Goal: Task Accomplishment & Management: Use online tool/utility

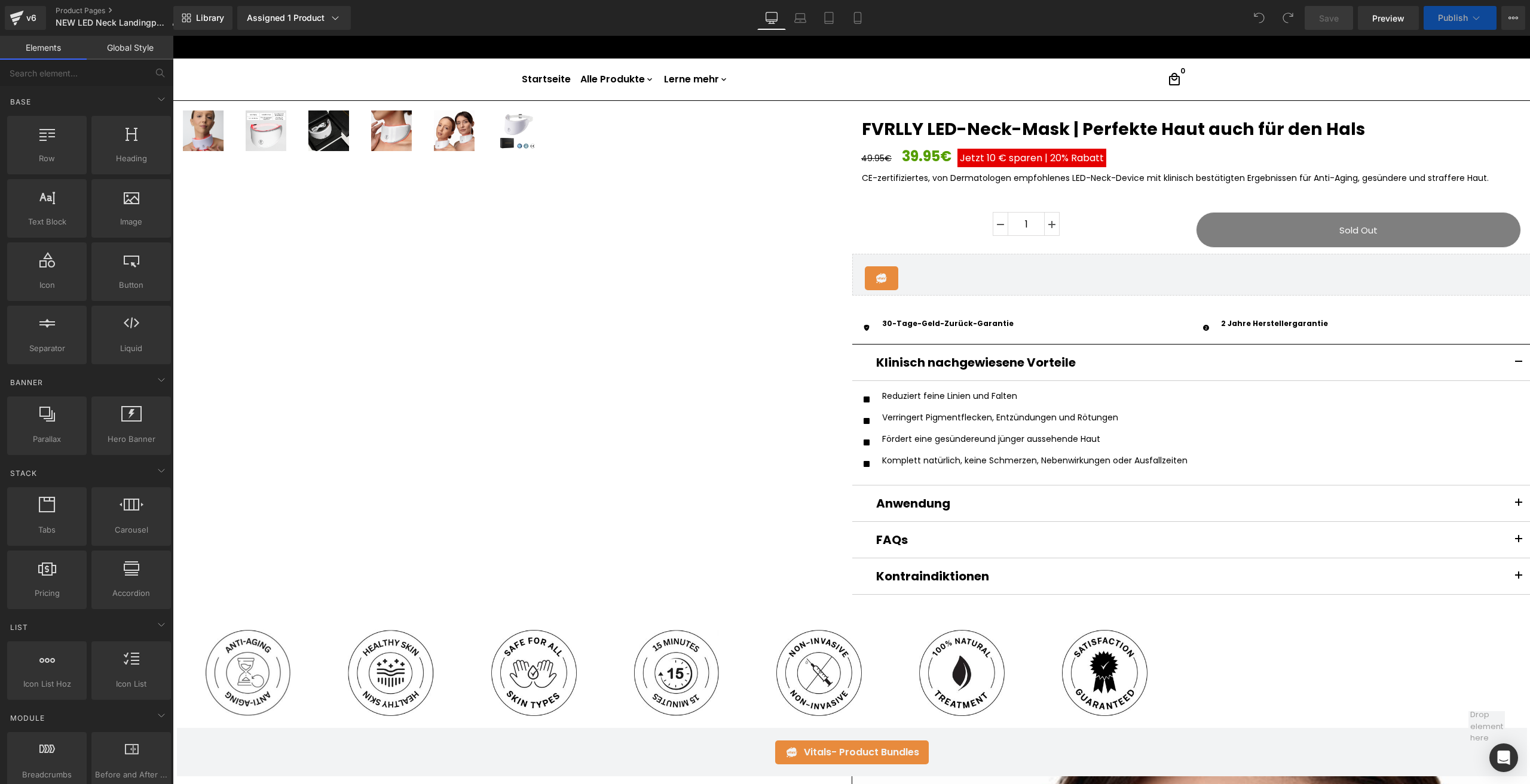
click at [863, 31] on div "Library Assigned 1 Product Product Preview FVRLLY LED-Neck-Maske Manage assigne…" at bounding box center [851, 18] width 1356 height 36
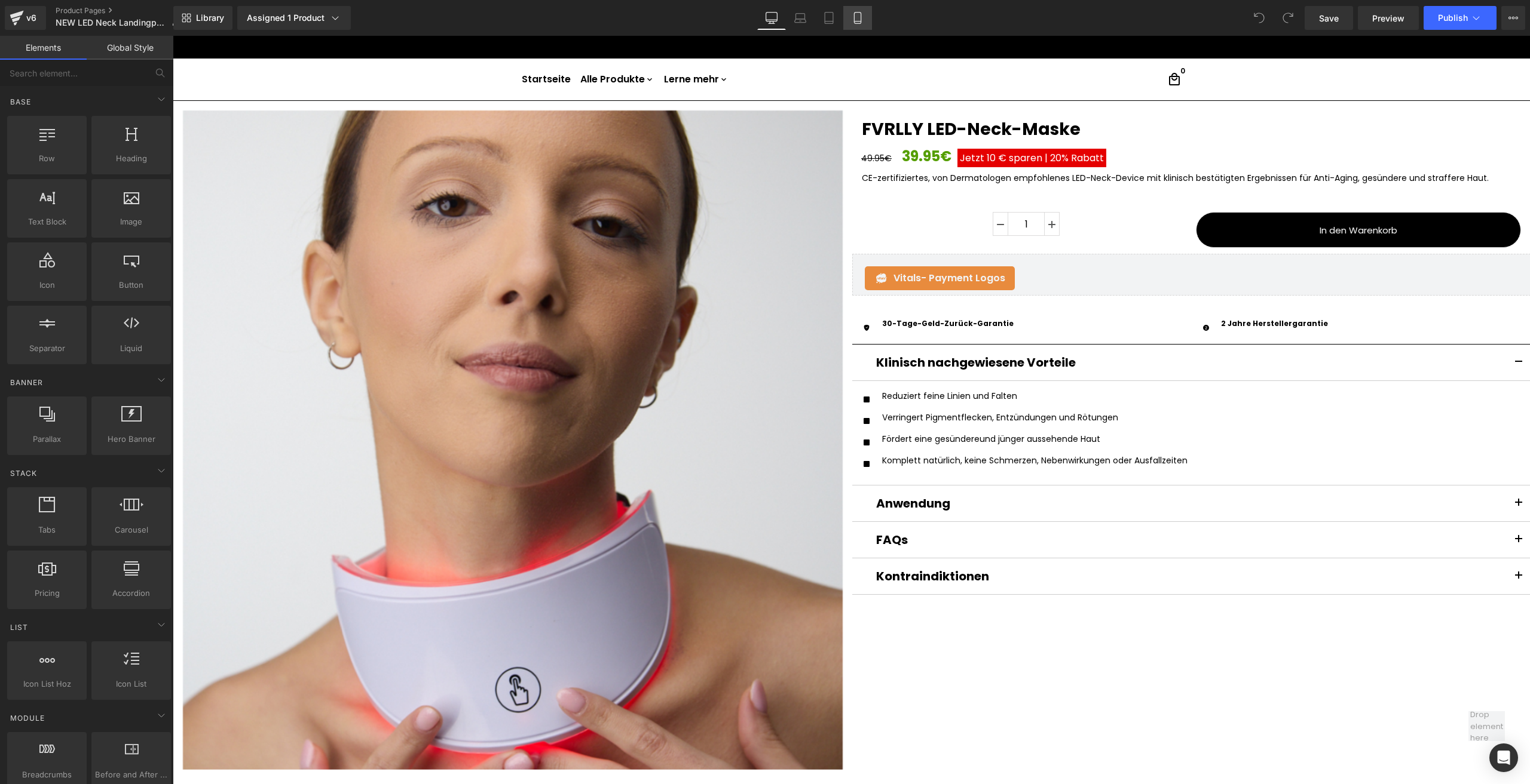
click at [858, 19] on icon at bounding box center [857, 18] width 12 height 12
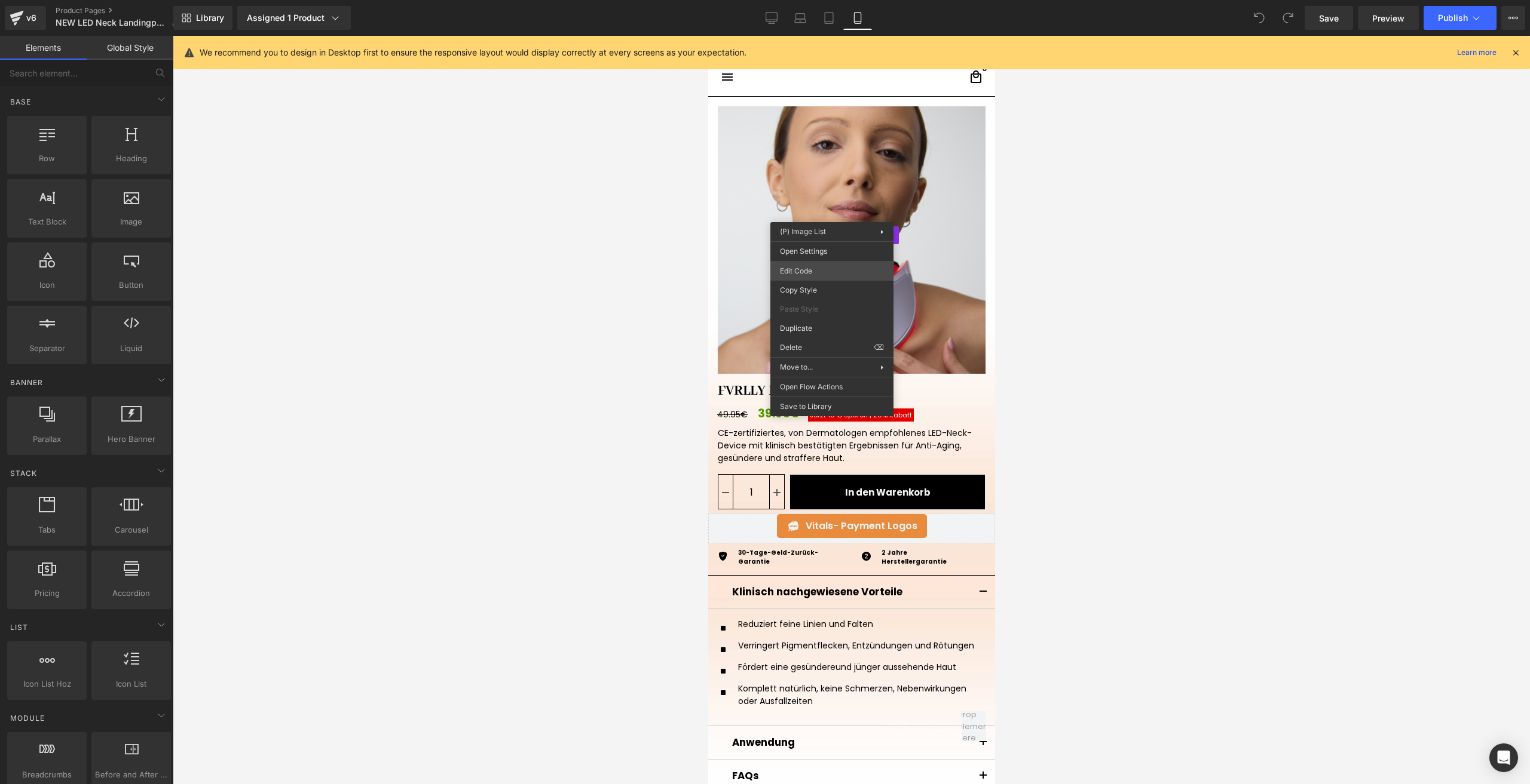
click at [825, 0] on div "You are previewing how the will restyle your page. You can not edit Elements in…" at bounding box center [765, 0] width 1530 height 0
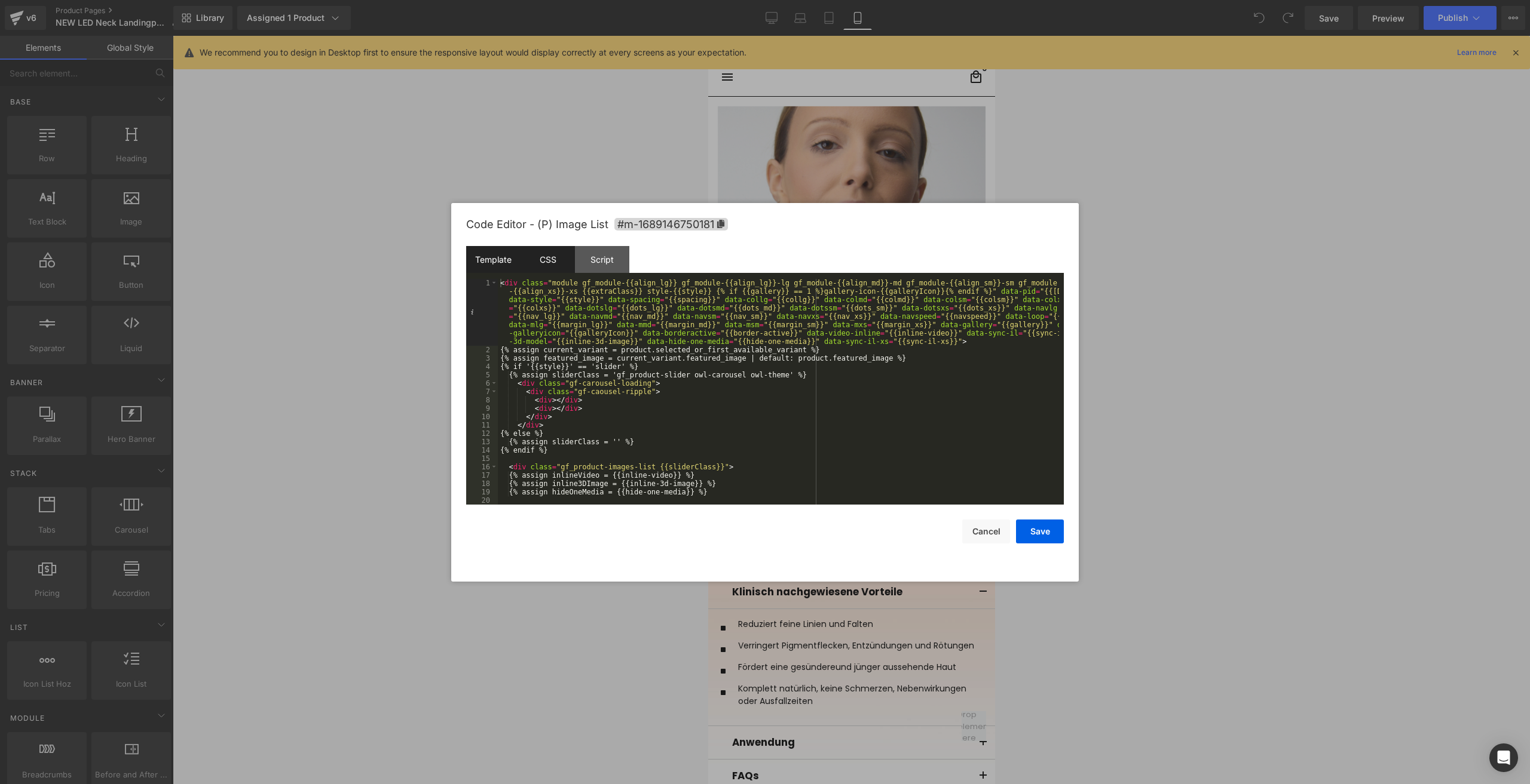
click at [552, 262] on div "CSS" at bounding box center [547, 259] width 55 height 27
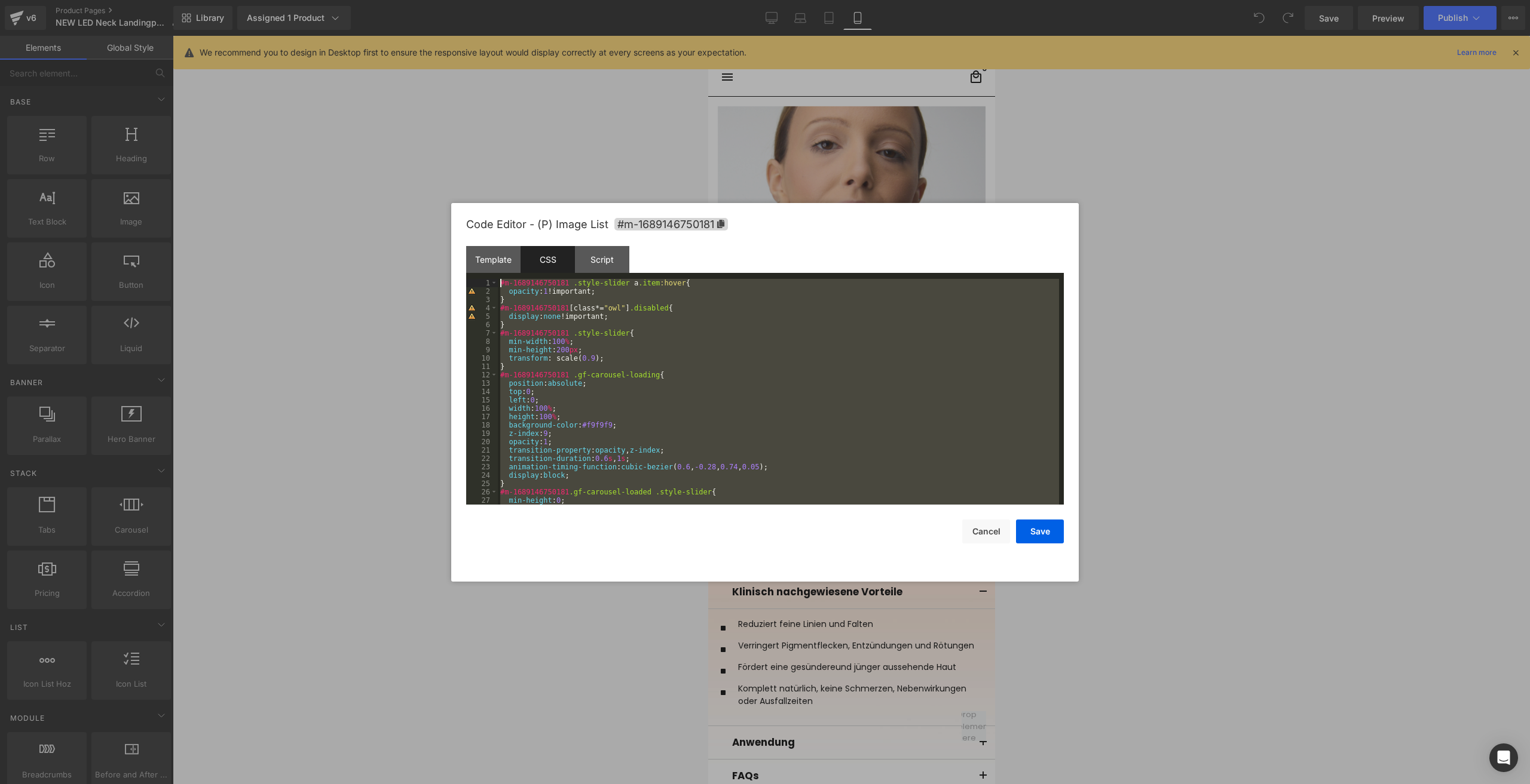
drag, startPoint x: 516, startPoint y: 502, endPoint x: 442, endPoint y: 13, distance: 494.6
click at [442, 13] on body "You are previewing how the will restyle your page. You can not edit Elements in…" at bounding box center [765, 392] width 1530 height 784
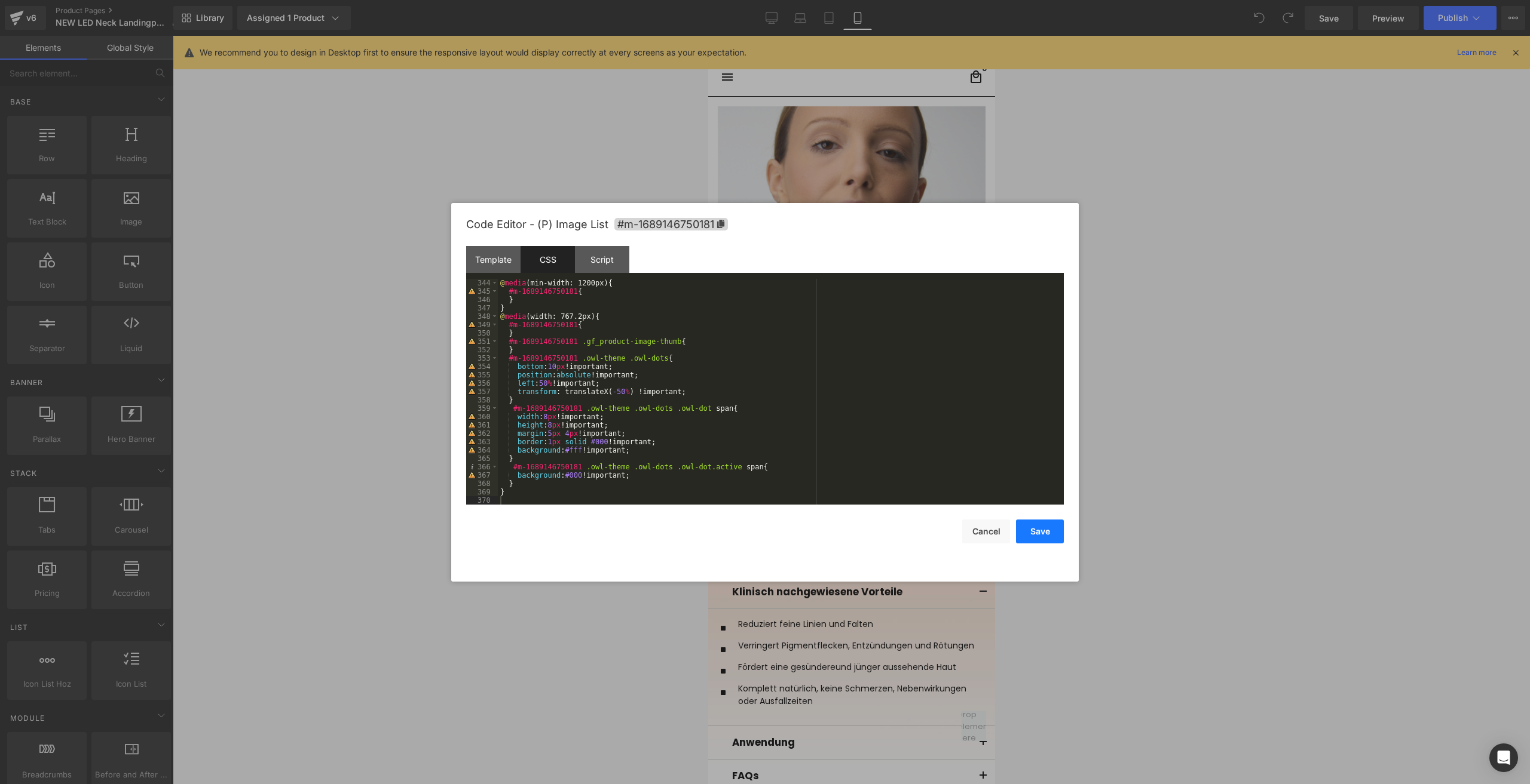
click at [1056, 529] on button "Save" at bounding box center [1040, 532] width 48 height 24
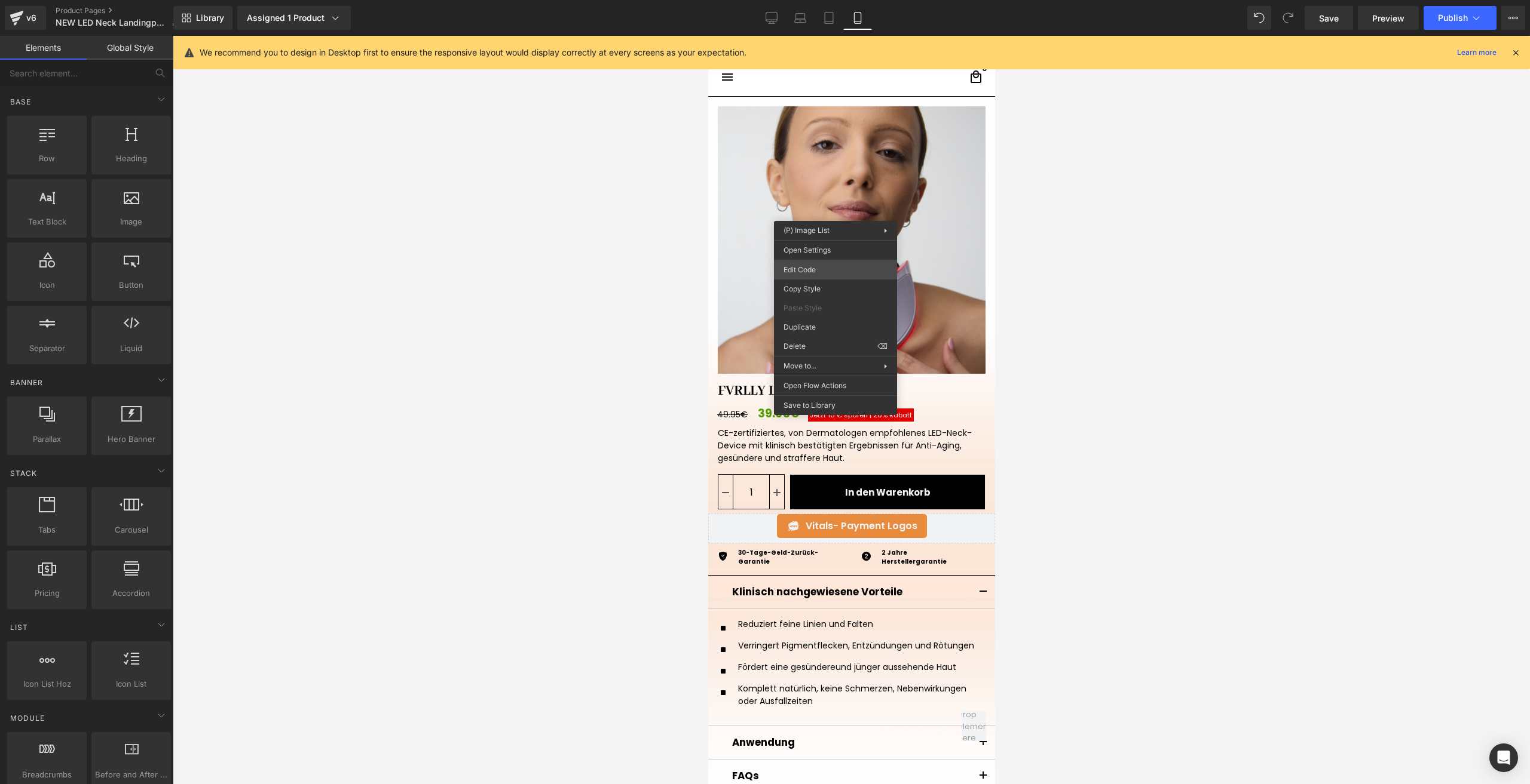
click at [833, 0] on div "You are previewing how the will restyle your page. You can not edit Elements in…" at bounding box center [765, 0] width 1530 height 0
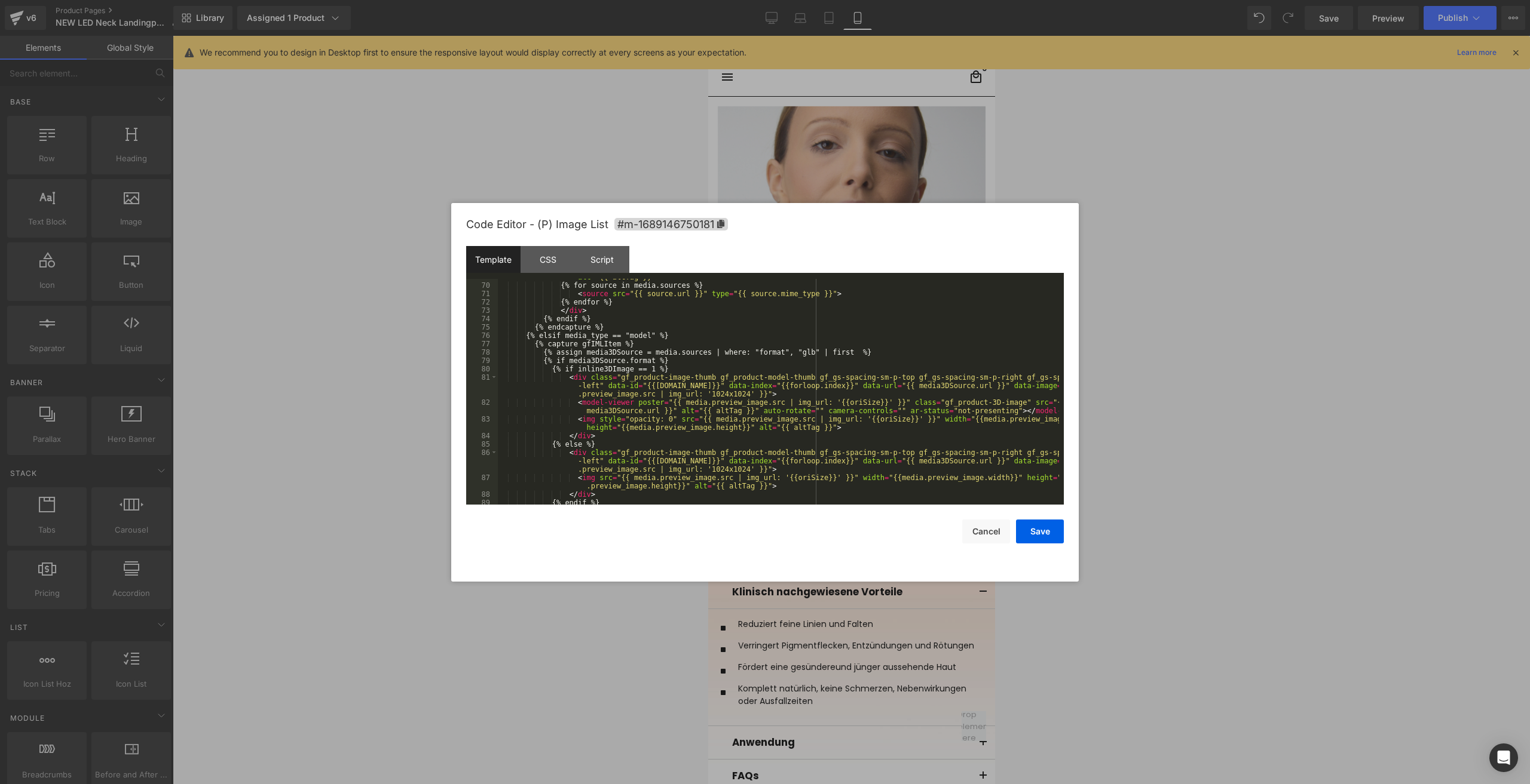
scroll to position [820, 0]
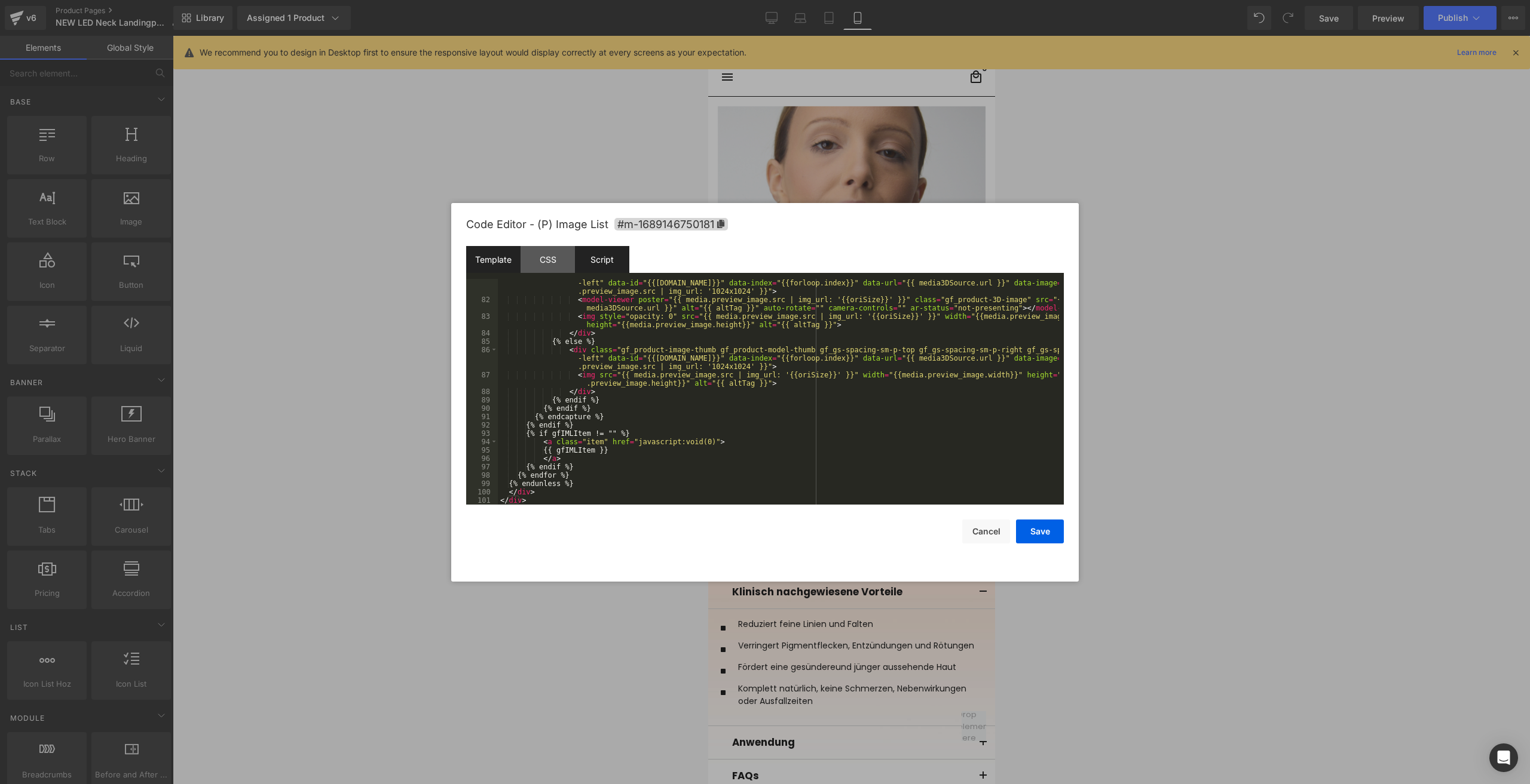
click at [610, 265] on div "Script" at bounding box center [601, 259] width 55 height 27
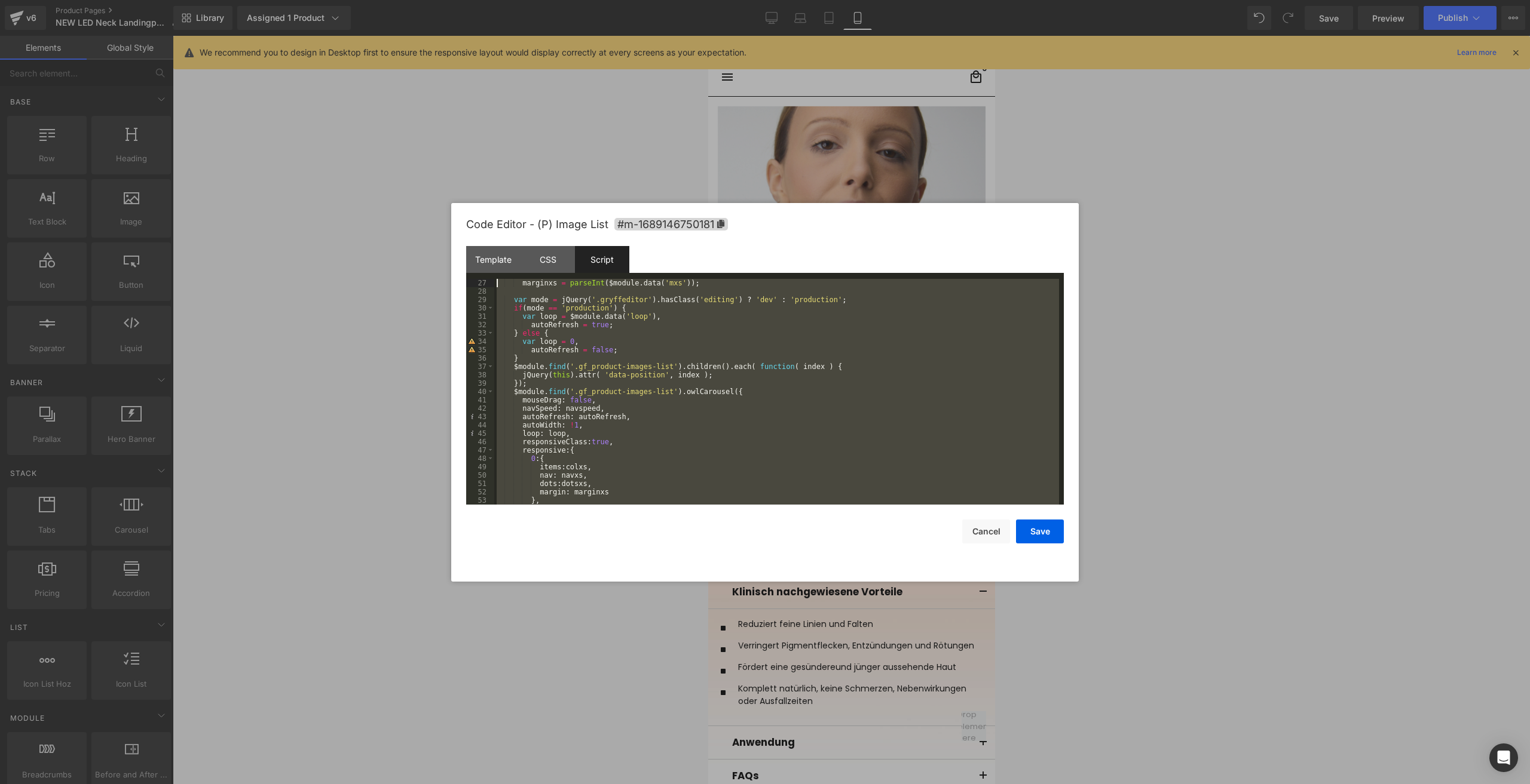
scroll to position [0, 0]
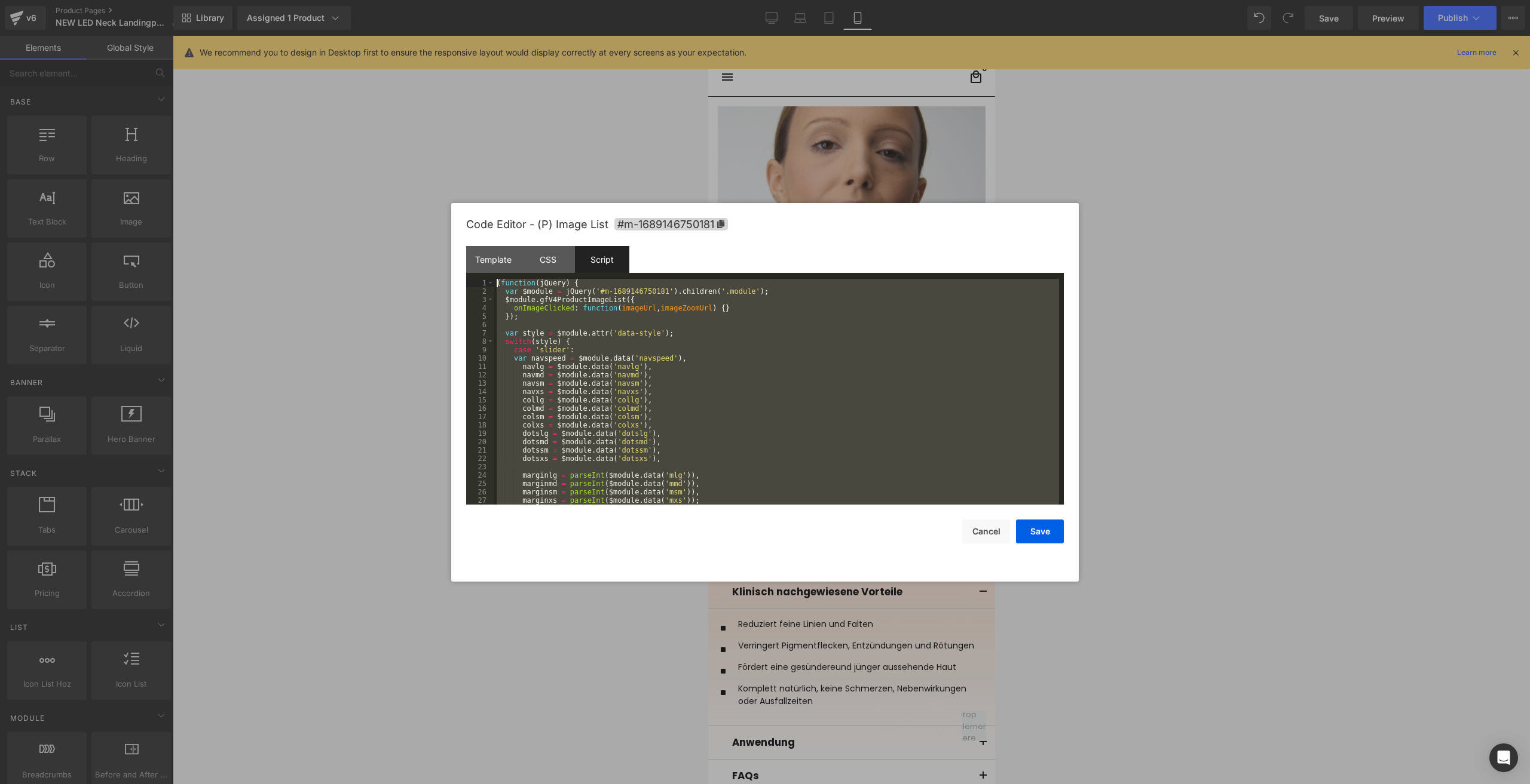
drag, startPoint x: 644, startPoint y: 502, endPoint x: 365, endPoint y: 91, distance: 496.8
click at [365, 91] on body "You are previewing how the will restyle your page. You can not edit Elements in…" at bounding box center [765, 392] width 1530 height 784
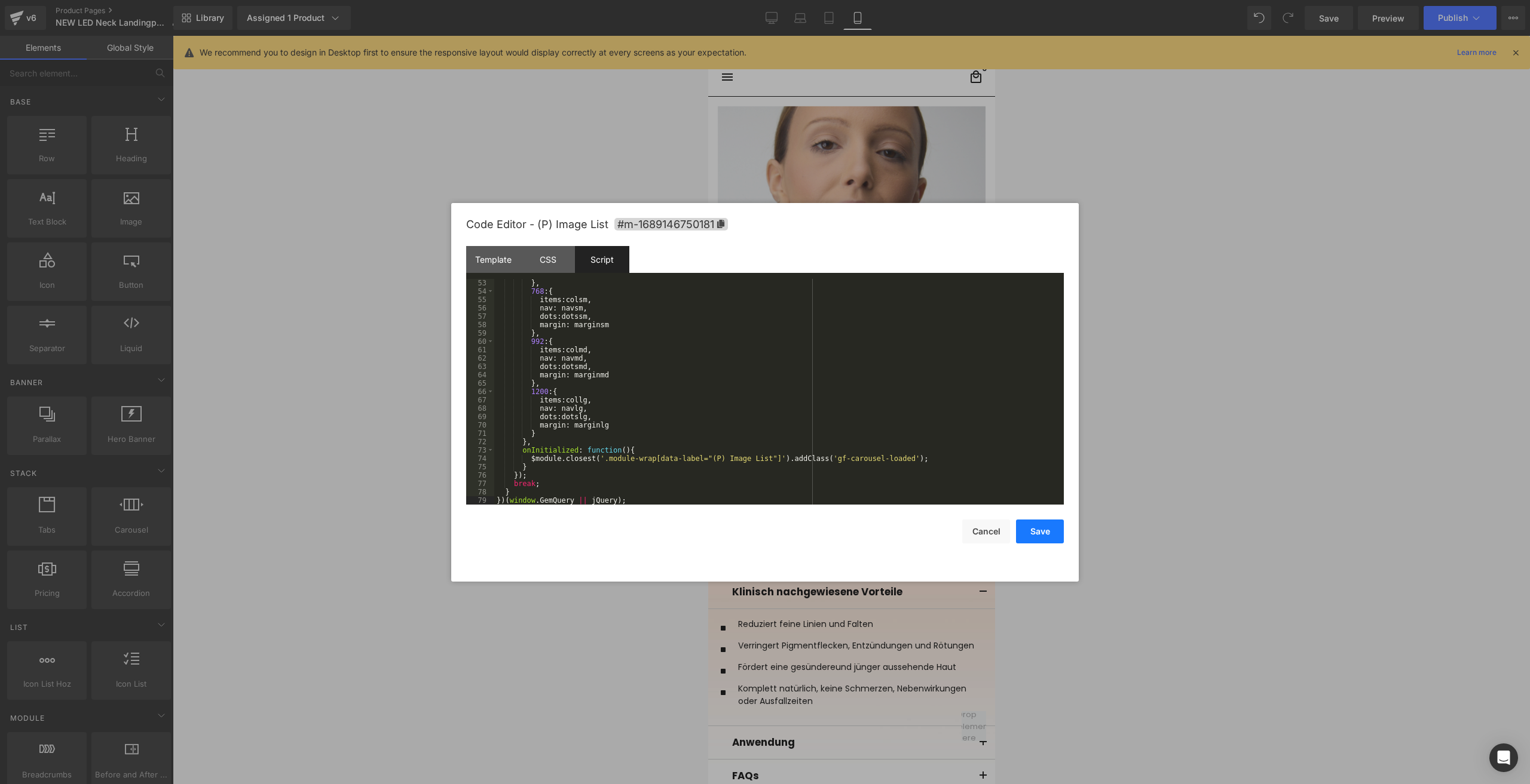
click at [1046, 532] on button "Save" at bounding box center [1040, 532] width 48 height 24
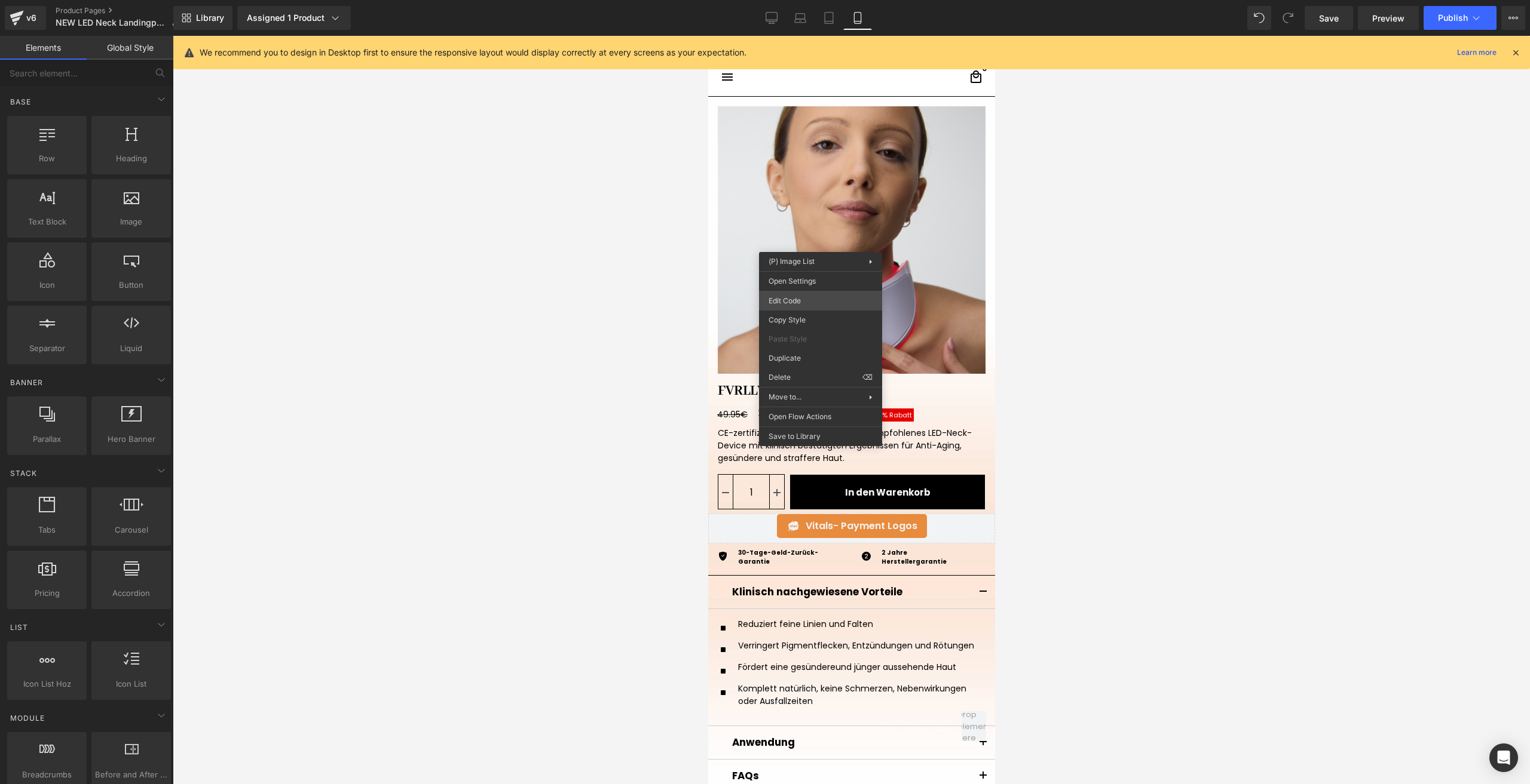
click at [813, 0] on div "You are previewing how the will restyle your page. You can not edit Elements in…" at bounding box center [765, 0] width 1530 height 0
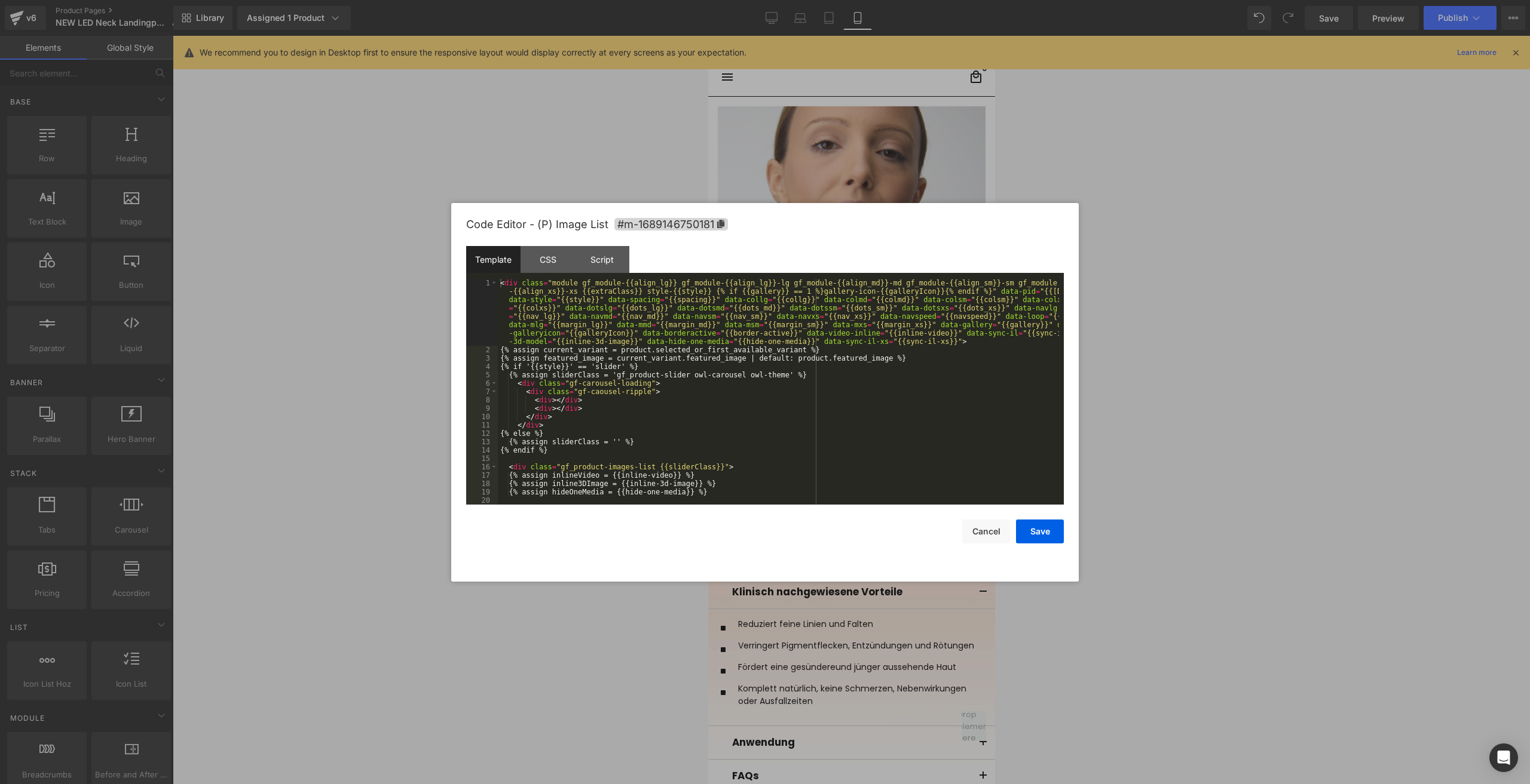
click at [492, 261] on div "Template" at bounding box center [493, 259] width 55 height 27
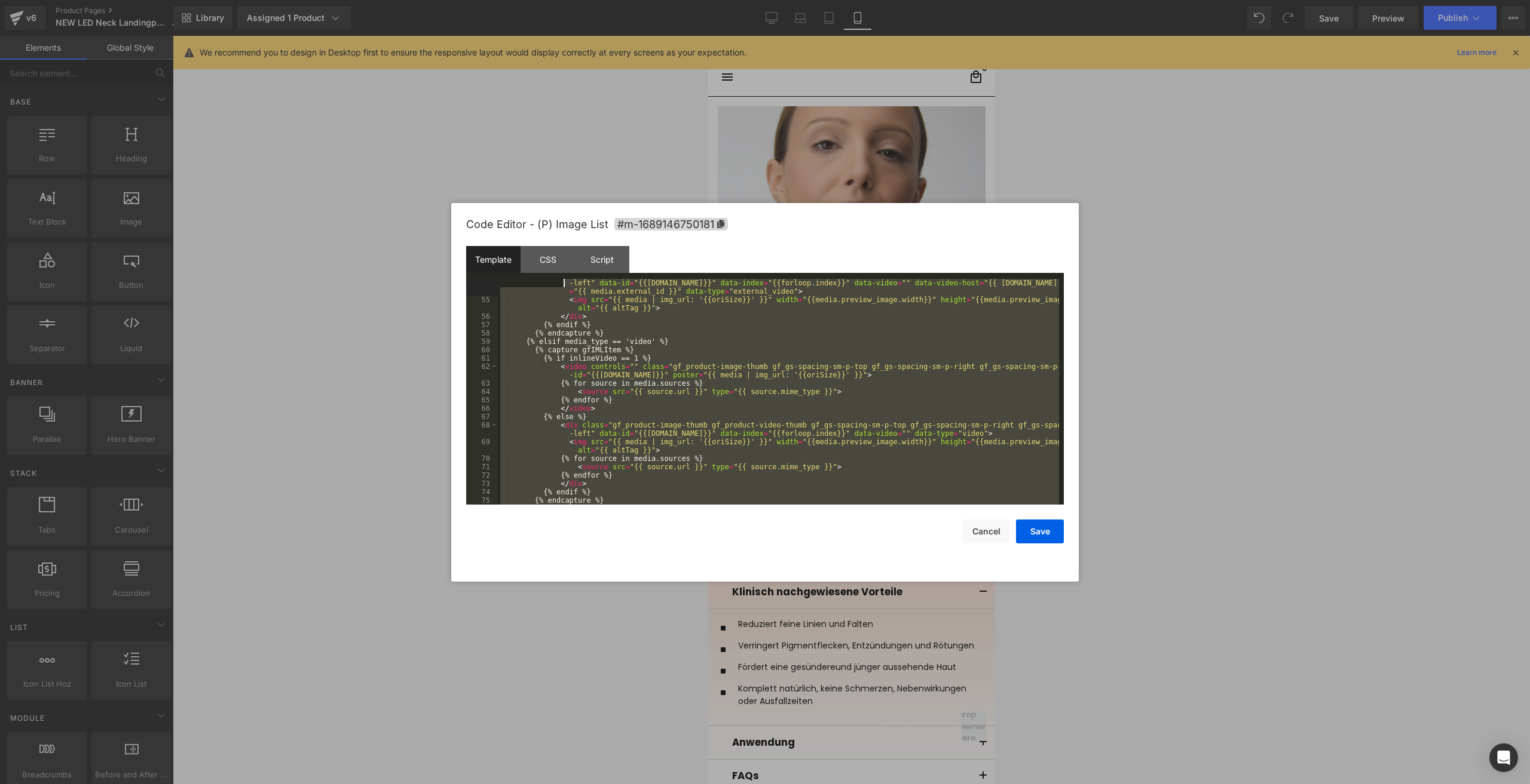
scroll to position [0, 0]
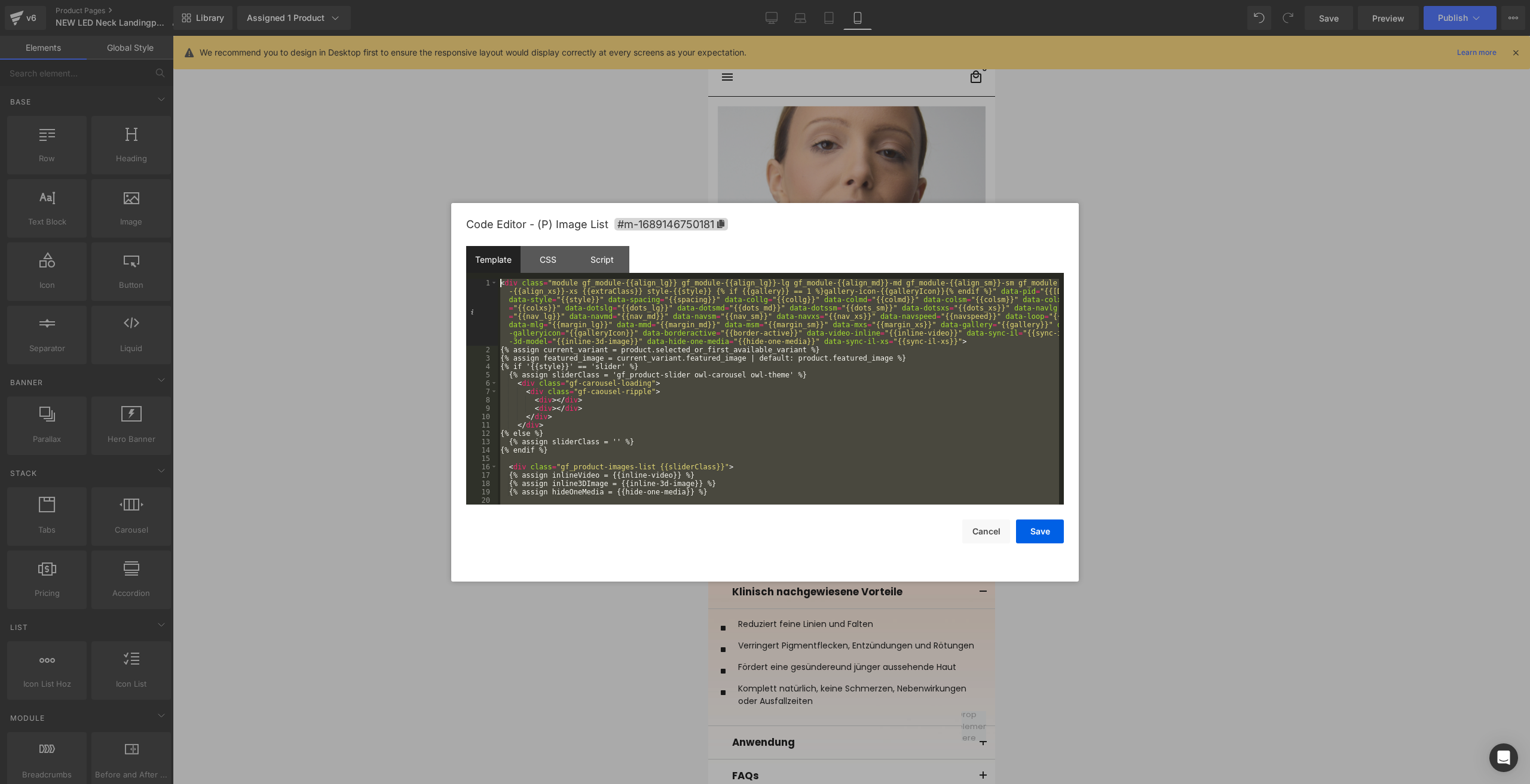
drag, startPoint x: 561, startPoint y: 502, endPoint x: 400, endPoint y: 117, distance: 417.3
click at [396, 113] on body "You are previewing how the will restyle your page. You can not edit Elements in…" at bounding box center [765, 392] width 1530 height 784
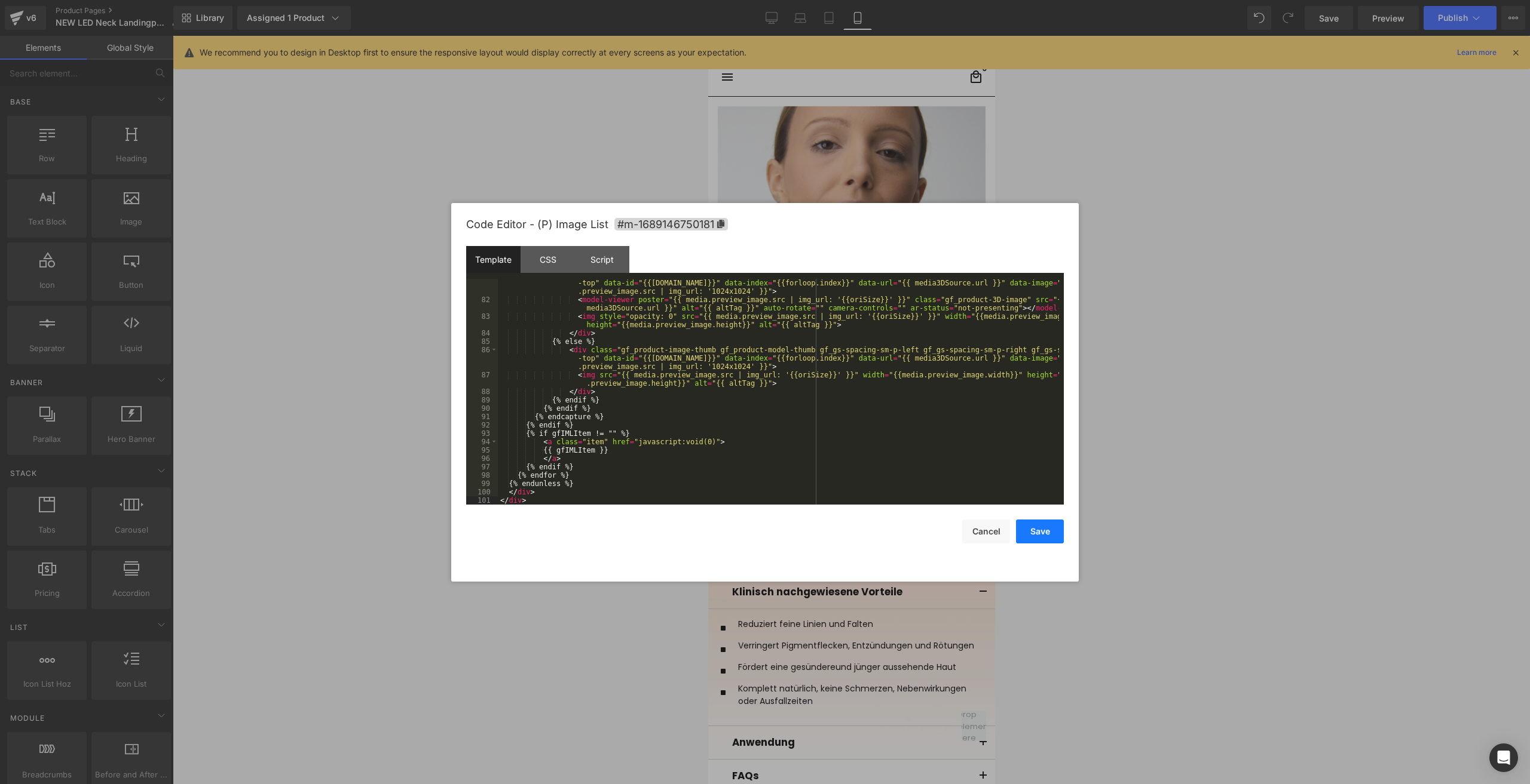
click at [1052, 531] on button "Save" at bounding box center [1040, 532] width 48 height 24
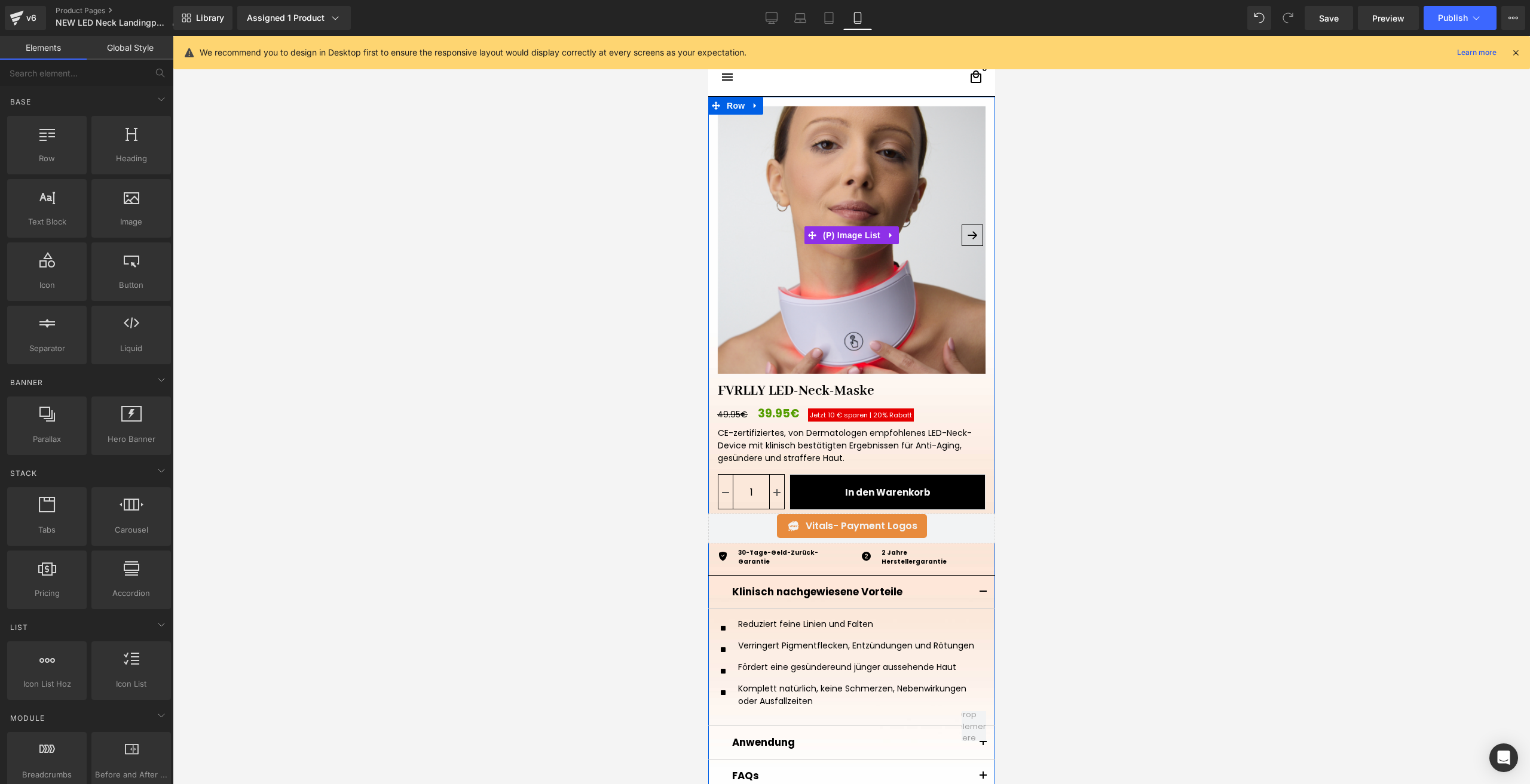
click at [819, 199] on img at bounding box center [850, 239] width 267 height 267
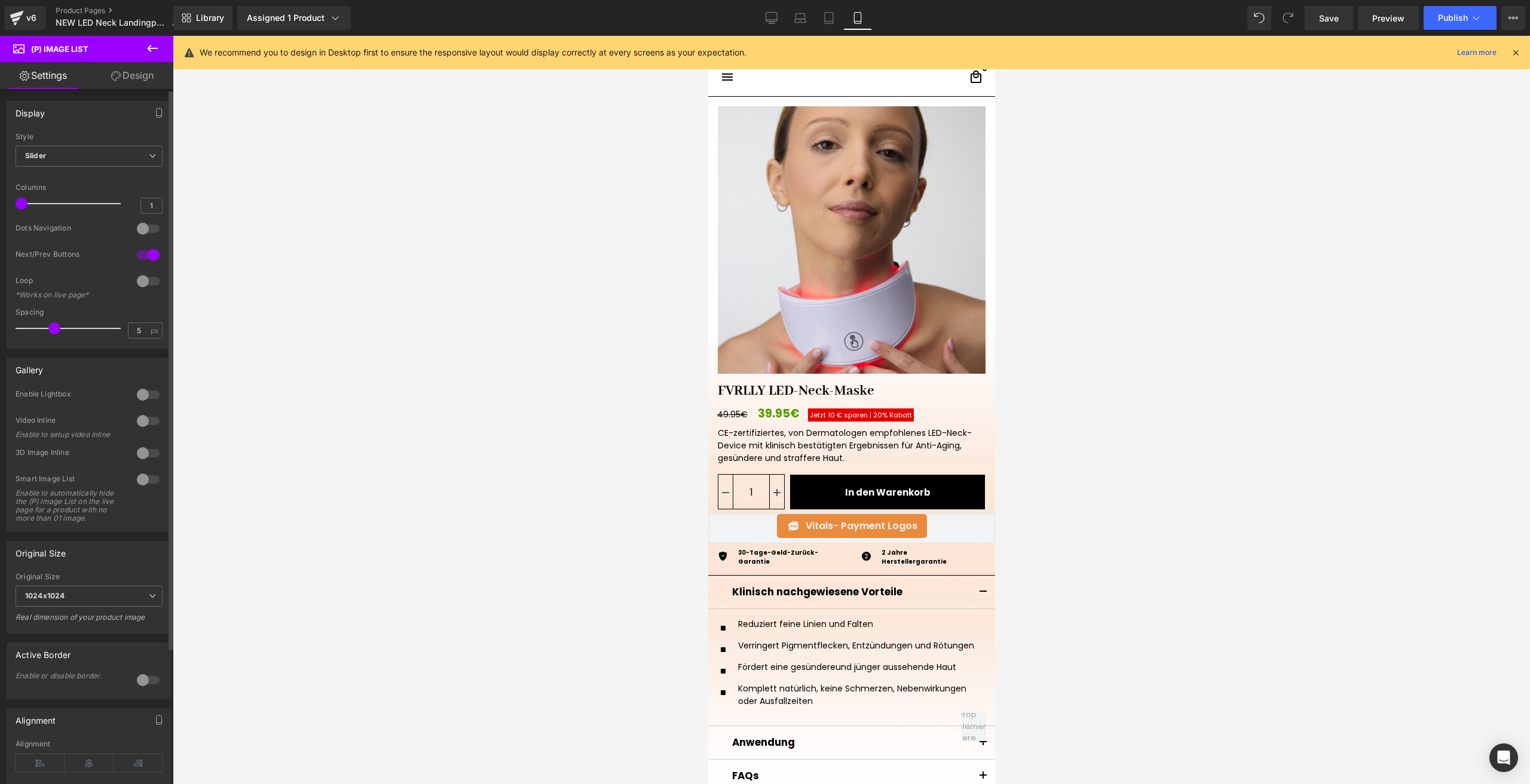
click at [140, 235] on div at bounding box center [148, 229] width 29 height 19
click at [773, 409] on span "(P) Price" at bounding box center [774, 414] width 42 height 18
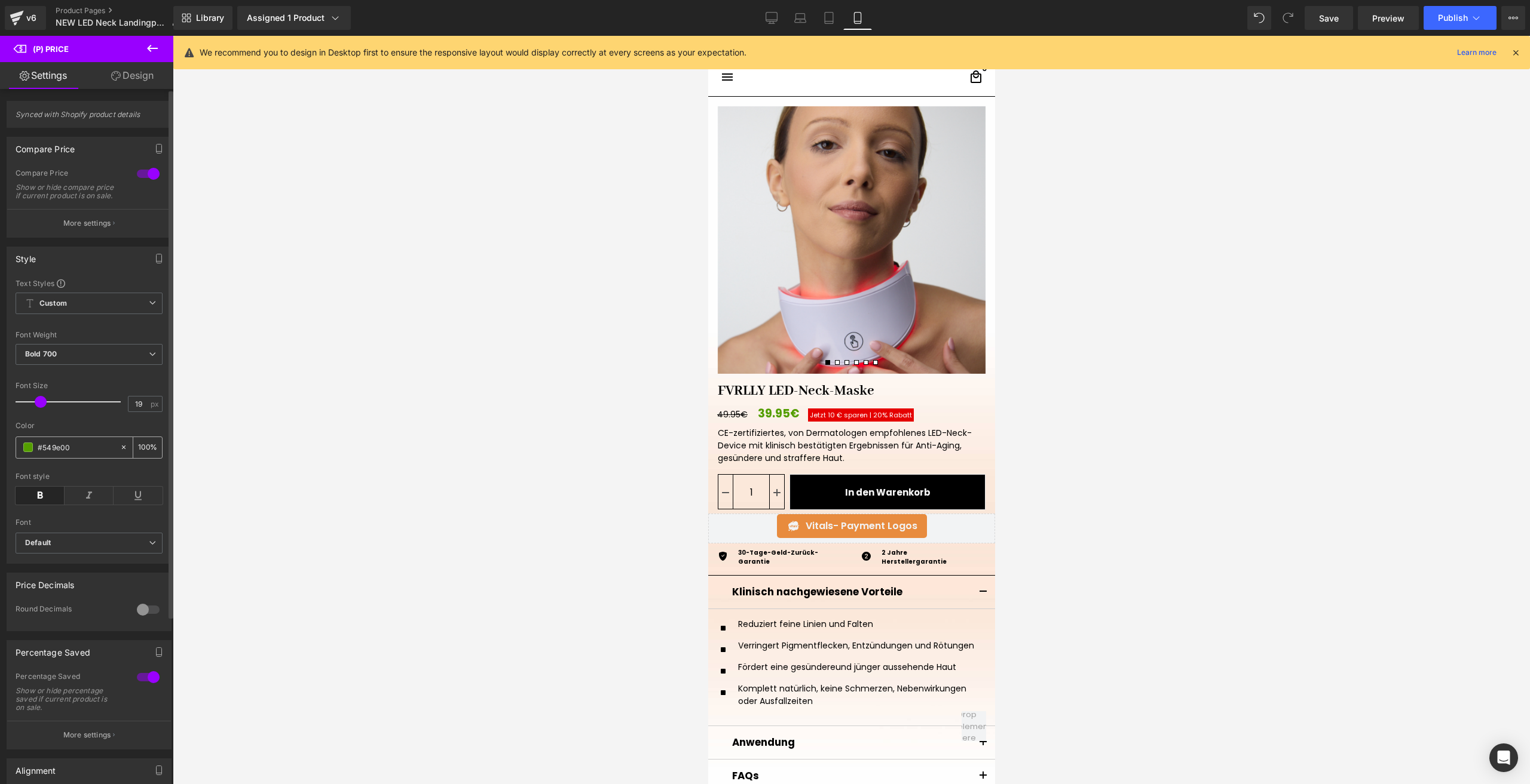
click at [29, 452] on span at bounding box center [28, 447] width 10 height 10
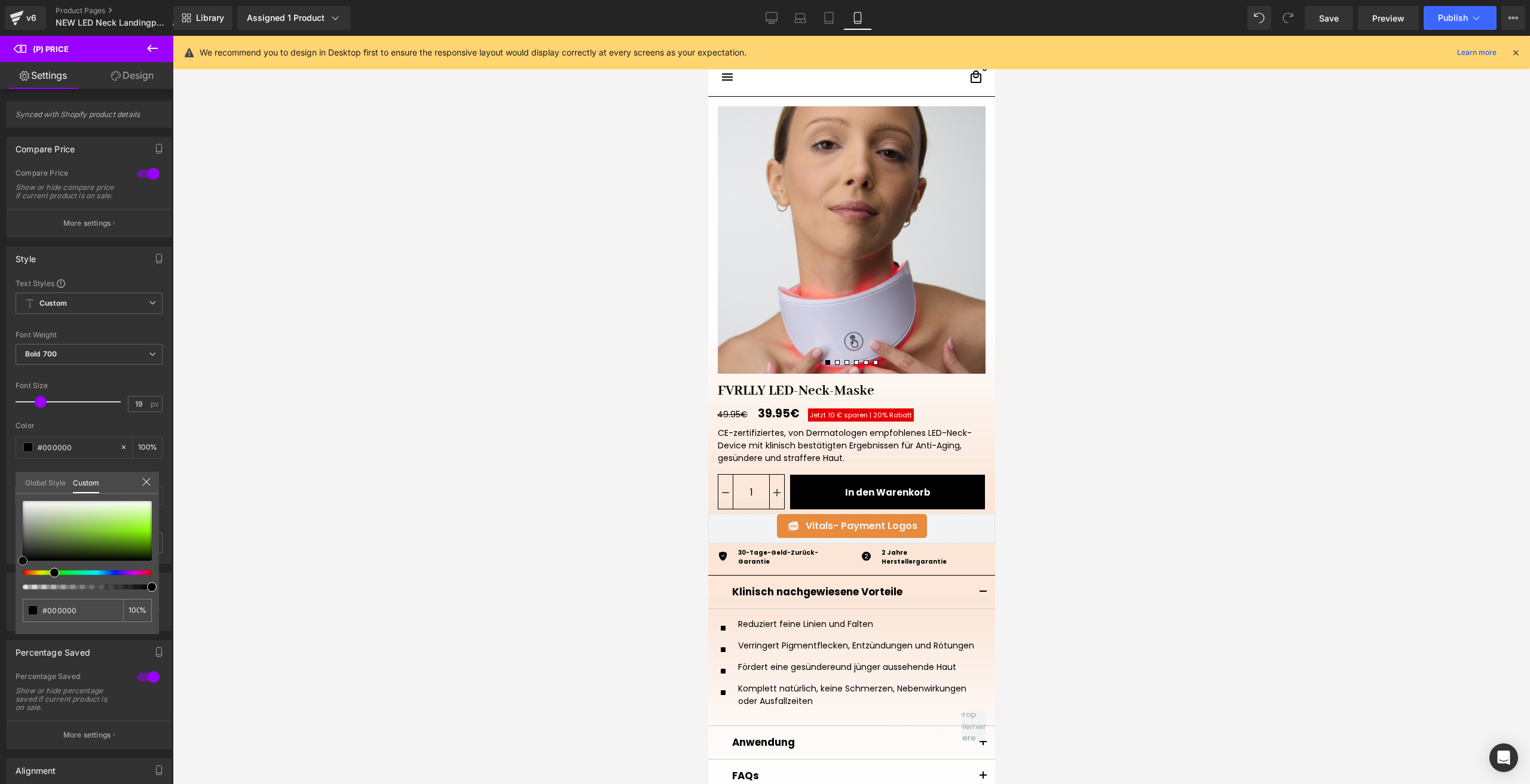
click at [0, 601] on html "(P) Price You are previewing how the will restyle your page. You can not edit E…" at bounding box center [765, 392] width 1530 height 784
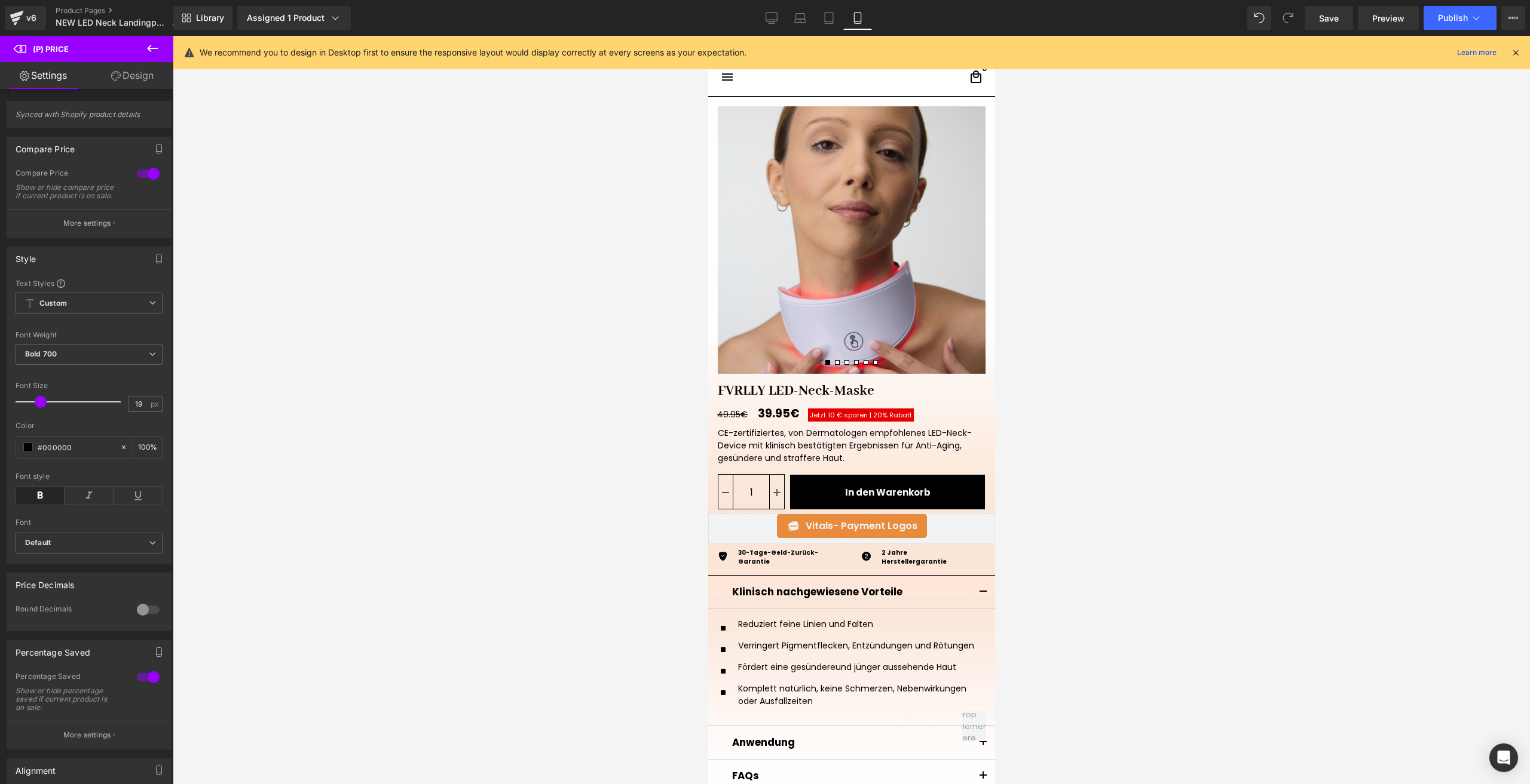
click at [848, 411] on span "Jetzt 10 € sparen |" at bounding box center [840, 415] width 62 height 10
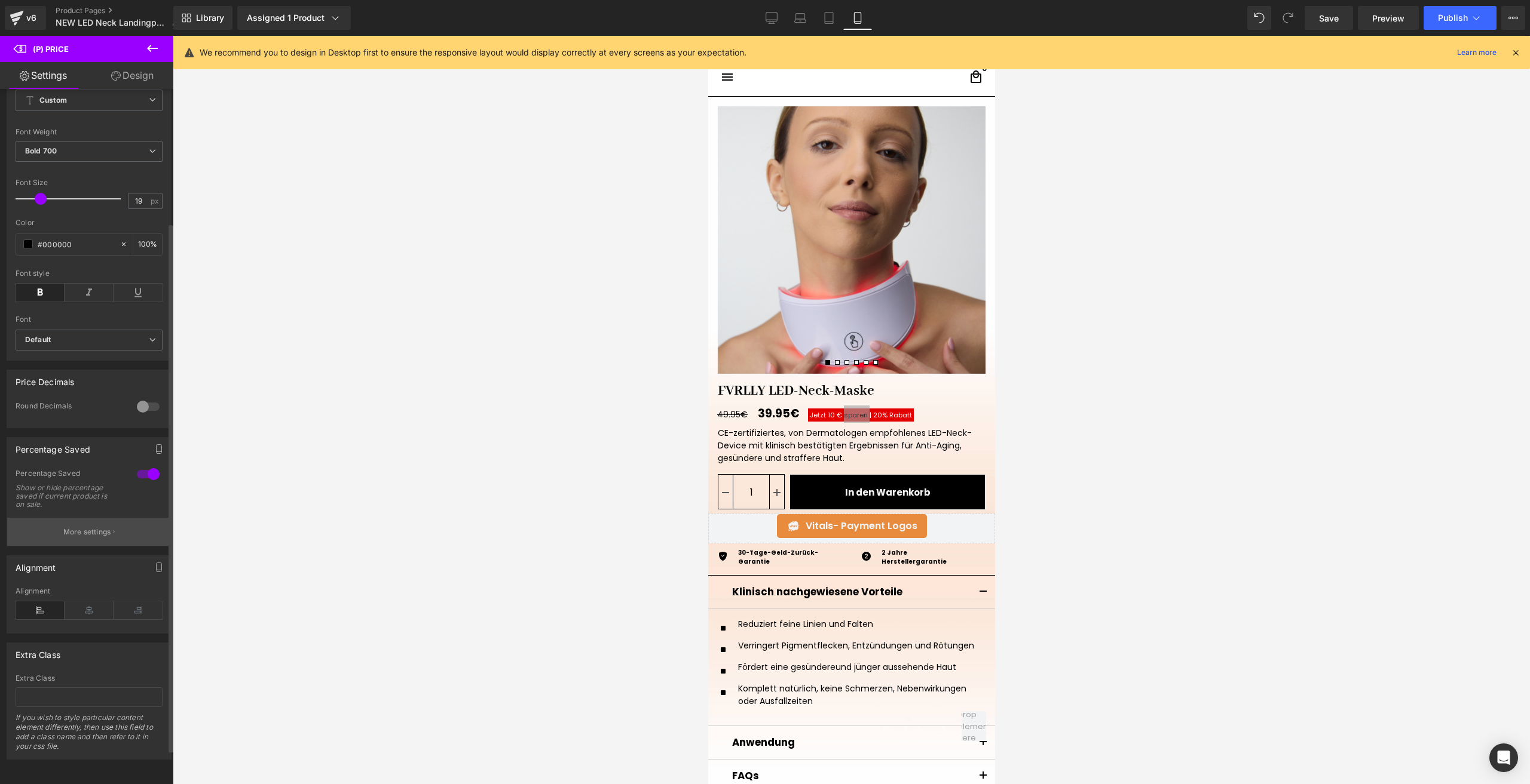
scroll to position [221, 0]
click at [96, 518] on button "More settings" at bounding box center [88, 532] width 164 height 28
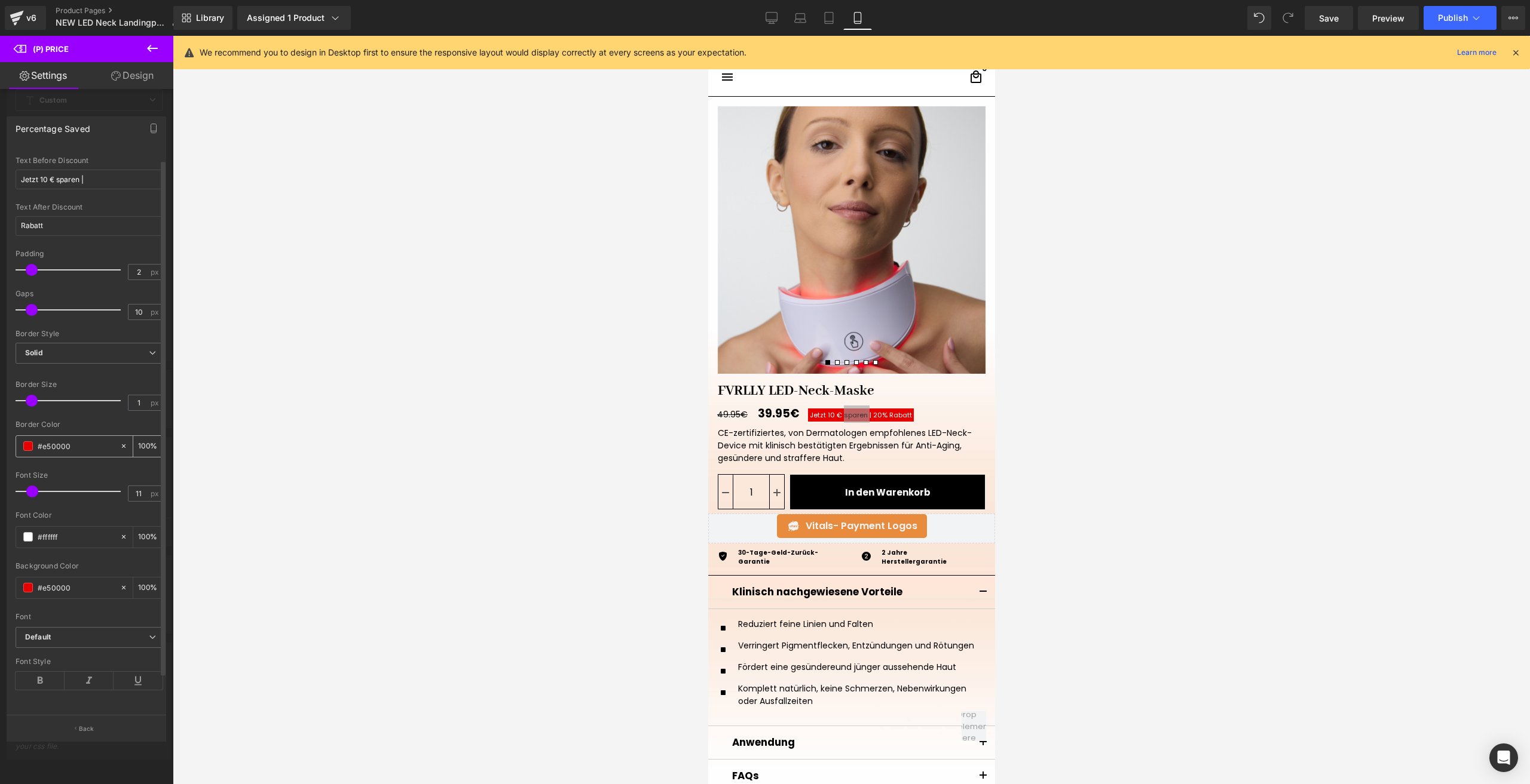
scroll to position [53, 0]
click at [75, 440] on input "#e50000" at bounding box center [76, 445] width 77 height 13
paste input "b8a89"
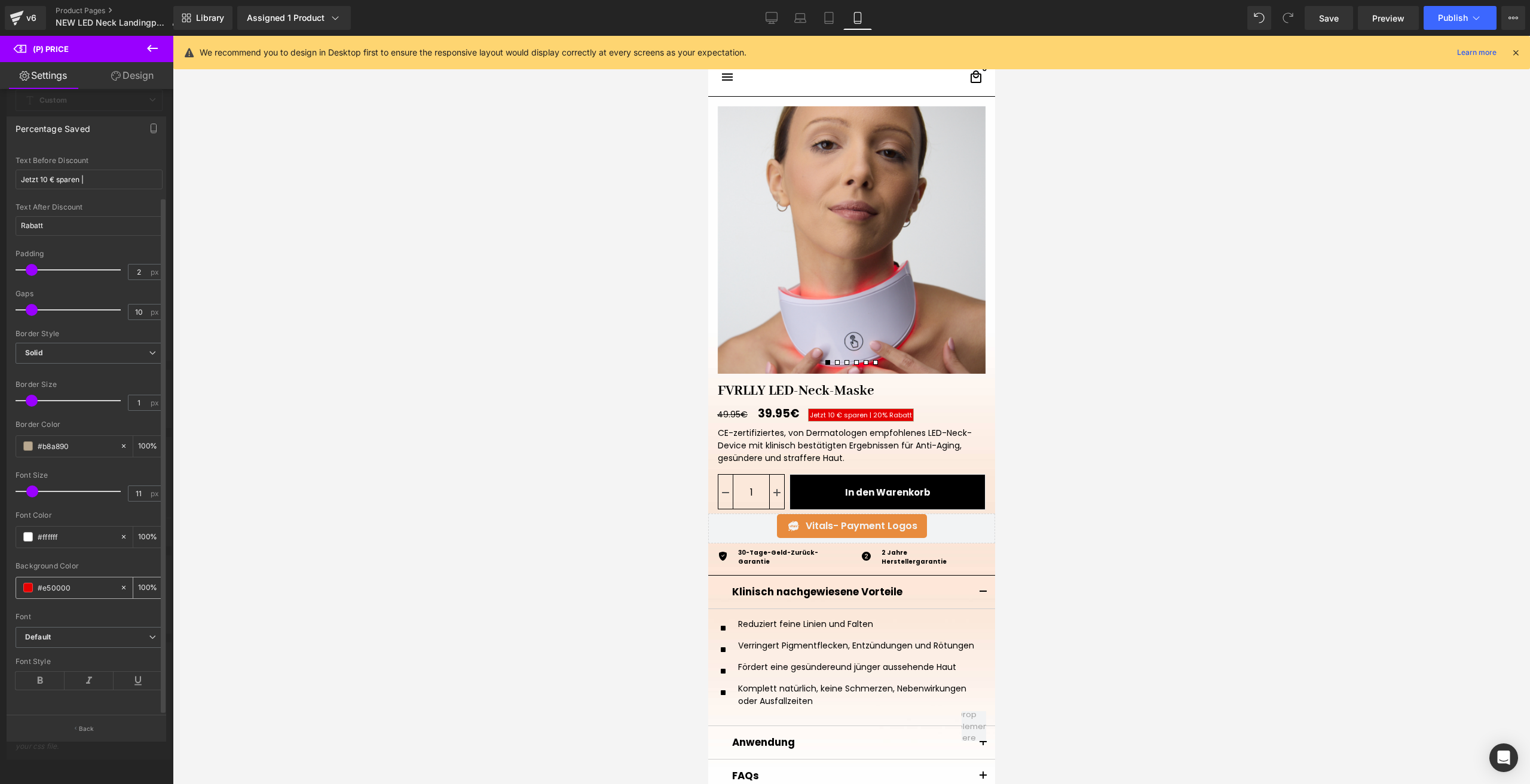
type input "#b8a890"
click at [74, 581] on input "#e50000" at bounding box center [76, 587] width 77 height 13
paste input "b8a89"
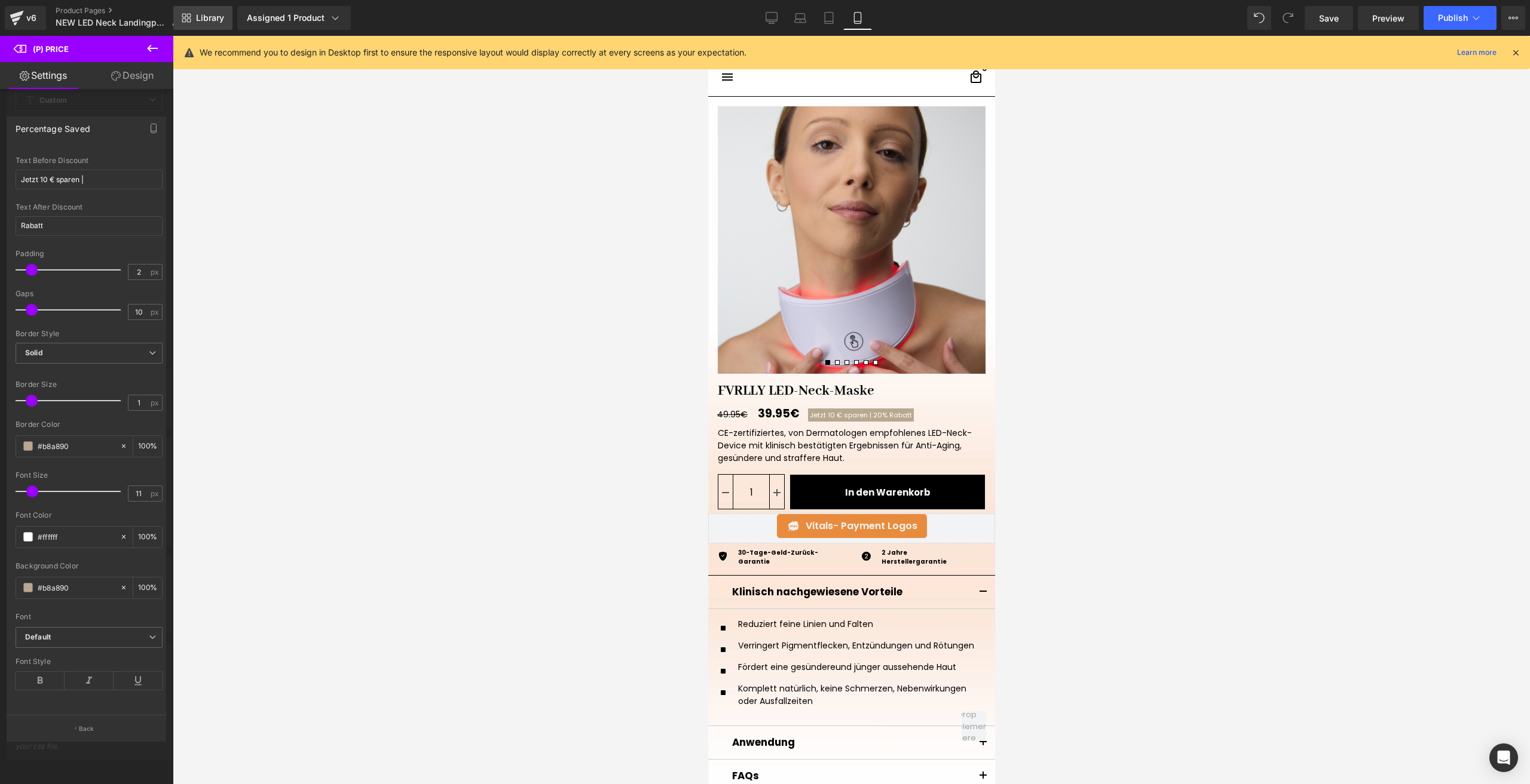
type input "#b8a890"
click at [226, 25] on link "Library" at bounding box center [202, 18] width 59 height 24
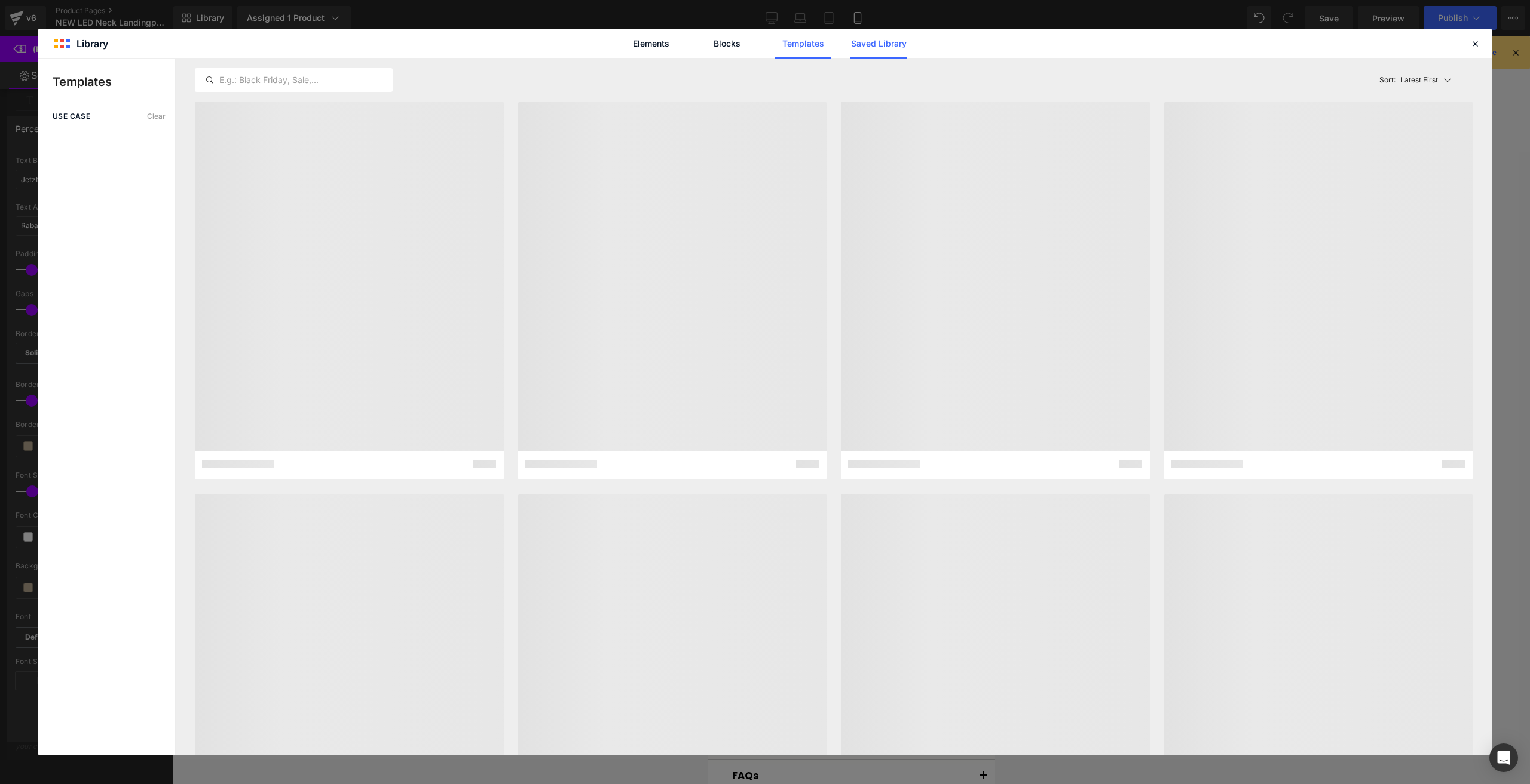
click at [869, 49] on link "Saved Library" at bounding box center [878, 44] width 57 height 30
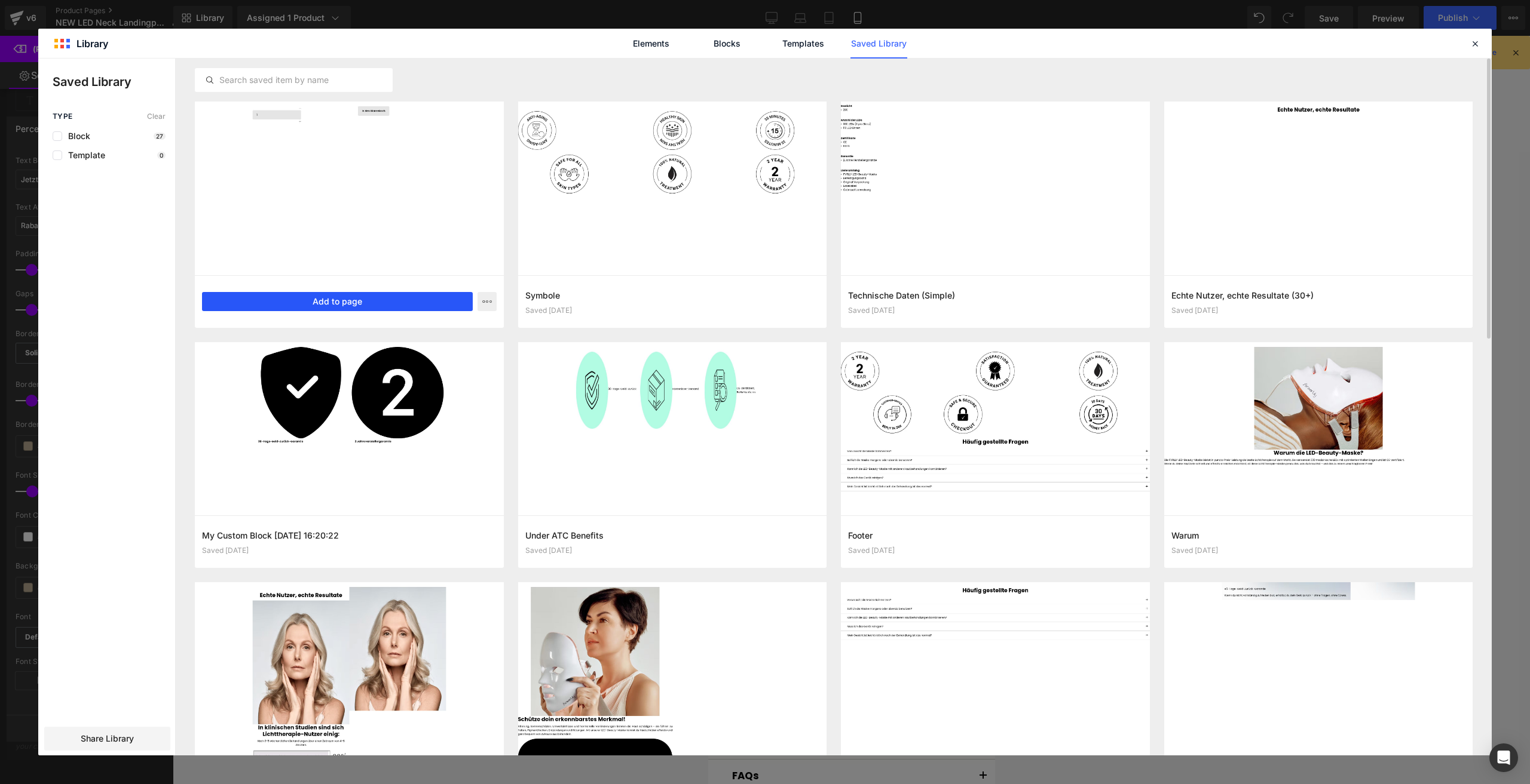
click at [320, 293] on button "Add to page" at bounding box center [337, 301] width 270 height 19
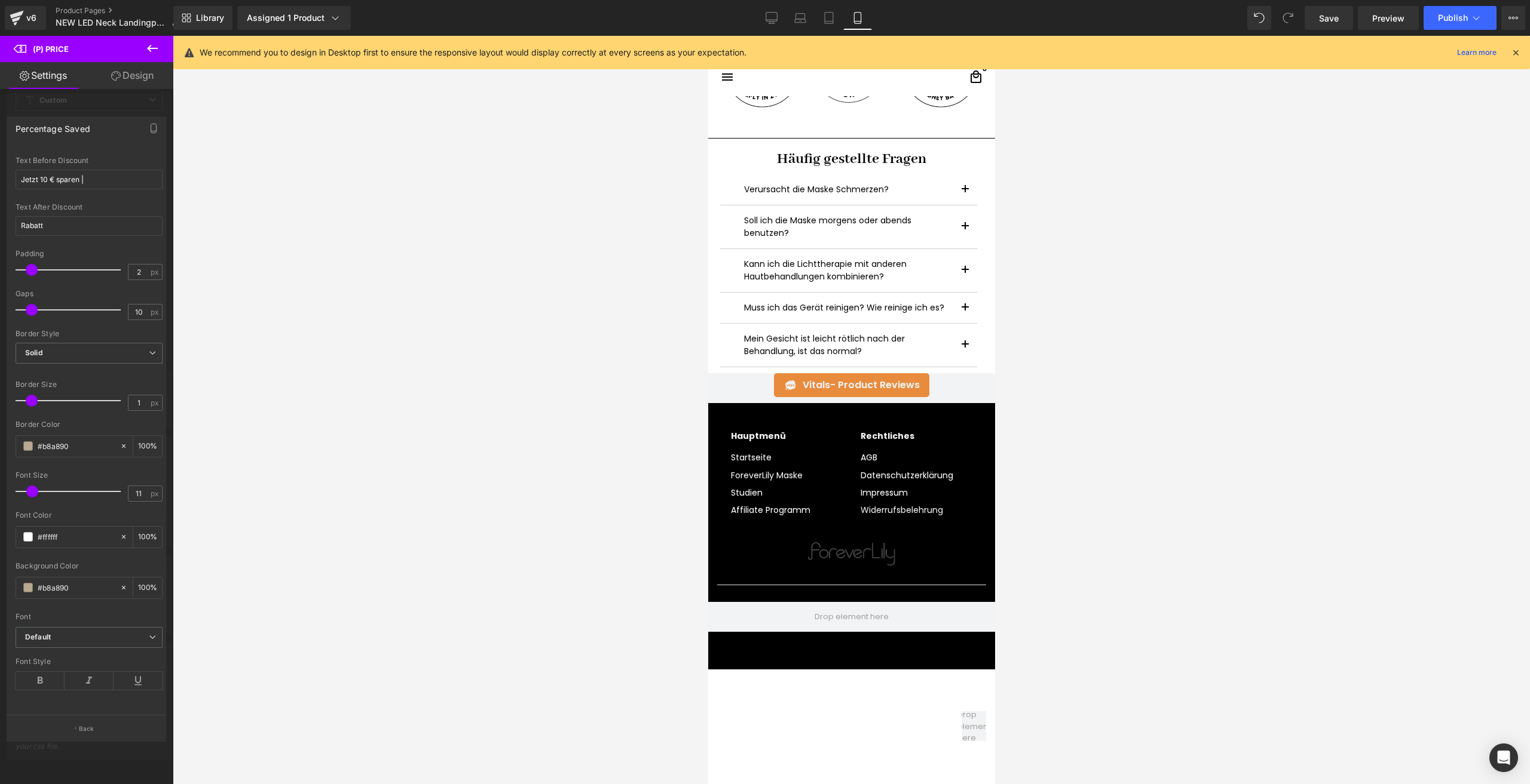
scroll to position [3133, 0]
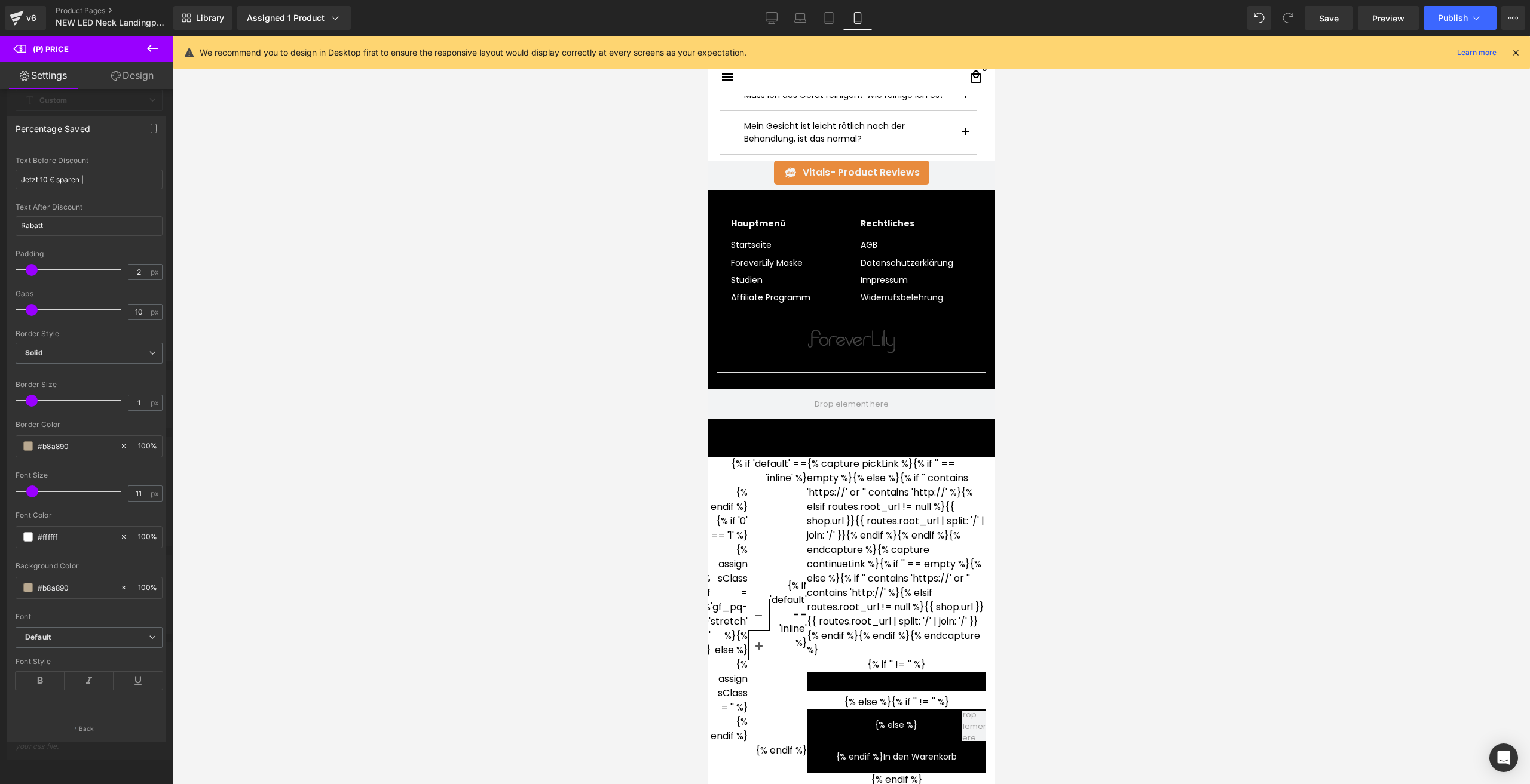
click at [536, 468] on div at bounding box center [851, 409] width 1357 height 748
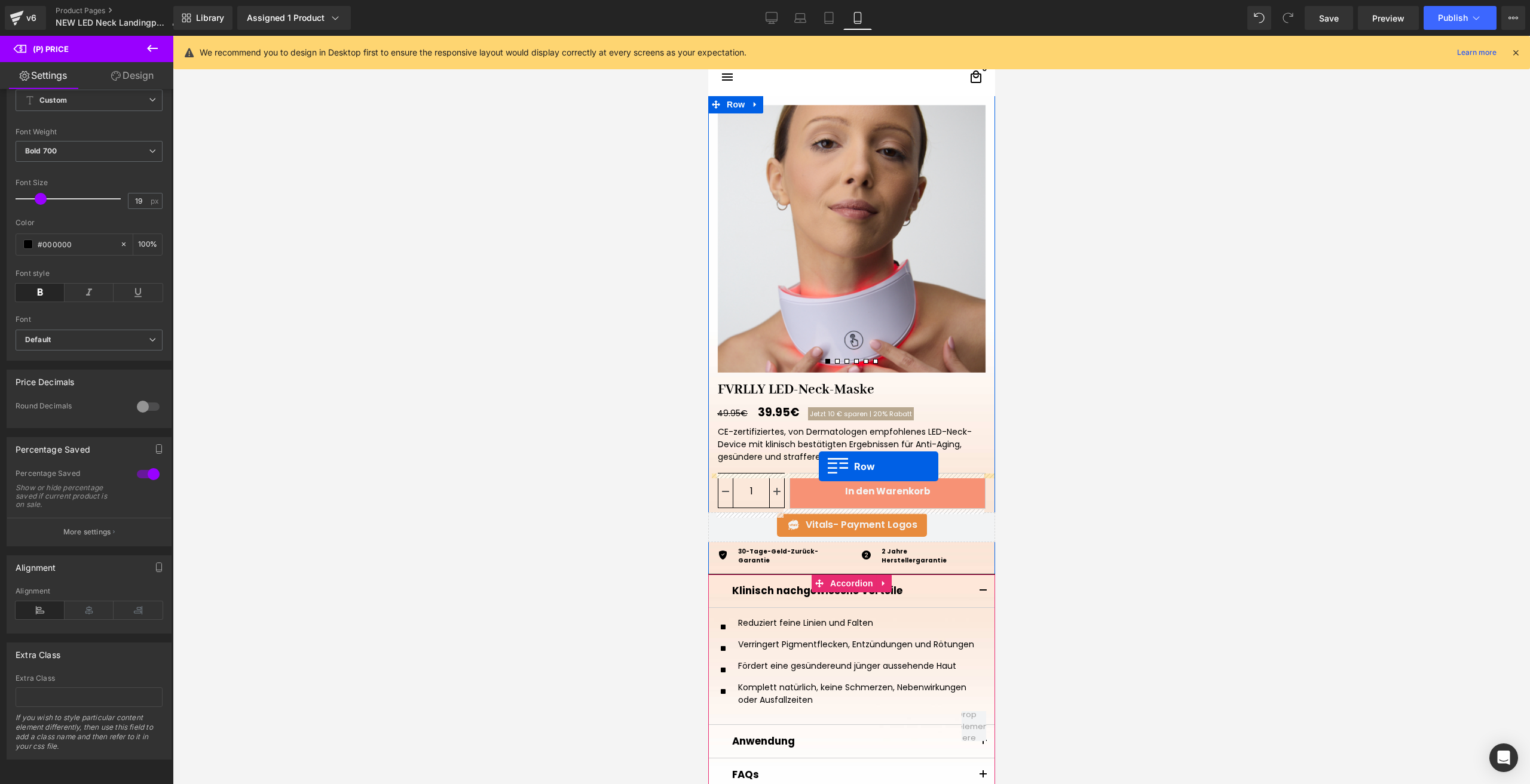
scroll to position [0, 0]
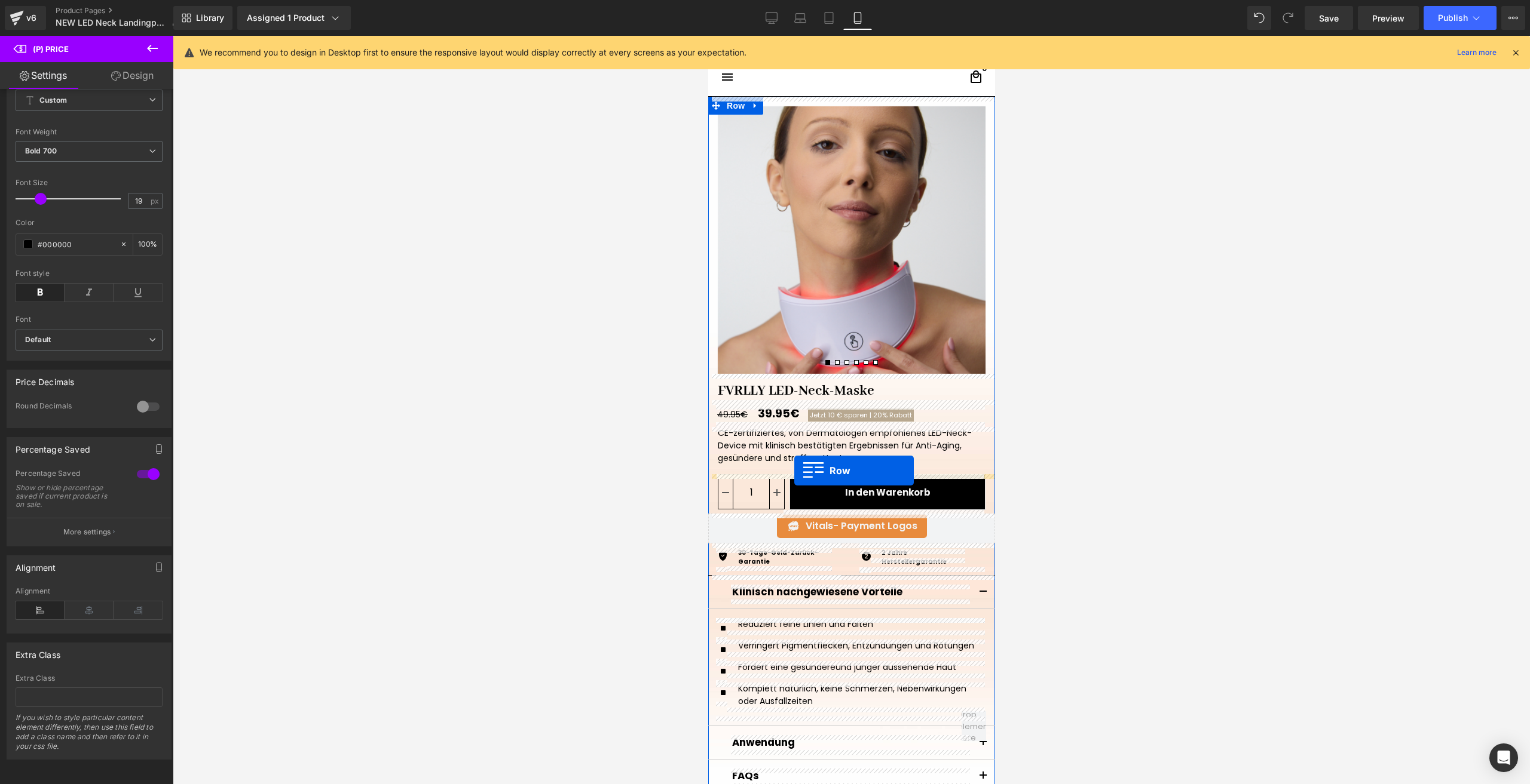
drag, startPoint x: 726, startPoint y: 460, endPoint x: 793, endPoint y: 471, distance: 67.9
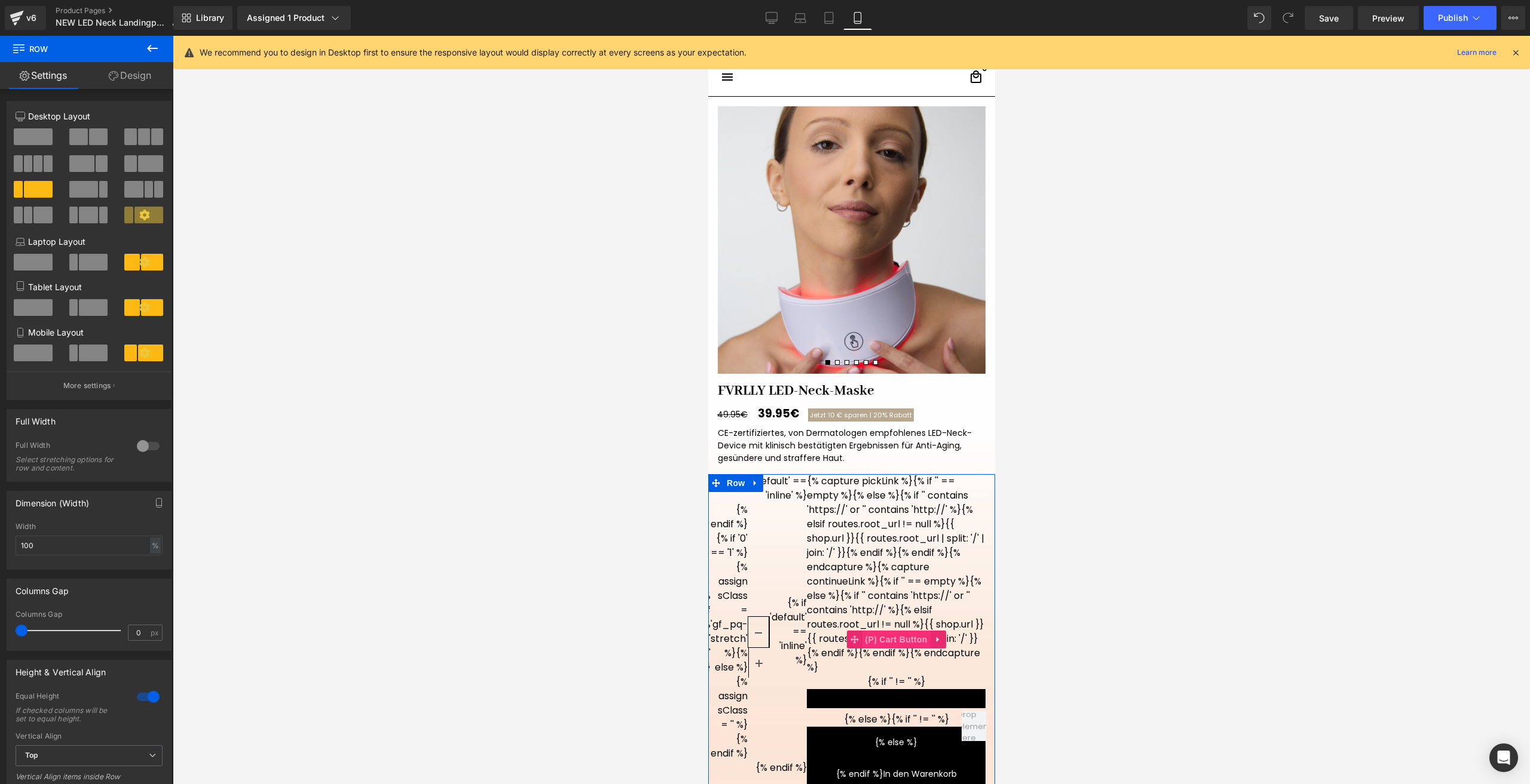
click at [878, 643] on span "(P) Cart Button" at bounding box center [896, 644] width 69 height 18
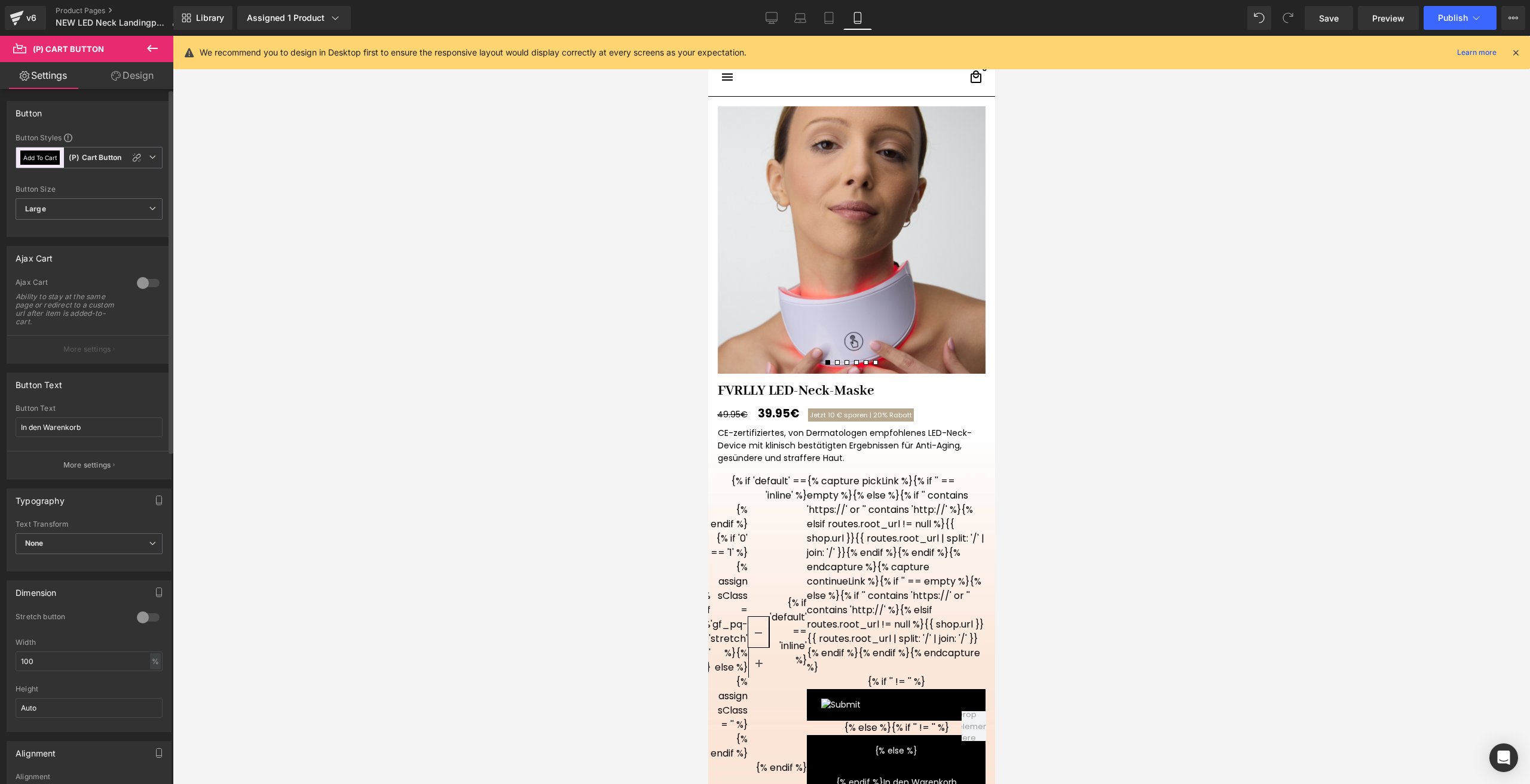
click at [147, 617] on div at bounding box center [148, 617] width 29 height 19
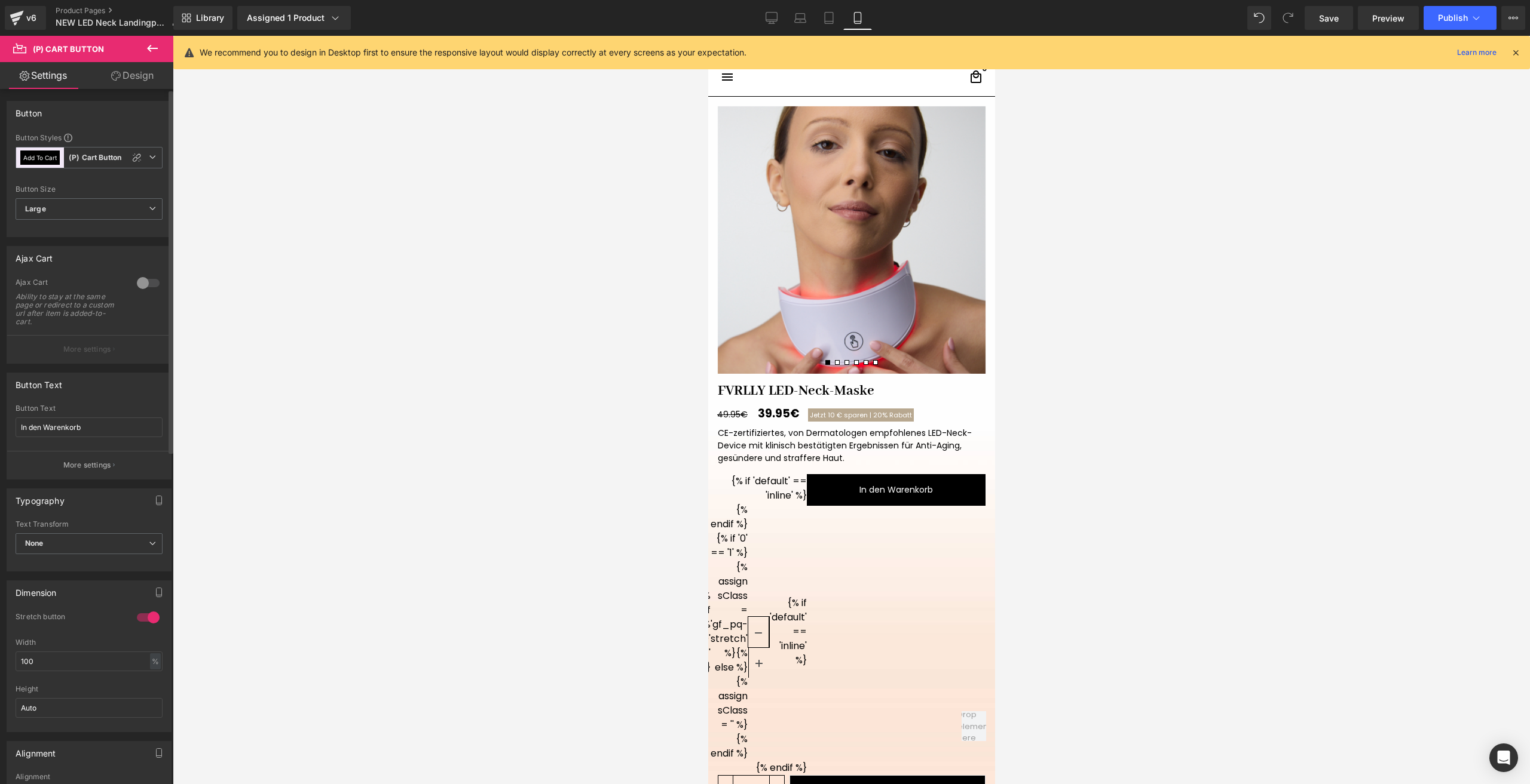
click at [147, 617] on div at bounding box center [148, 617] width 29 height 19
click at [768, 536] on div "{% endif %}{% if '0' == '1' %} Quantity {% endif %}{% if '0' == '1' %}{% assign…" at bounding box center [762, 632] width 89 height 258
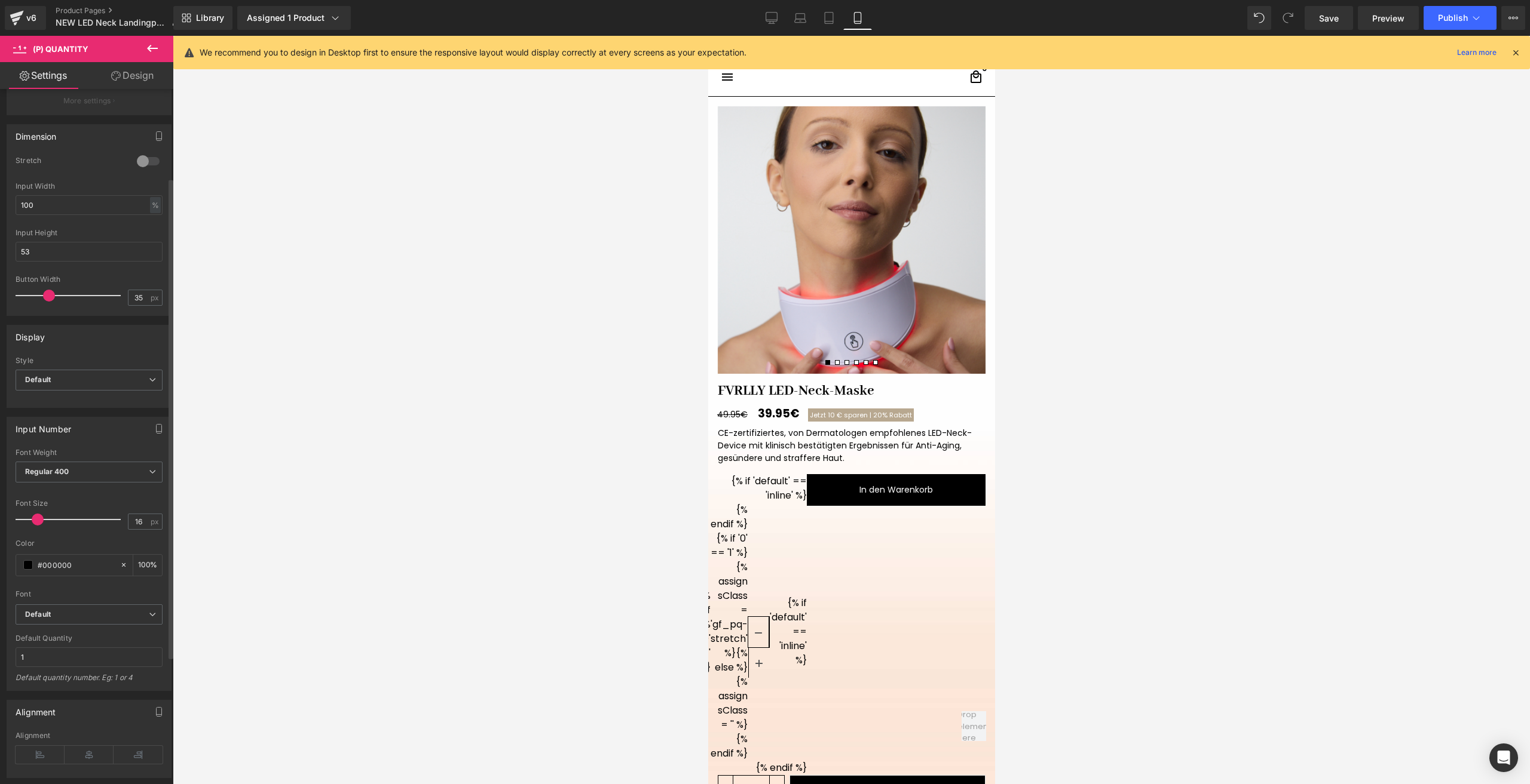
scroll to position [179, 0]
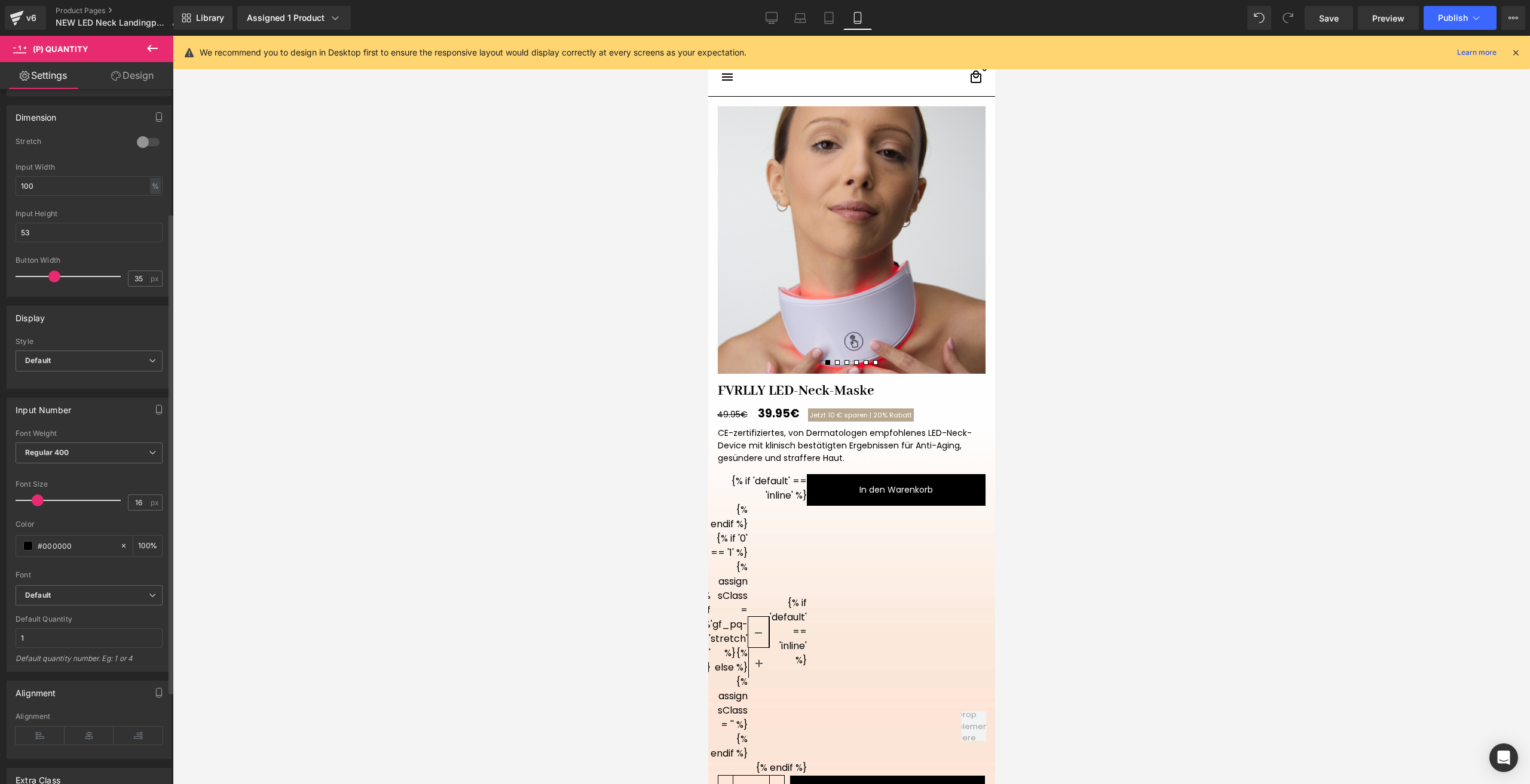
click at [53, 280] on span at bounding box center [55, 276] width 12 height 12
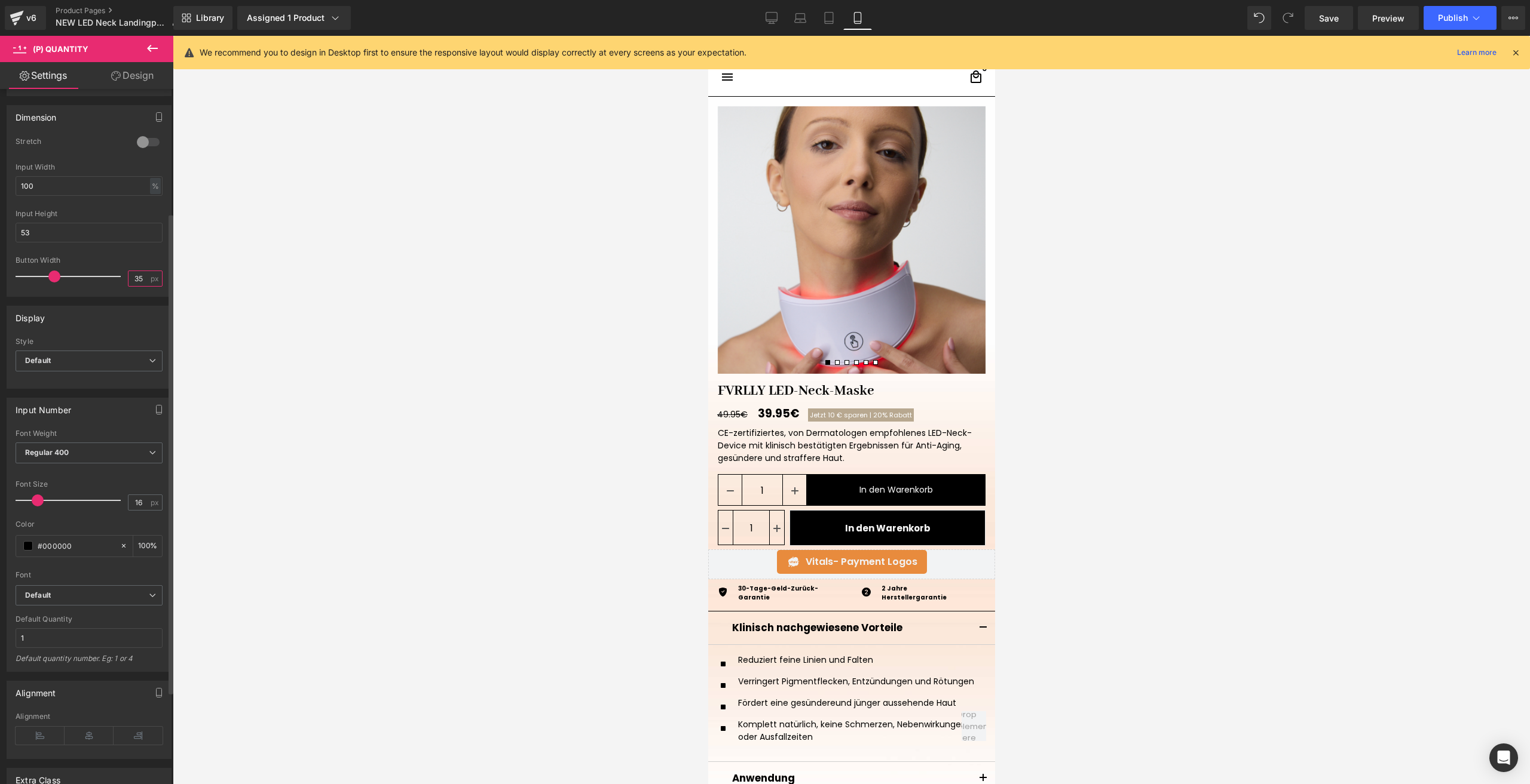
click at [142, 282] on input "35" at bounding box center [138, 278] width 21 height 15
type input "4"
type input "35"
click at [751, 517] on icon at bounding box center [755, 519] width 8 height 9
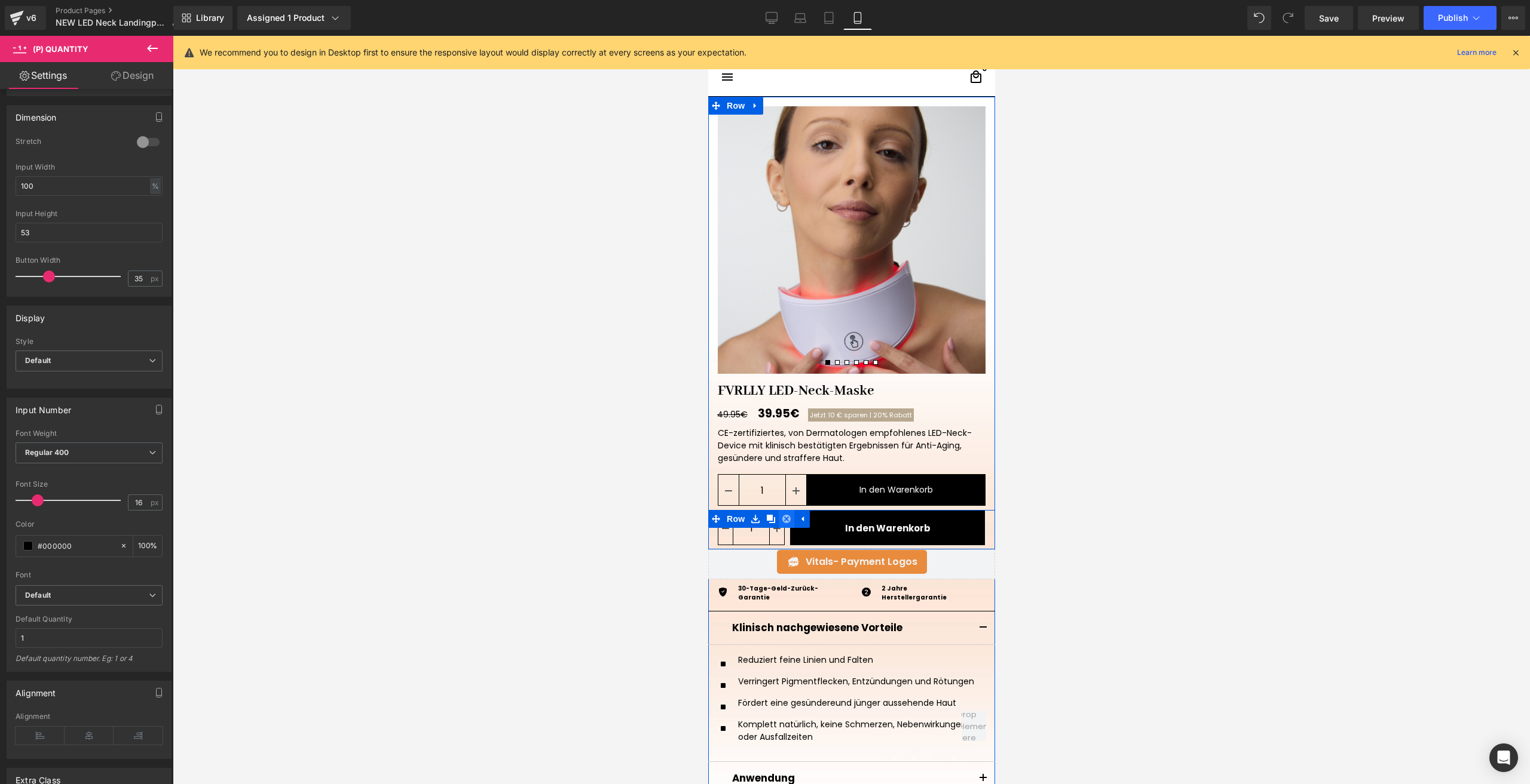
click at [781, 517] on icon at bounding box center [785, 519] width 8 height 8
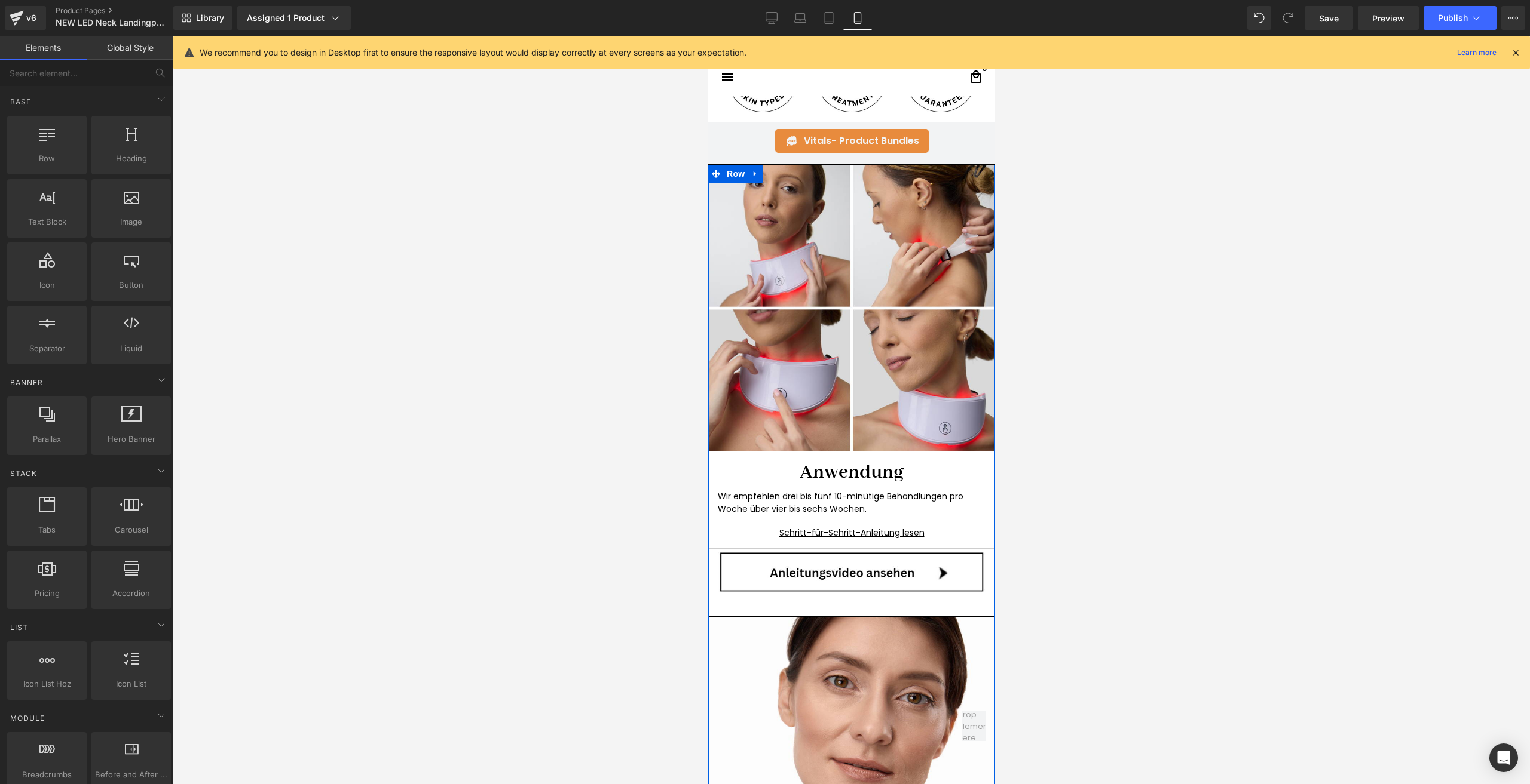
scroll to position [657, 0]
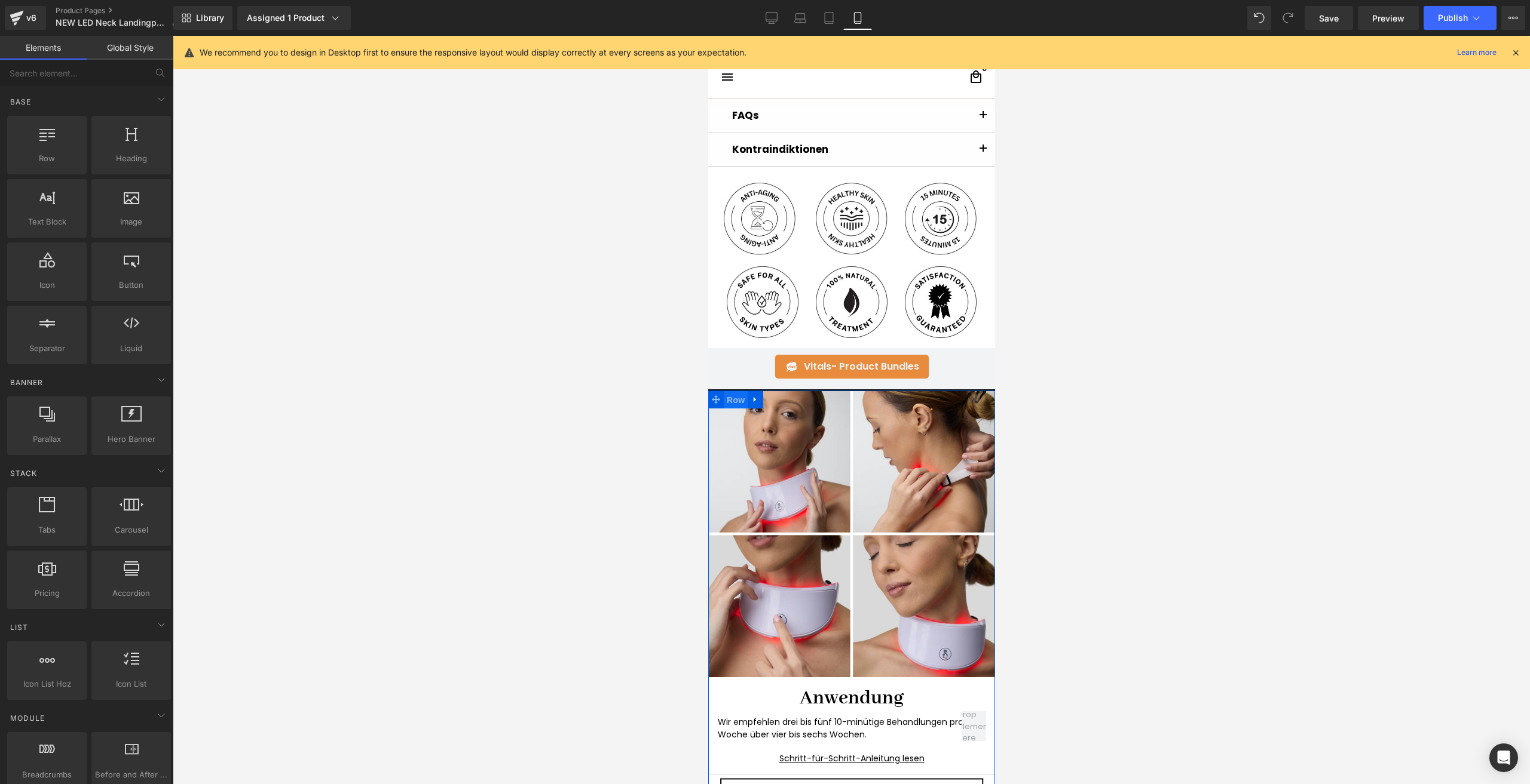
click at [730, 400] on span "Row" at bounding box center [735, 400] width 24 height 18
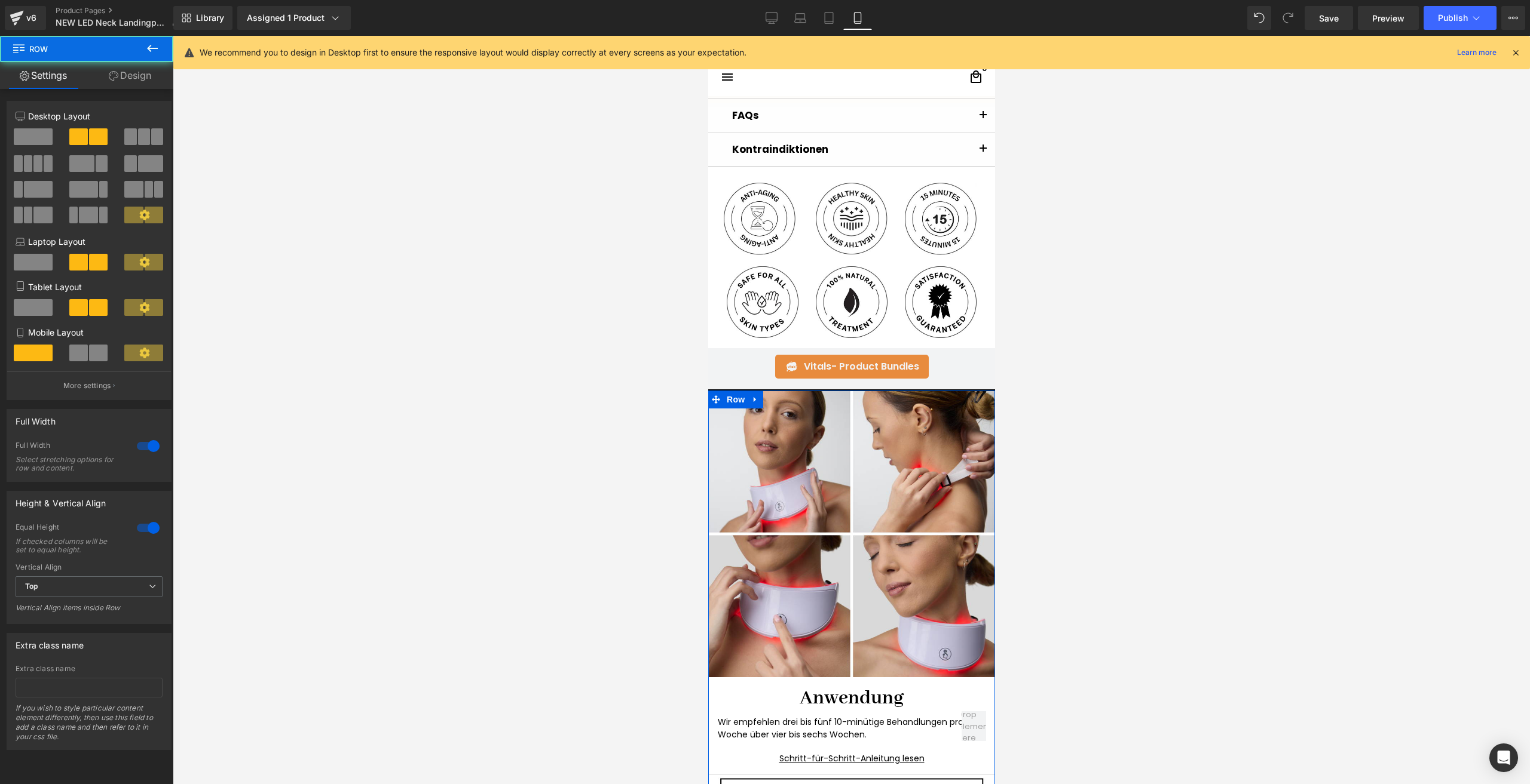
click at [121, 83] on link "Design" at bounding box center [129, 76] width 86 height 27
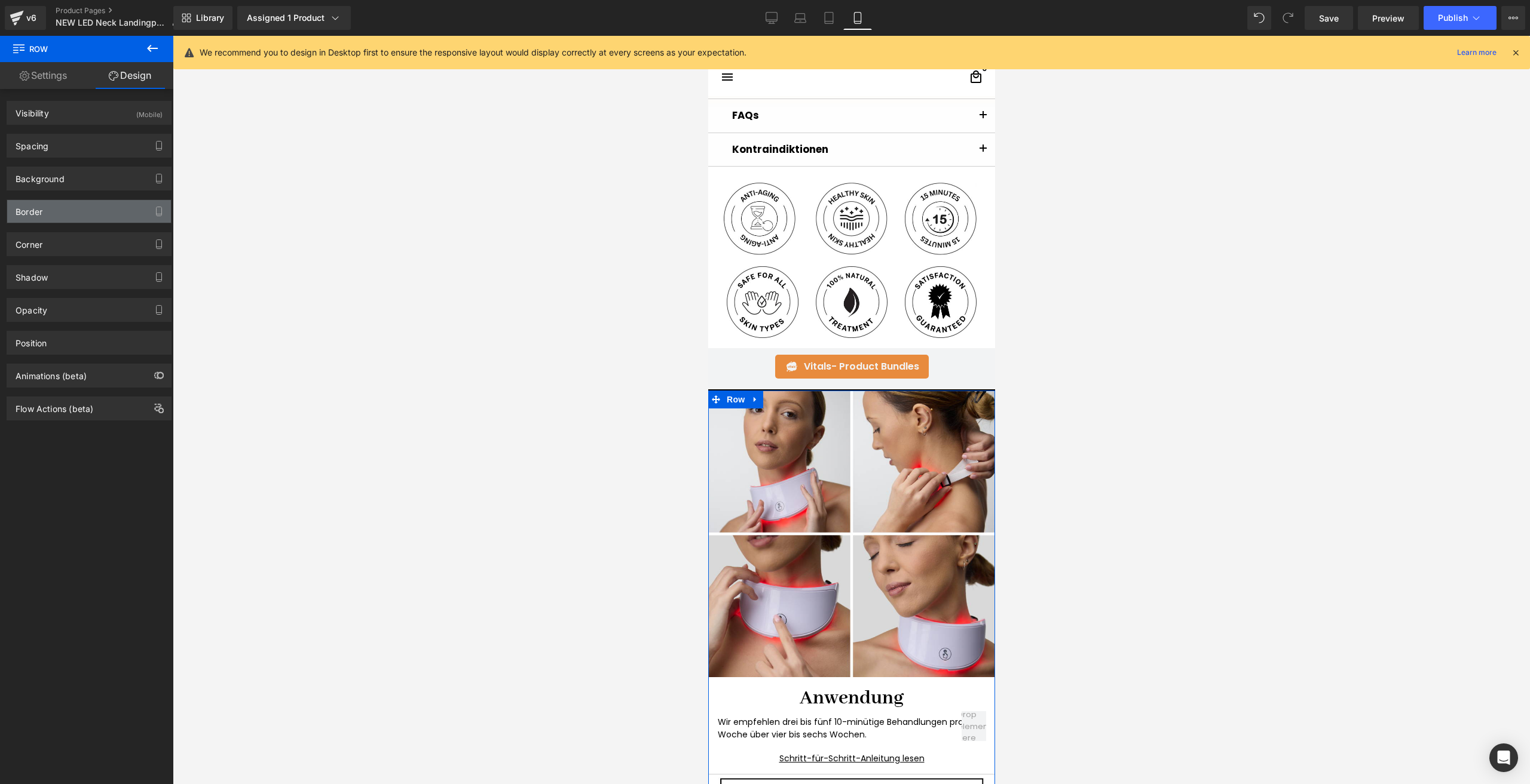
click at [73, 210] on div "Border" at bounding box center [88, 211] width 164 height 23
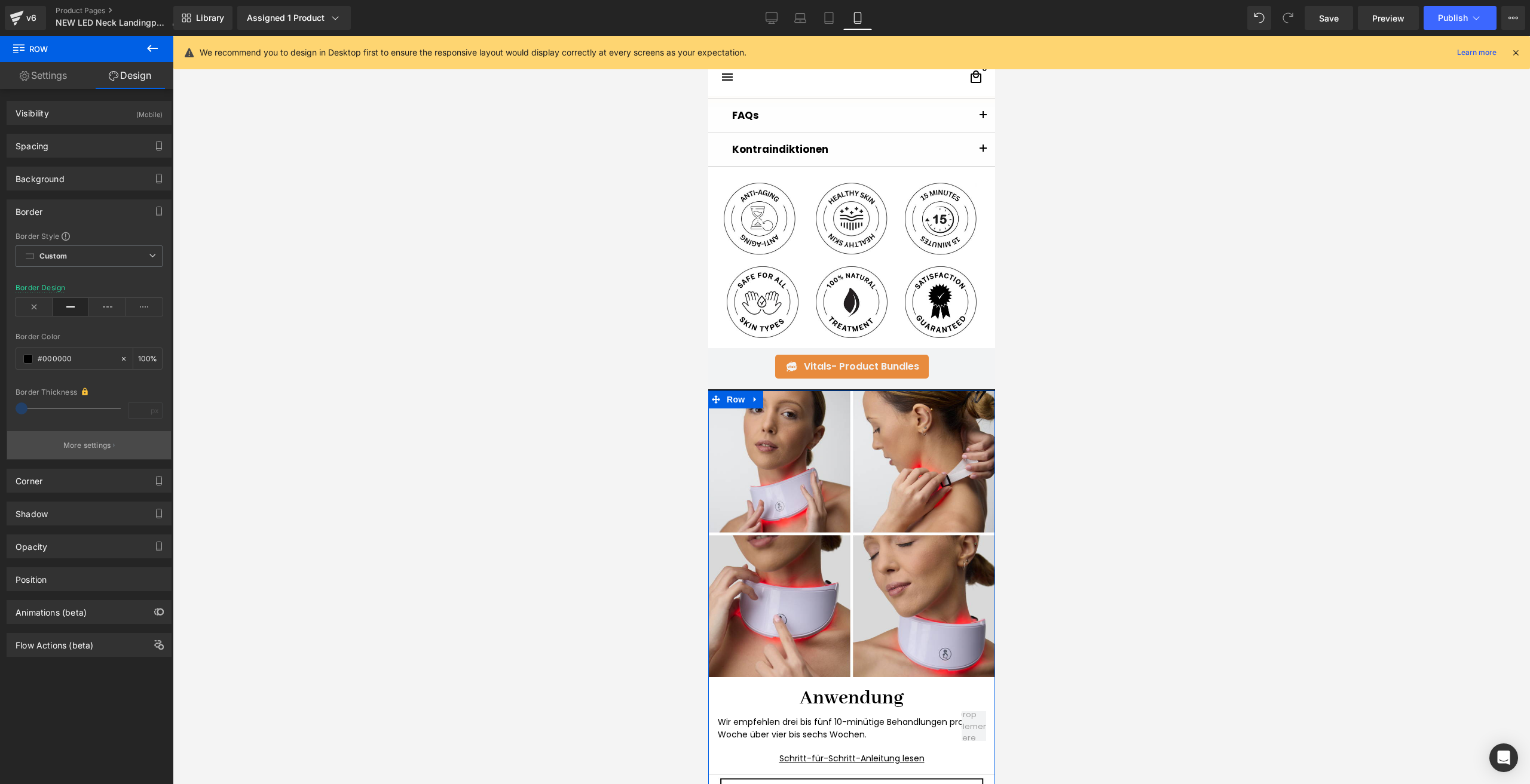
click at [88, 442] on p "More settings" at bounding box center [87, 445] width 48 height 11
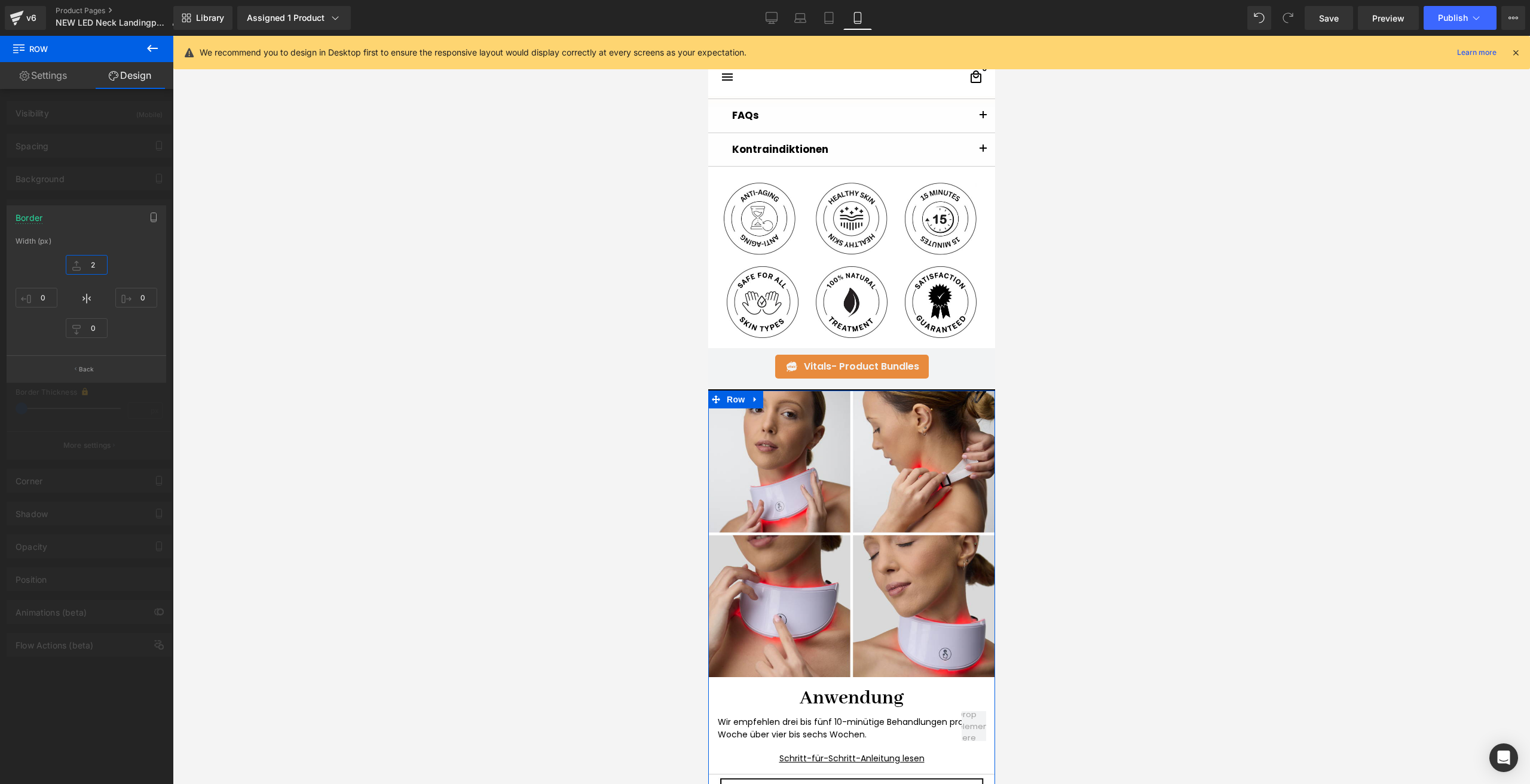
click at [94, 268] on input "2" at bounding box center [86, 265] width 42 height 20
type input "1"
click at [129, 375] on button "Back" at bounding box center [86, 369] width 159 height 27
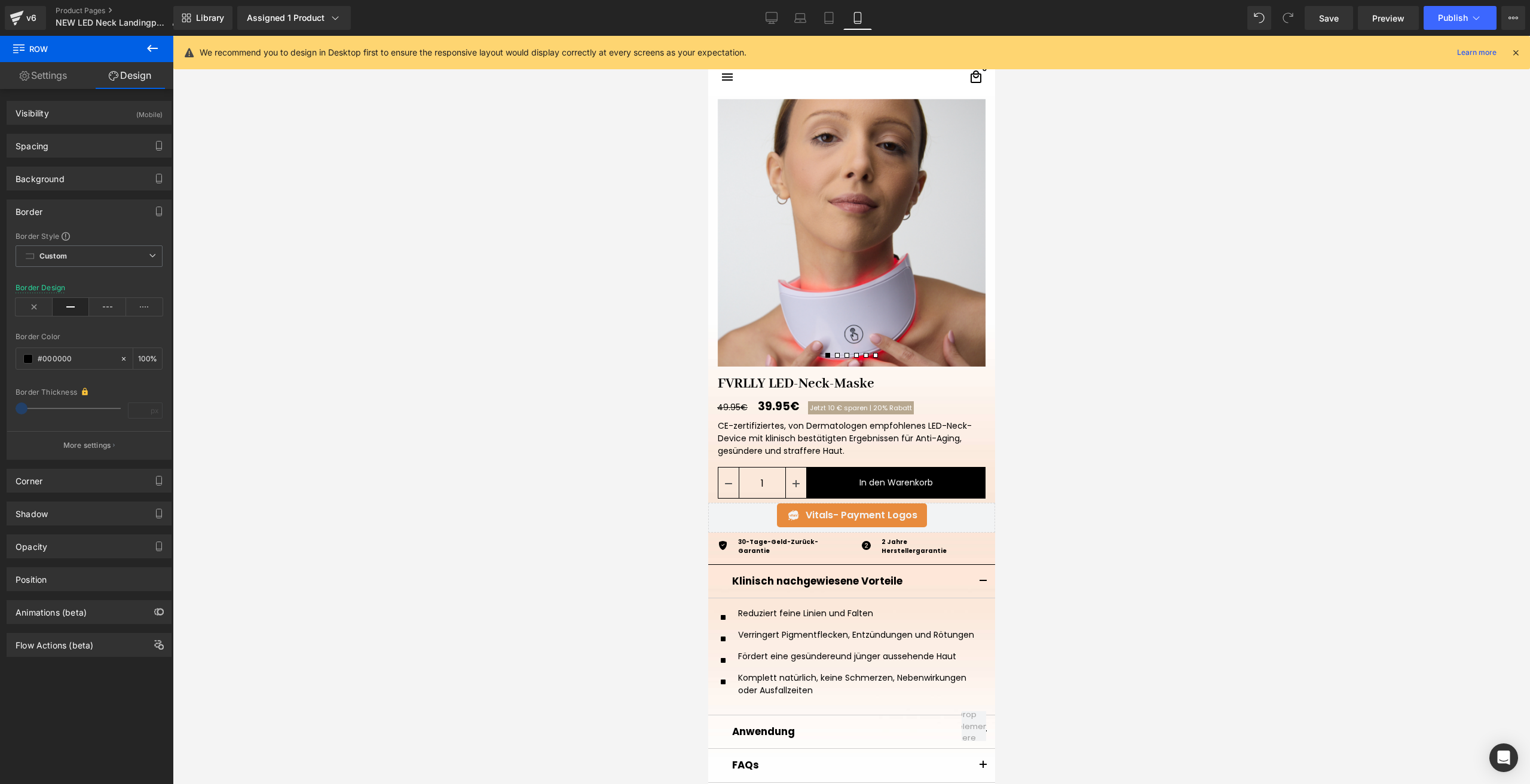
scroll to position [0, 0]
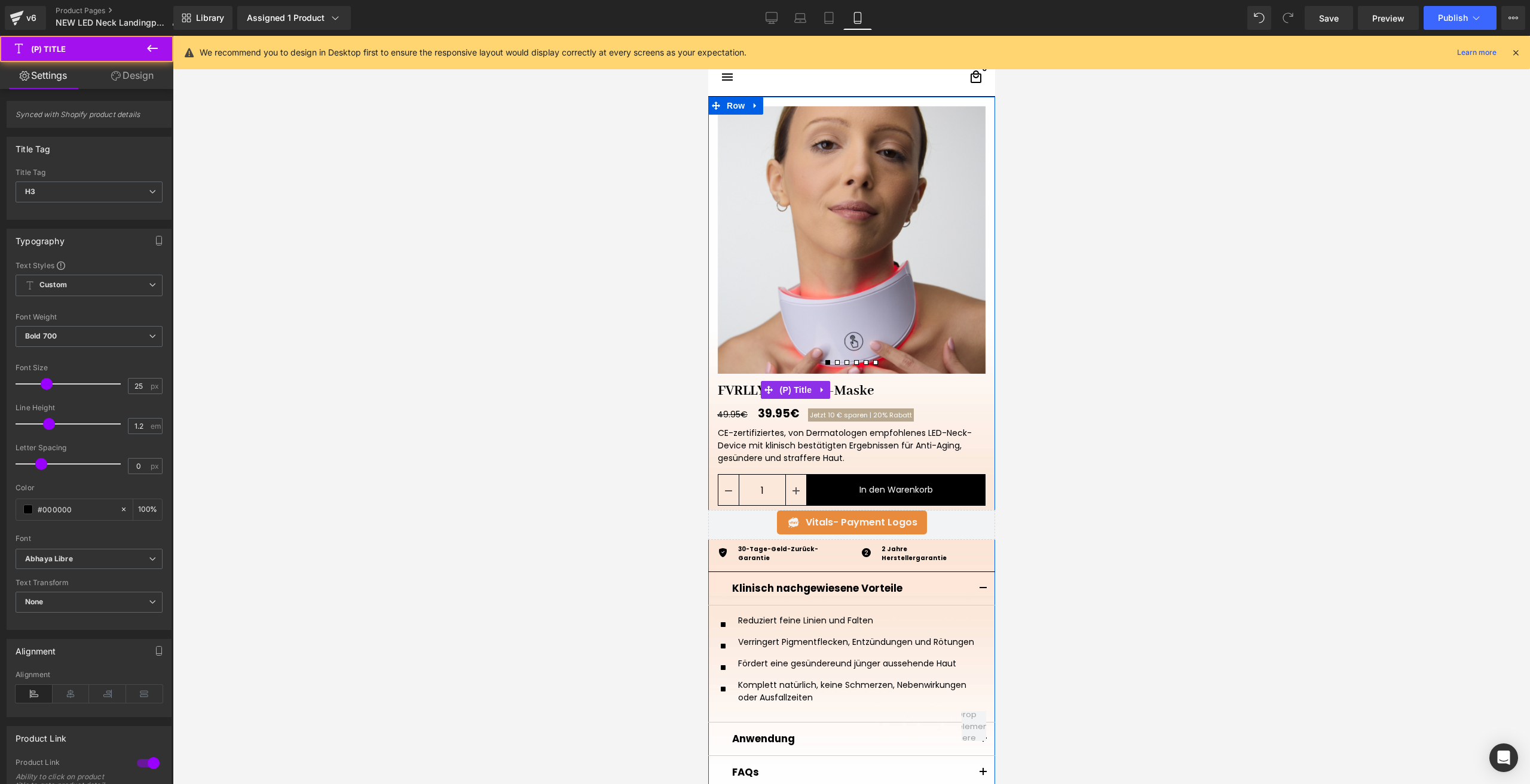
click at [727, 388] on link "FVRLLY LED-Neck-Maske" at bounding box center [795, 392] width 176 height 18
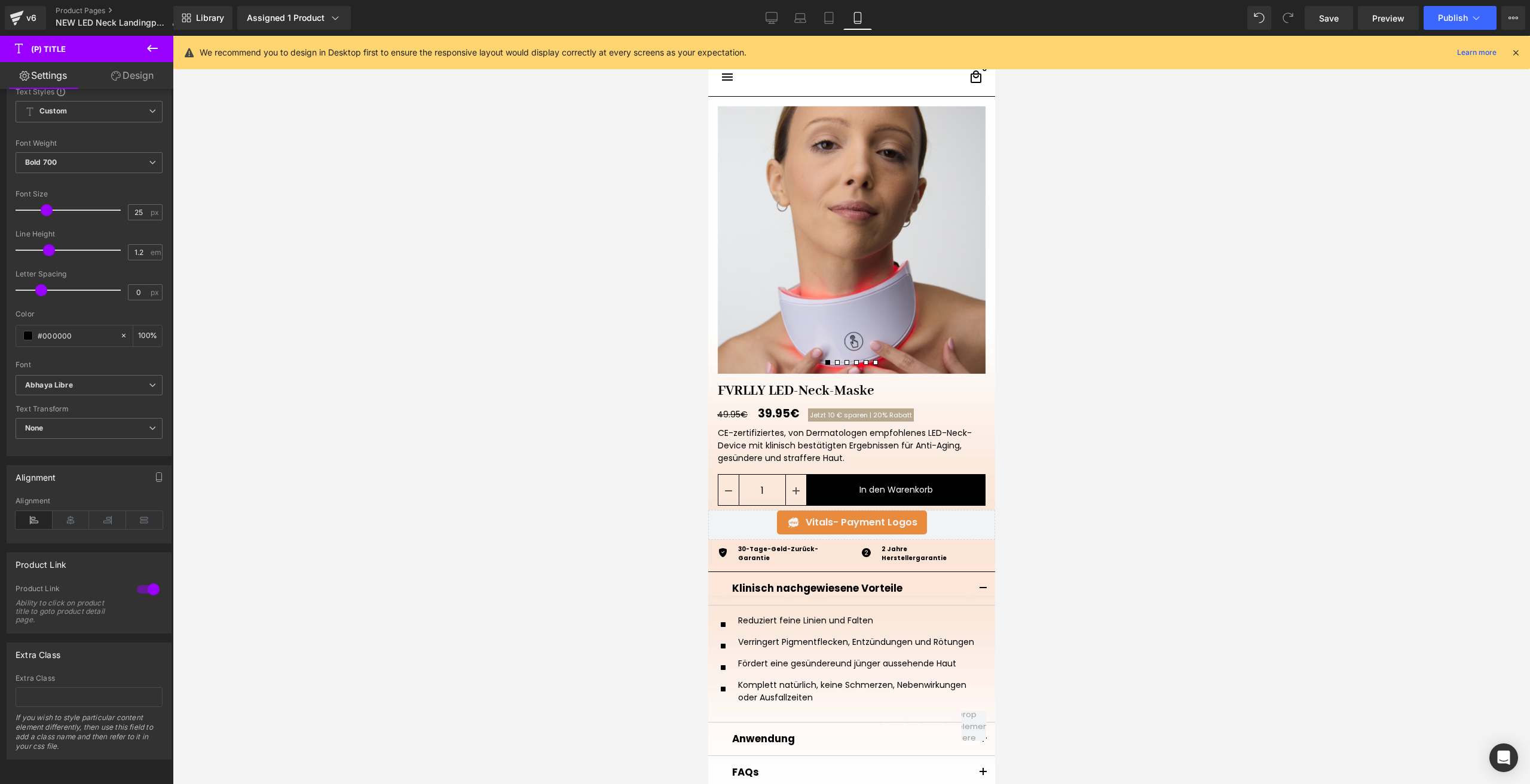
scroll to position [183, 0]
click at [63, 383] on span "Abhaya Libre" at bounding box center [89, 385] width 147 height 21
click at [68, 399] on li "Default" at bounding box center [86, 406] width 142 height 19
click at [134, 209] on input "25" at bounding box center [138, 212] width 21 height 15
click at [134, 208] on input "25" at bounding box center [138, 212] width 21 height 15
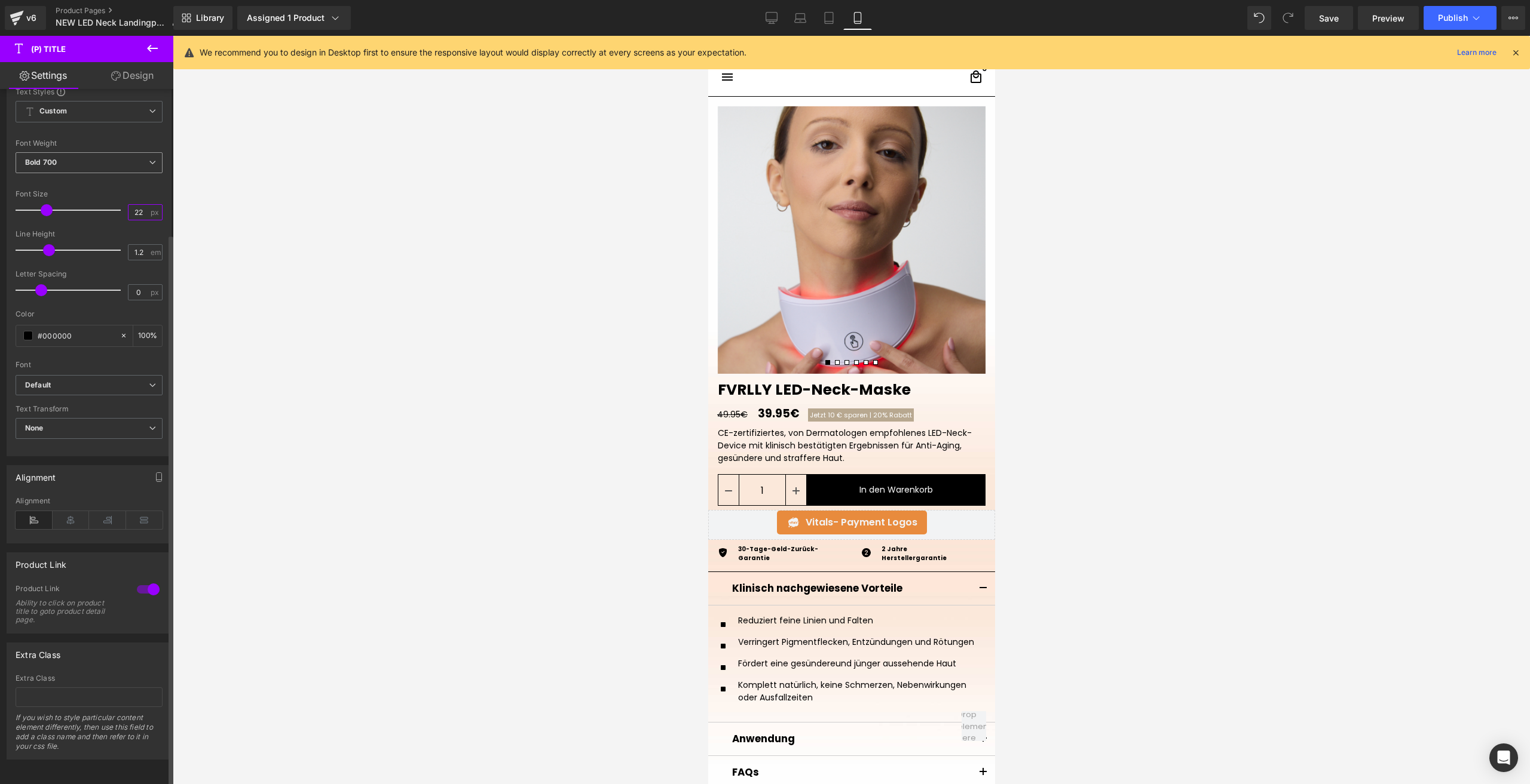
type input "22"
click at [56, 163] on span "Bold 700" at bounding box center [89, 162] width 147 height 21
click at [75, 246] on li "Medium 500" at bounding box center [89, 255] width 147 height 18
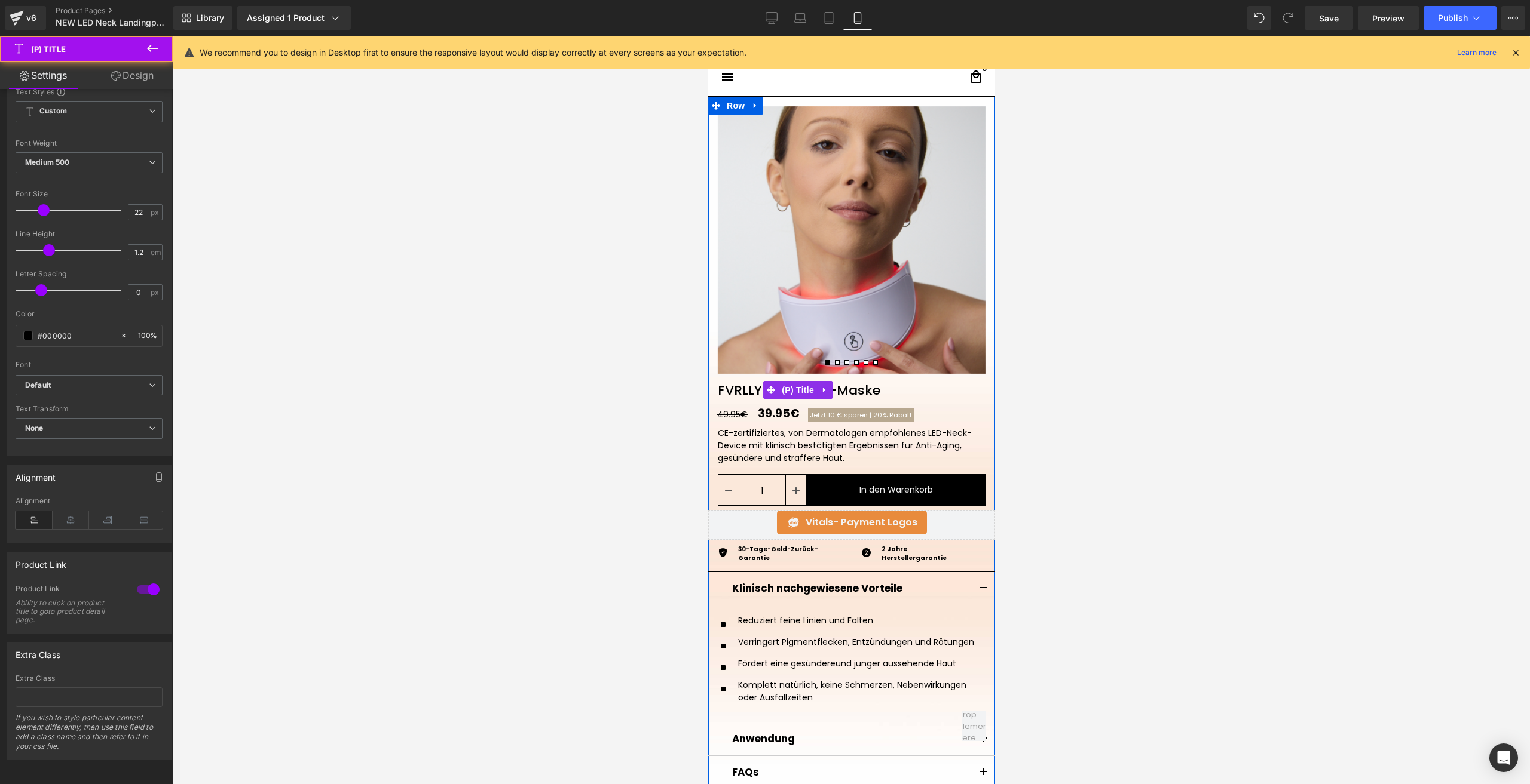
click at [740, 385] on link "FVRLLY LED-Neck-Maske" at bounding box center [798, 391] width 182 height 16
click at [123, 85] on link "Design" at bounding box center [132, 76] width 86 height 27
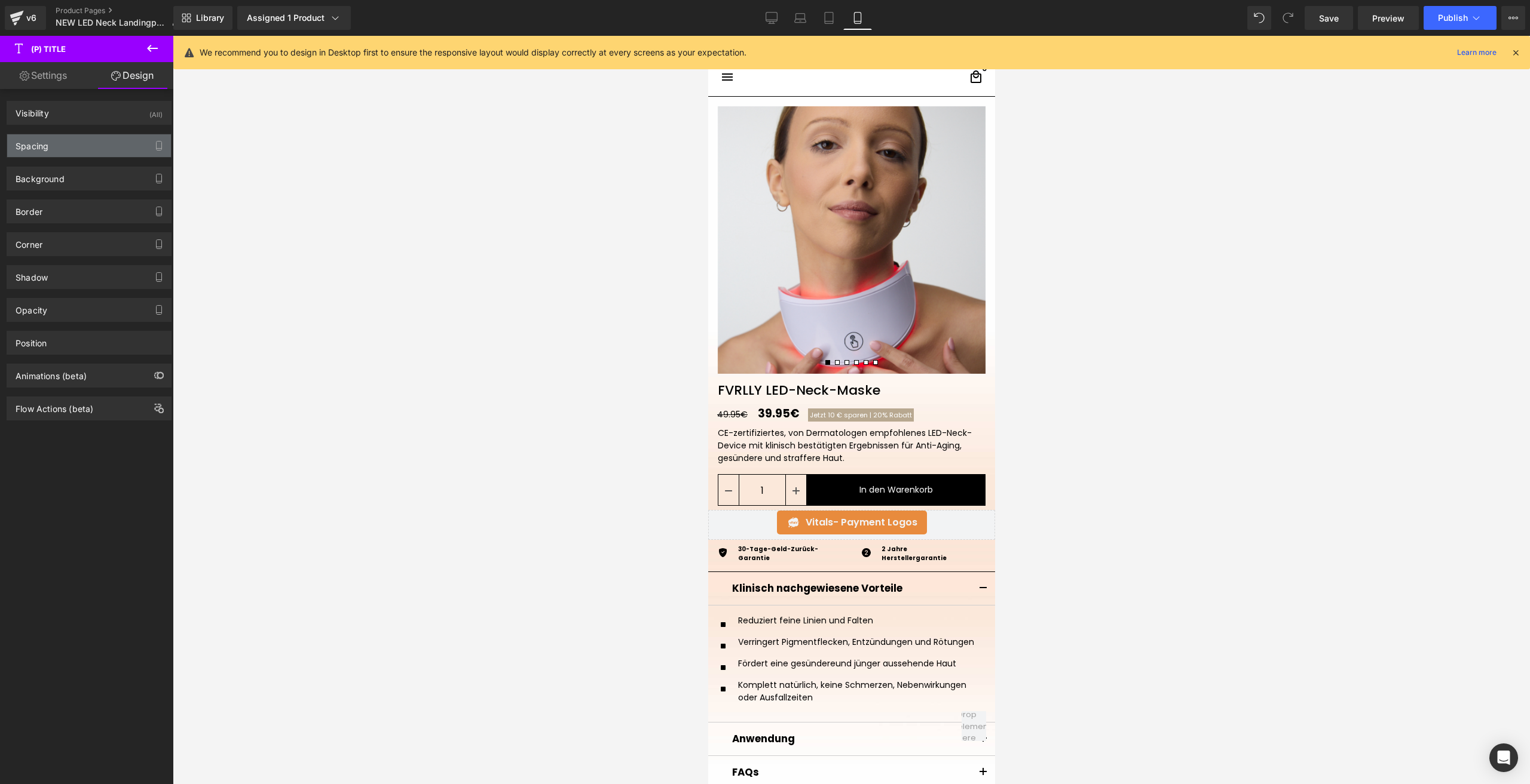
click at [64, 150] on div "Spacing" at bounding box center [88, 145] width 164 height 23
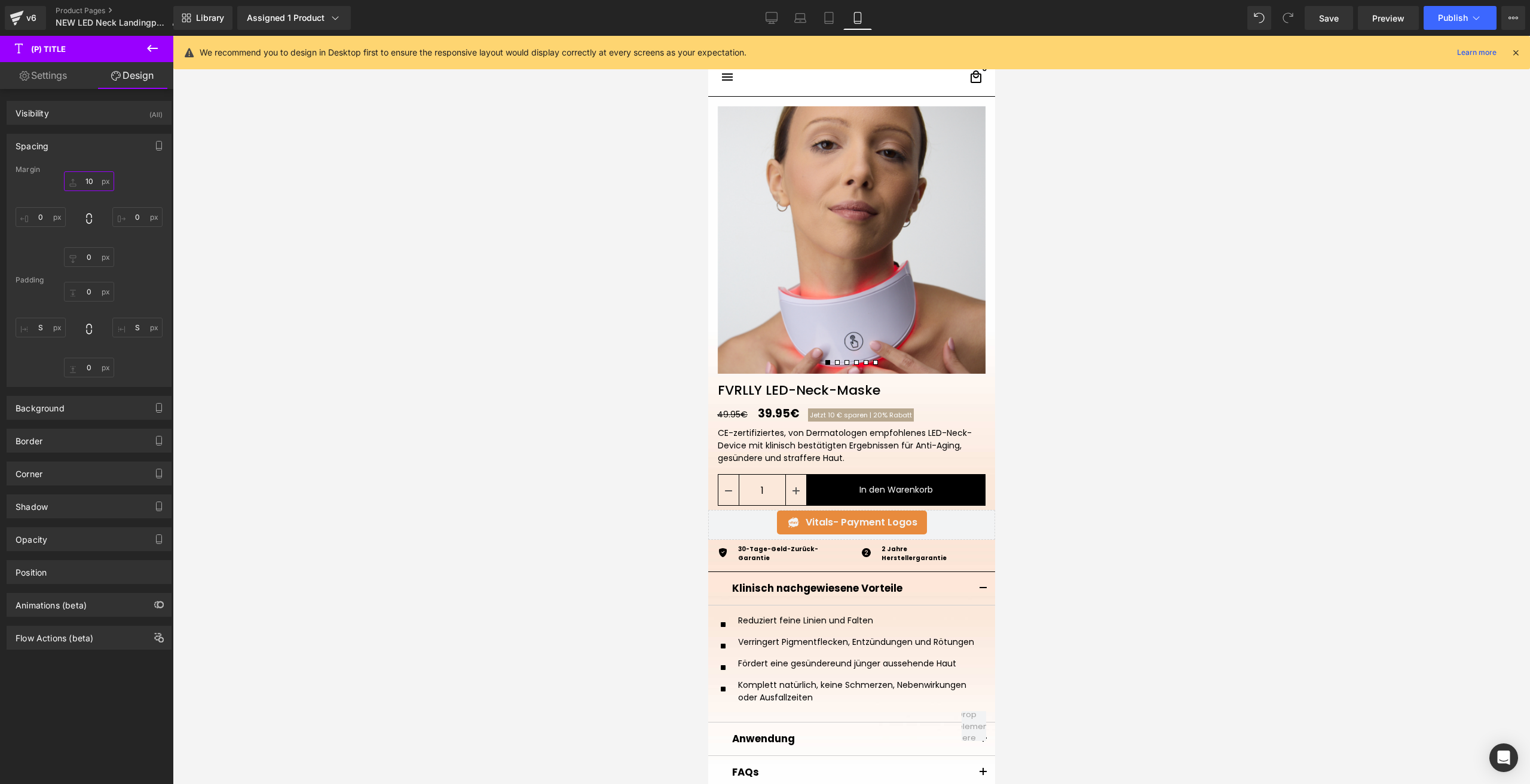
click at [94, 177] on input "10" at bounding box center [88, 181] width 50 height 20
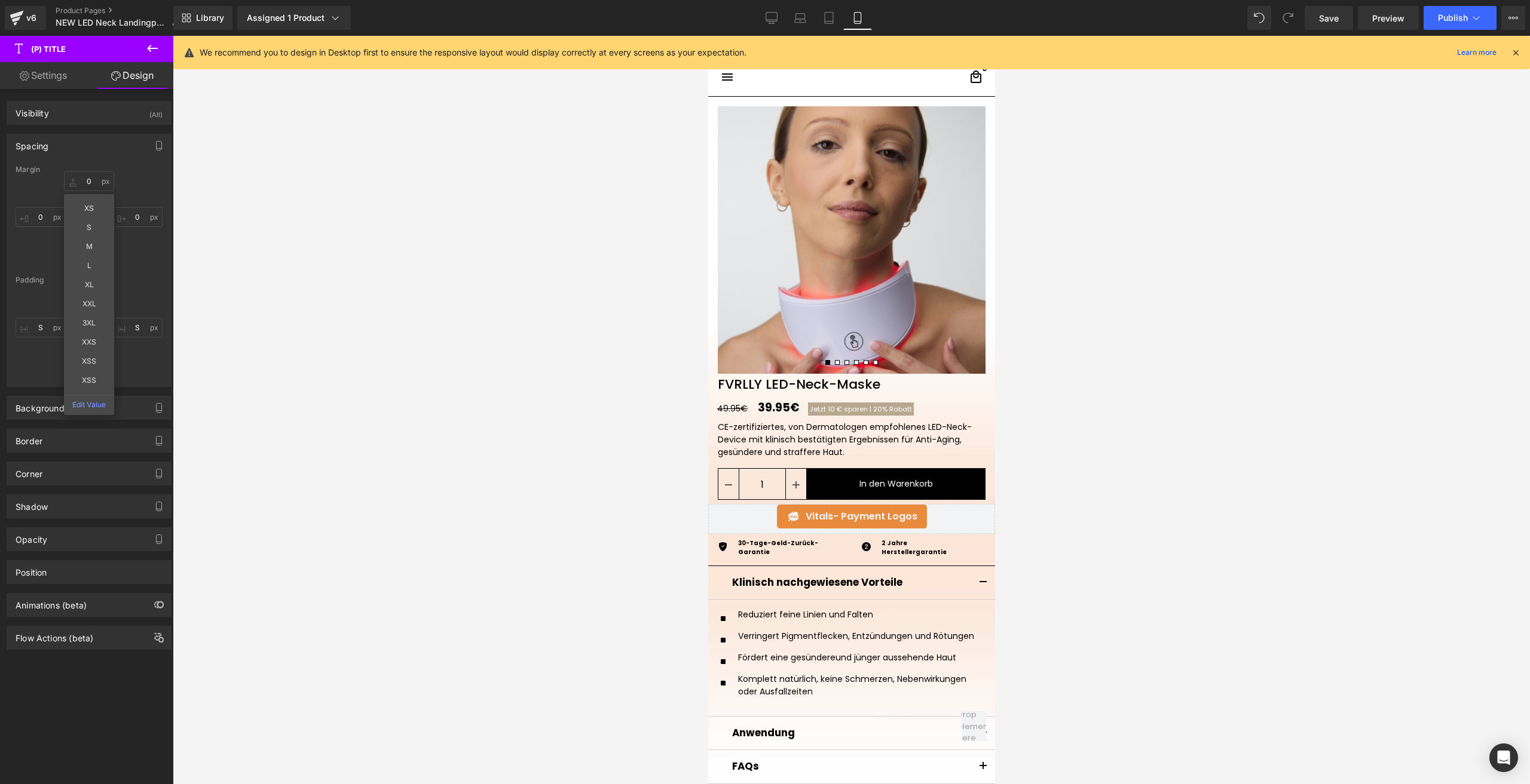
click at [136, 251] on div "XS S M L XL XXL 3XL XXS XSS XSS Edit Value 0 0 0" at bounding box center [89, 219] width 147 height 95
click at [89, 294] on input "0" at bounding box center [88, 292] width 50 height 20
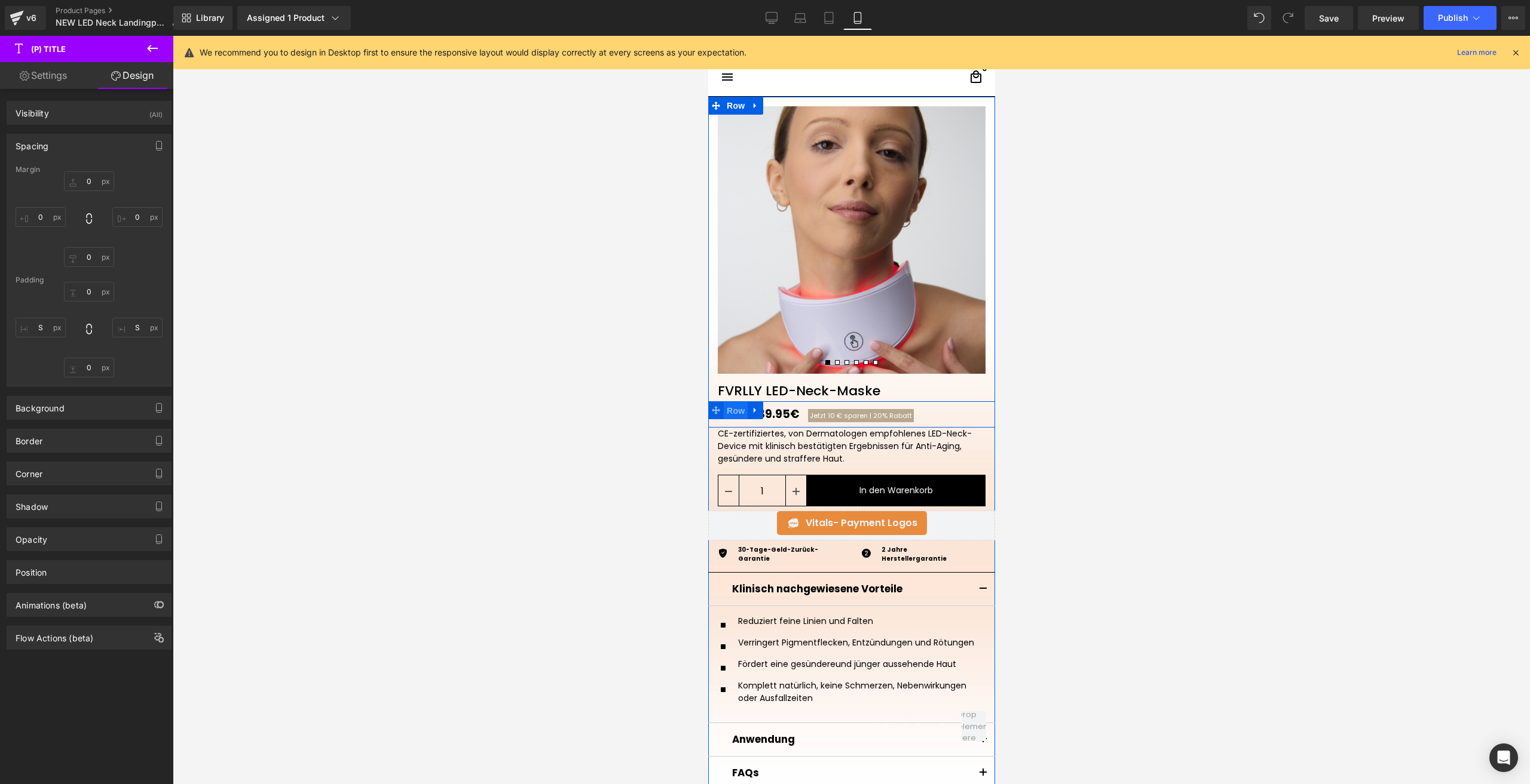
click at [728, 410] on span "Row" at bounding box center [735, 410] width 24 height 18
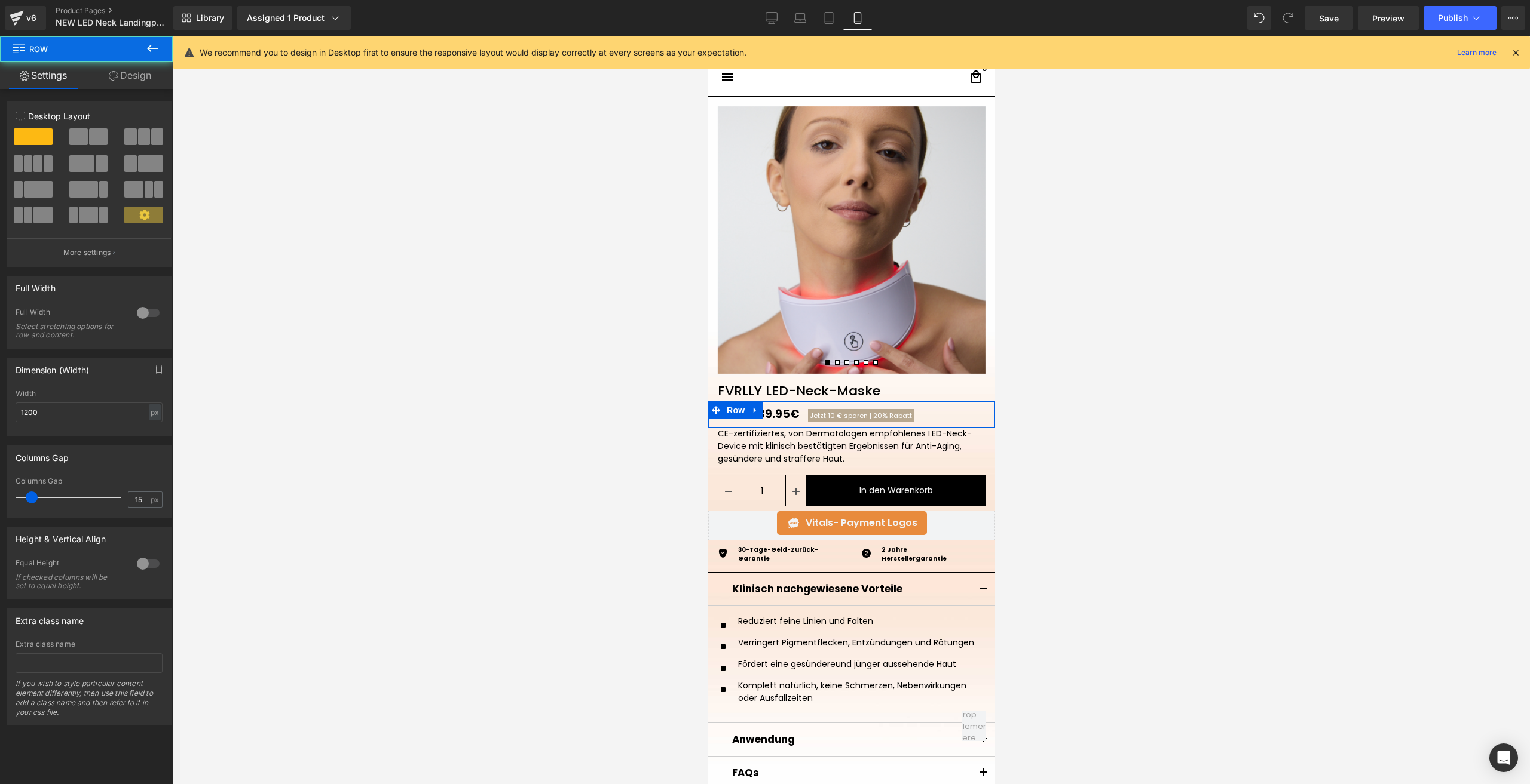
click at [121, 82] on link "Design" at bounding box center [129, 76] width 86 height 27
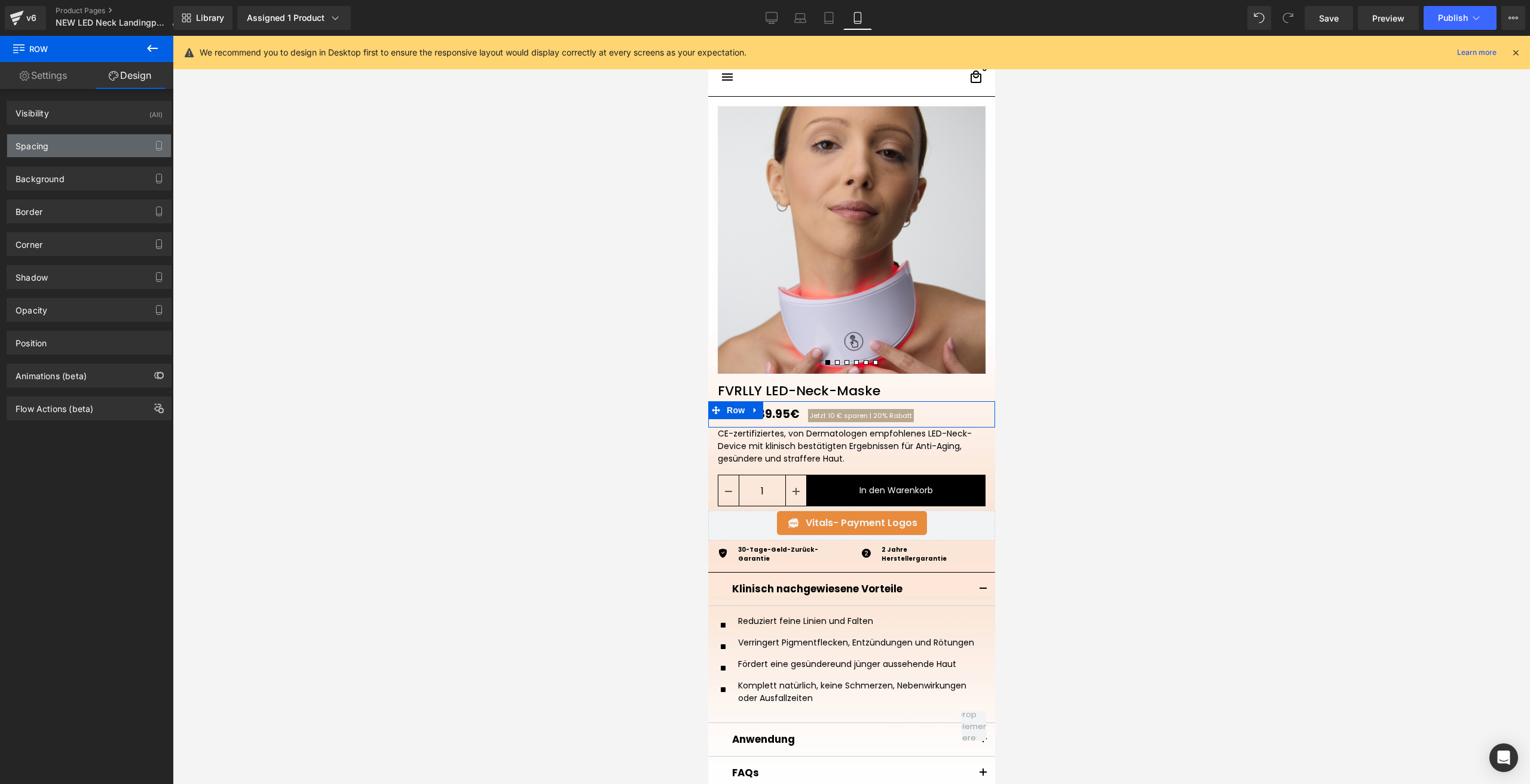
click at [96, 149] on div "Spacing" at bounding box center [88, 145] width 164 height 23
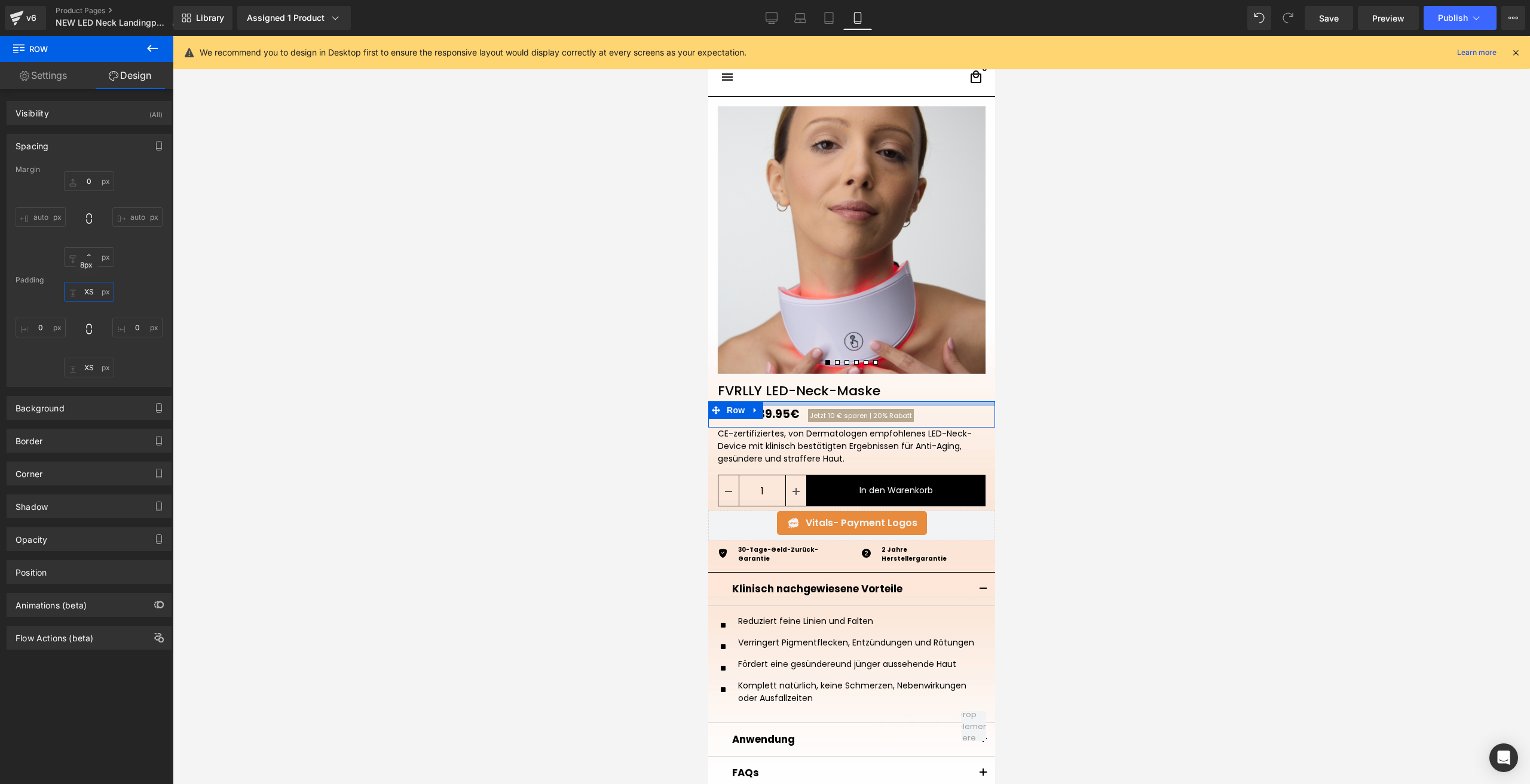
click at [95, 283] on input "XS" at bounding box center [88, 292] width 50 height 20
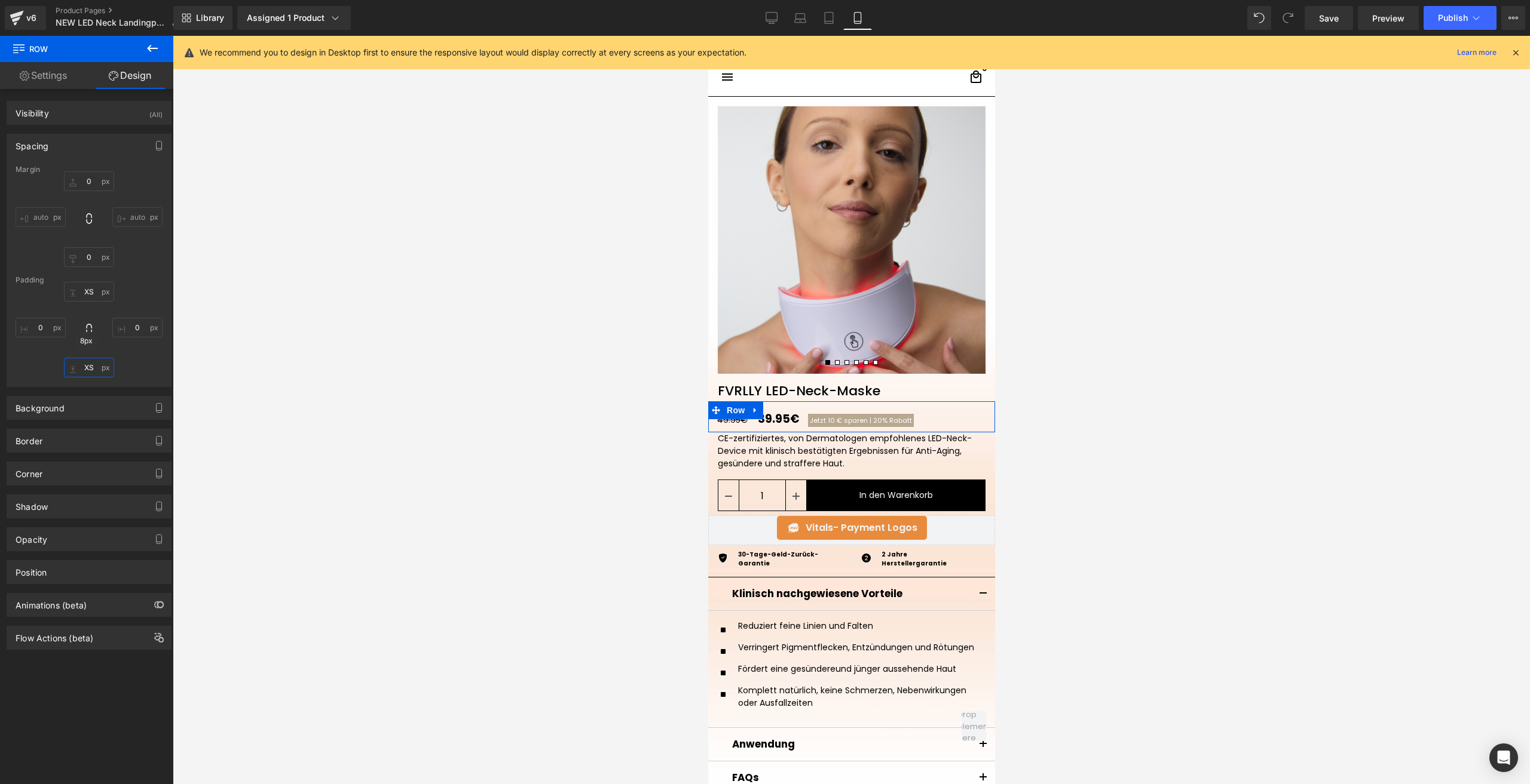
click at [96, 375] on input "XS" at bounding box center [88, 368] width 50 height 20
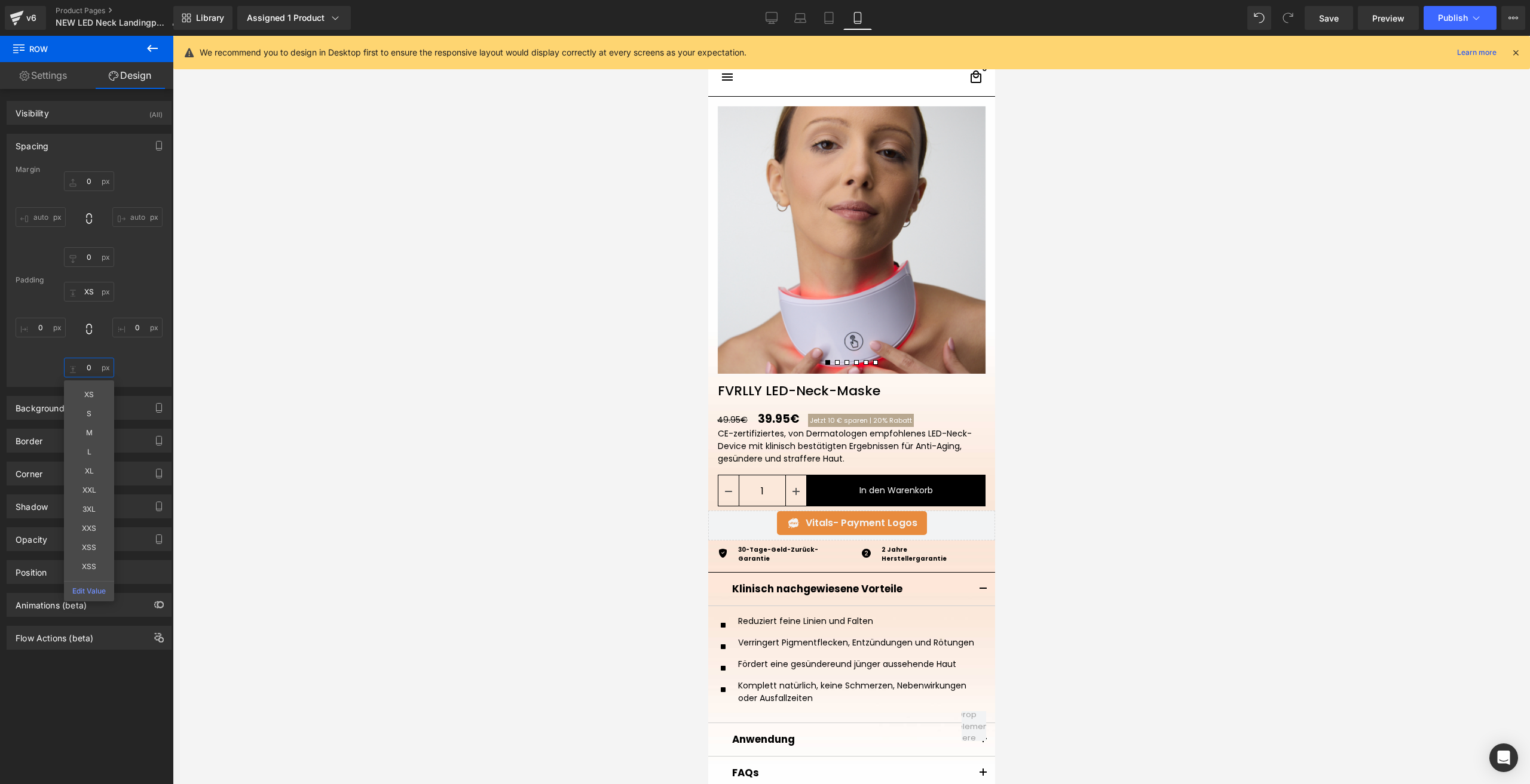
type input "0"
click at [782, 459] on p "CE-zertifiziertes, von Dermatologen empfohlenes LED-Neck-Device mit klinisch be…" at bounding box center [853, 446] width 272 height 38
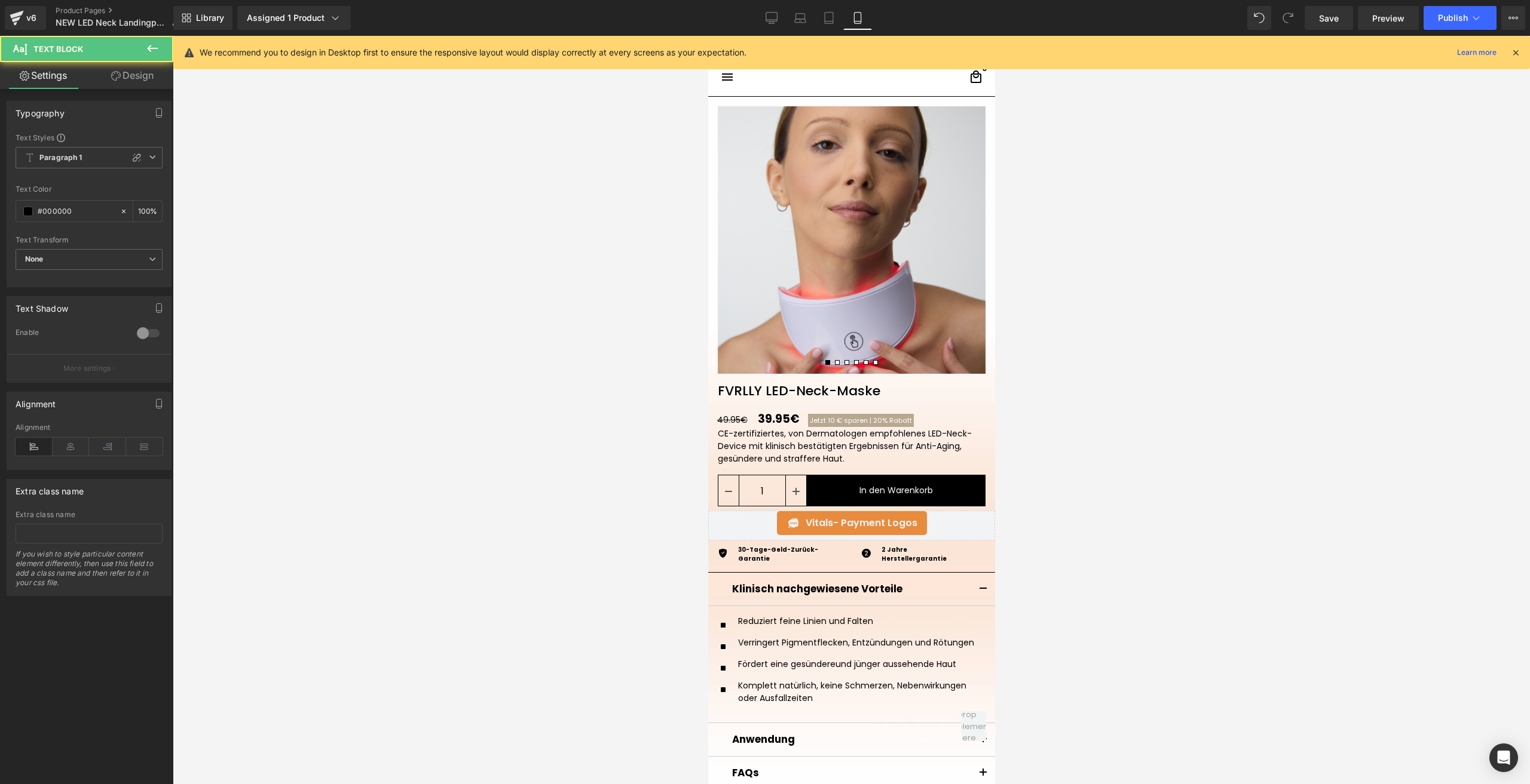
click at [149, 78] on link "Design" at bounding box center [132, 76] width 86 height 27
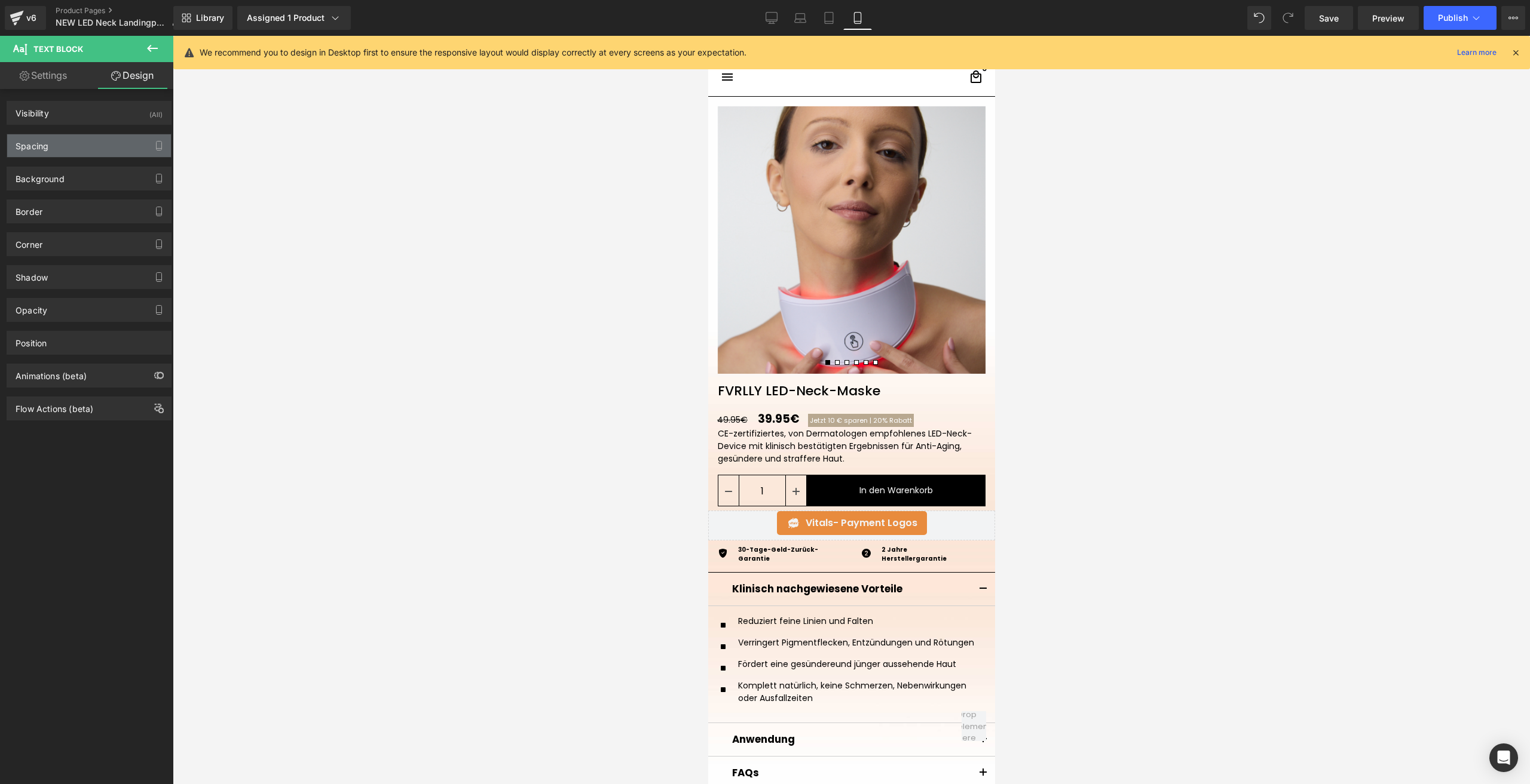
click at [72, 141] on div "Spacing" at bounding box center [88, 145] width 164 height 23
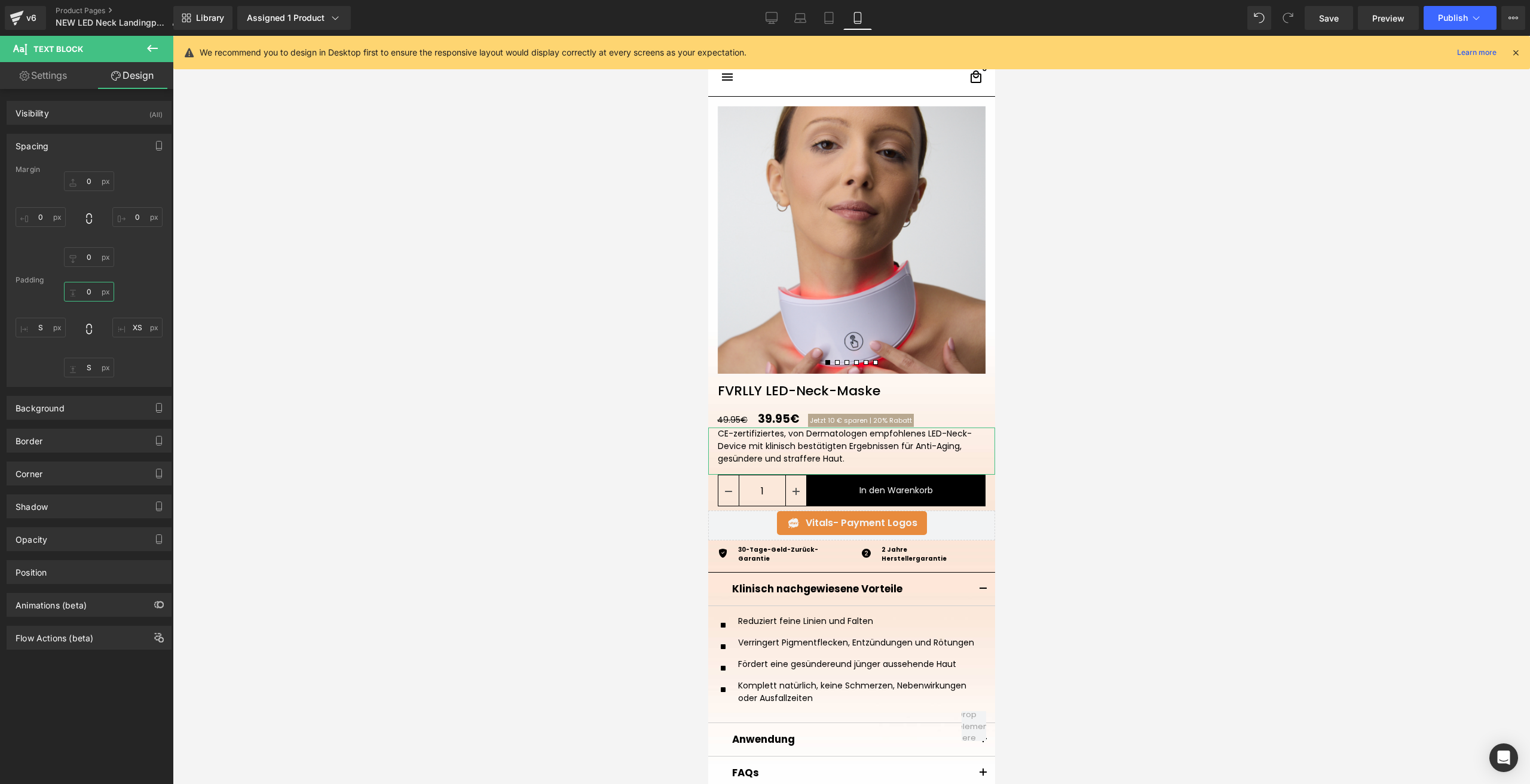
click at [90, 290] on input "0" at bounding box center [88, 292] width 50 height 20
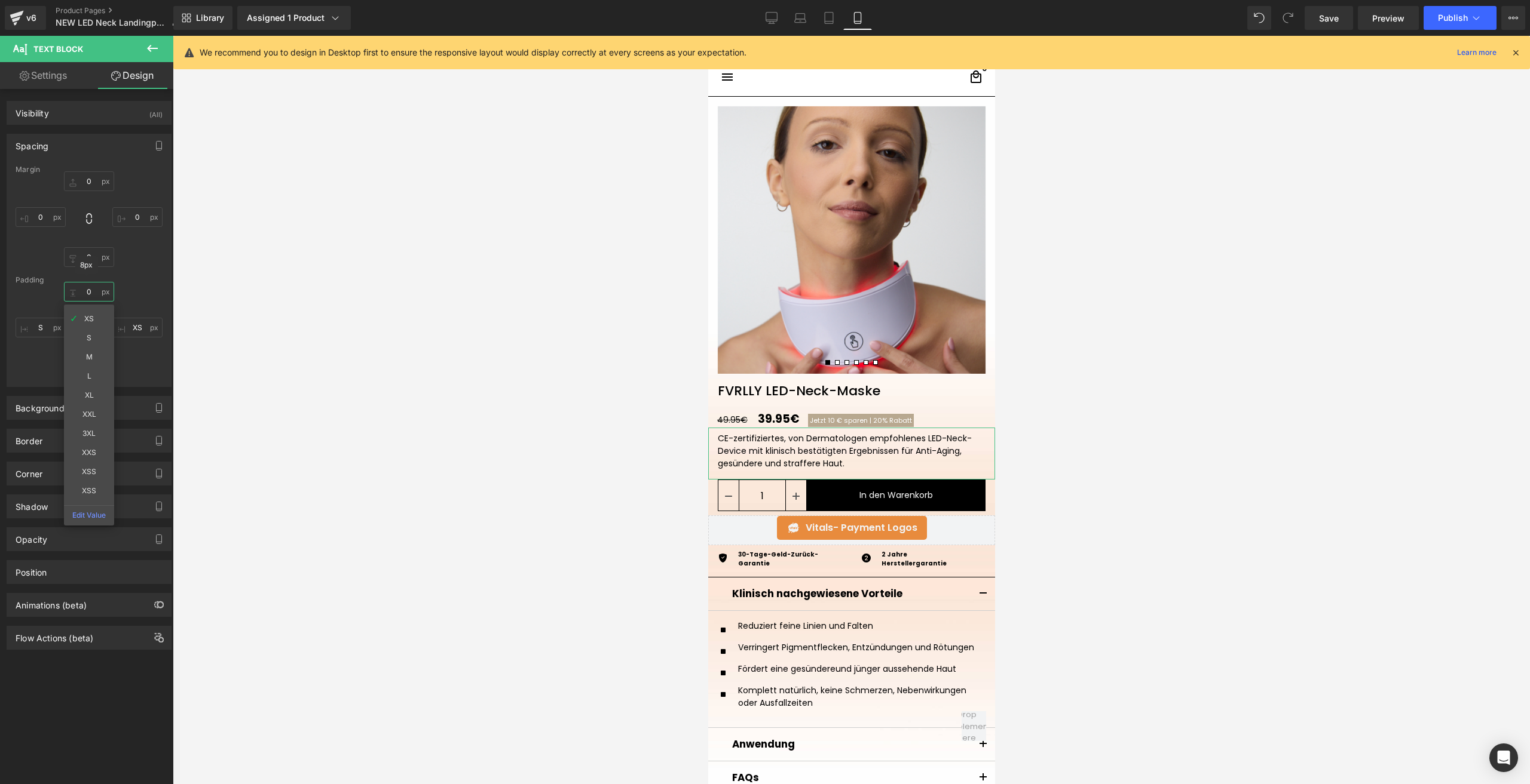
click at [90, 288] on input "0" at bounding box center [88, 292] width 50 height 20
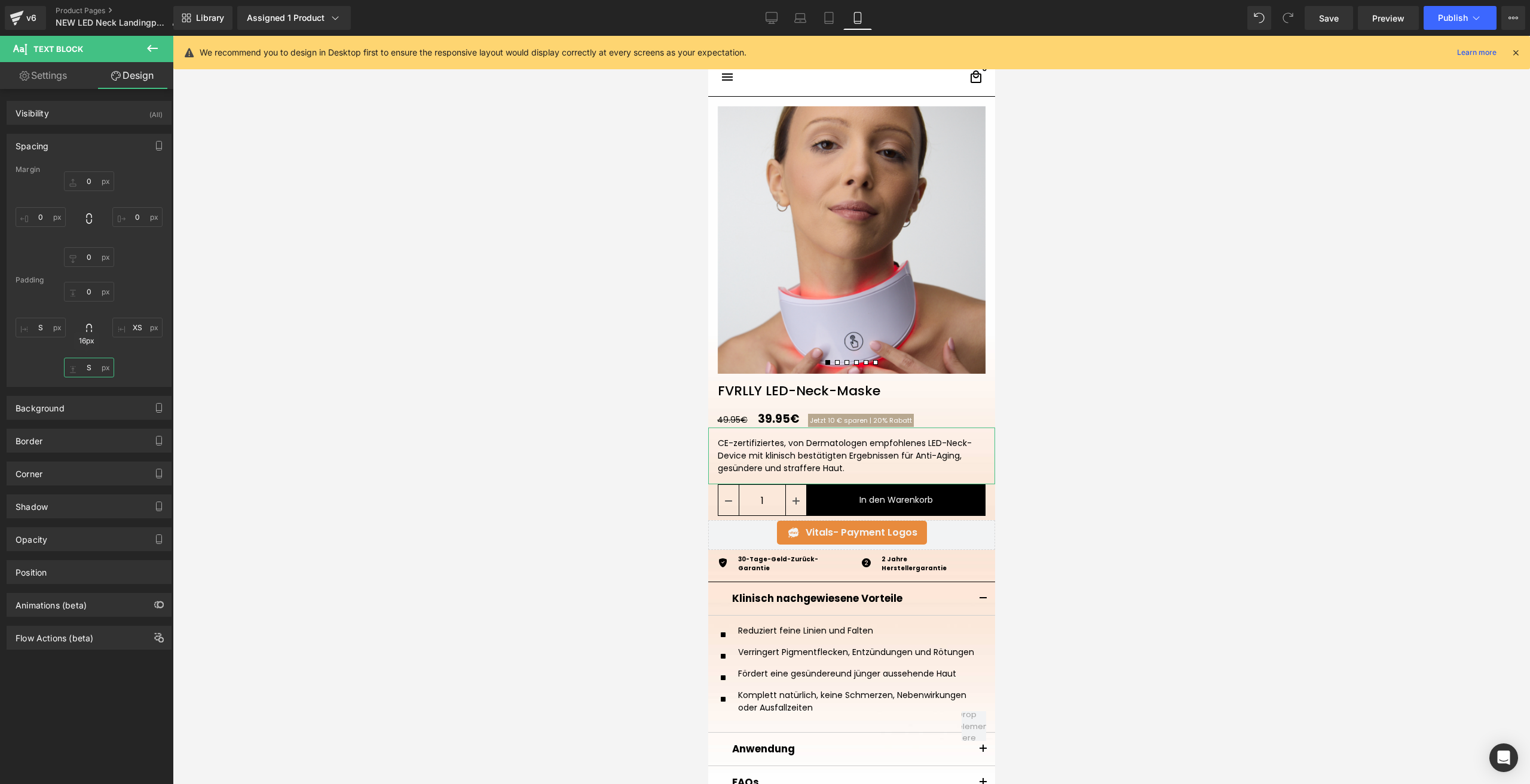
click at [93, 374] on input "S" at bounding box center [88, 368] width 50 height 20
click at [782, 462] on p "CE-zertifiziertes, von Dermatologen empfohlenes LED-Neck-Device mit klinisch be…" at bounding box center [853, 456] width 272 height 38
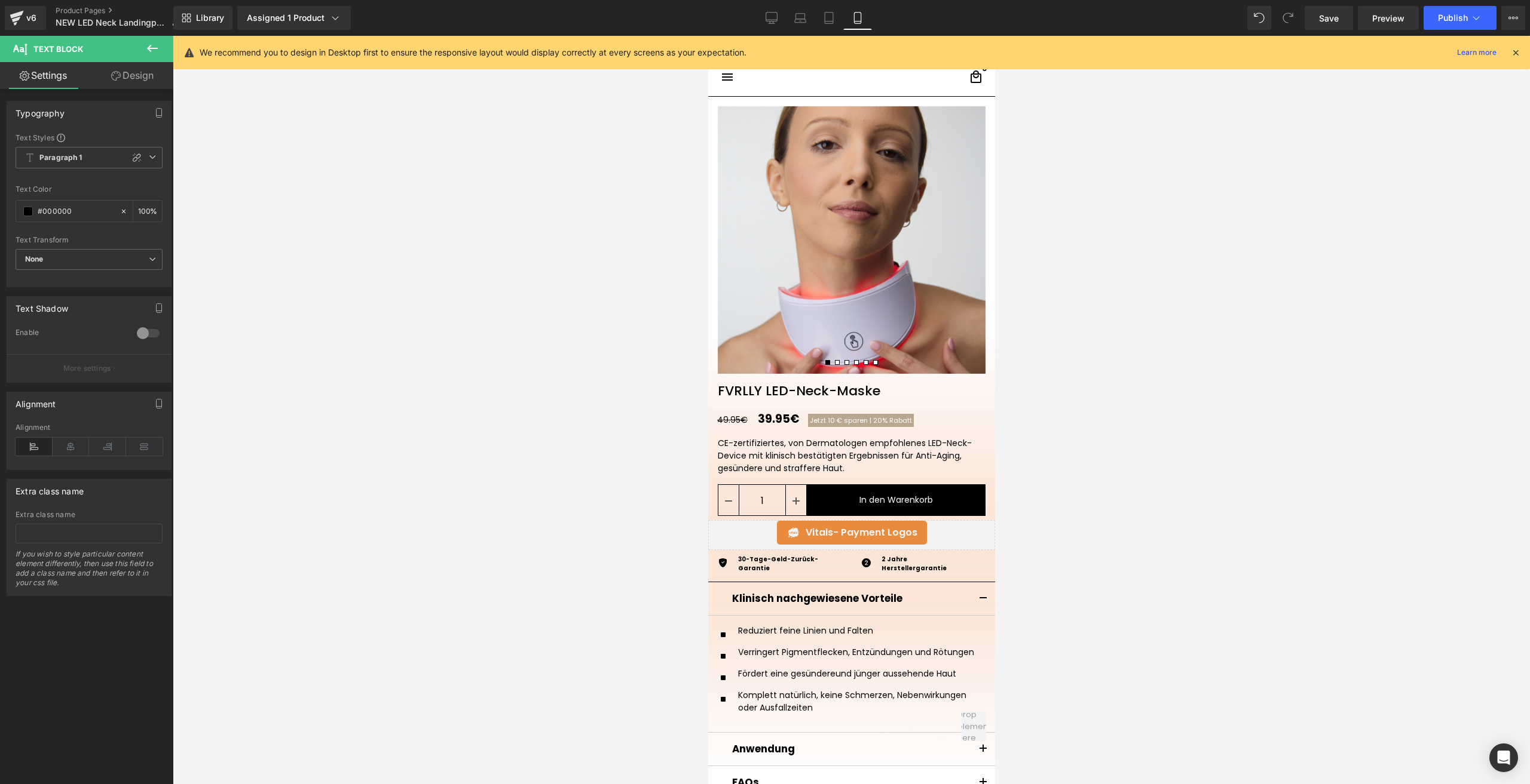
click at [138, 78] on link "Design" at bounding box center [132, 76] width 86 height 27
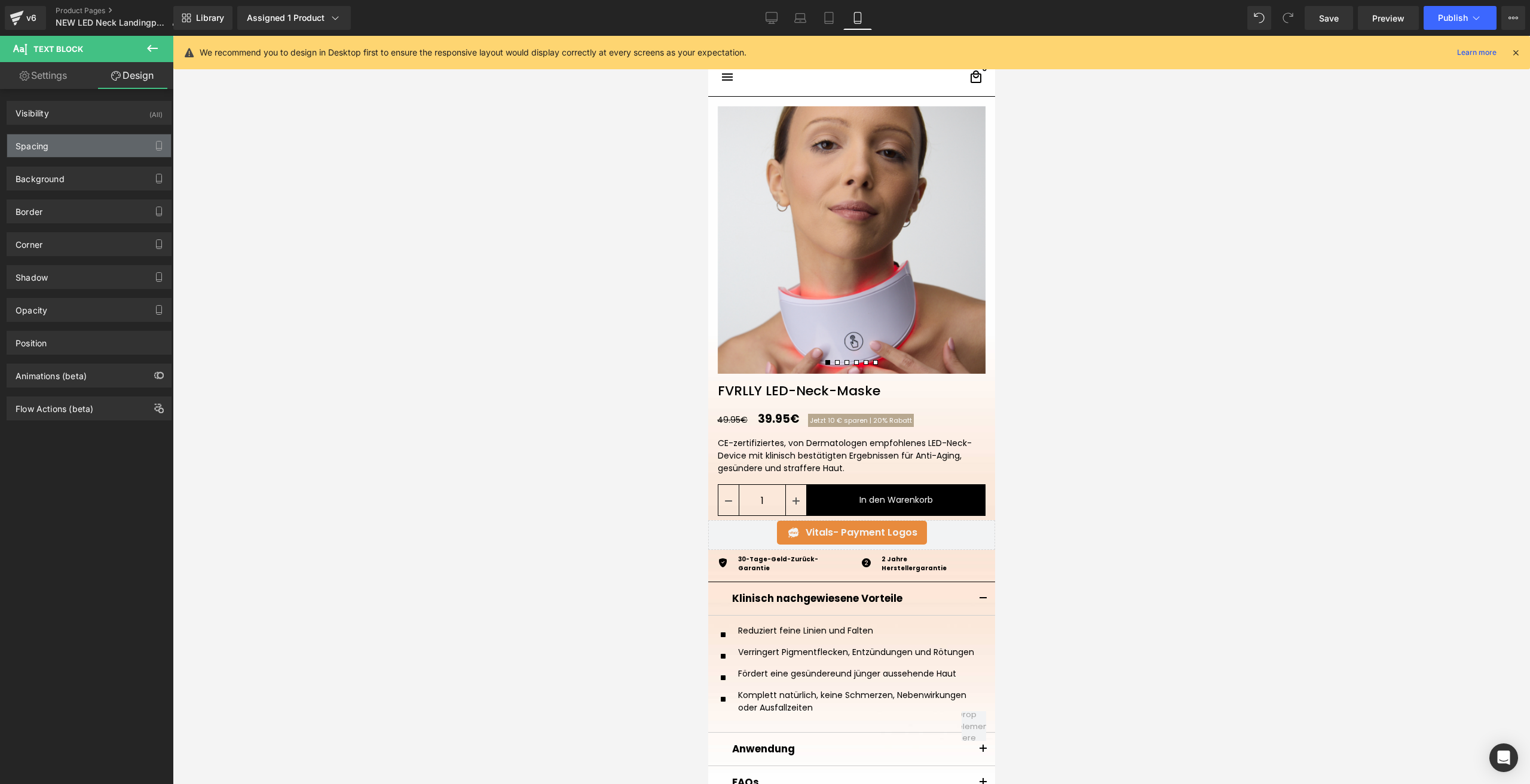
click at [110, 140] on div "Spacing" at bounding box center [88, 145] width 164 height 23
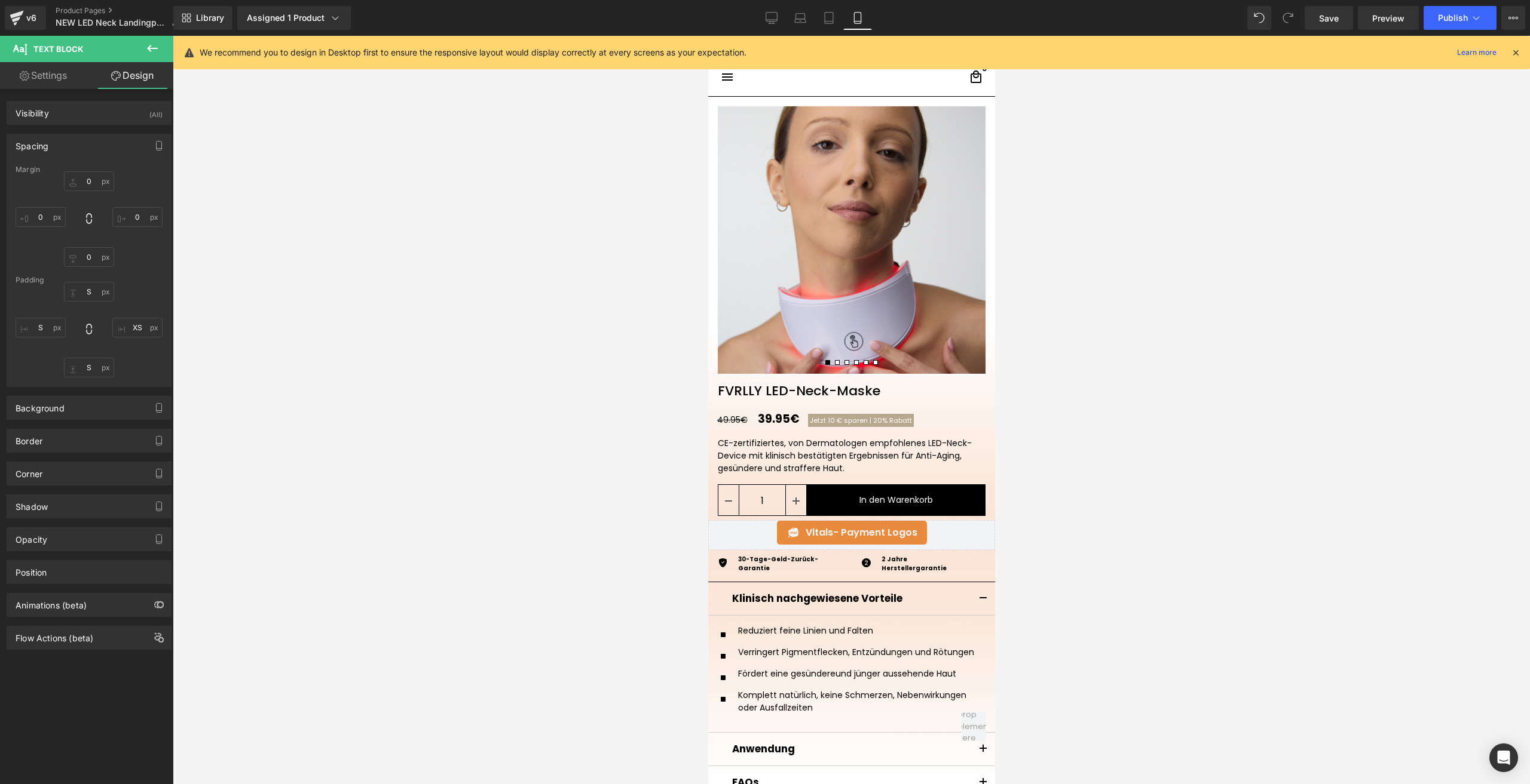
click at [131, 309] on div "S XS S S" at bounding box center [89, 330] width 147 height 95
click at [134, 327] on input "XS" at bounding box center [137, 328] width 50 height 20
click at [939, 459] on p "CE-zertifiziertes, von Dermatologen empfohlenes LED-Neck-Device mit klinisch be…" at bounding box center [850, 456] width 267 height 38
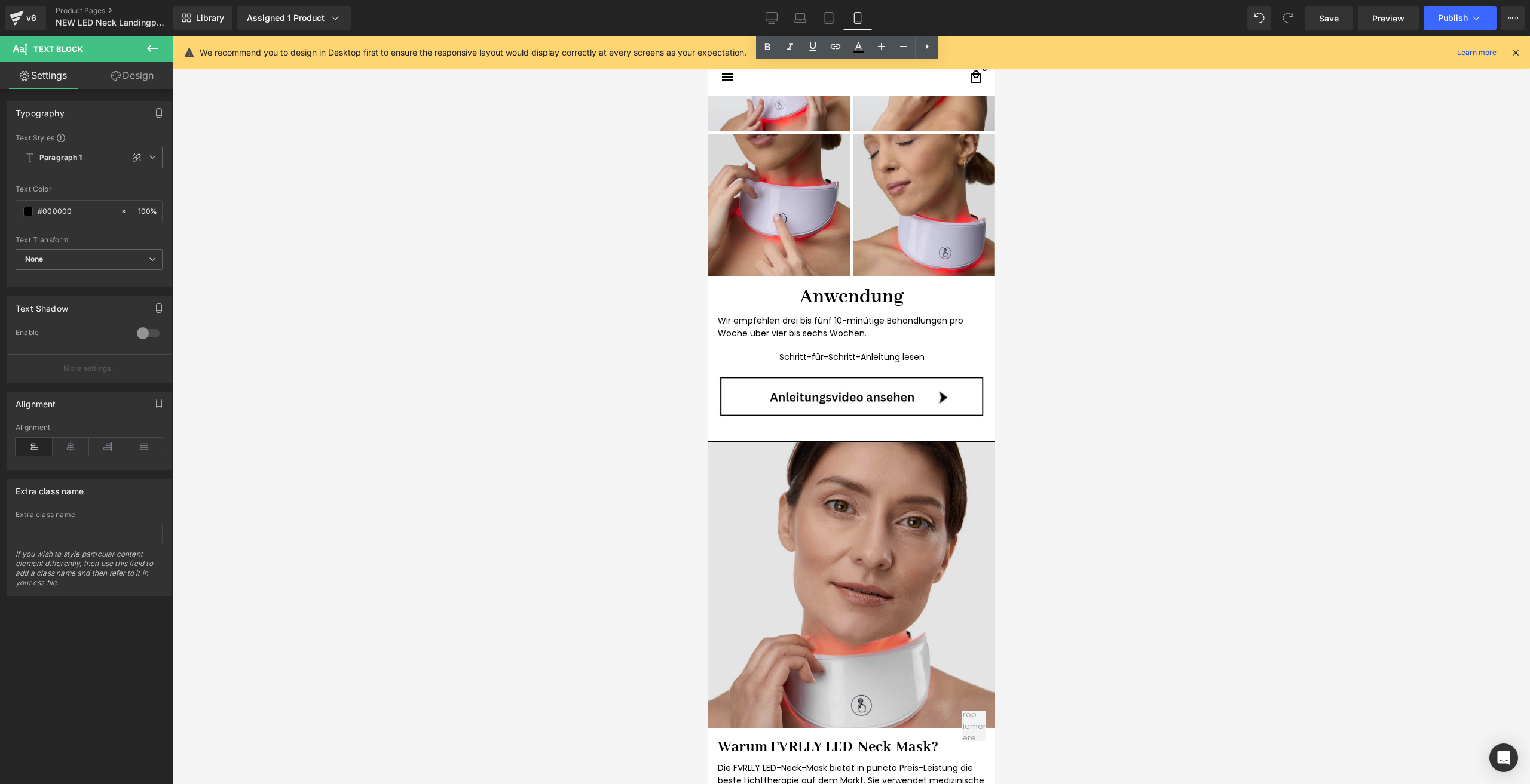
scroll to position [1075, 0]
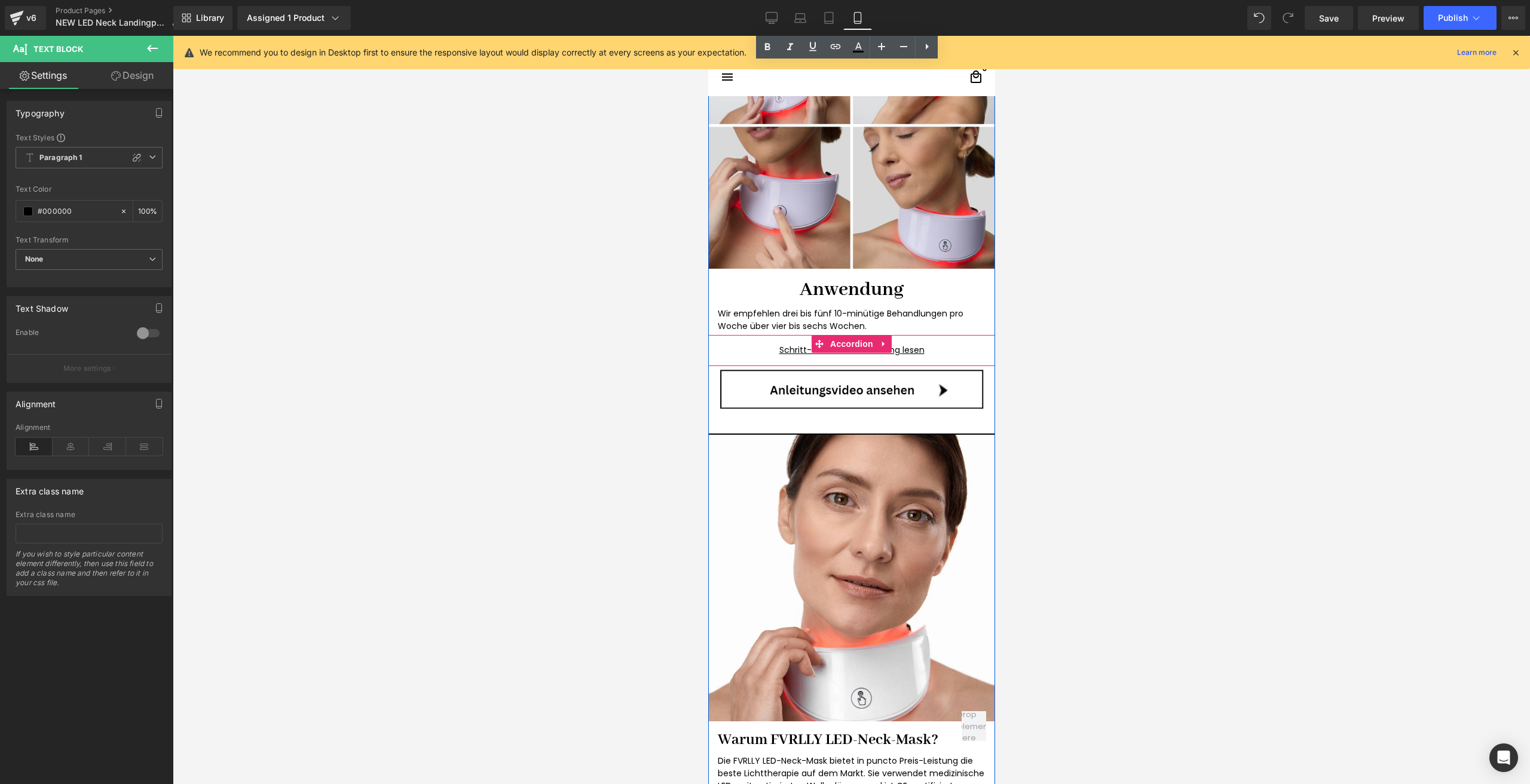
click at [773, 343] on div "Schritt-für-Schritt-Anleitung lesen Text Block" at bounding box center [851, 350] width 286 height 31
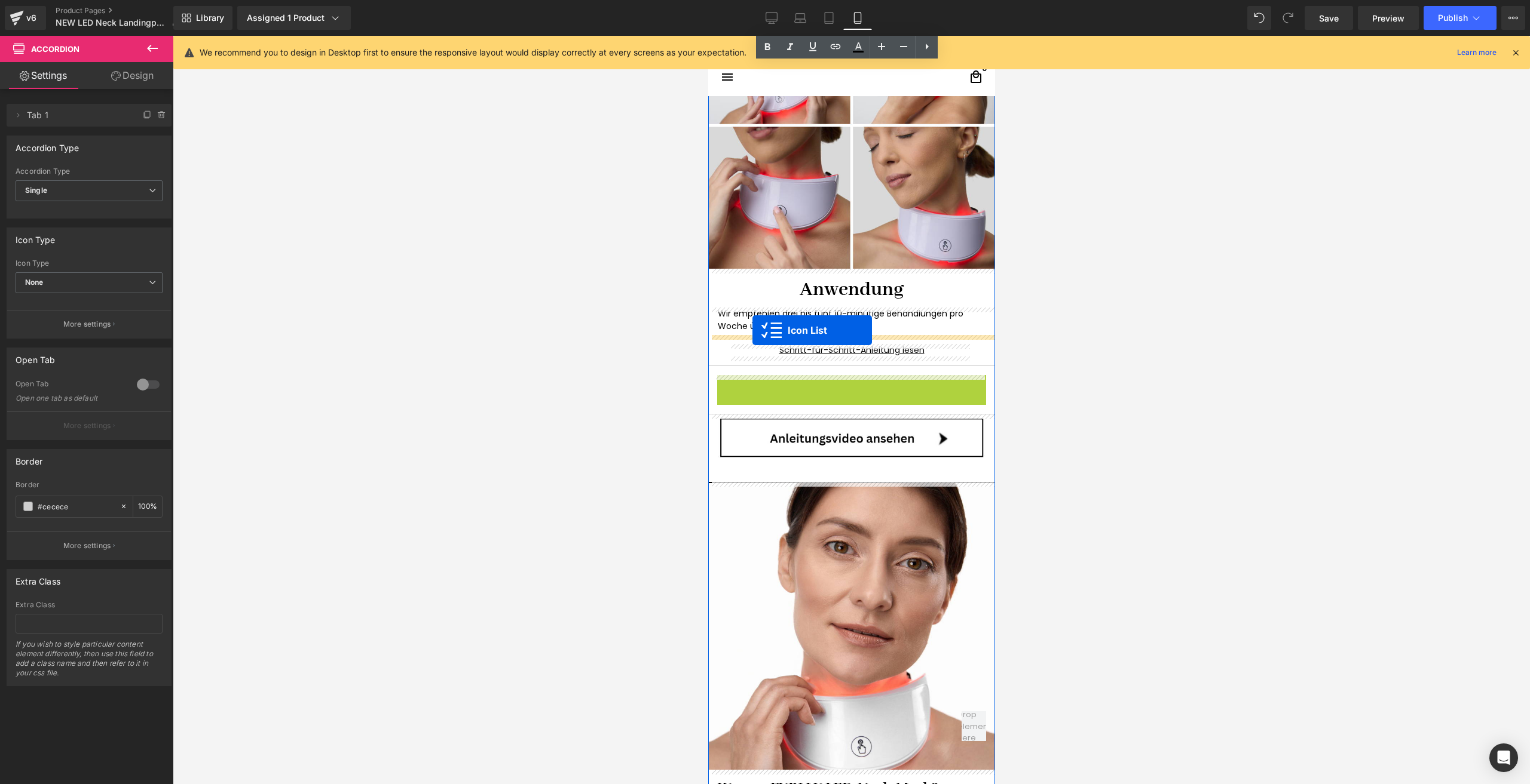
drag, startPoint x: 836, startPoint y: 399, endPoint x: 752, endPoint y: 330, distance: 108.7
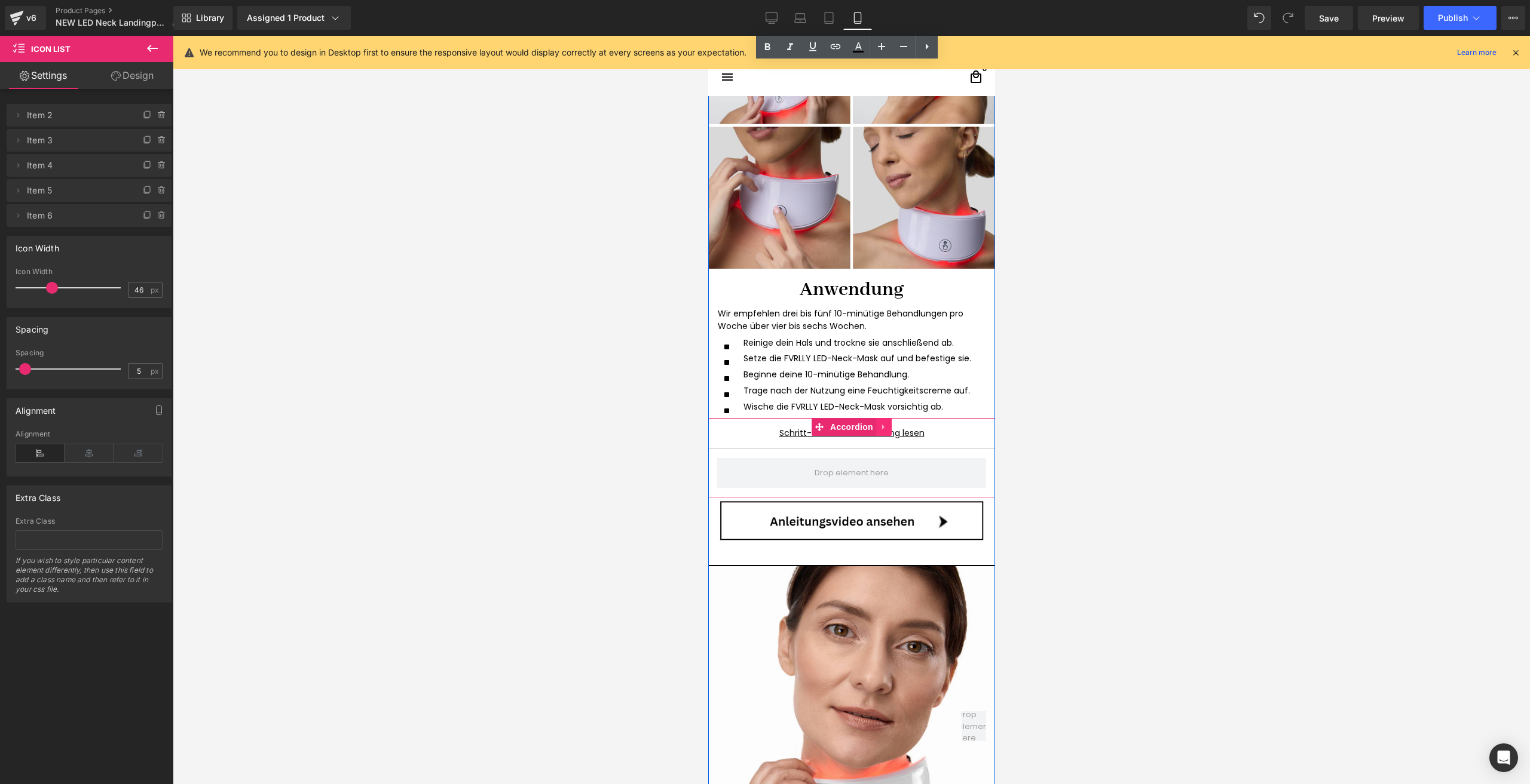
click at [881, 427] on icon at bounding box center [883, 427] width 8 height 9
click at [889, 427] on icon at bounding box center [891, 427] width 8 height 8
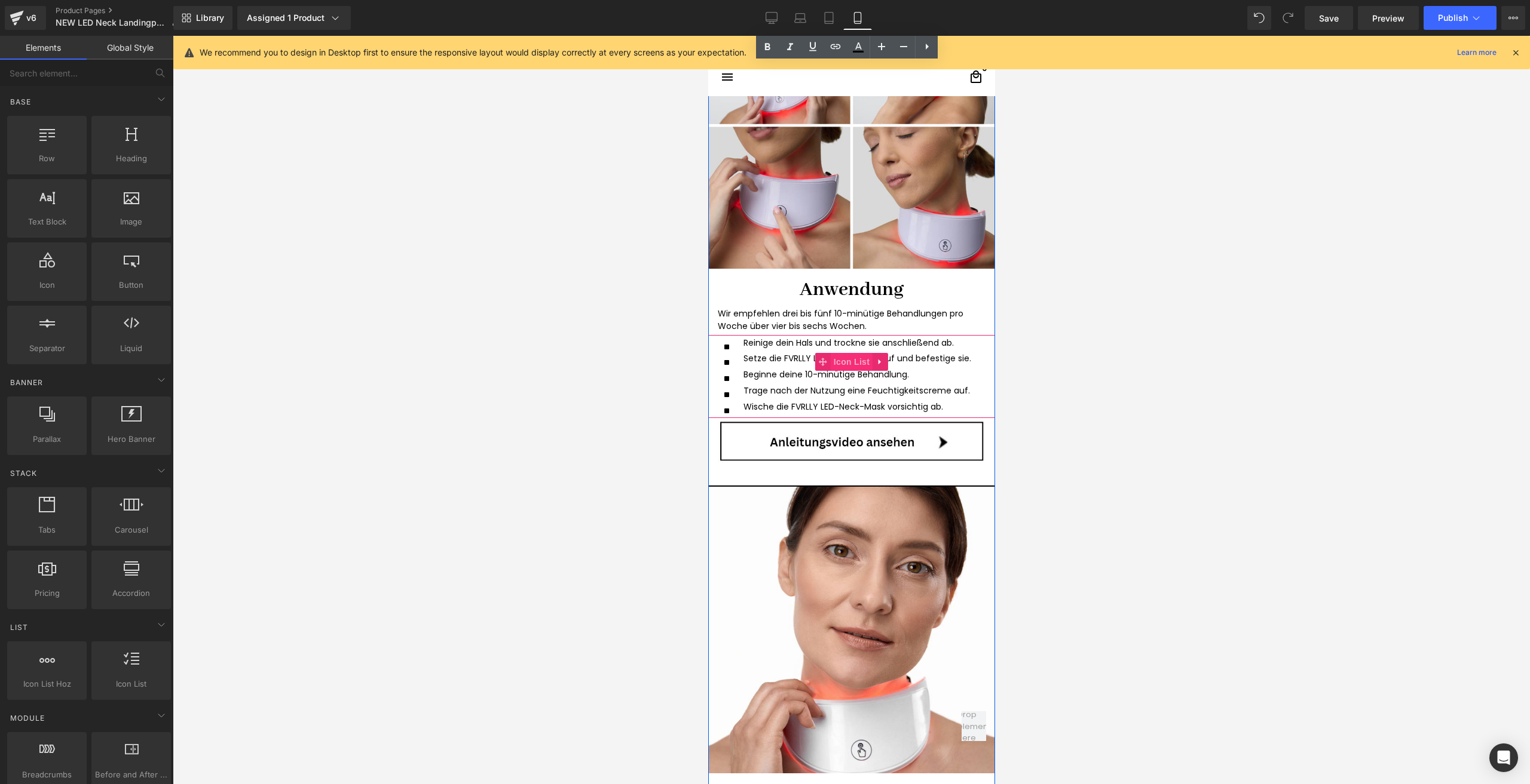
click at [836, 362] on span "Icon List" at bounding box center [851, 362] width 42 height 18
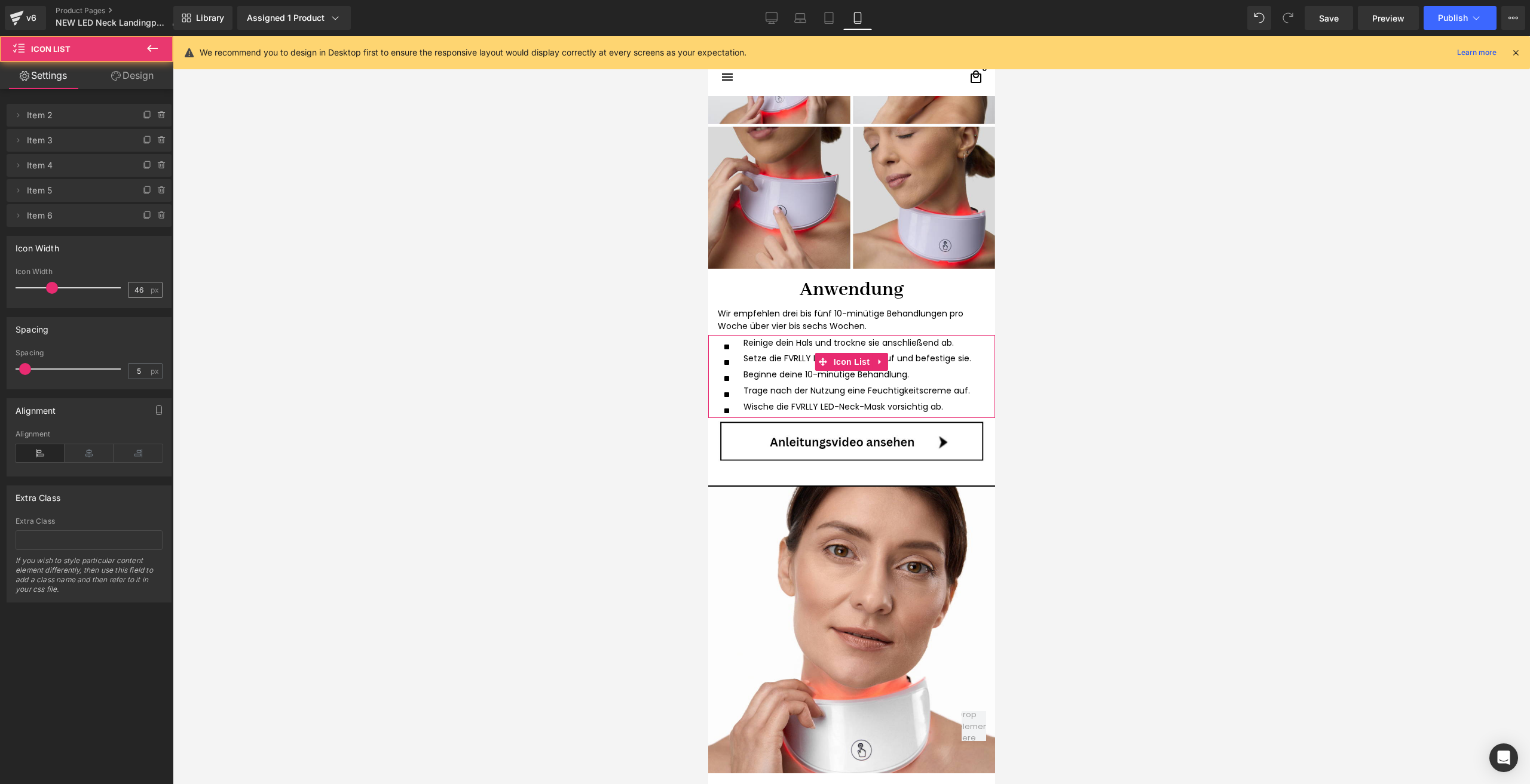
click at [141, 297] on div "46 px" at bounding box center [145, 290] width 35 height 16
click at [138, 294] on input "46" at bounding box center [138, 289] width 21 height 15
type input "22"
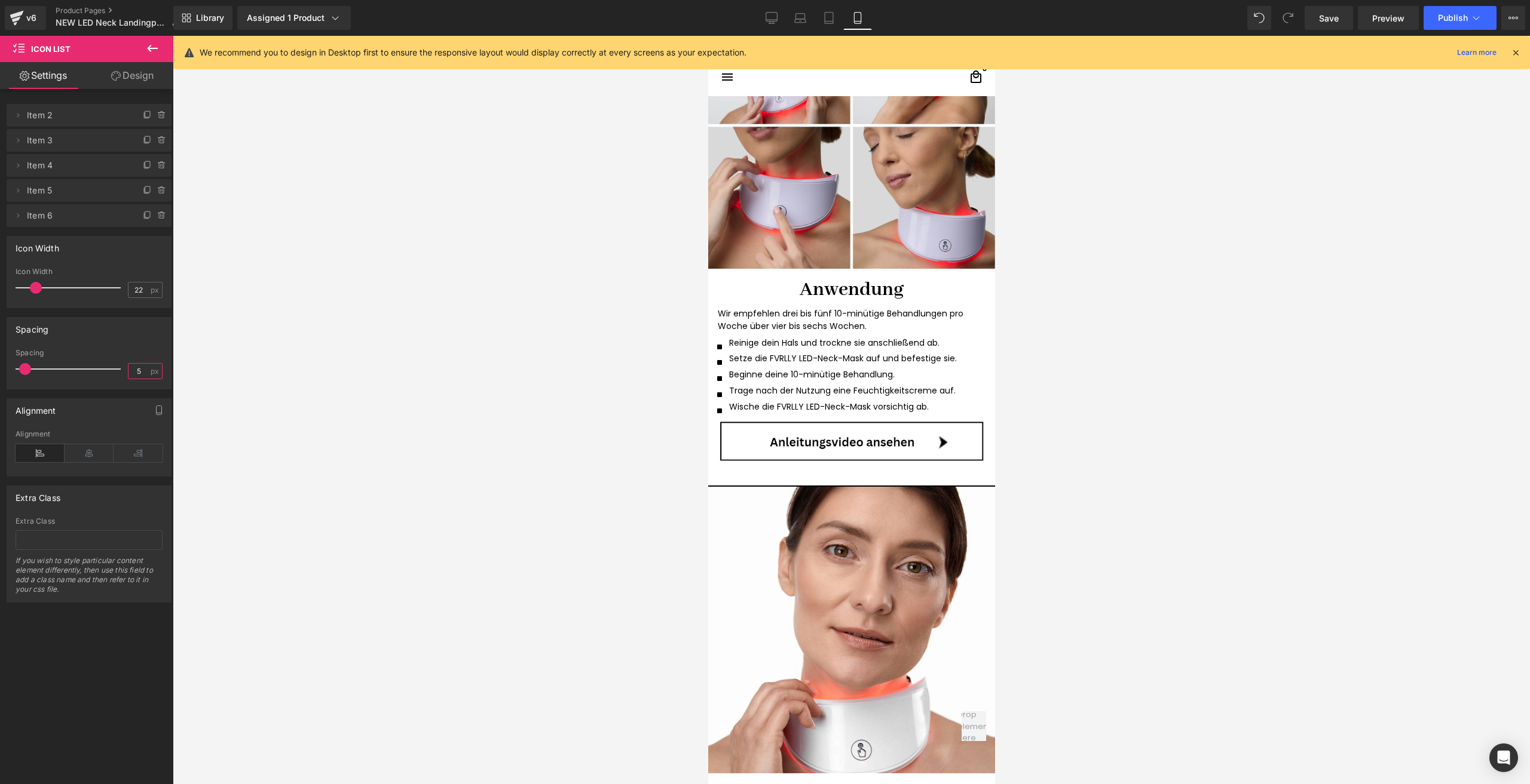
click at [131, 374] on input "5" at bounding box center [138, 371] width 21 height 15
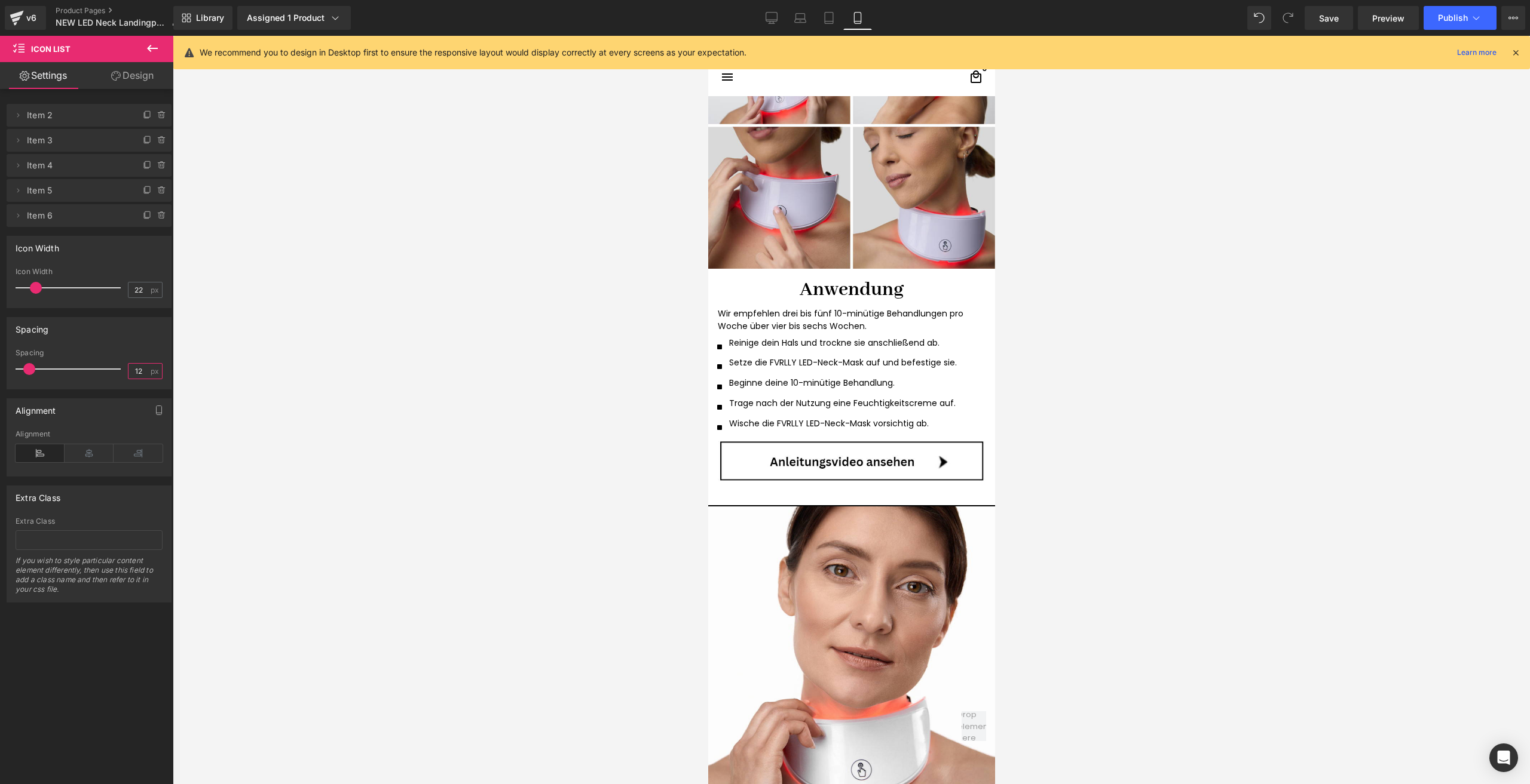
type input "12"
click at [743, 326] on p "Wir empfehlen drei bis fünf 10-minütige Behandlungen pro Woche über vier bis se…" at bounding box center [850, 320] width 267 height 25
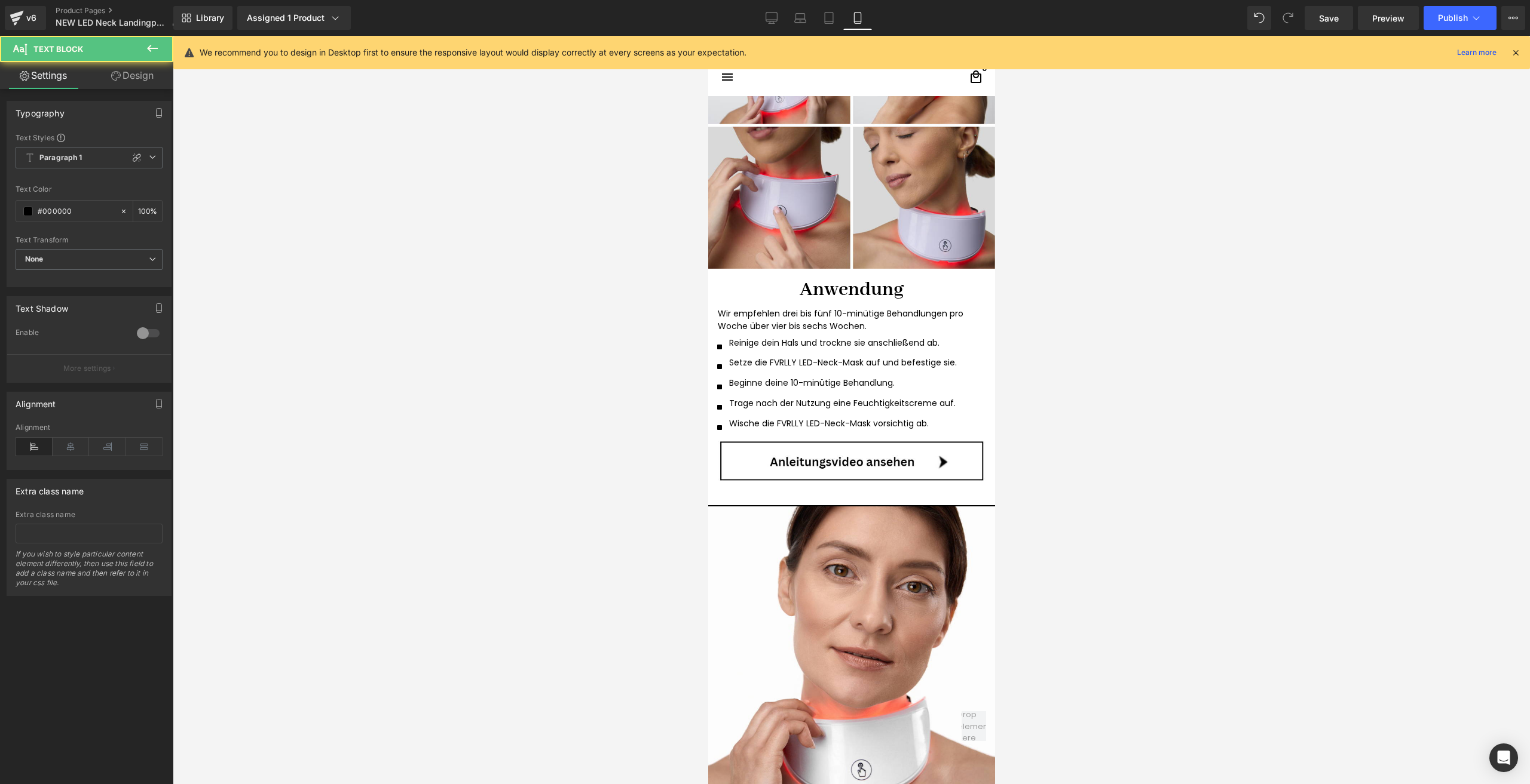
click at [149, 81] on link "Design" at bounding box center [132, 76] width 86 height 27
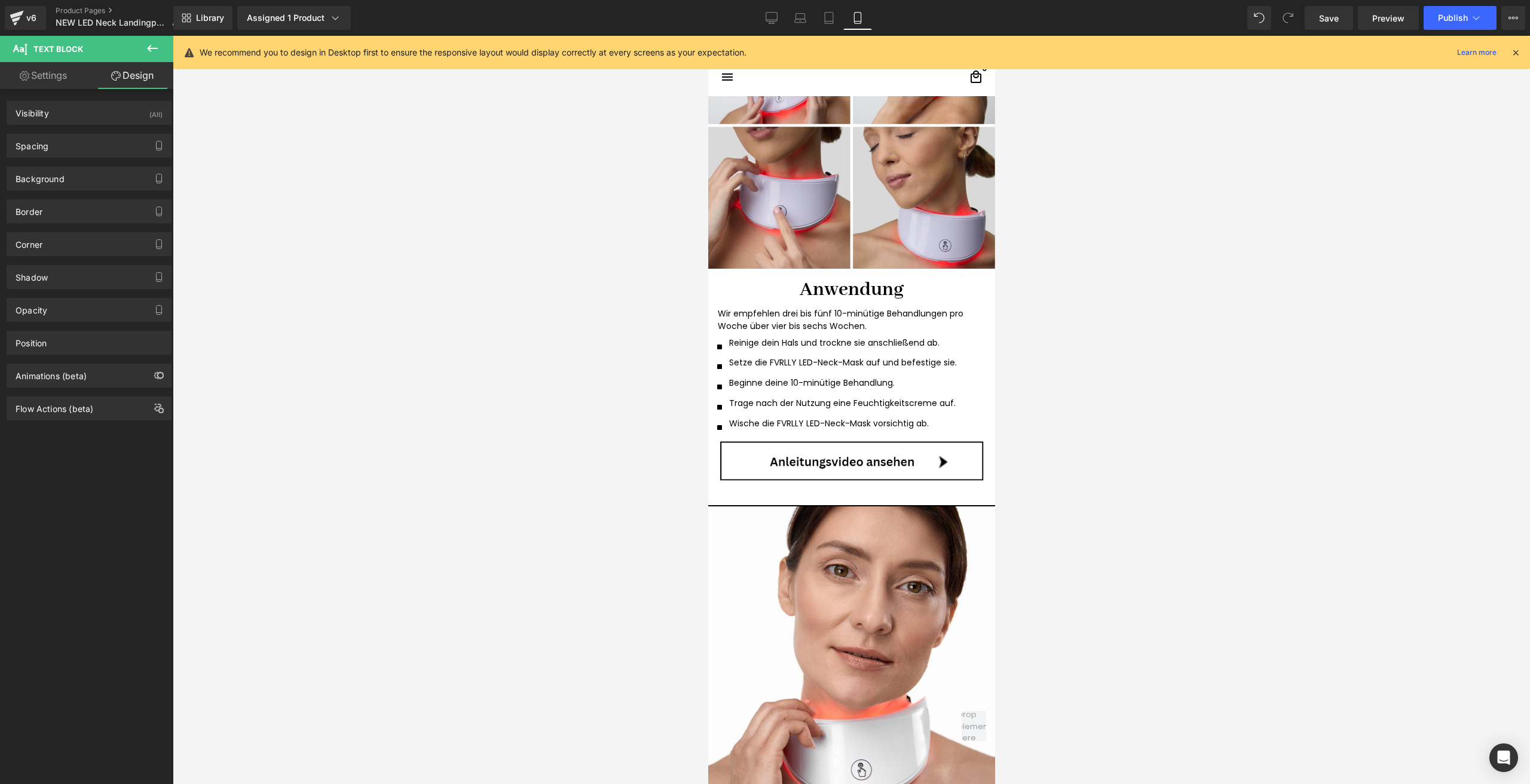
drag, startPoint x: 66, startPoint y: 141, endPoint x: 73, endPoint y: 158, distance: 18.4
click at [66, 141] on div "Spacing" at bounding box center [88, 145] width 164 height 23
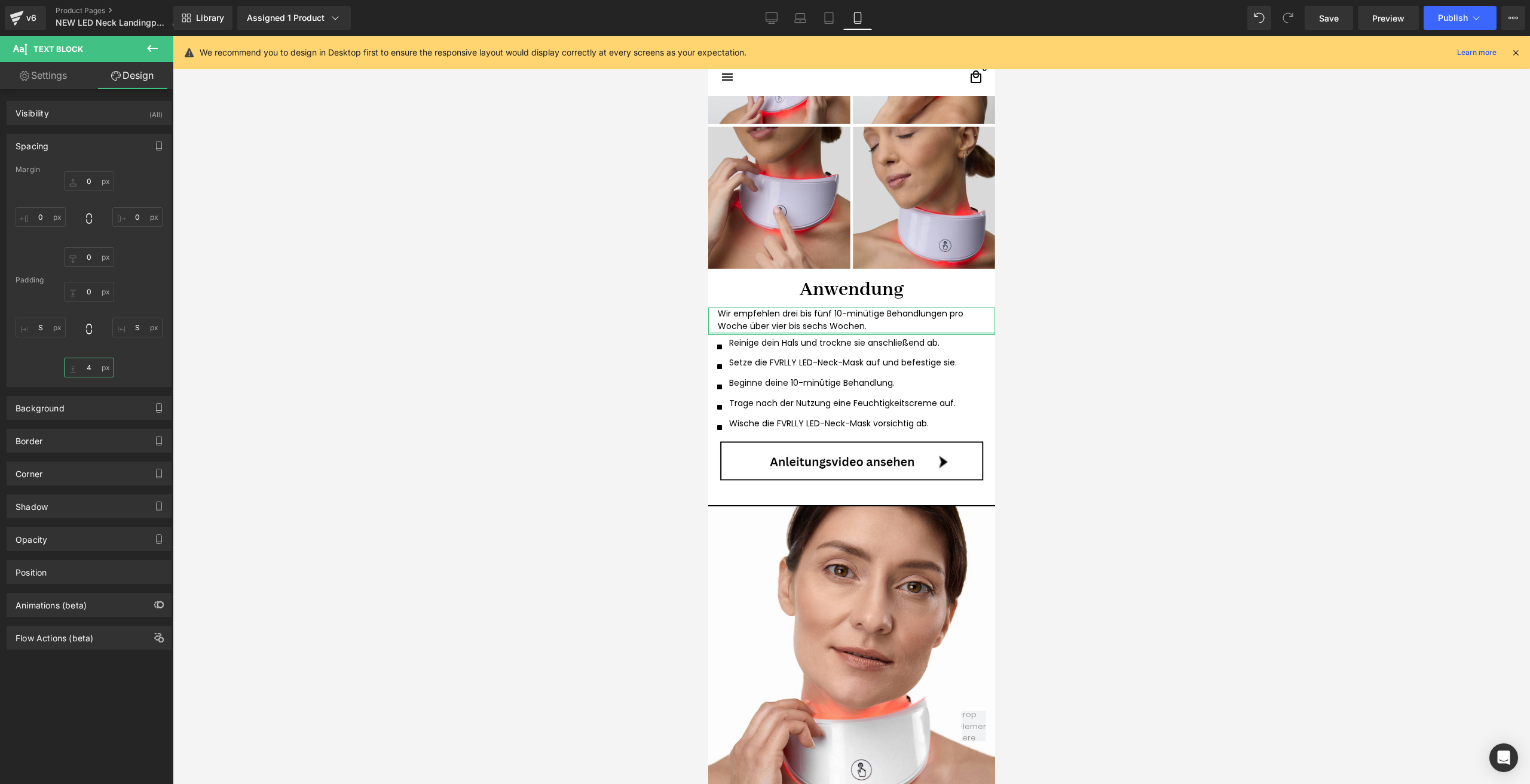
click at [96, 371] on input "4" at bounding box center [88, 368] width 50 height 20
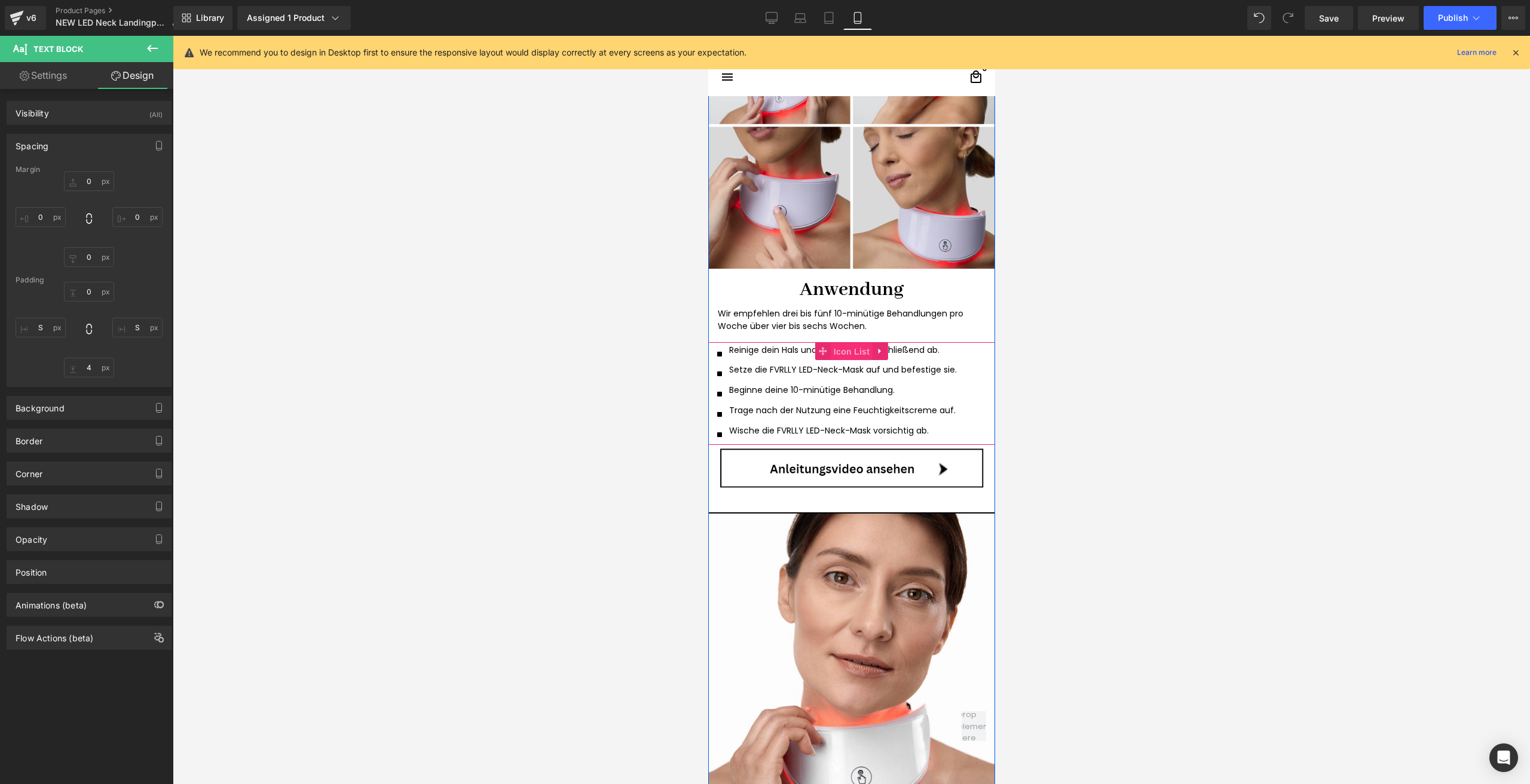
click at [847, 351] on span "Icon List" at bounding box center [851, 352] width 42 height 18
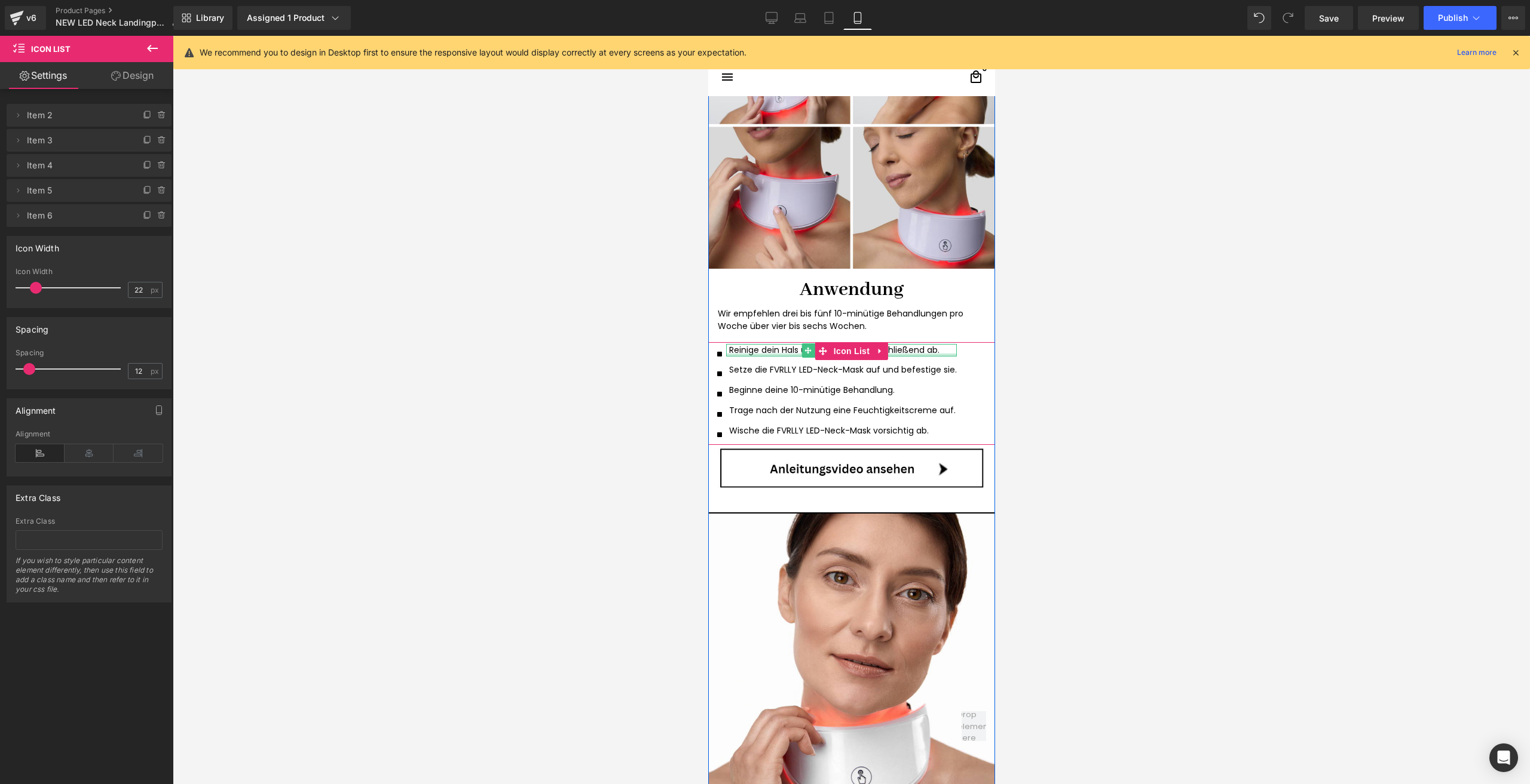
click at [737, 354] on div at bounding box center [841, 355] width 231 height 3
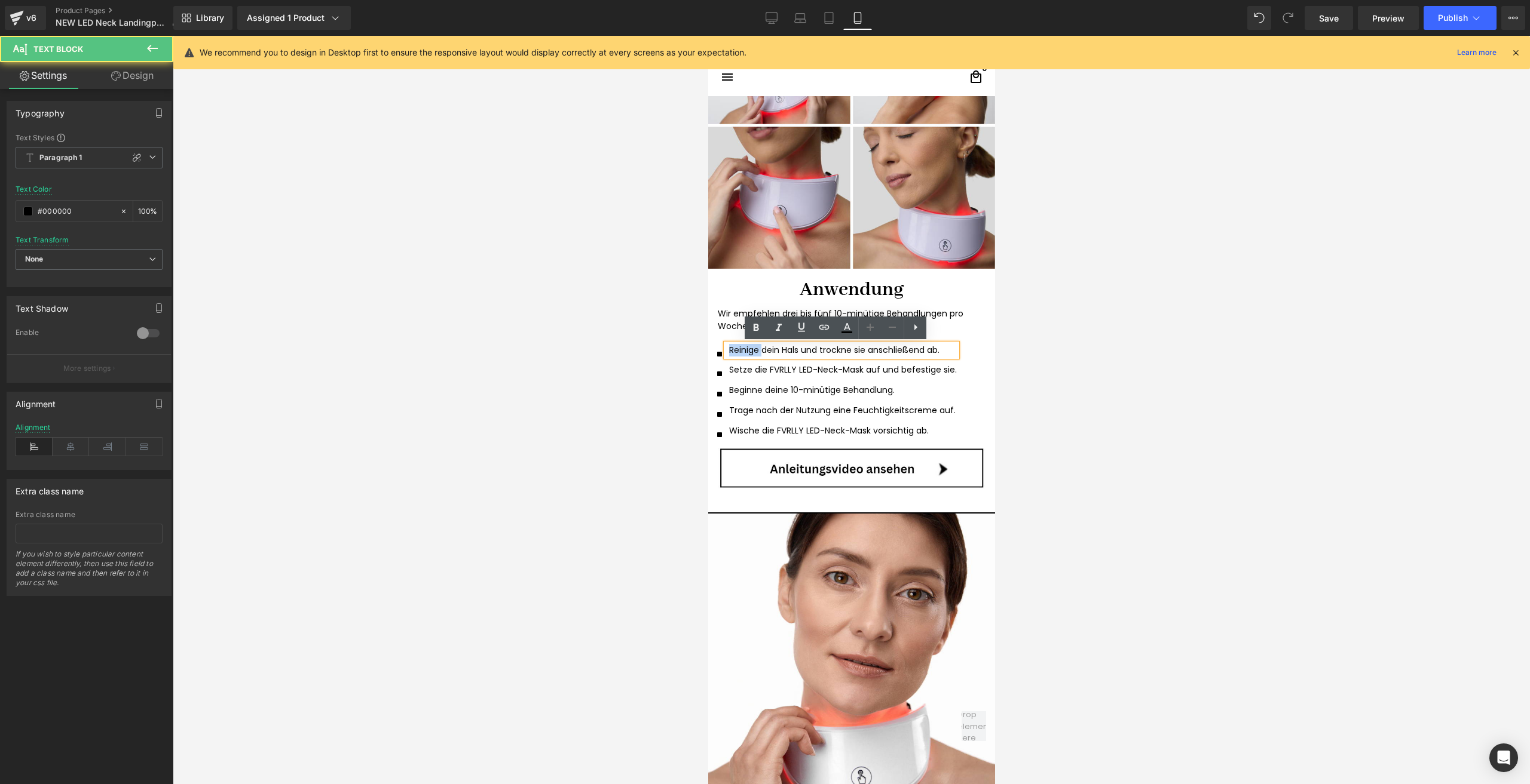
click at [737, 354] on p "Reinige dein Hals und trockne sie anschließend ab." at bounding box center [842, 350] width 228 height 13
click at [740, 355] on p "Reinige dein Hals und trockne sie anschließend ab." at bounding box center [842, 350] width 228 height 13
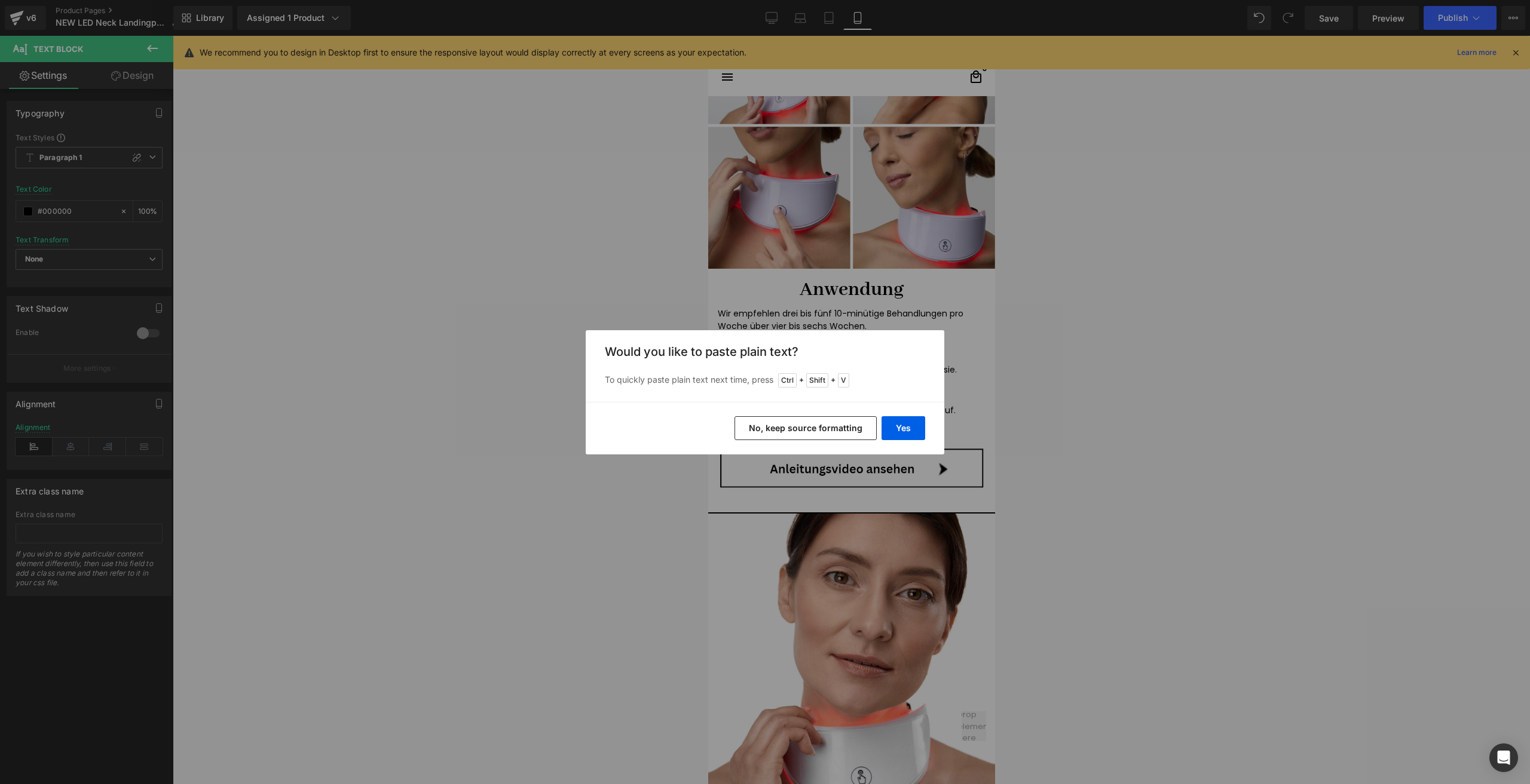
click at [811, 434] on button "No, keep source formatting" at bounding box center [805, 428] width 142 height 24
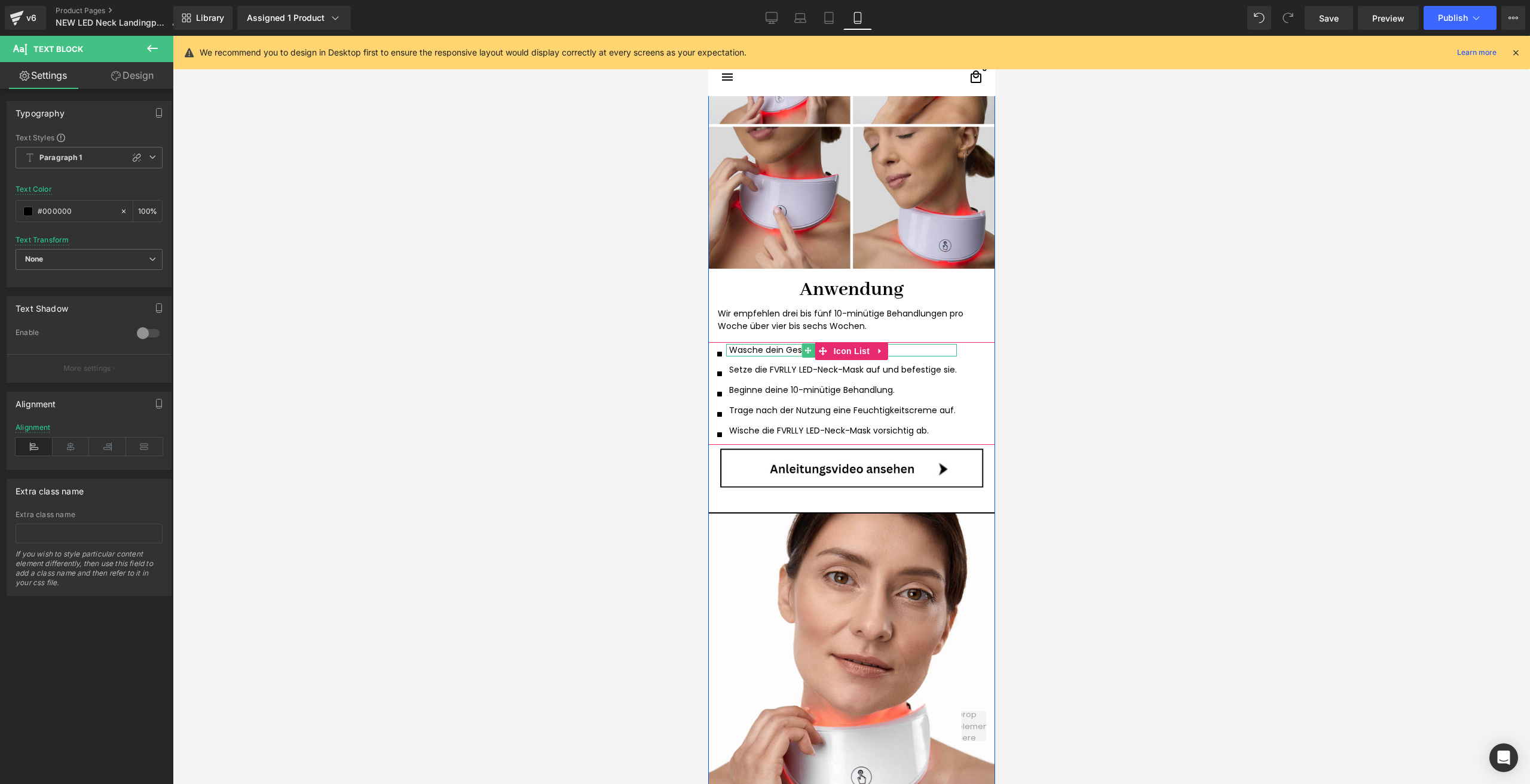
click at [778, 353] on p "Wasche dein Gesicht gründlich" at bounding box center [842, 350] width 228 height 13
click at [945, 373] on p "Setze die FVRLLY LED-Neck-Mask auf und befestige sie." at bounding box center [842, 370] width 228 height 13
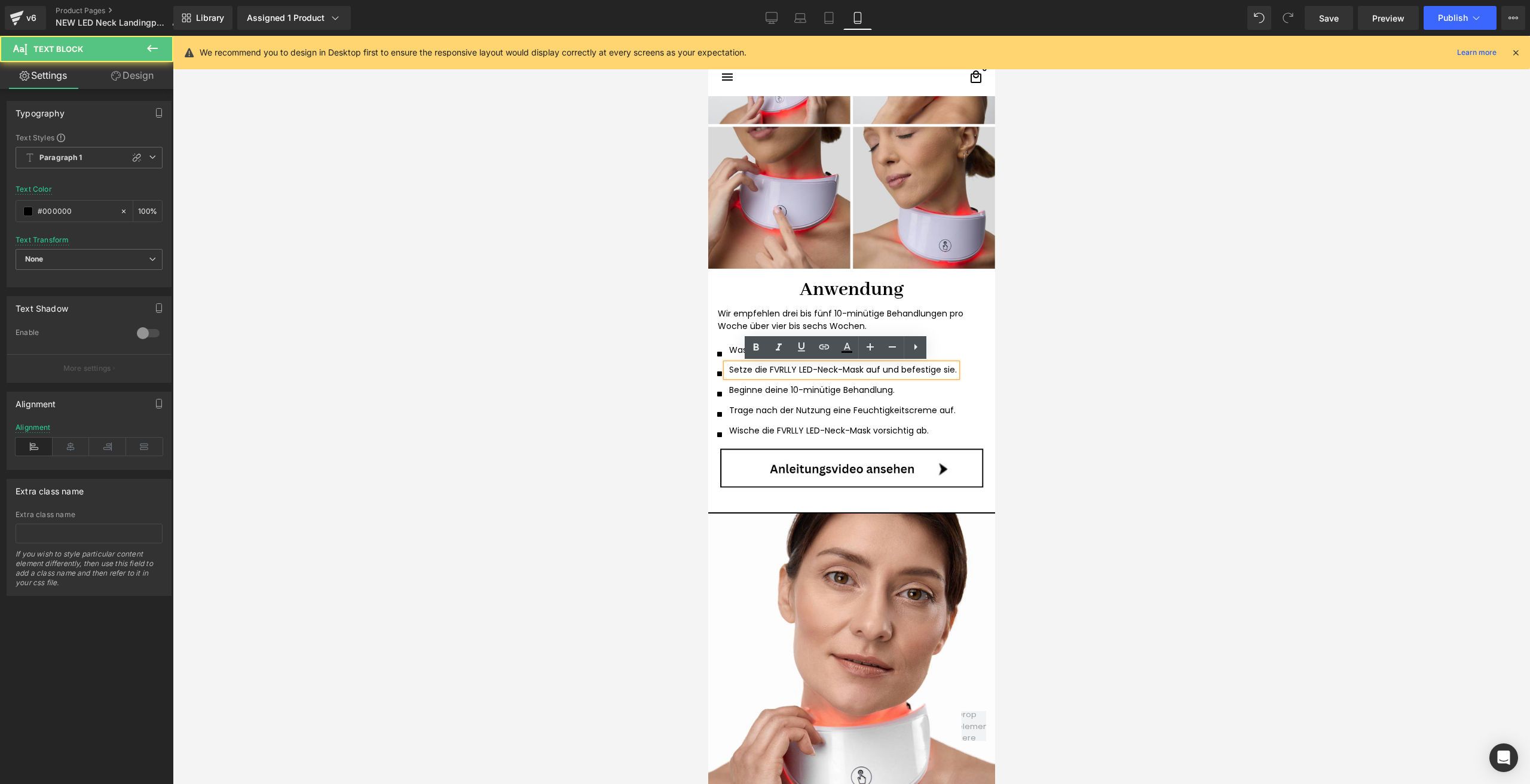
click at [948, 370] on p "Setze die FVRLLY LED-Neck-Mask auf und befestige sie." at bounding box center [842, 370] width 228 height 13
click at [759, 392] on p "Beginne deine 10-minütige Behandlung." at bounding box center [842, 390] width 227 height 13
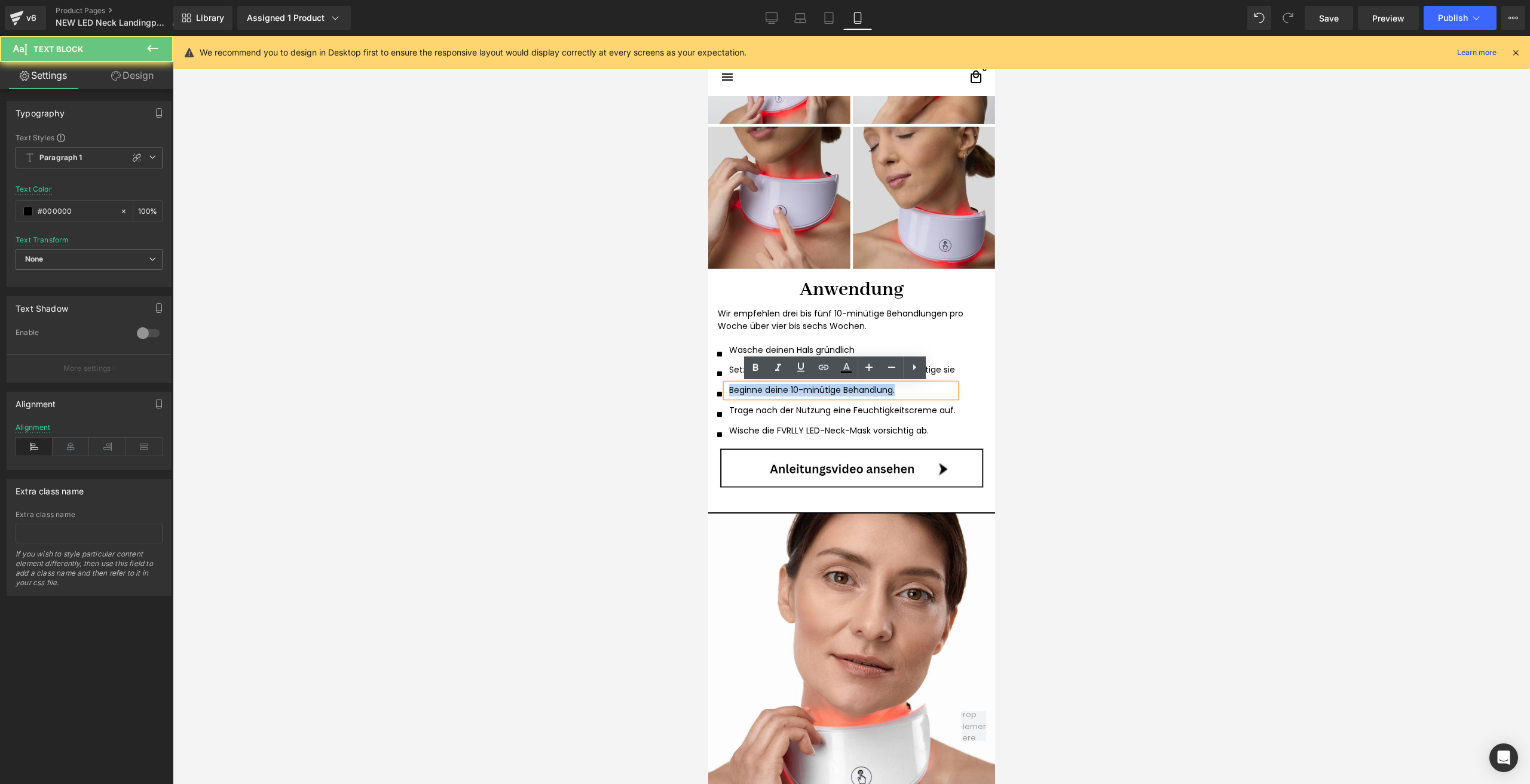
click at [759, 392] on p "Beginne deine 10-minütige Behandlung." at bounding box center [842, 390] width 227 height 13
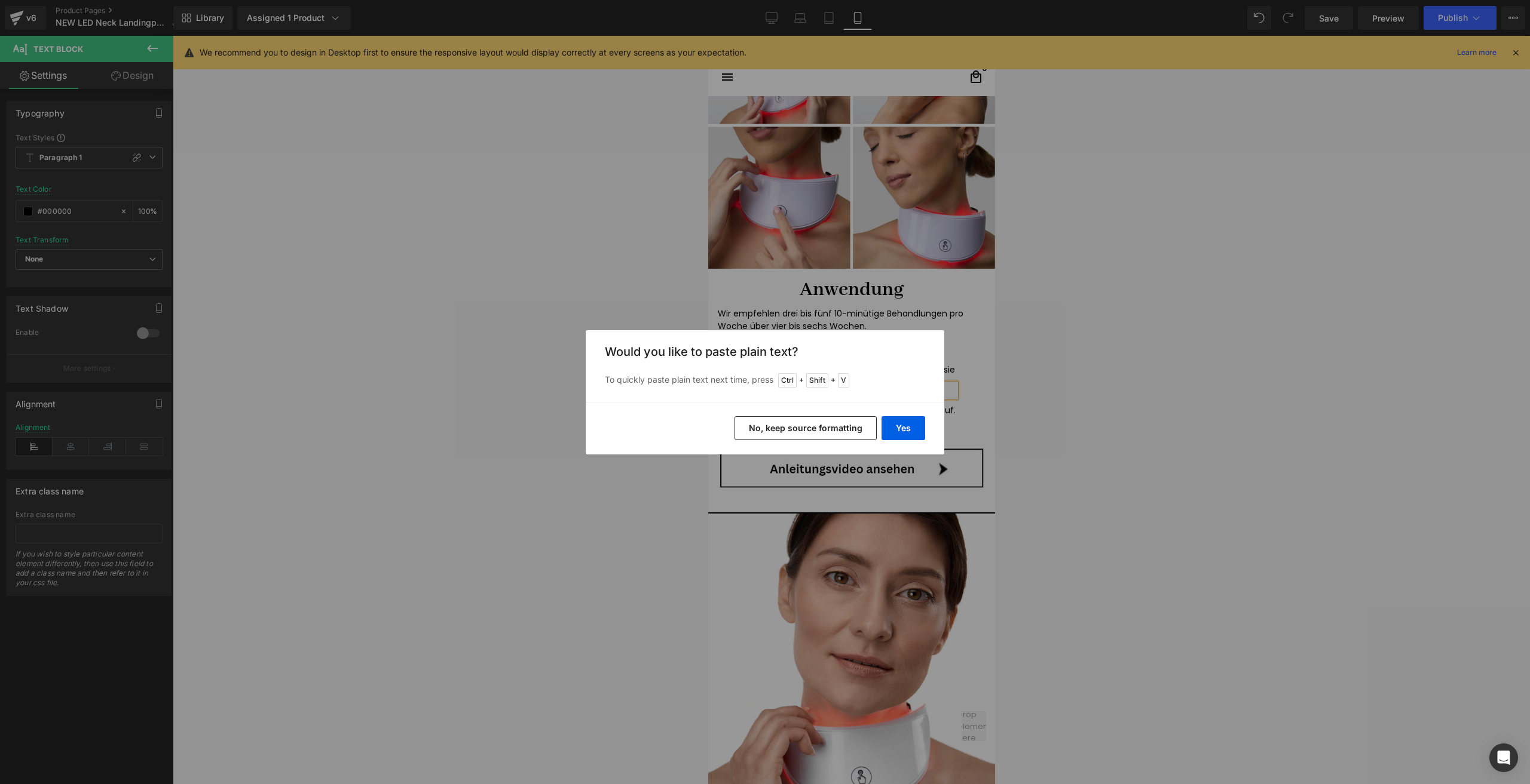
click at [760, 431] on button "No, keep source formatting" at bounding box center [805, 428] width 142 height 24
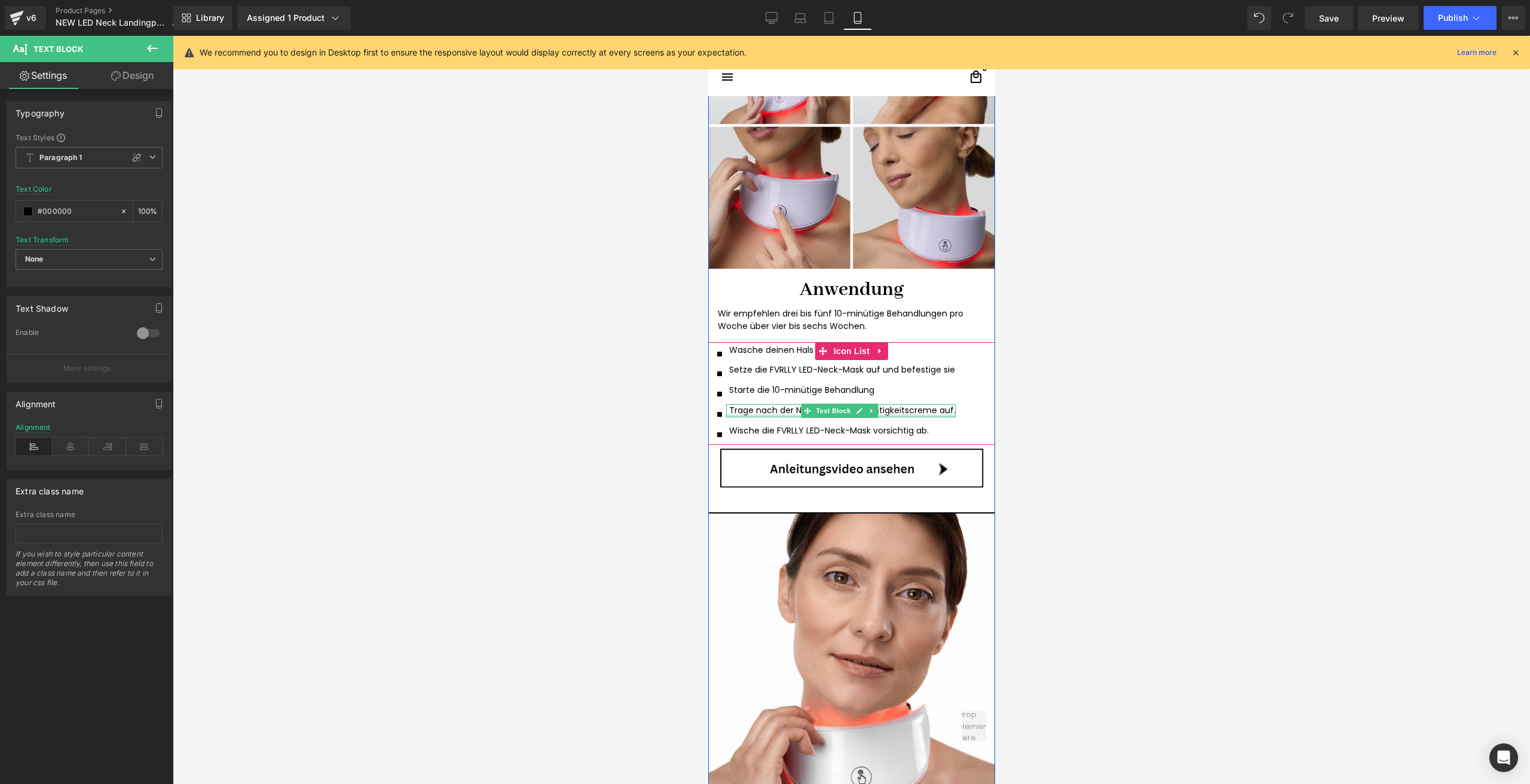
click at [759, 411] on p "Trage nach der Nutzung eine Feuchtigkeitscreme auf." at bounding box center [842, 410] width 227 height 13
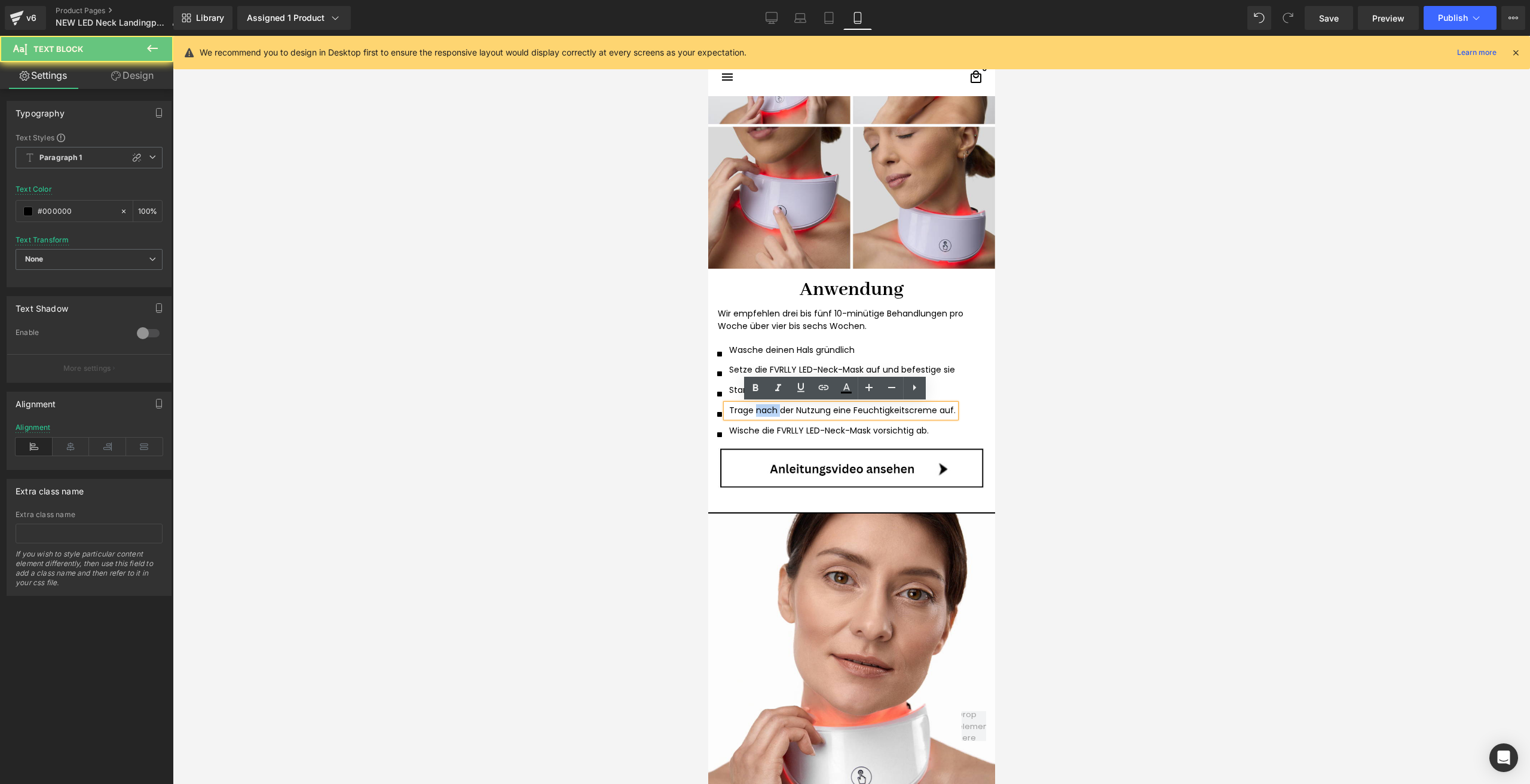
click at [759, 411] on p "Trage nach der Nutzung eine Feuchtigkeitscreme auf." at bounding box center [842, 410] width 227 height 13
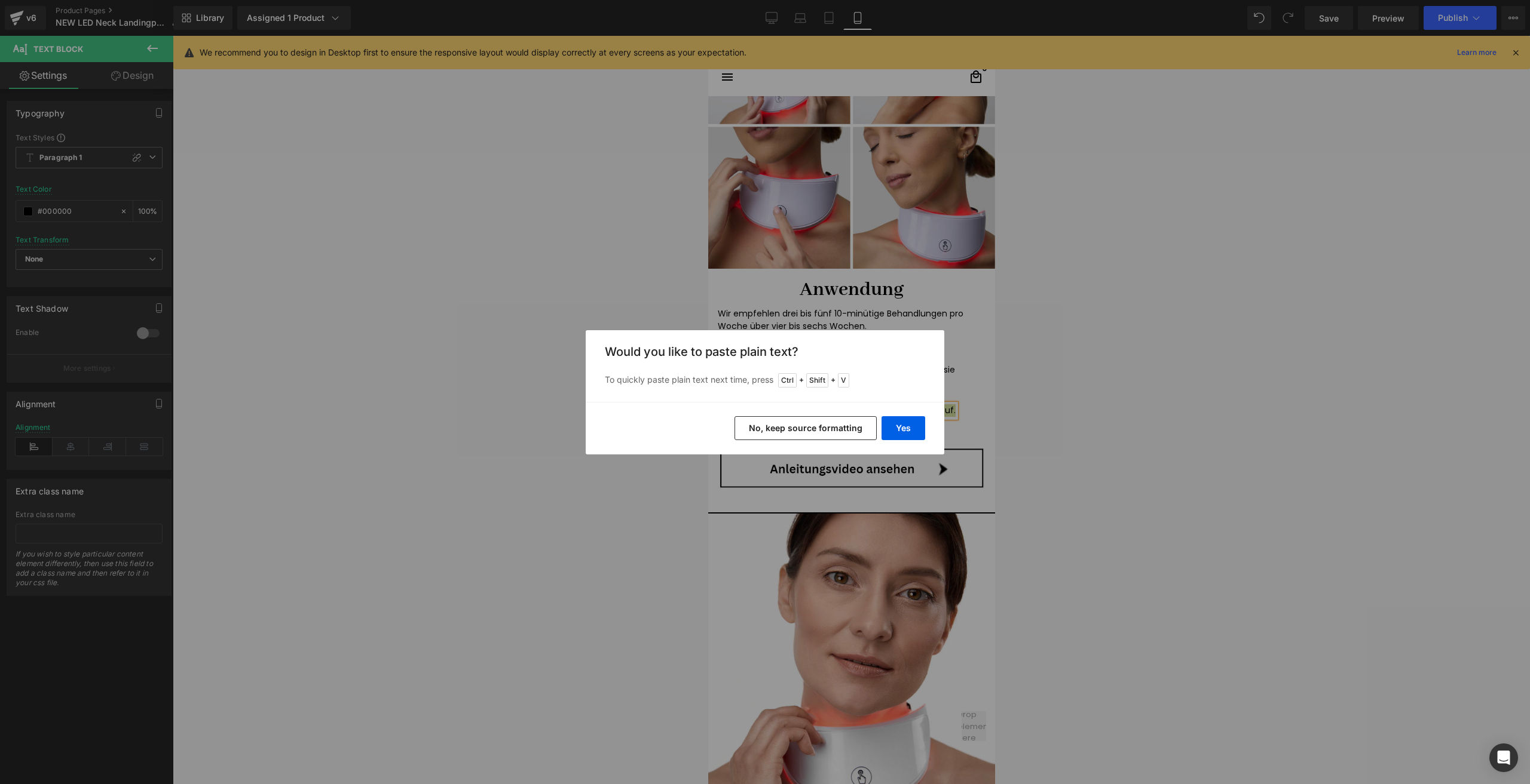
drag, startPoint x: 833, startPoint y: 426, endPoint x: 154, endPoint y: 326, distance: 686.3
click at [833, 426] on button "No, keep source formatting" at bounding box center [805, 428] width 142 height 24
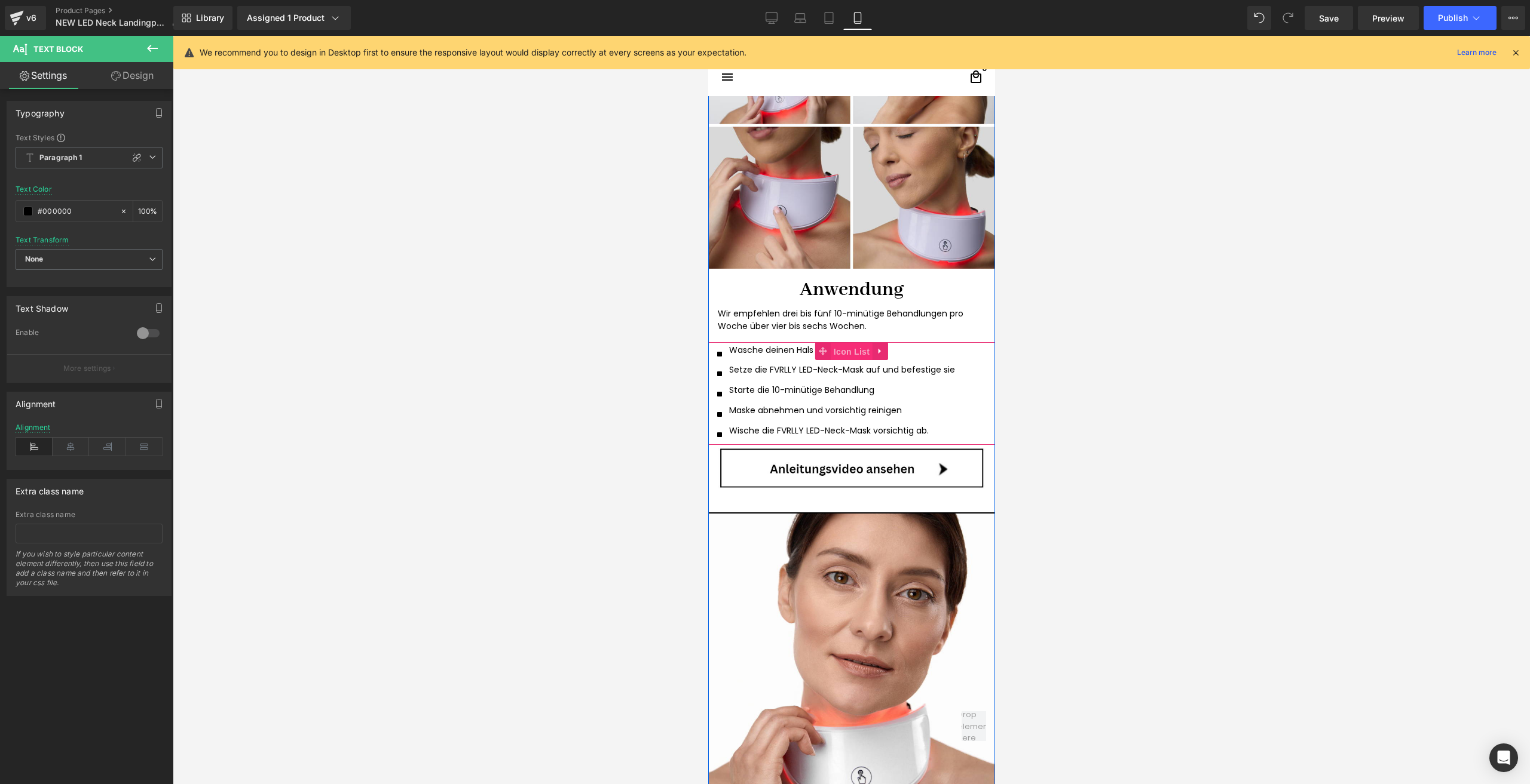
click at [846, 344] on span "Icon List" at bounding box center [851, 352] width 42 height 18
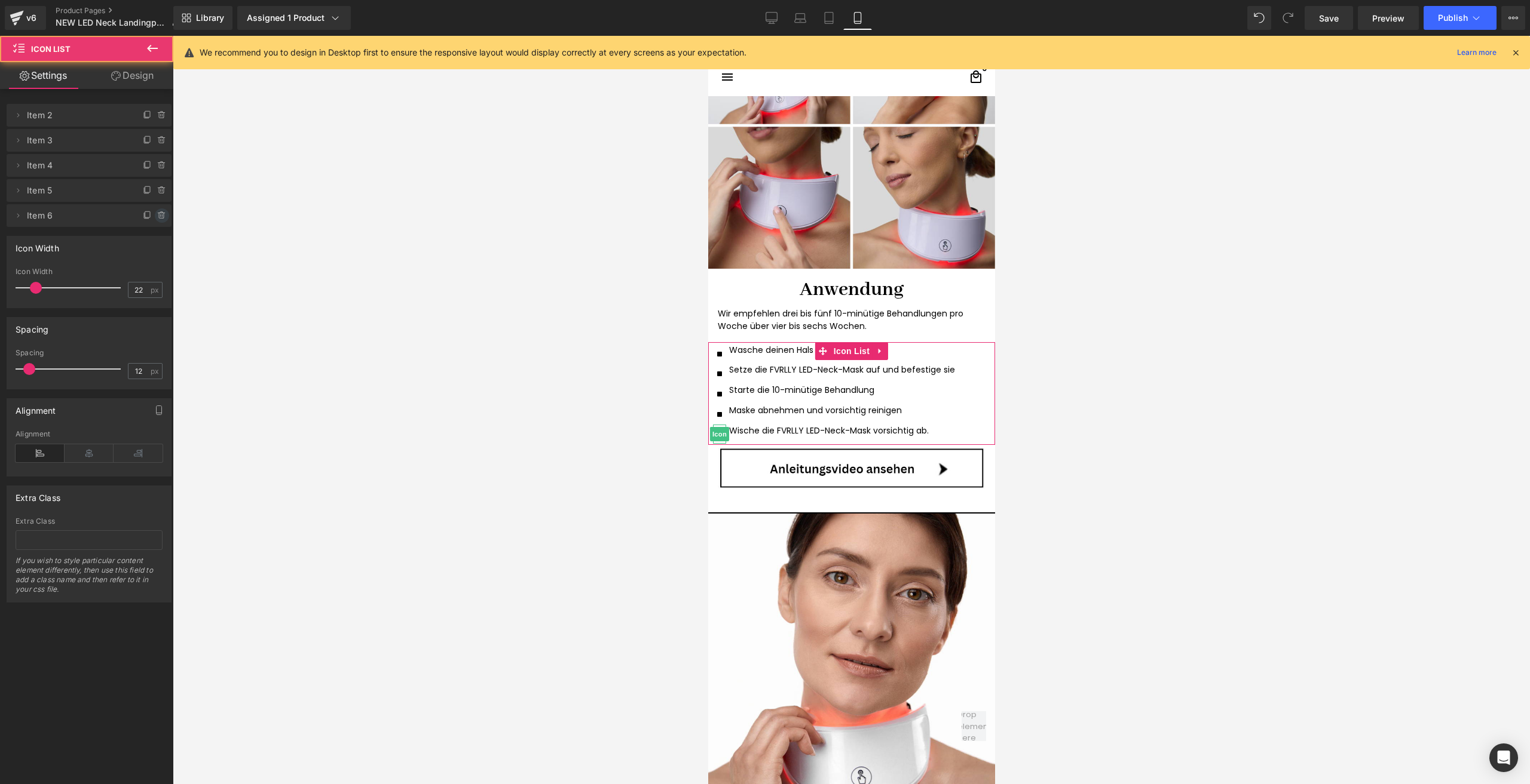
click at [157, 211] on span at bounding box center [162, 216] width 14 height 14
click at [155, 211] on button "Delete" at bounding box center [149, 217] width 38 height 16
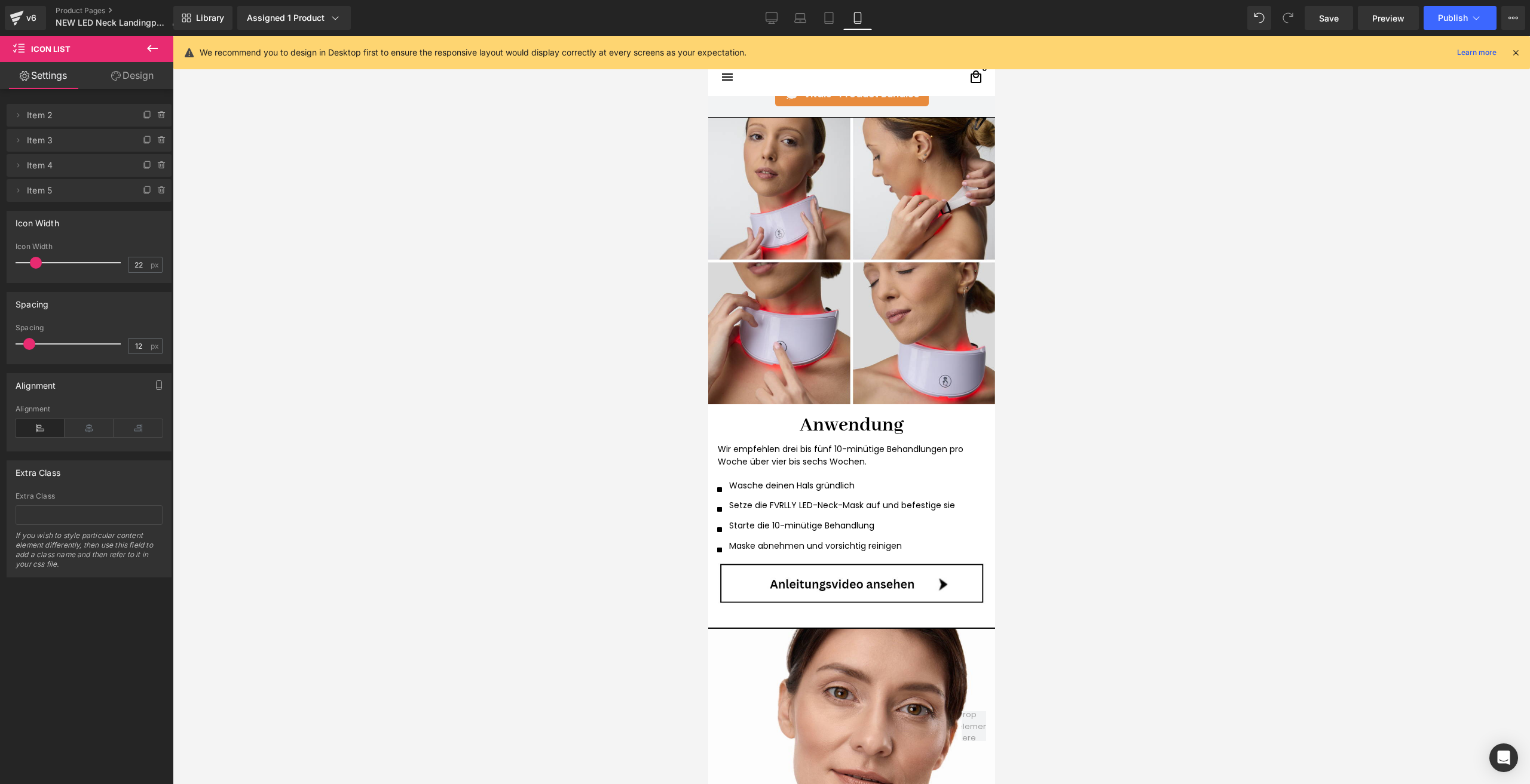
scroll to position [956, 0]
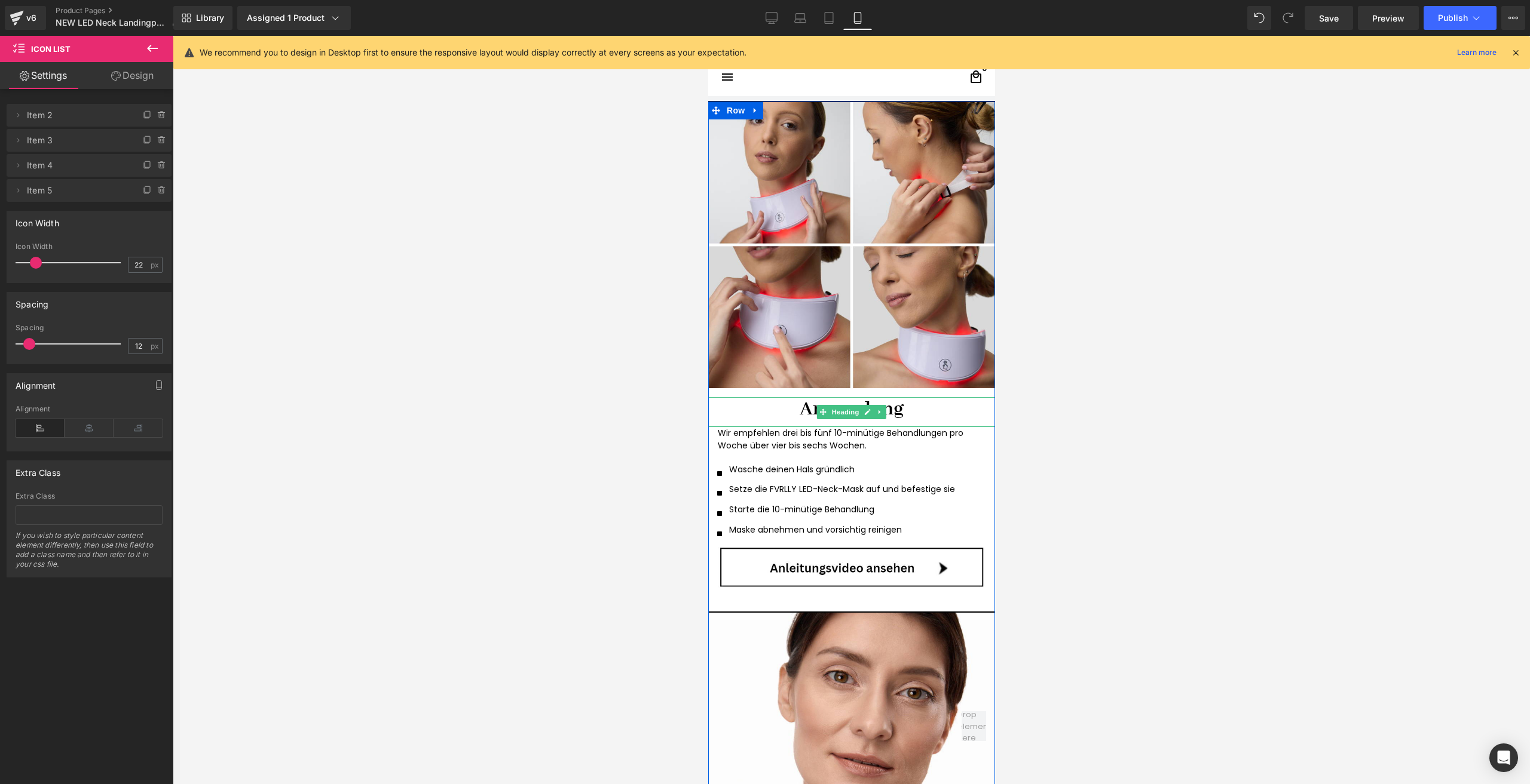
click at [776, 404] on h1 "Anwendung" at bounding box center [851, 409] width 286 height 25
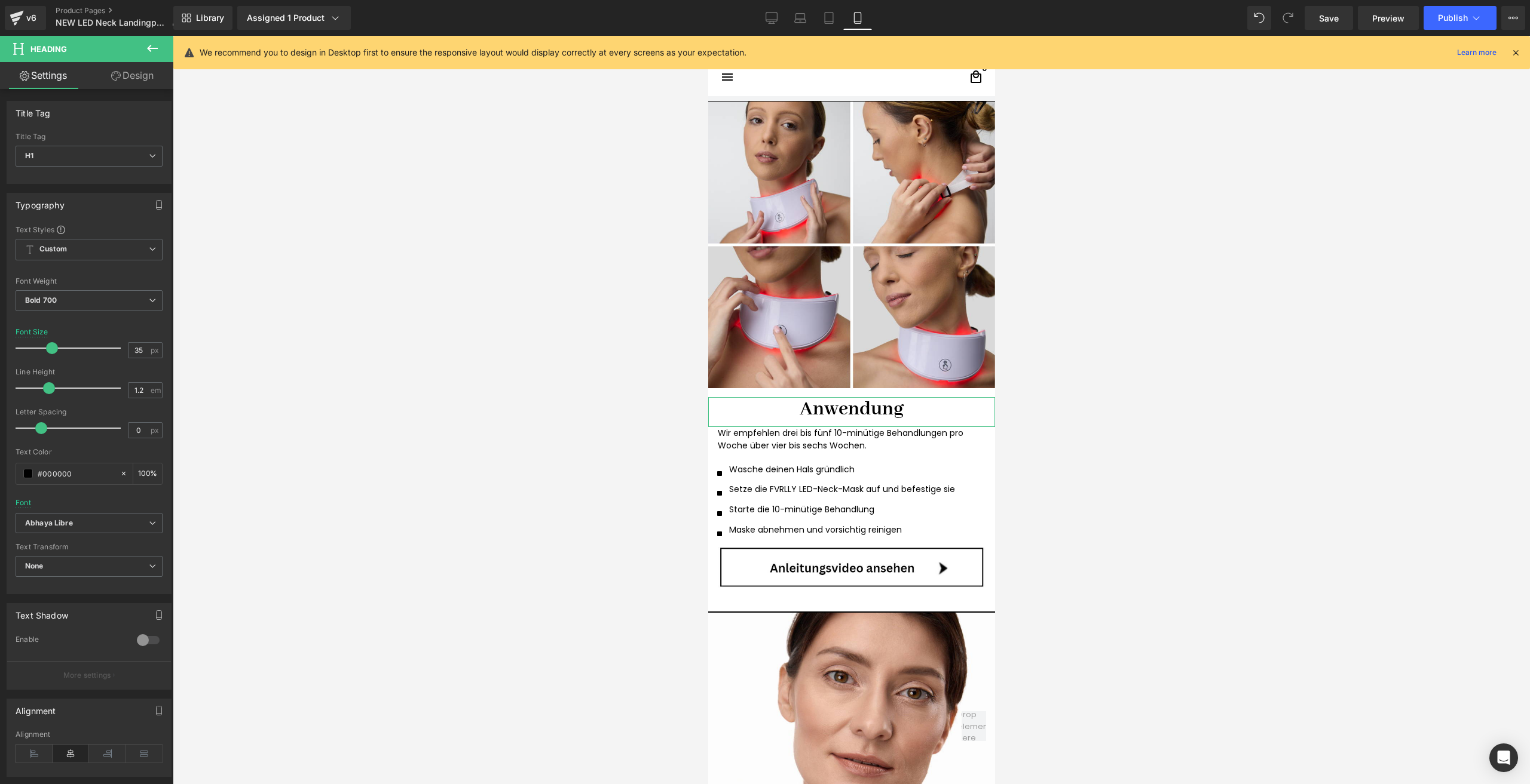
click at [125, 80] on link "Design" at bounding box center [132, 76] width 86 height 27
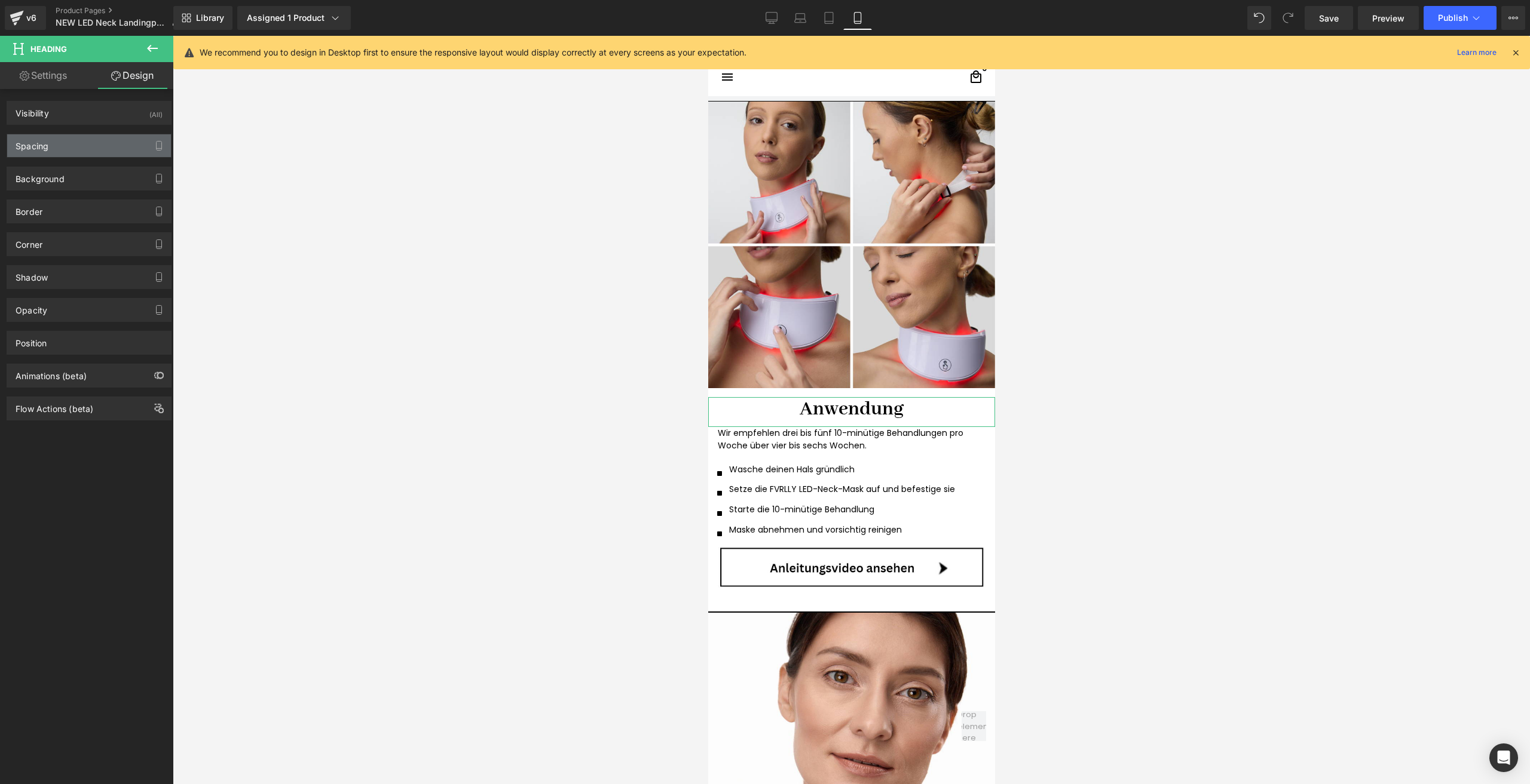
click at [70, 141] on div "Spacing" at bounding box center [88, 145] width 164 height 23
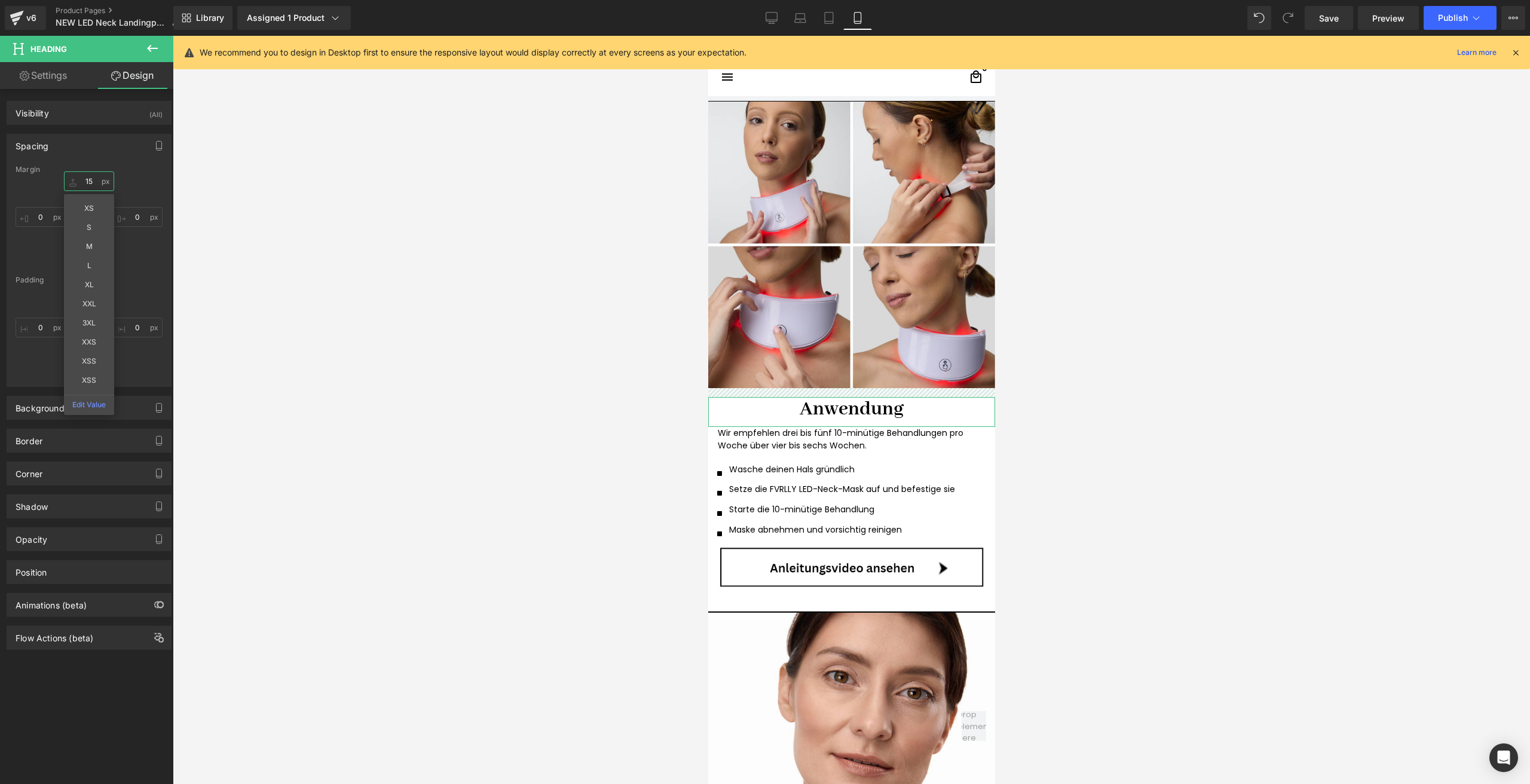
click at [90, 186] on input "15" at bounding box center [88, 181] width 50 height 20
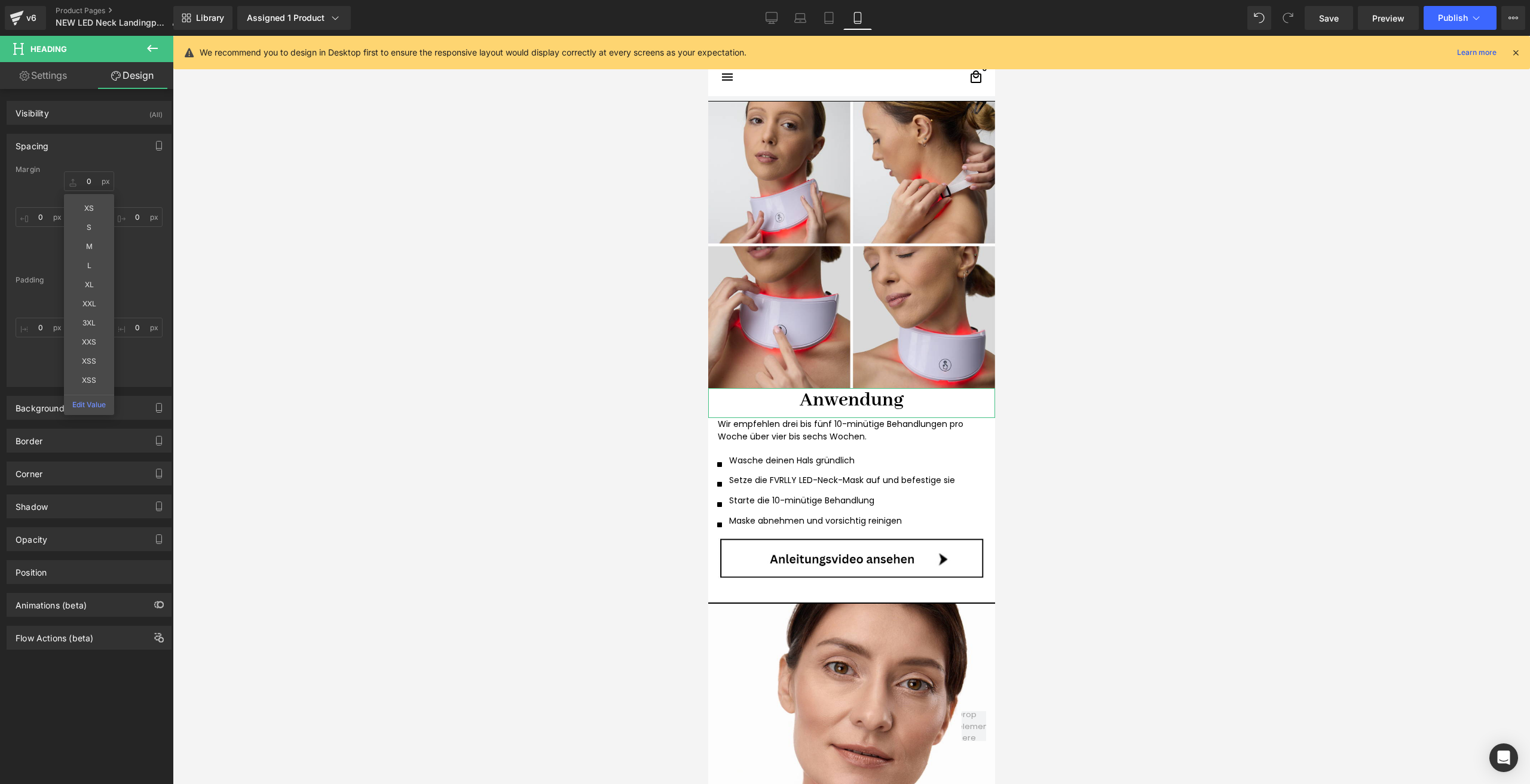
click at [141, 281] on div "Padding" at bounding box center [89, 280] width 147 height 8
click at [85, 289] on input "0" at bounding box center [88, 292] width 50 height 20
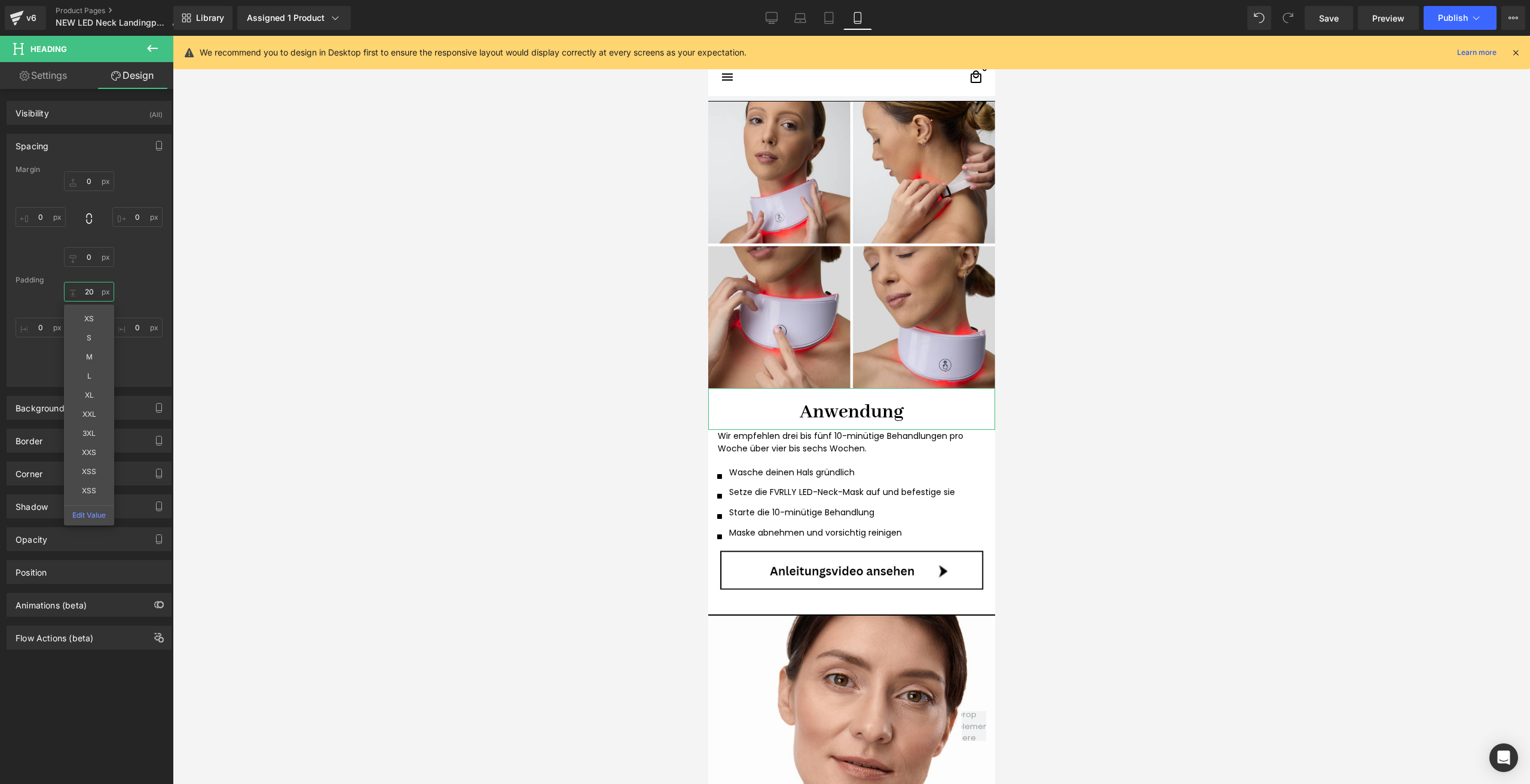
click at [85, 286] on input "20" at bounding box center [88, 292] width 50 height 20
type input "20"
click at [137, 285] on div "20 XS S M L XL XXL 3XL XXS XSS XSS Edit Value 0 8 0" at bounding box center [89, 330] width 147 height 95
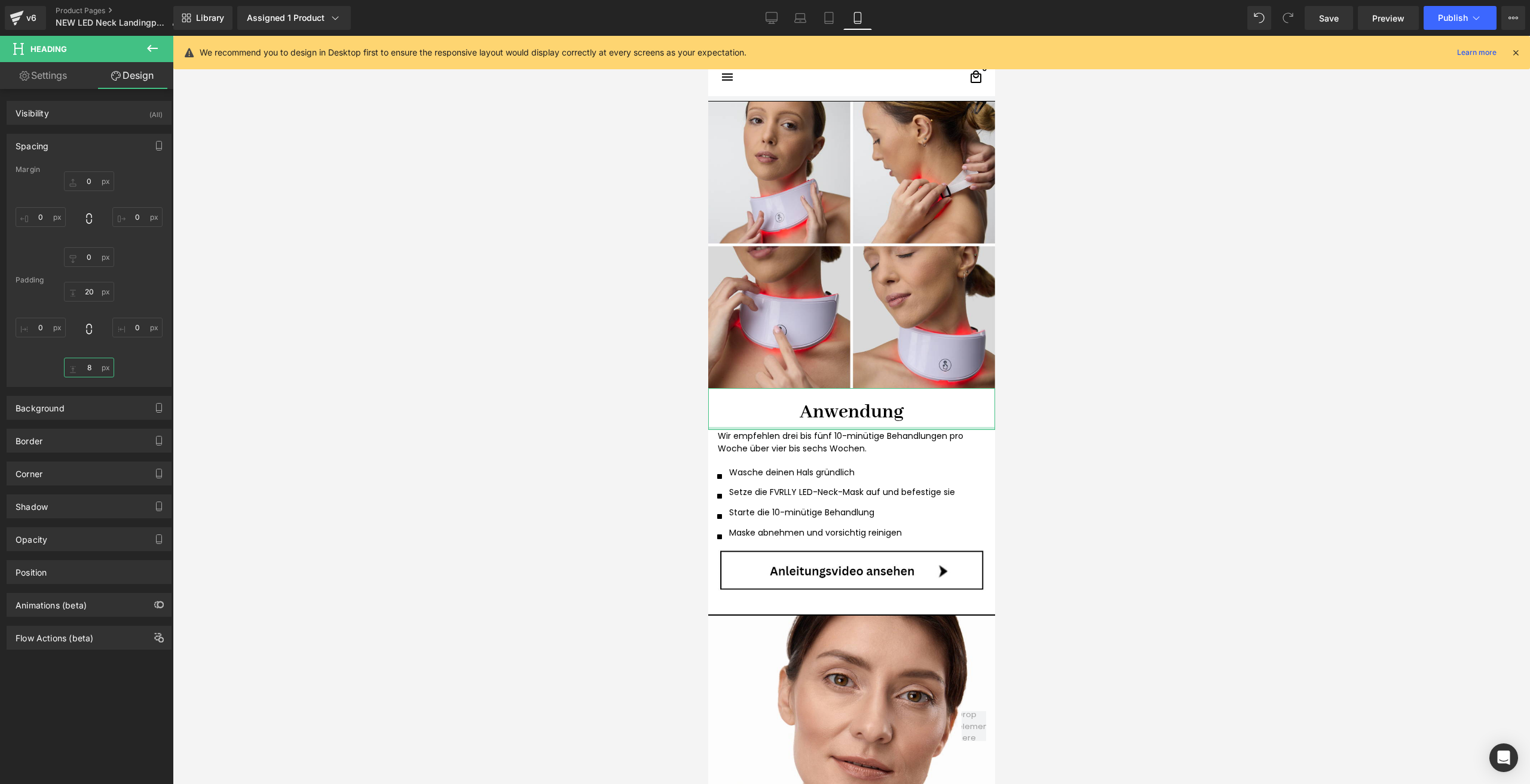
click at [89, 373] on input "8" at bounding box center [88, 368] width 50 height 20
type input "12"
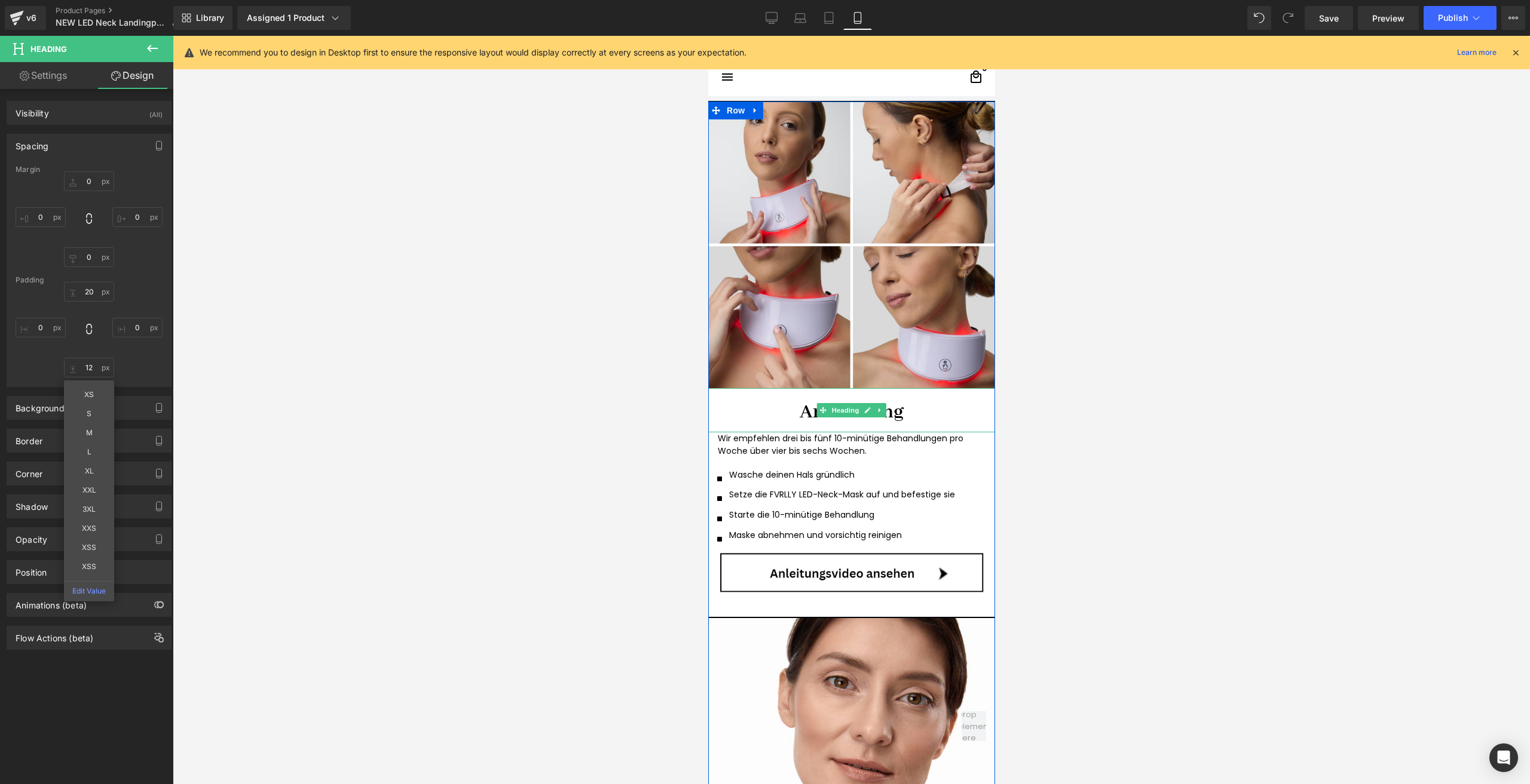
click at [771, 414] on h1 "Anwendung" at bounding box center [851, 412] width 286 height 25
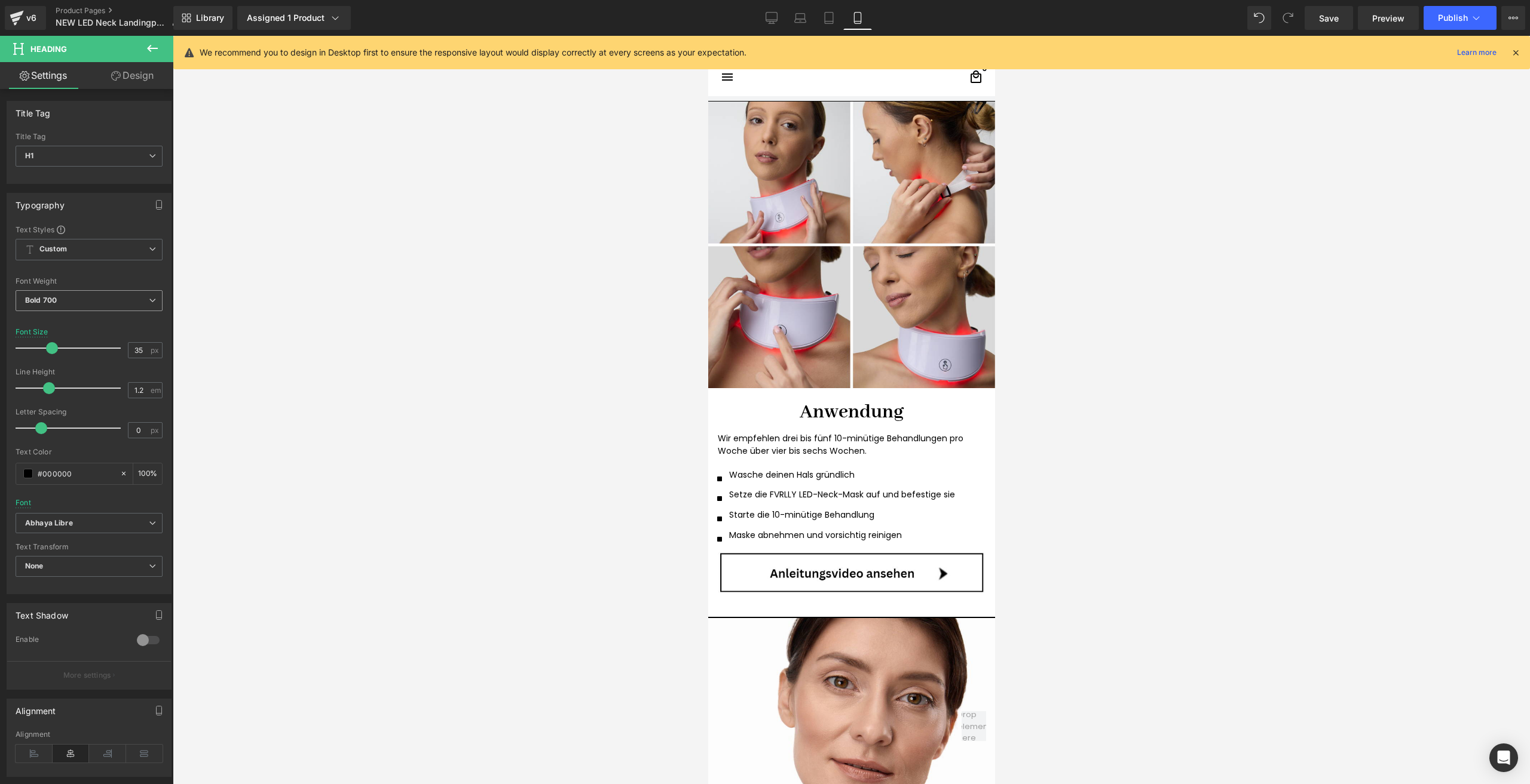
click at [62, 291] on span "Bold 700" at bounding box center [89, 300] width 147 height 21
click at [78, 392] on li "Medium 500" at bounding box center [89, 392] width 147 height 18
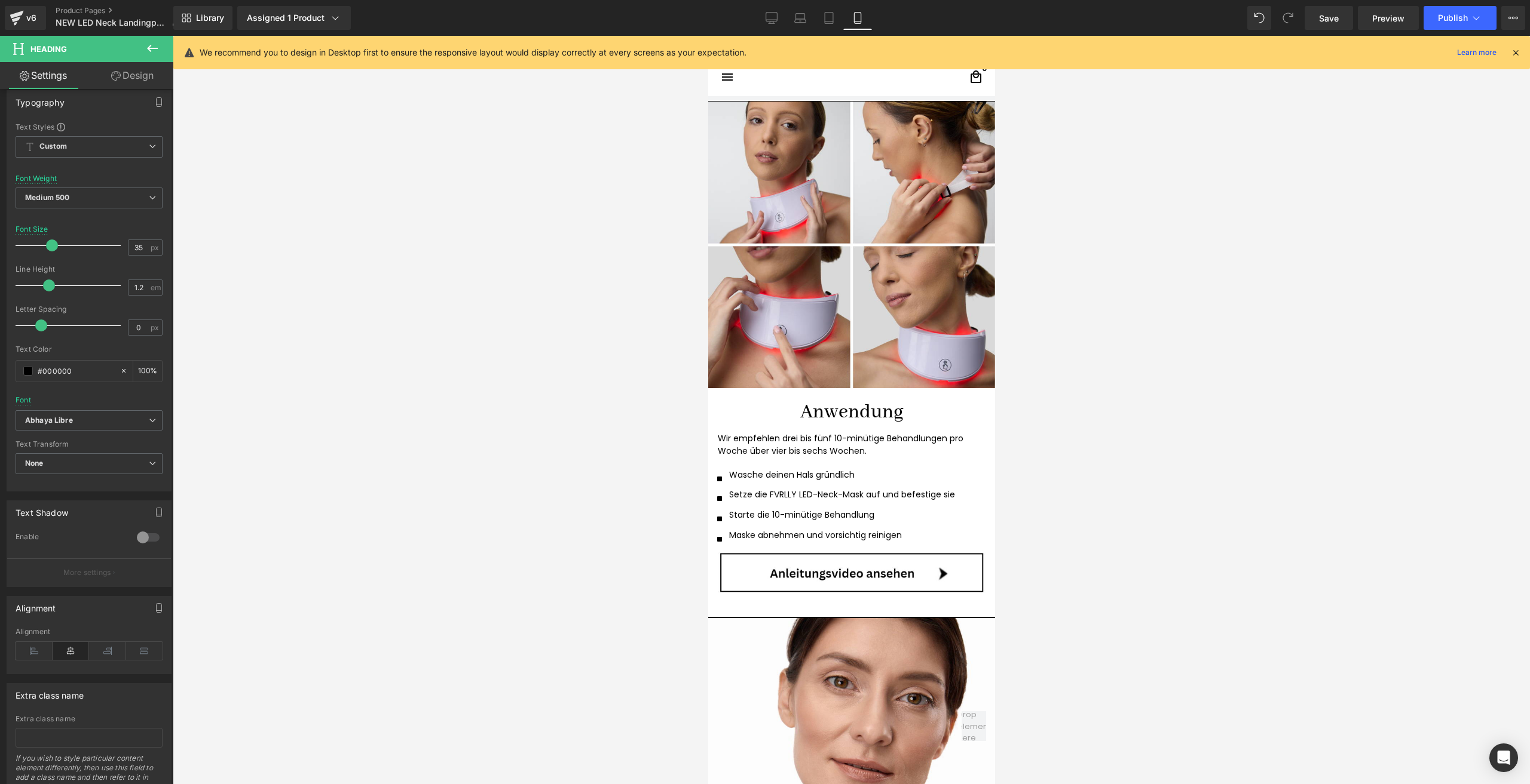
scroll to position [152, 0]
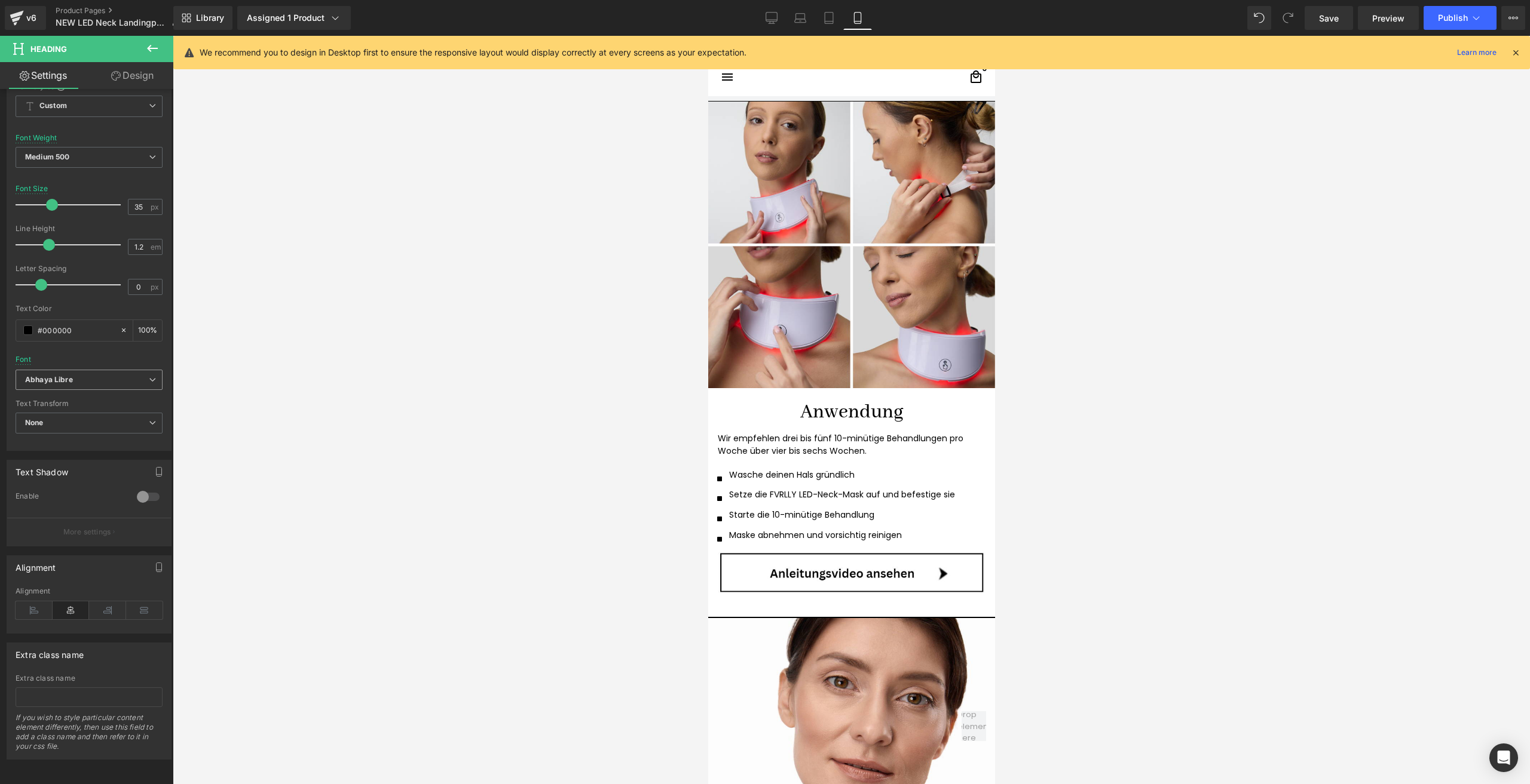
click at [46, 375] on icon "Abhaya Libre" at bounding box center [49, 380] width 48 height 10
click at [58, 397] on p "Default" at bounding box center [52, 401] width 25 height 8
click at [41, 200] on span at bounding box center [47, 205] width 12 height 12
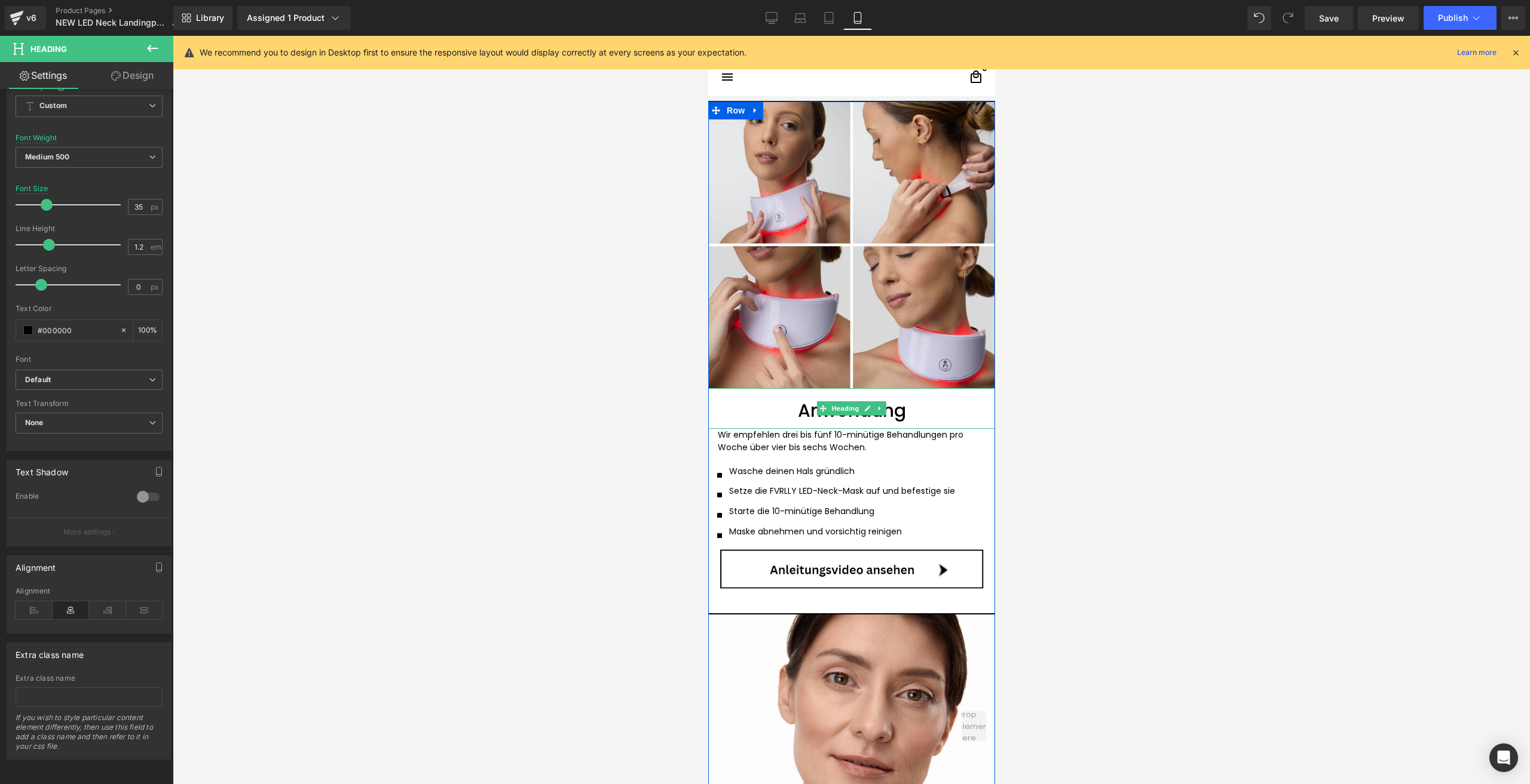
click at [811, 406] on font "Anwendung" at bounding box center [851, 410] width 108 height 26
click at [142, 200] on input "35" at bounding box center [138, 207] width 21 height 15
type input "35"
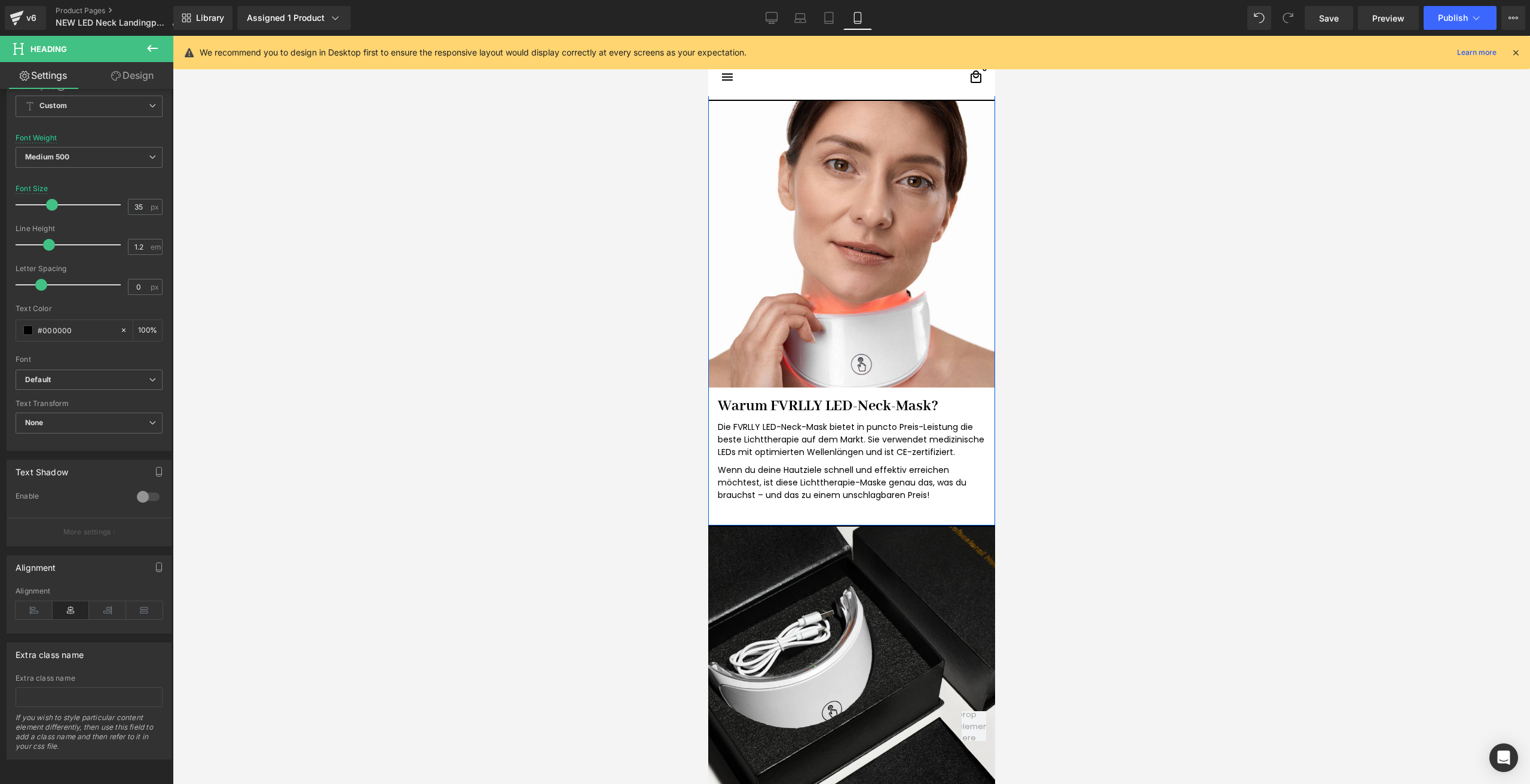
scroll to position [1553, 0]
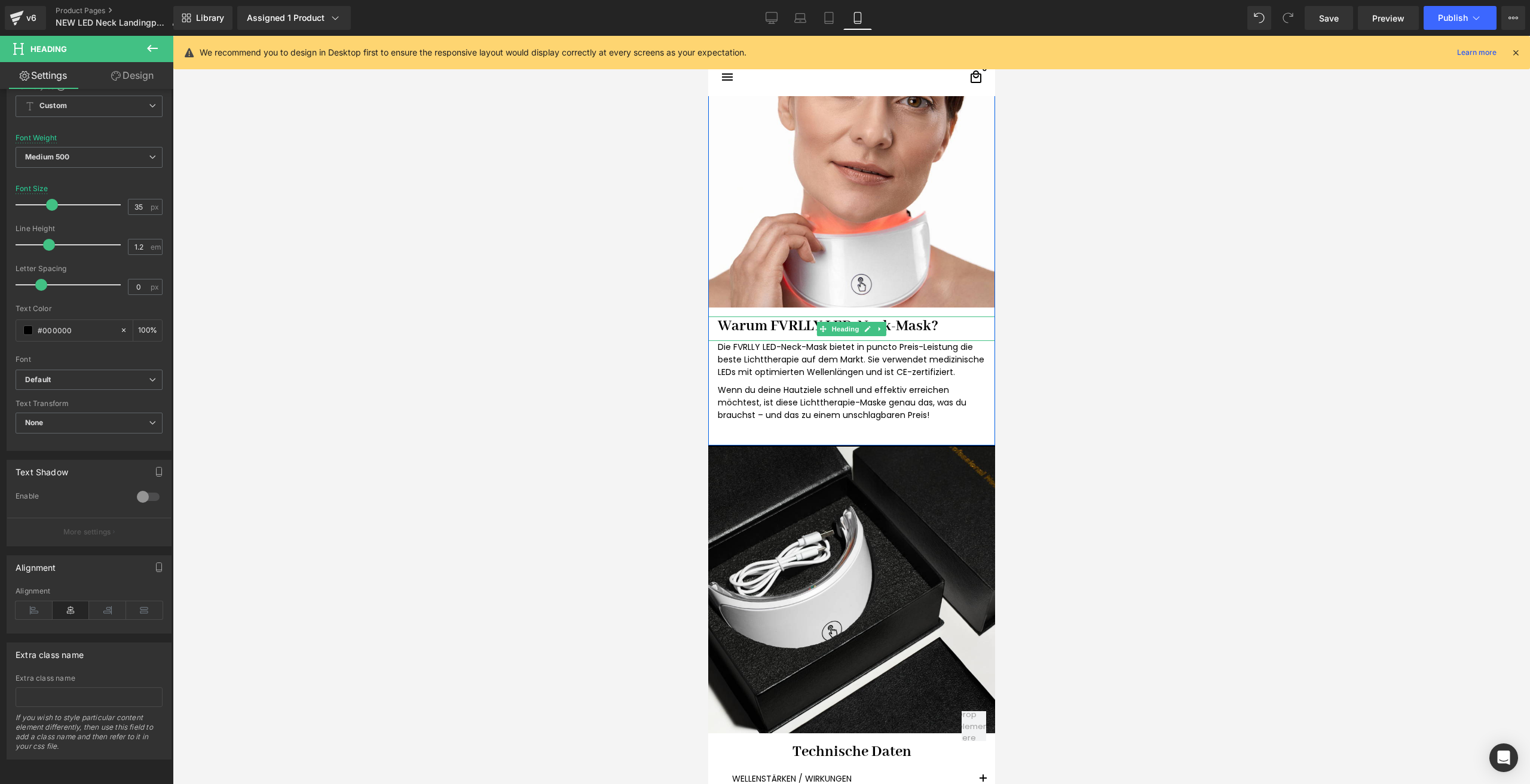
click at [748, 327] on font "Warum FVRLLY LED-Neck-Mask?" at bounding box center [827, 326] width 221 height 19
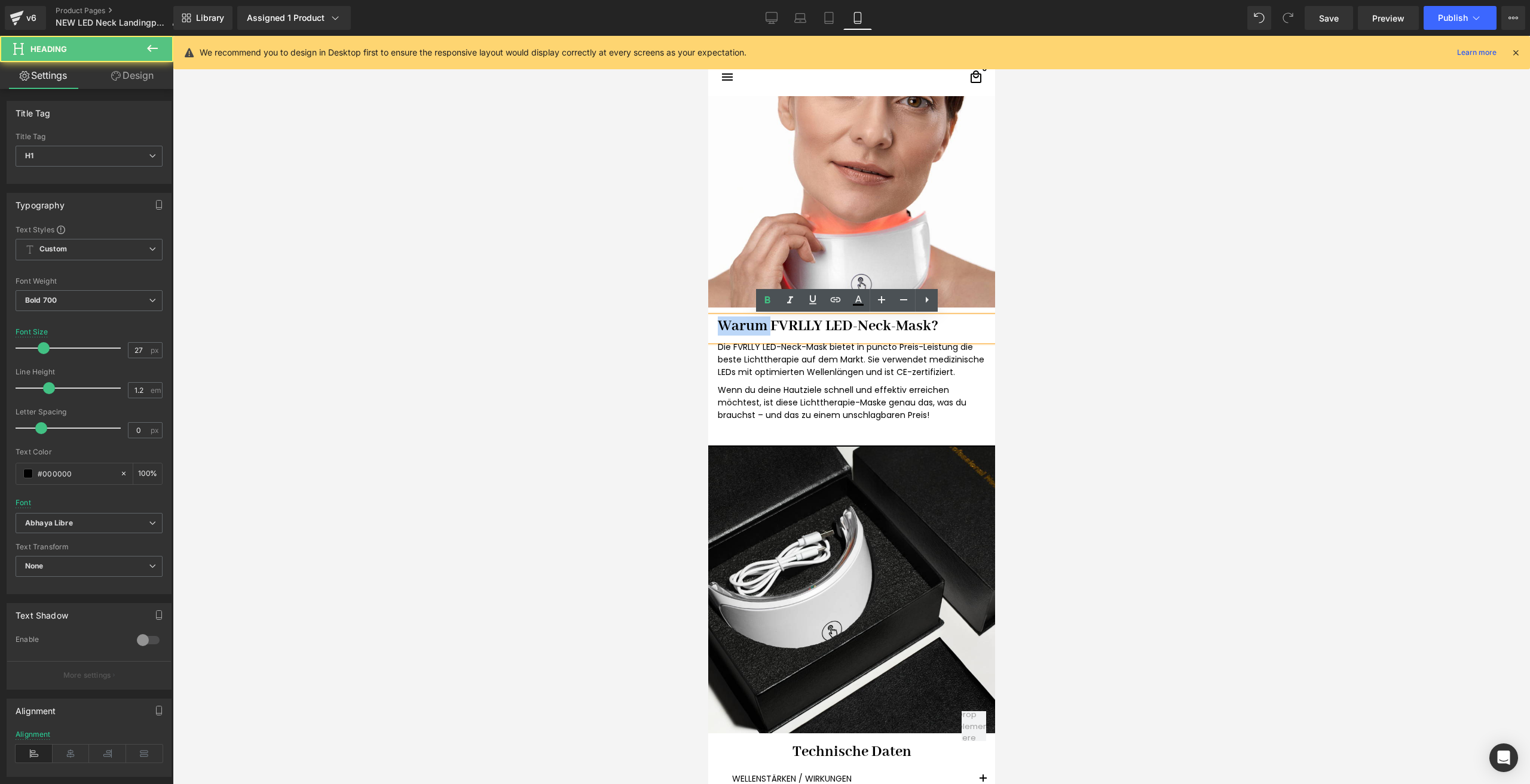
click at [748, 327] on font "Warum FVRLLY LED-Neck-Mask?" at bounding box center [827, 326] width 221 height 19
click at [126, 76] on link "Design" at bounding box center [132, 76] width 86 height 27
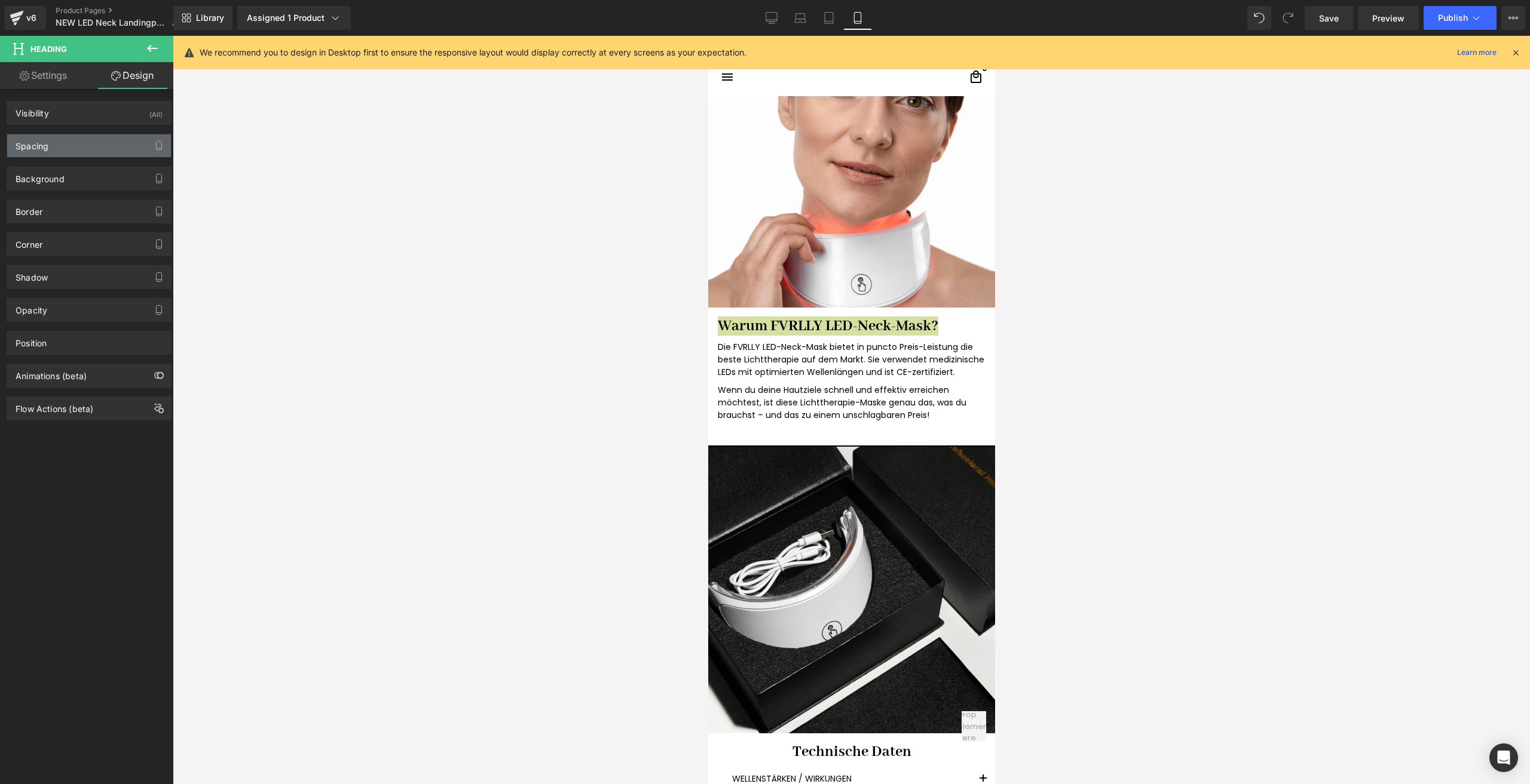
click at [72, 146] on div "Spacing" at bounding box center [88, 145] width 164 height 23
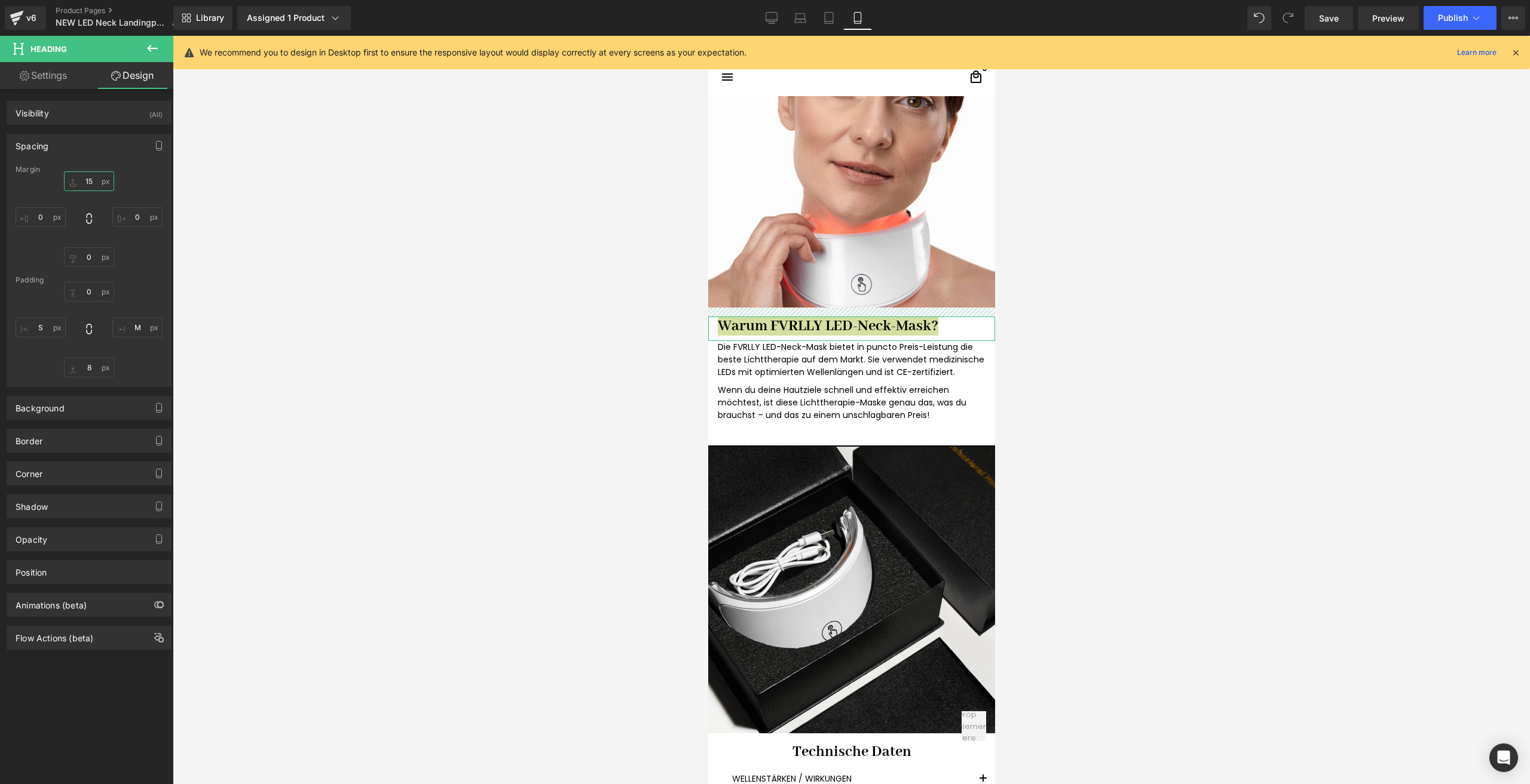
click at [87, 184] on input "15" at bounding box center [88, 181] width 50 height 20
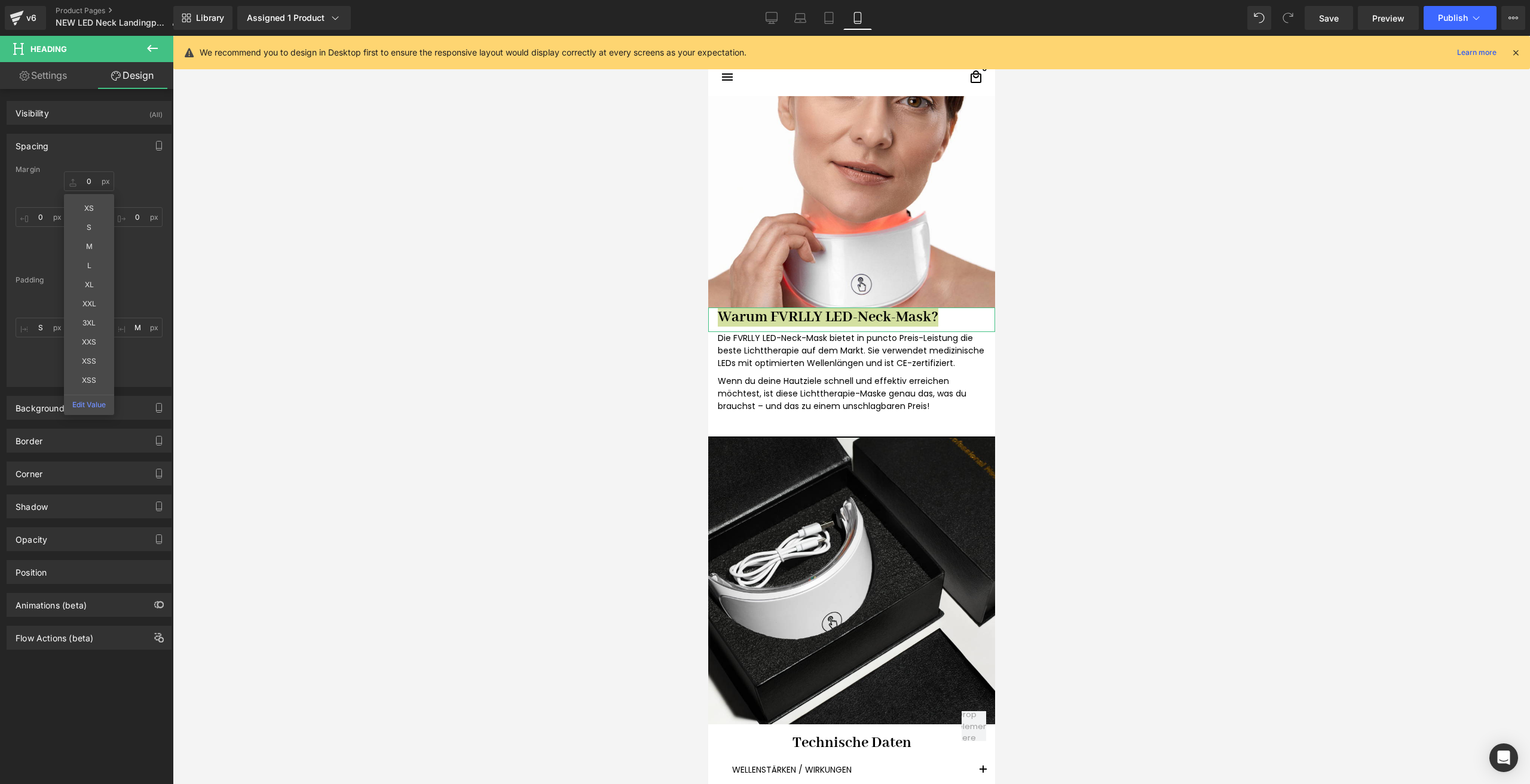
click at [135, 248] on div "XS S M L XL XXL 3XL XXS XSS XSS Edit Value 0 0 0" at bounding box center [89, 219] width 147 height 95
click at [88, 296] on input "0" at bounding box center [88, 292] width 50 height 20
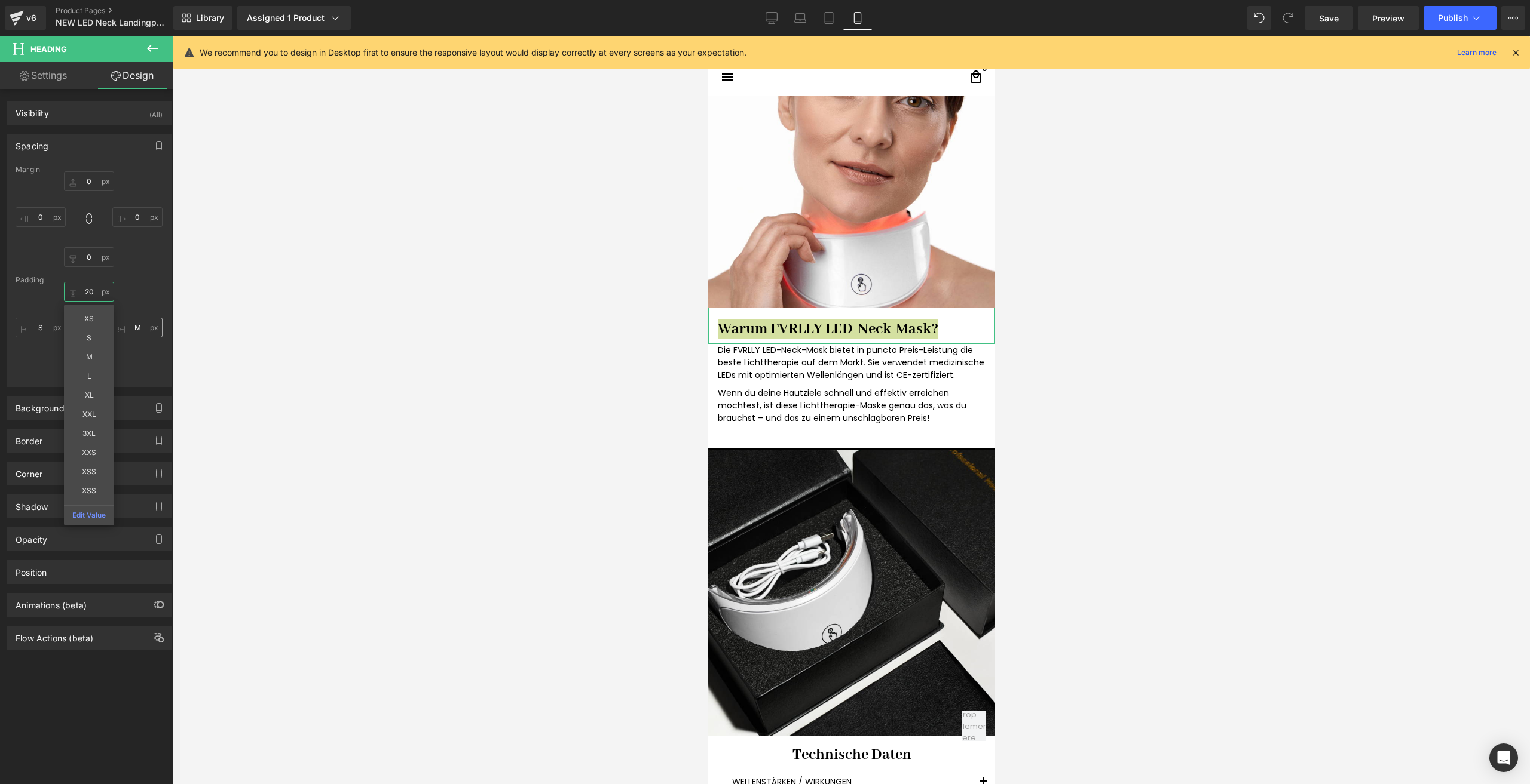
type input "20"
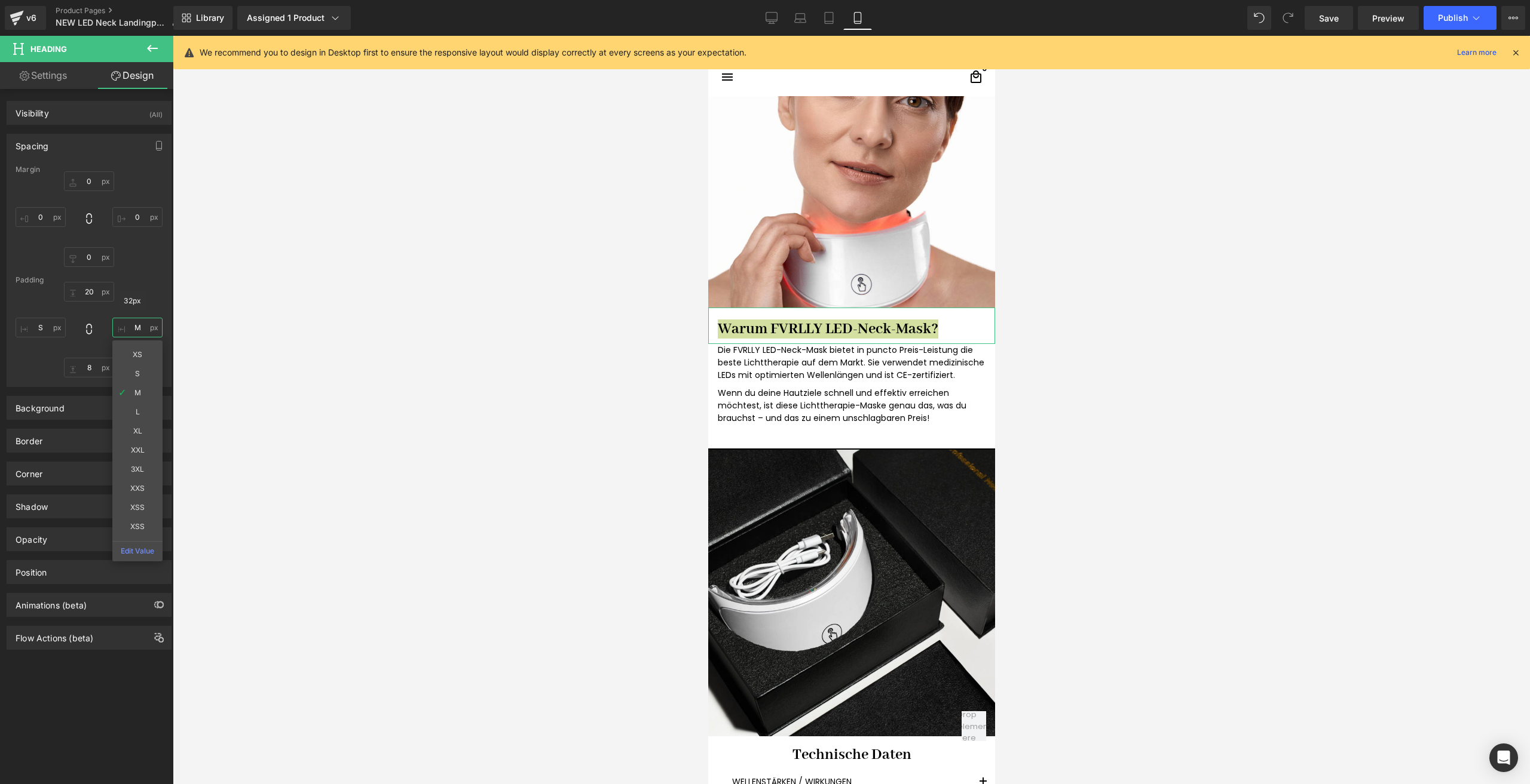
click at [144, 320] on input "M" at bounding box center [137, 328] width 50 height 20
click at [88, 377] on input "8" at bounding box center [88, 368] width 50 height 20
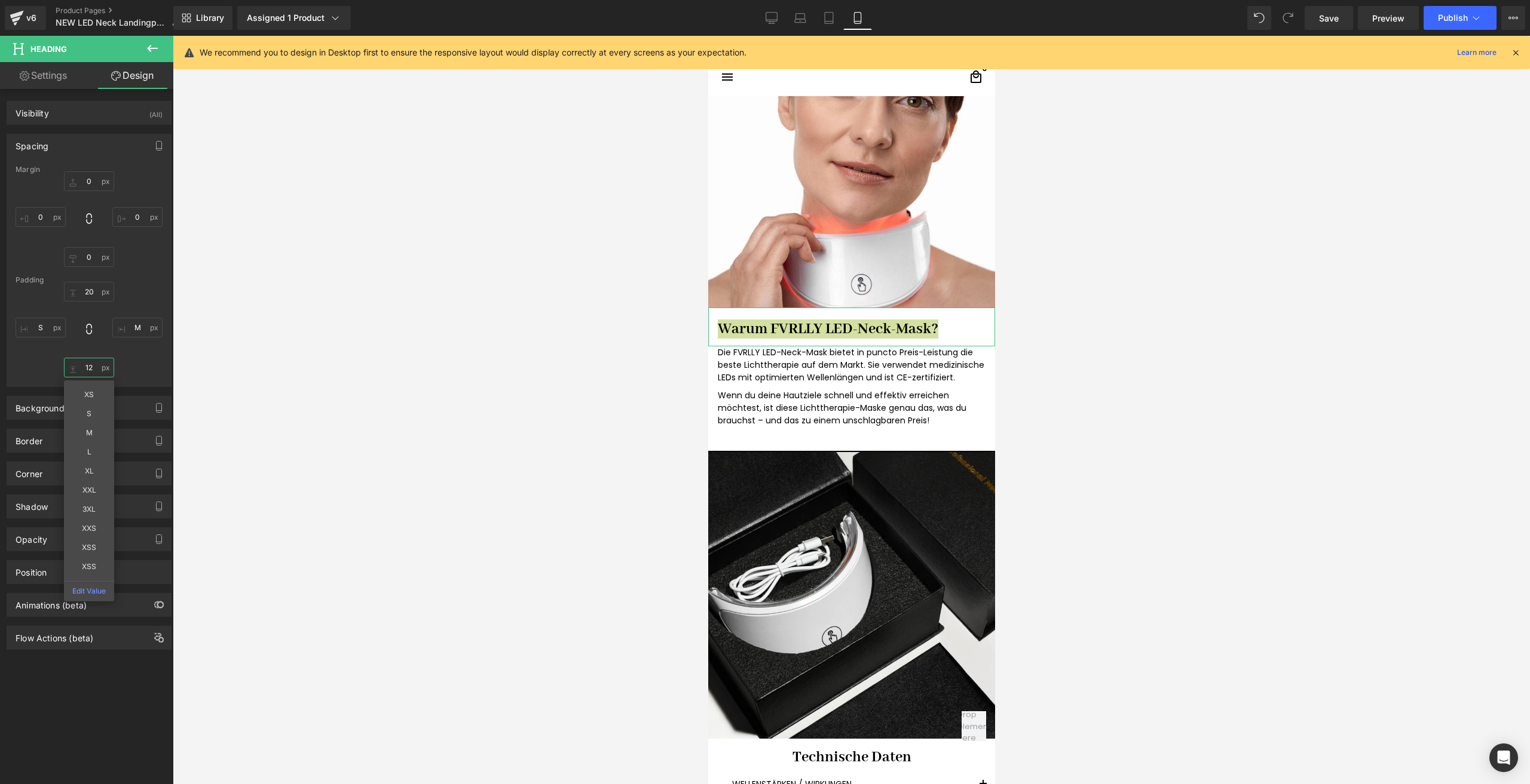
type input "12"
click at [35, 75] on link "Settings" at bounding box center [43, 76] width 86 height 27
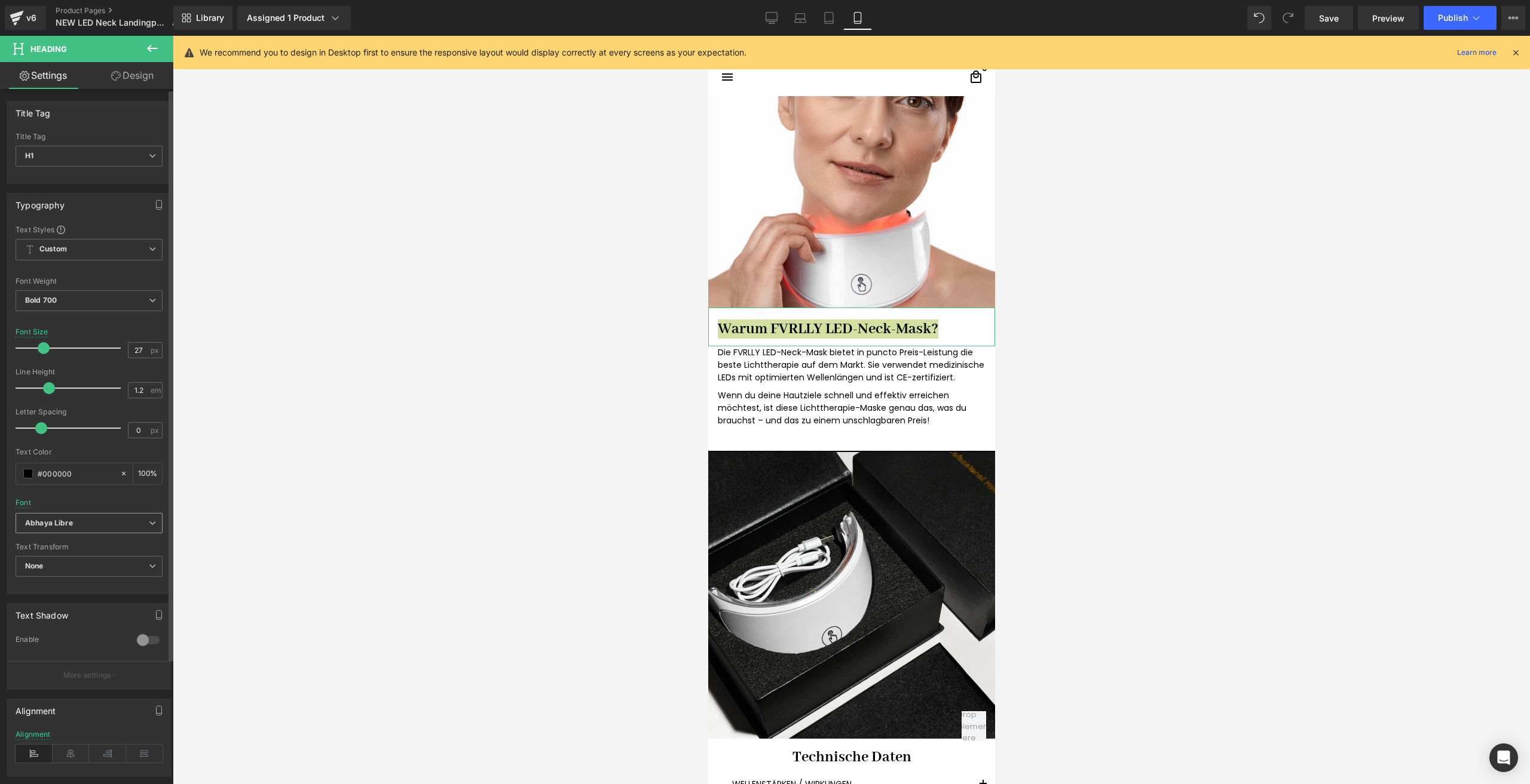
click at [59, 513] on span "Abhaya Libre" at bounding box center [89, 523] width 147 height 21
click at [52, 549] on p "Default" at bounding box center [52, 546] width 25 height 8
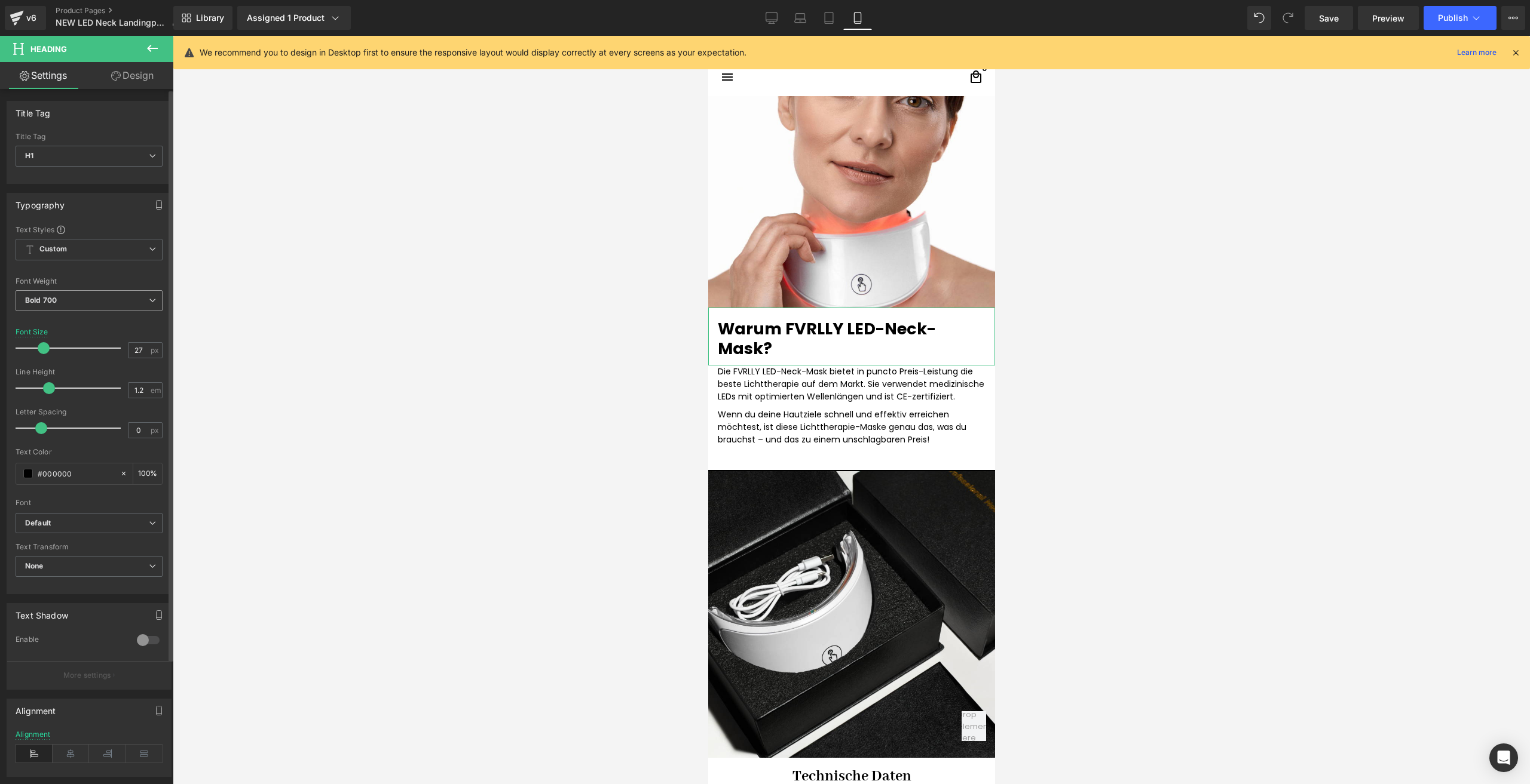
click at [104, 302] on span "Bold 700" at bounding box center [89, 300] width 147 height 21
click at [70, 392] on div "Medium 500" at bounding box center [56, 392] width 44 height 8
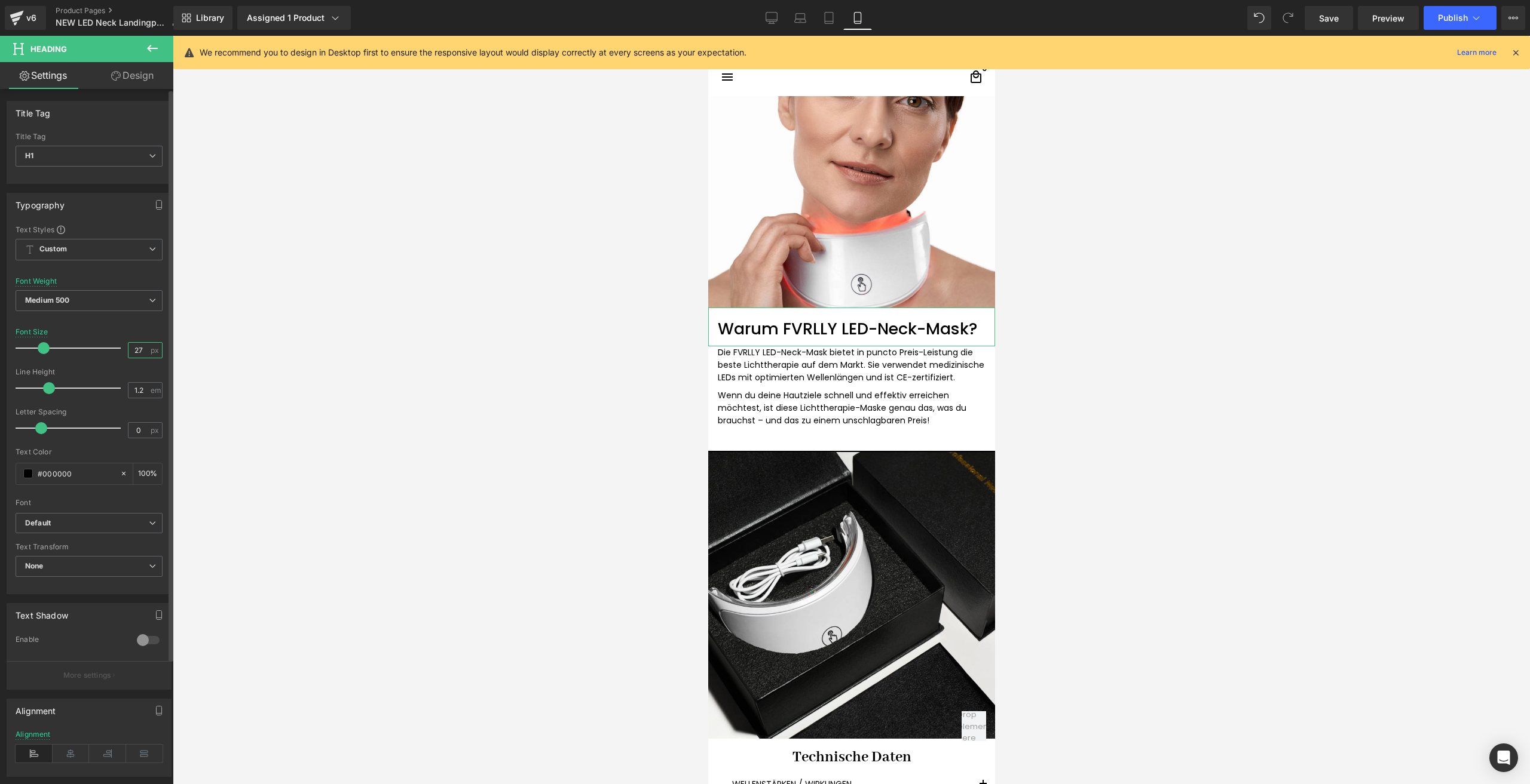
click at [136, 353] on input "27" at bounding box center [138, 350] width 21 height 15
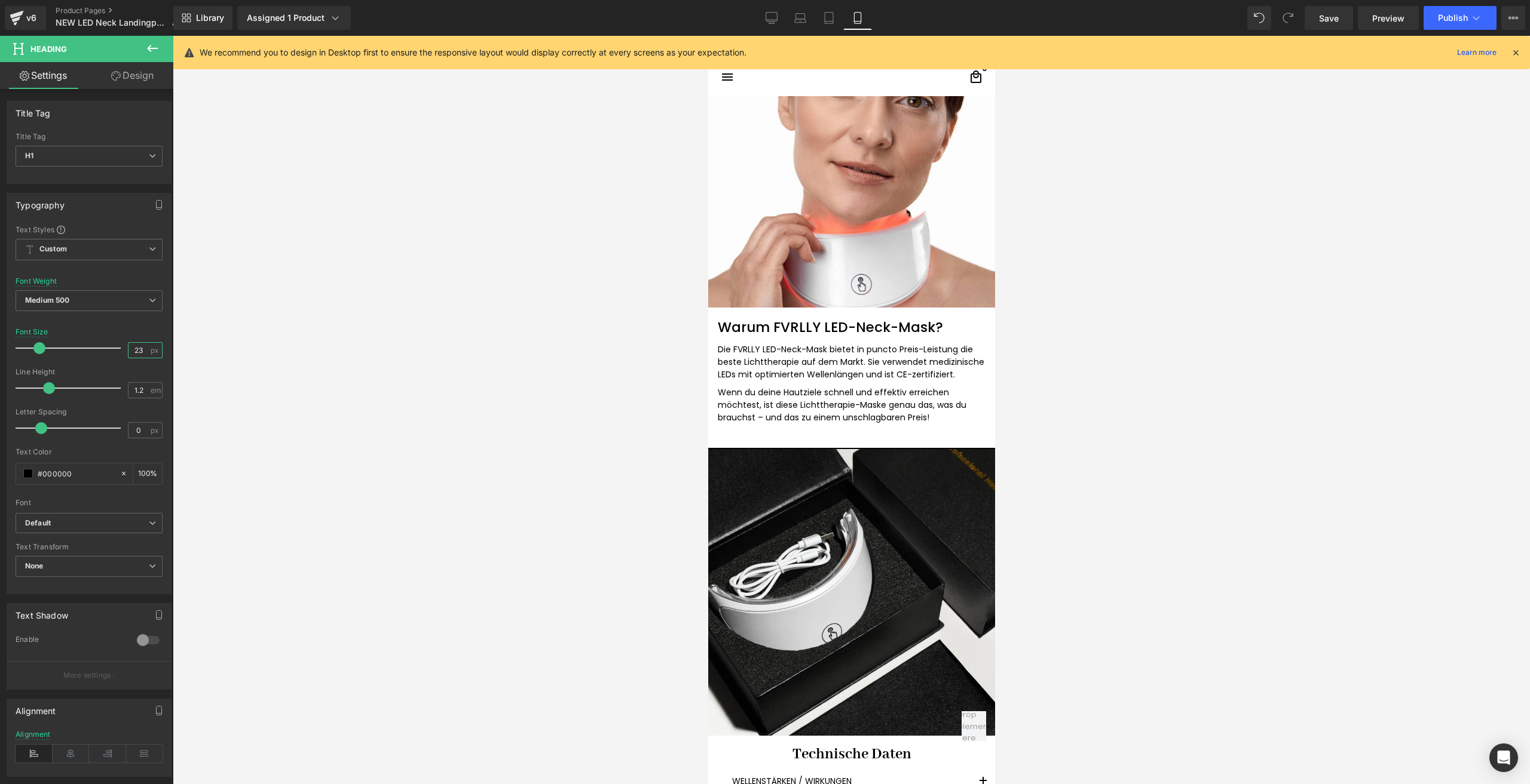
type input "23"
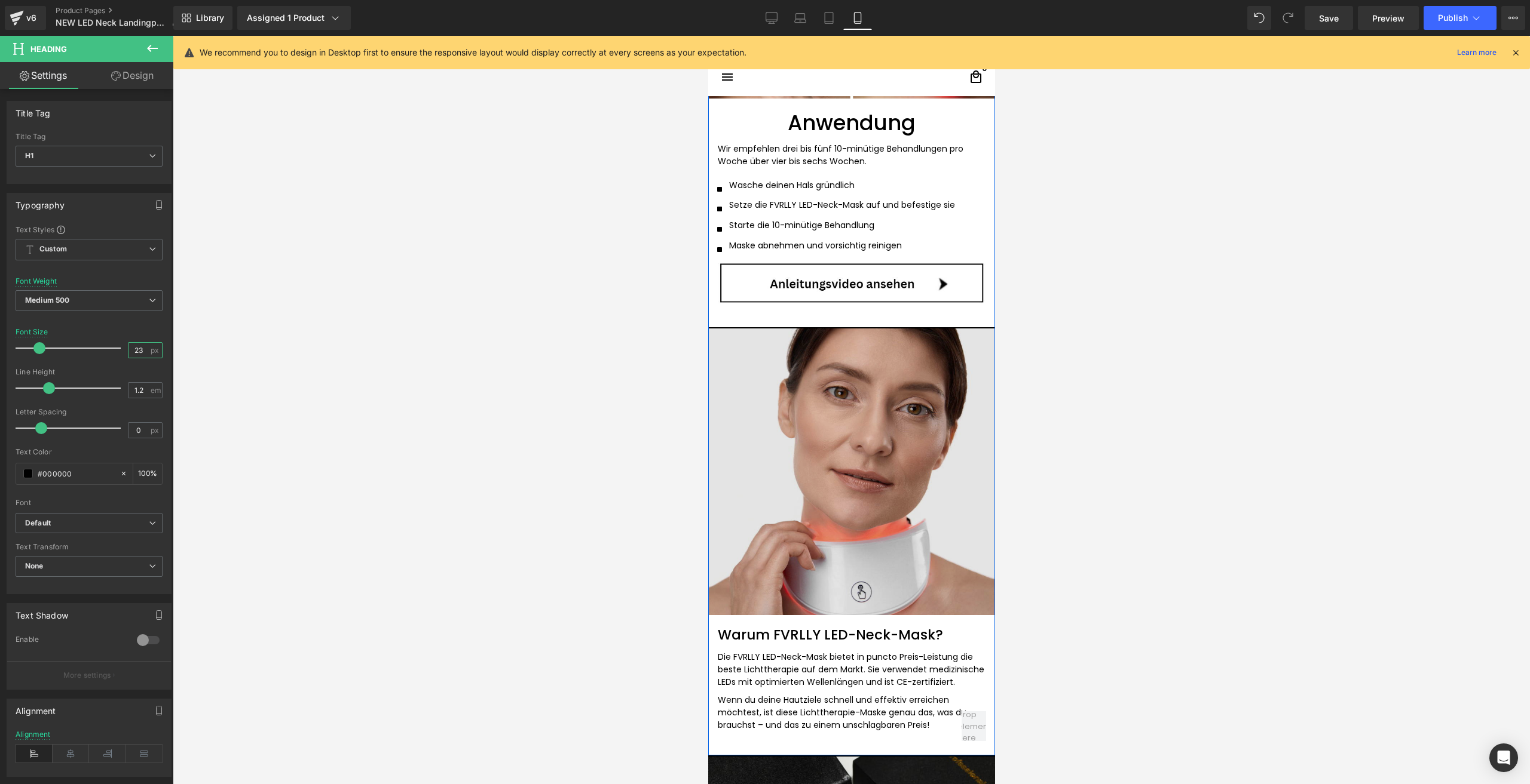
scroll to position [1194, 0]
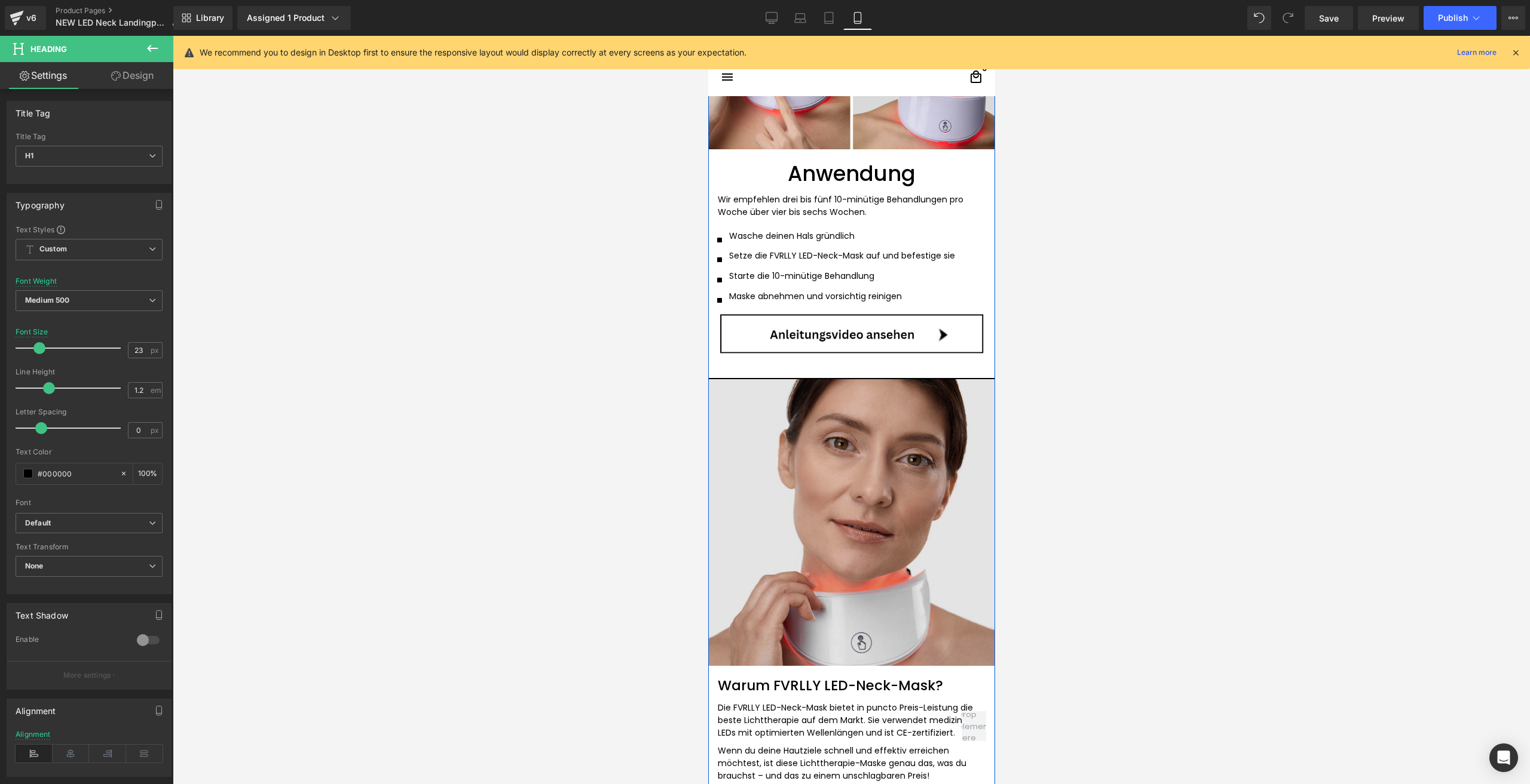
click at [732, 386] on img at bounding box center [851, 522] width 286 height 288
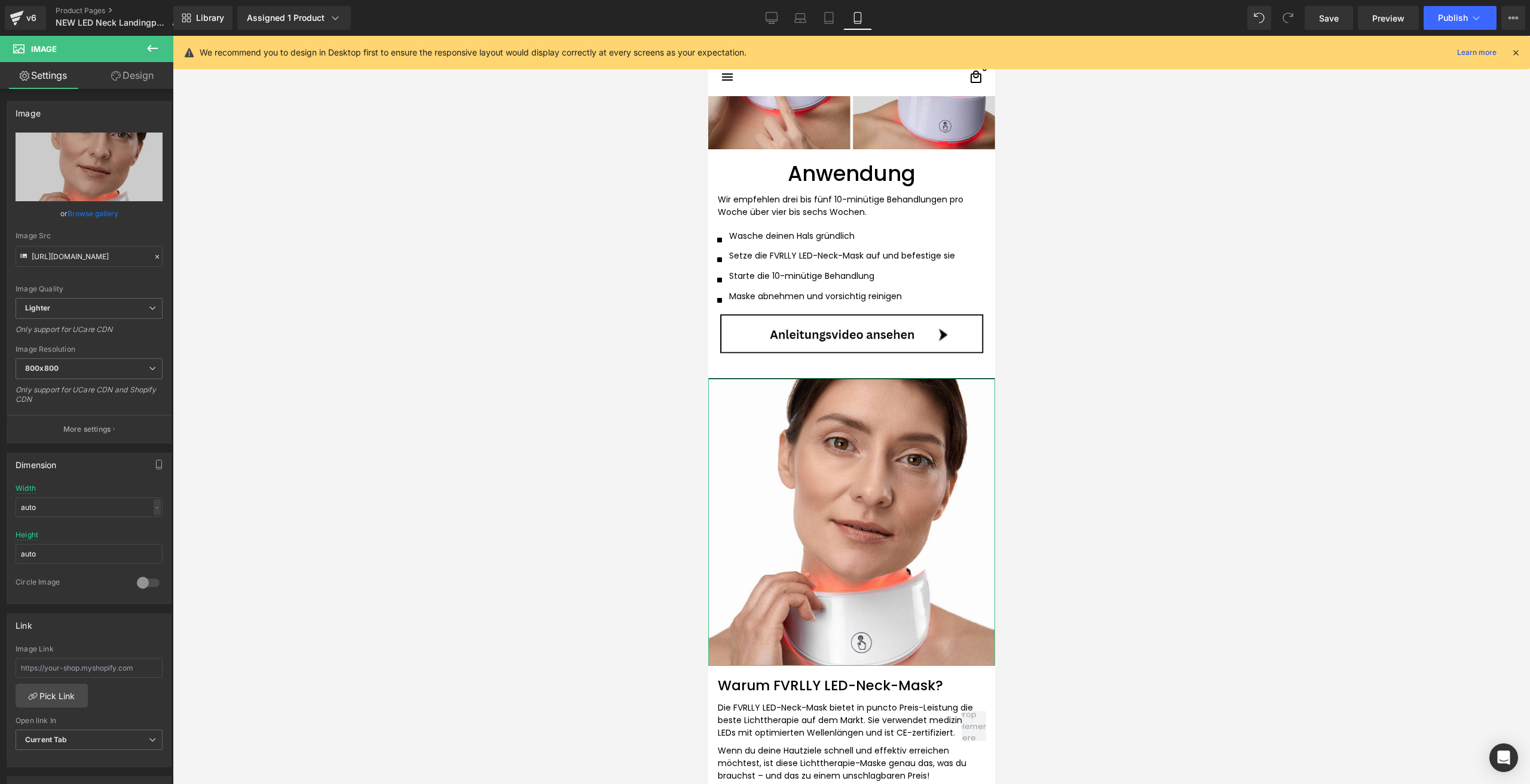
click at [135, 67] on link "Design" at bounding box center [132, 76] width 86 height 27
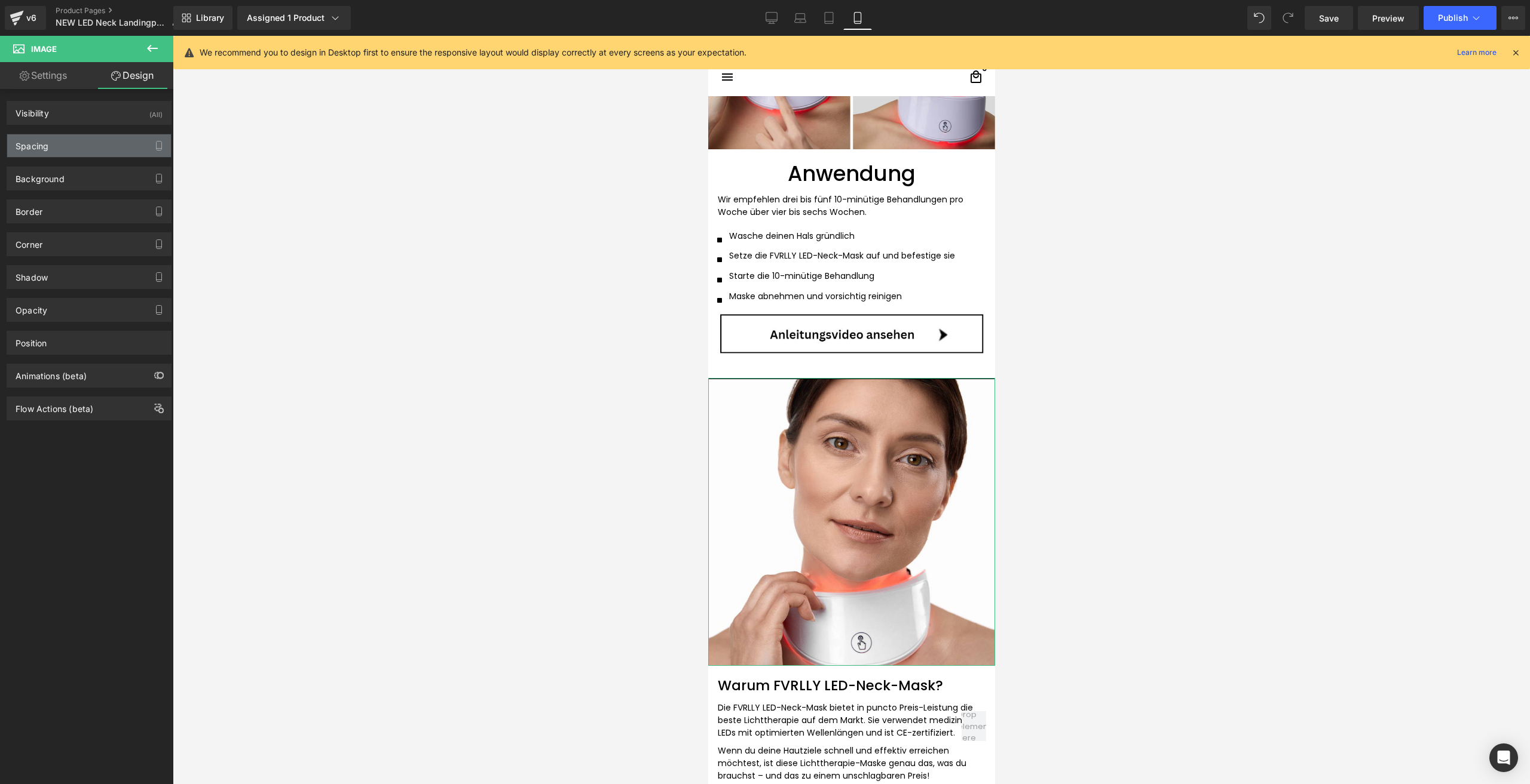
click at [70, 141] on div "Spacing" at bounding box center [88, 145] width 164 height 23
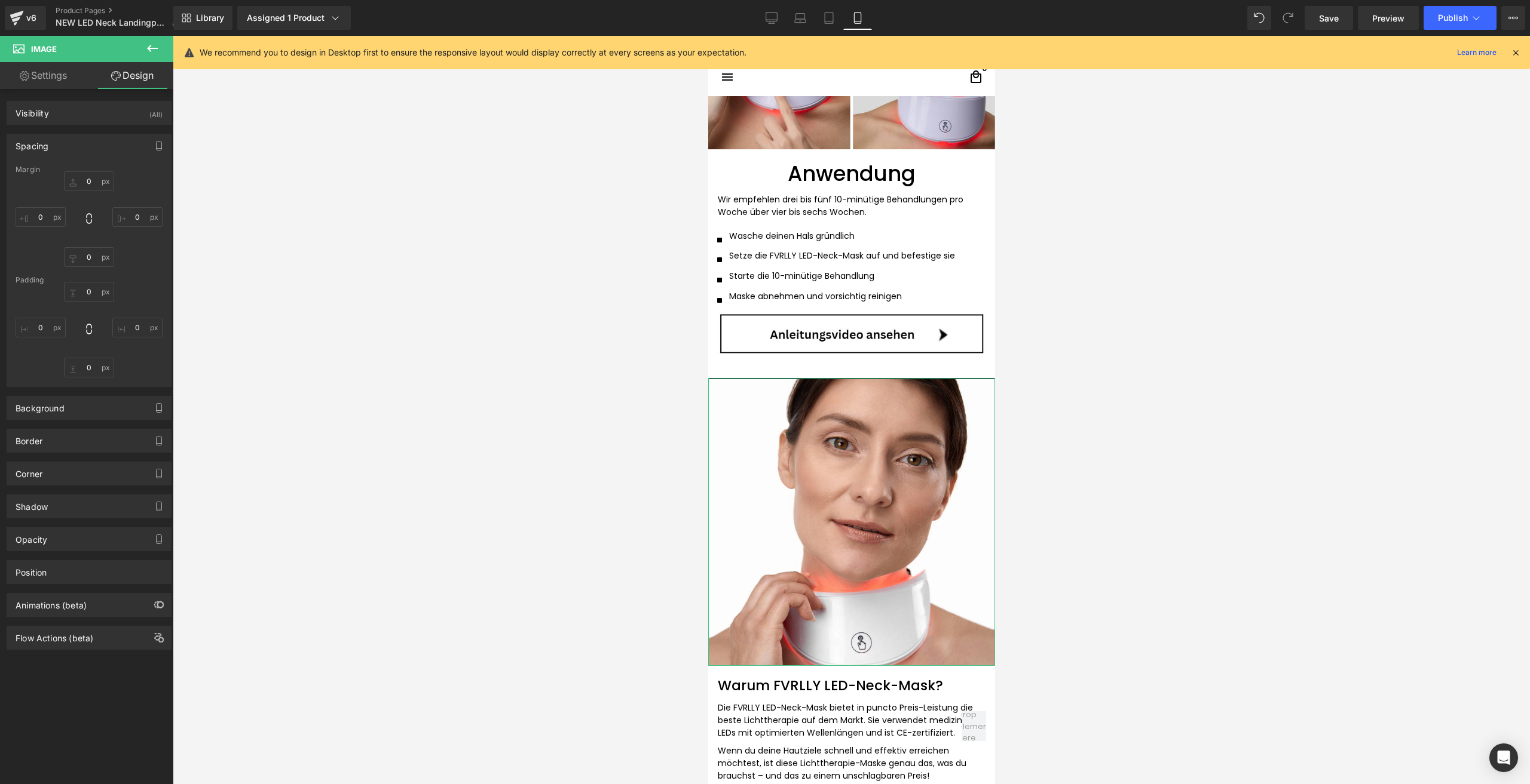
click at [66, 150] on div "Spacing" at bounding box center [88, 145] width 164 height 23
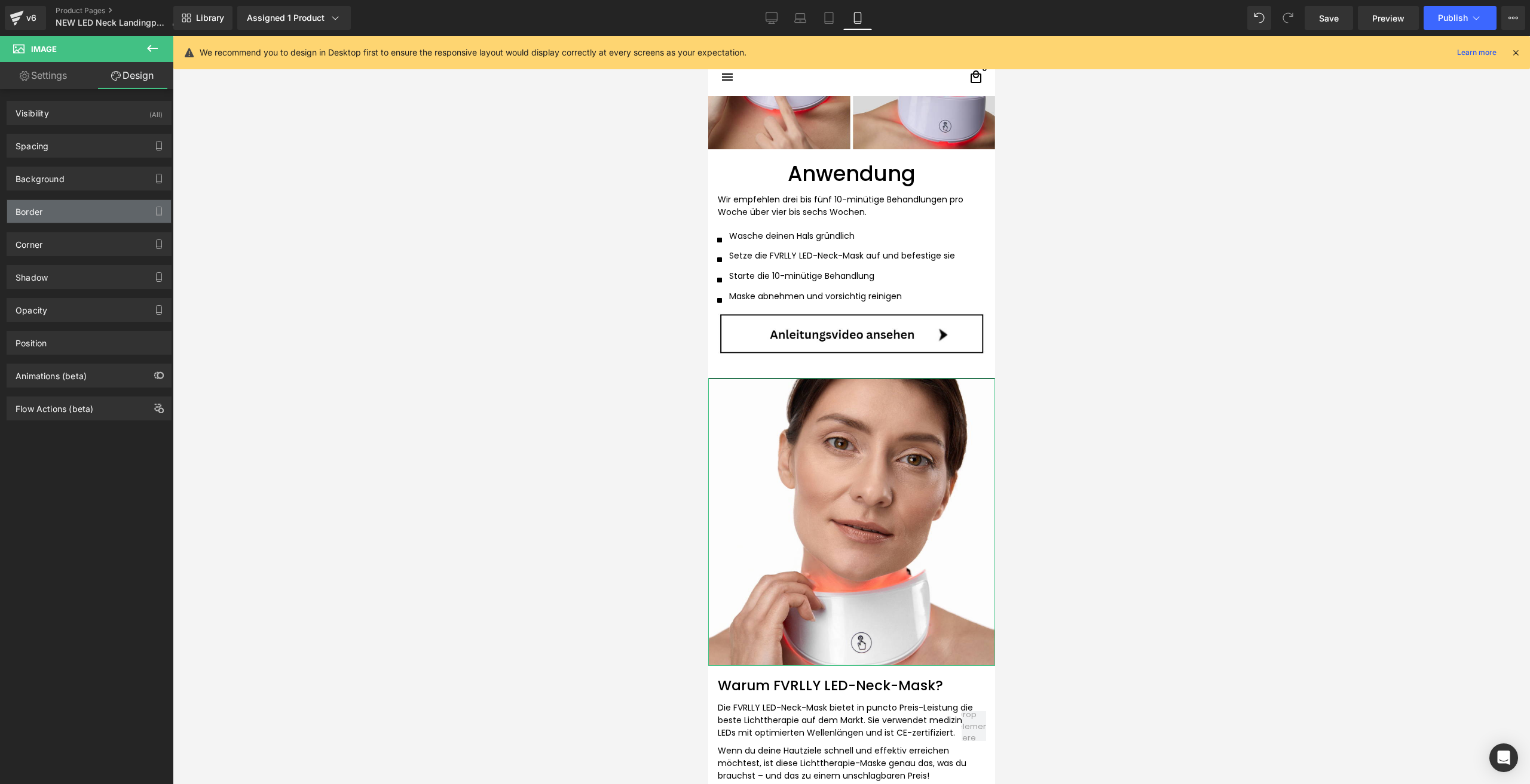
click at [59, 213] on div "Border" at bounding box center [88, 211] width 164 height 23
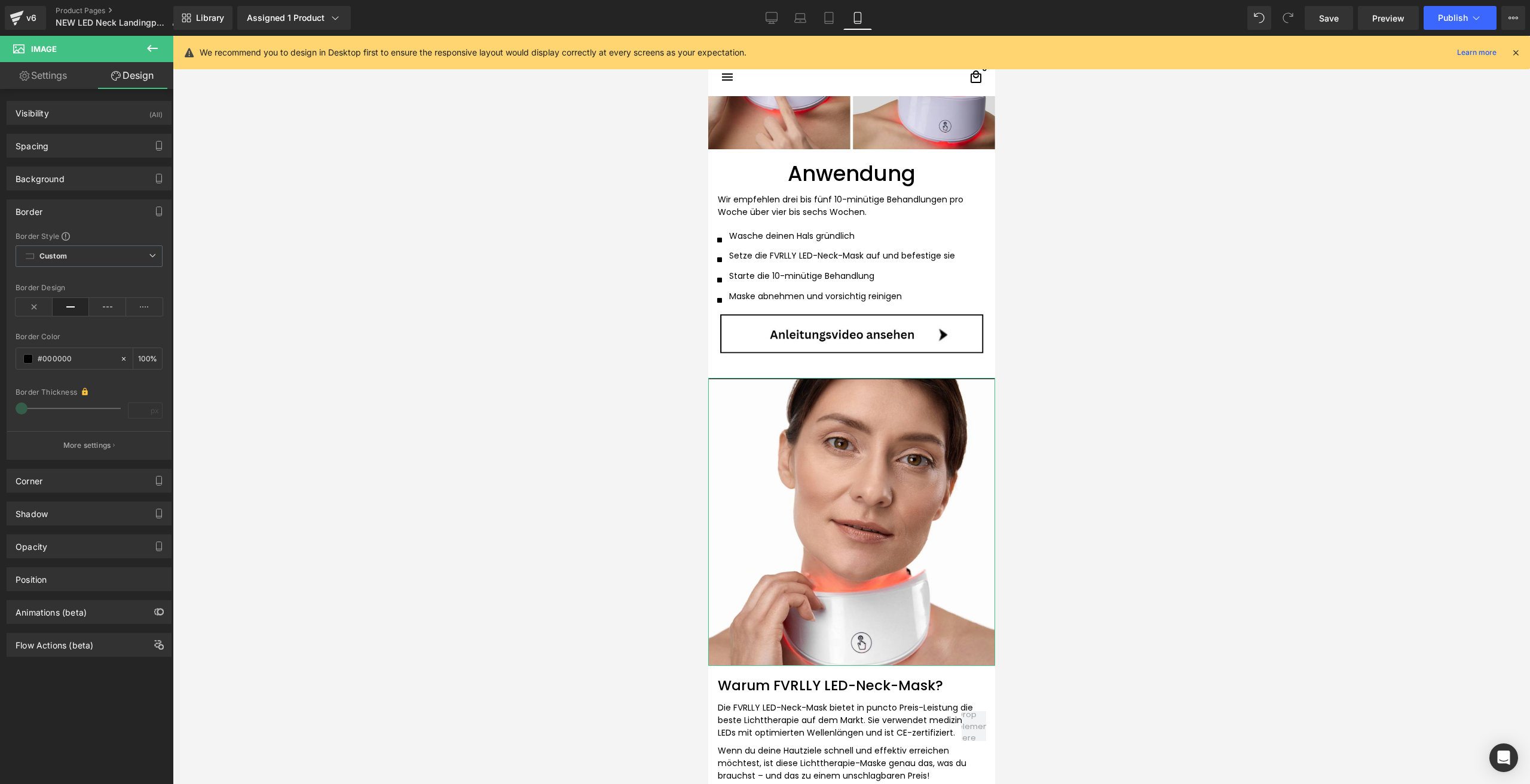
click at [93, 442] on p "More settings" at bounding box center [87, 445] width 48 height 11
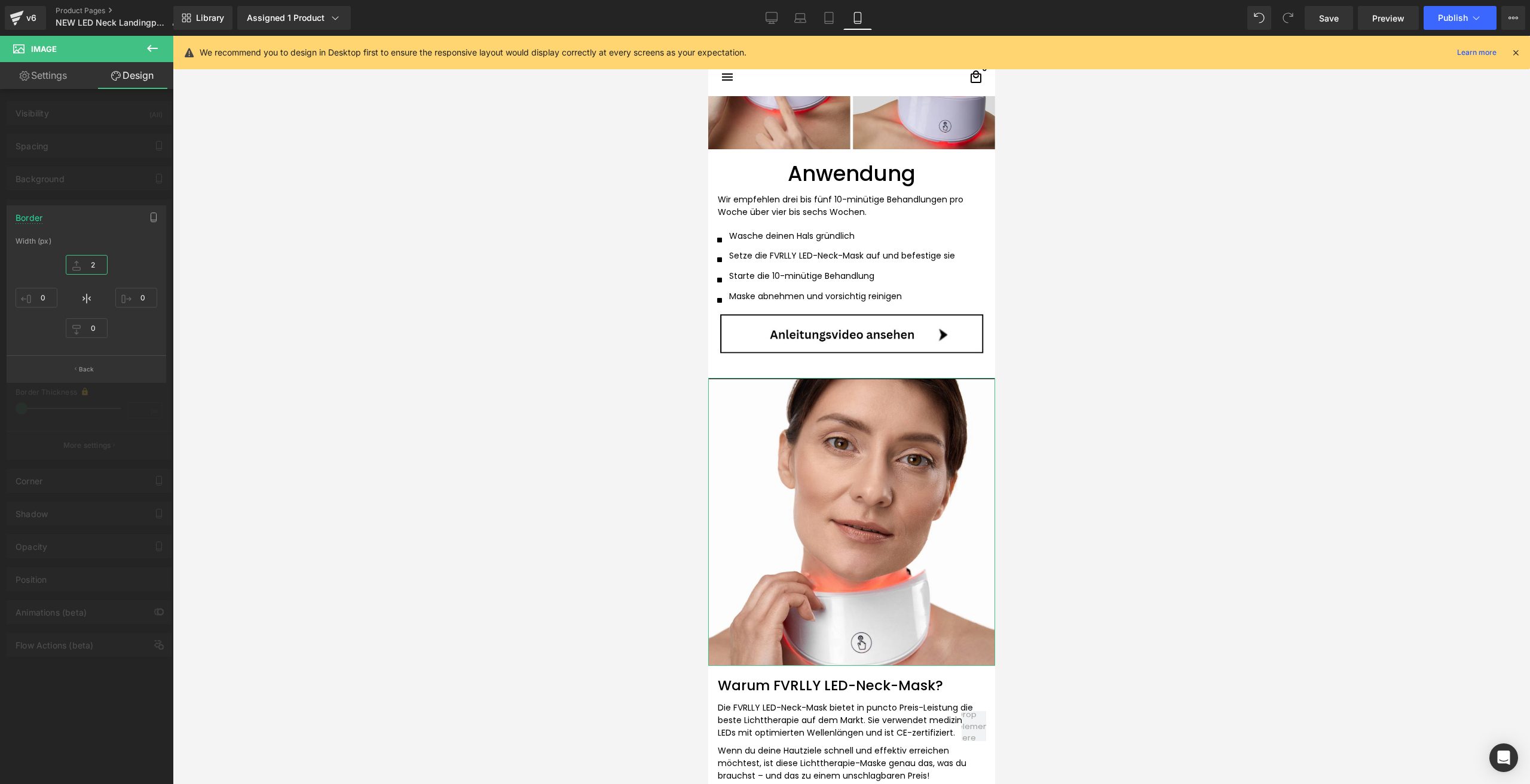
click at [100, 268] on input "2" at bounding box center [86, 265] width 42 height 20
type input "1"
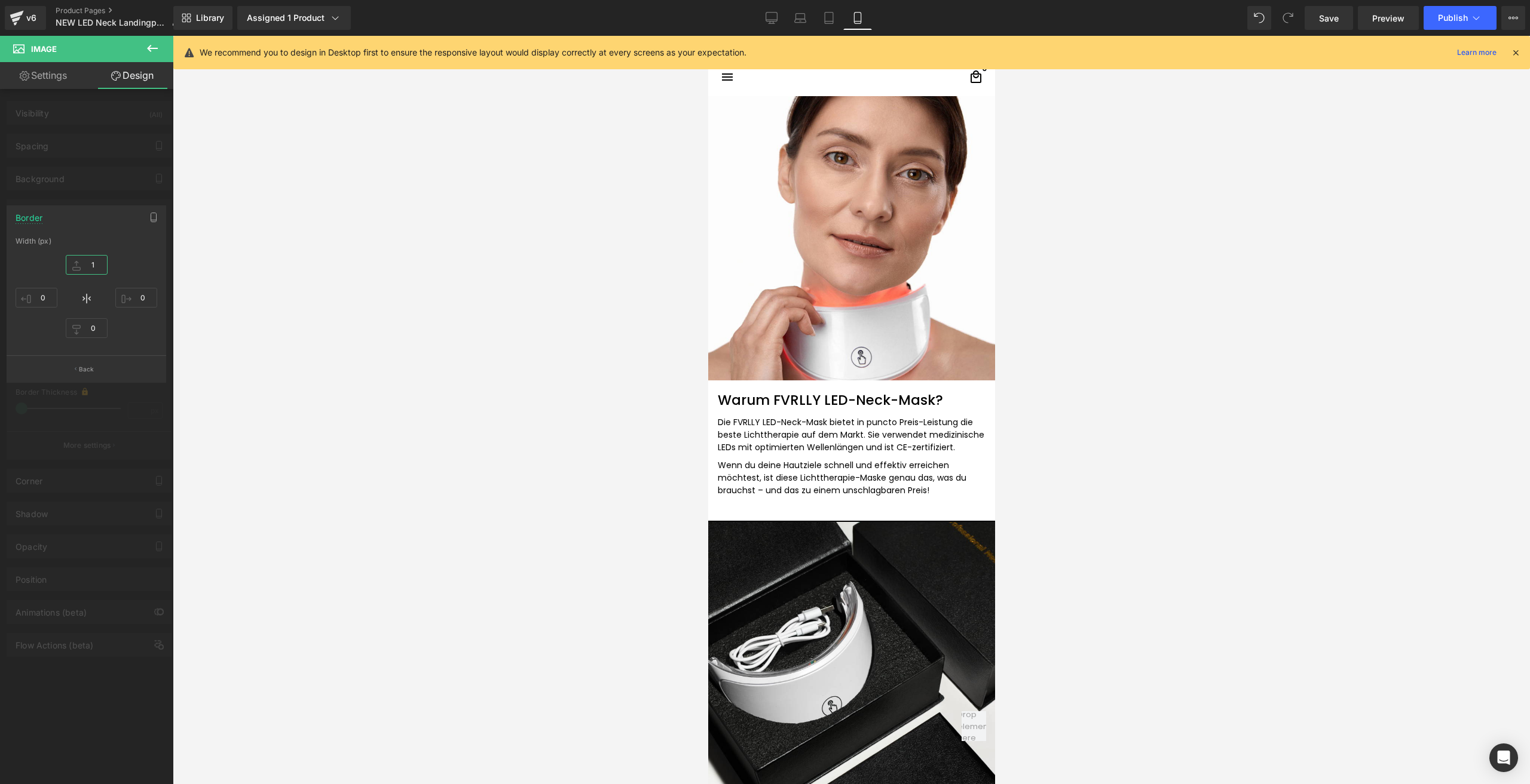
scroll to position [1553, 0]
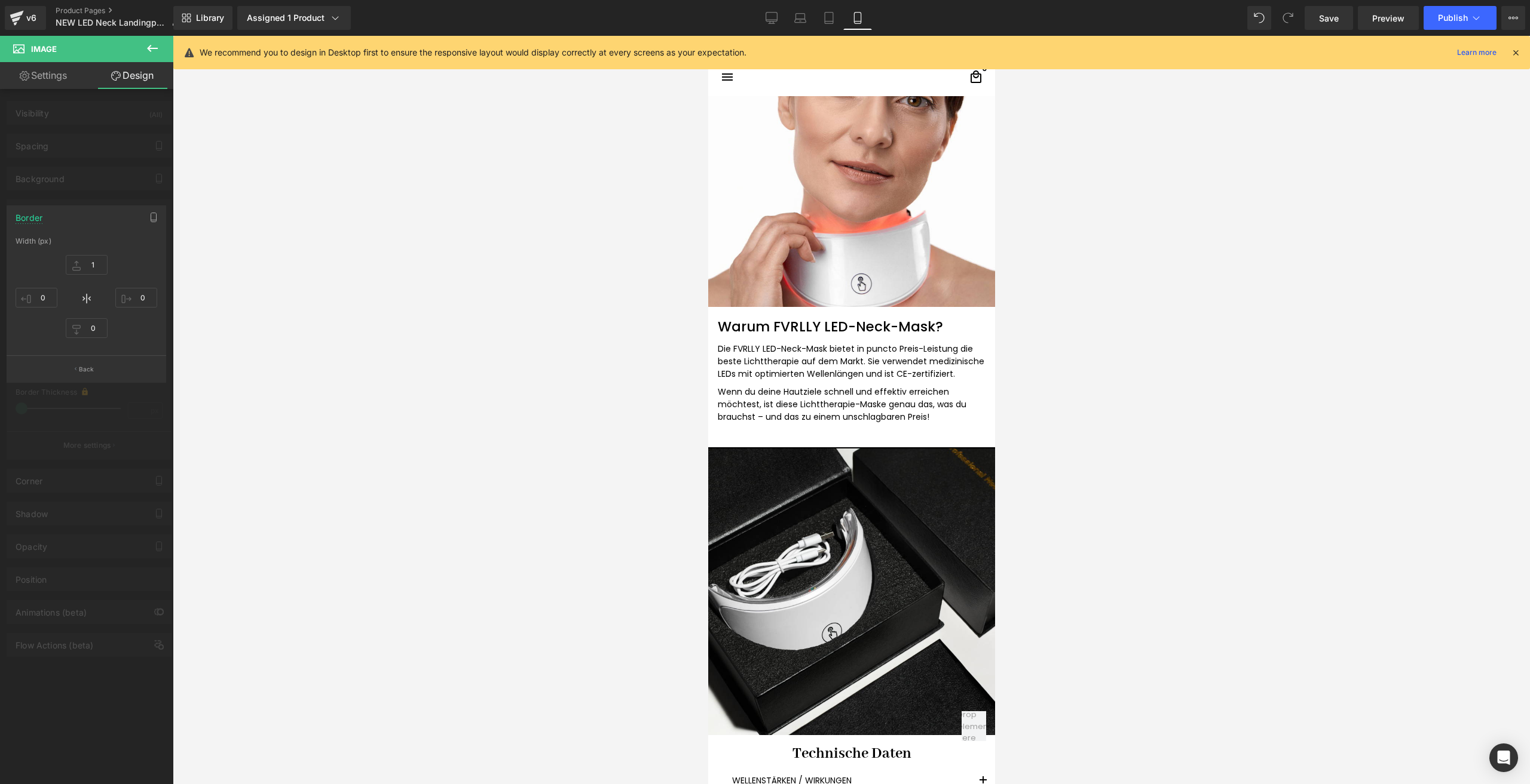
click at [759, 477] on body "□ search close 1 Hinzufügen" at bounding box center [851, 434] width 286 height 3903
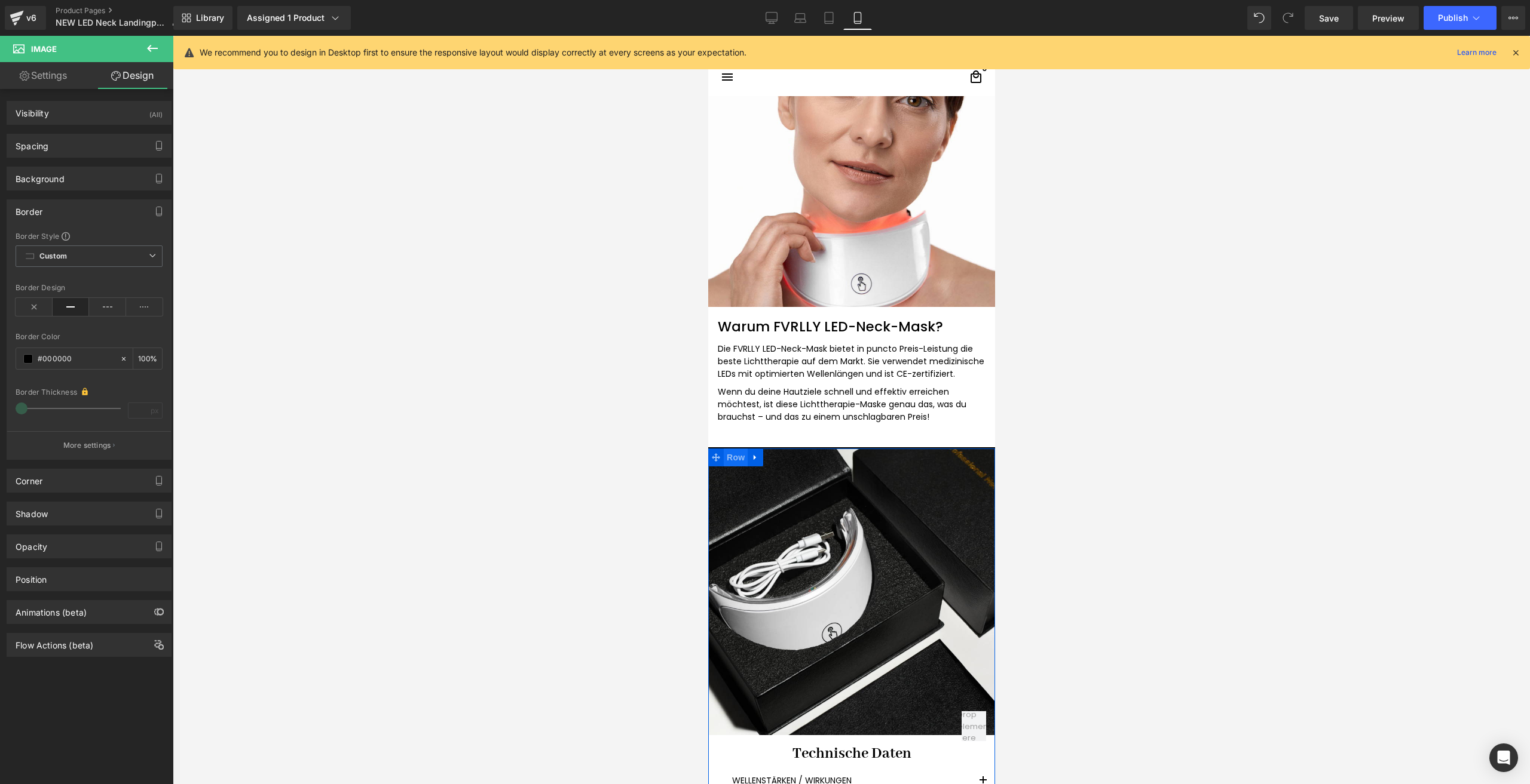
click at [738, 462] on span "Row" at bounding box center [735, 457] width 24 height 18
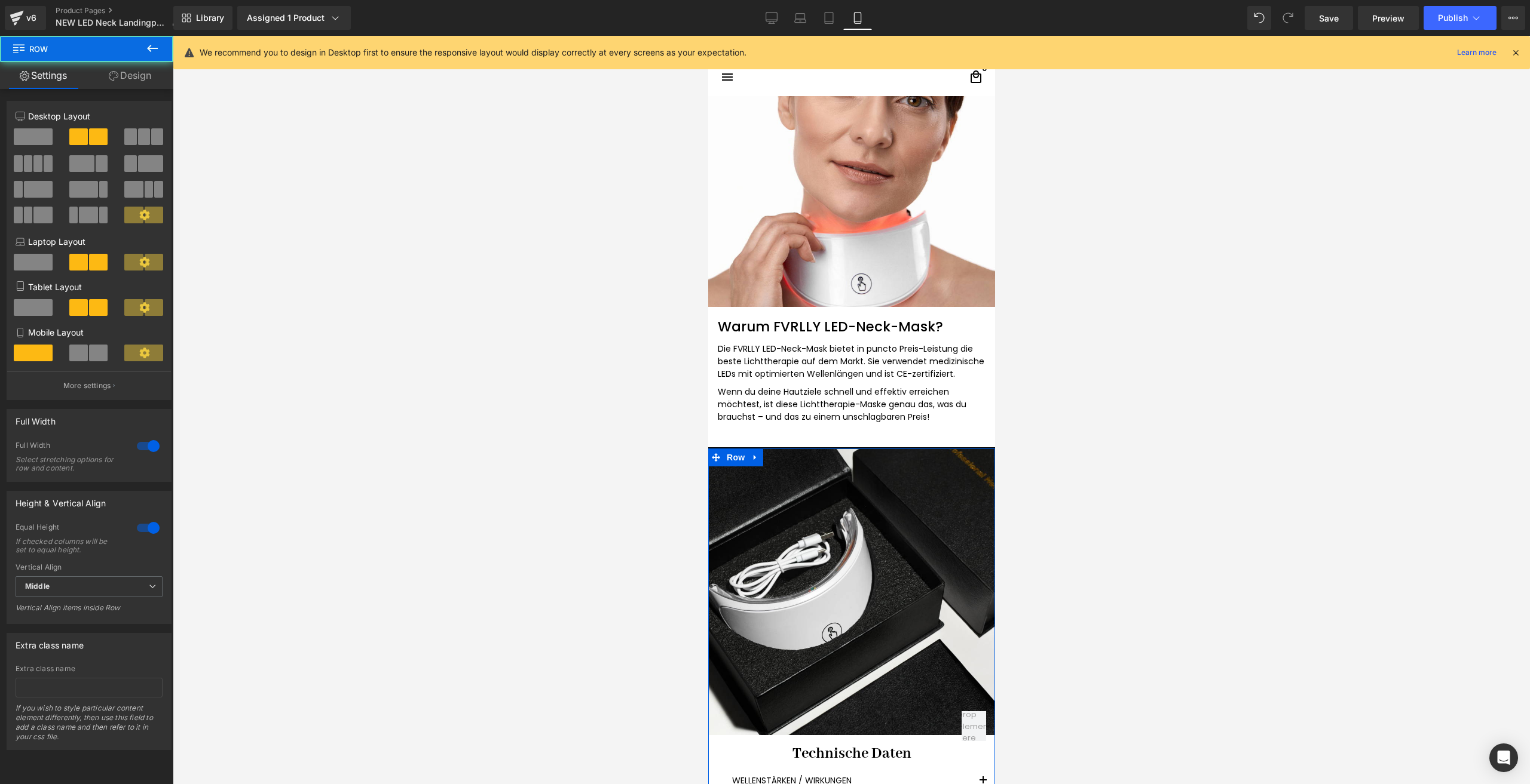
click at [113, 85] on link "Design" at bounding box center [129, 76] width 86 height 27
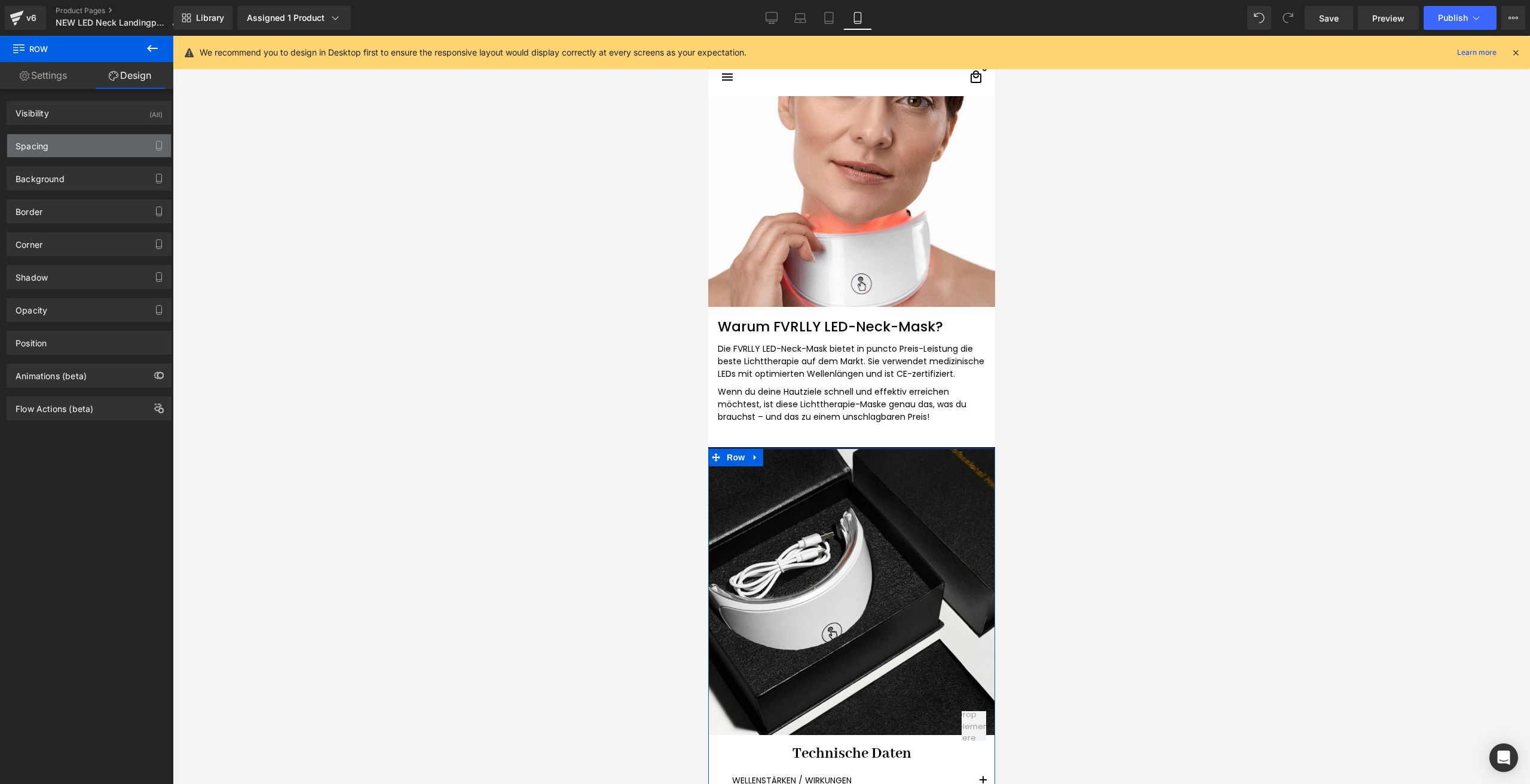
click at [78, 150] on div "Spacing" at bounding box center [88, 145] width 164 height 23
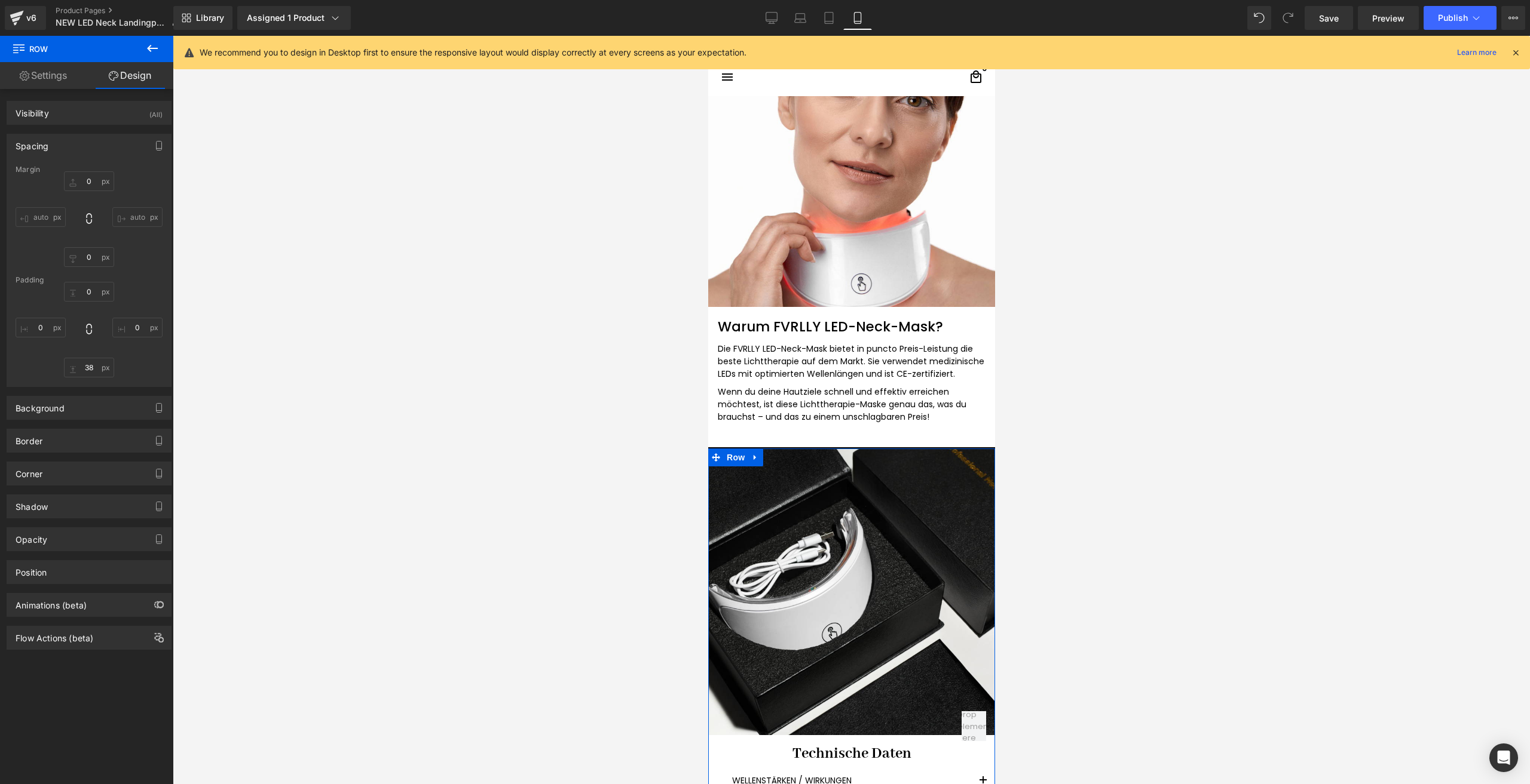
click at [70, 150] on div "Spacing" at bounding box center [88, 145] width 164 height 23
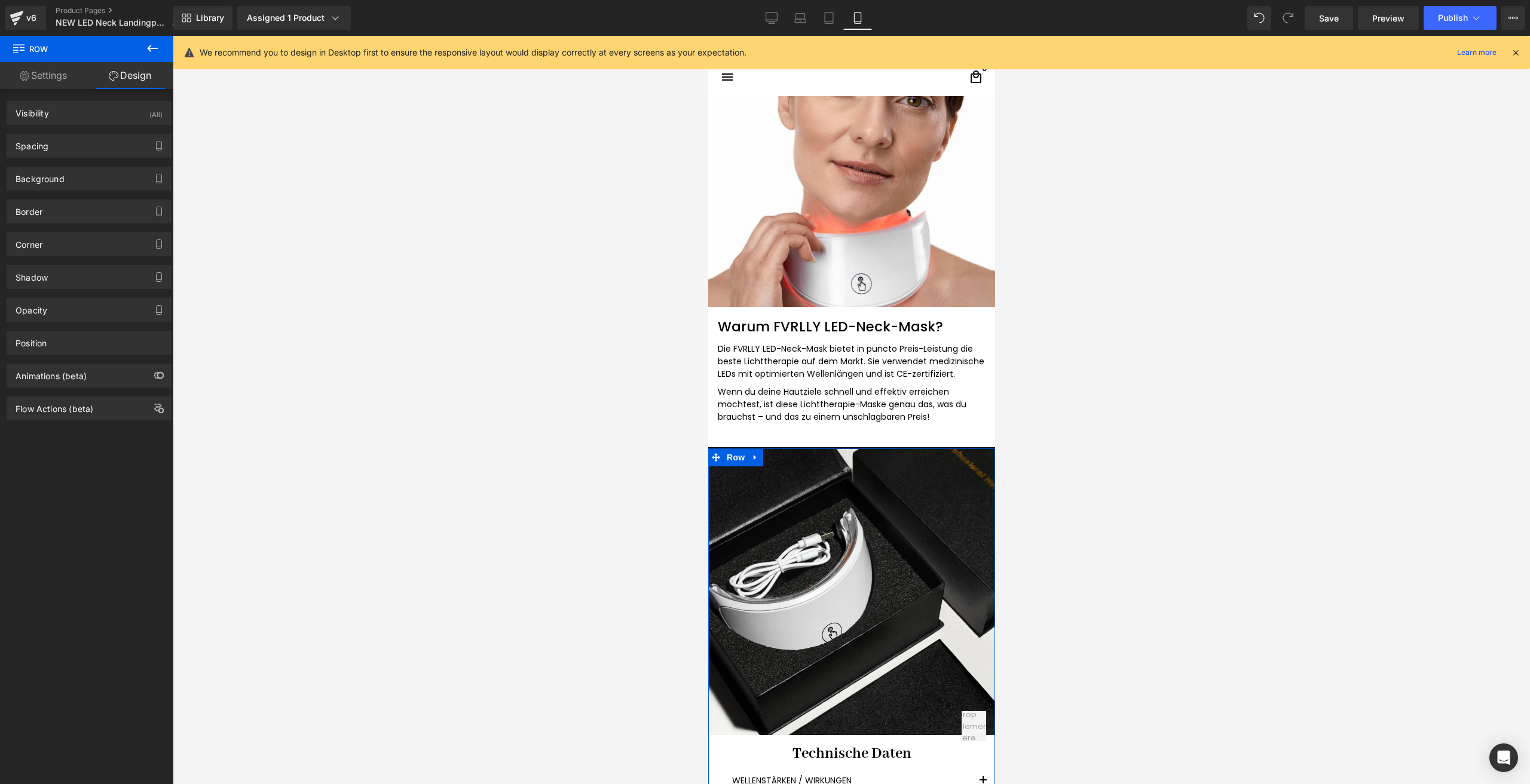
click at [62, 200] on div "Border Border Style Custom Border Solid Border Dashed Border Dotted Custom Cust…" at bounding box center [89, 212] width 165 height 24
click at [72, 206] on div "Border" at bounding box center [88, 211] width 164 height 23
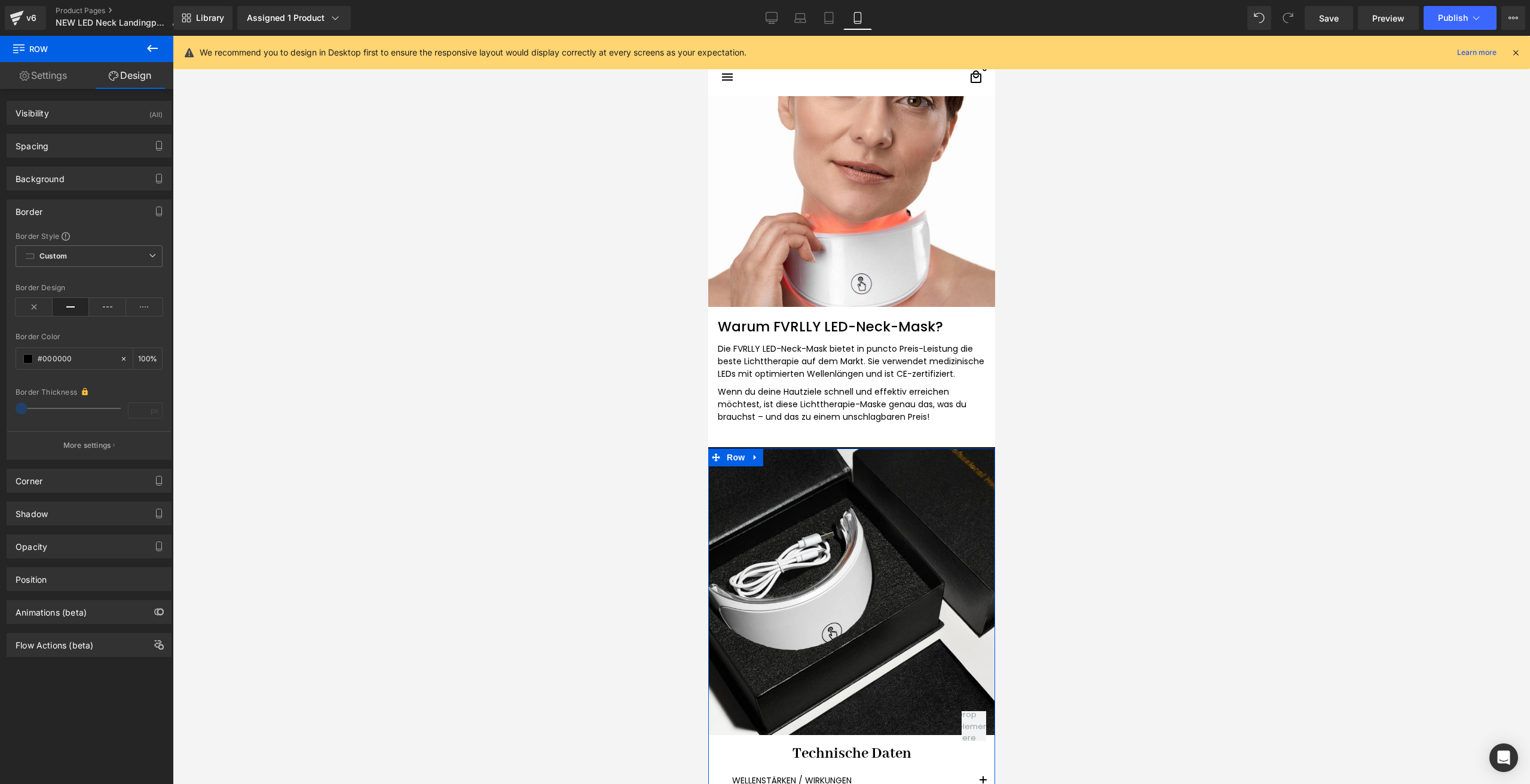
click at [92, 442] on p "More settings" at bounding box center [87, 445] width 48 height 11
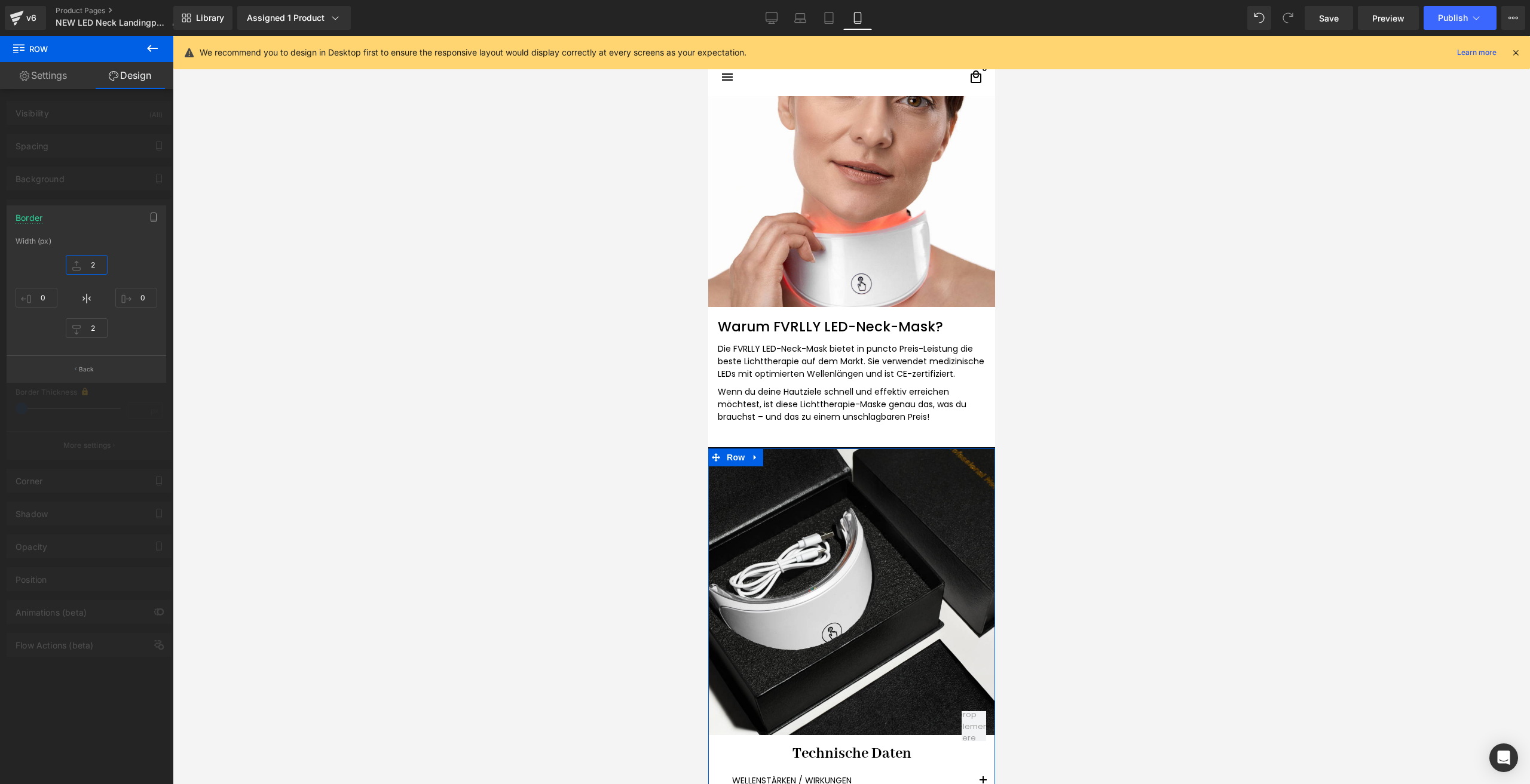
click at [90, 269] on input "2" at bounding box center [86, 265] width 42 height 20
type input "1"
click at [95, 318] on div "2" at bounding box center [86, 330] width 42 height 32
click at [95, 324] on input "2" at bounding box center [86, 328] width 42 height 20
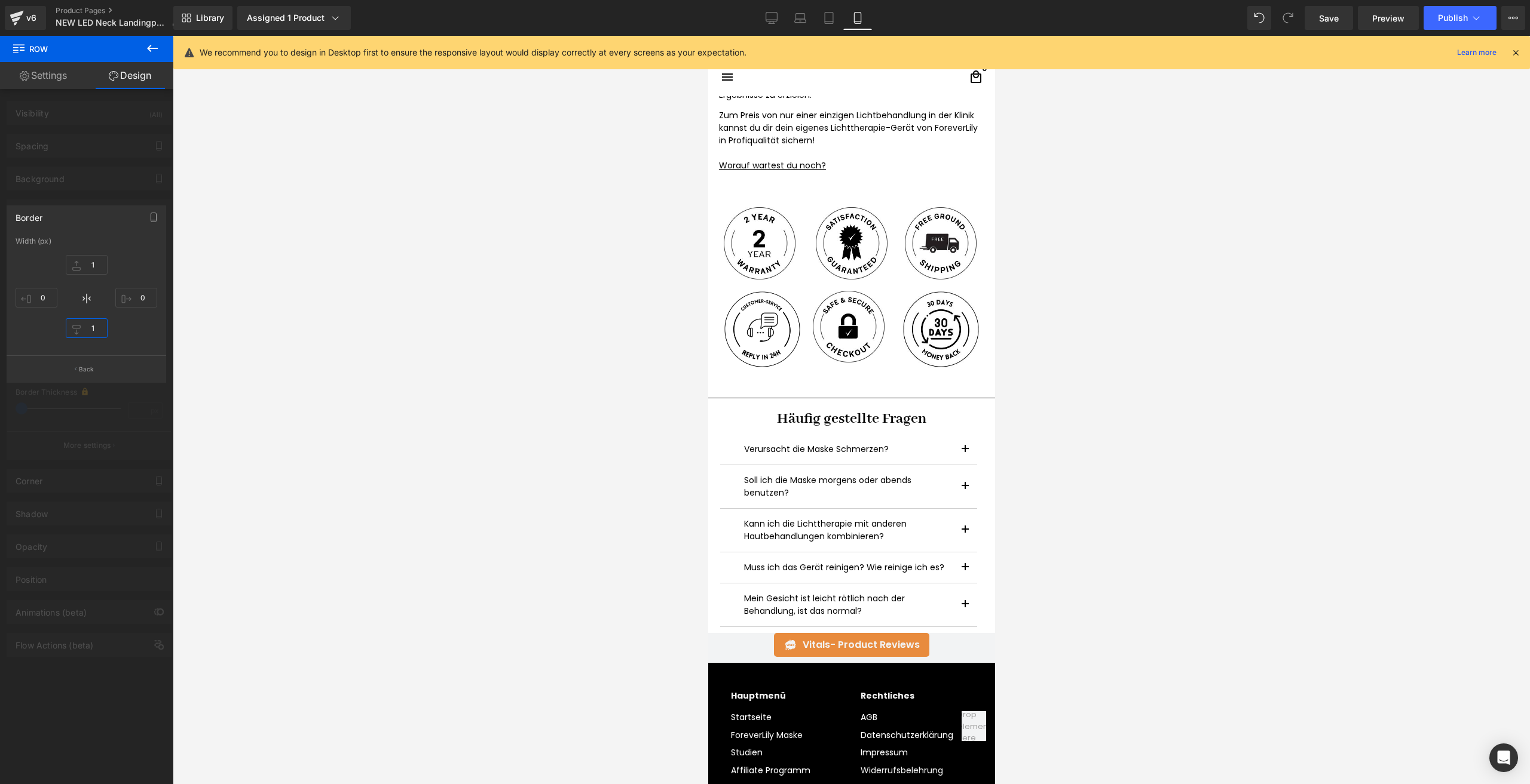
scroll to position [2747, 0]
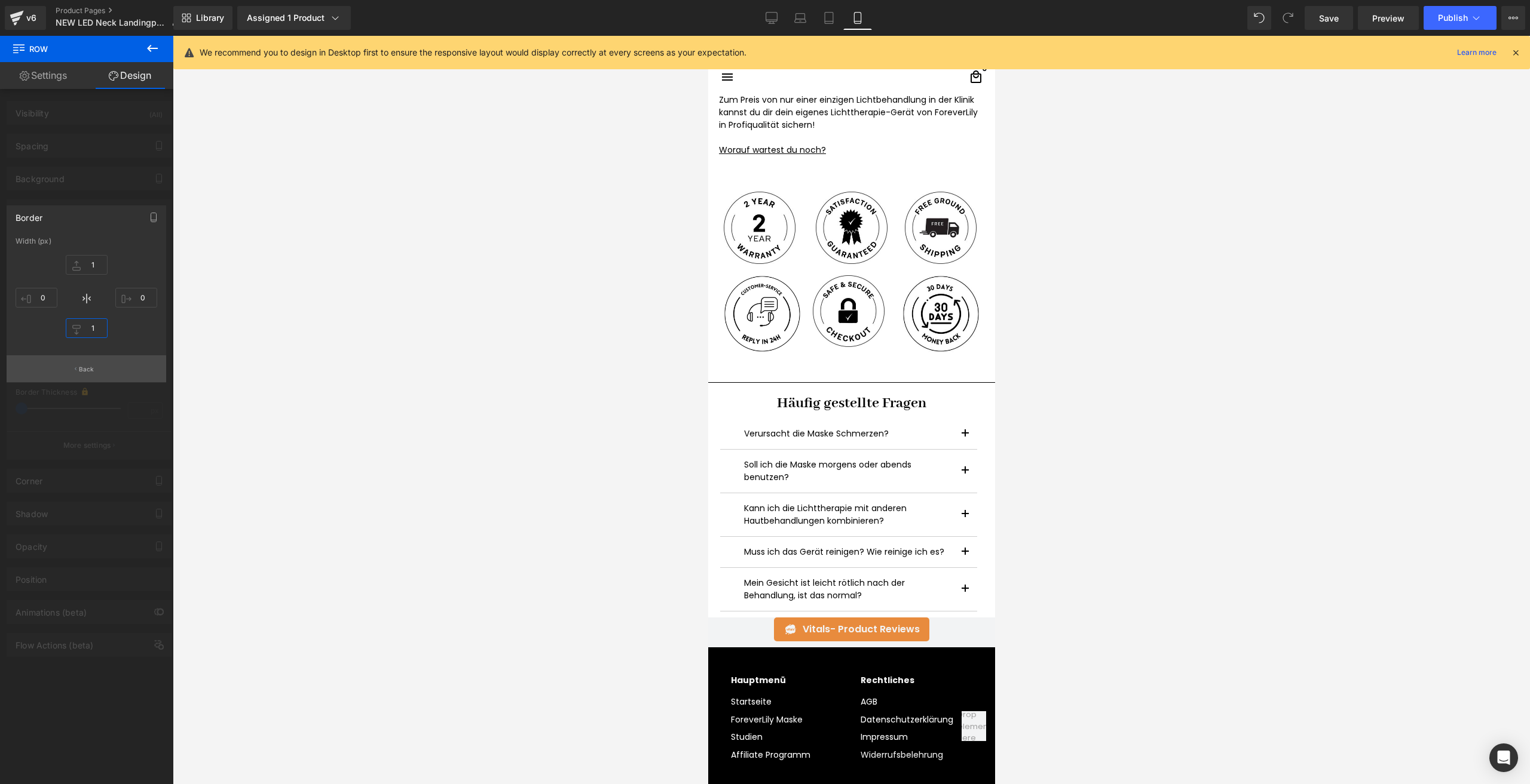
type input "1"
click at [95, 368] on button "Back" at bounding box center [86, 369] width 159 height 27
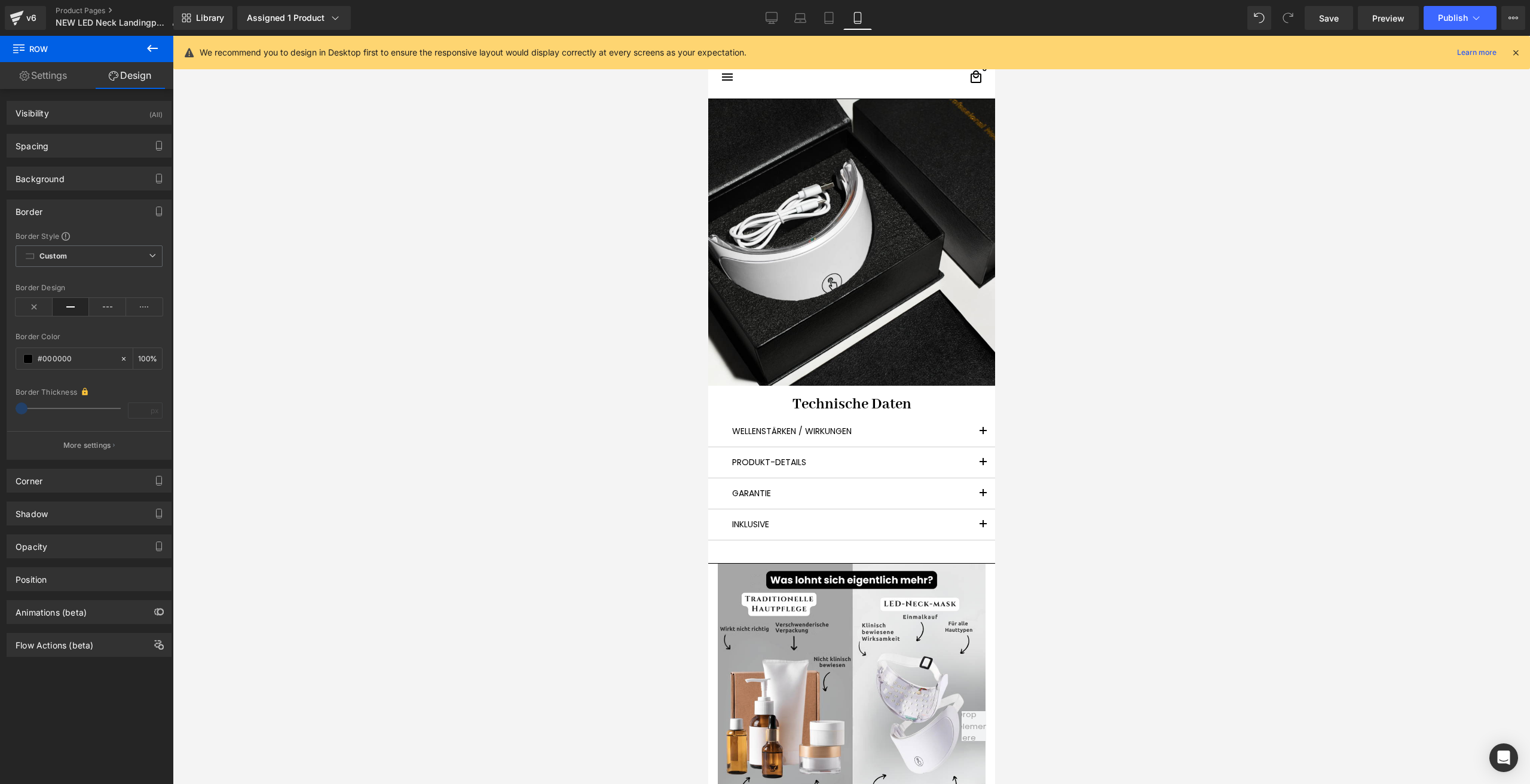
scroll to position [1911, 0]
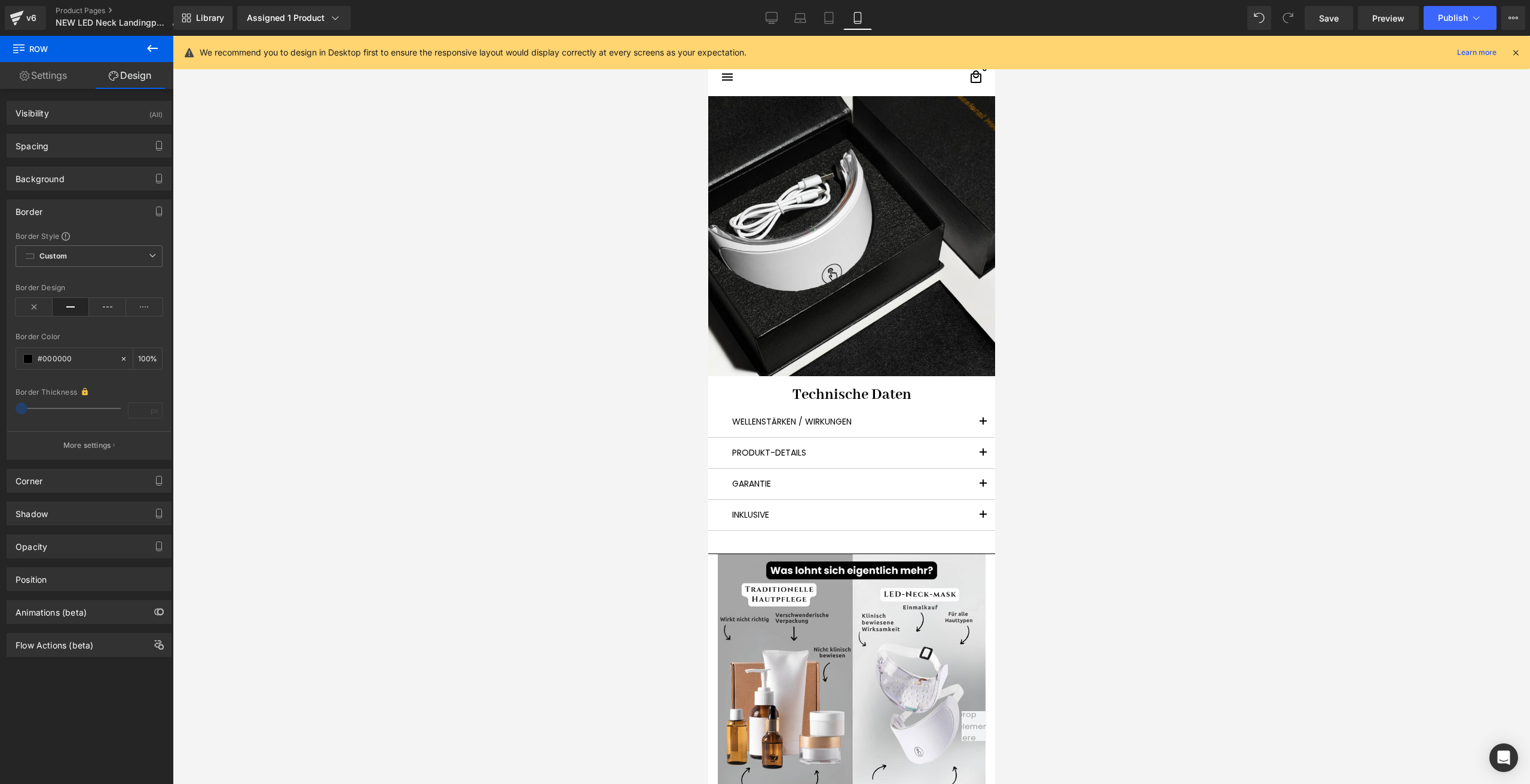
click at [782, 396] on h1 "Technische Daten" at bounding box center [850, 394] width 250 height 19
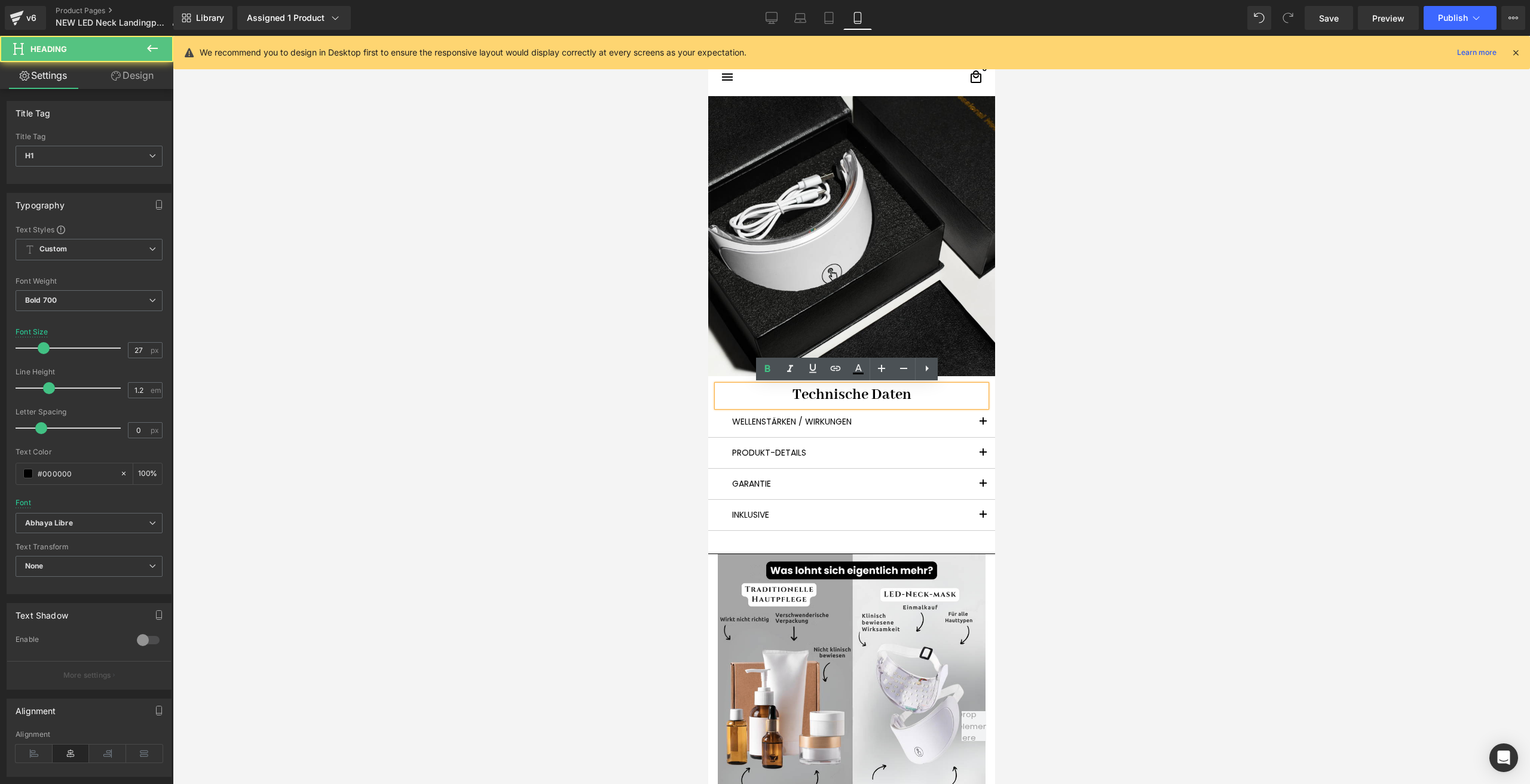
click at [778, 392] on h1 "Technische Daten" at bounding box center [850, 394] width 250 height 19
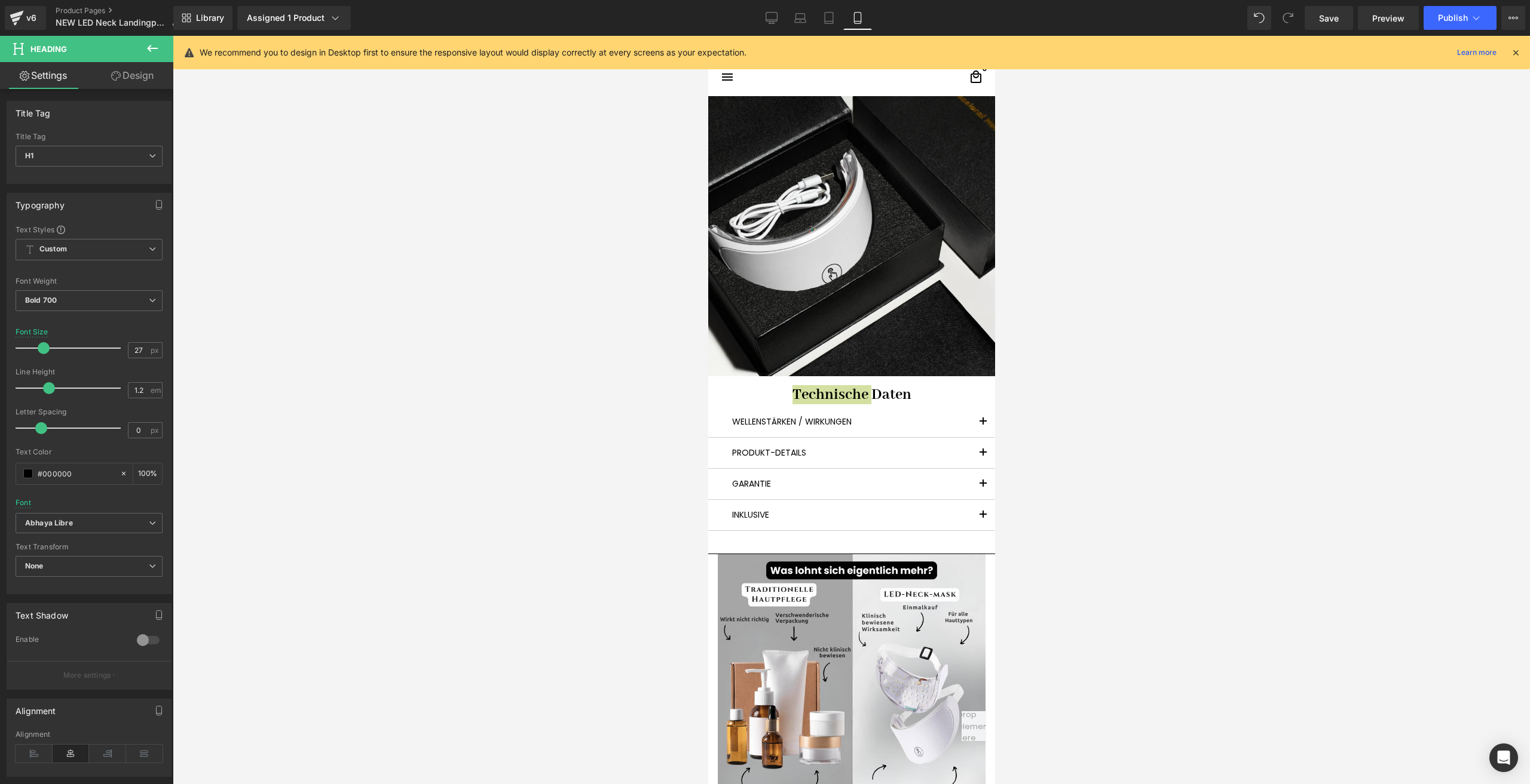
click at [131, 81] on link "Design" at bounding box center [132, 76] width 86 height 27
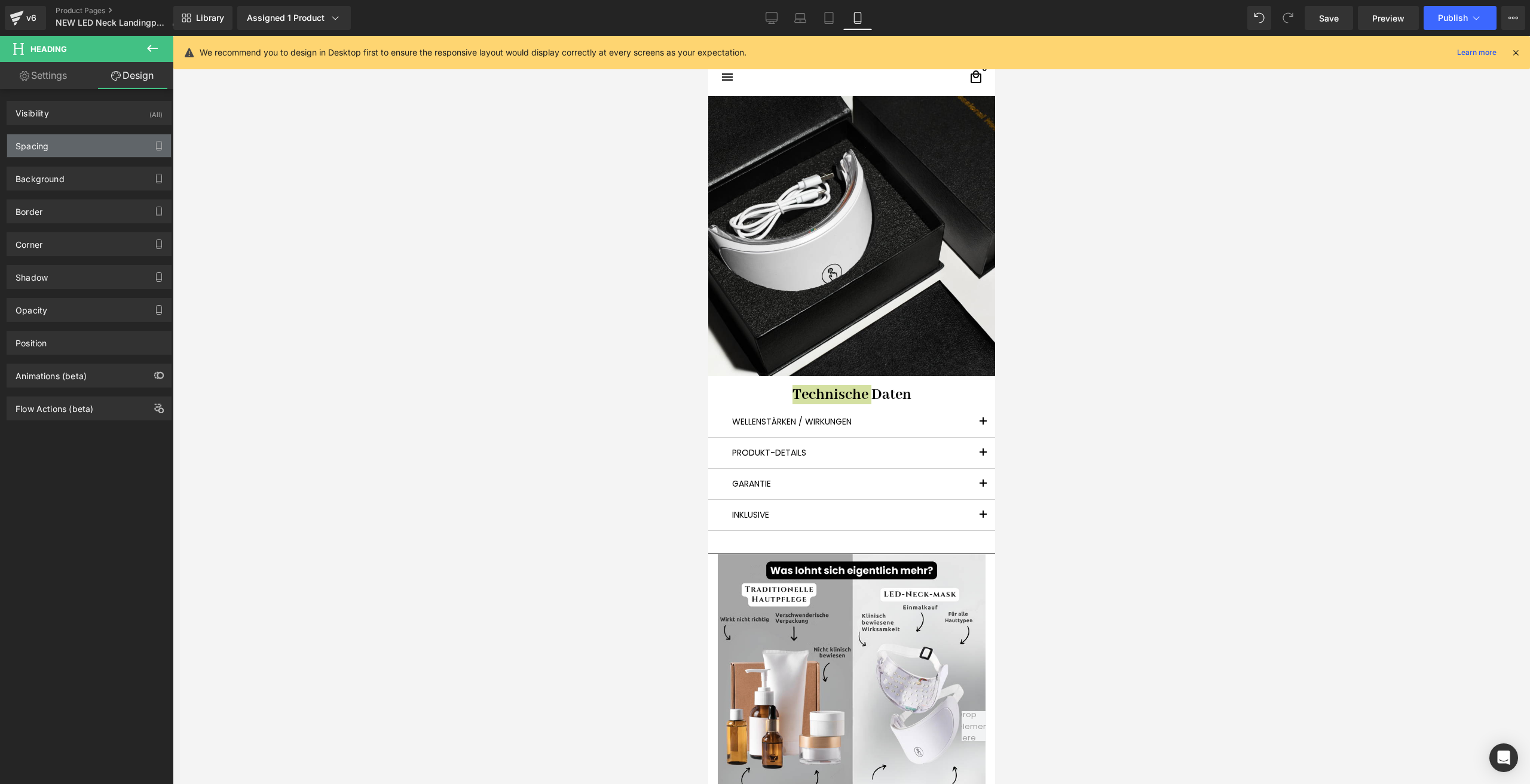
click at [93, 138] on div "Spacing" at bounding box center [88, 145] width 164 height 23
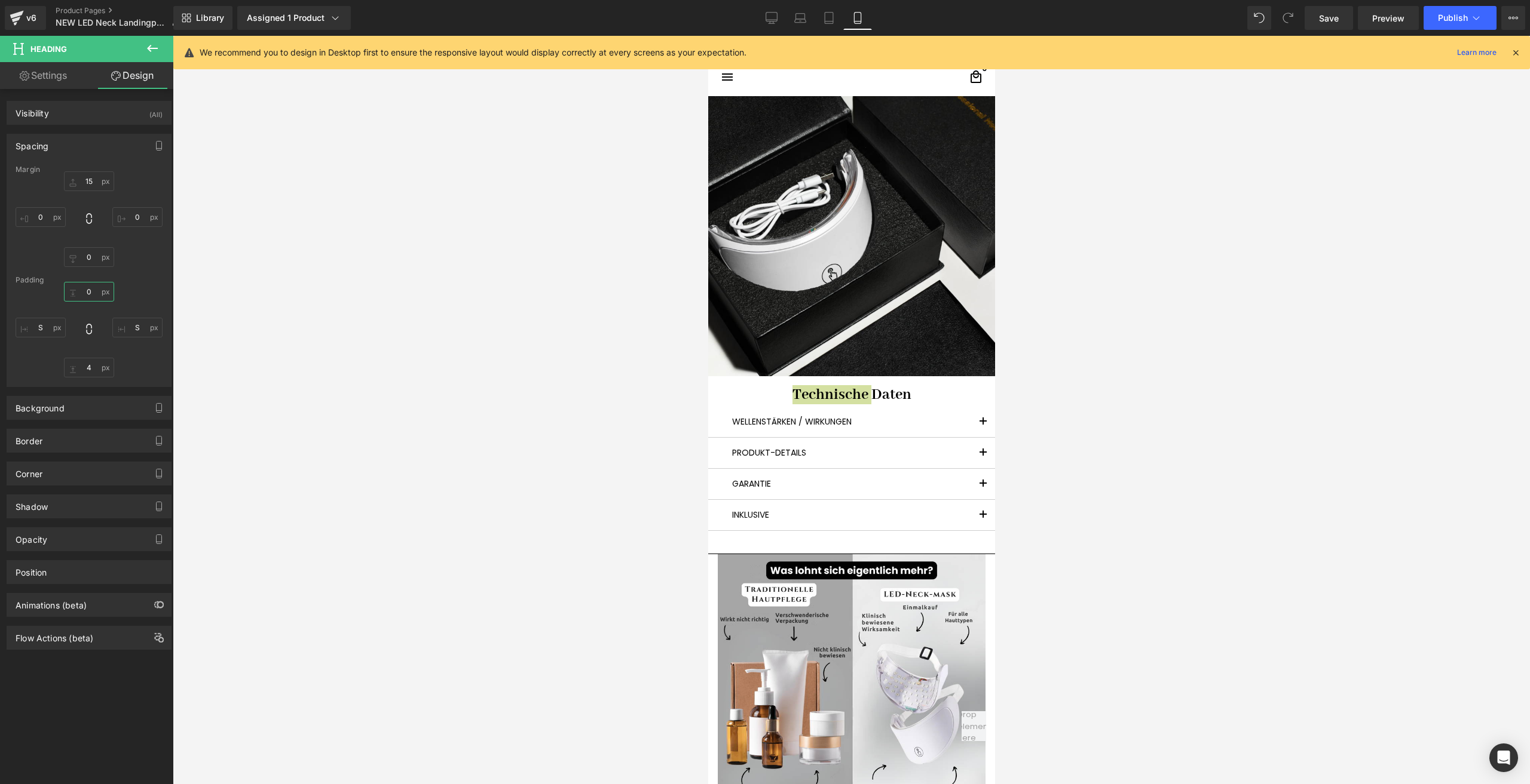
click at [90, 292] on input "0" at bounding box center [88, 292] width 50 height 20
paste input "2"
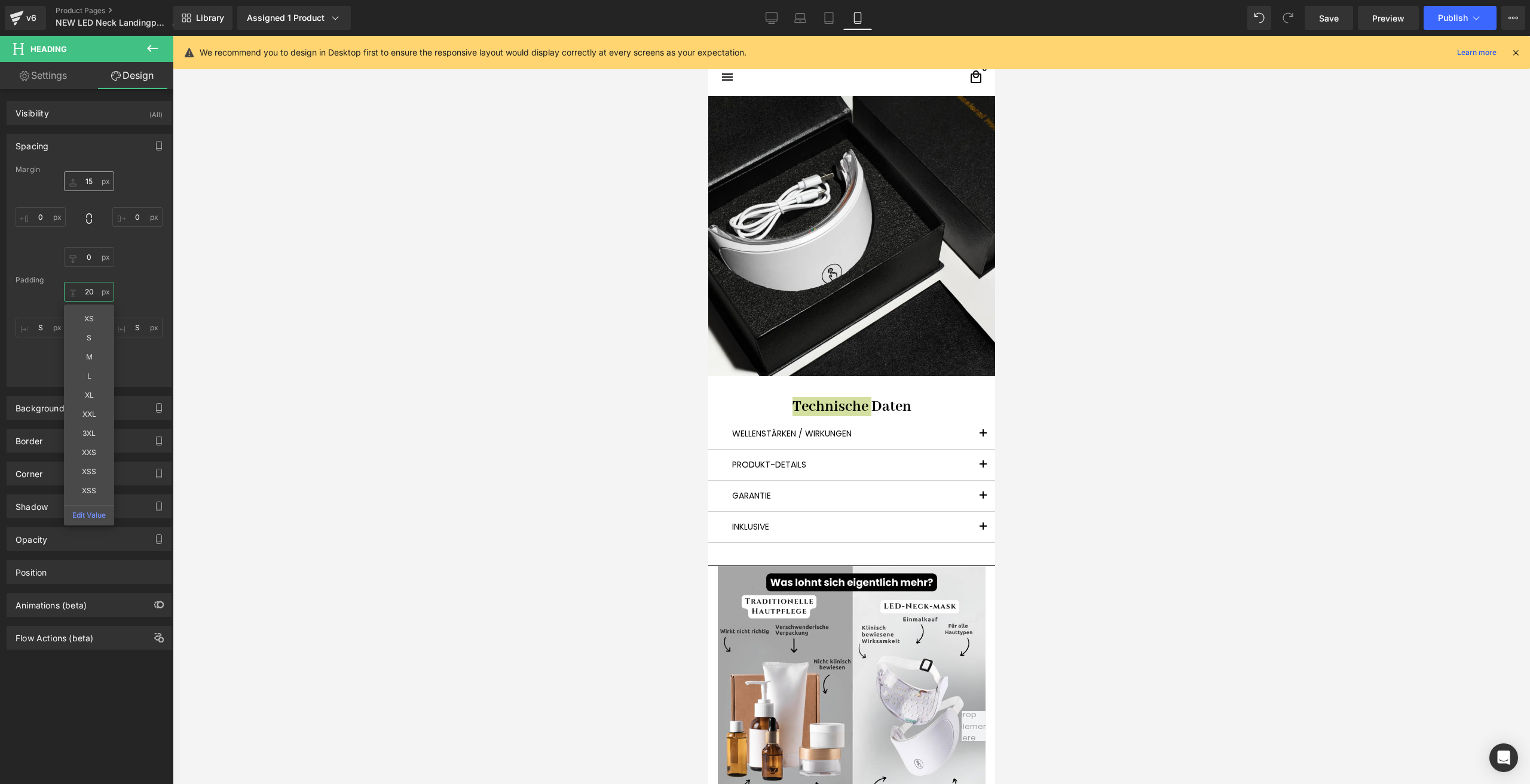
type input "20"
click at [93, 184] on input "15" at bounding box center [88, 181] width 50 height 20
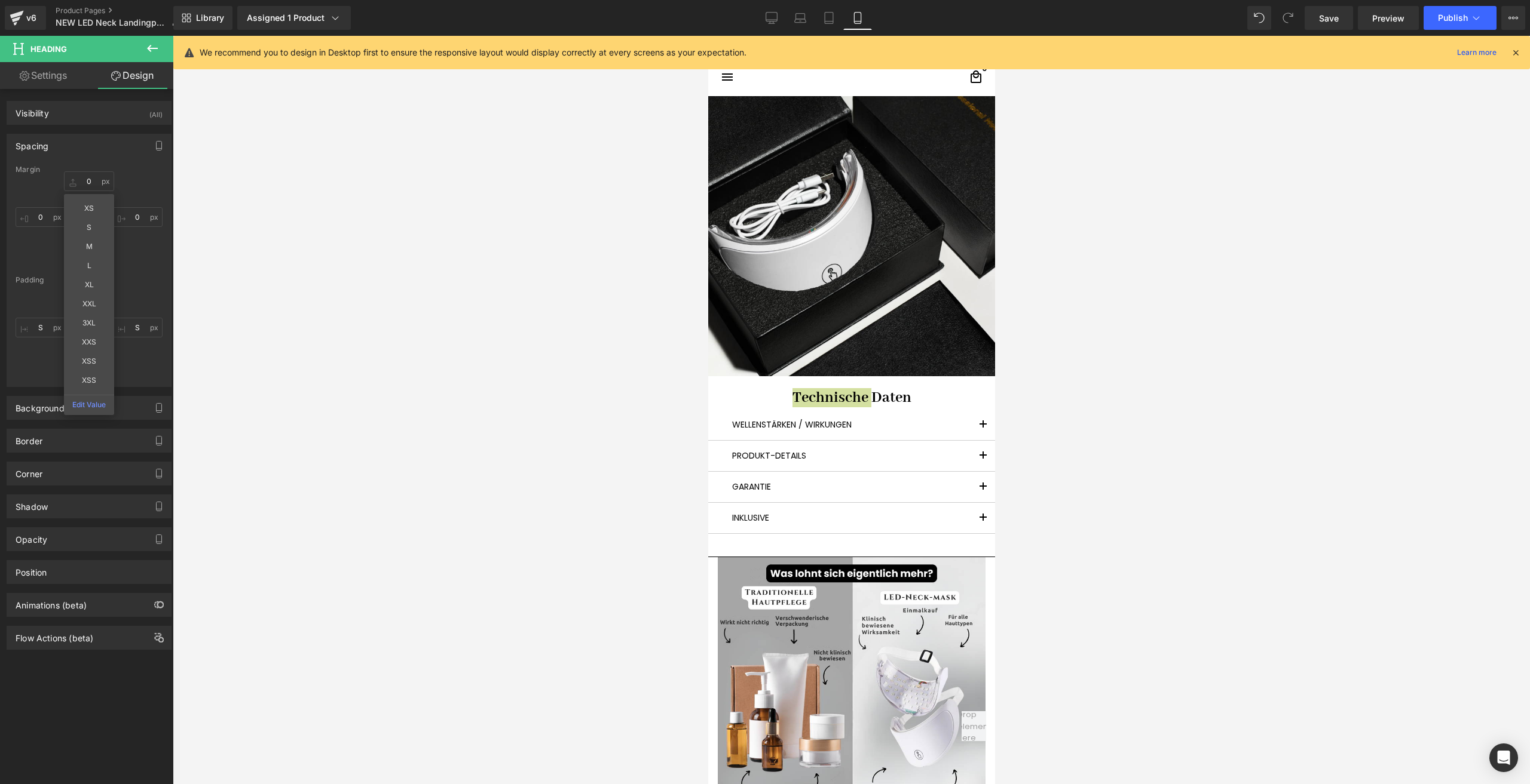
click at [150, 259] on div "XS S M L XL XXL 3XL XXS XSS XSS Edit Value 0 0 0" at bounding box center [89, 219] width 147 height 95
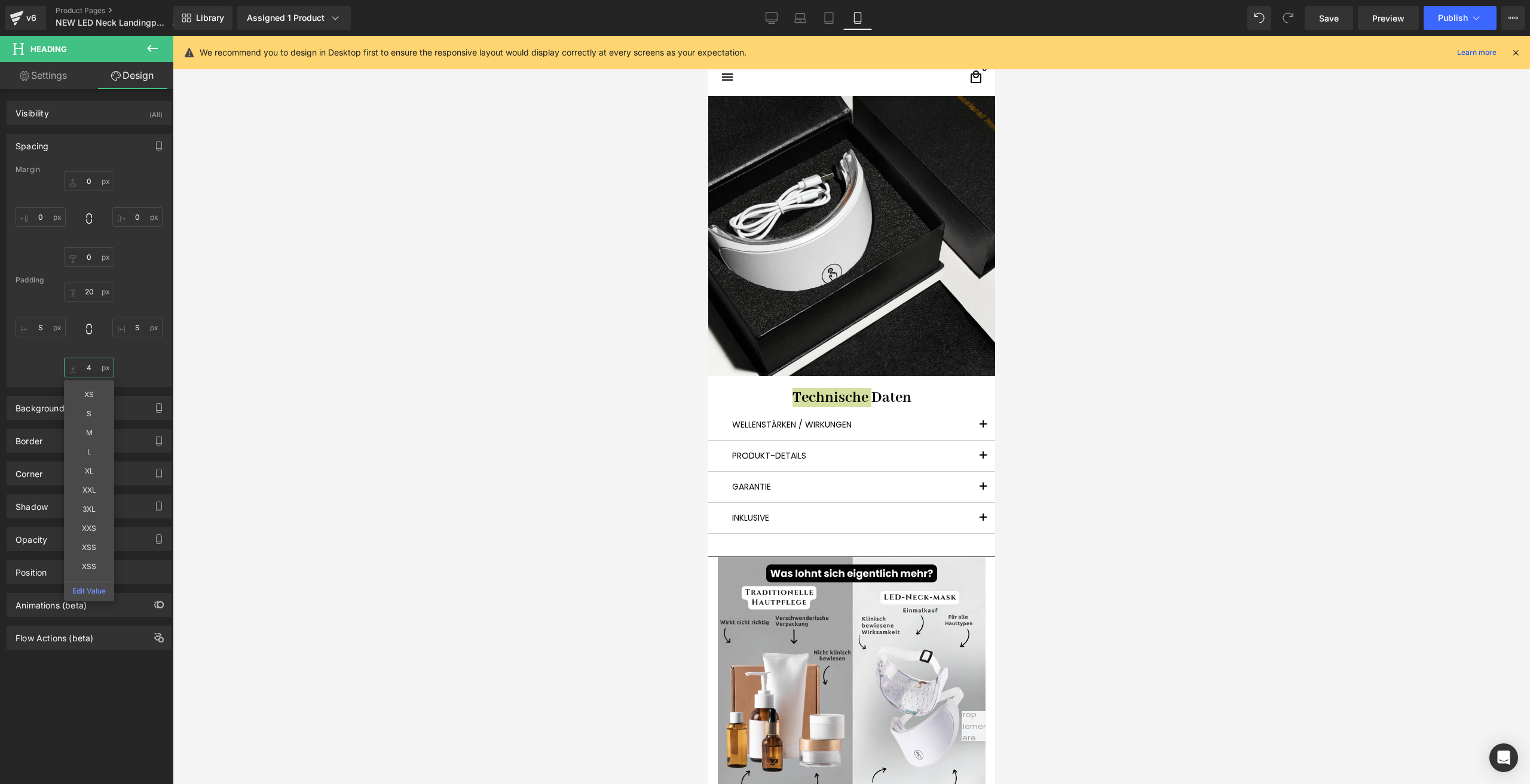
click at [90, 366] on input "4" at bounding box center [88, 368] width 50 height 20
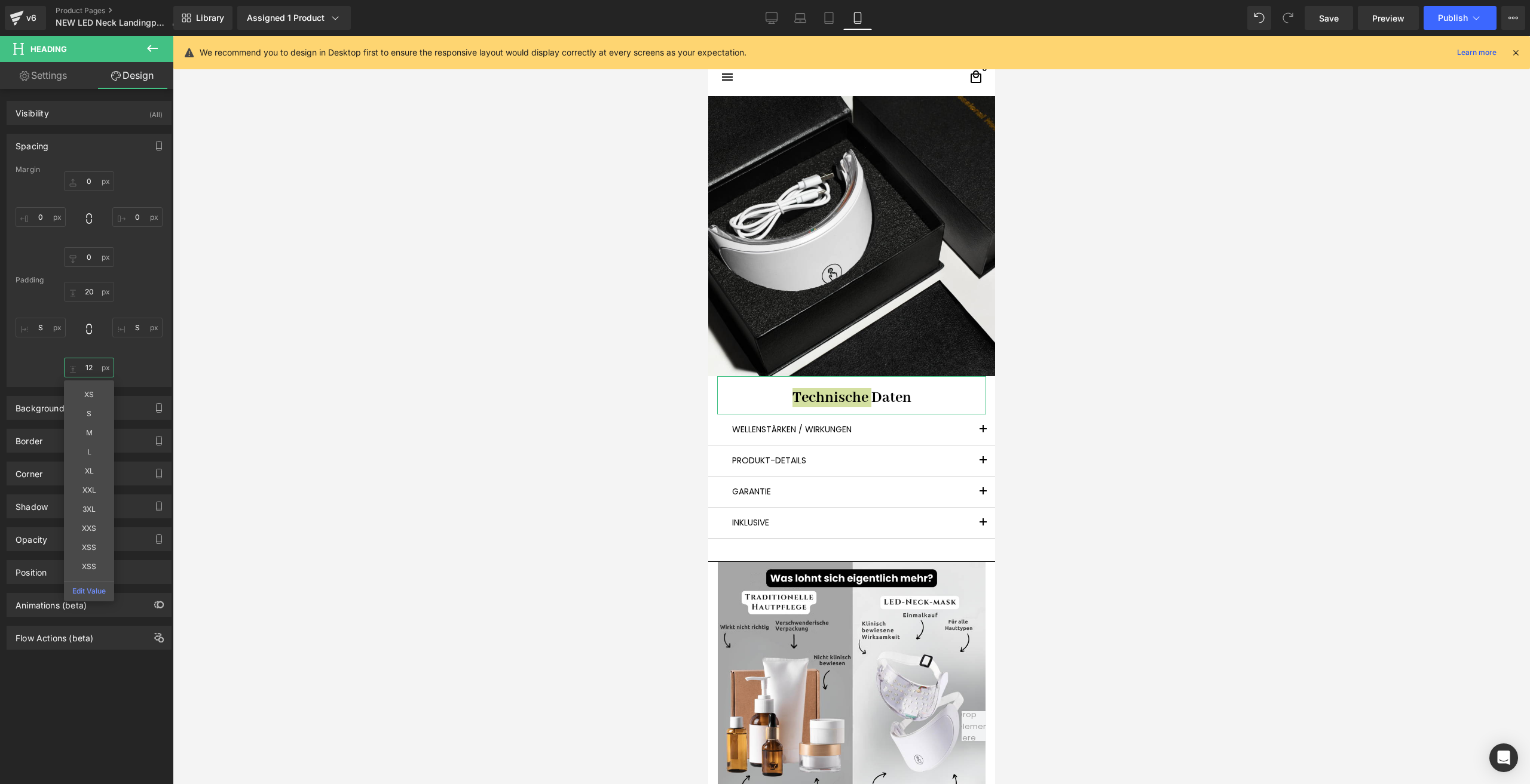
type input "12"
click at [37, 84] on link "Settings" at bounding box center [43, 76] width 86 height 27
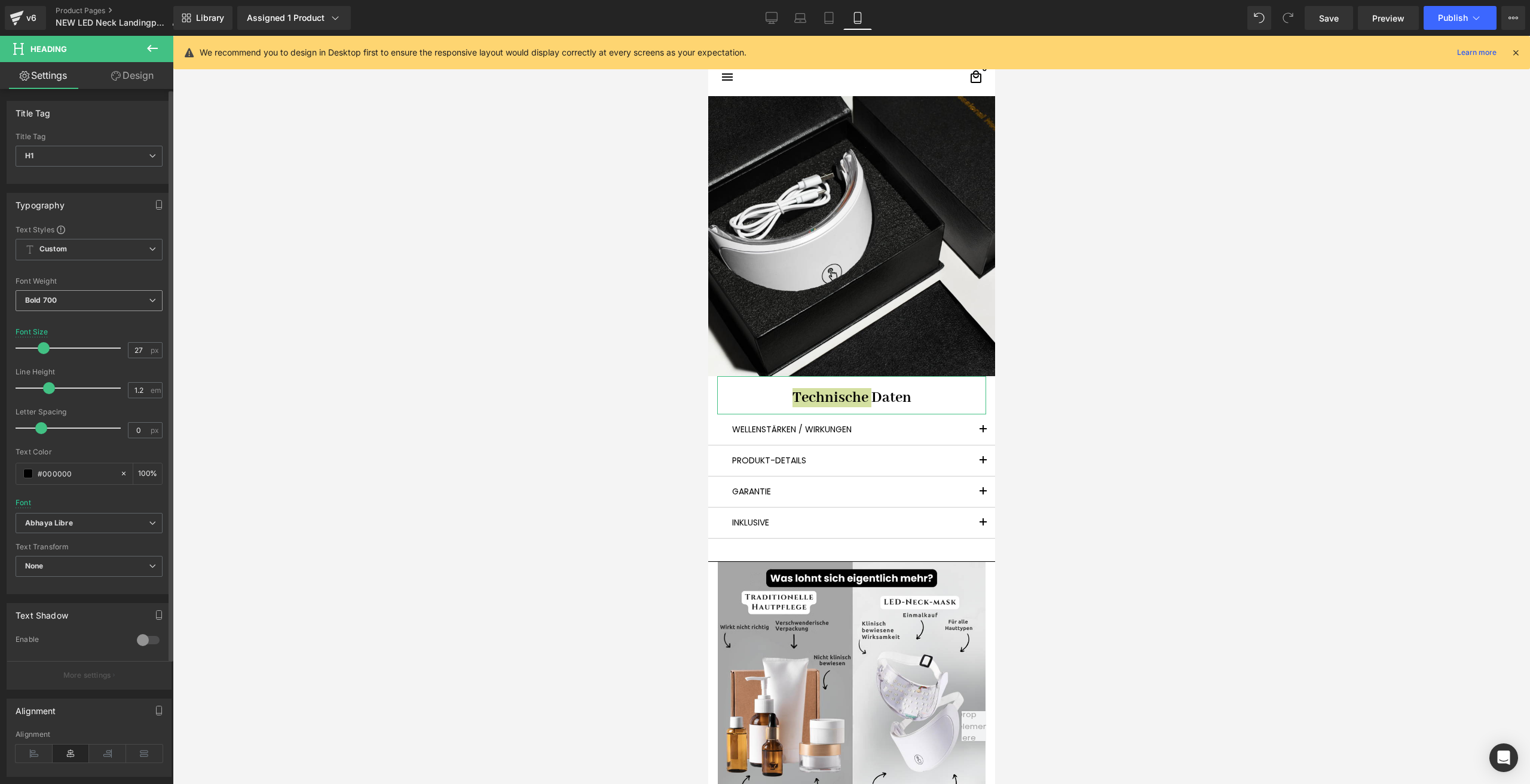
click at [59, 297] on span "Bold 700" at bounding box center [89, 300] width 147 height 21
click at [61, 395] on div "Medium 500" at bounding box center [56, 392] width 44 height 8
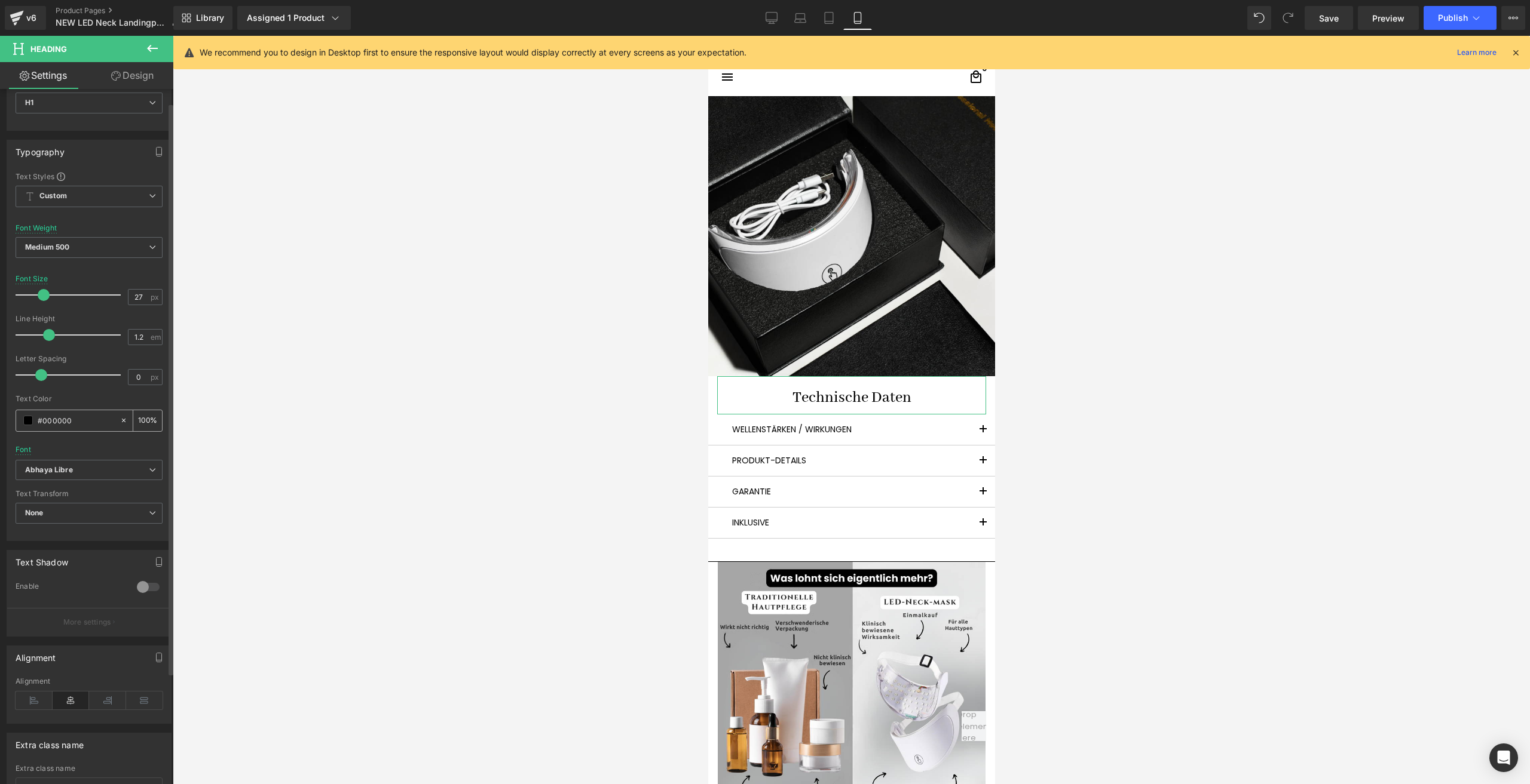
scroll to position [60, 0]
click at [98, 469] on span "Abhaya Libre" at bounding box center [89, 463] width 147 height 21
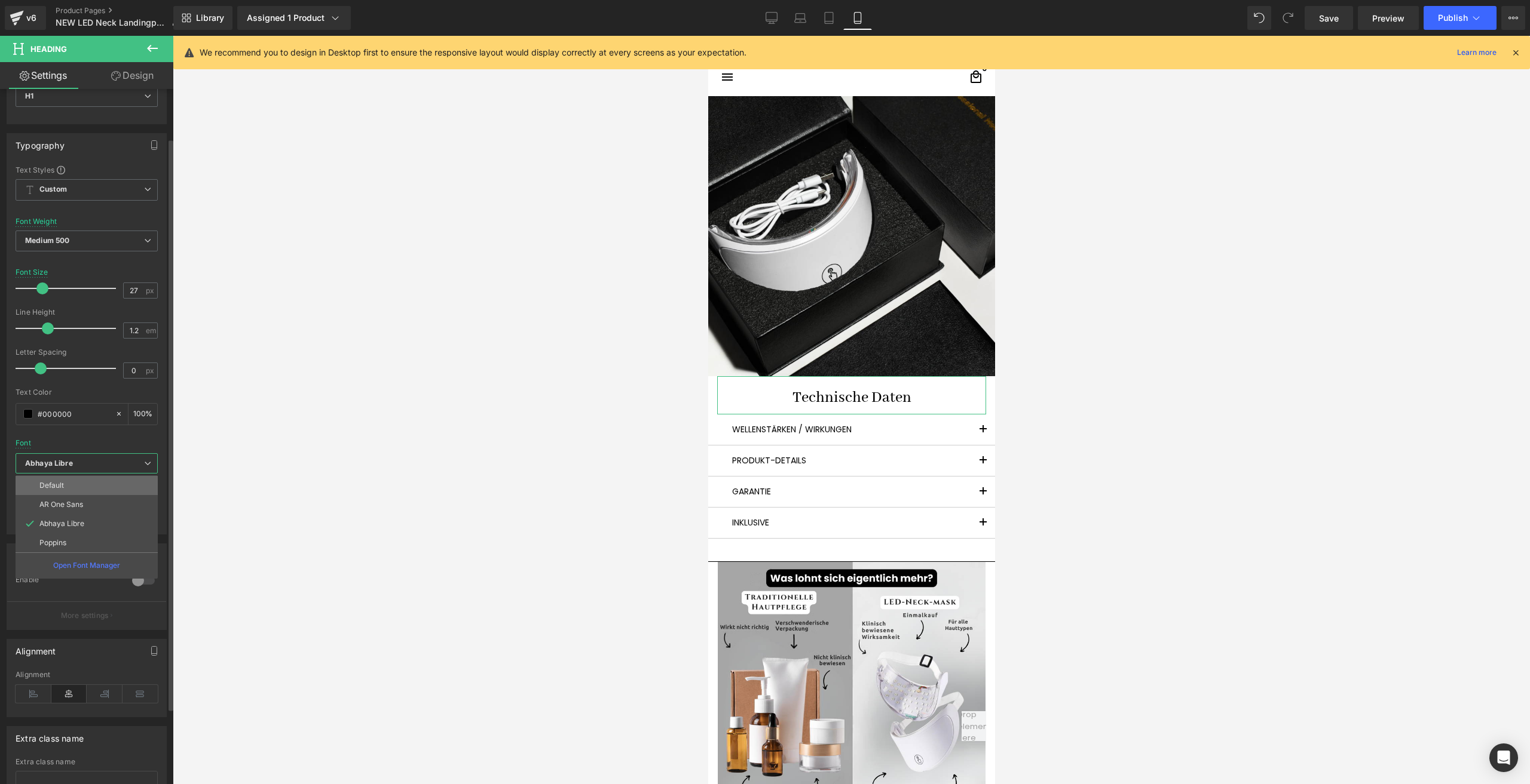
click at [87, 480] on li "Default" at bounding box center [86, 485] width 142 height 19
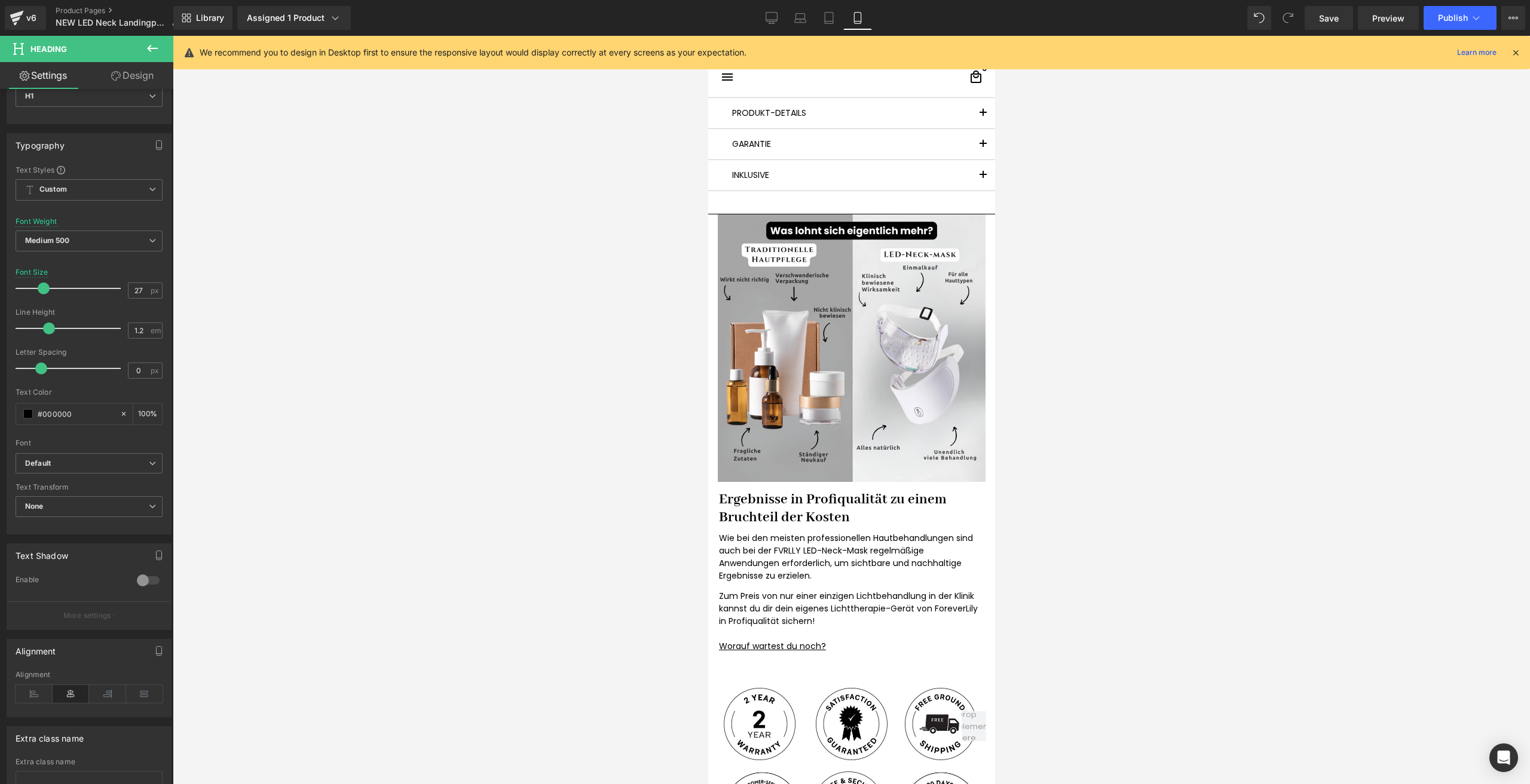
scroll to position [2270, 0]
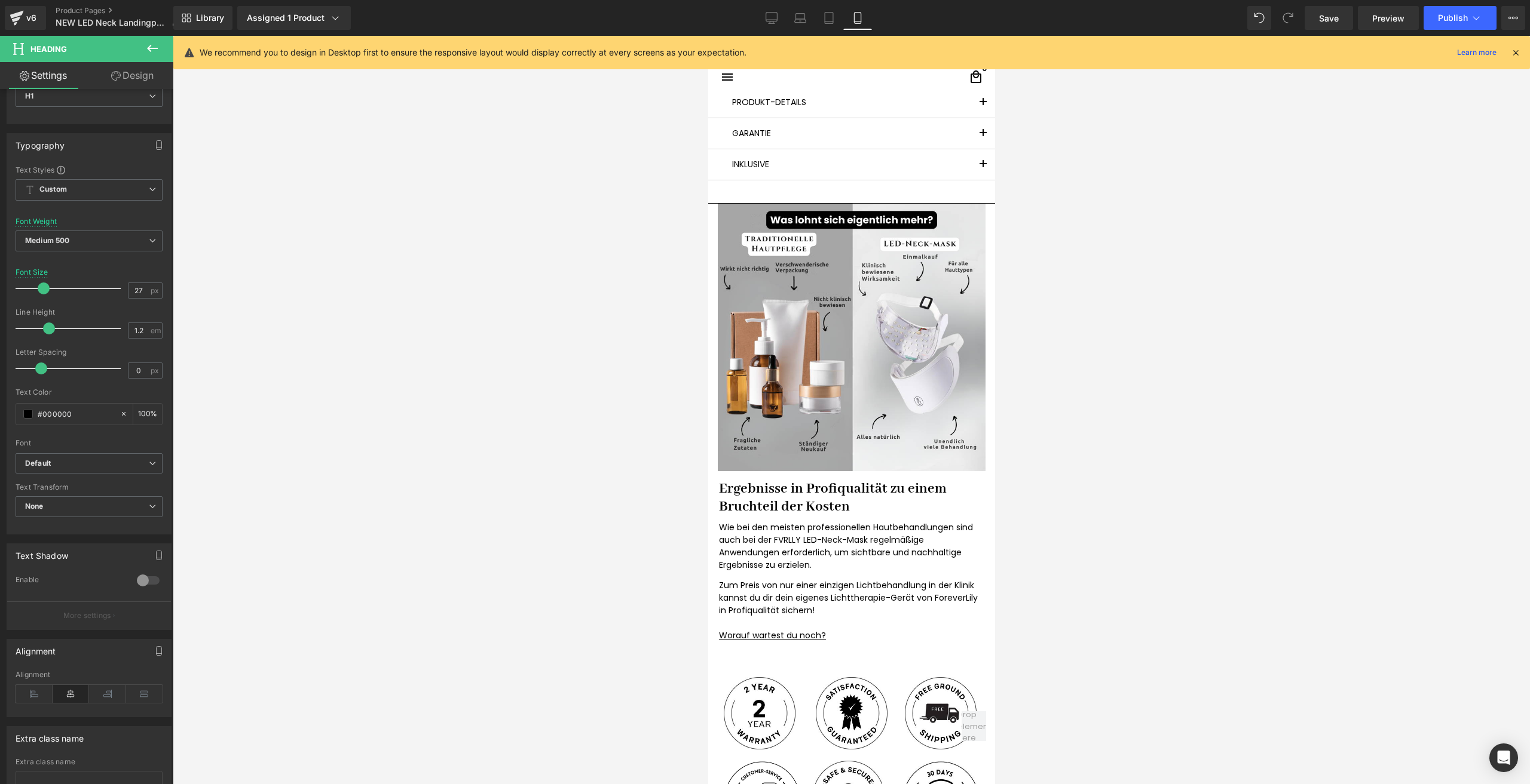
click at [775, 493] on h1 "Ergebnisse in Profiqualität zu einem Bruchteil der Kosten" at bounding box center [849, 498] width 262 height 36
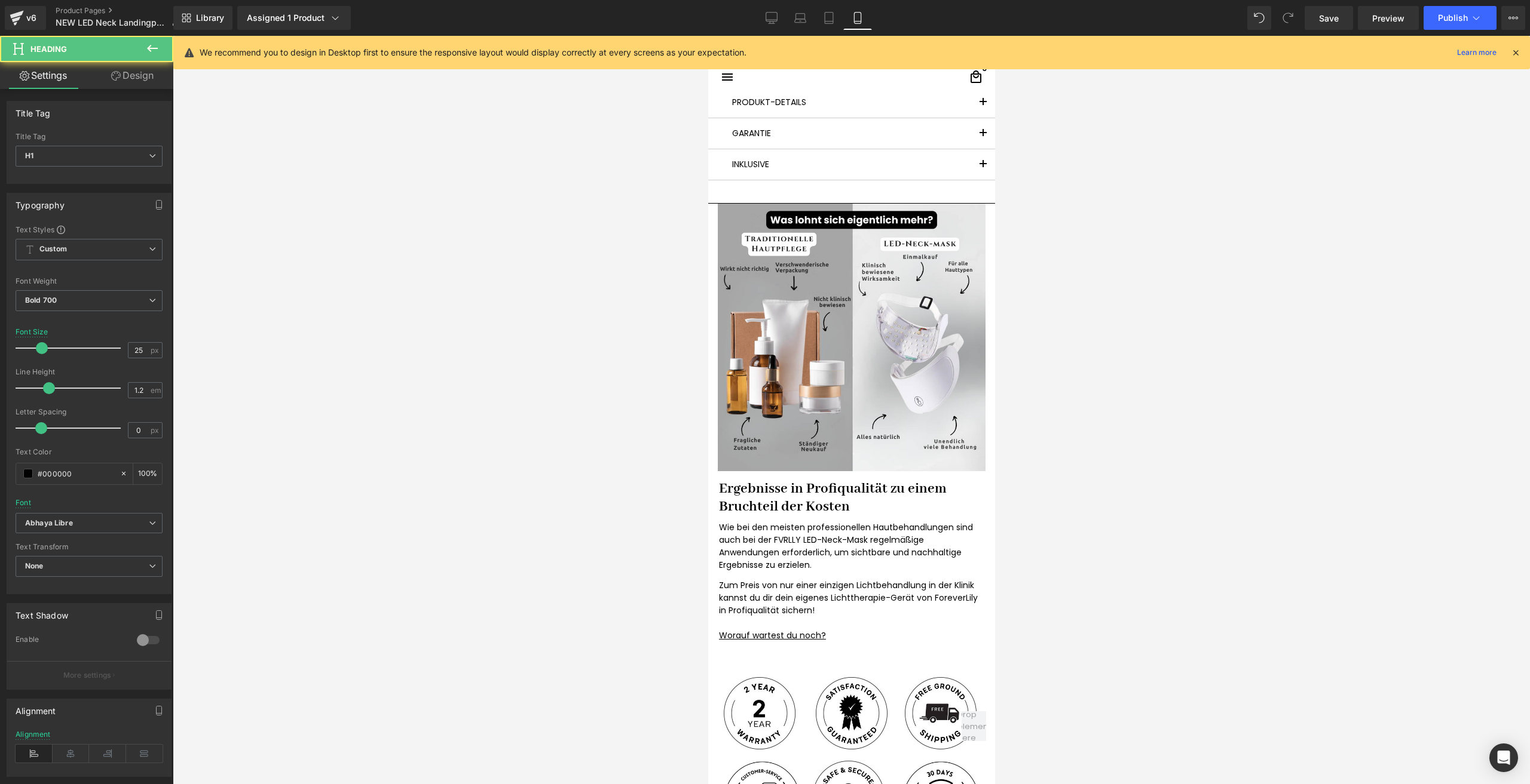
click at [137, 81] on link "Design" at bounding box center [132, 76] width 86 height 27
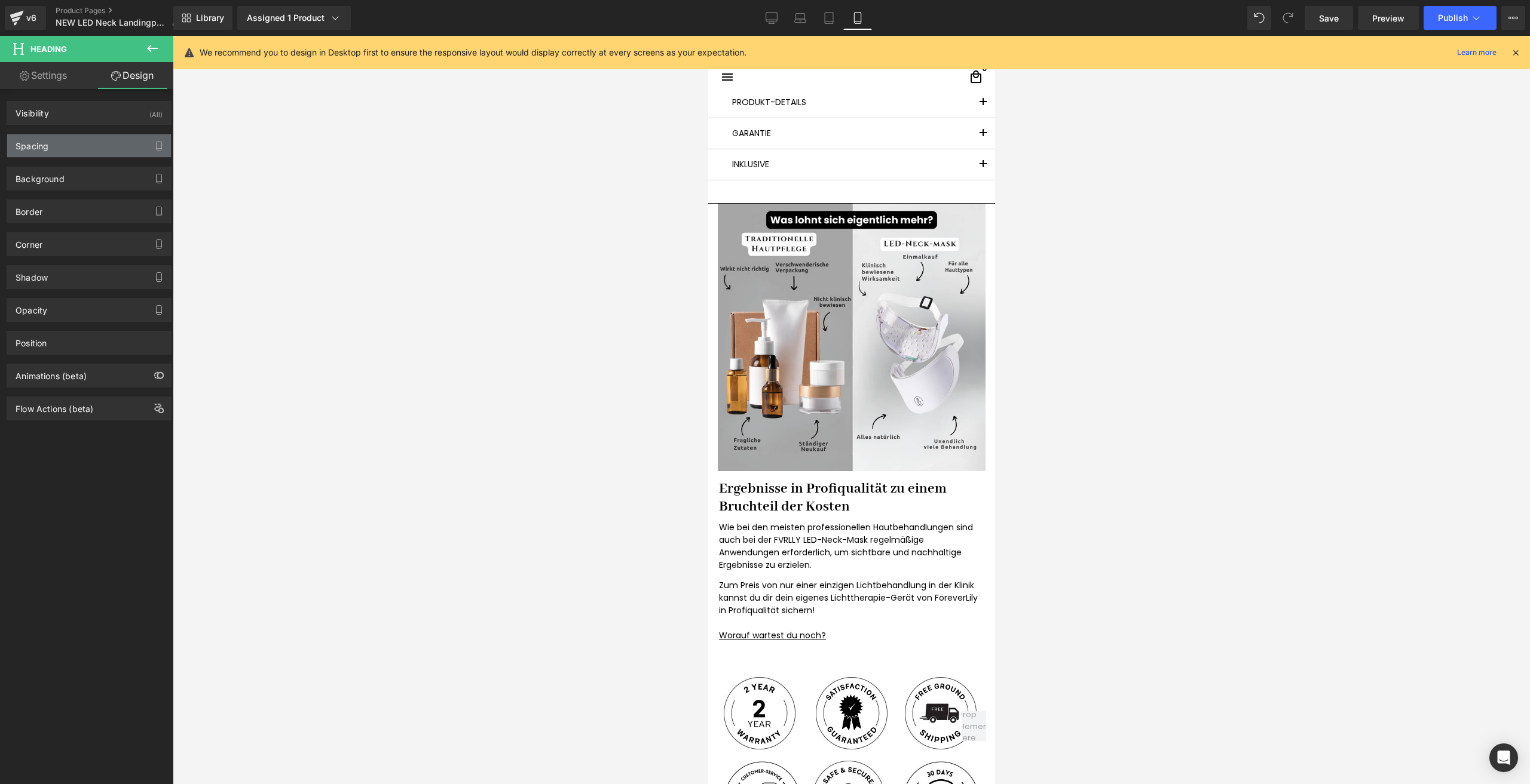
click at [77, 143] on div "Spacing" at bounding box center [88, 145] width 164 height 23
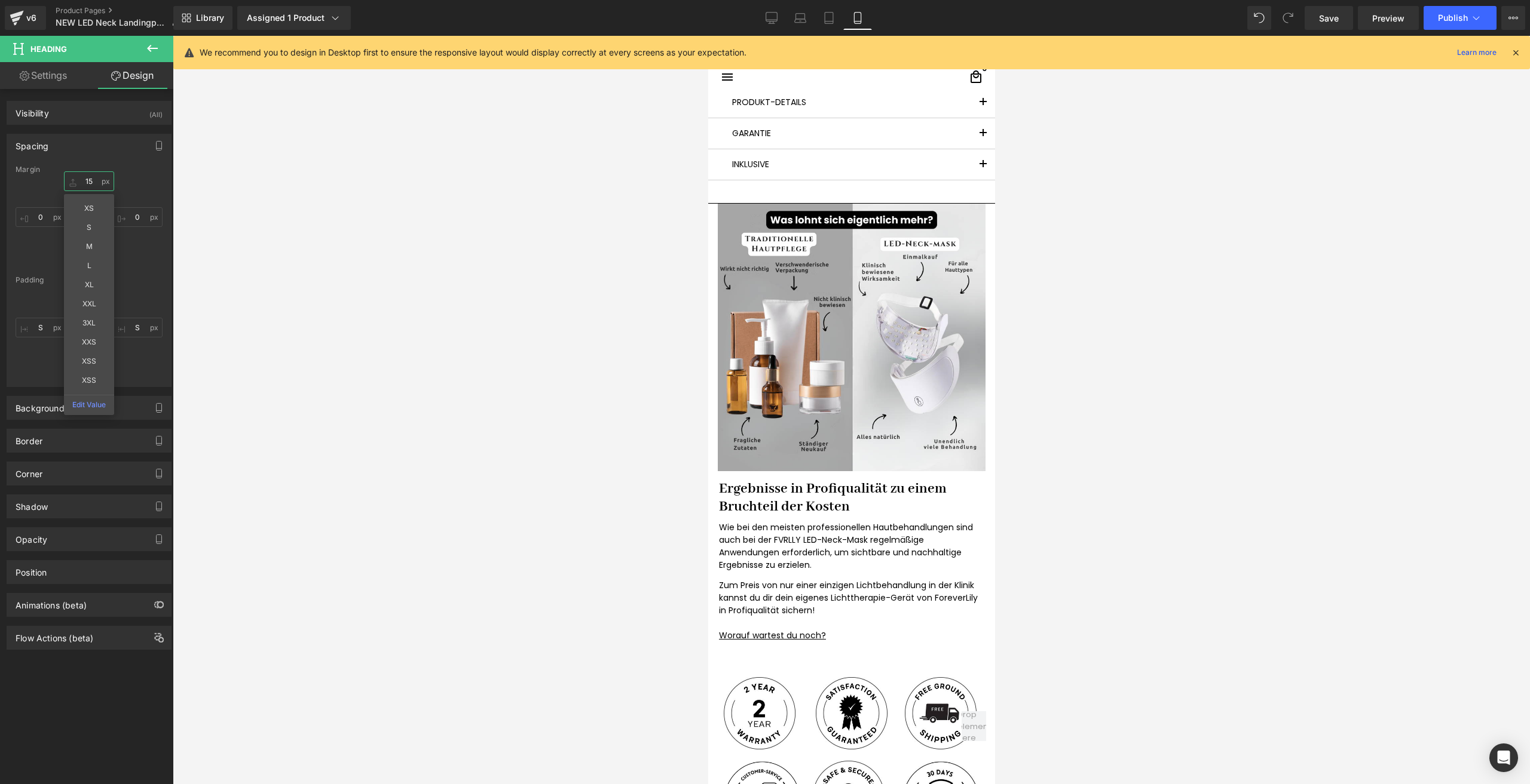
click at [85, 185] on input "text" at bounding box center [88, 181] width 50 height 20
type input "15"
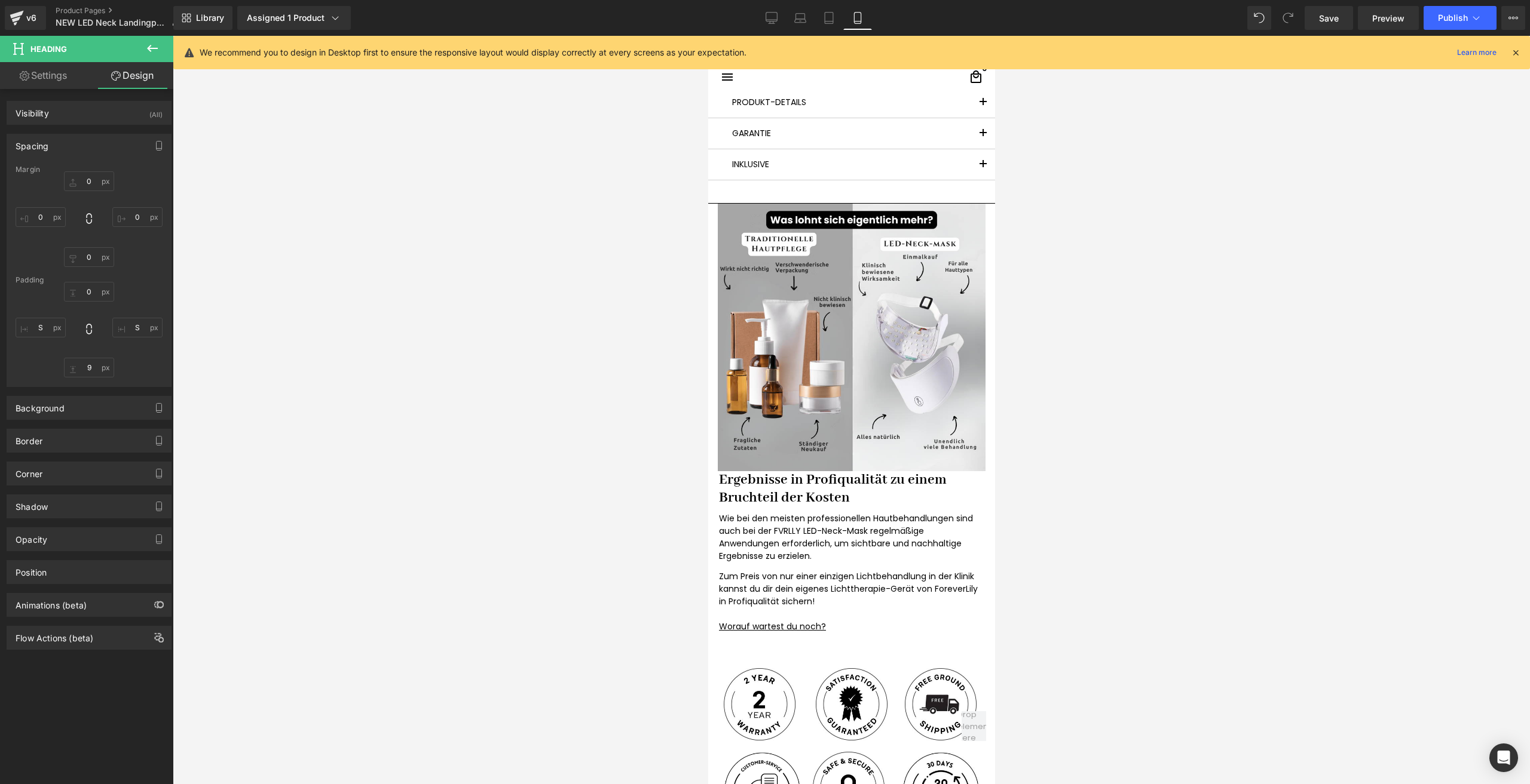
drag, startPoint x: 161, startPoint y: 286, endPoint x: 122, endPoint y: 300, distance: 41.4
click at [155, 286] on div "Margin [GEOGRAPHIC_DATA]" at bounding box center [88, 275] width 164 height 221
click at [88, 291] on input "text" at bounding box center [88, 292] width 50 height 20
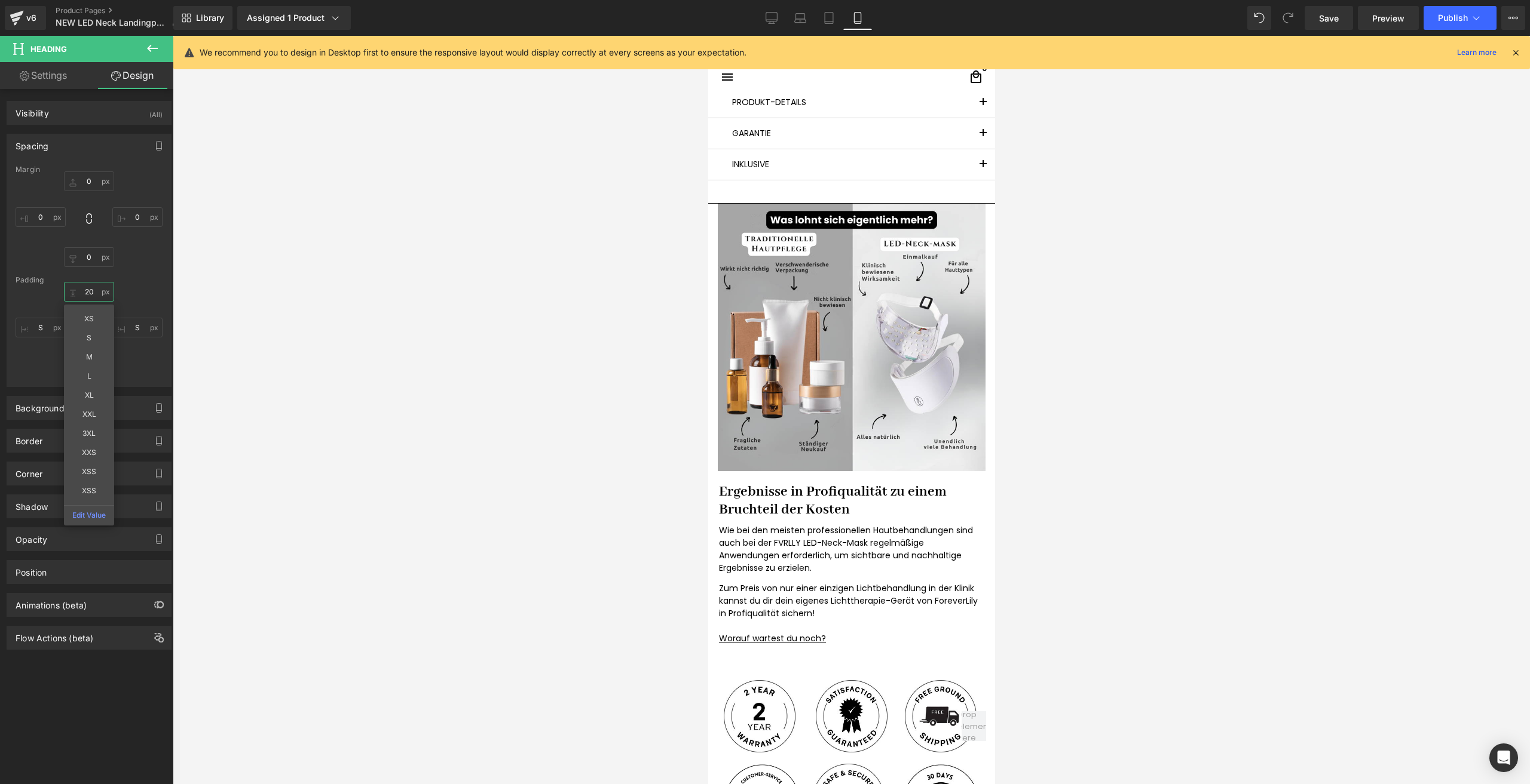
type input "20"
click at [146, 283] on div "Margin [GEOGRAPHIC_DATA] 20 XS S M L XL XXL 3XL XXS XSS XSS Edit Value" at bounding box center [88, 275] width 164 height 221
click at [87, 376] on input "text" at bounding box center [88, 368] width 50 height 20
type input "12"
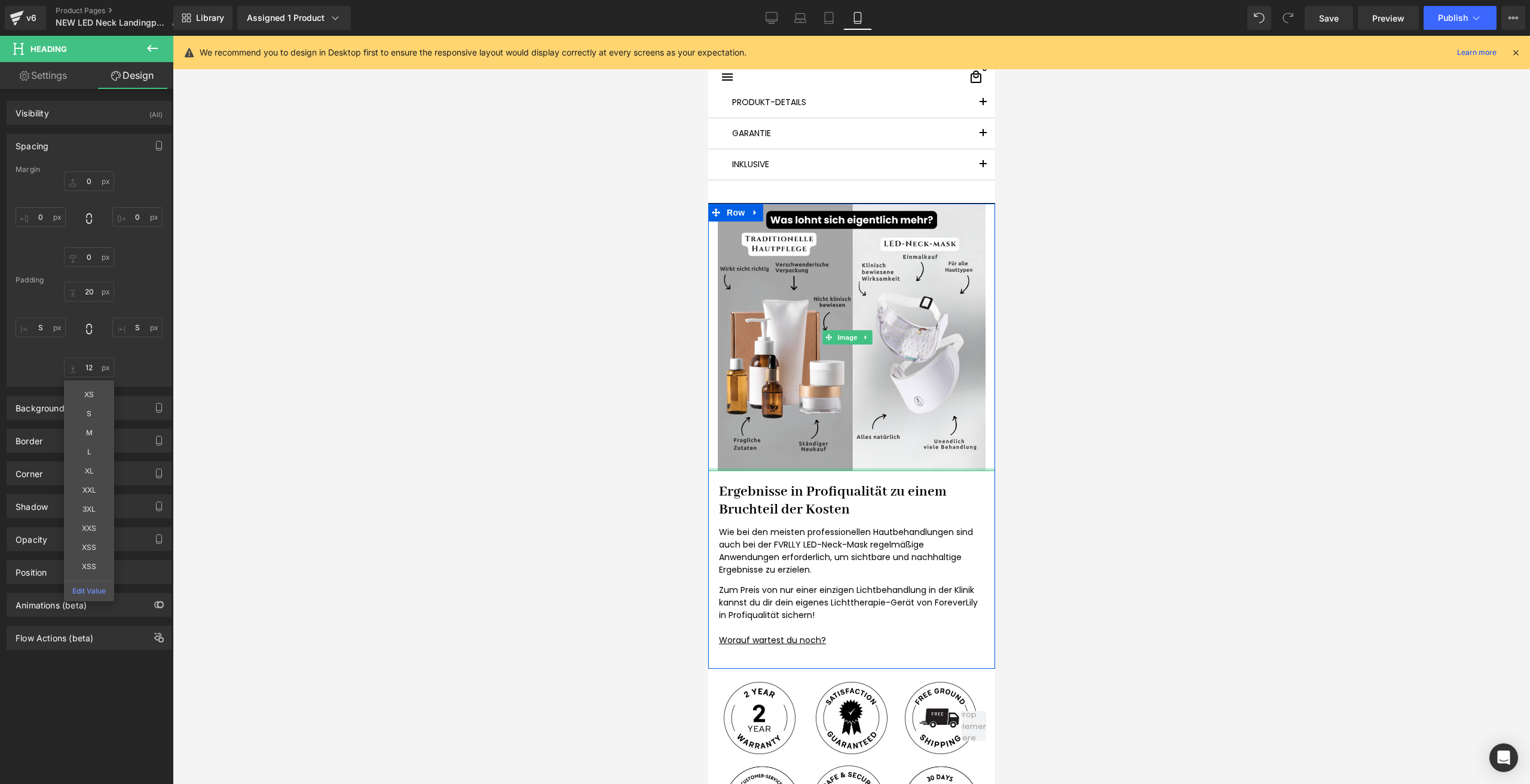
click at [759, 491] on h1 "Ergebnisse in Profiqualität zu einem Bruchteil der Kosten" at bounding box center [849, 501] width 262 height 36
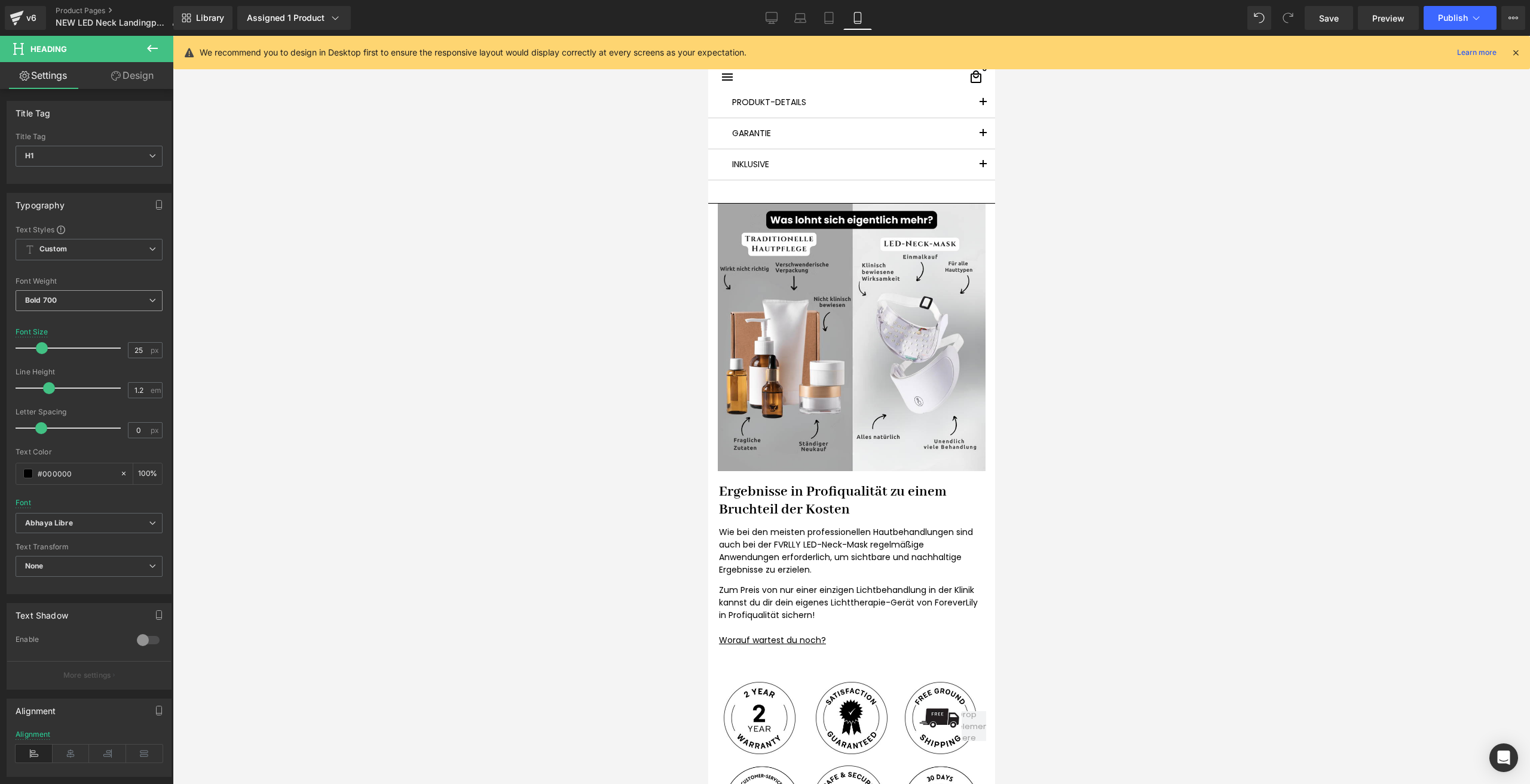
click at [59, 310] on span "Bold 700" at bounding box center [89, 300] width 147 height 21
click at [63, 392] on div "Medium 500" at bounding box center [56, 392] width 44 height 8
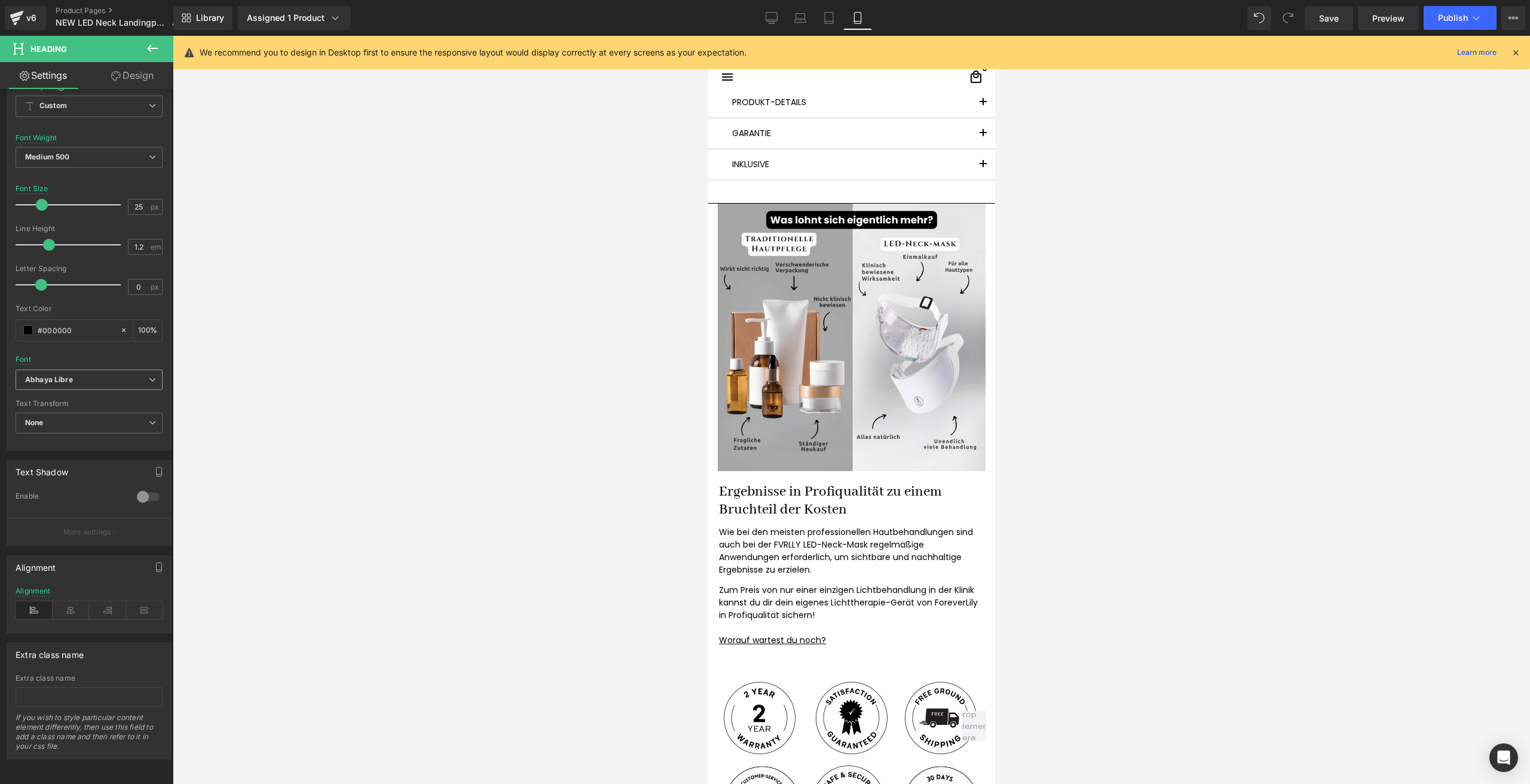
scroll to position [152, 0]
click at [72, 375] on icon "Abhaya Libre" at bounding box center [49, 380] width 48 height 10
click at [50, 397] on p "Default" at bounding box center [52, 401] width 25 height 8
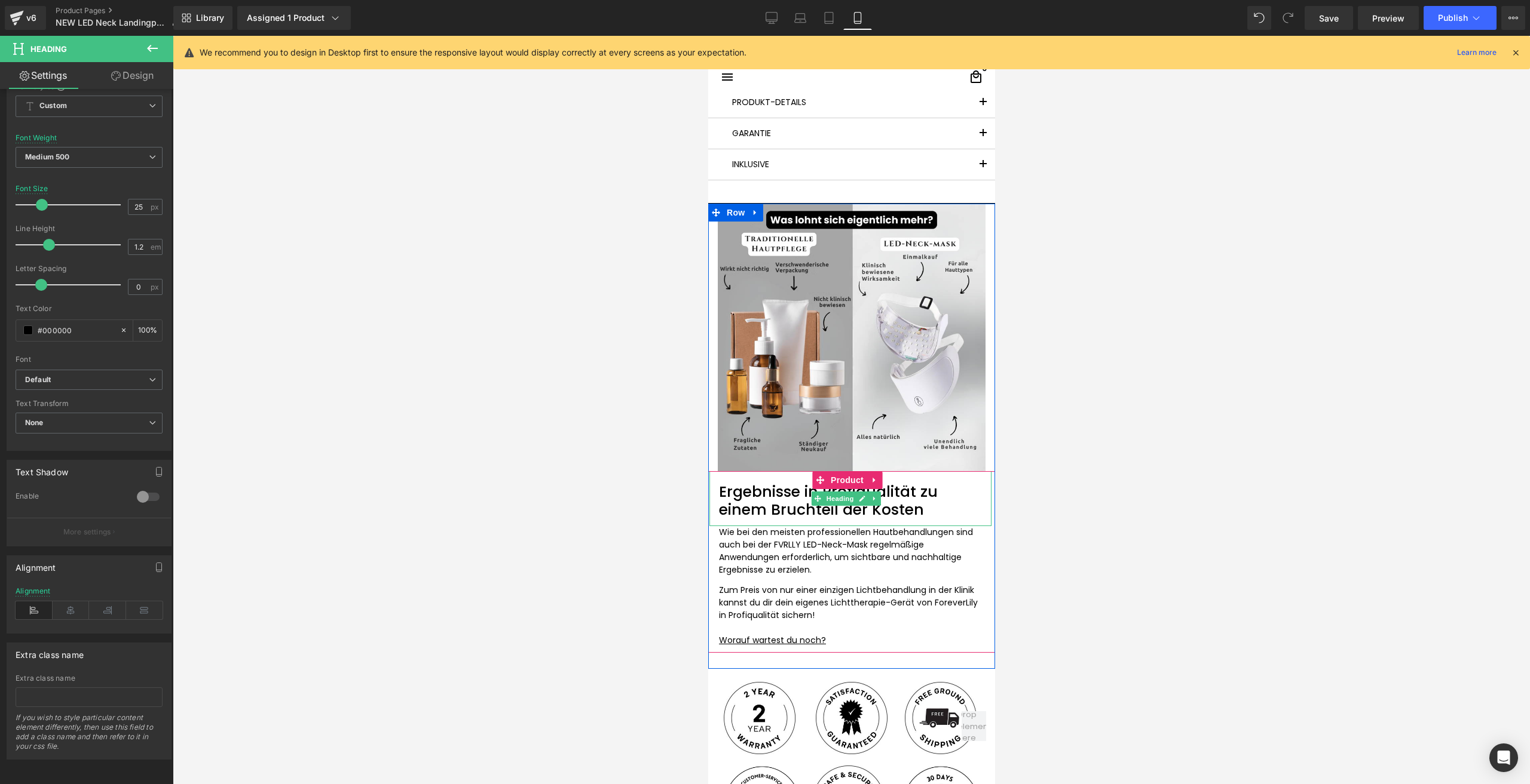
click at [770, 490] on h1 "Ergebnisse in Profiqualität zu einem Bruchteil der Kosten" at bounding box center [849, 501] width 262 height 36
click at [139, 200] on input "25" at bounding box center [138, 207] width 21 height 15
type input "23"
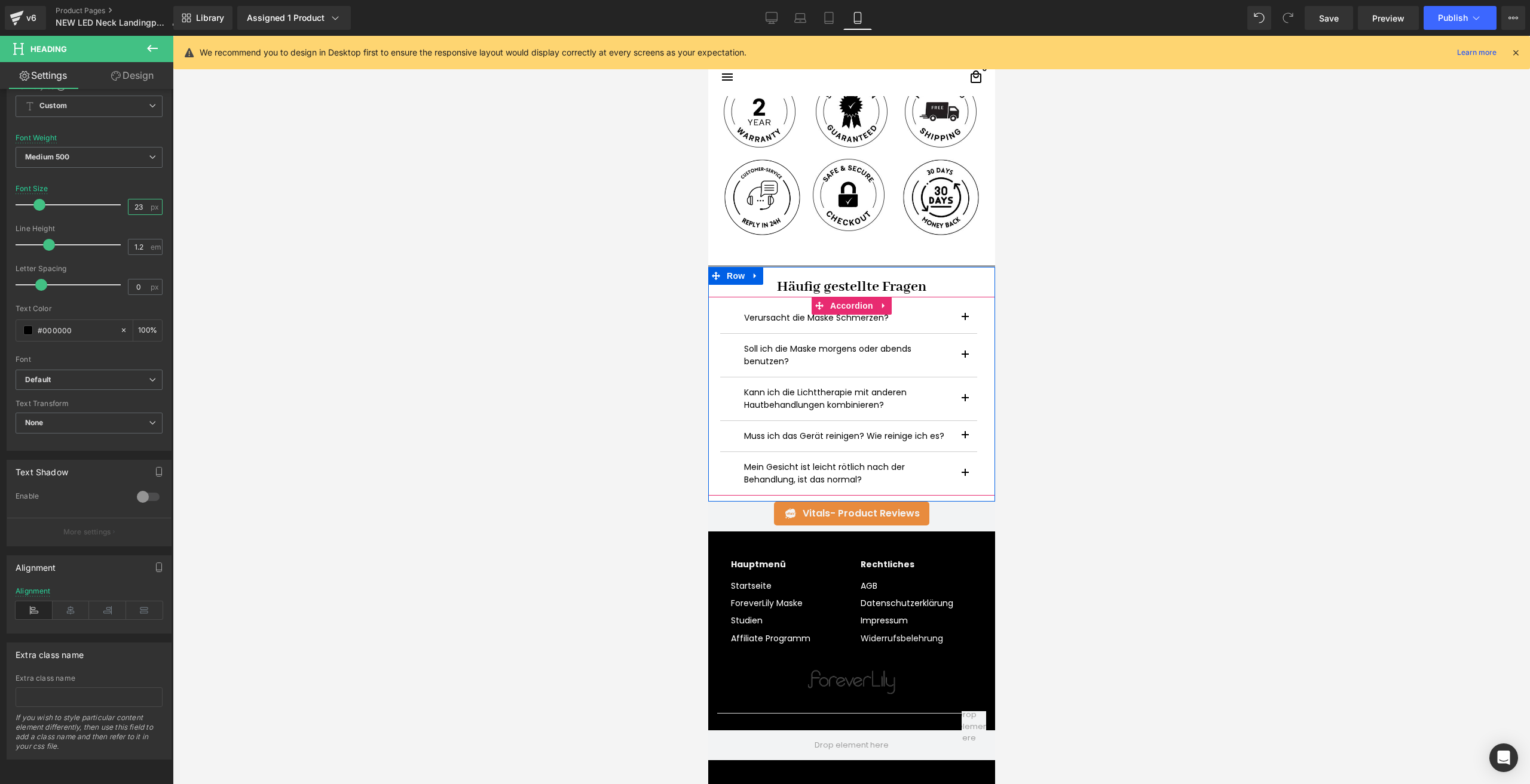
scroll to position [2867, 0]
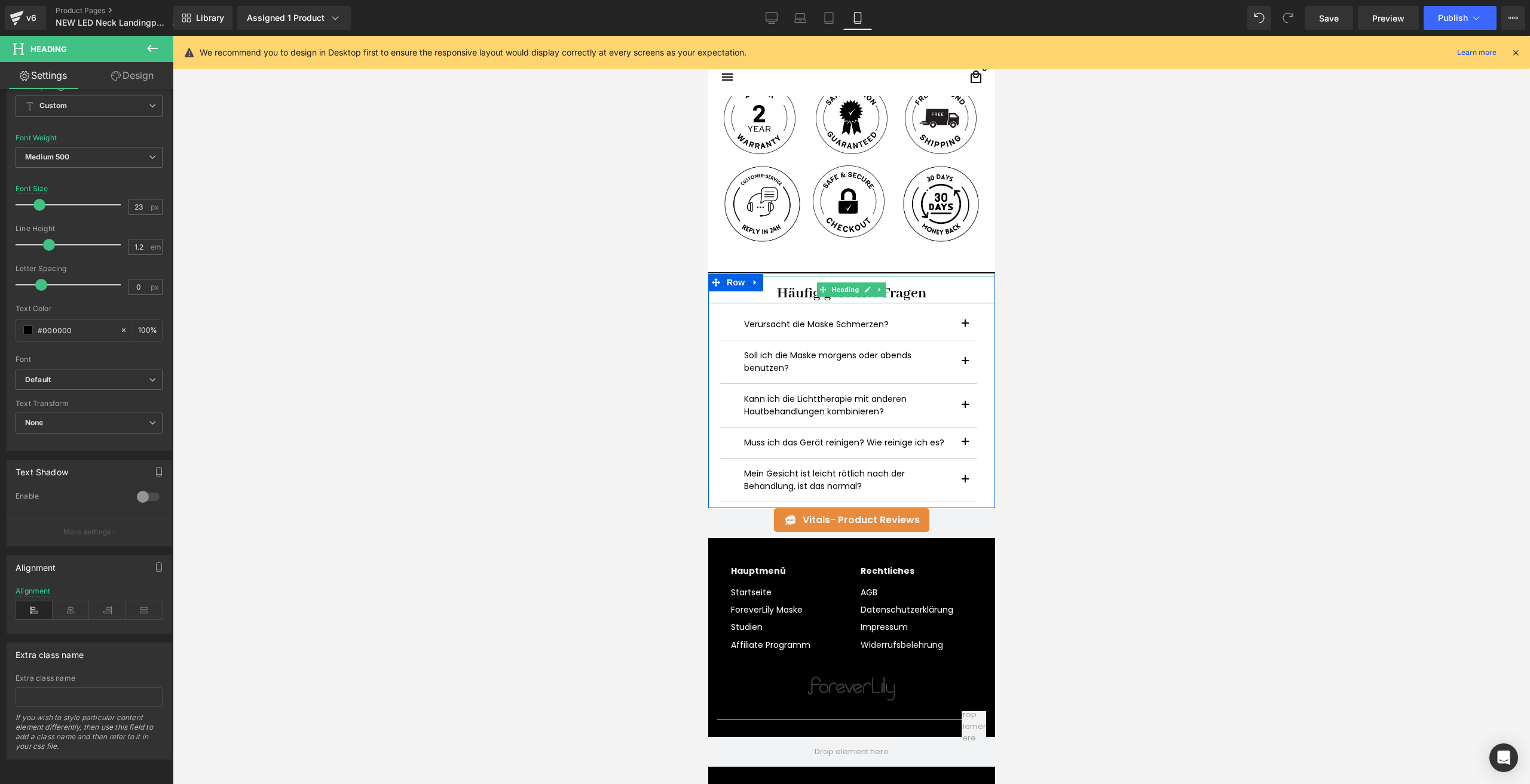
click at [774, 284] on h1 "Häufig gestellte Fragen" at bounding box center [851, 293] width 286 height 19
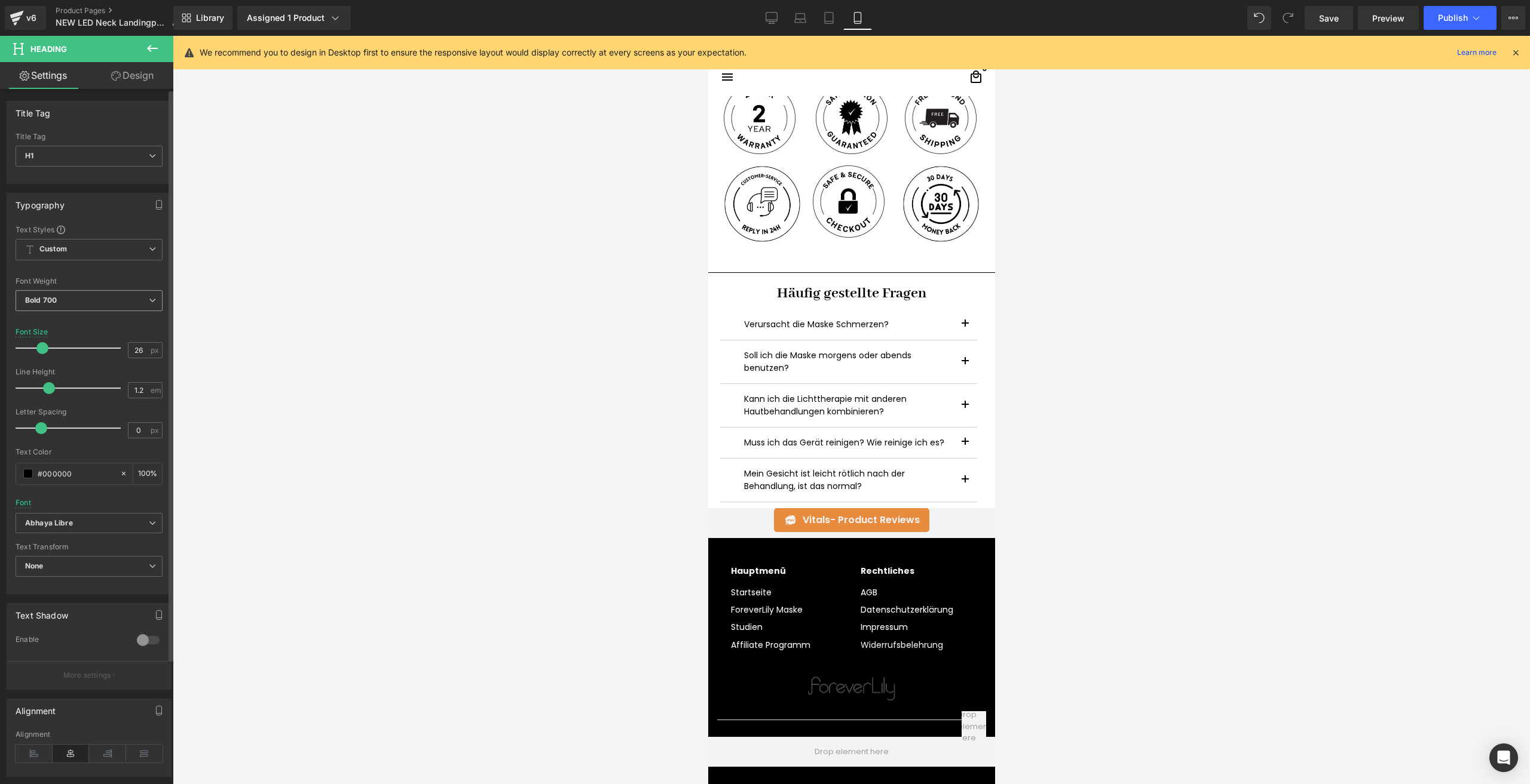
click at [69, 295] on span "Bold 700" at bounding box center [89, 300] width 147 height 21
click at [75, 284] on div "Font Weight" at bounding box center [86, 281] width 142 height 8
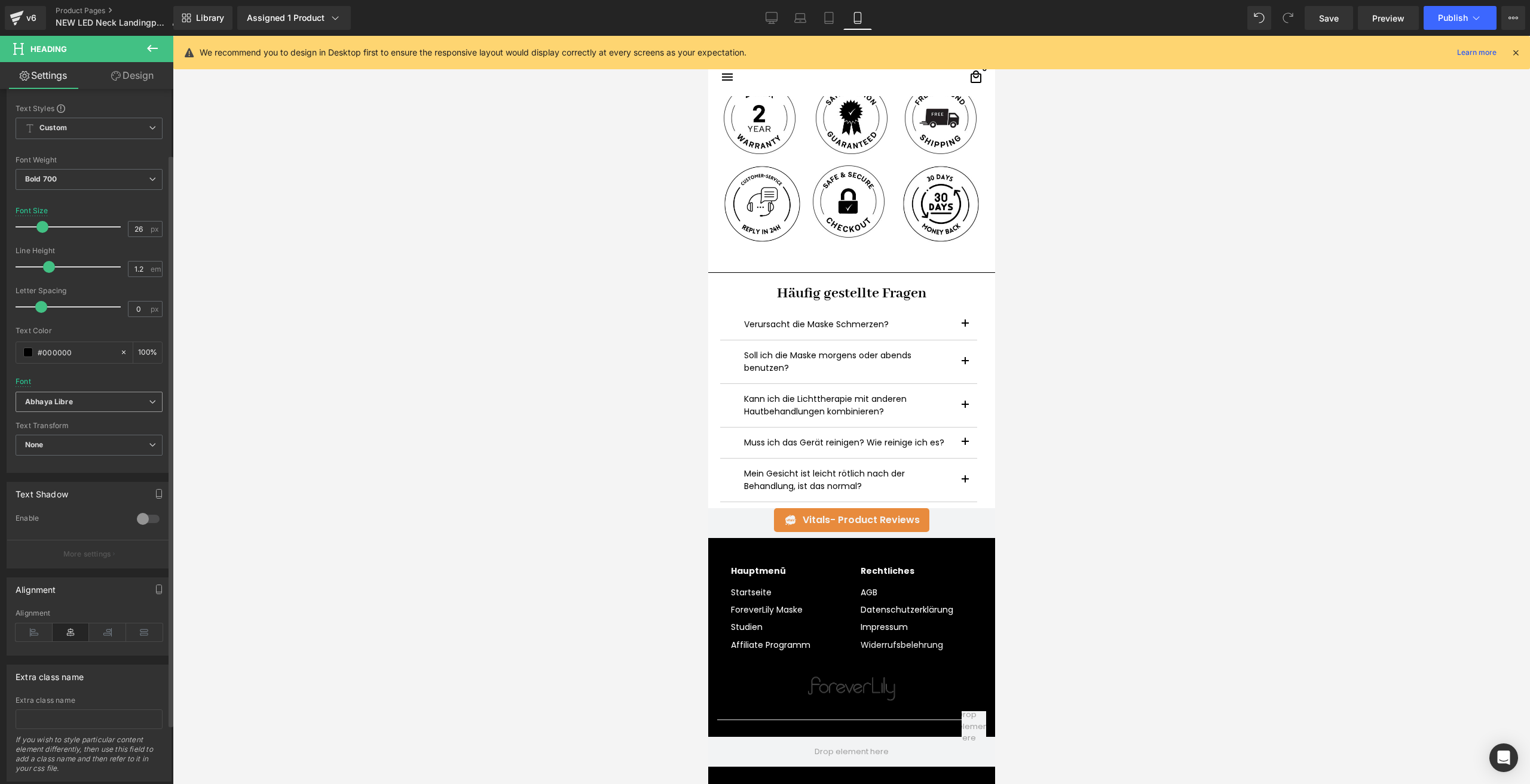
scroll to position [152, 0]
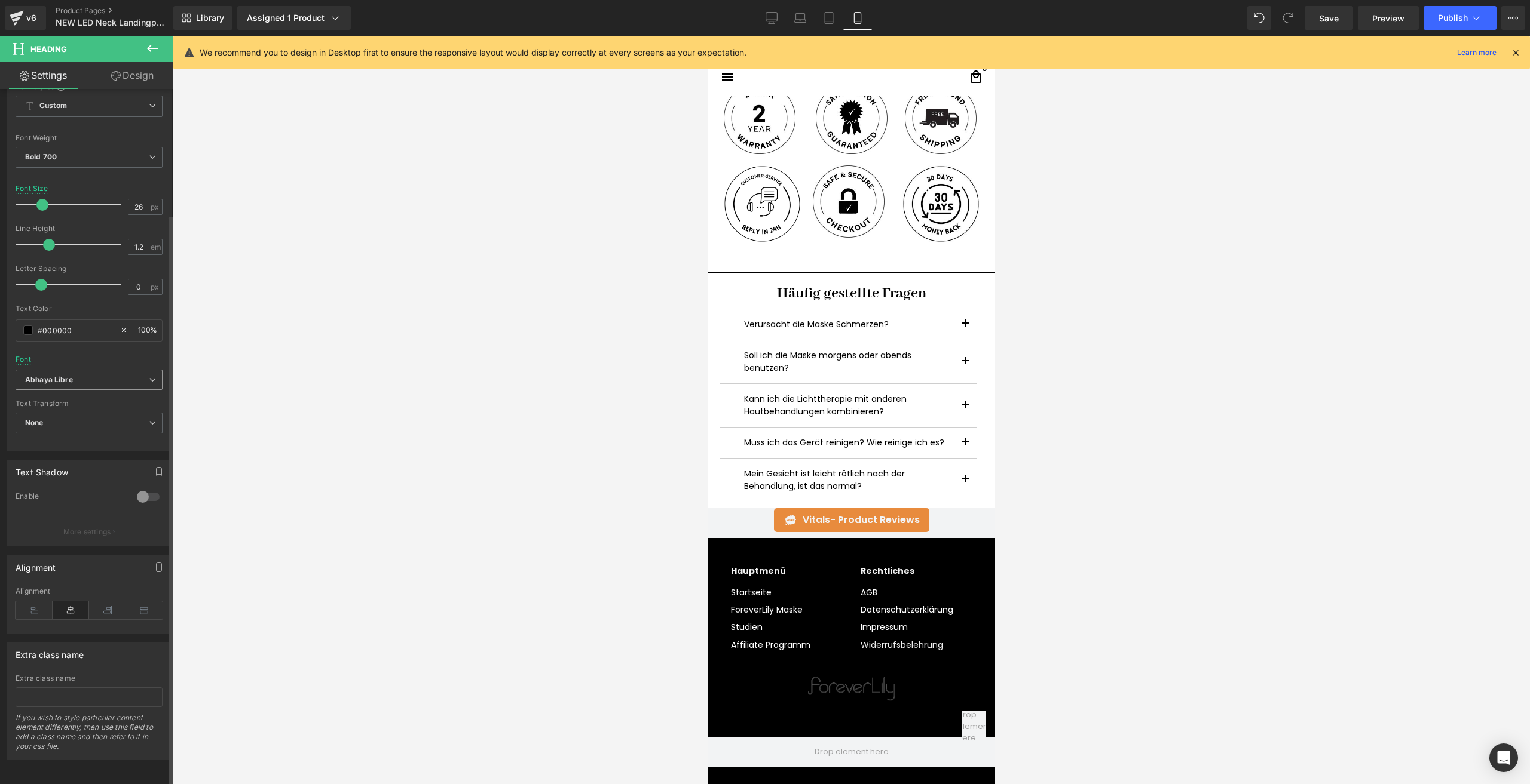
click at [73, 375] on b "Abhaya Libre" at bounding box center [86, 380] width 123 height 10
click at [58, 398] on li "Default" at bounding box center [86, 401] width 142 height 19
click at [73, 151] on span "Bold 700" at bounding box center [89, 157] width 147 height 21
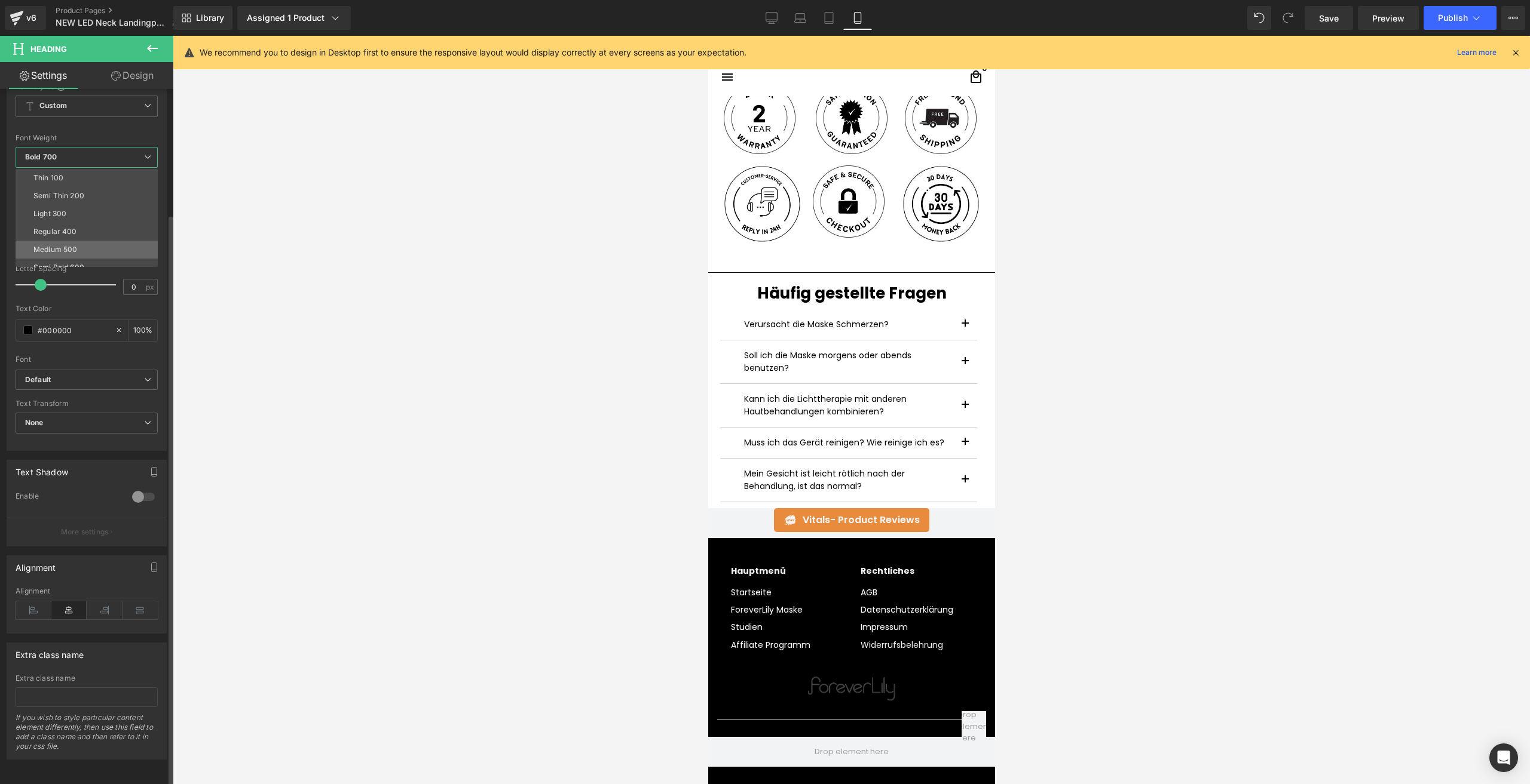
click at [69, 240] on li "Medium 500" at bounding box center [89, 249] width 147 height 18
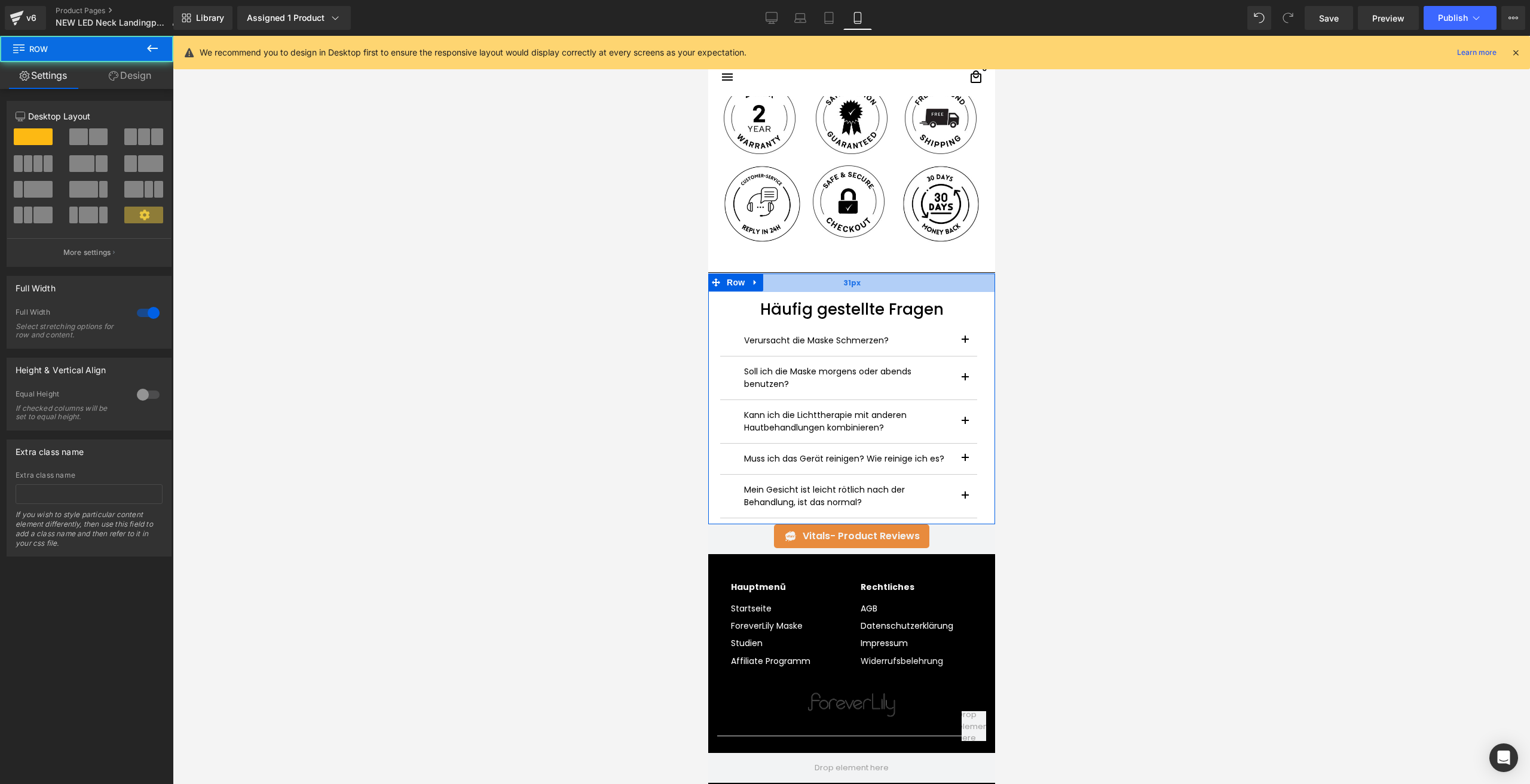
drag, startPoint x: 778, startPoint y: 265, endPoint x: 778, endPoint y: 281, distance: 16.0
click at [778, 281] on div "31px" at bounding box center [851, 282] width 286 height 19
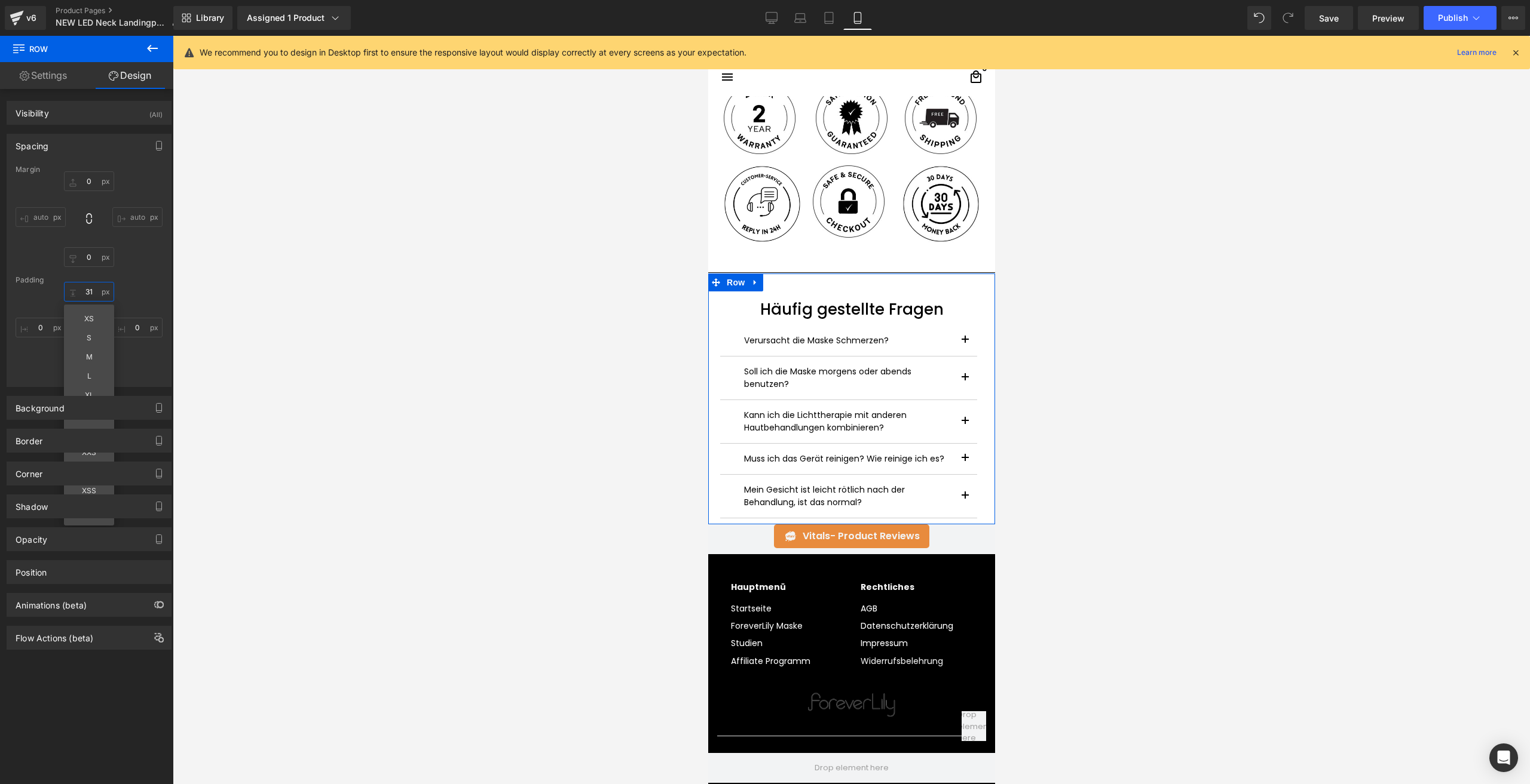
click at [100, 289] on input "31" at bounding box center [88, 292] width 50 height 20
type input "32"
click at [785, 301] on h1 "Häufig gestellte Fragen" at bounding box center [851, 310] width 286 height 19
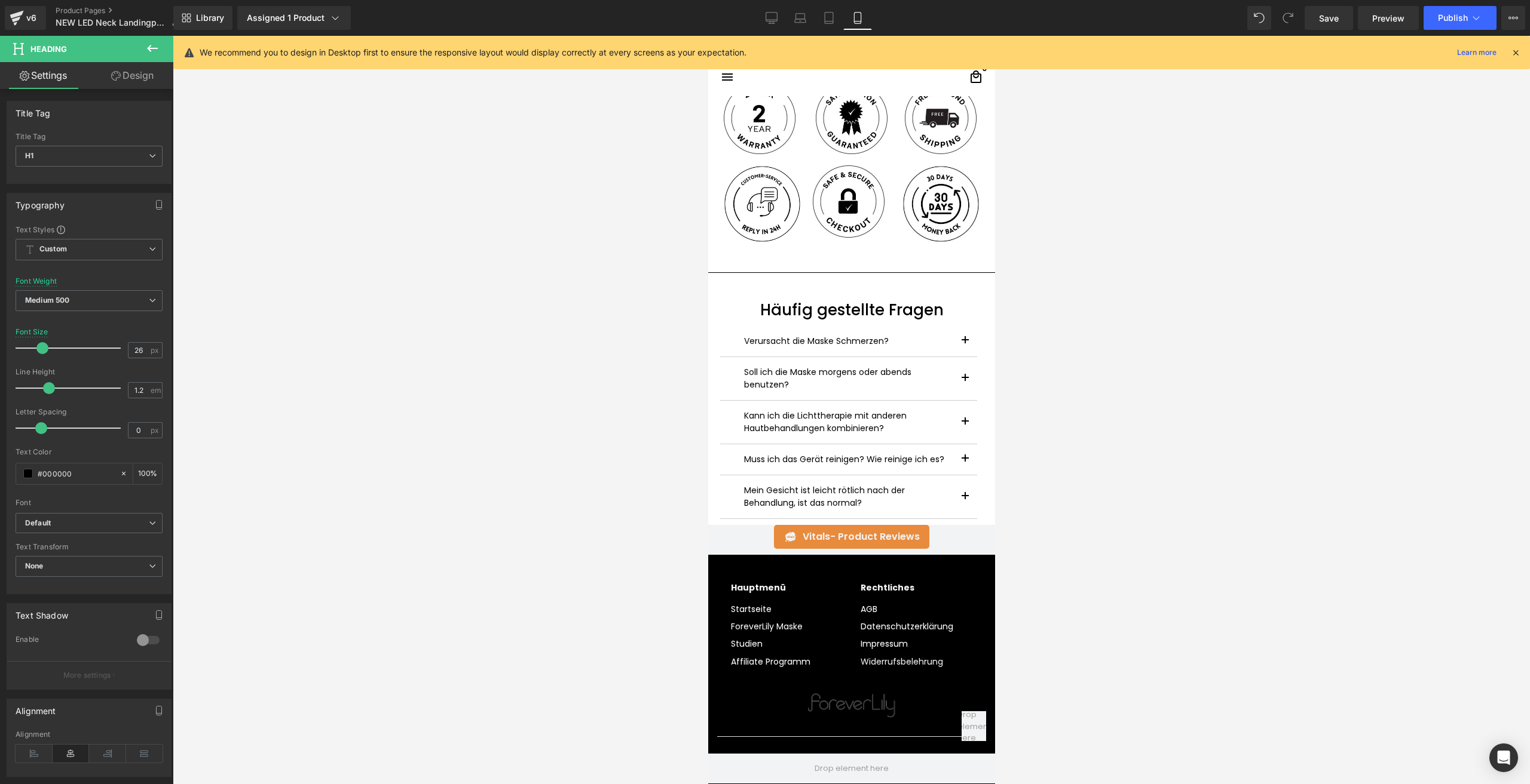
click at [128, 82] on link "Design" at bounding box center [132, 76] width 86 height 27
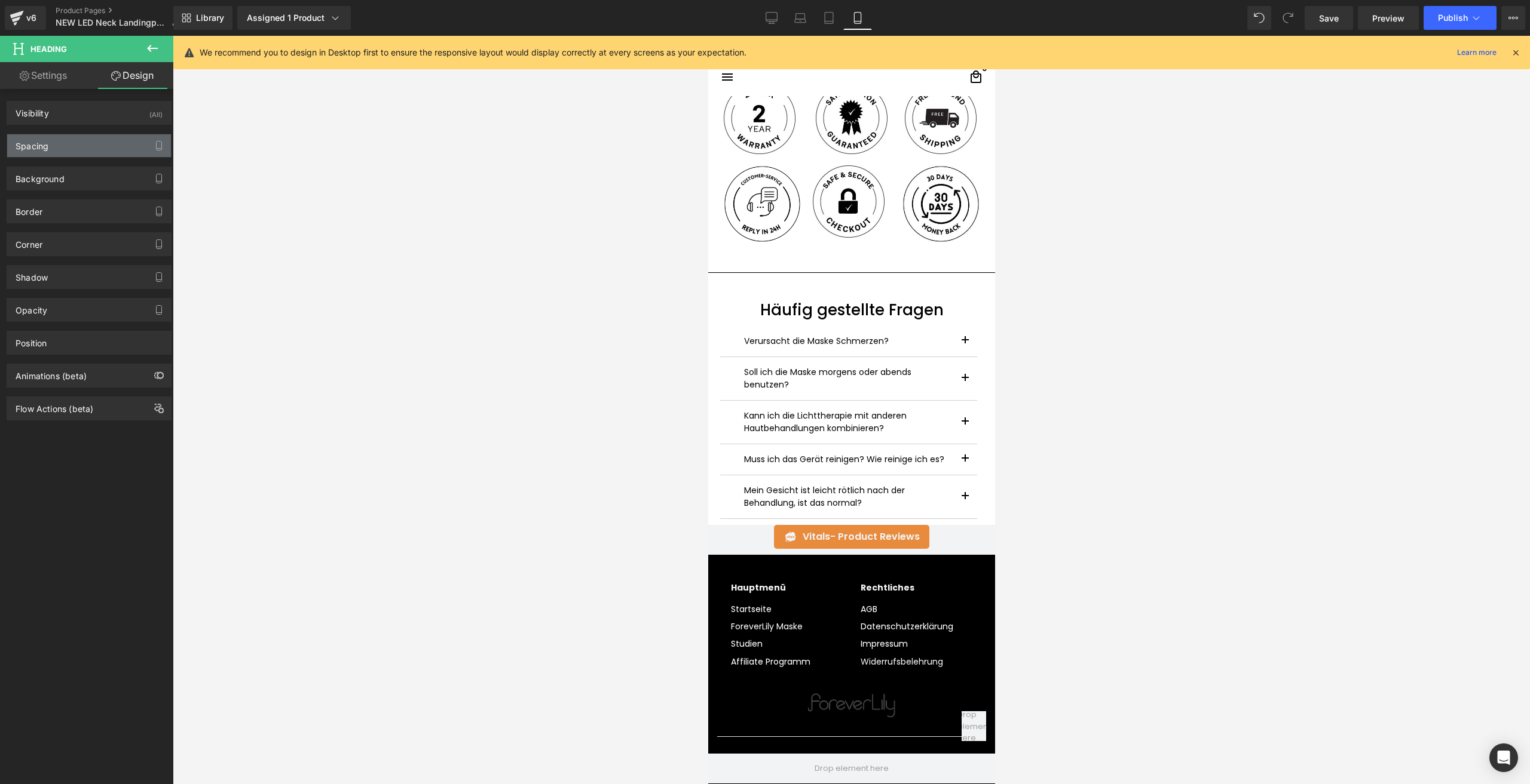
click at [62, 149] on div "Spacing" at bounding box center [88, 145] width 164 height 23
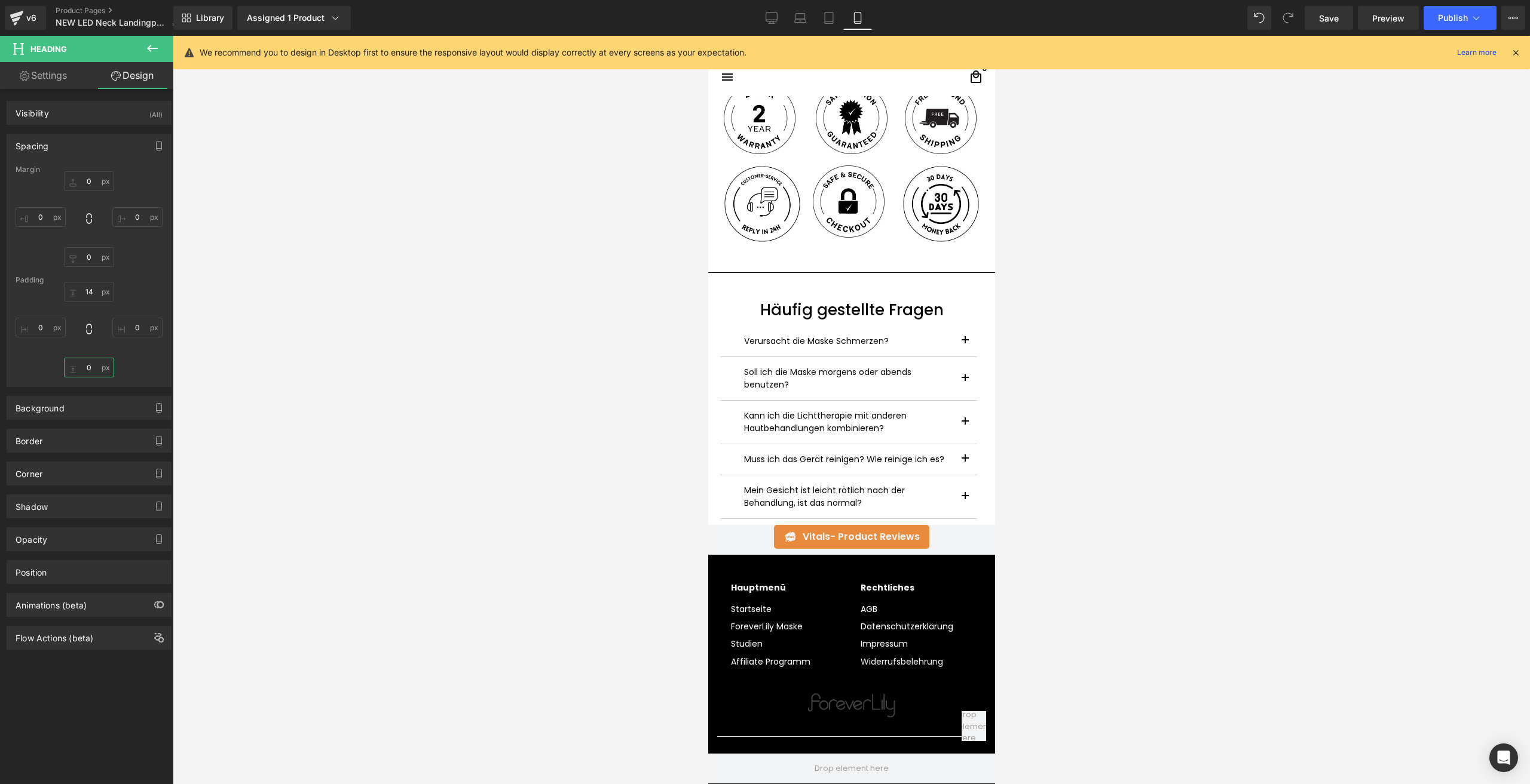
click at [92, 374] on input "0" at bounding box center [88, 368] width 50 height 20
type input "12"
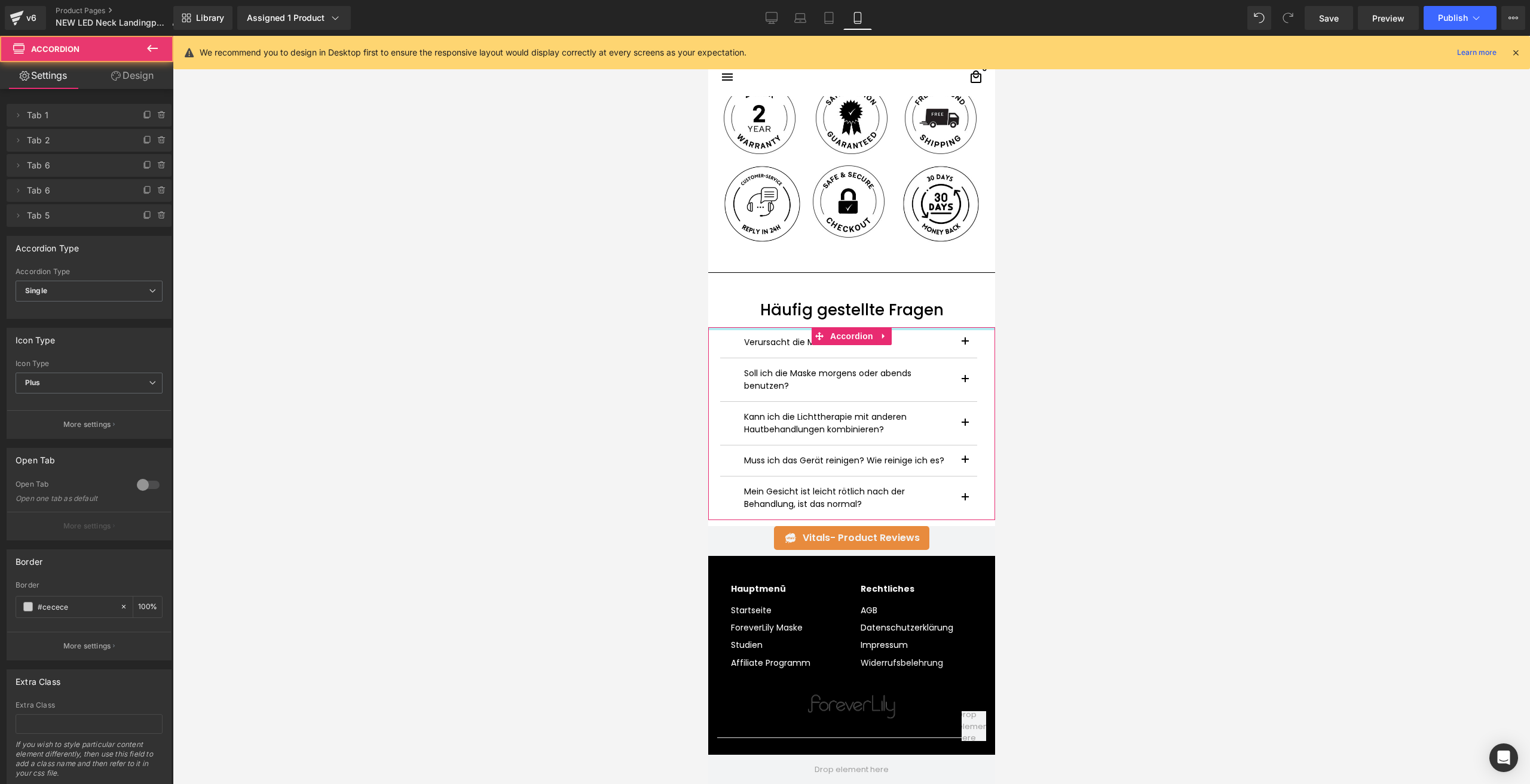
drag, startPoint x: 756, startPoint y: 318, endPoint x: 765, endPoint y: 162, distance: 156.3
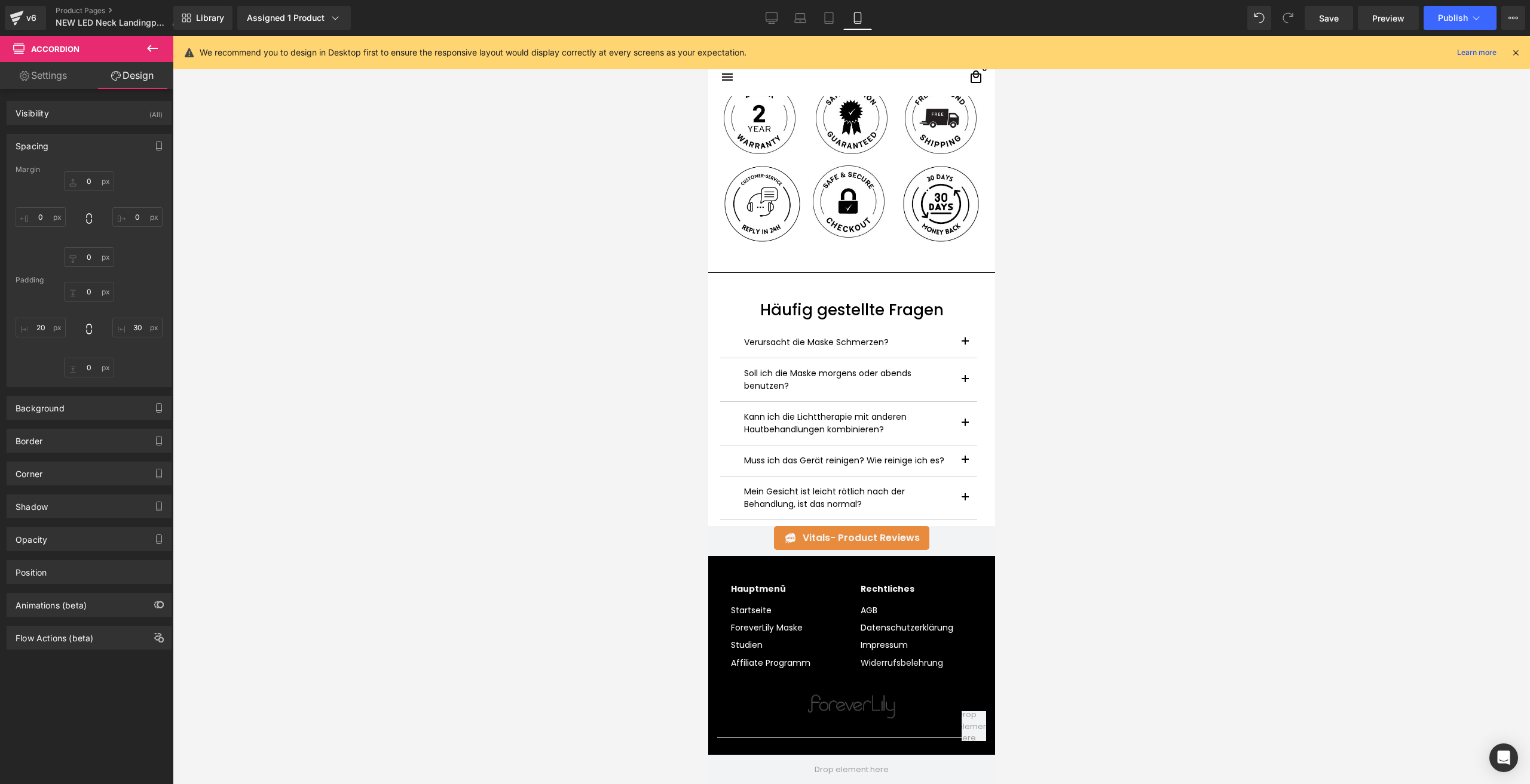
click at [765, 305] on h1 "Häufig gestellte Fragen" at bounding box center [851, 310] width 286 height 19
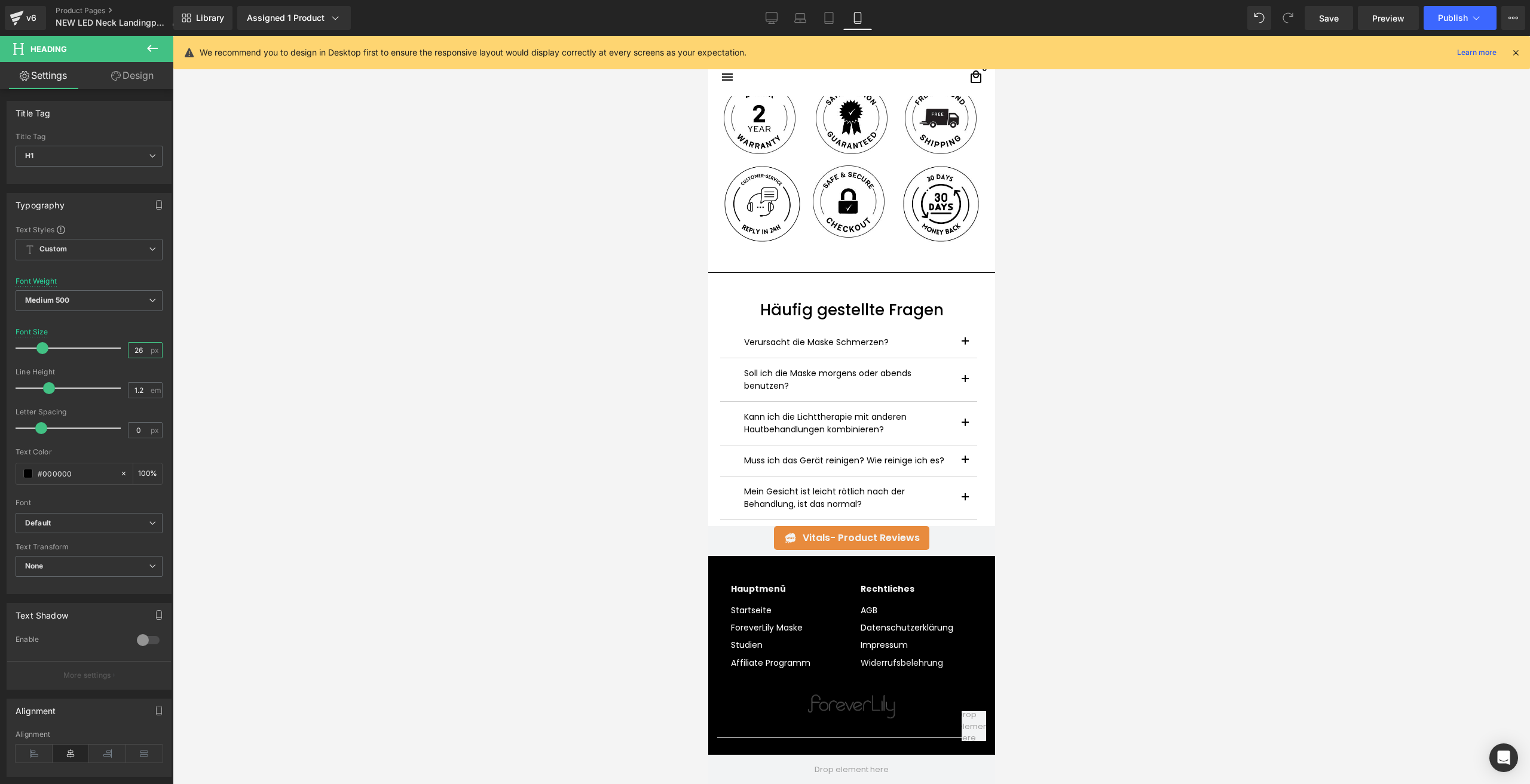
click at [142, 348] on input "26" at bounding box center [138, 350] width 21 height 15
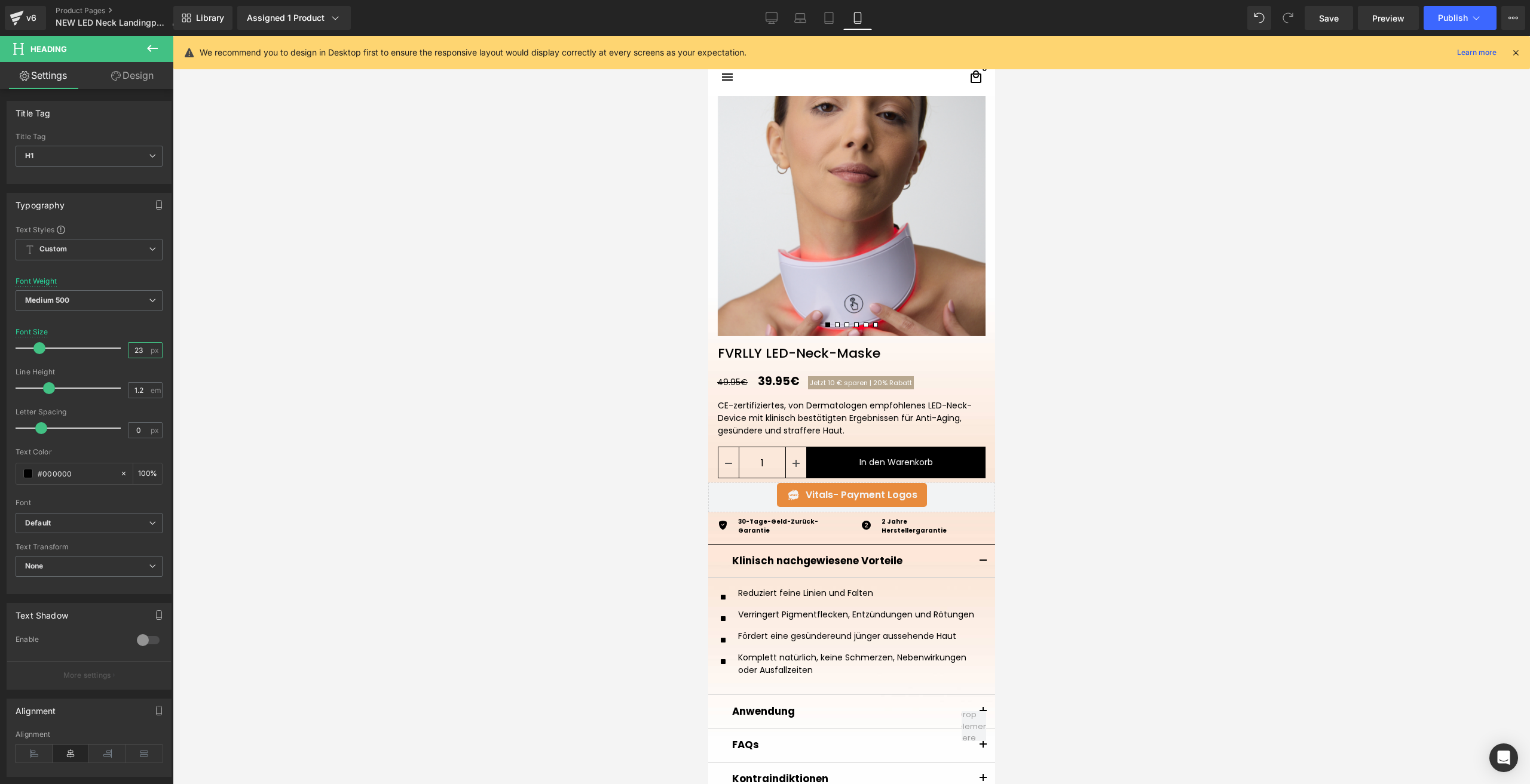
scroll to position [0, 0]
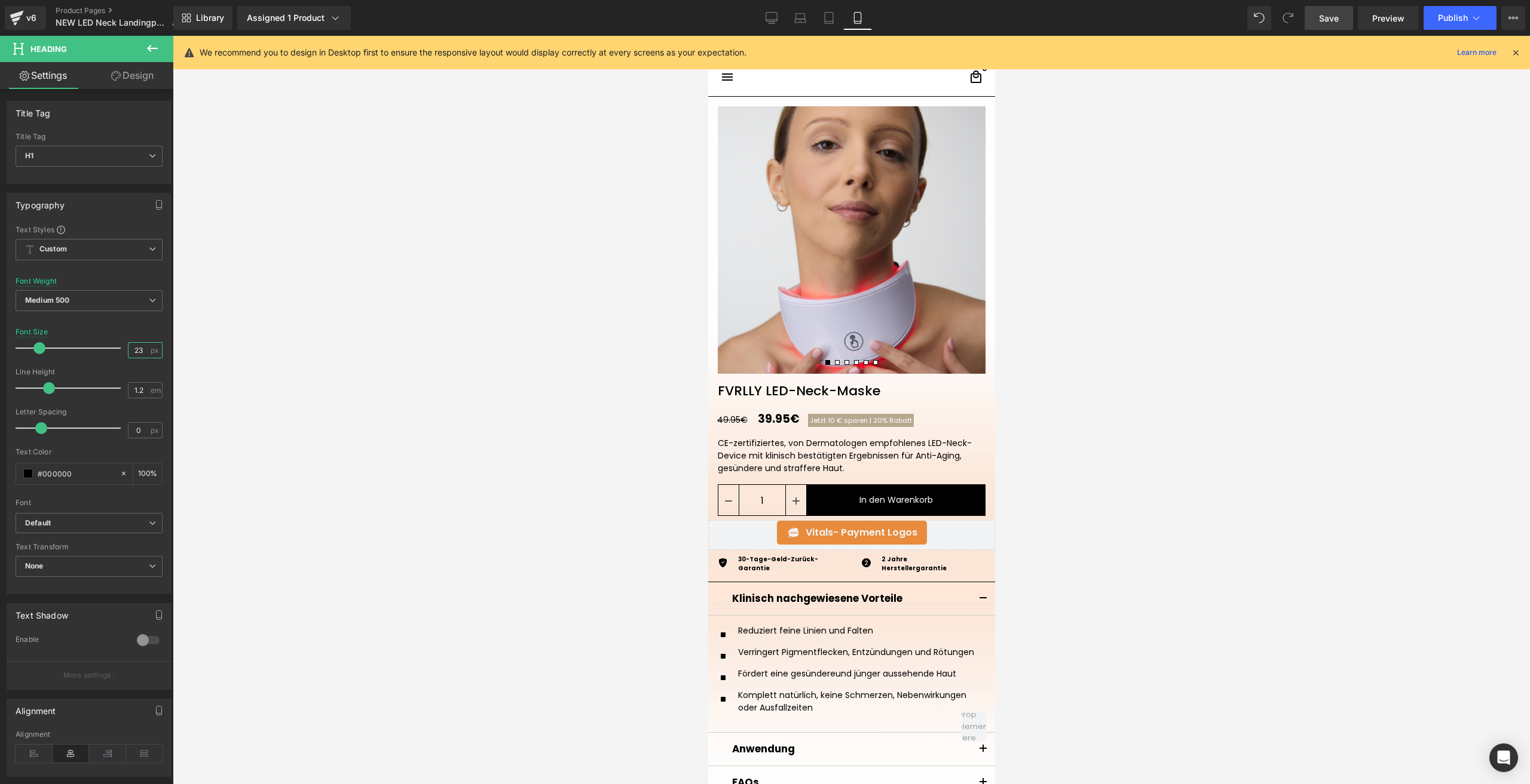
type input "23"
click at [1323, 19] on span "Save" at bounding box center [1328, 18] width 20 height 13
click at [1437, 22] on button "Publish" at bounding box center [1459, 18] width 73 height 24
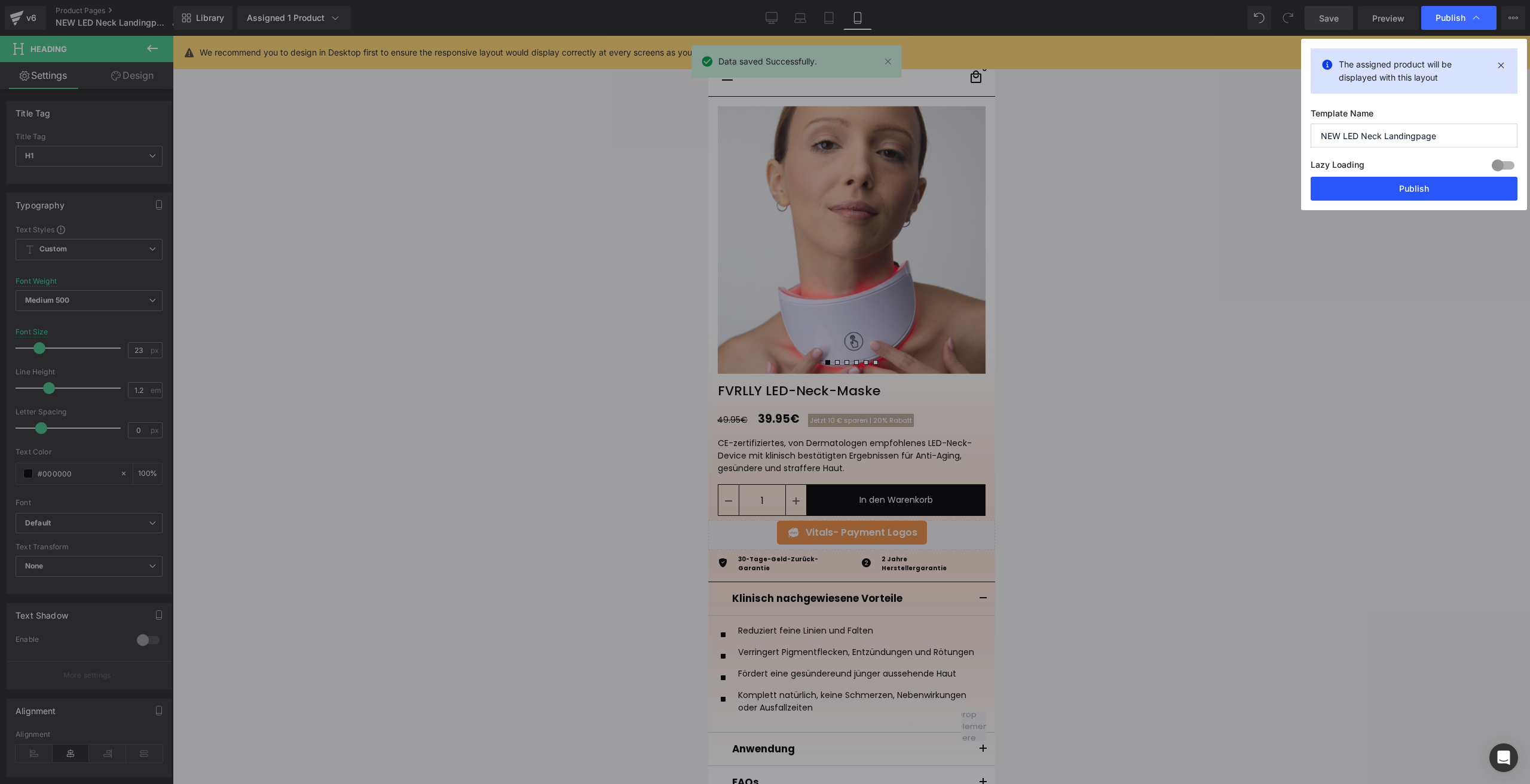
click at [1336, 192] on button "Publish" at bounding box center [1414, 189] width 207 height 24
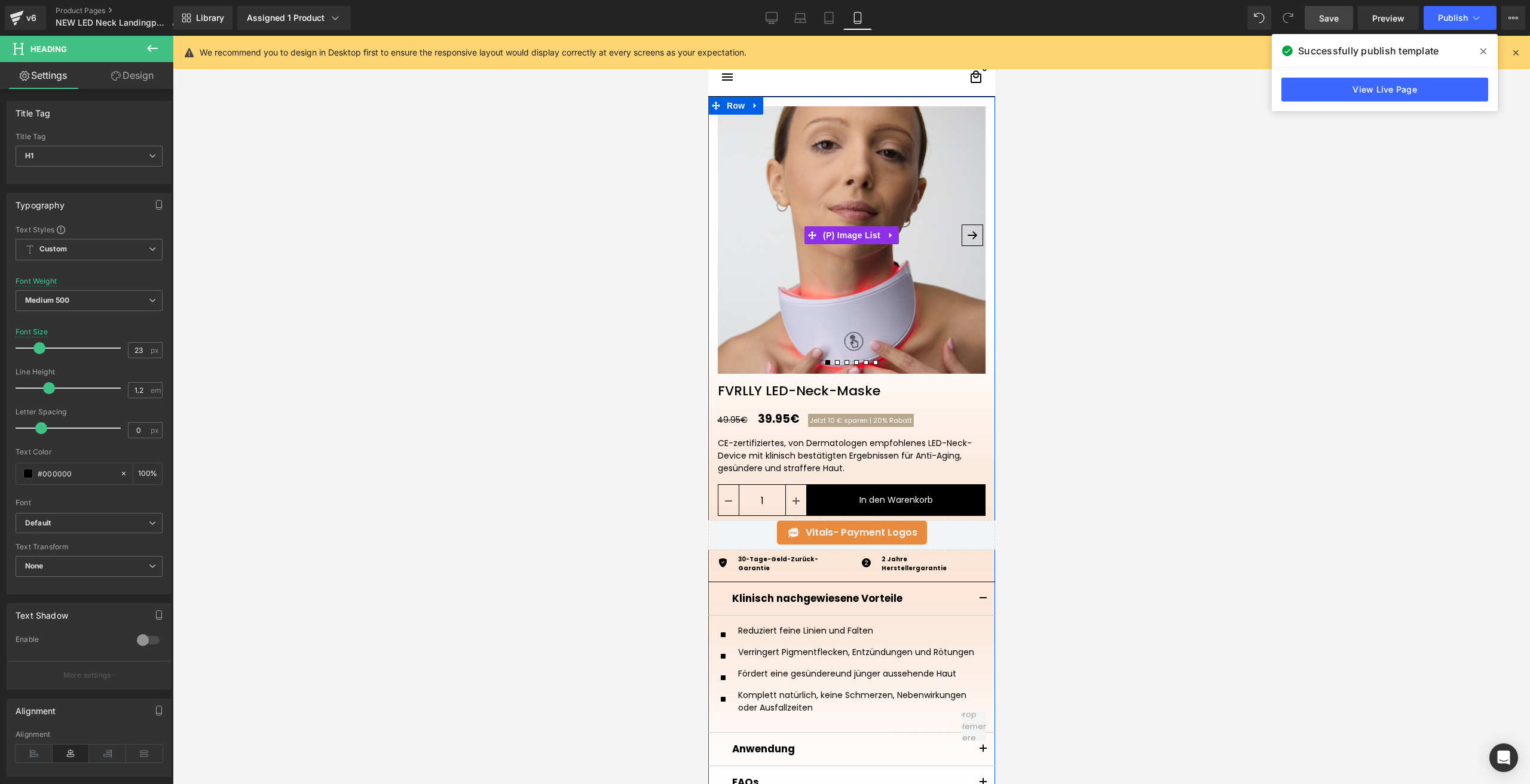
click at [820, 278] on img at bounding box center [850, 239] width 267 height 267
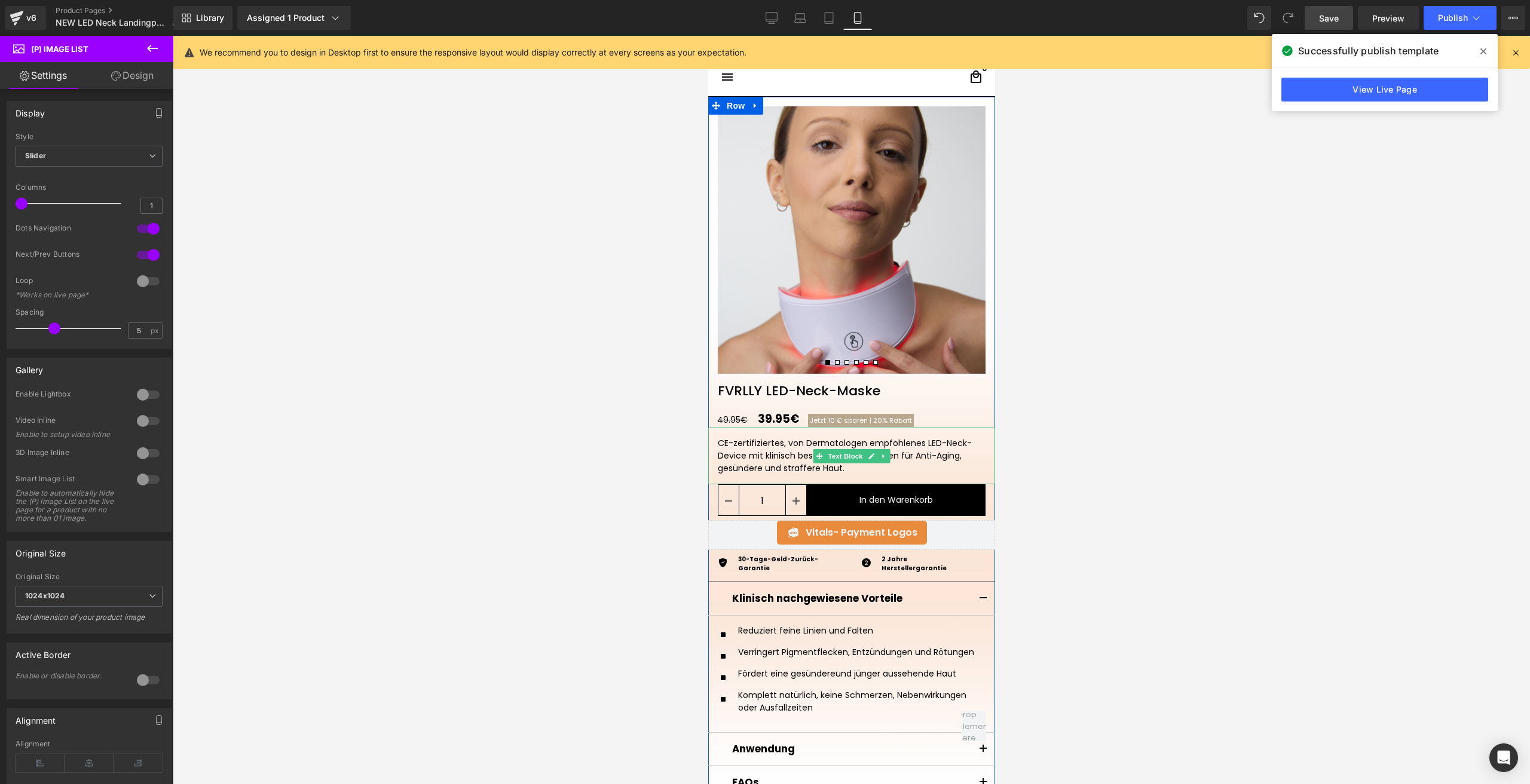
click at [755, 462] on p "CE-zertifiziertes, von Dermatologen empfohlenes LED-Neck-Device mit klinisch be…" at bounding box center [850, 456] width 267 height 38
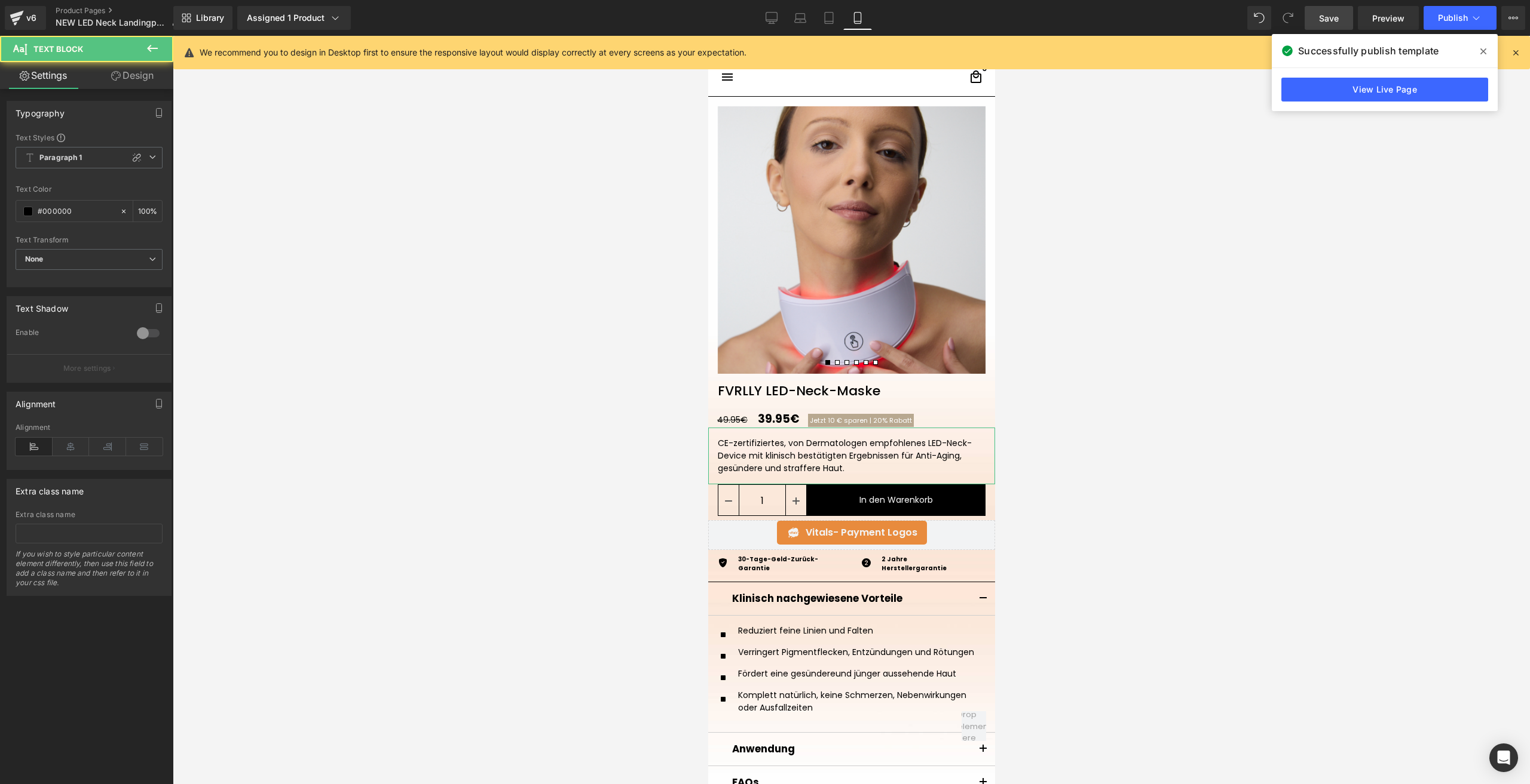
click at [122, 67] on link "Design" at bounding box center [132, 76] width 86 height 27
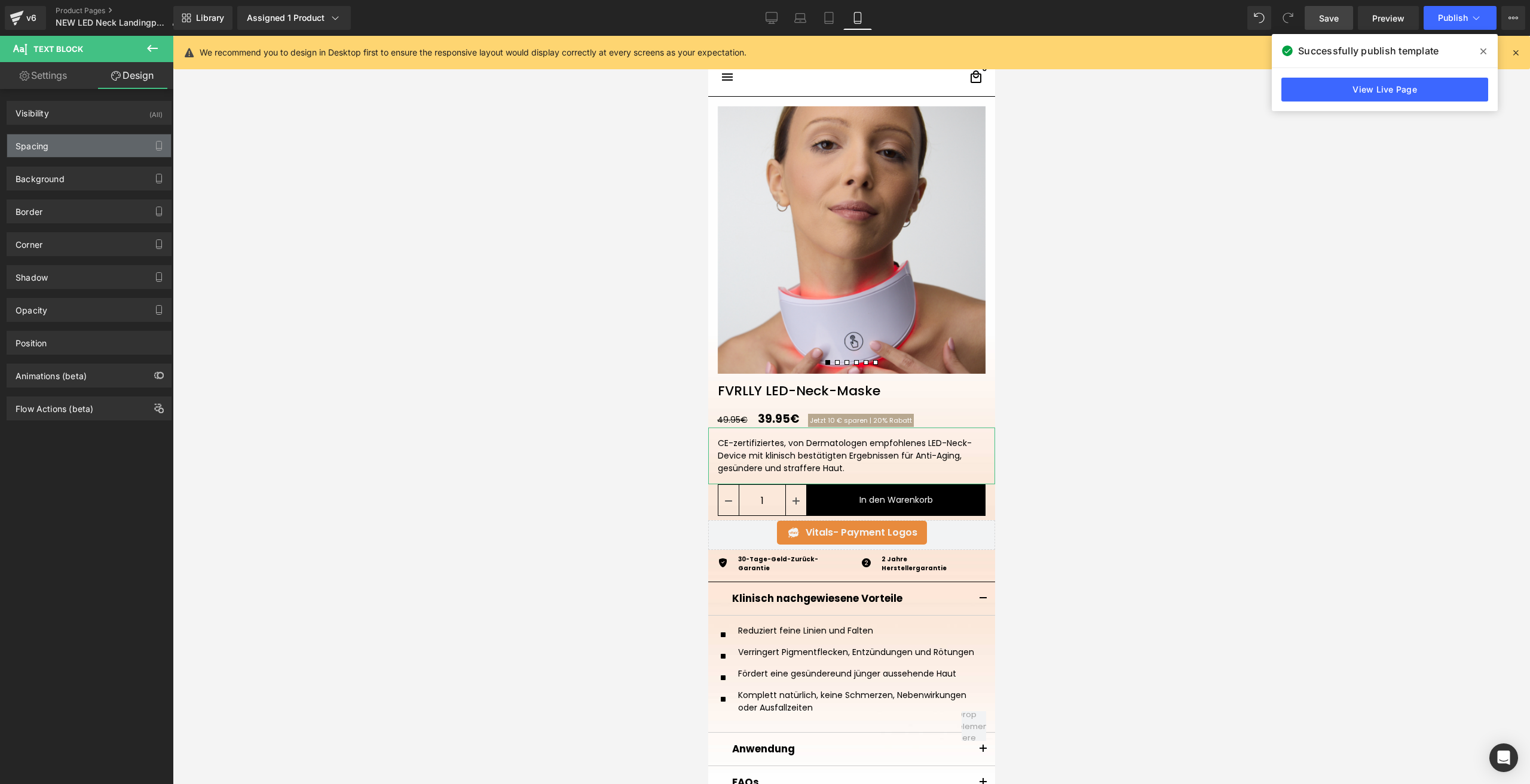
click at [67, 142] on div "Spacing" at bounding box center [88, 145] width 164 height 23
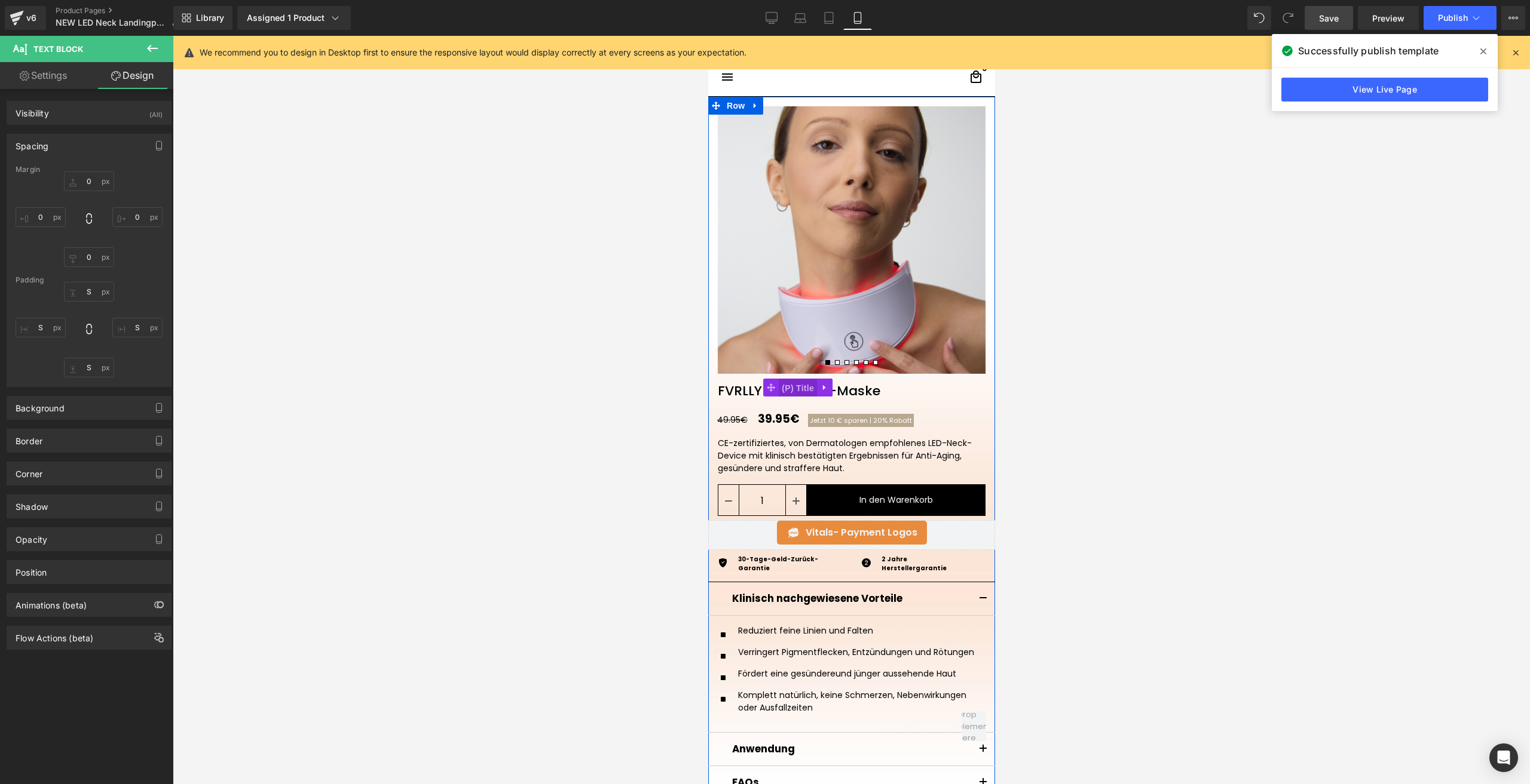
drag, startPoint x: 801, startPoint y: 392, endPoint x: 1161, endPoint y: 305, distance: 370.4
click at [801, 392] on span "(P) Title" at bounding box center [797, 389] width 38 height 18
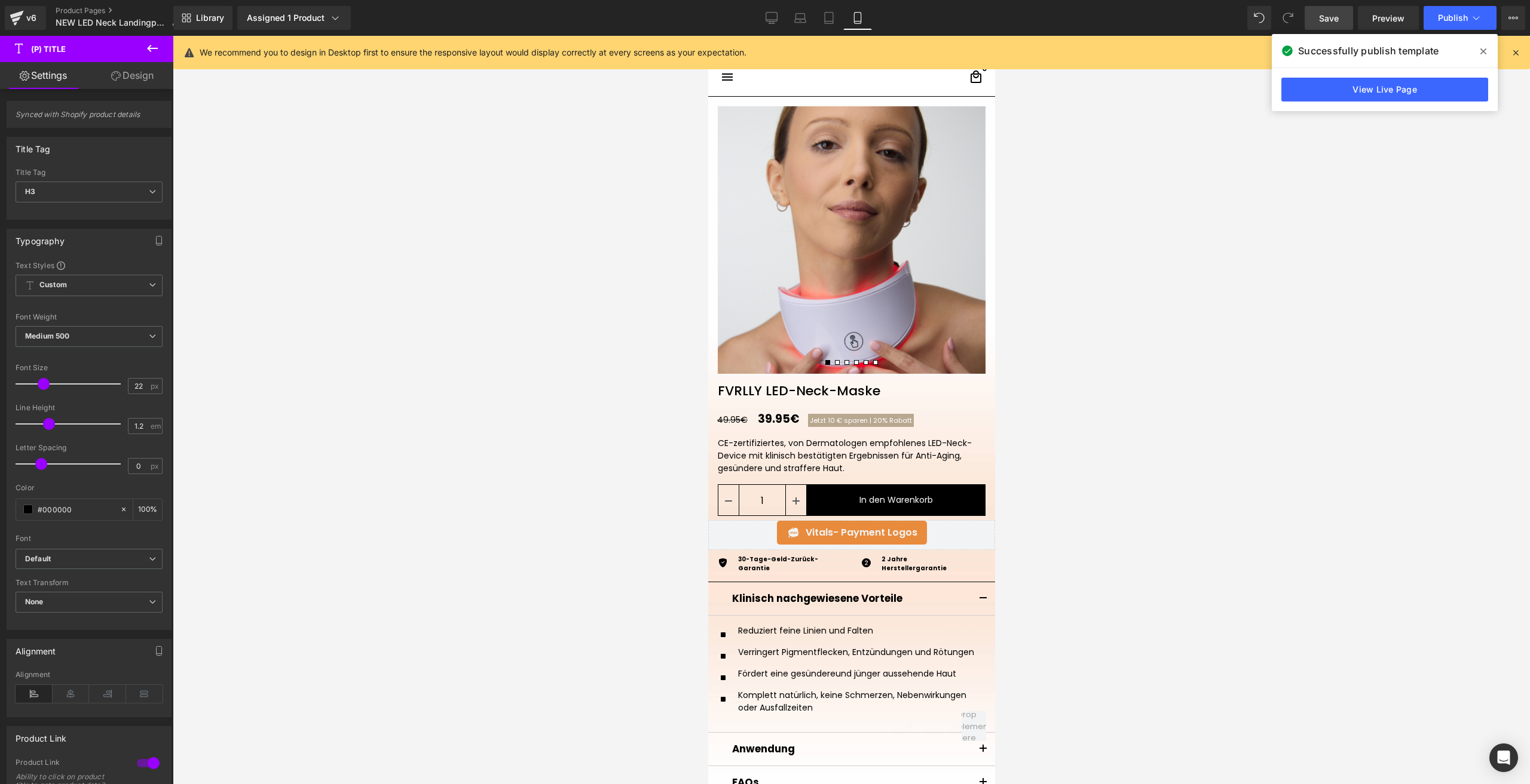
click at [114, 78] on icon at bounding box center [116, 77] width 10 height 10
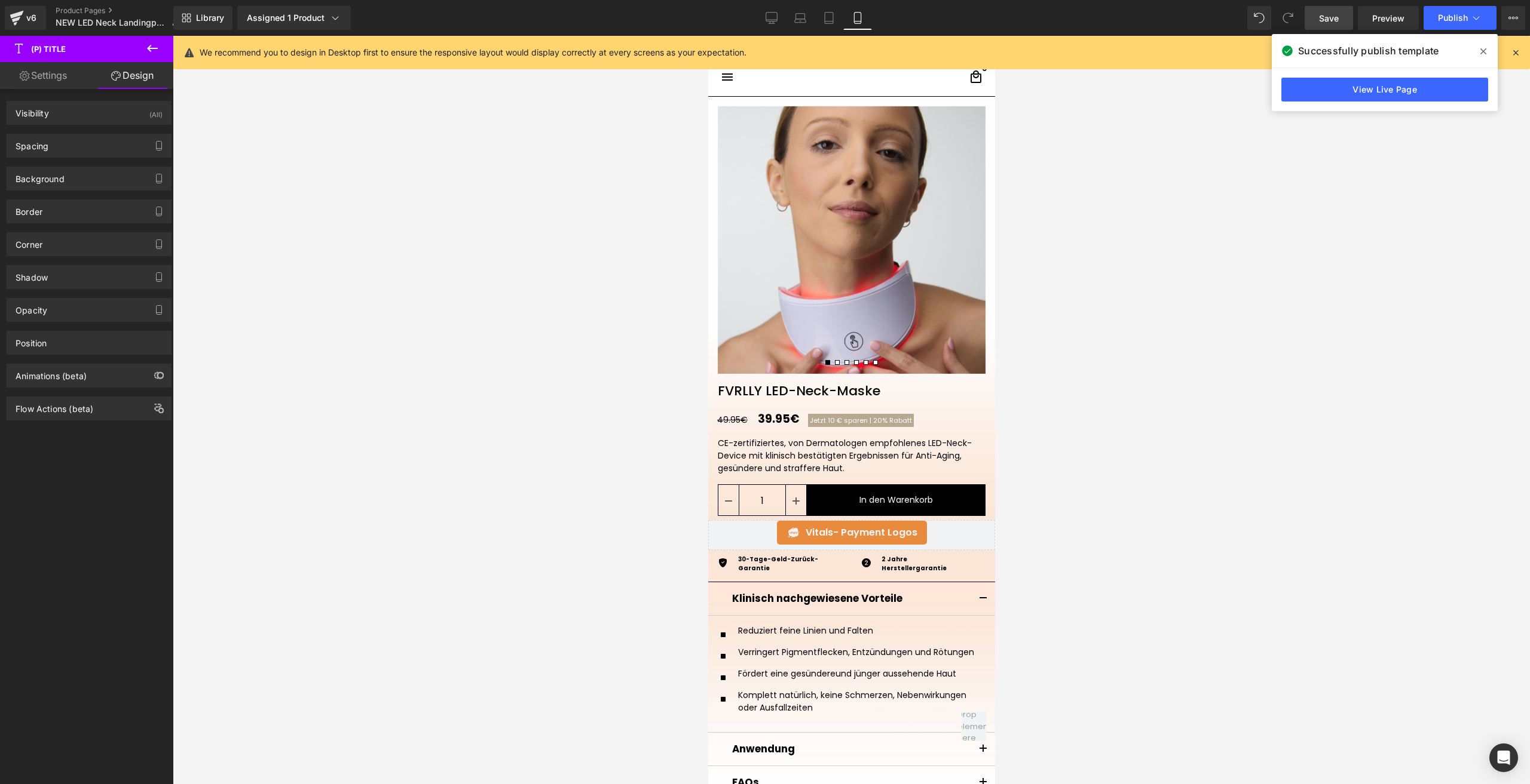
click at [73, 133] on div "Spacing [GEOGRAPHIC_DATA] 0 0 0 0 [GEOGRAPHIC_DATA] S S 0 S" at bounding box center [89, 141] width 179 height 33
click at [69, 145] on div "Spacing" at bounding box center [88, 145] width 164 height 23
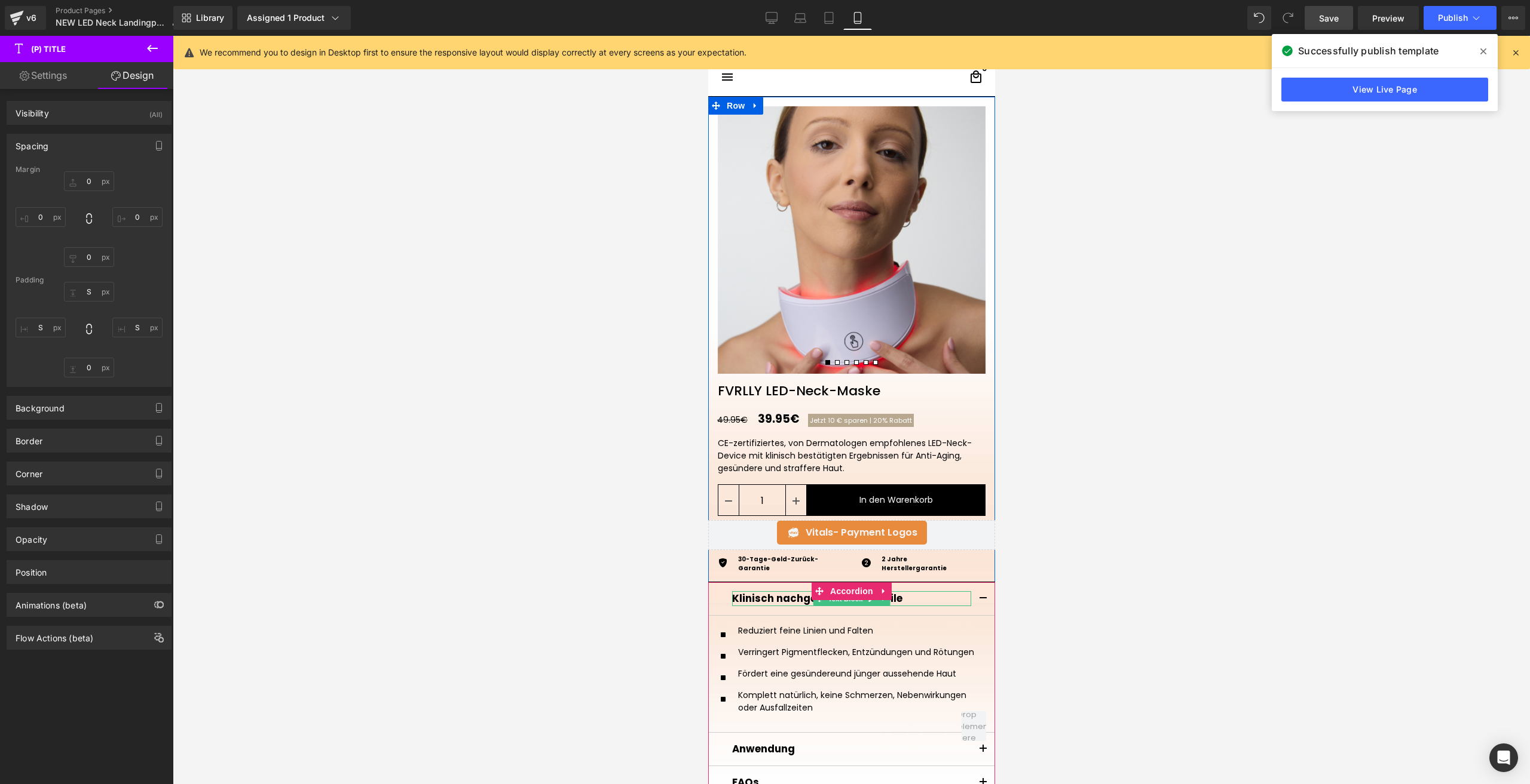
click at [743, 597] on strong "Klinisch nachgewiesene Vorteile" at bounding box center [816, 598] width 170 height 14
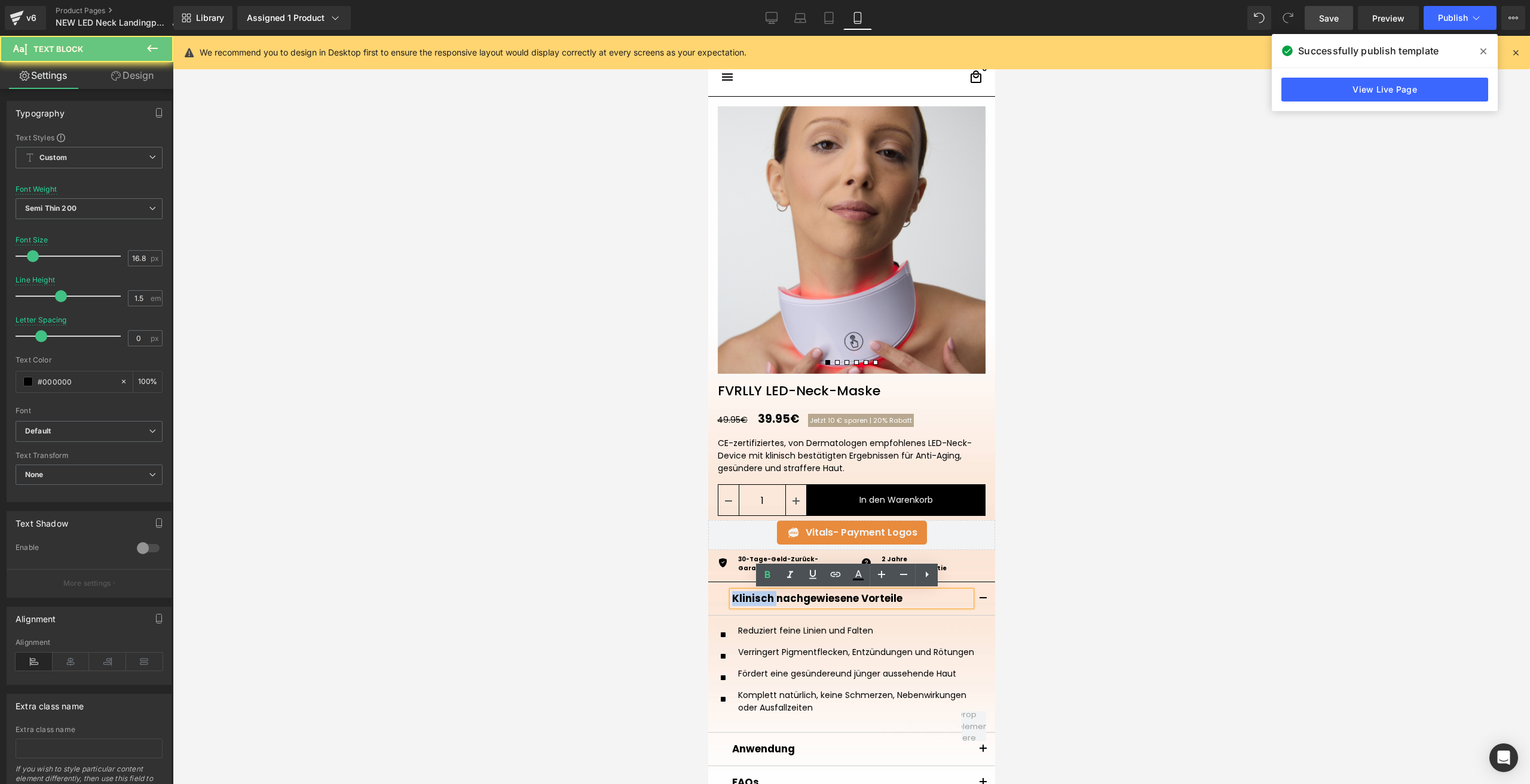
click at [743, 597] on strong "Klinisch nachgewiesene Vorteile" at bounding box center [816, 598] width 170 height 14
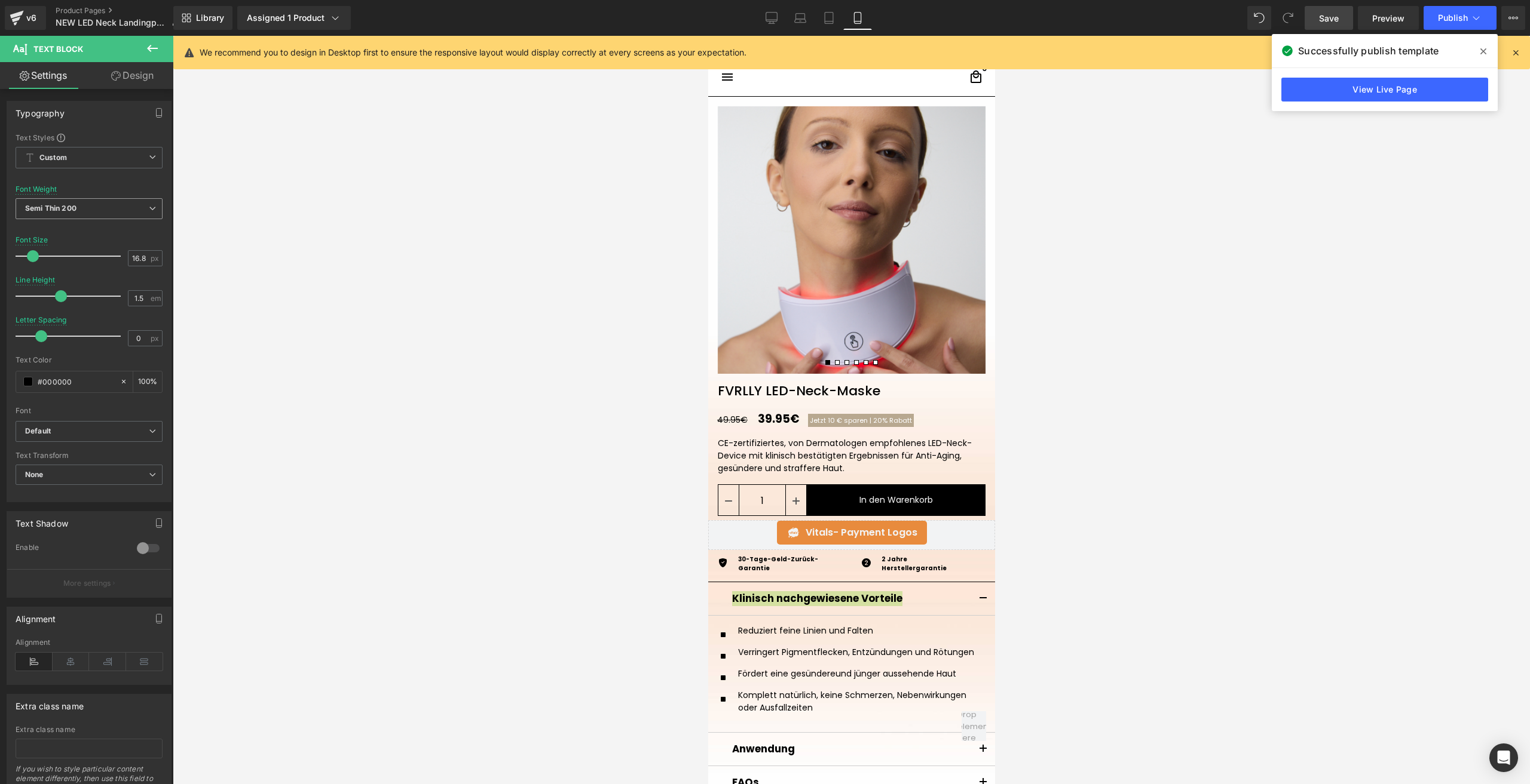
click at [77, 208] on b "Semi Thin 200" at bounding box center [51, 208] width 52 height 9
click at [129, 259] on input "16.8" at bounding box center [138, 257] width 21 height 15
type input "15"
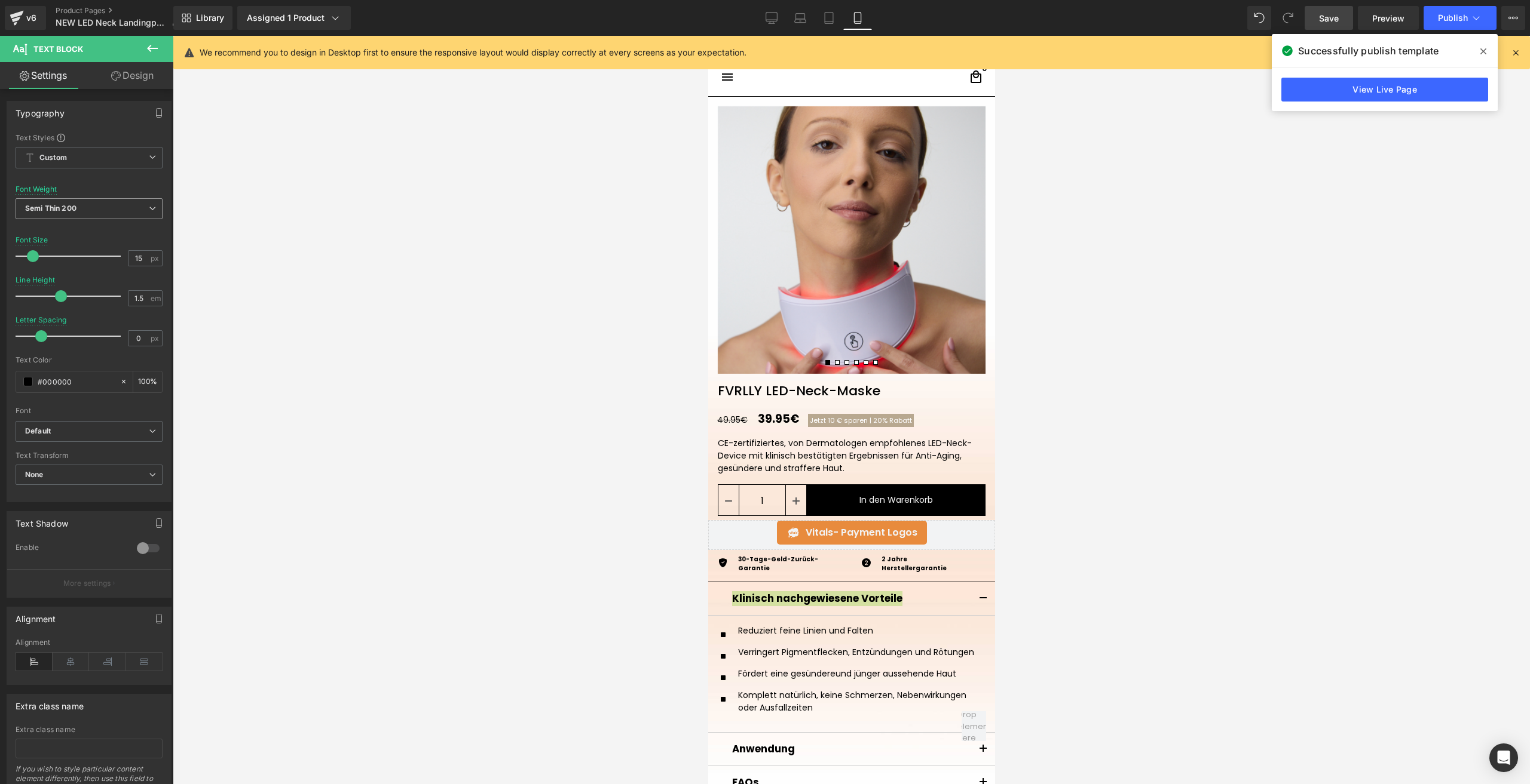
click at [61, 215] on span "Semi Thin 200" at bounding box center [89, 209] width 147 height 21
click at [87, 261] on li "Semi Bold 600" at bounding box center [89, 259] width 147 height 18
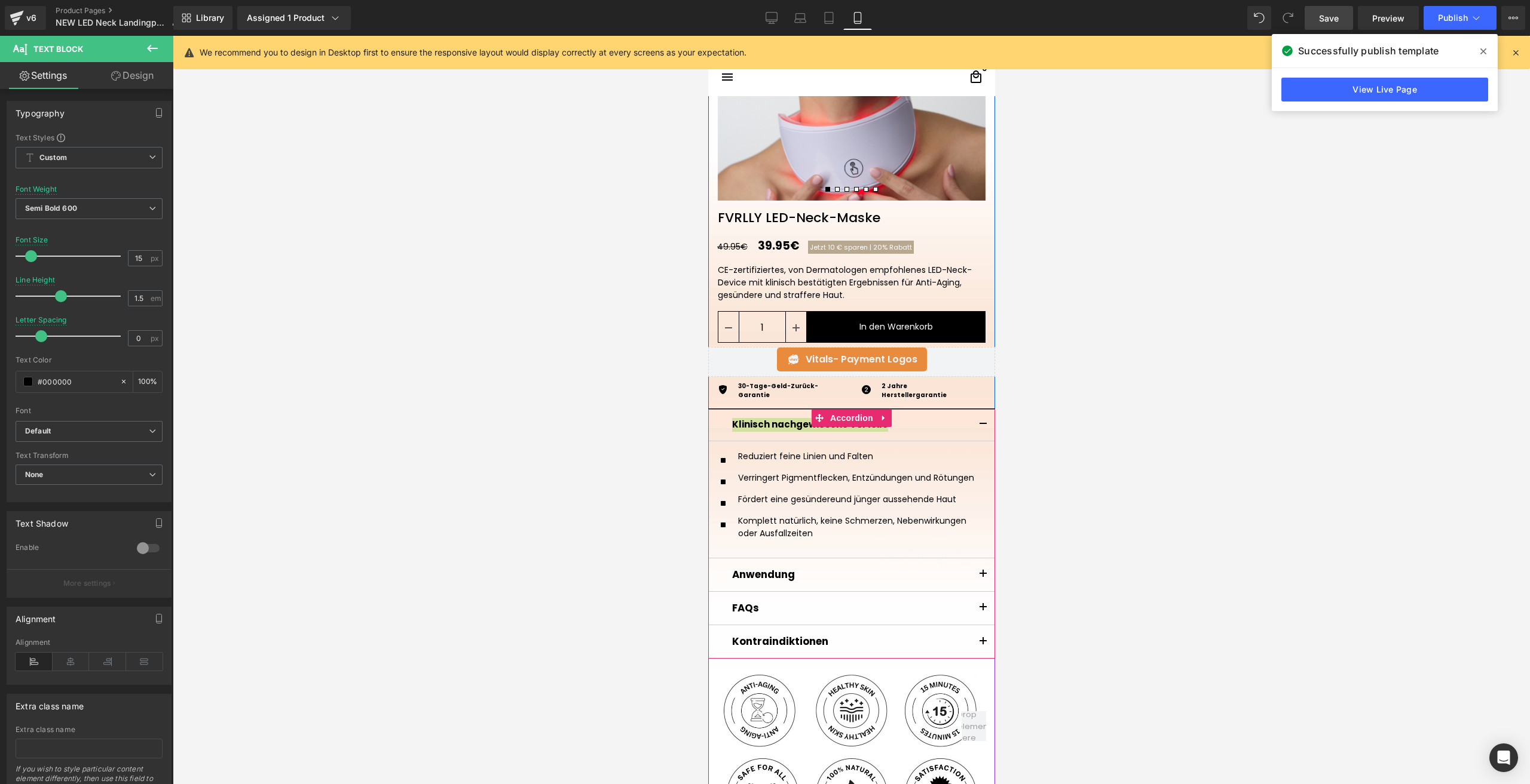
scroll to position [179, 0]
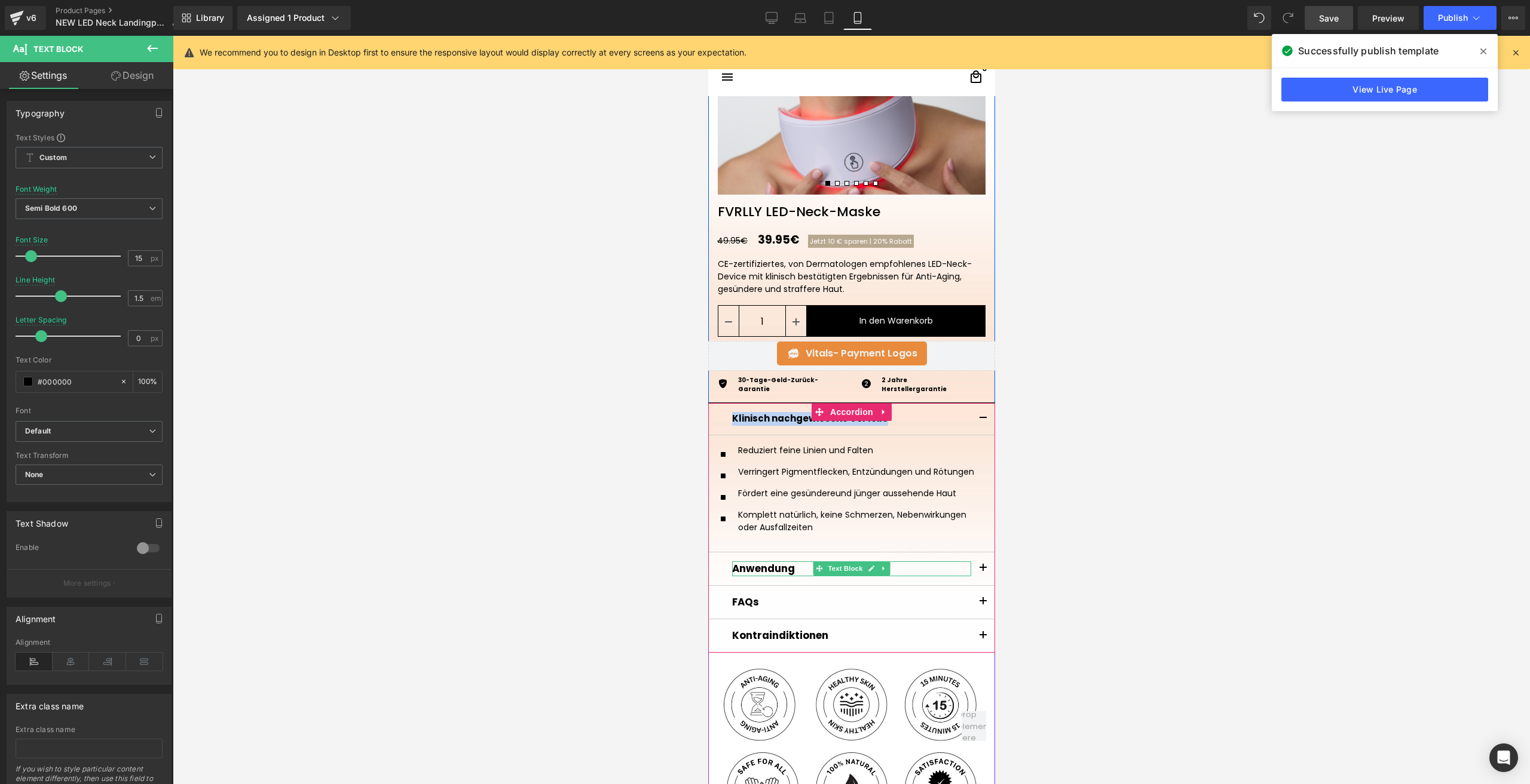
click at [744, 567] on strong "Anwendung" at bounding box center [763, 568] width 63 height 14
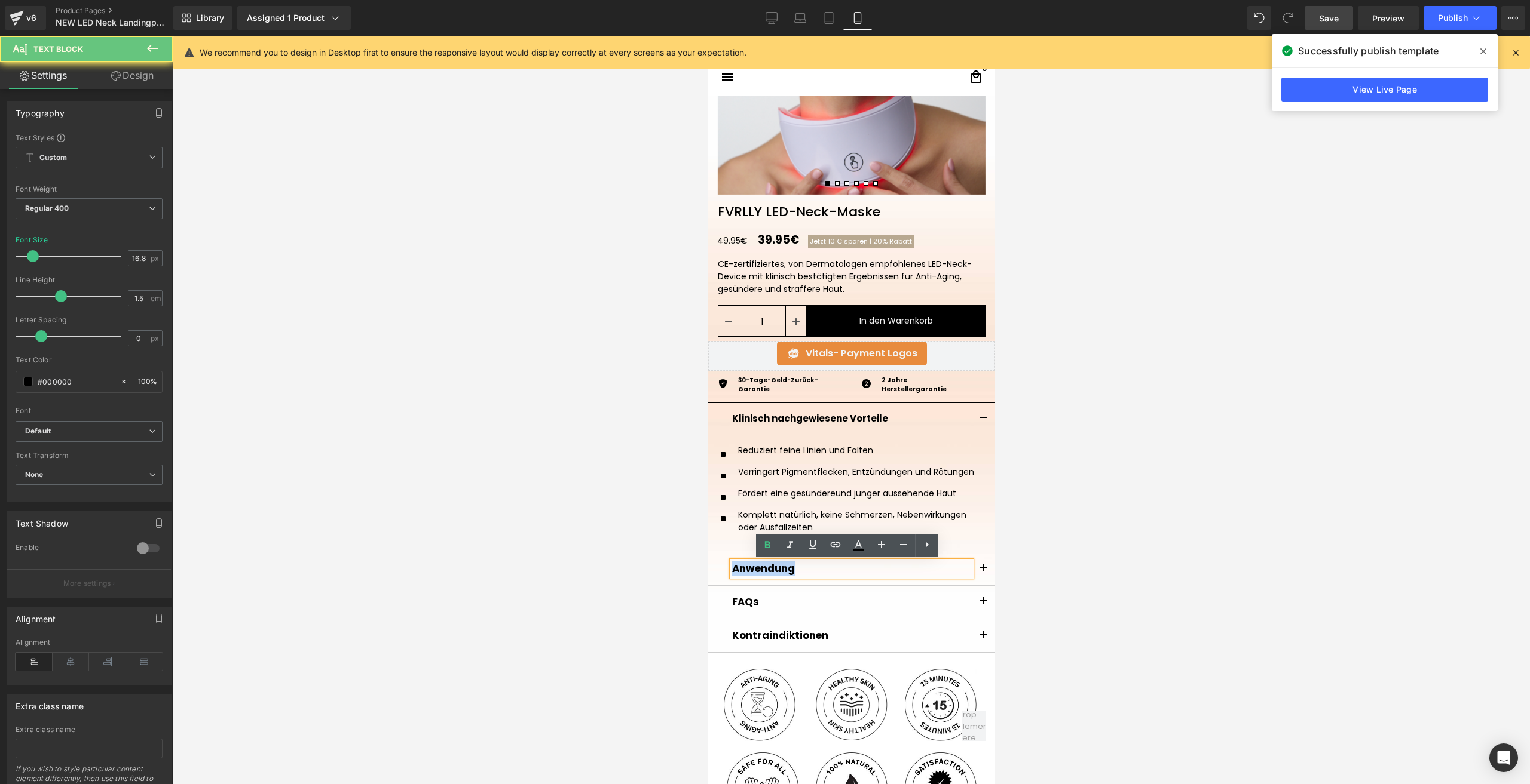
click at [744, 567] on strong "Anwendung" at bounding box center [763, 568] width 63 height 14
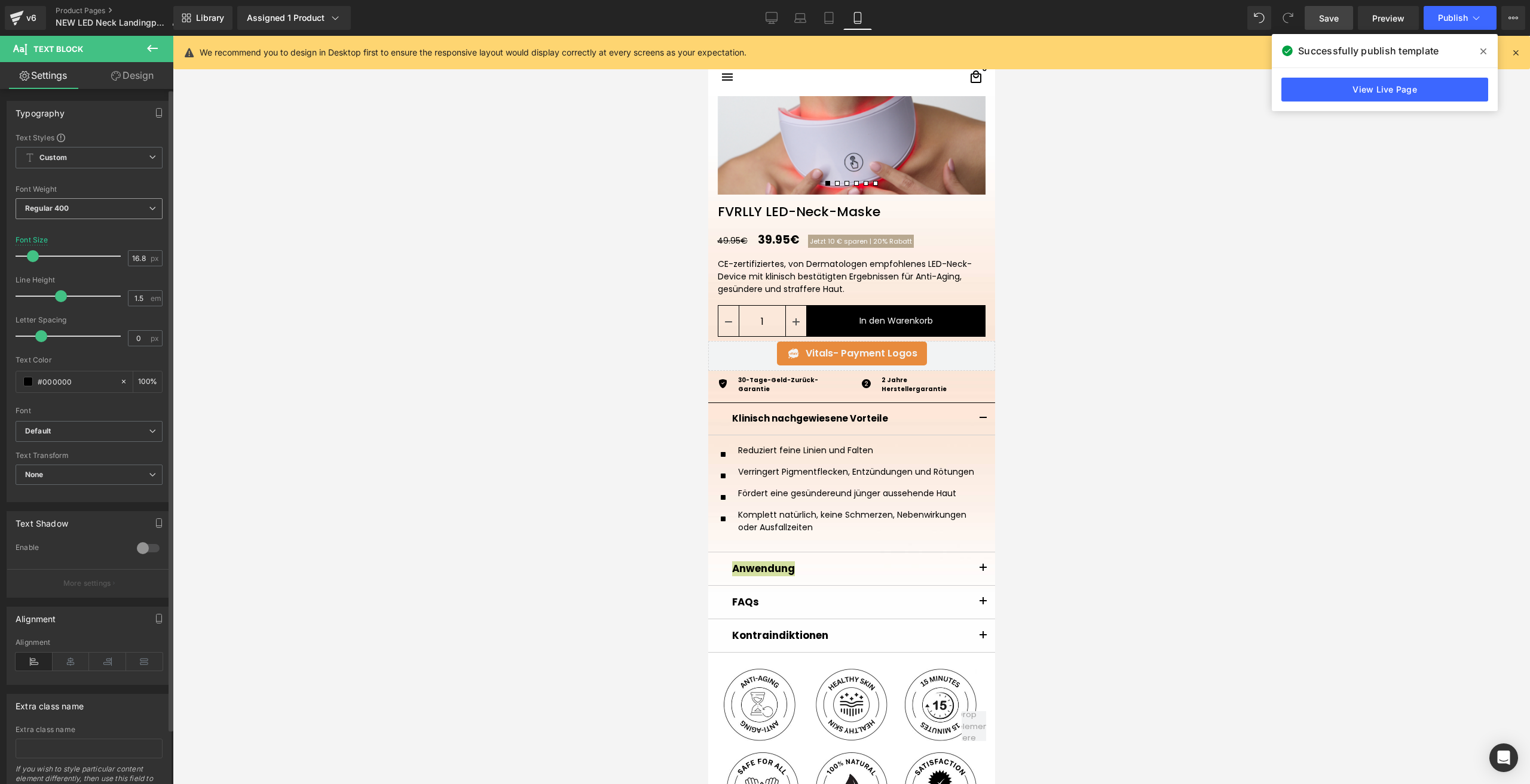
click at [55, 208] on b "Regular 400" at bounding box center [47, 208] width 44 height 9
click at [81, 261] on div "Semi Bold 600" at bounding box center [59, 259] width 51 height 8
click at [129, 262] on input "16.8" at bounding box center [138, 257] width 21 height 15
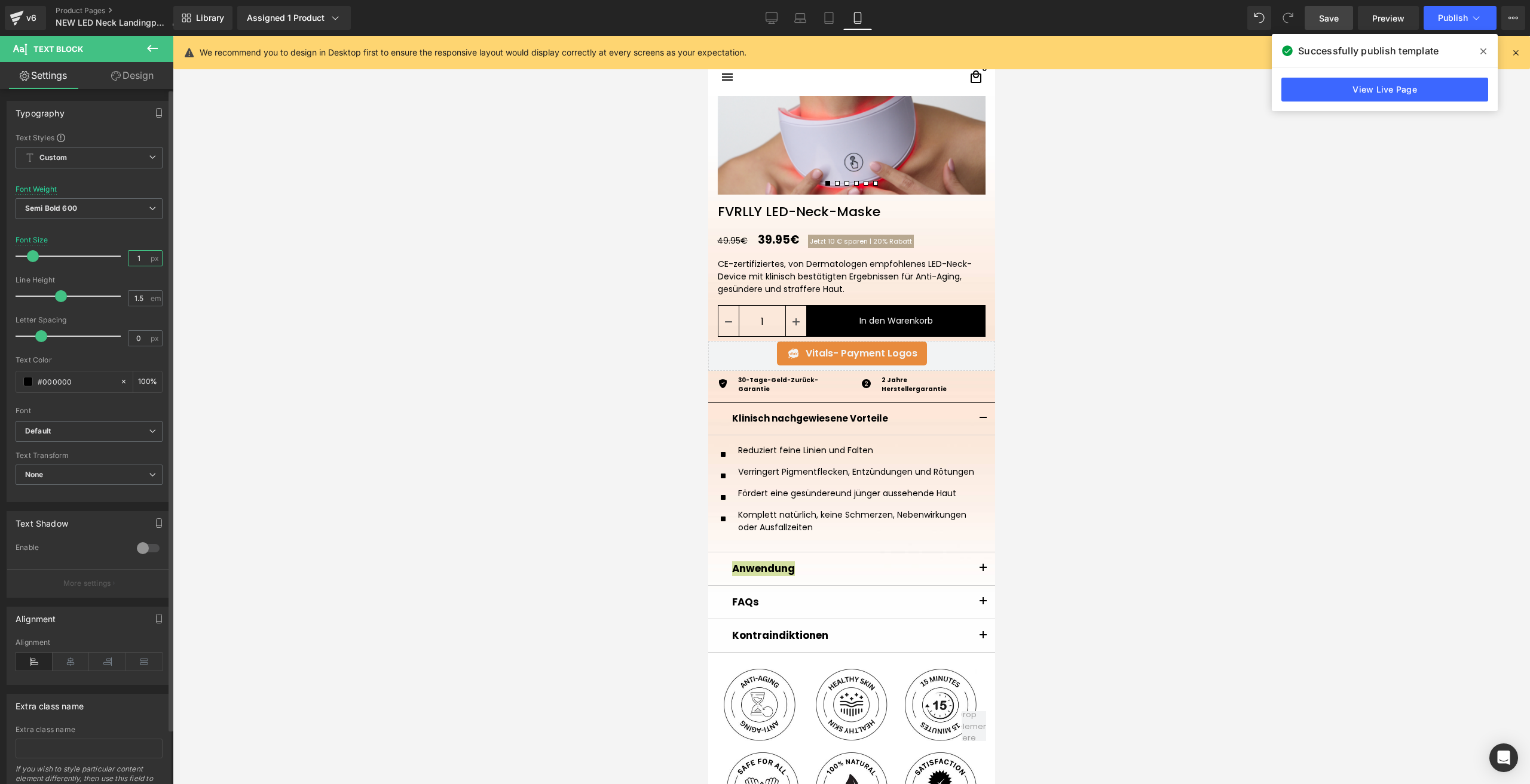
type input "15"
click at [752, 598] on strong "FAQs" at bounding box center [745, 600] width 27 height 14
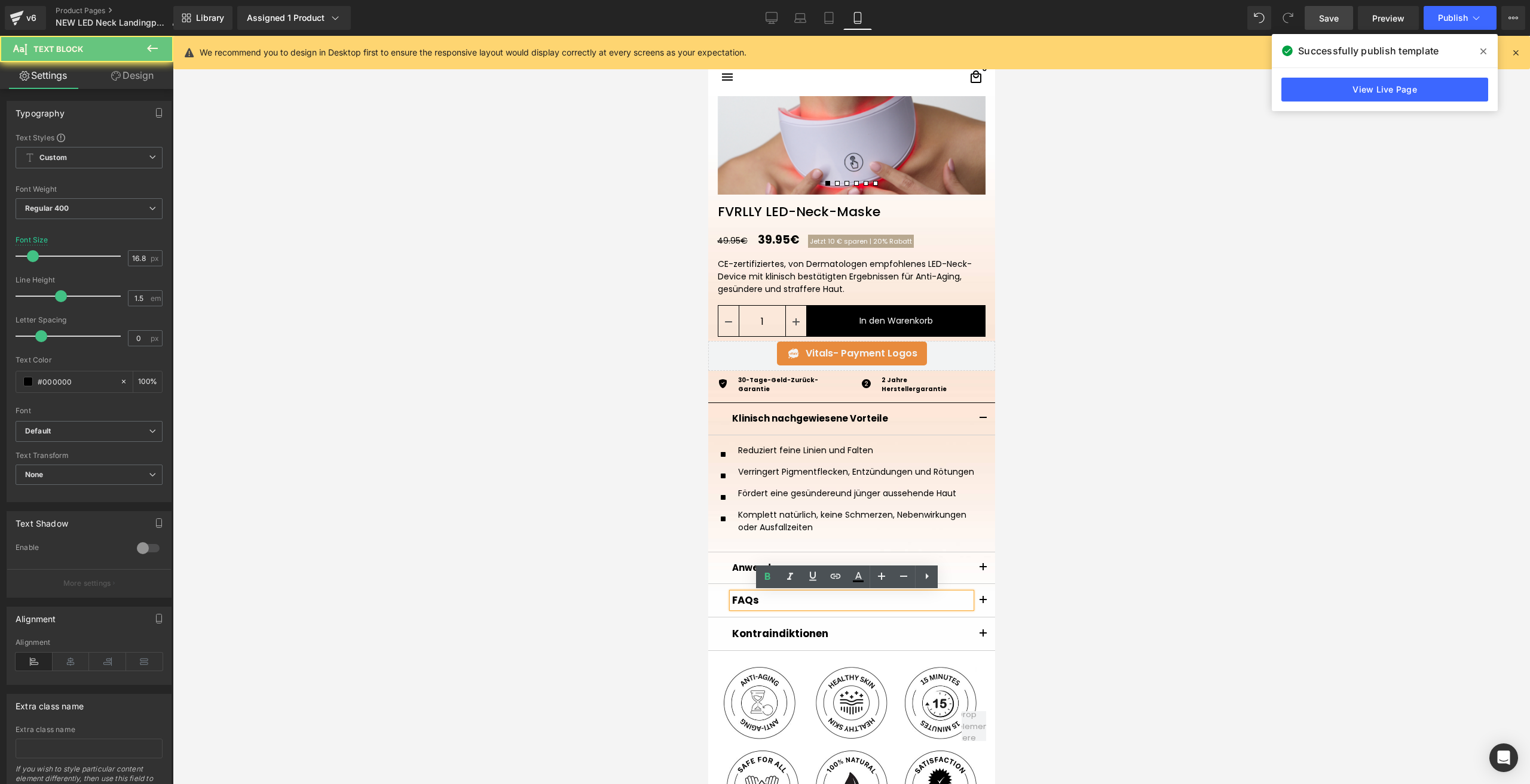
click at [752, 598] on strong "FAQs" at bounding box center [745, 600] width 27 height 14
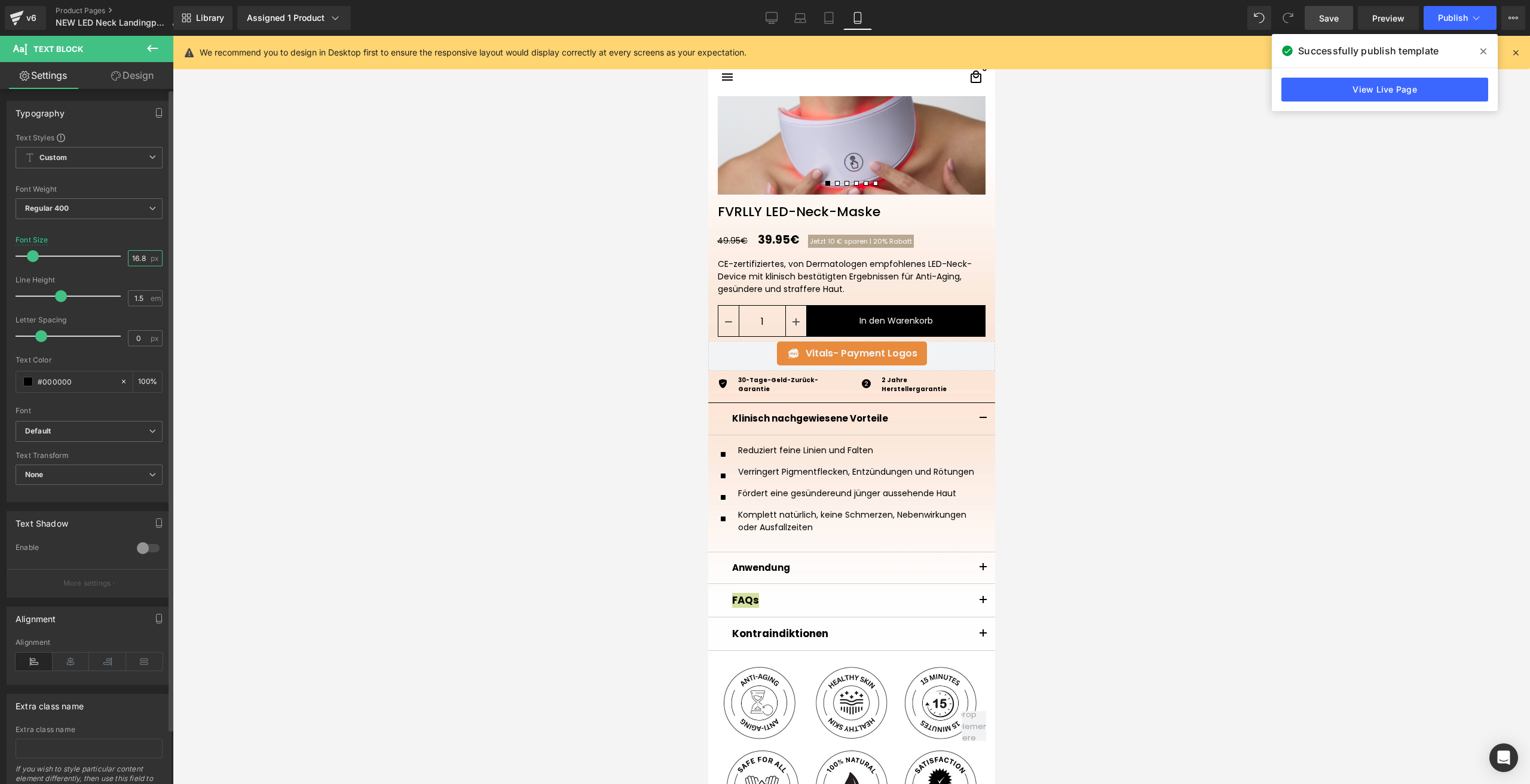
click at [139, 258] on input "16.8" at bounding box center [138, 257] width 21 height 15
click at [139, 259] on input "16.8" at bounding box center [138, 257] width 21 height 15
type input "15"
click at [85, 217] on span "Regular 400" at bounding box center [89, 209] width 147 height 21
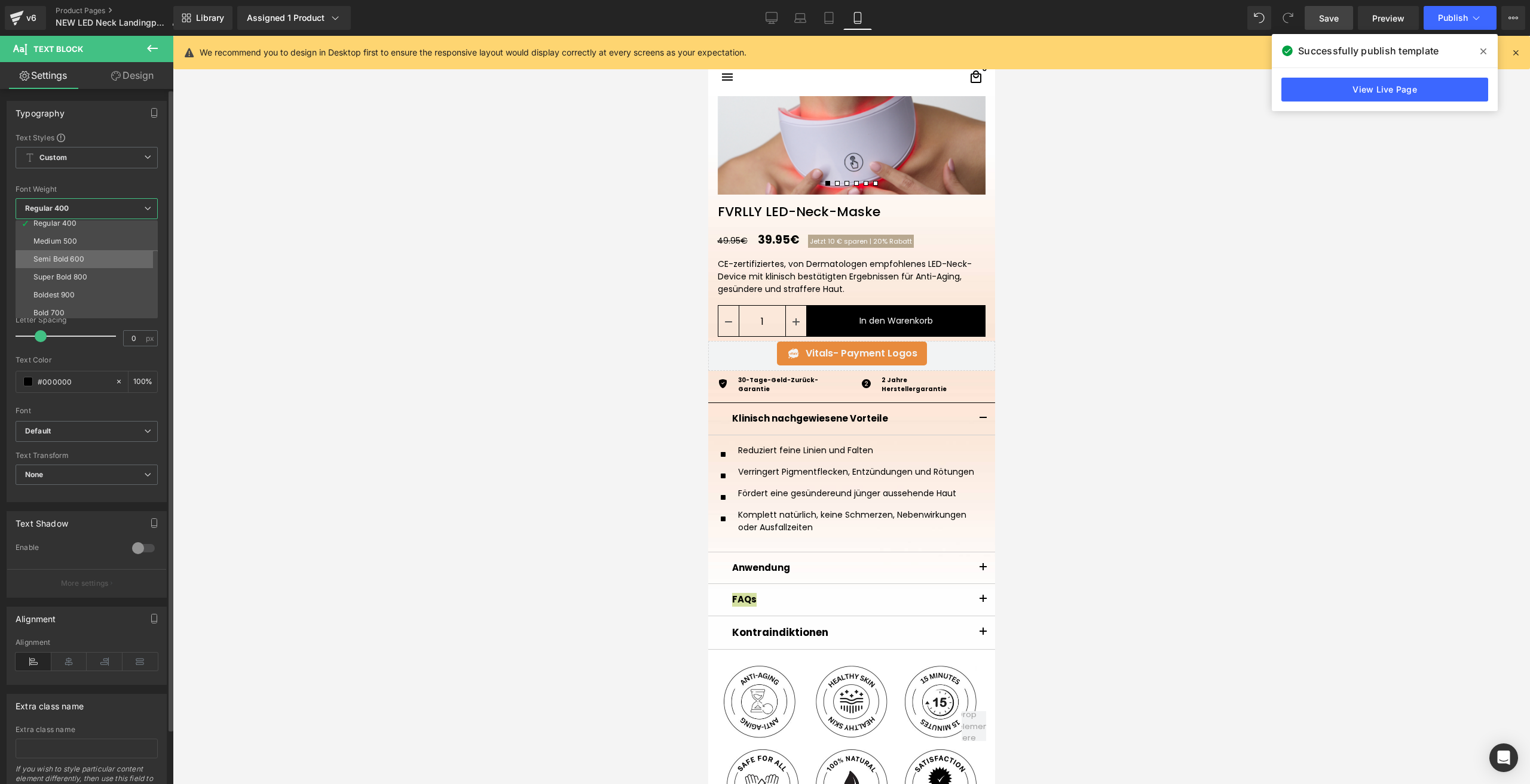
click at [79, 262] on div "Semi Bold 600" at bounding box center [59, 259] width 51 height 8
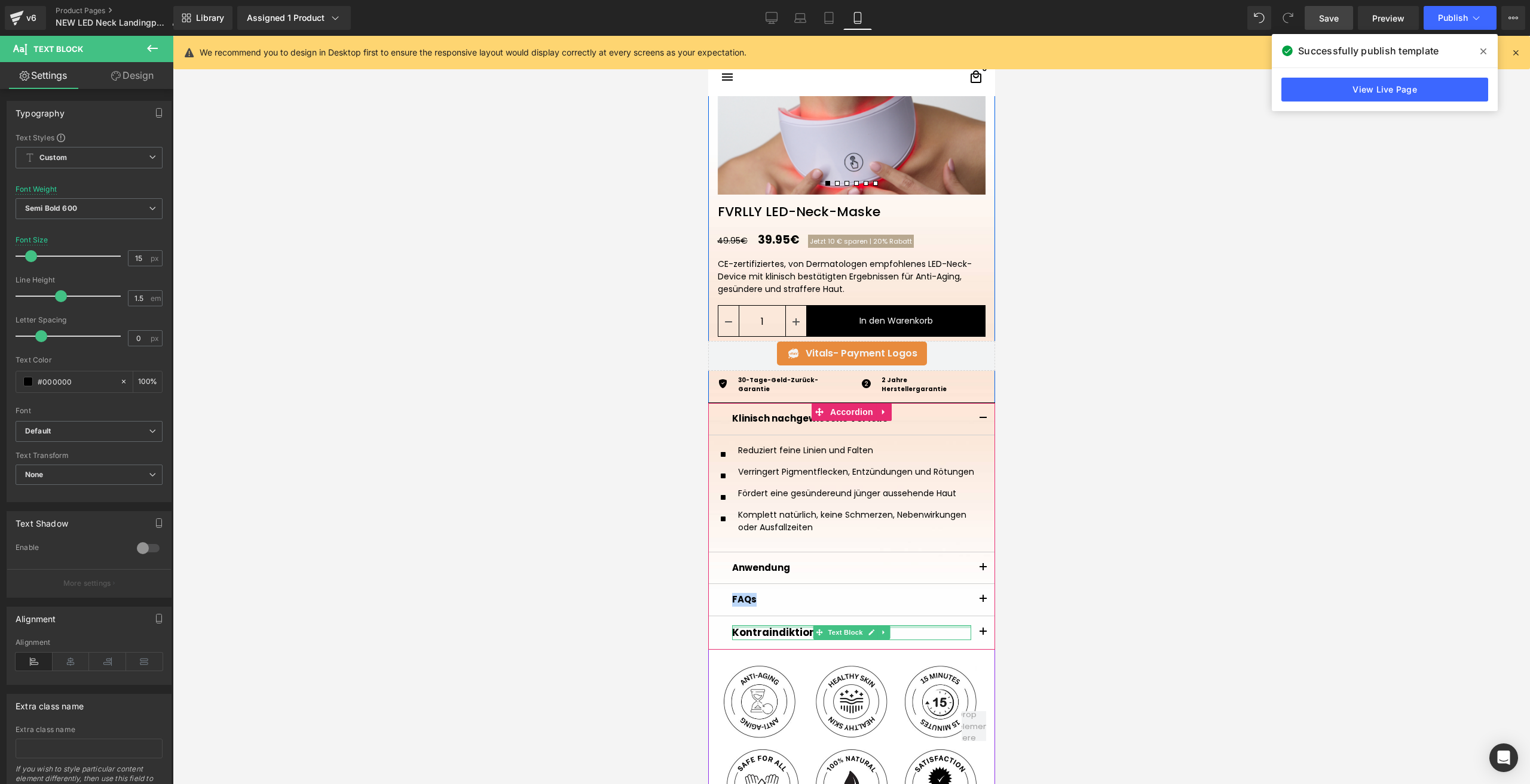
click at [749, 630] on strong "Kontraindiktionen" at bounding box center [779, 632] width 96 height 14
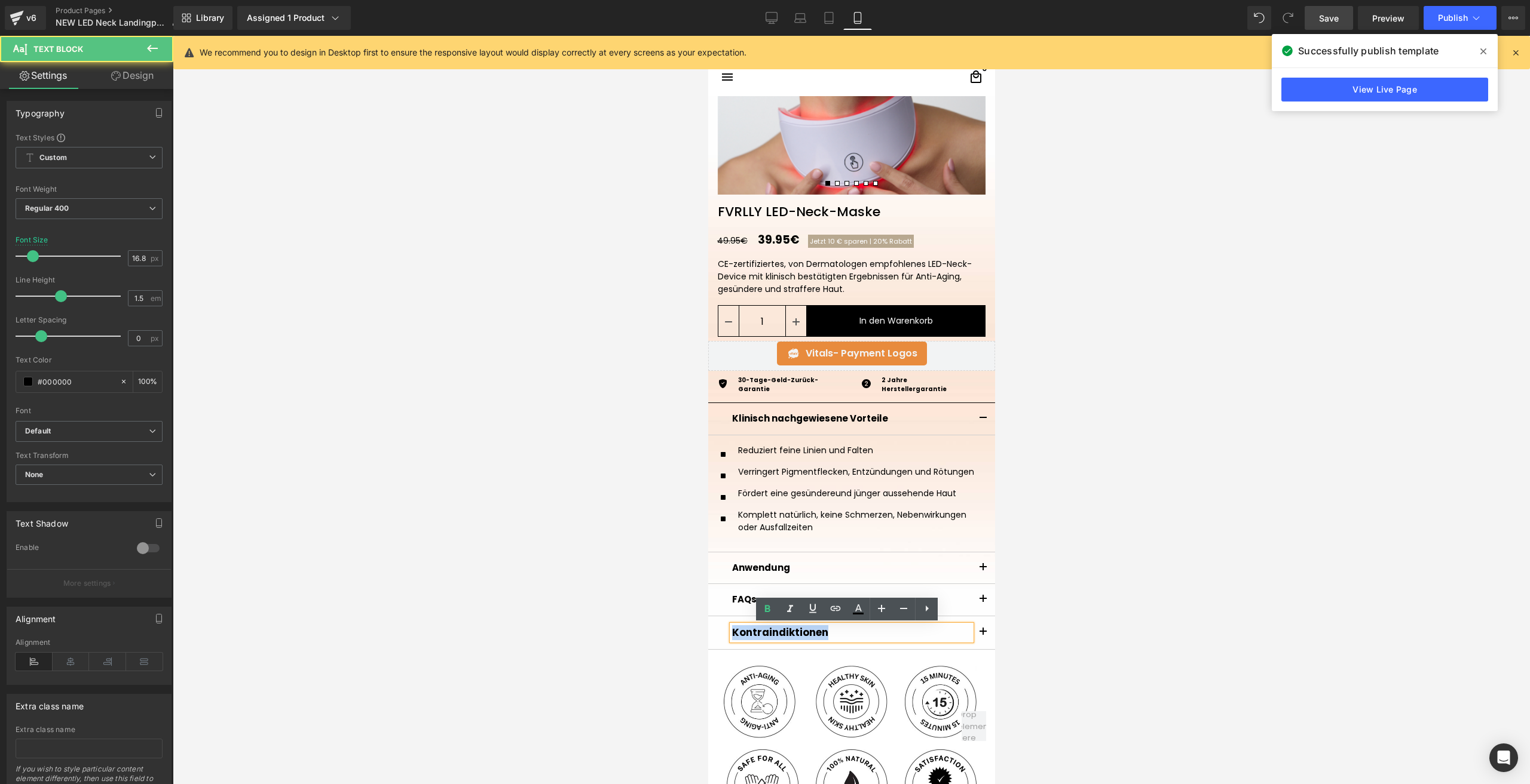
click at [749, 630] on strong "Kontraindiktionen" at bounding box center [779, 632] width 96 height 14
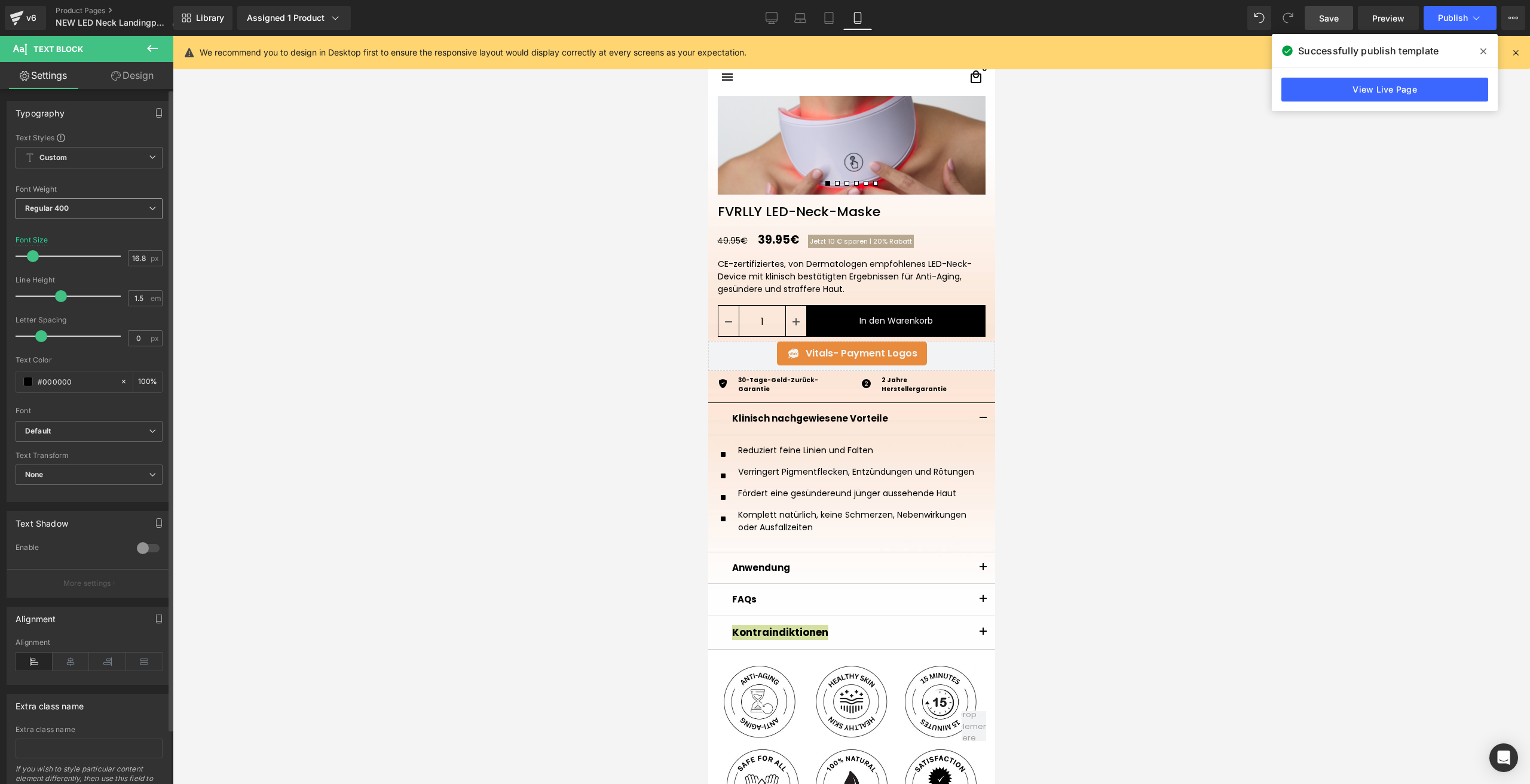
click at [84, 211] on span "Regular 400" at bounding box center [89, 209] width 147 height 21
click at [59, 261] on div "Semi Bold 600" at bounding box center [59, 259] width 51 height 8
click at [129, 262] on input "16.8" at bounding box center [138, 257] width 21 height 15
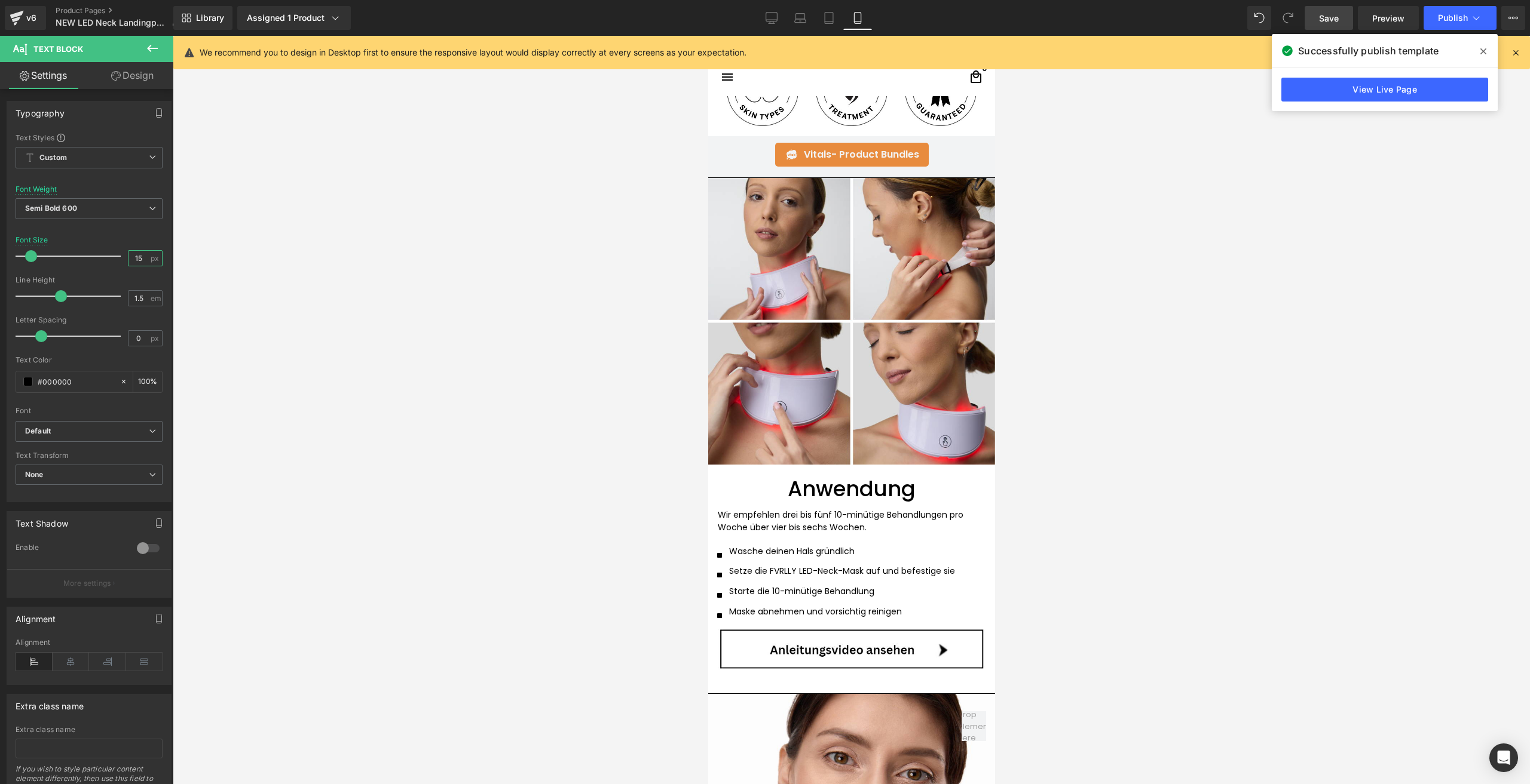
scroll to position [1075, 0]
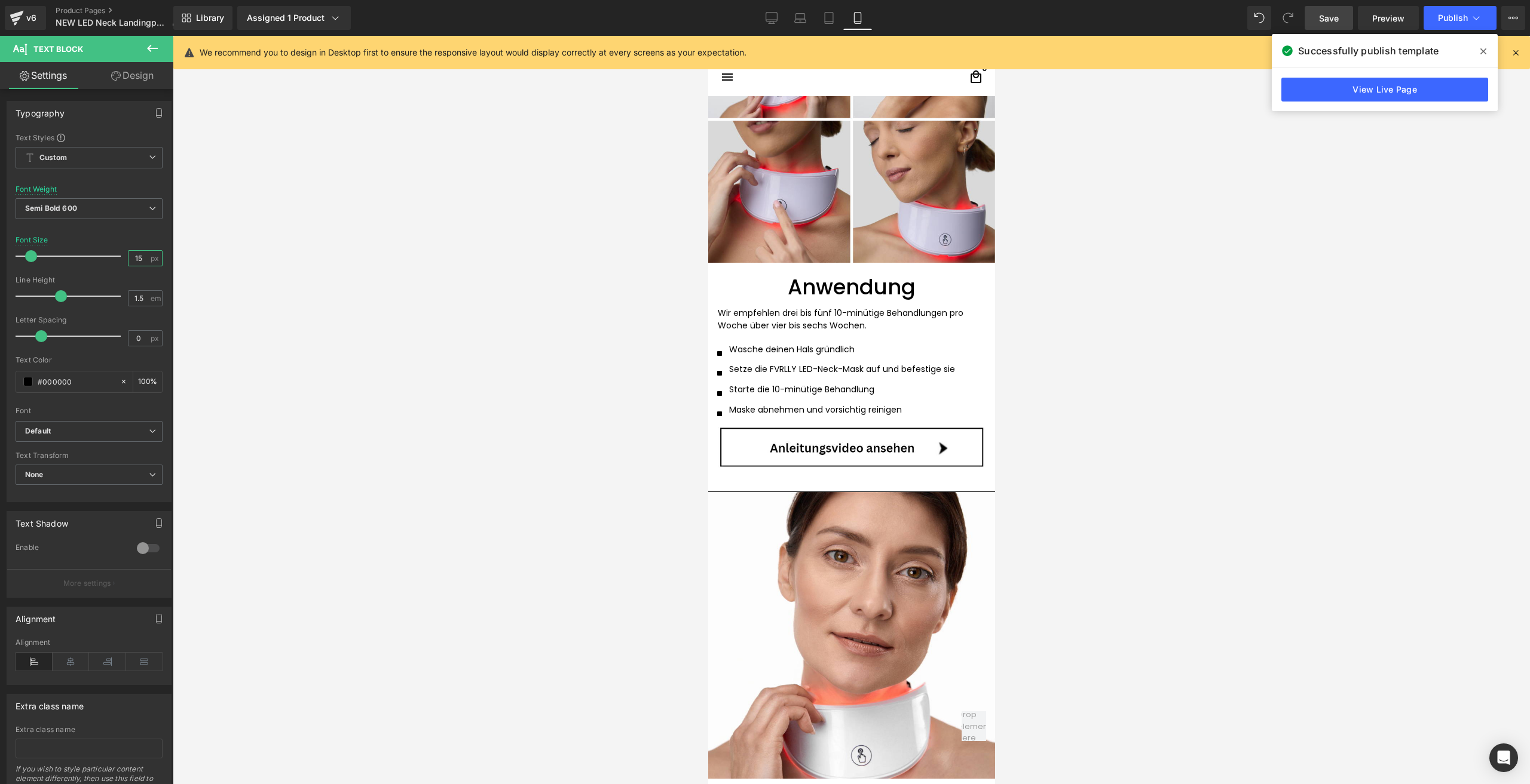
type input "15"
drag, startPoint x: 1319, startPoint y: 23, endPoint x: 91, endPoint y: 309, distance: 1260.9
click at [1319, 23] on span "Save" at bounding box center [1328, 18] width 20 height 13
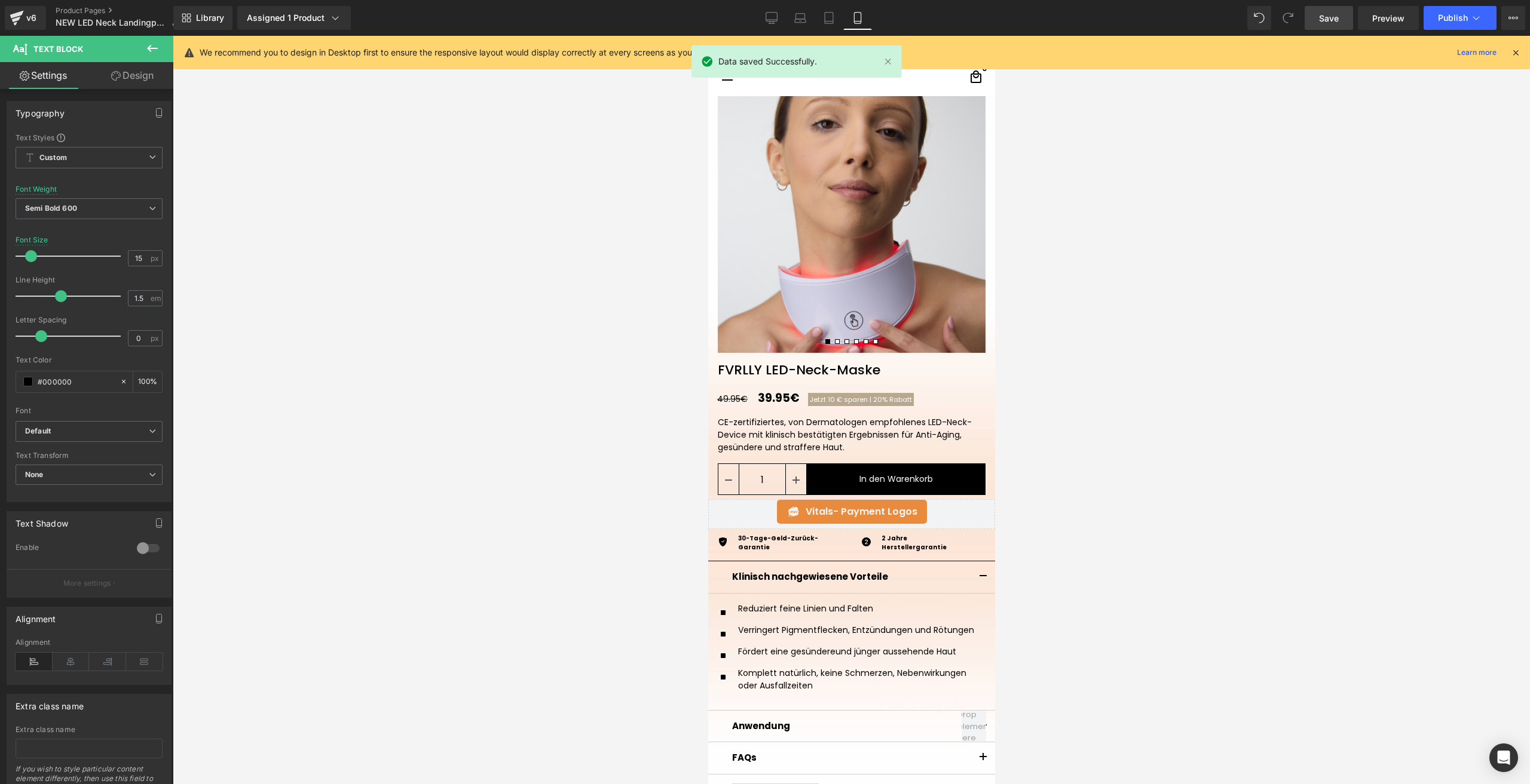
scroll to position [0, 0]
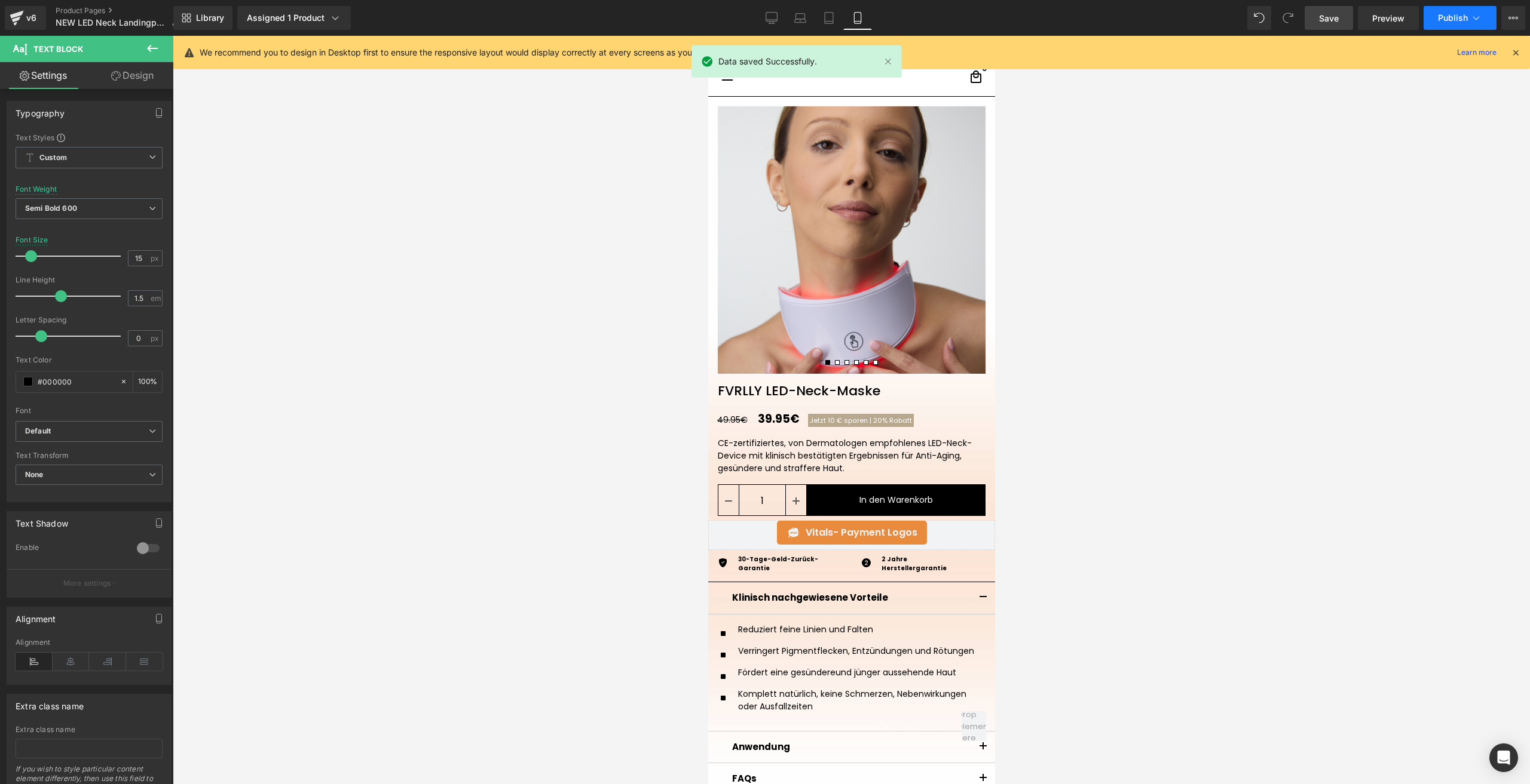
click at [1453, 22] on span "Publish" at bounding box center [1452, 18] width 30 height 10
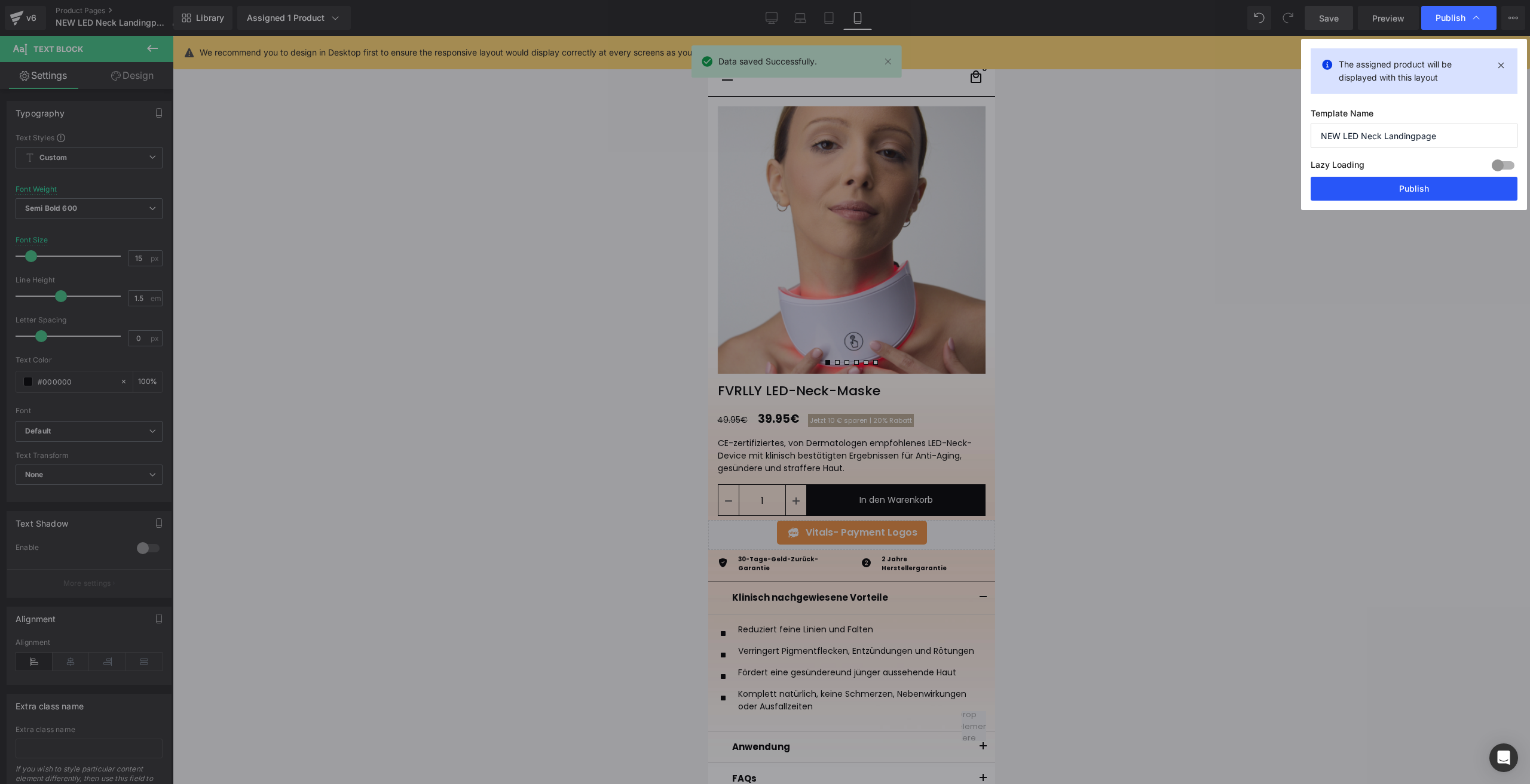
click at [1349, 186] on button "Publish" at bounding box center [1414, 189] width 207 height 24
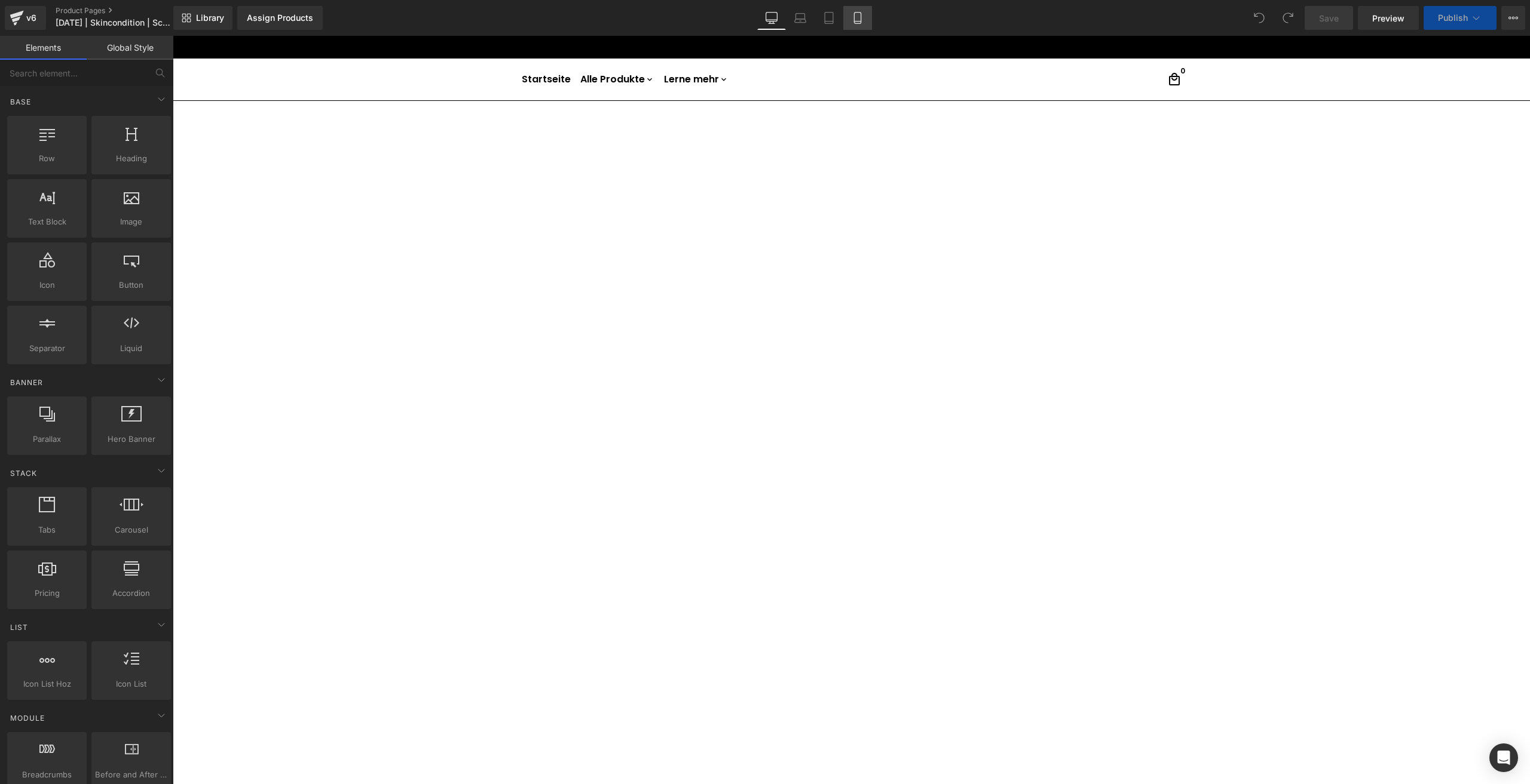
click at [858, 19] on icon at bounding box center [857, 18] width 12 height 12
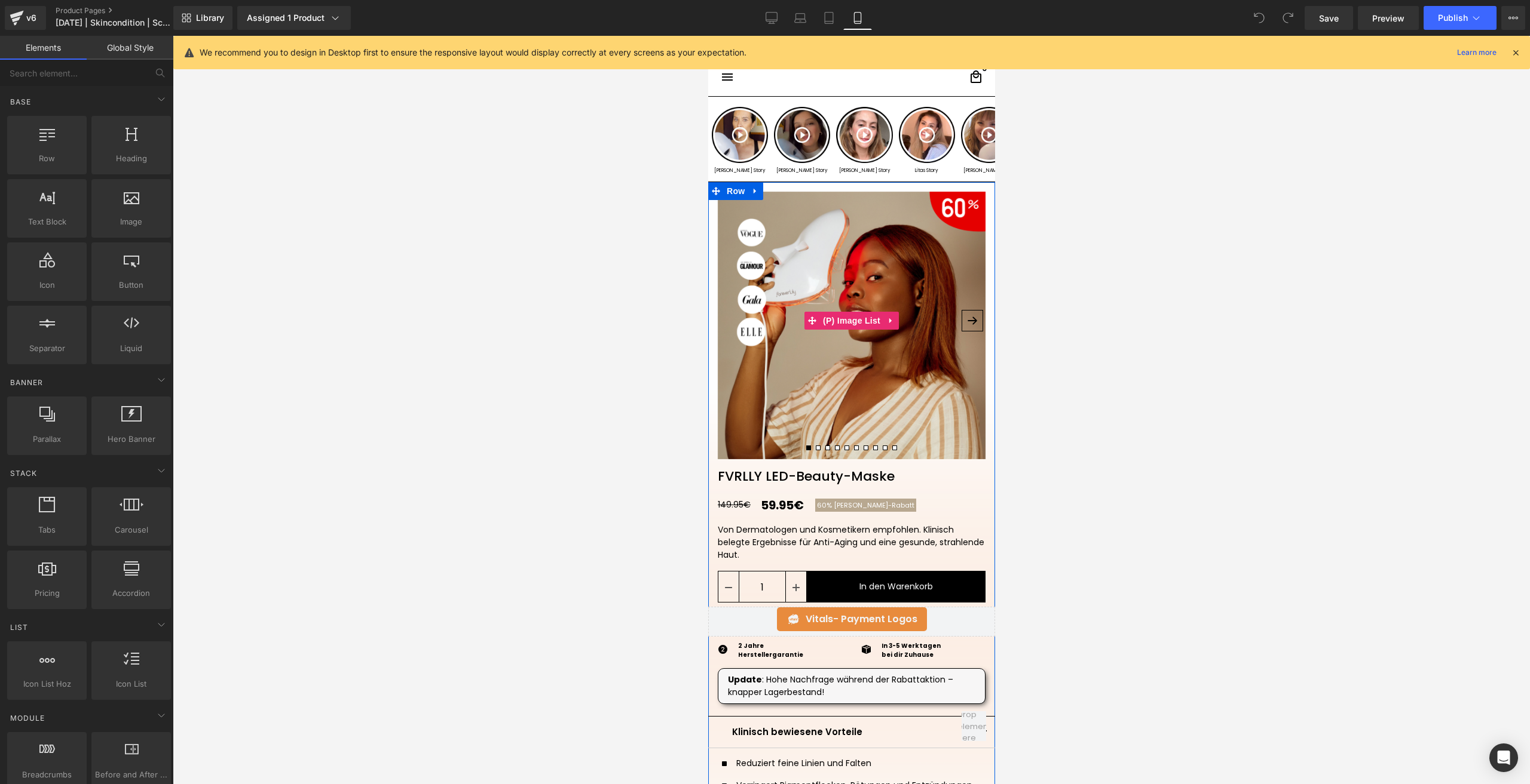
click at [824, 261] on img at bounding box center [850, 325] width 267 height 267
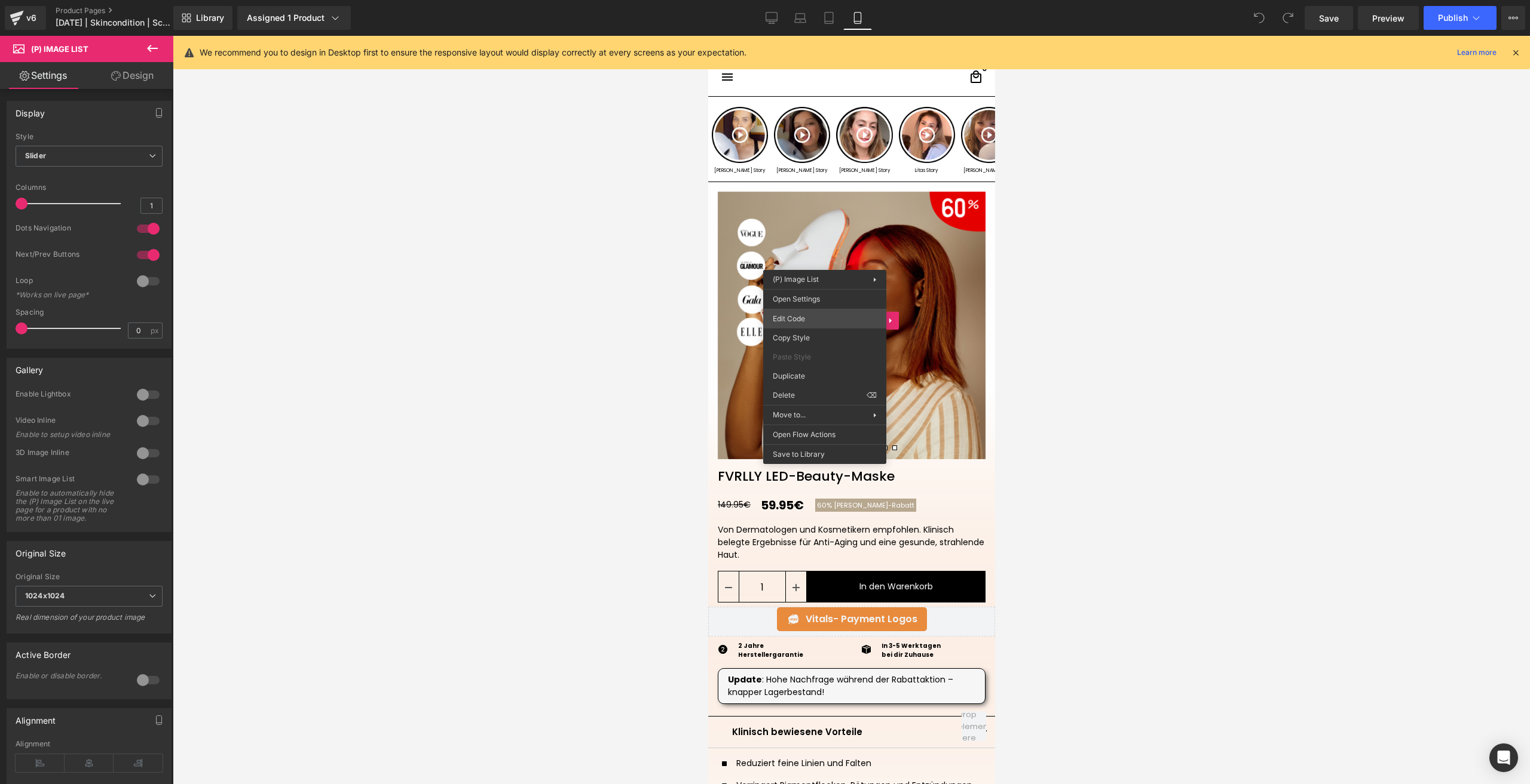
click at [820, 0] on div "You are previewing how the will restyle your page. You can not edit Elements in…" at bounding box center [765, 0] width 1530 height 0
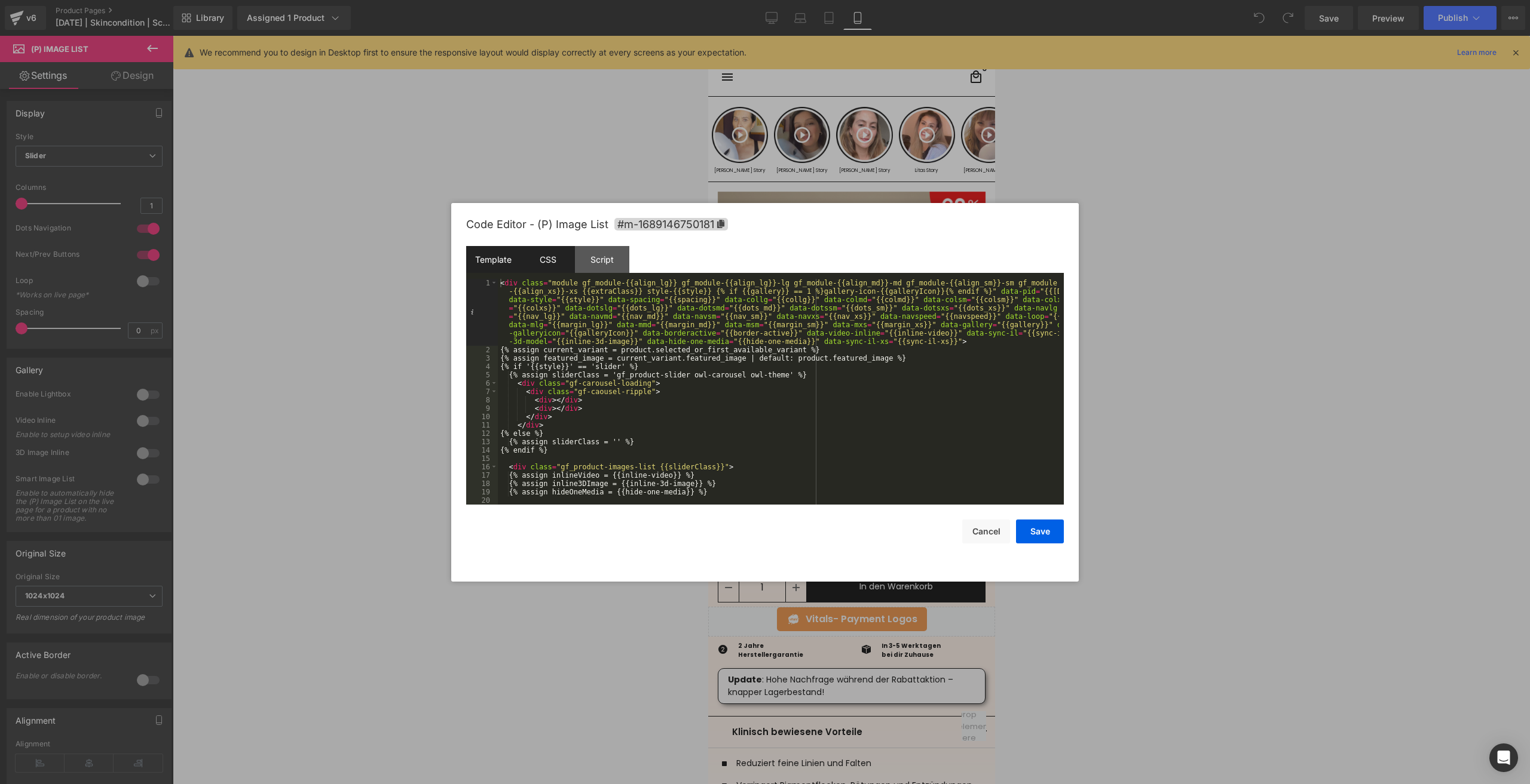
click at [555, 266] on div "CSS" at bounding box center [547, 259] width 55 height 27
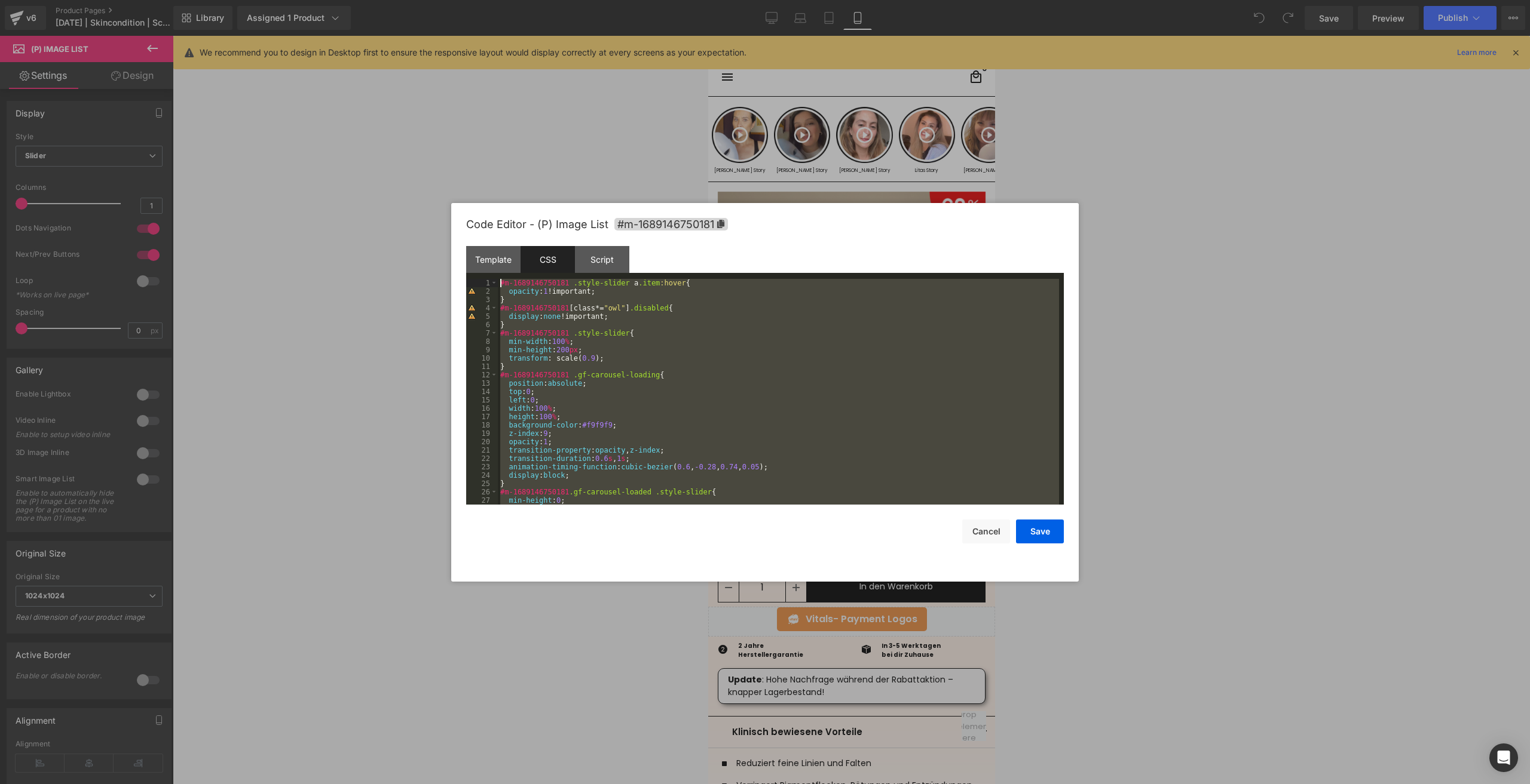
drag, startPoint x: 516, startPoint y: 500, endPoint x: 459, endPoint y: 71, distance: 432.8
click at [459, 71] on body "You are previewing how the will restyle your page. You can not edit Elements in…" at bounding box center [765, 392] width 1530 height 784
click at [603, 256] on div "Script" at bounding box center [601, 259] width 55 height 27
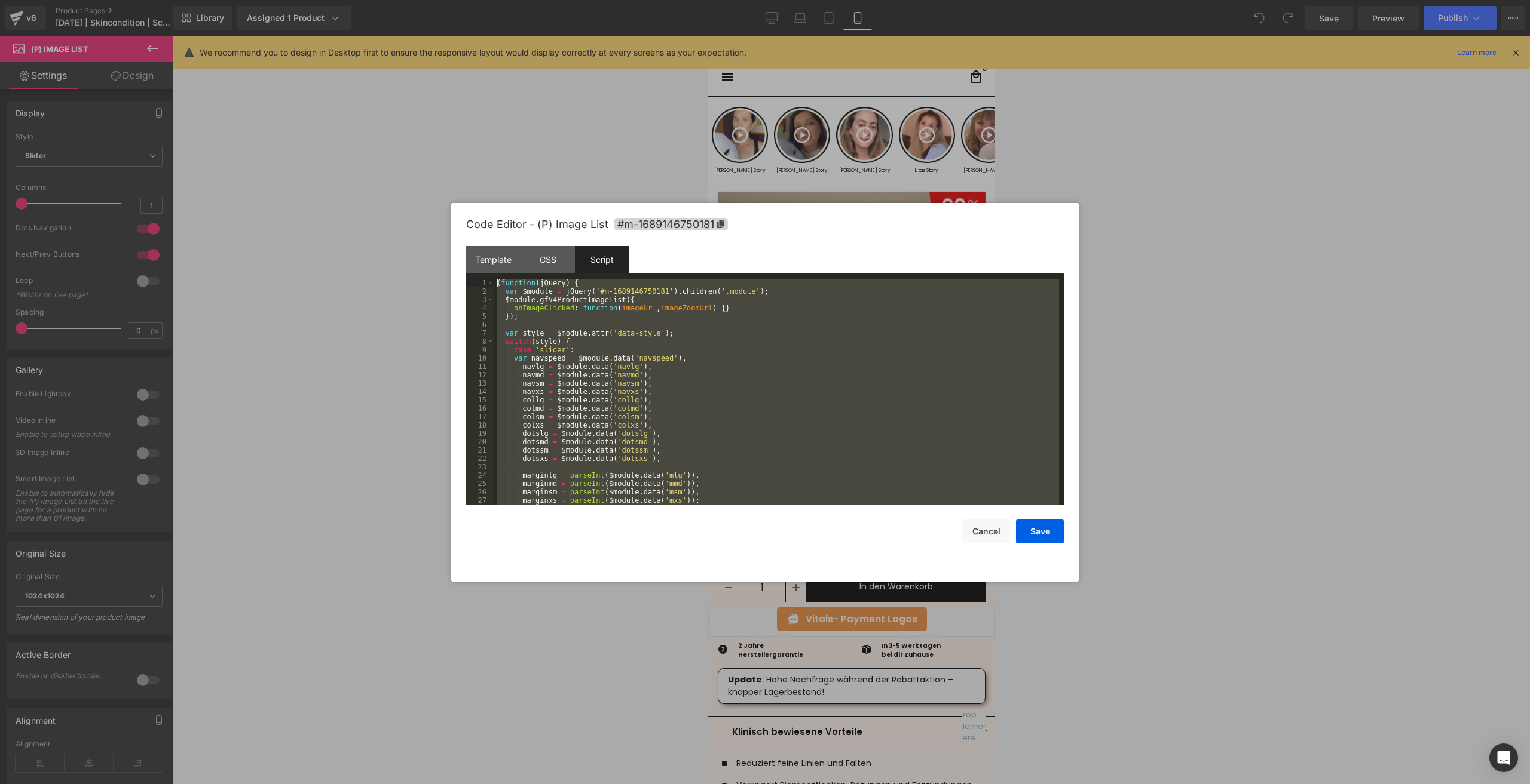
drag, startPoint x: 635, startPoint y: 501, endPoint x: 354, endPoint y: 141, distance: 456.7
click at [354, 141] on body "You are previewing how the will restyle your page. You can not edit Elements in…" at bounding box center [765, 392] width 1530 height 784
click at [502, 260] on div "Template" at bounding box center [493, 259] width 55 height 27
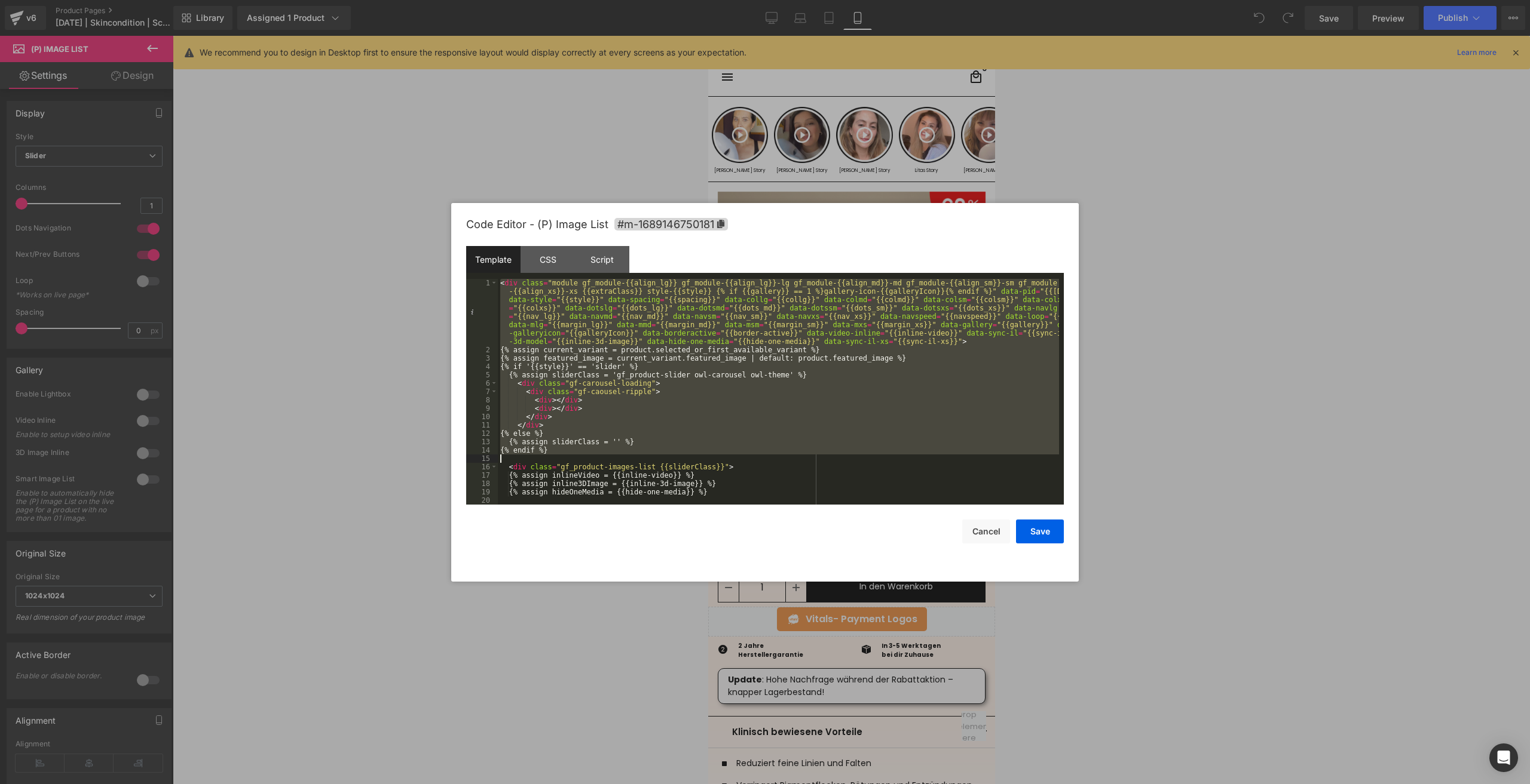
scroll to position [820, 0]
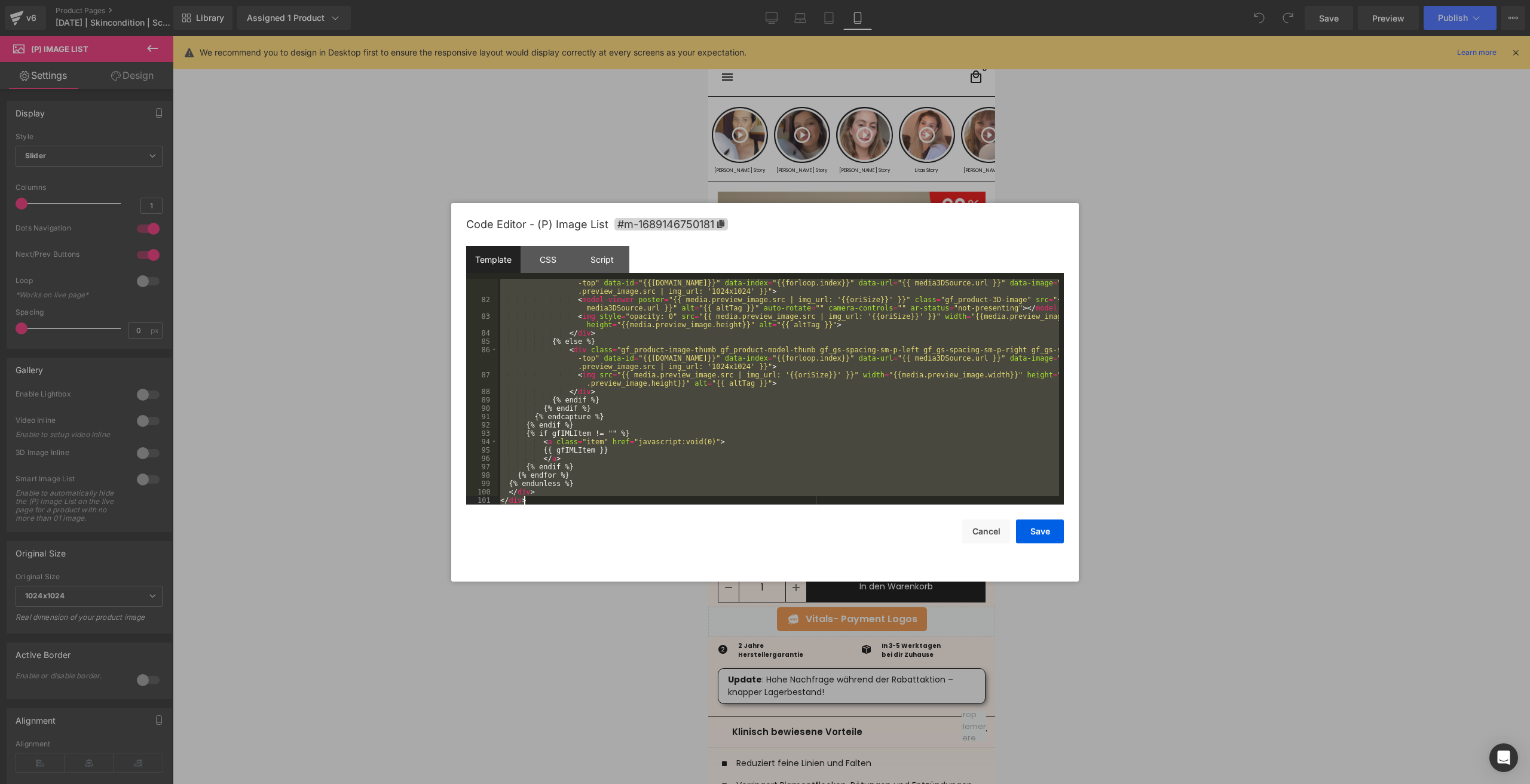
drag, startPoint x: 498, startPoint y: 282, endPoint x: 673, endPoint y: 700, distance: 453.2
click at [673, 700] on body "You are previewing how the will restyle your page. You can not edit Elements in…" at bounding box center [765, 392] width 1530 height 784
click at [981, 525] on button "Cancel" at bounding box center [986, 532] width 48 height 24
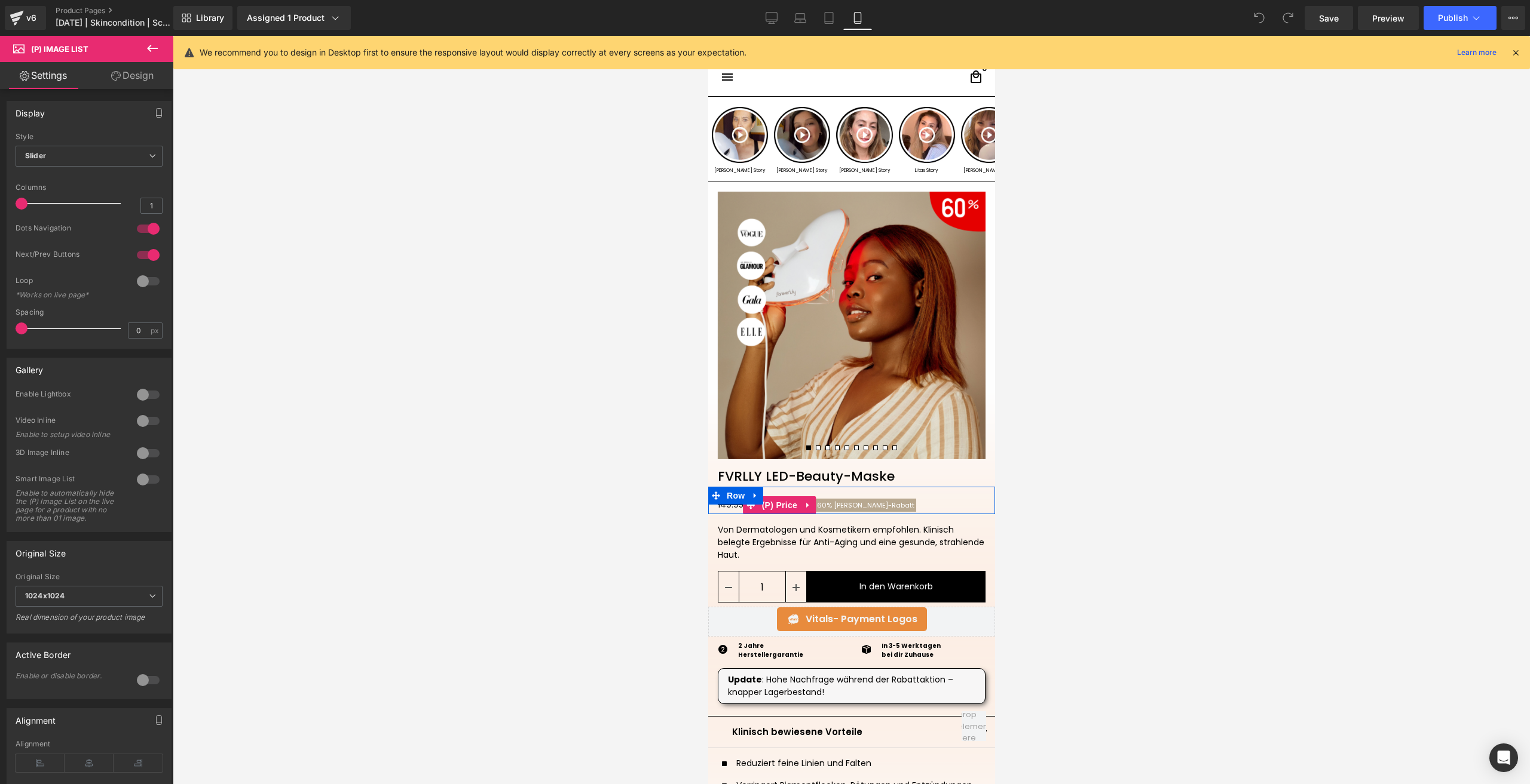
click at [846, 504] on span "Herbst-Rabatt" at bounding box center [873, 506] width 81 height 10
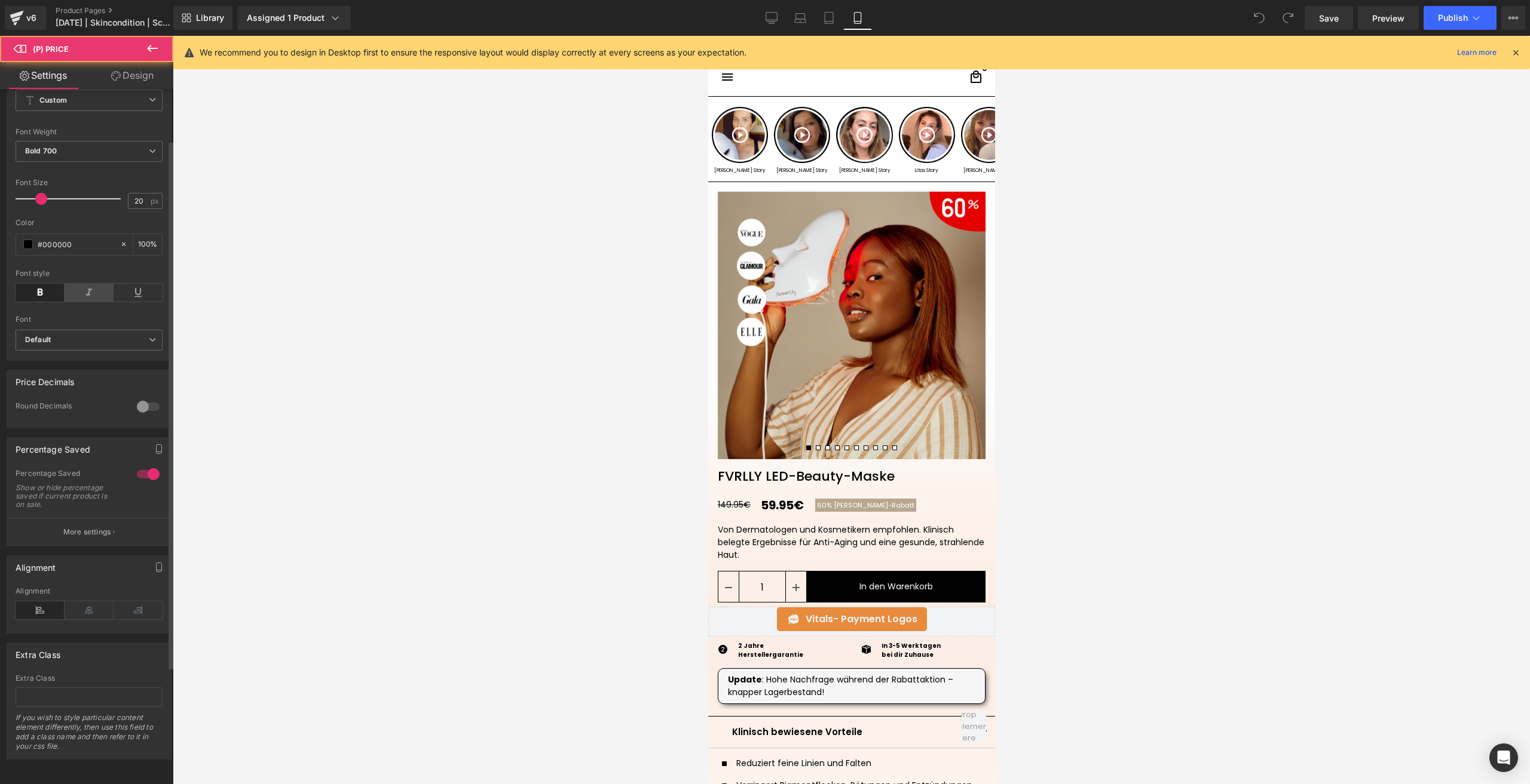
scroll to position [221, 0]
click at [83, 527] on p "More settings" at bounding box center [87, 532] width 48 height 11
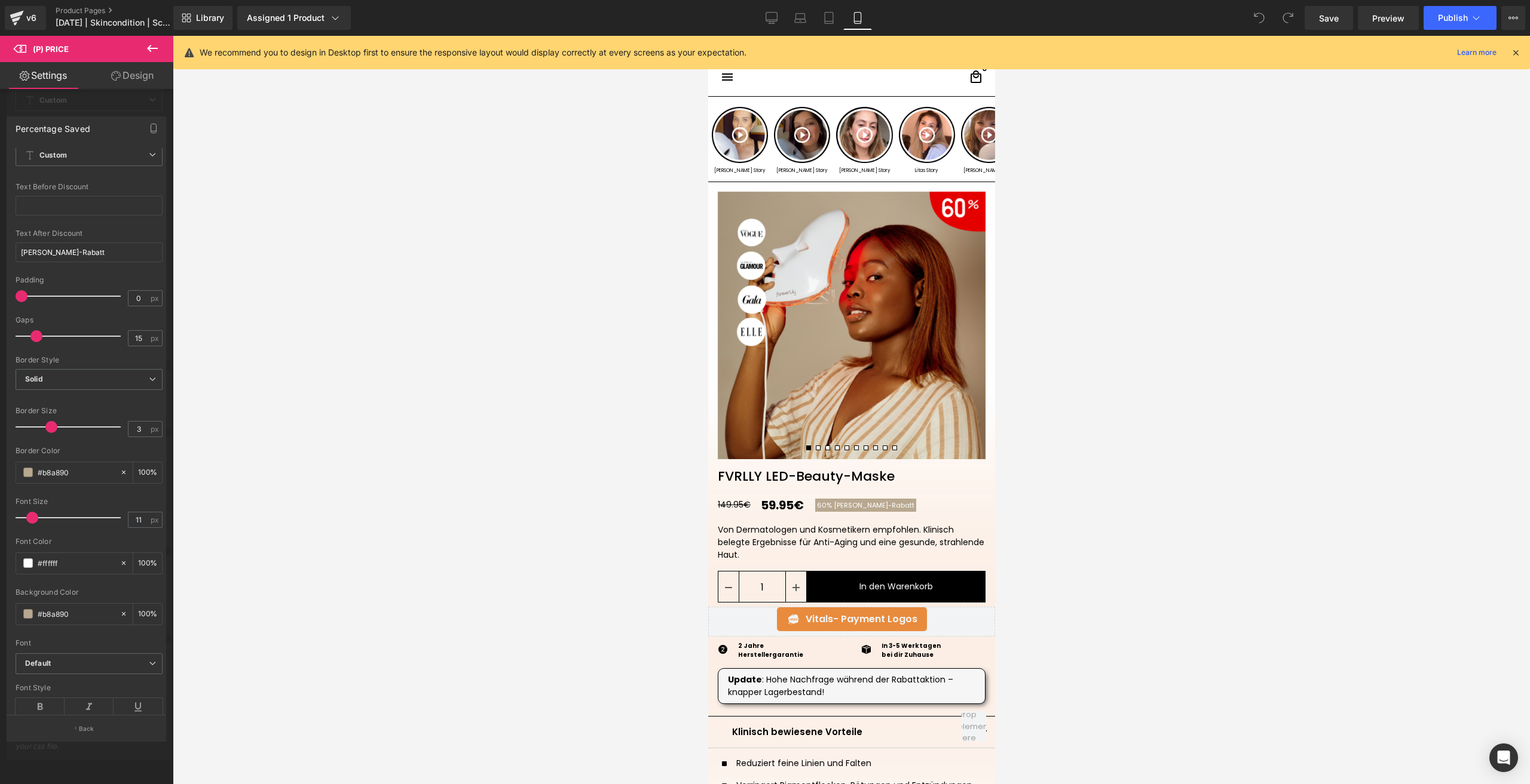
scroll to position [53, 0]
click at [69, 439] on input "#b8a890" at bounding box center [76, 445] width 77 height 13
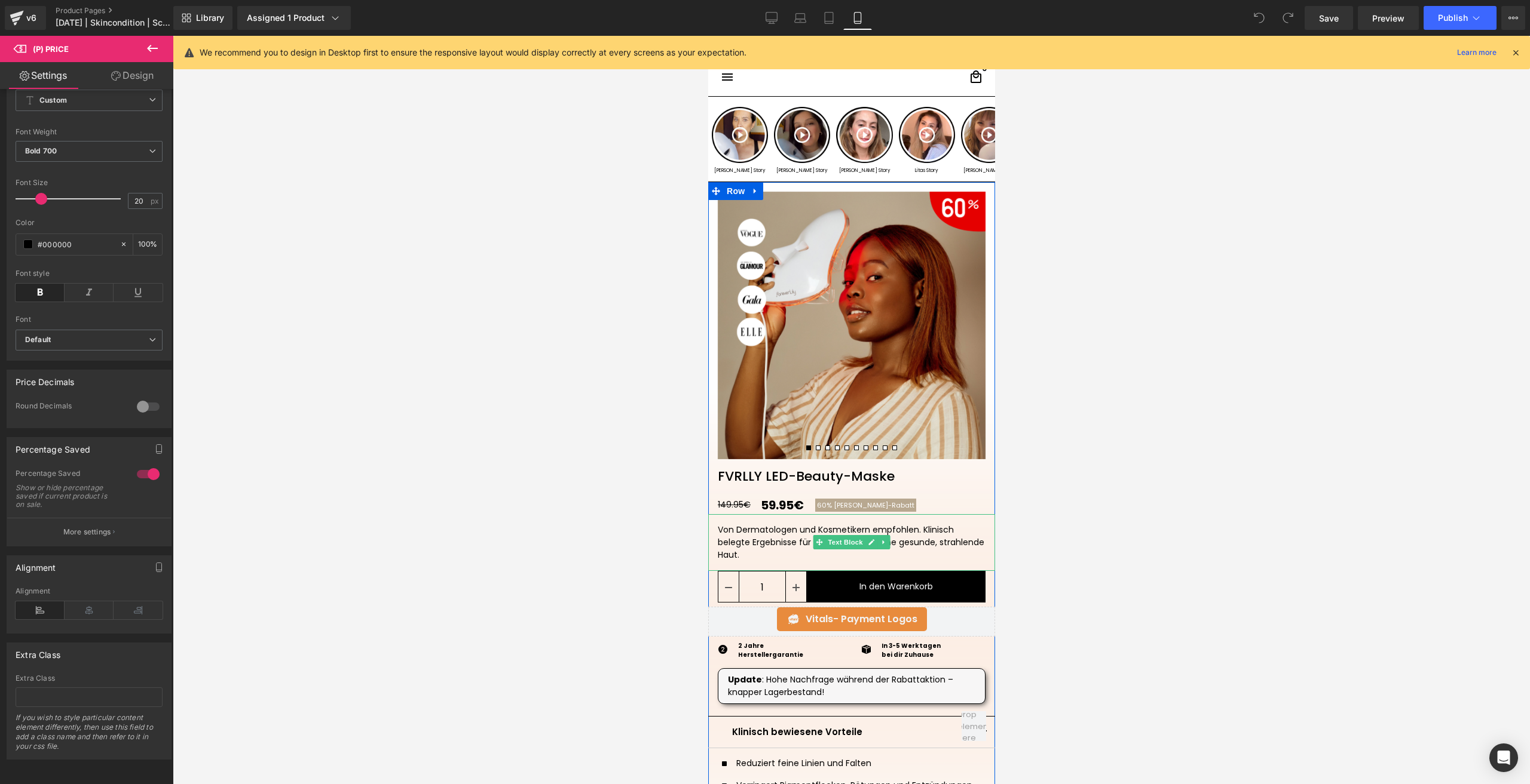
click at [735, 541] on div "Von Dermatologen und Kosmetikern empfohlen. Klinisch belegte Ergebnisse für Ant…" at bounding box center [850, 543] width 267 height 38
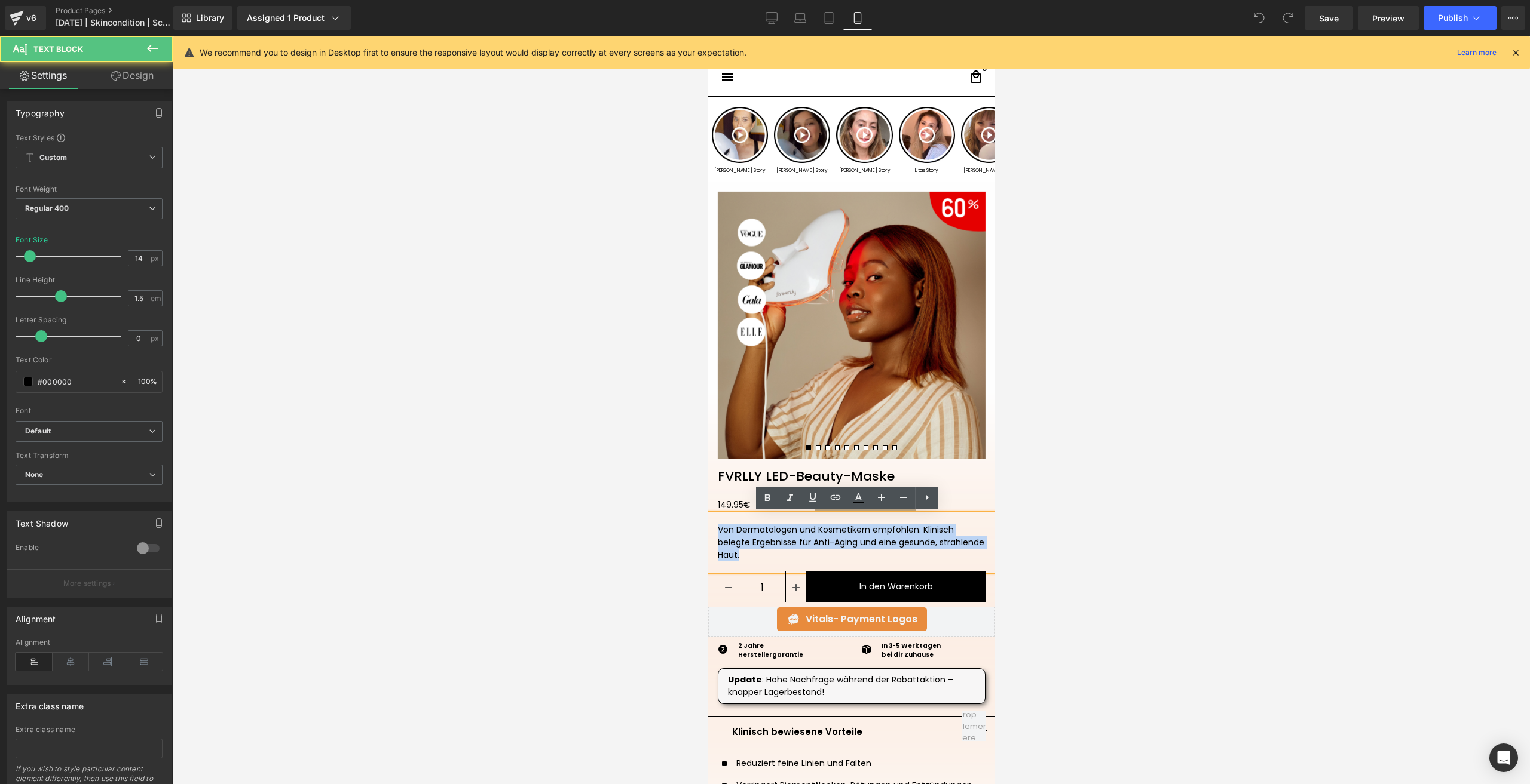
click at [735, 541] on div "Von Dermatologen und Kosmetikern empfohlen. Klinisch belegte Ergebnisse für Ant…" at bounding box center [850, 543] width 267 height 38
copy div "Von Dermatologen und Kosmetikern empfohlen. Klinisch belegte Ergebnisse für Ant…"
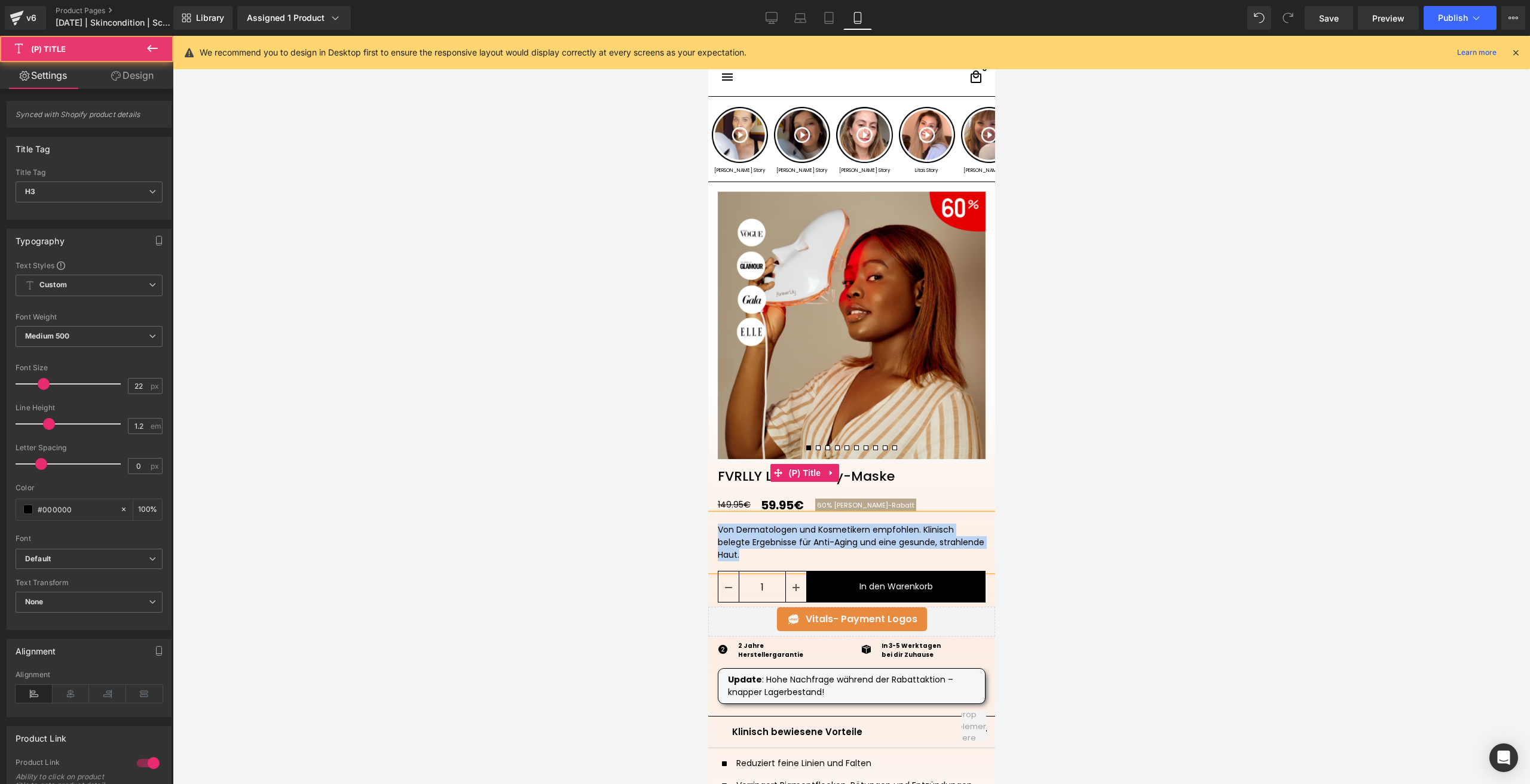
click at [756, 477] on link "FVRLLY LED-Beauty-Maske" at bounding box center [805, 471] width 196 height 25
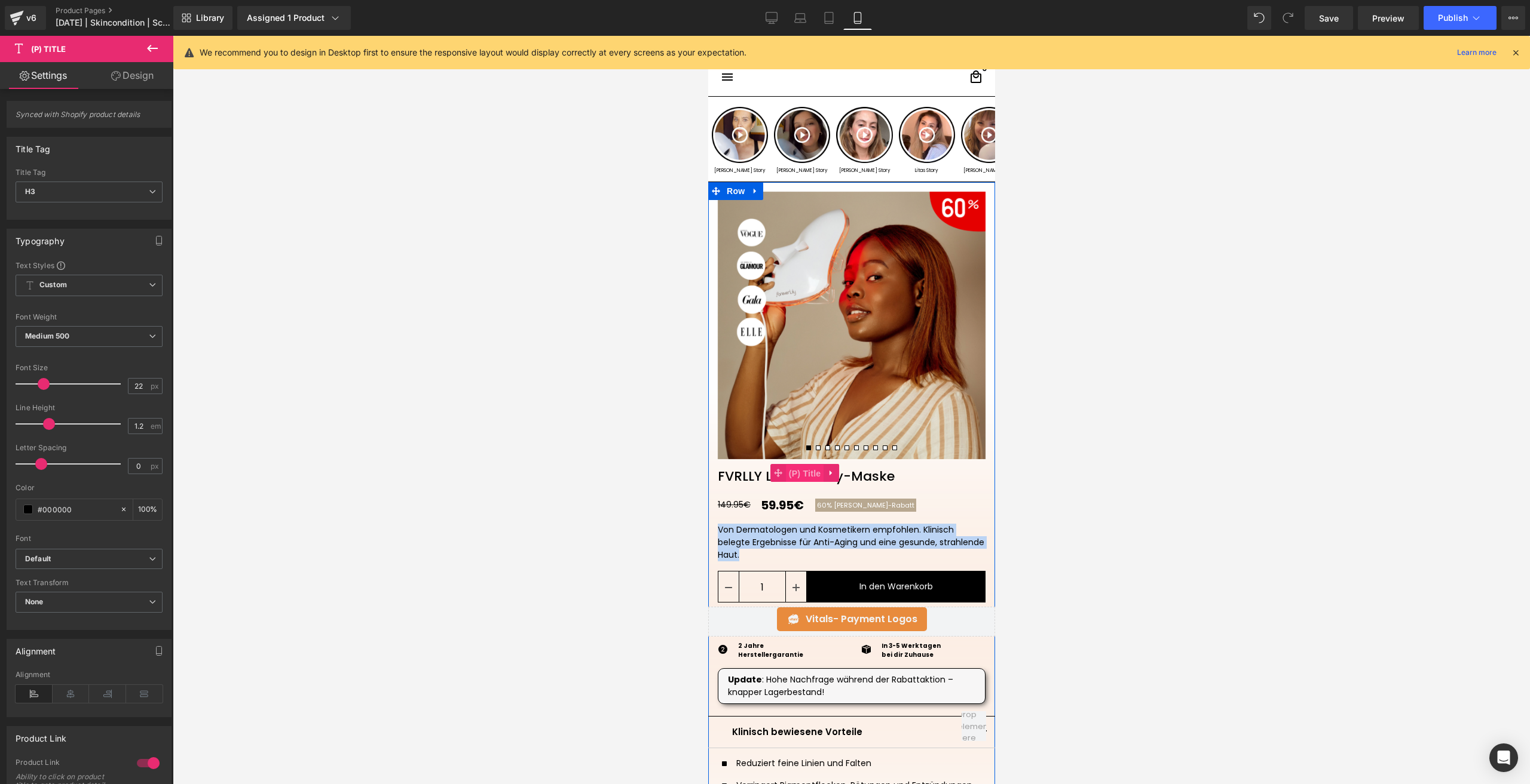
drag, startPoint x: 801, startPoint y: 468, endPoint x: 1330, endPoint y: 444, distance: 529.5
click at [801, 468] on span "(P) Title" at bounding box center [804, 474] width 38 height 18
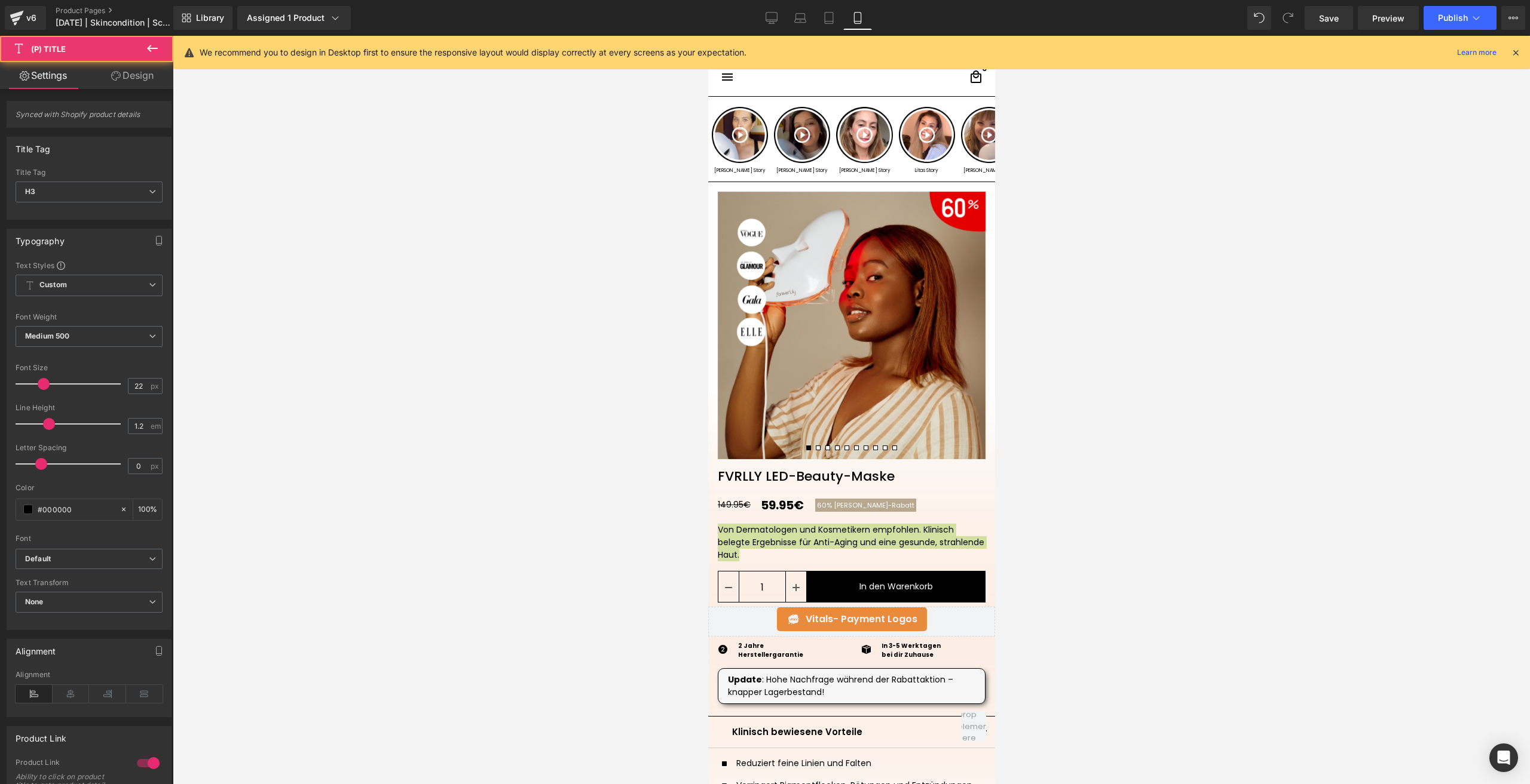
click at [126, 72] on link "Design" at bounding box center [132, 76] width 86 height 27
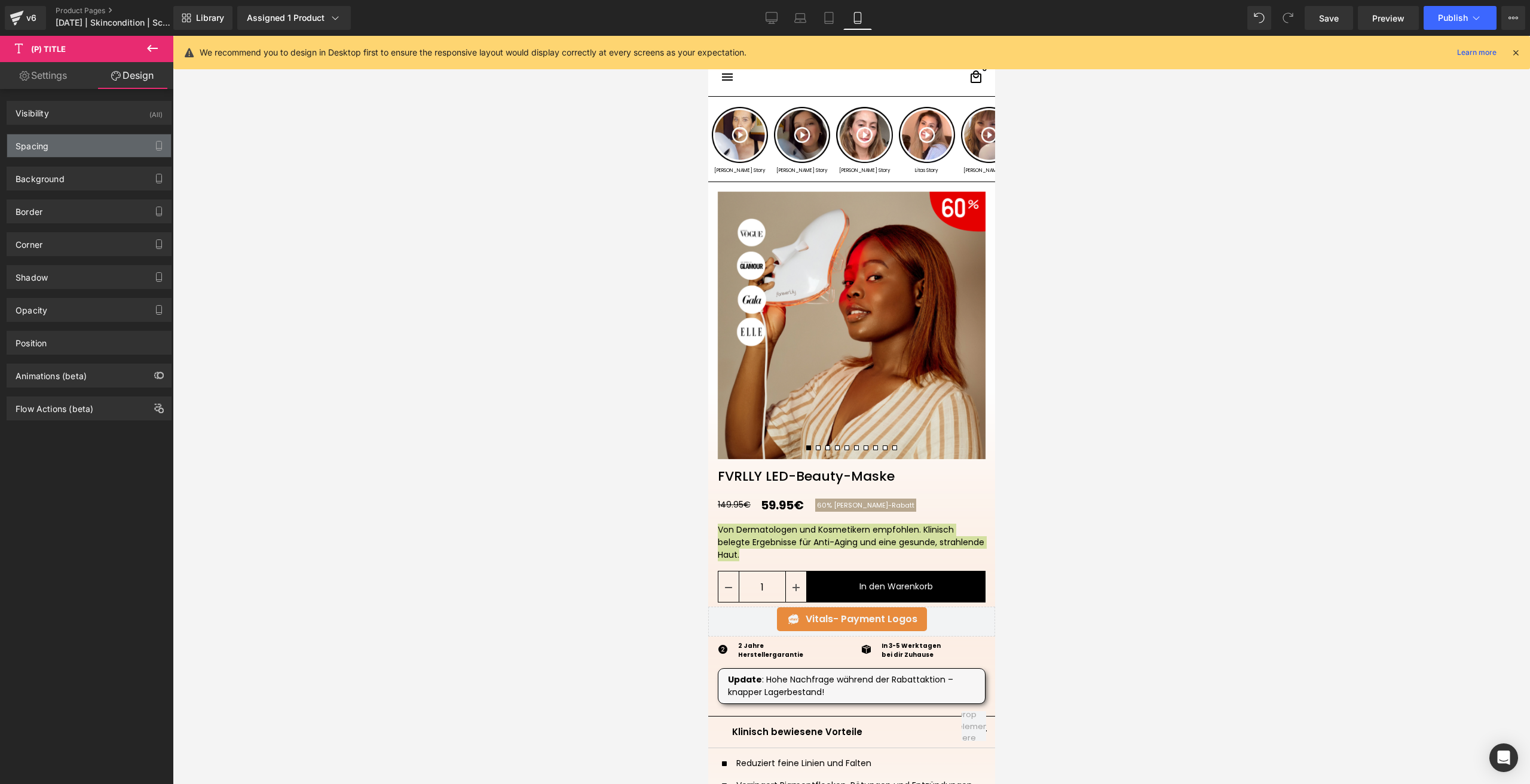
click at [85, 143] on div "Spacing" at bounding box center [88, 145] width 164 height 23
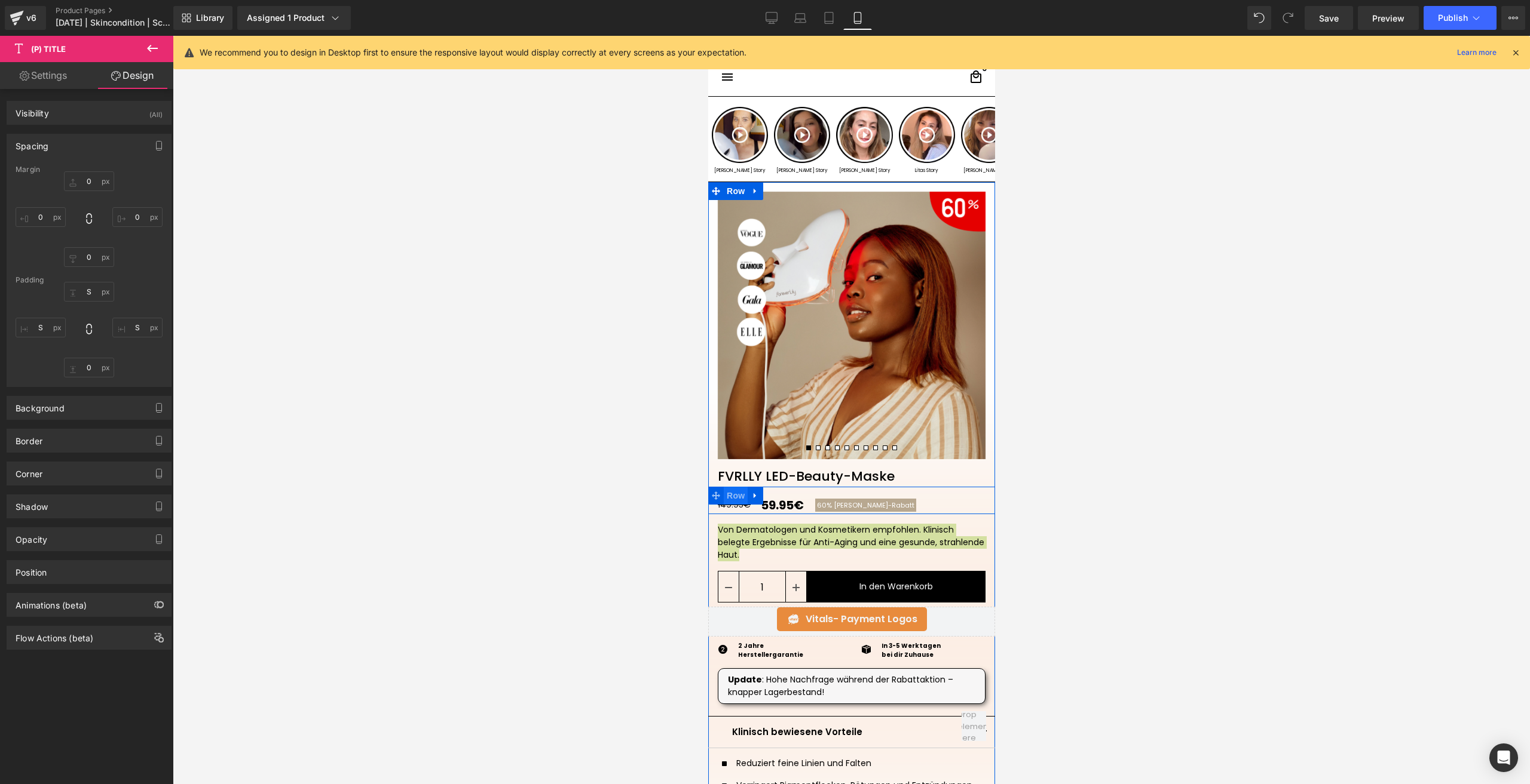
click at [732, 491] on span "Row" at bounding box center [735, 496] width 24 height 18
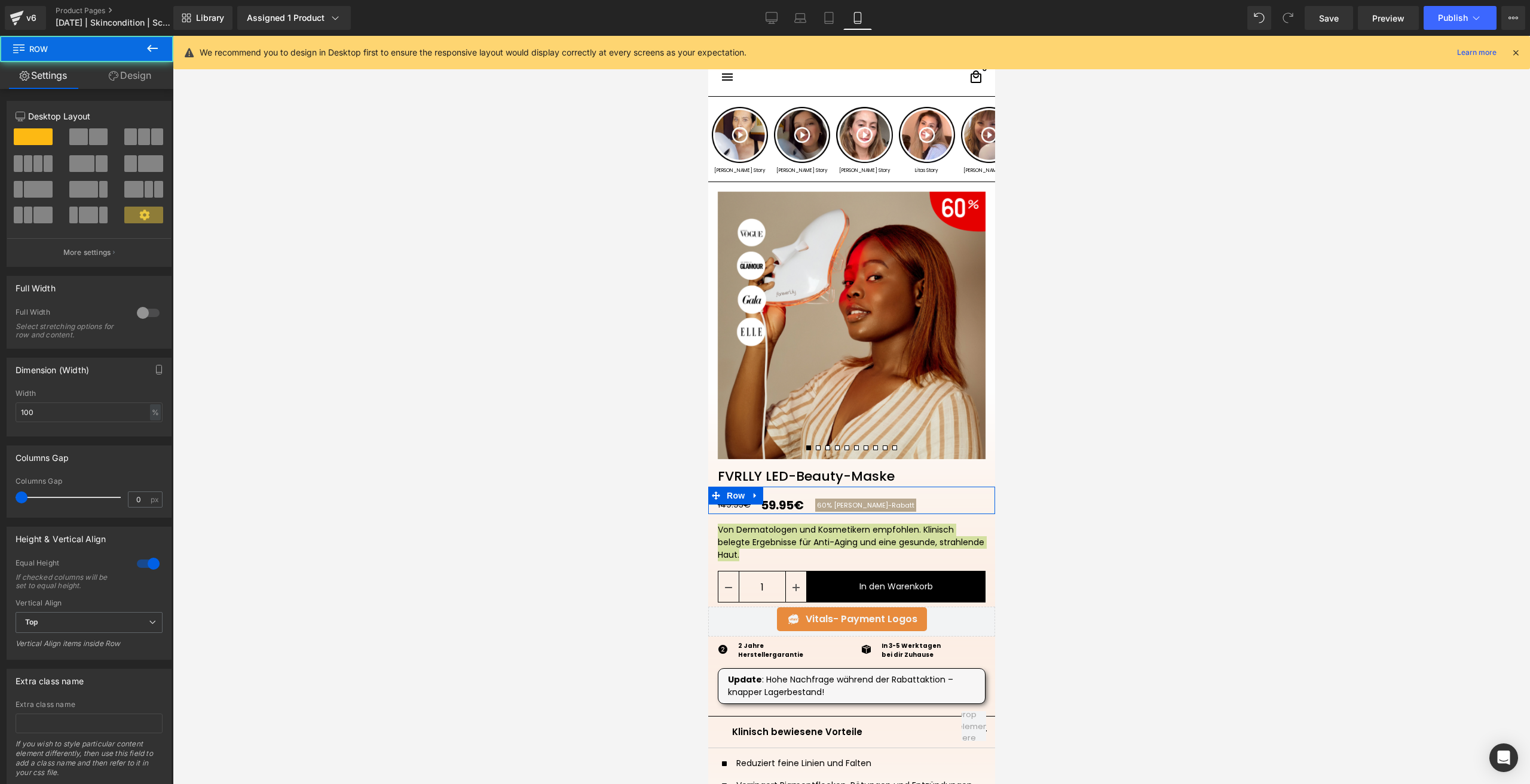
click at [141, 78] on link "Design" at bounding box center [129, 76] width 86 height 27
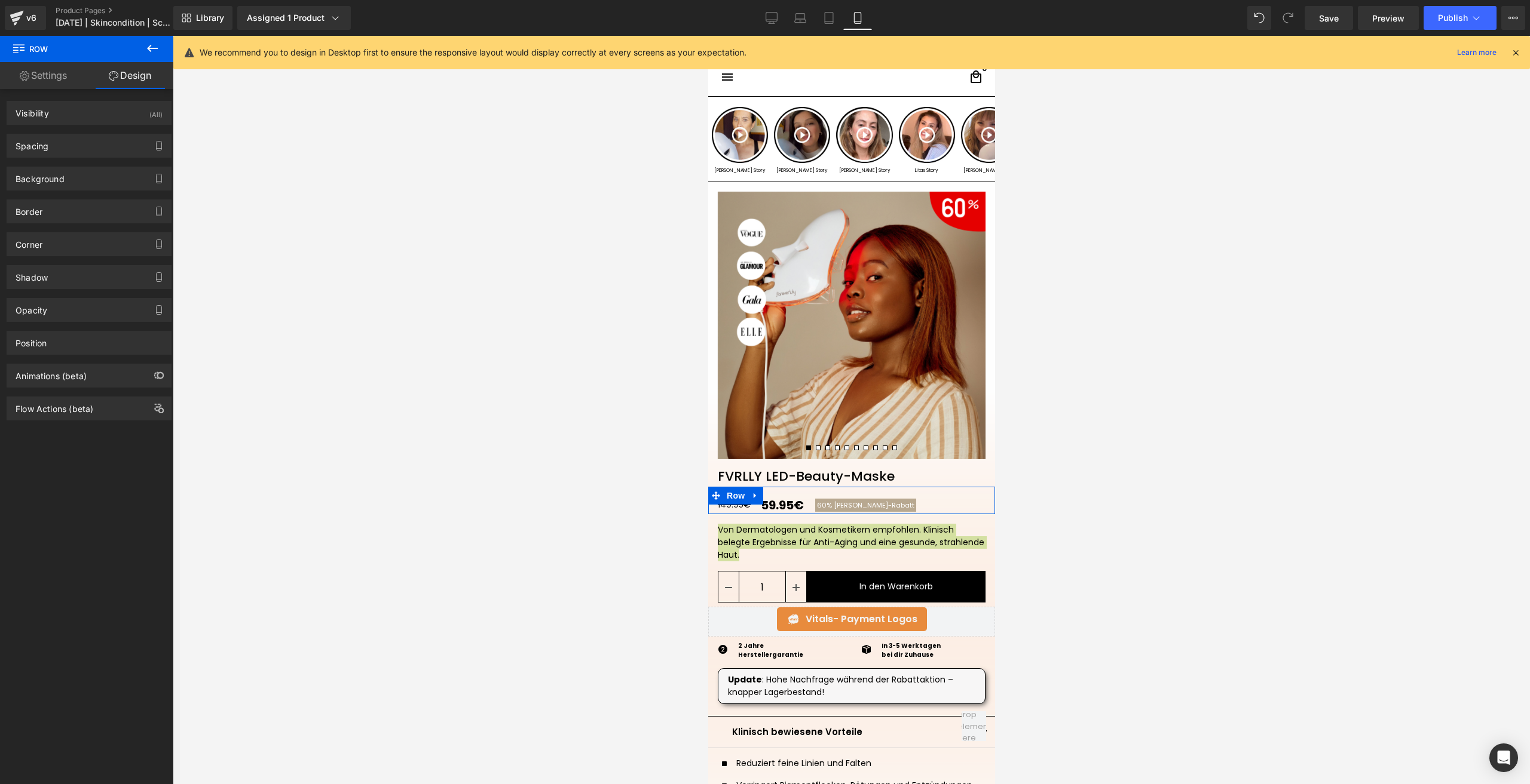
click at [85, 160] on div "Background Color & Image color Color transparent 0 % Image Replace Image Upload…" at bounding box center [89, 174] width 179 height 33
click at [72, 148] on div "Spacing" at bounding box center [88, 145] width 164 height 23
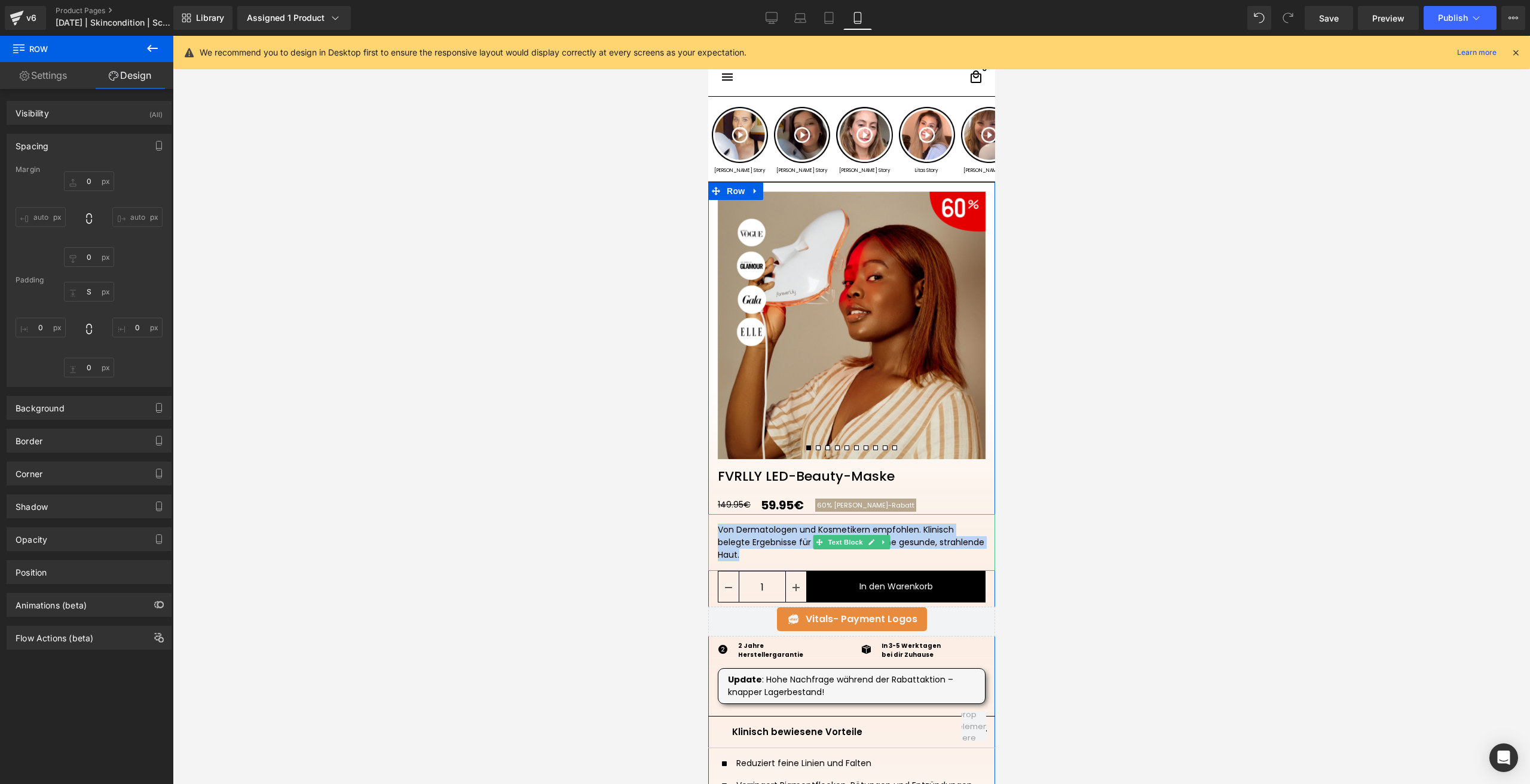
click at [743, 538] on div "Von Dermatologen und Kosmetikern empfohlen. Klinisch belegte Ergebnisse für Ant…" at bounding box center [850, 543] width 267 height 38
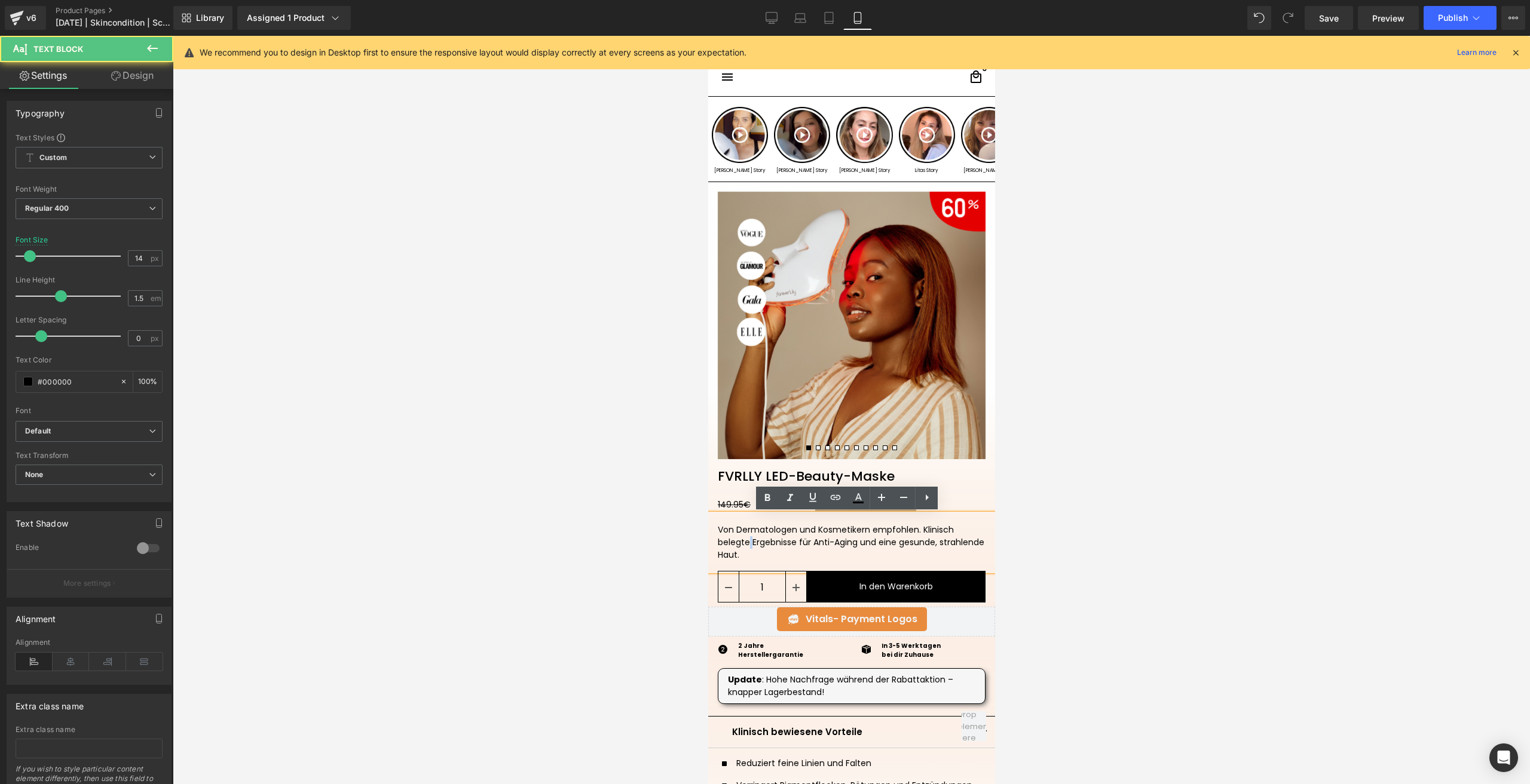
click at [743, 538] on div "Von Dermatologen und Kosmetikern empfohlen. Klinisch belegte Ergebnisse für Ant…" at bounding box center [850, 543] width 267 height 38
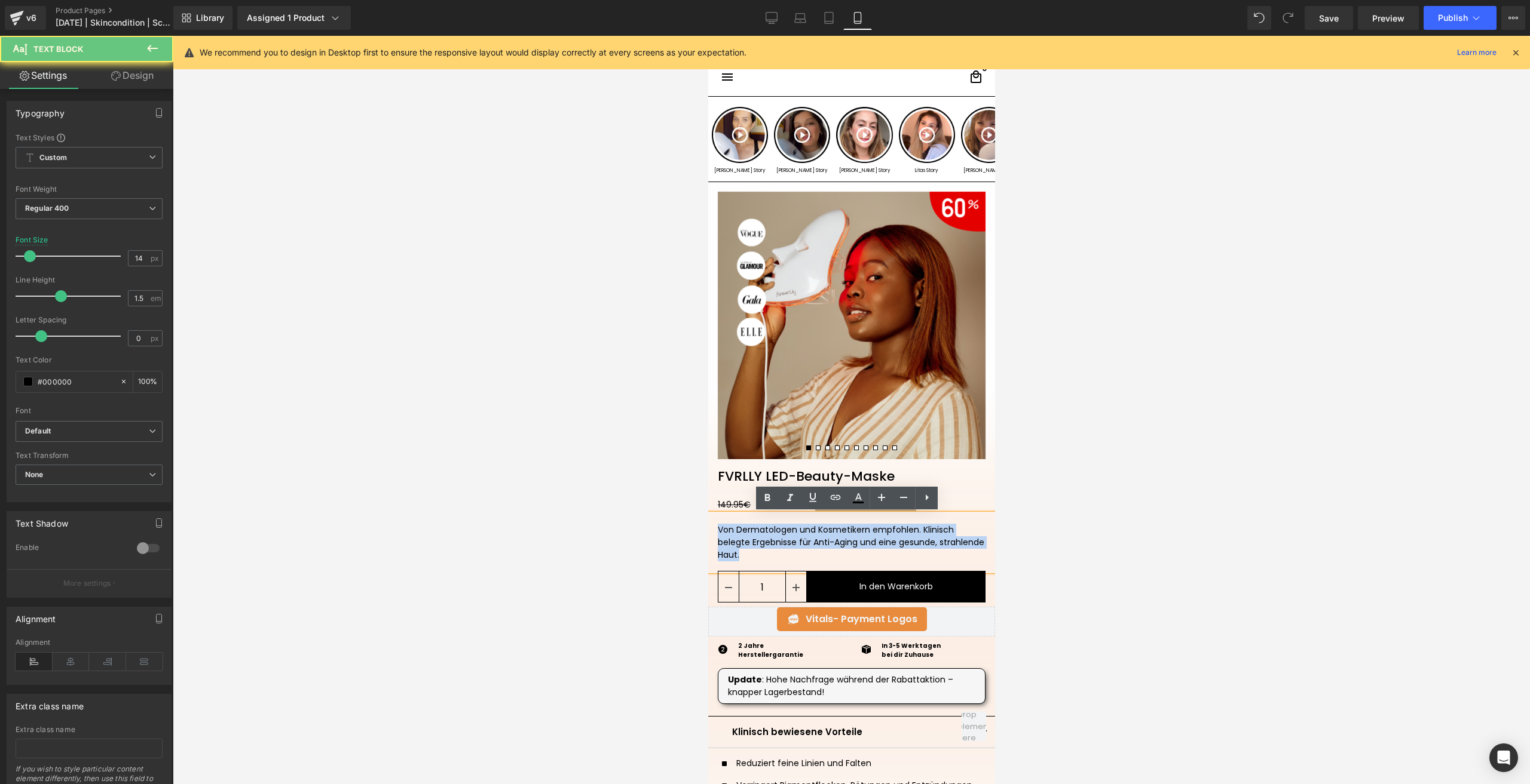
click at [743, 538] on div "Von Dermatologen und Kosmetikern empfohlen. Klinisch belegte Ergebnisse für Ant…" at bounding box center [850, 543] width 267 height 38
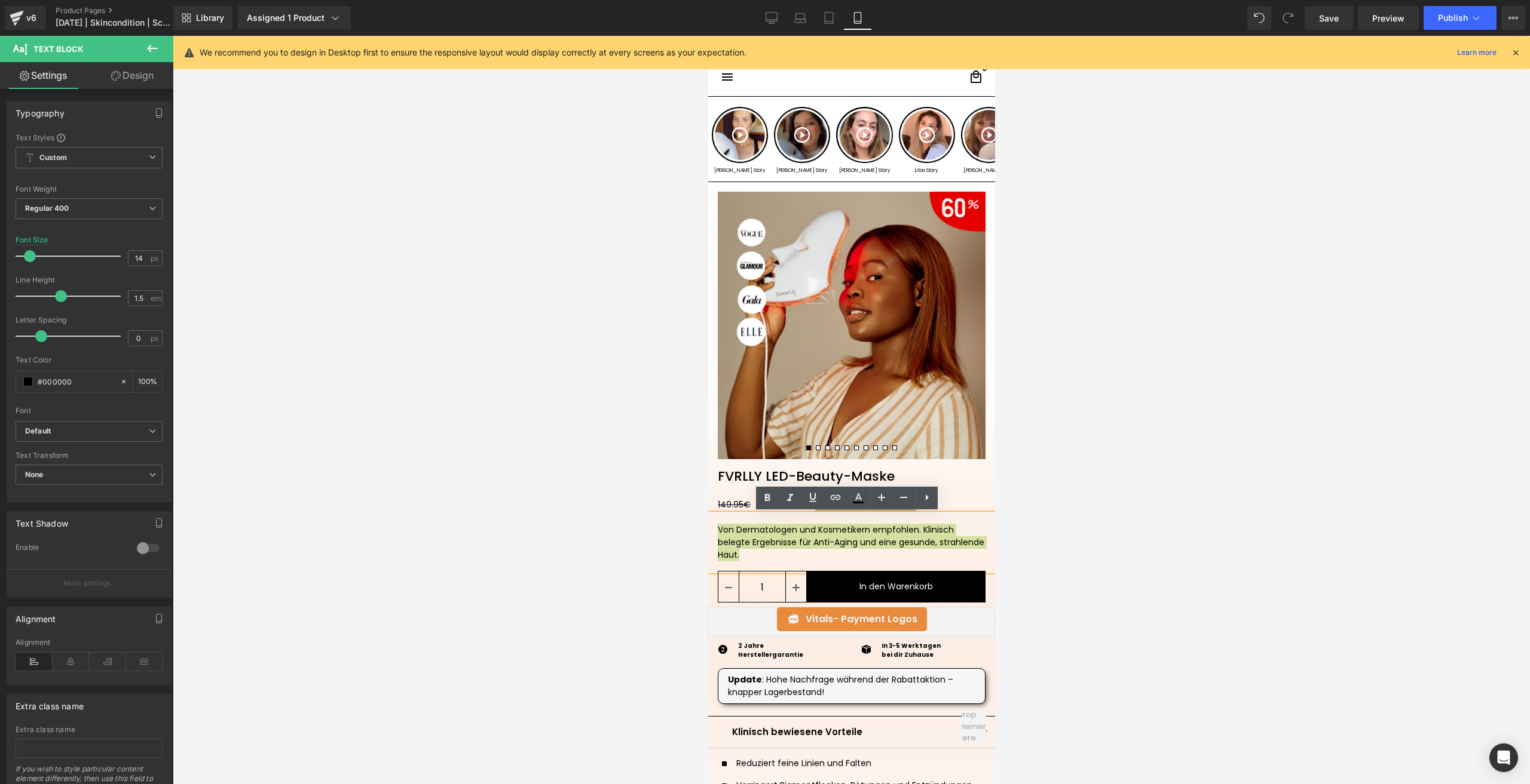
click at [131, 79] on link "Design" at bounding box center [132, 76] width 86 height 27
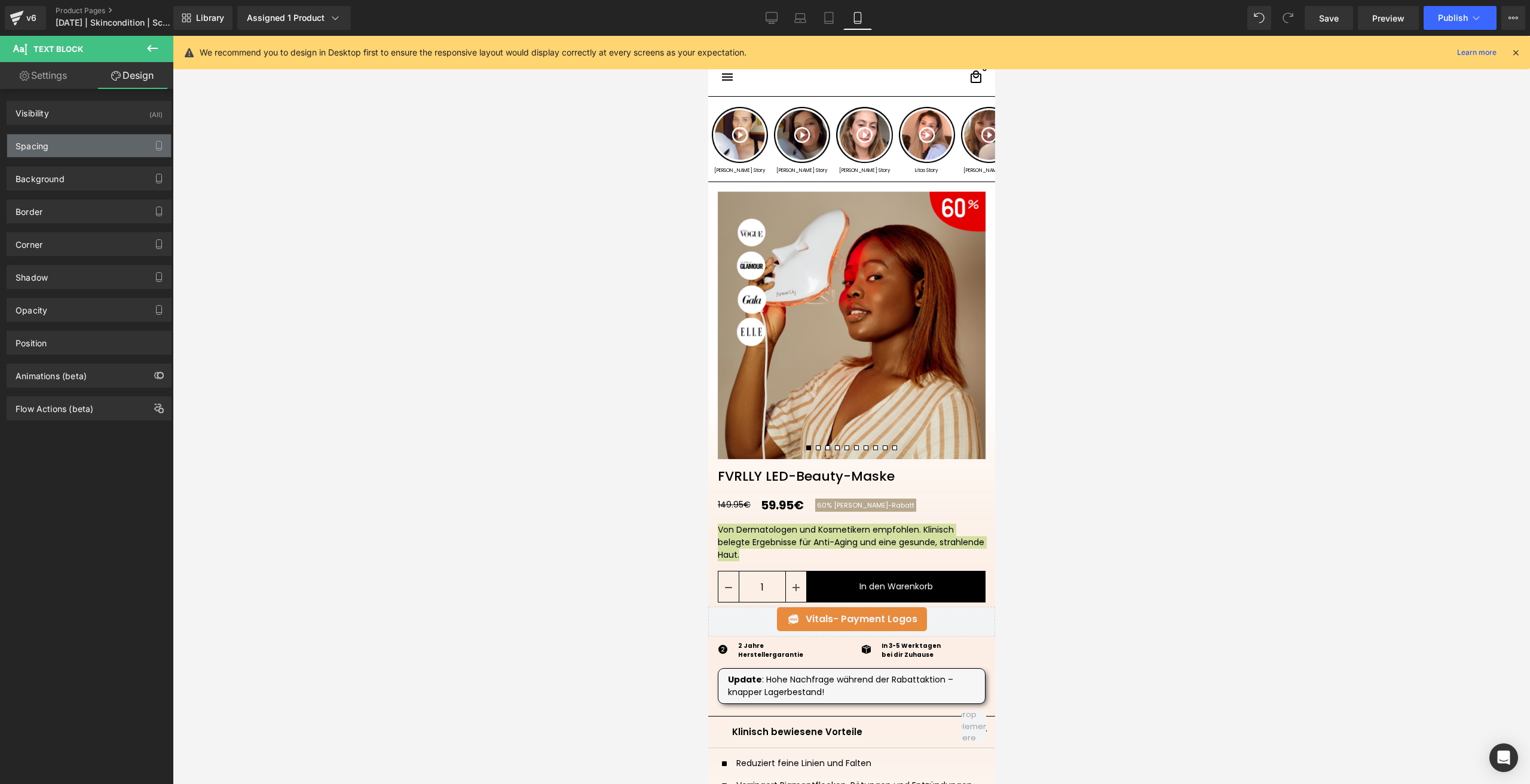
click at [74, 143] on div "Spacing" at bounding box center [88, 145] width 164 height 23
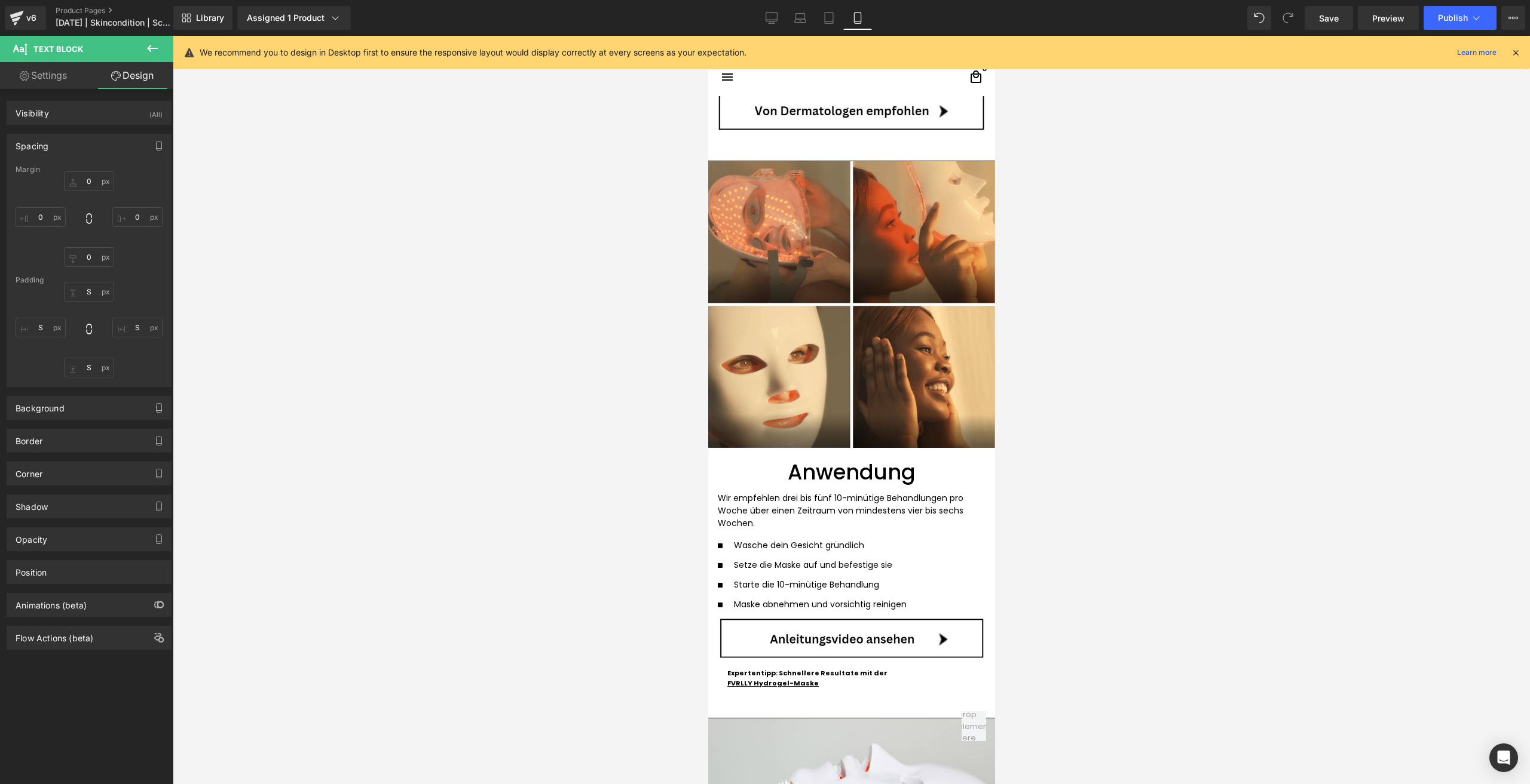
scroll to position [2448, 0]
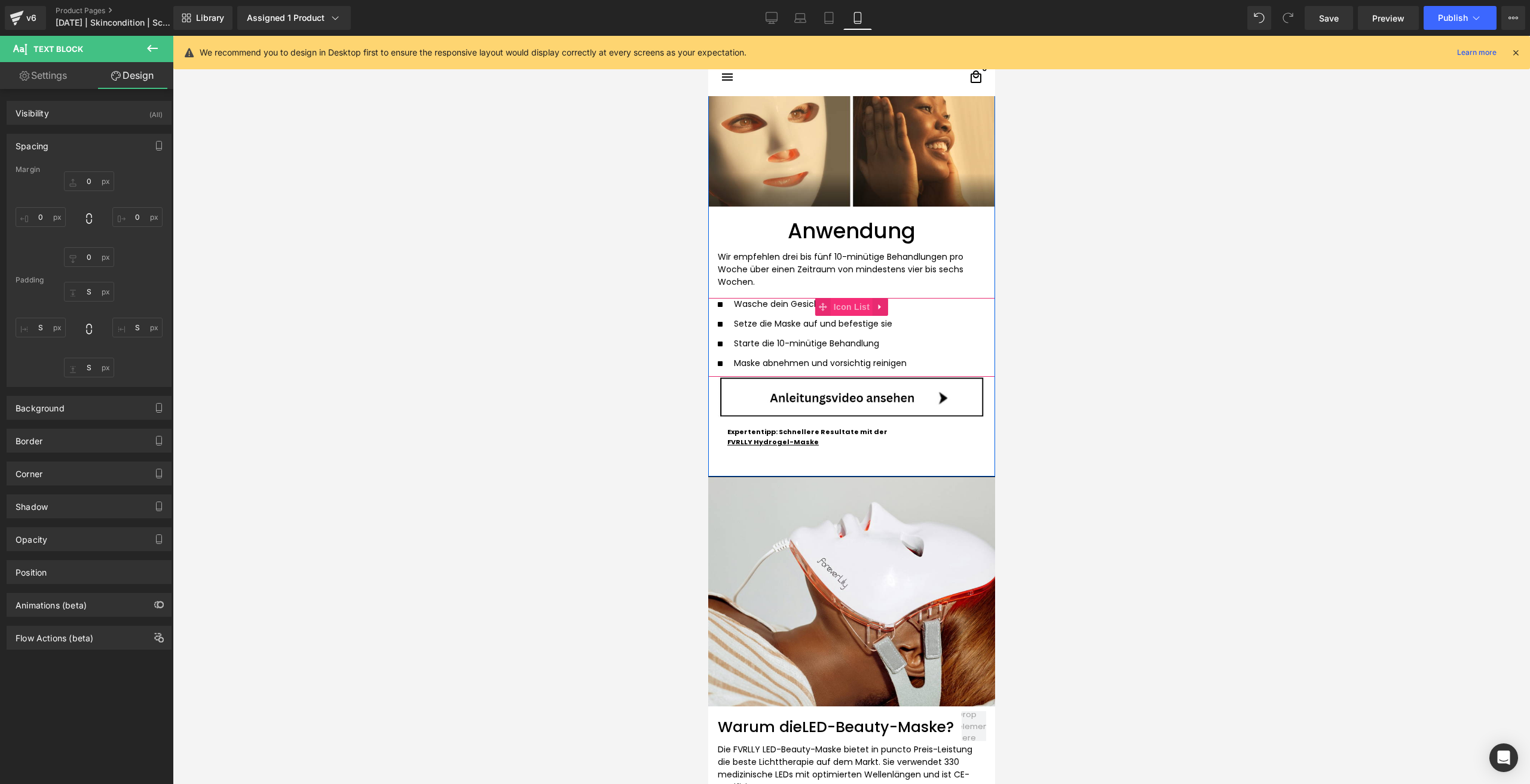
click at [848, 315] on span "Icon List" at bounding box center [851, 307] width 42 height 18
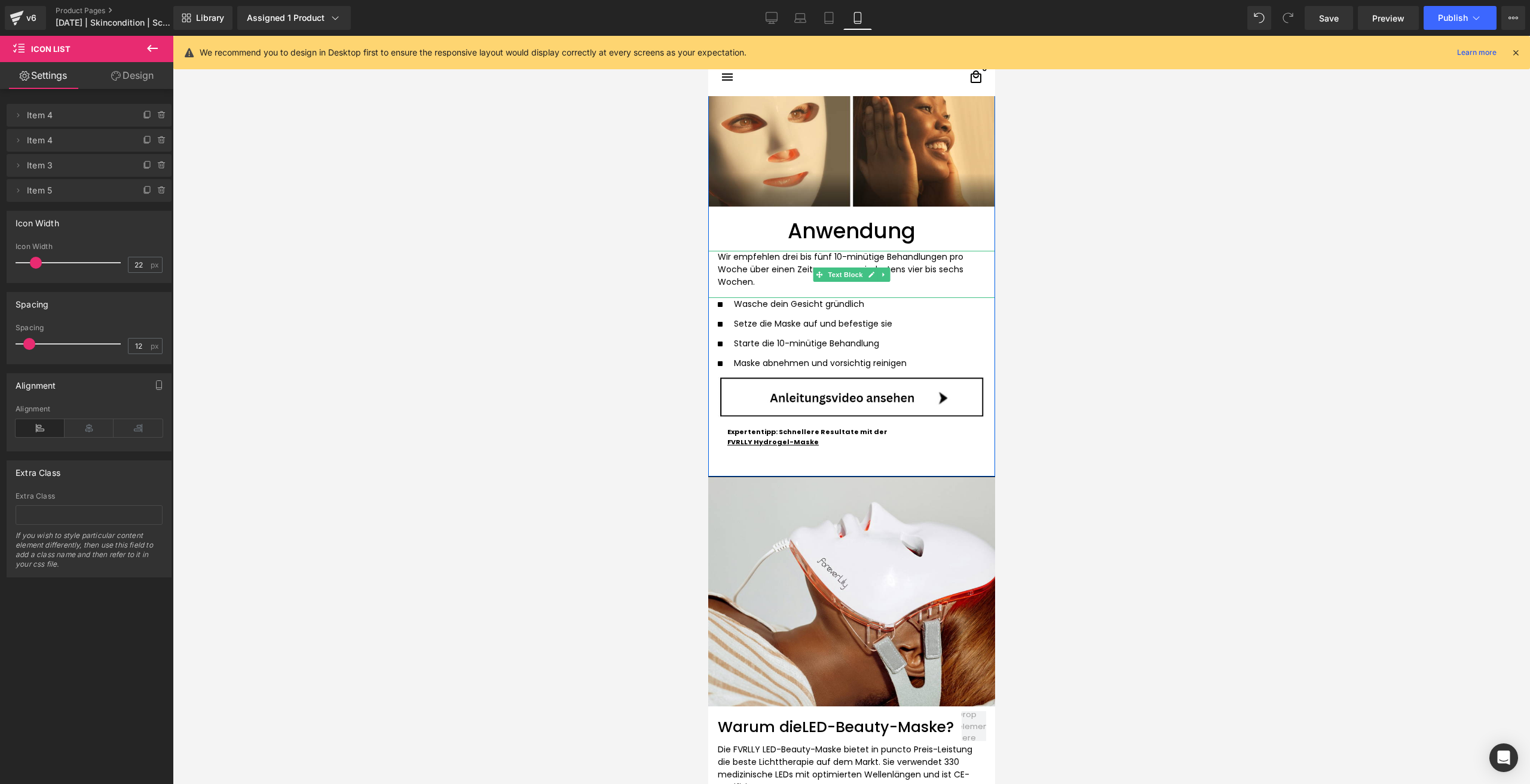
click at [776, 283] on p "Wir empfehlen drei bis fünf 10-minütige Behandlungen pro Woche über einen Zeitr…" at bounding box center [850, 269] width 267 height 38
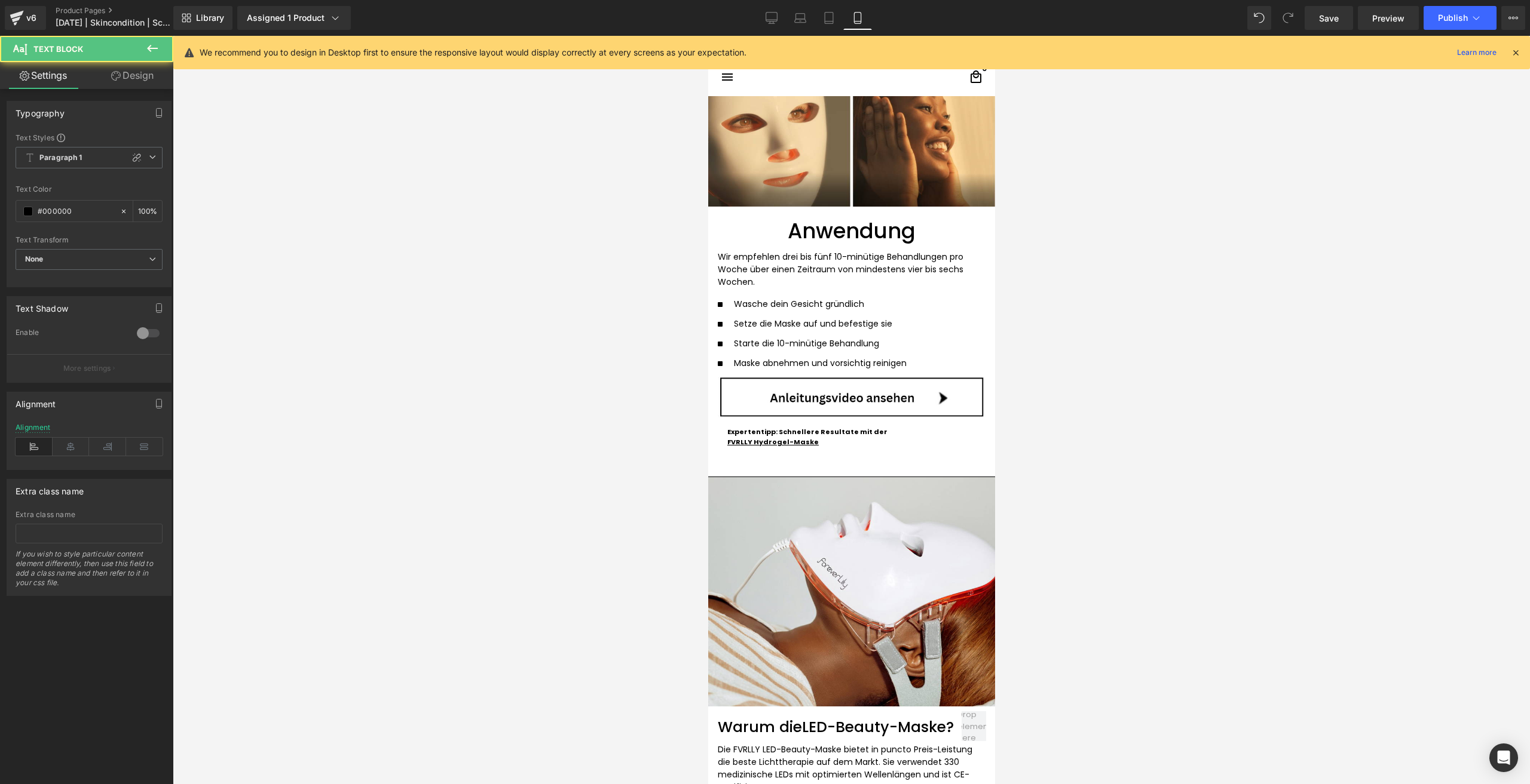
click at [137, 72] on link "Design" at bounding box center [132, 76] width 86 height 27
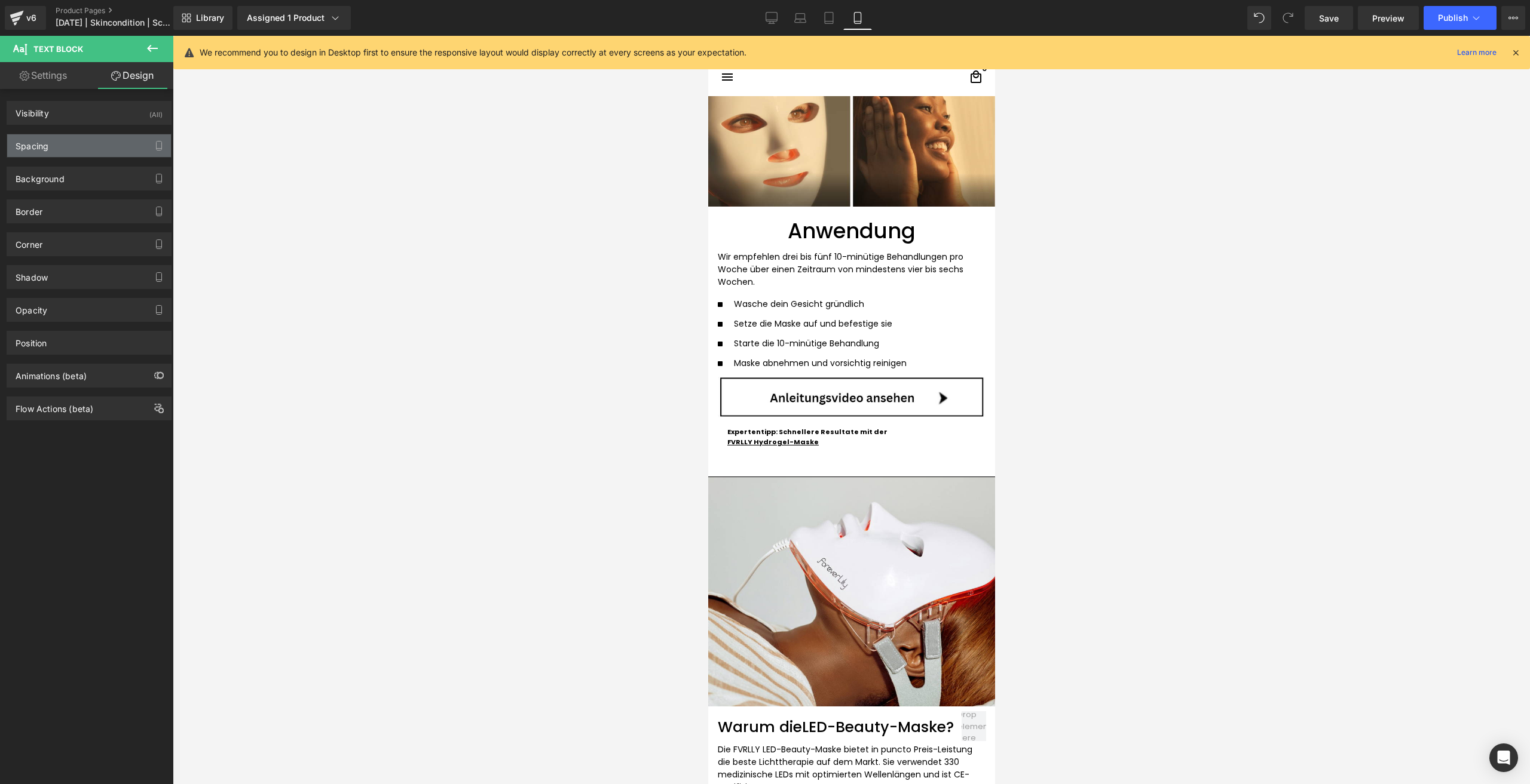
click at [69, 141] on div "Spacing" at bounding box center [88, 145] width 164 height 23
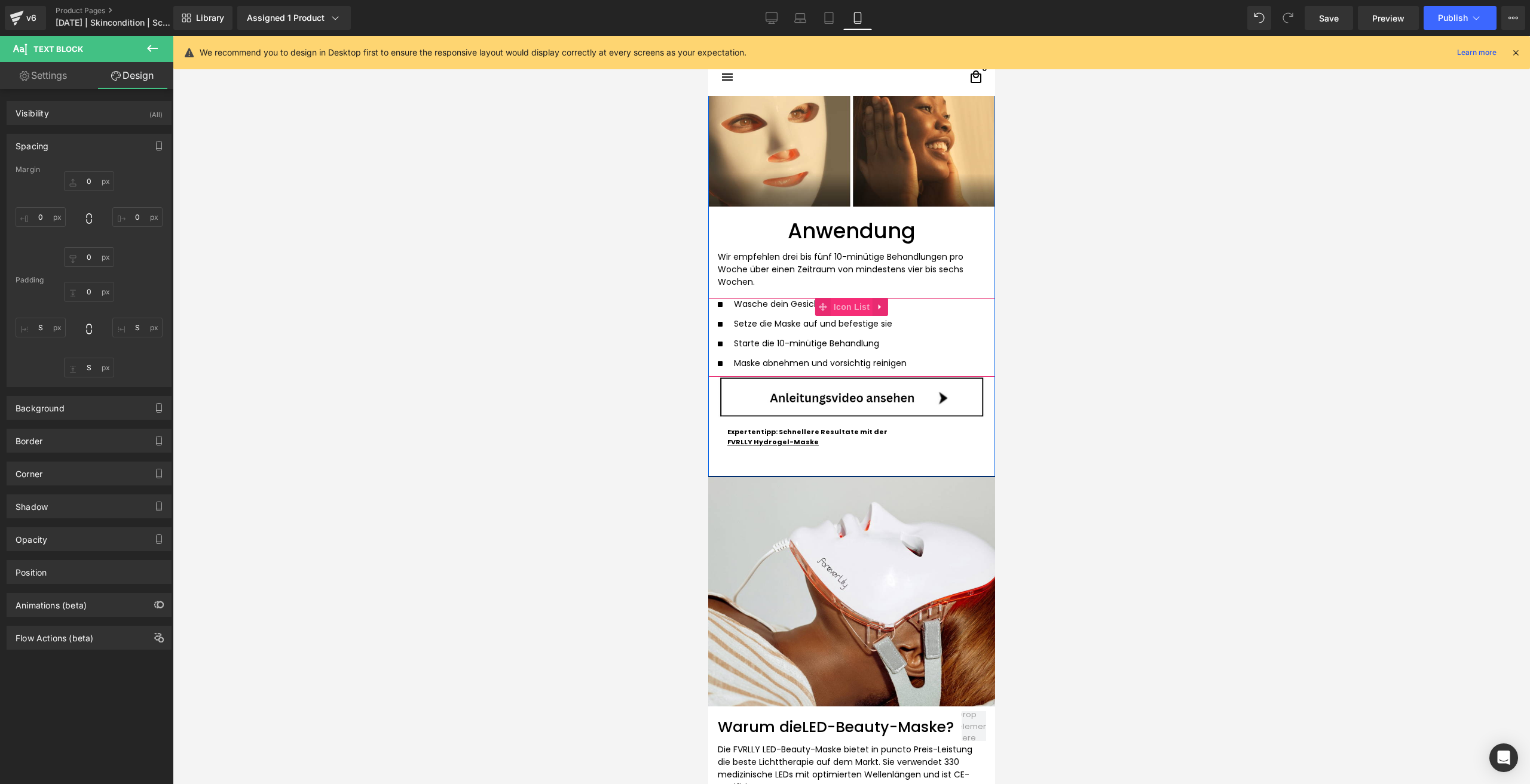
click at [846, 304] on span "Icon List" at bounding box center [851, 307] width 42 height 18
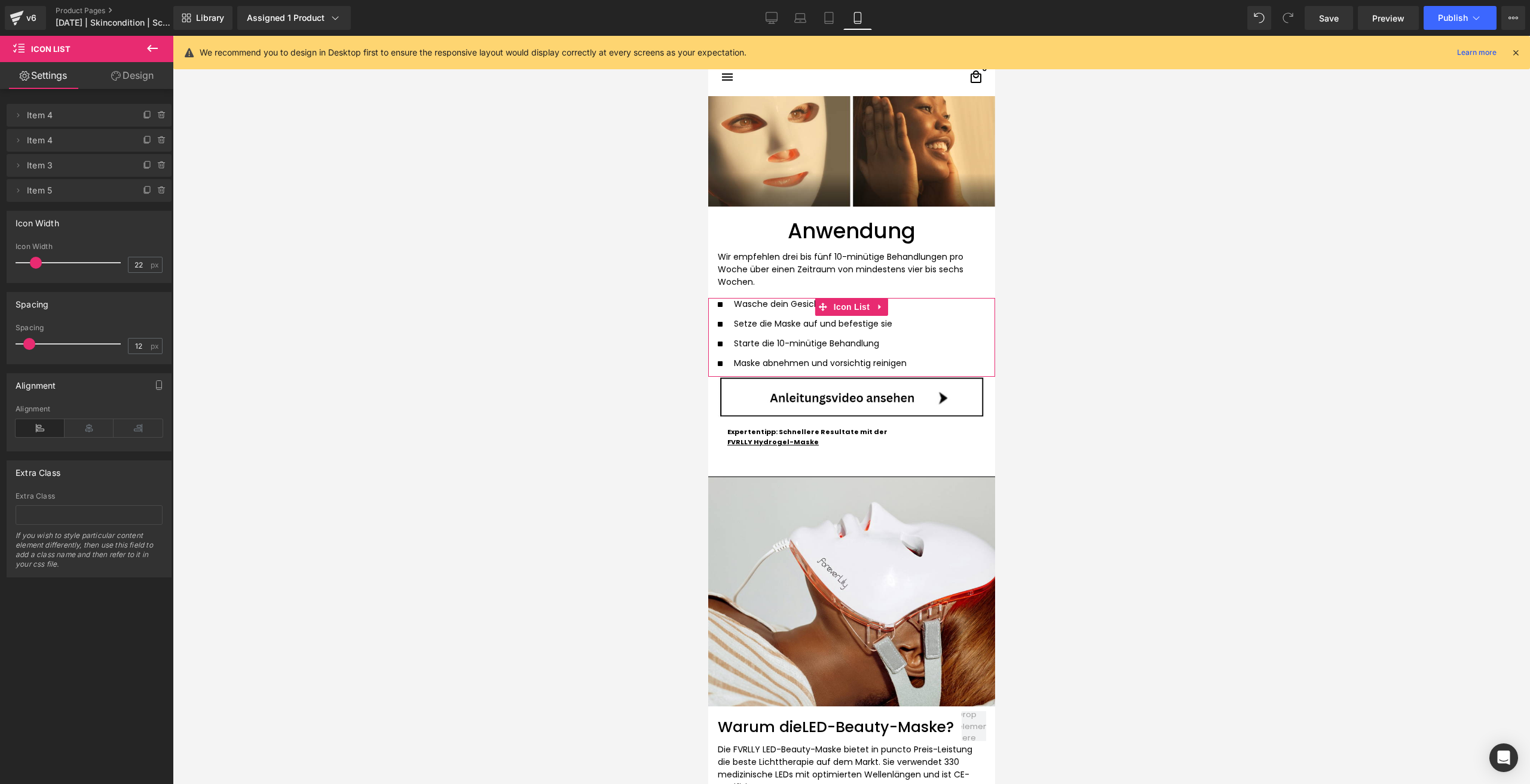
click at [149, 89] on div "Delete Cancel Item 4 Item 4 Name Item 4 Delete Cancel Item 4 Item 4 Name Item 4…" at bounding box center [89, 334] width 179 height 489
click at [120, 76] on link "Design" at bounding box center [132, 76] width 86 height 27
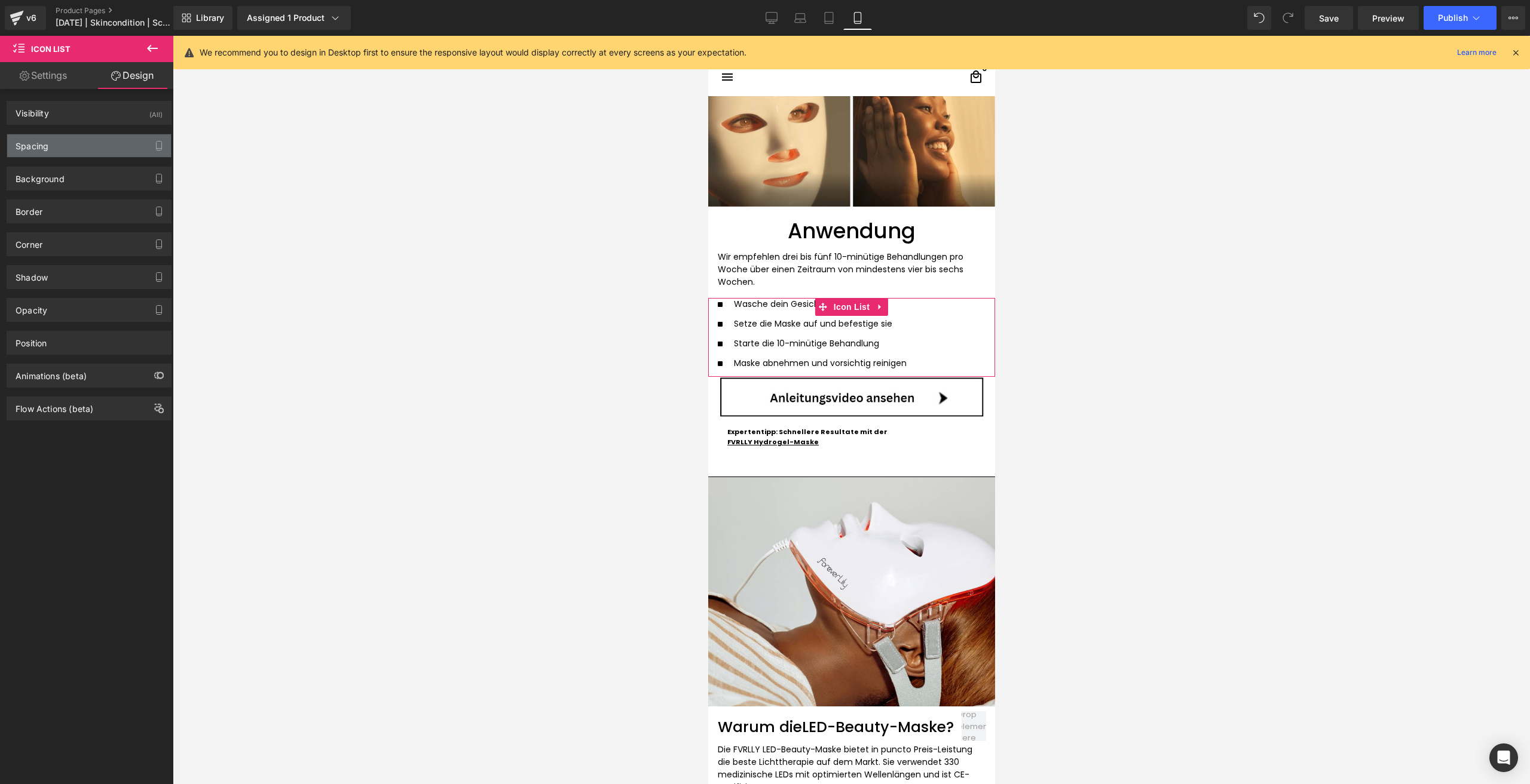
click at [73, 145] on div "Spacing" at bounding box center [88, 145] width 164 height 23
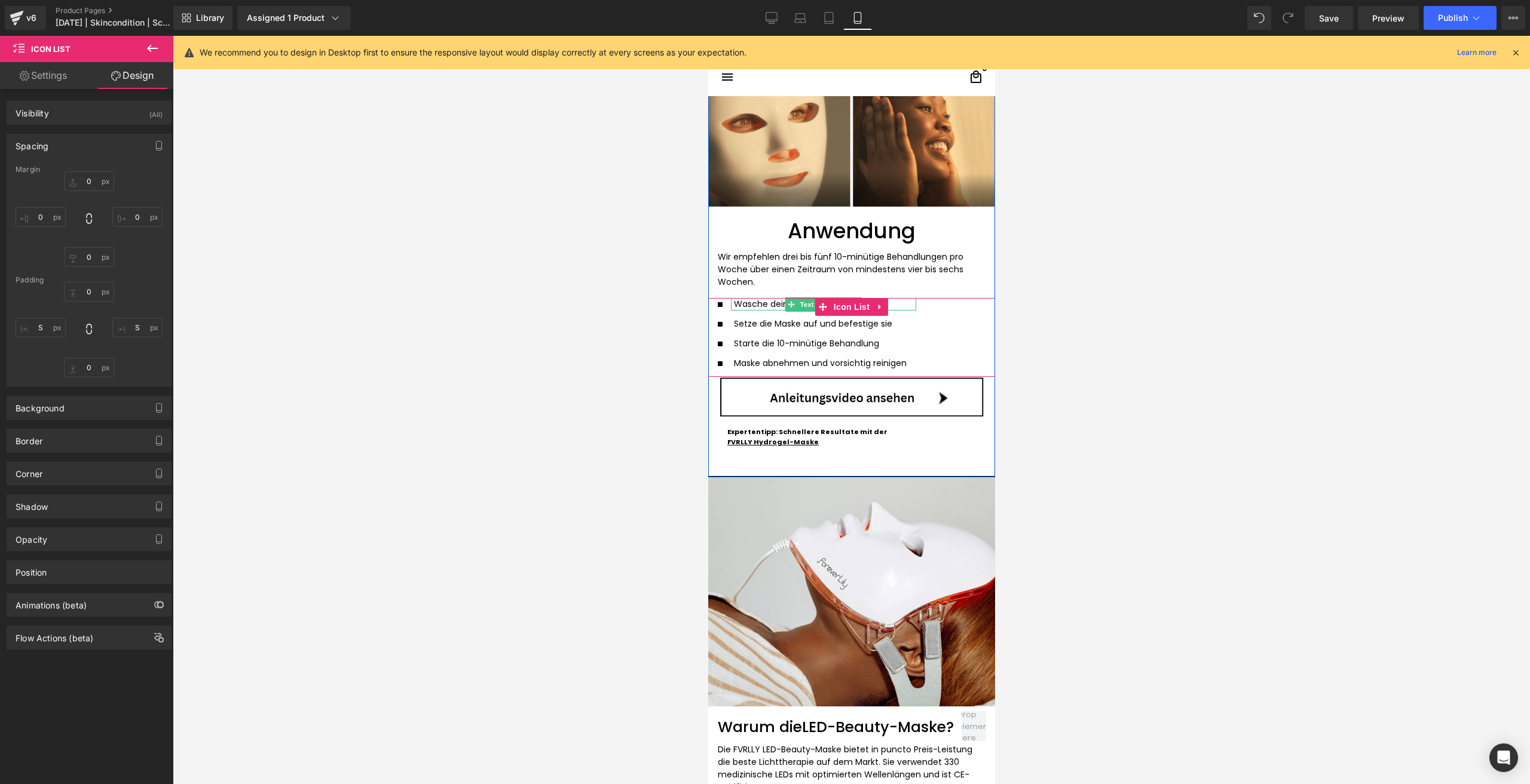
click at [747, 305] on div "Wasche dein Gesicht gründlich" at bounding box center [822, 304] width 185 height 13
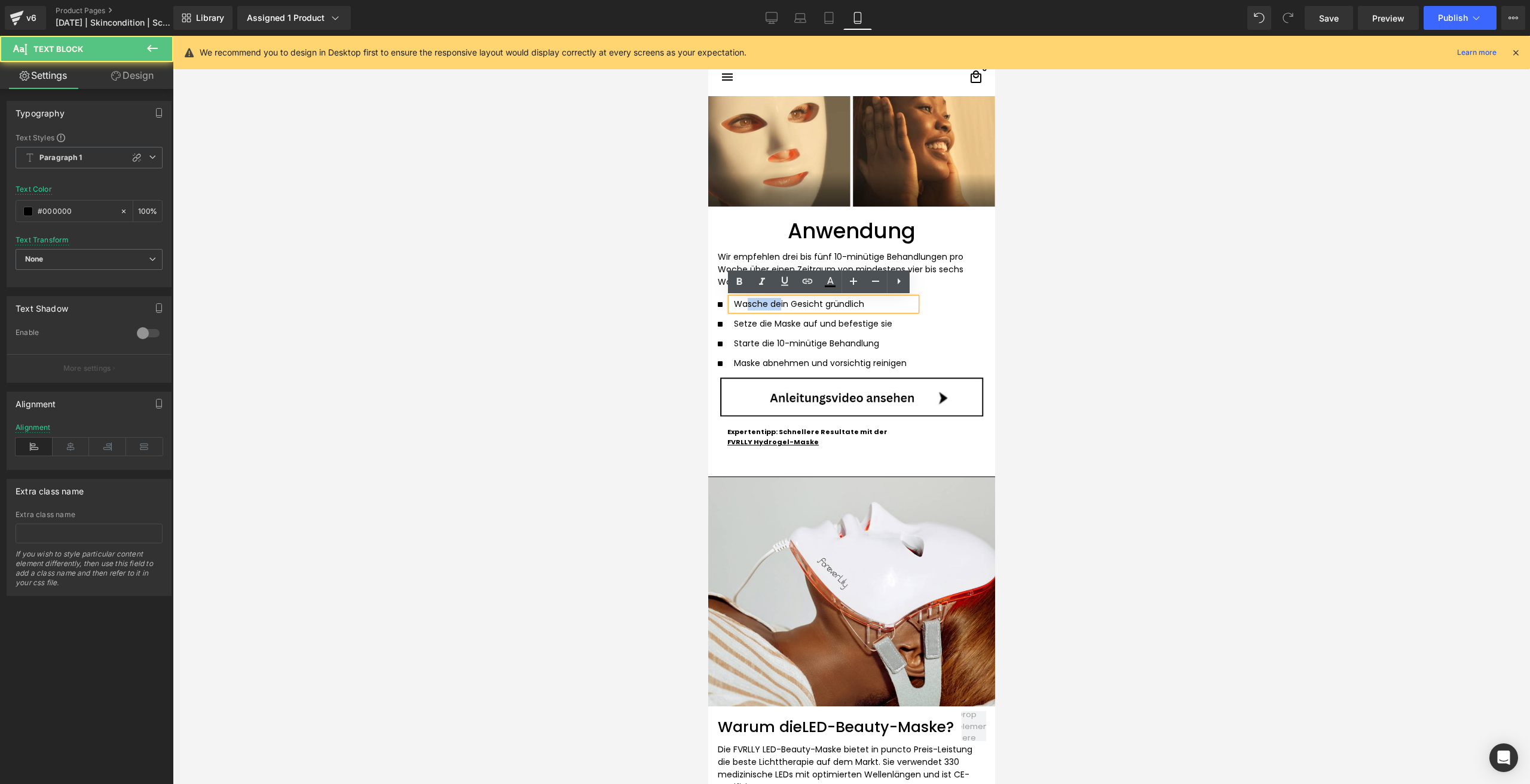
click at [747, 305] on div "Wasche dein Gesicht gründlich" at bounding box center [822, 304] width 185 height 13
copy div "Wasche dein Gesicht gründlich"
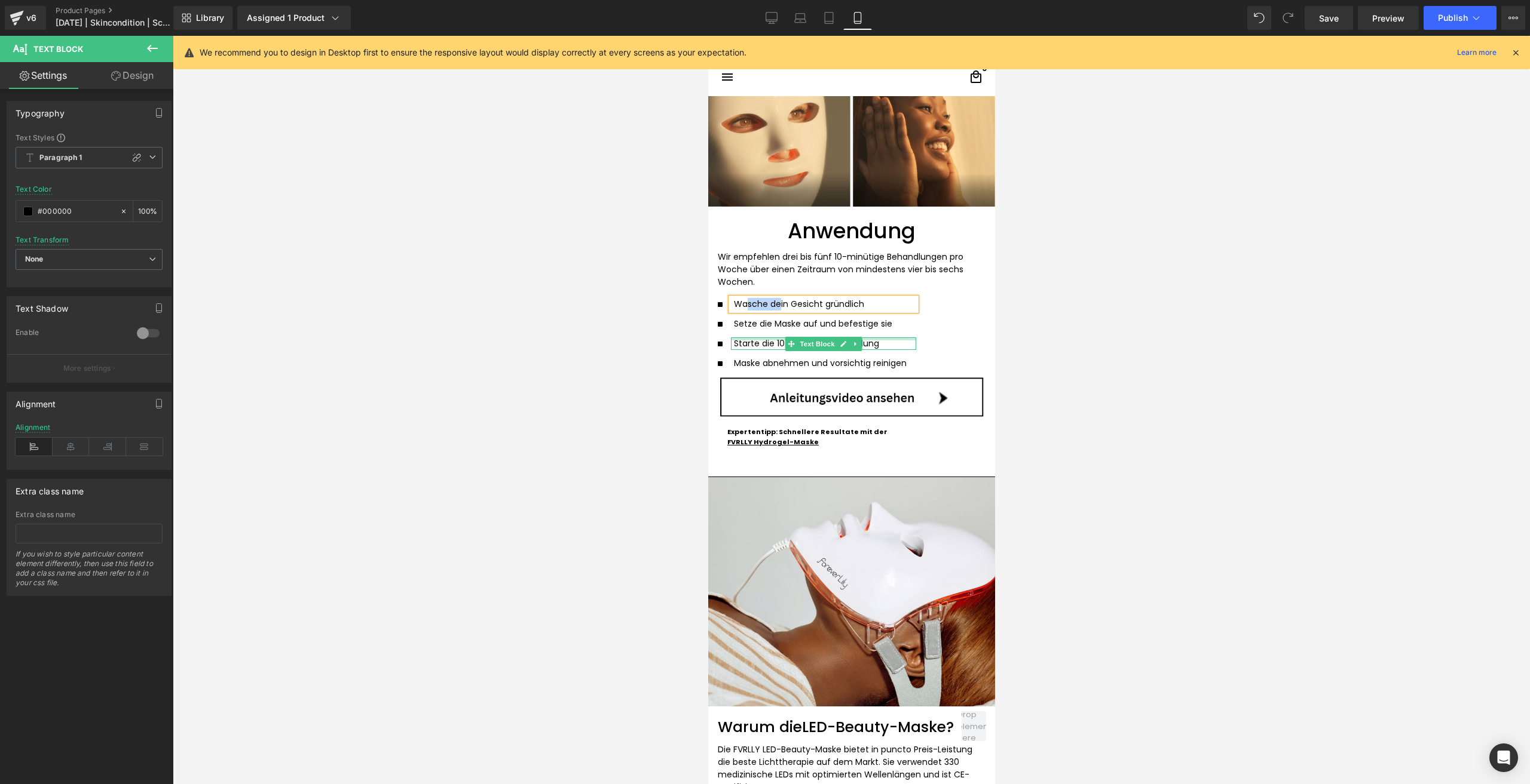
click at [747, 341] on div at bounding box center [822, 339] width 185 height 3
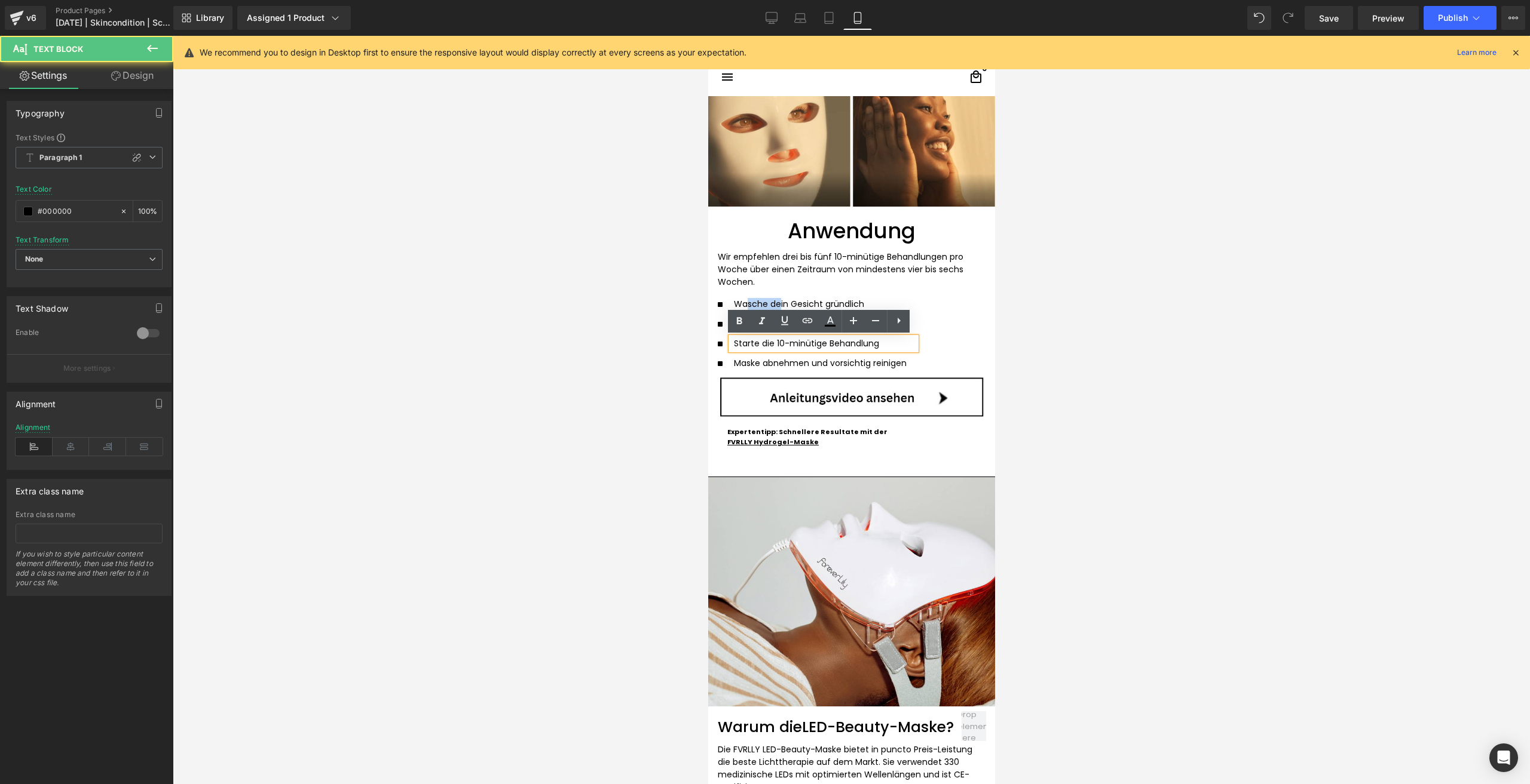
click at [747, 341] on p "Starte die 10-minütige Behandlung" at bounding box center [819, 344] width 173 height 13
drag, startPoint x: 747, startPoint y: 341, endPoint x: 1439, endPoint y: 368, distance: 692.5
click at [747, 341] on p "Starte die 10-minütige Behandlung" at bounding box center [819, 344] width 173 height 13
copy p "Starte die 10-minütige Behandlung"
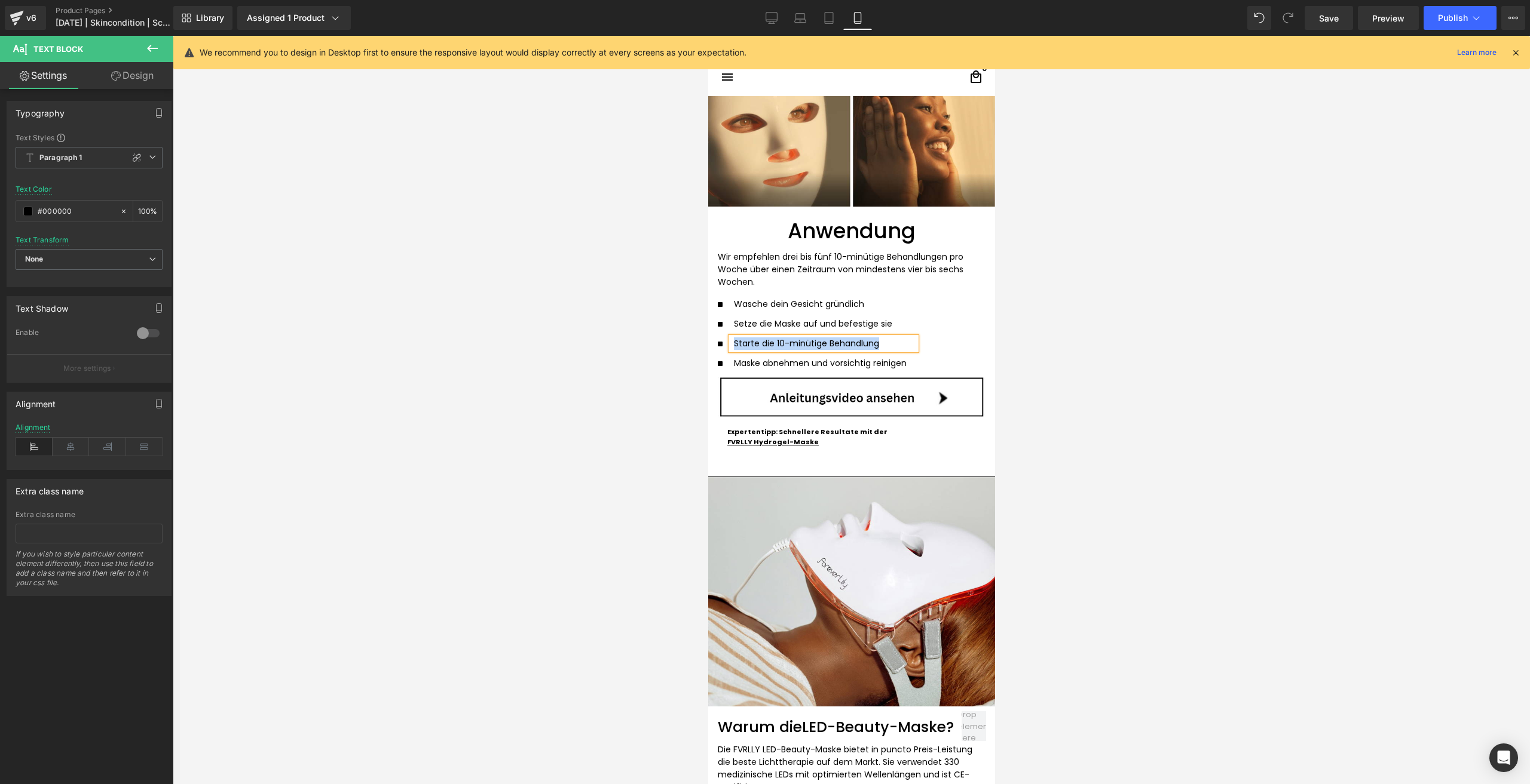
click at [708, 36] on div at bounding box center [708, 36] width 0 height 0
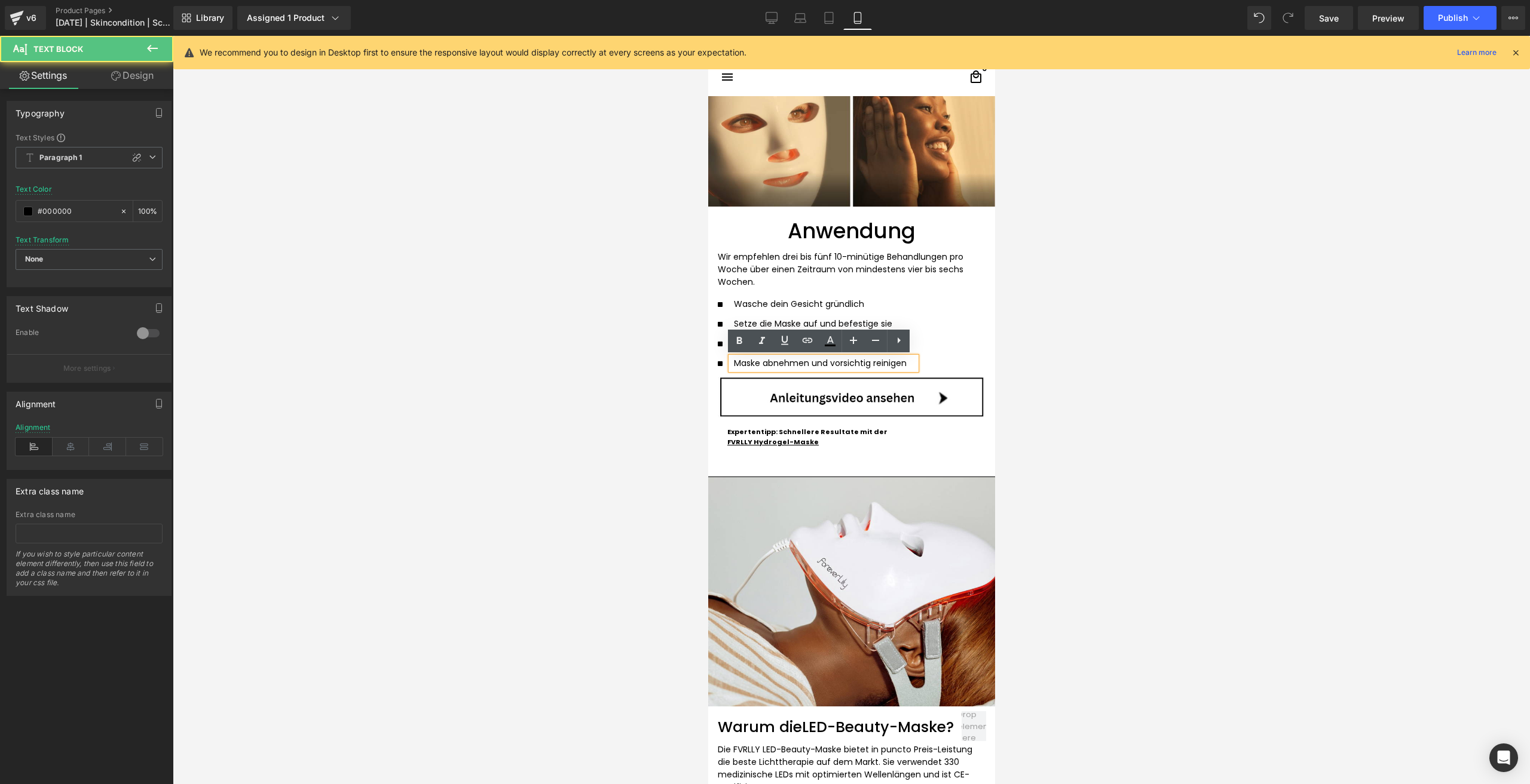
click at [741, 360] on p "Maske abnehmen und vorsichtig reinigen" at bounding box center [819, 363] width 173 height 13
copy p "Maske abnehmen und vorsichtig reinigen"
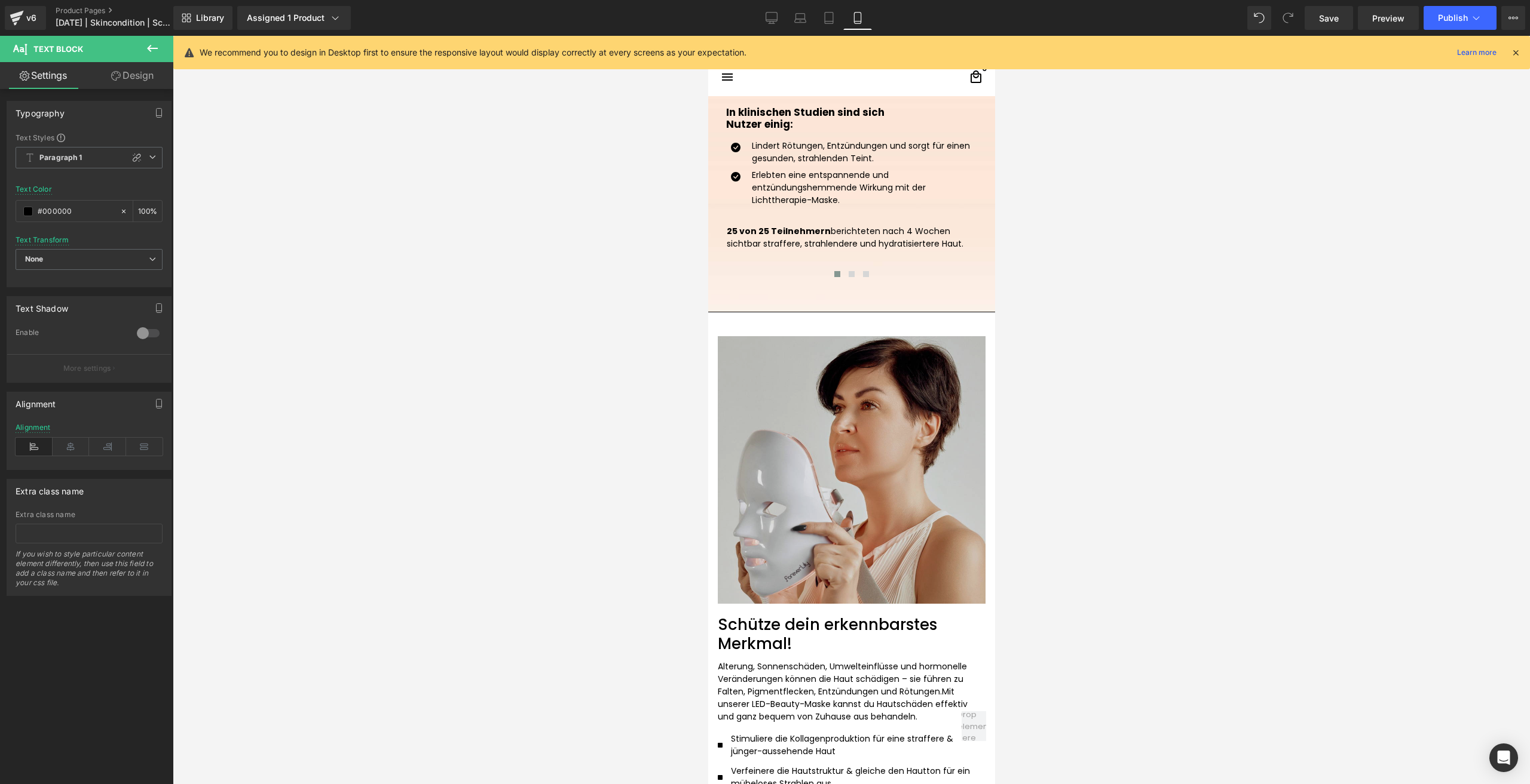
scroll to position [1433, 0]
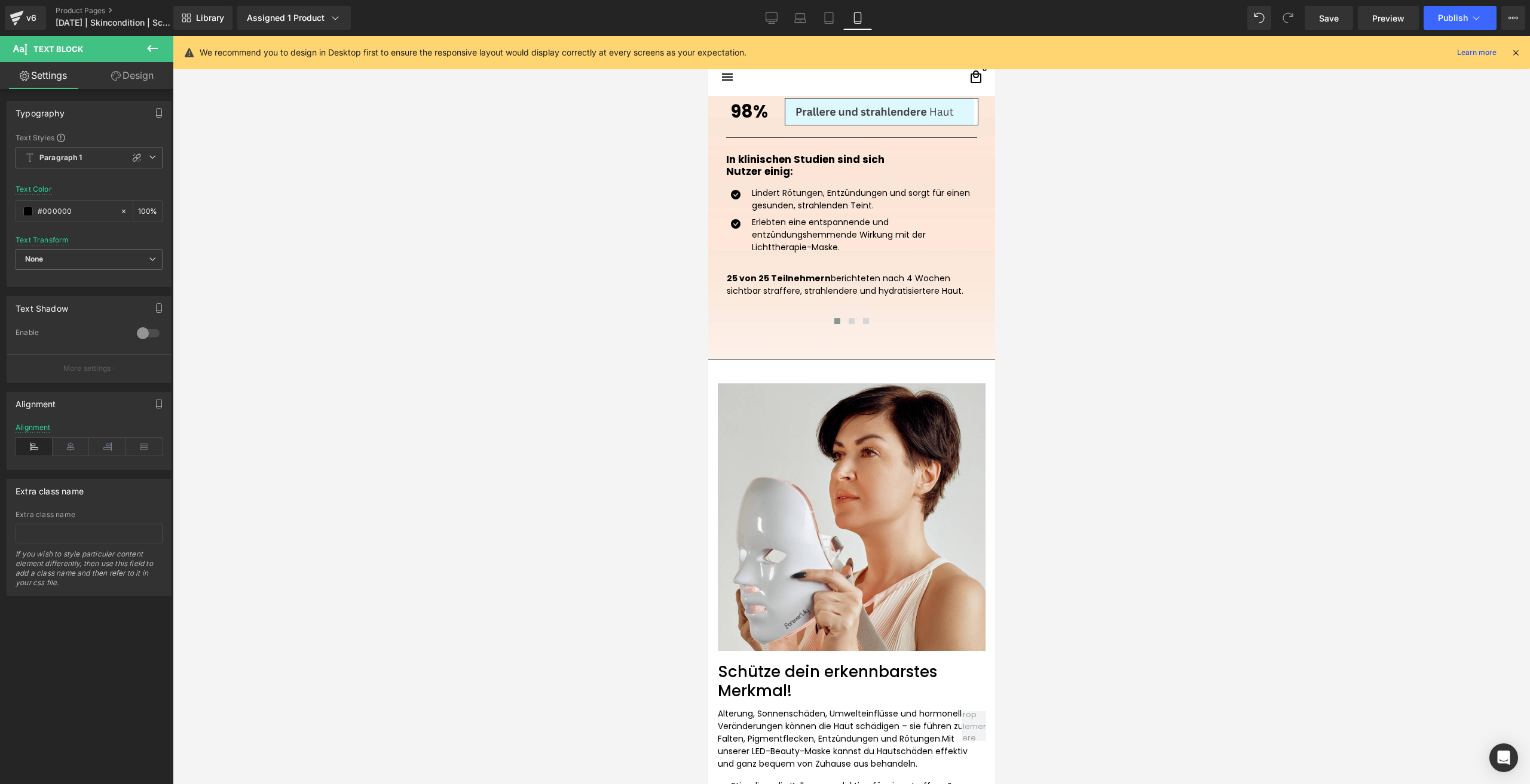
click at [753, 671] on h1 "Schütze dein erkennbarstes Merkmal!" at bounding box center [850, 681] width 267 height 37
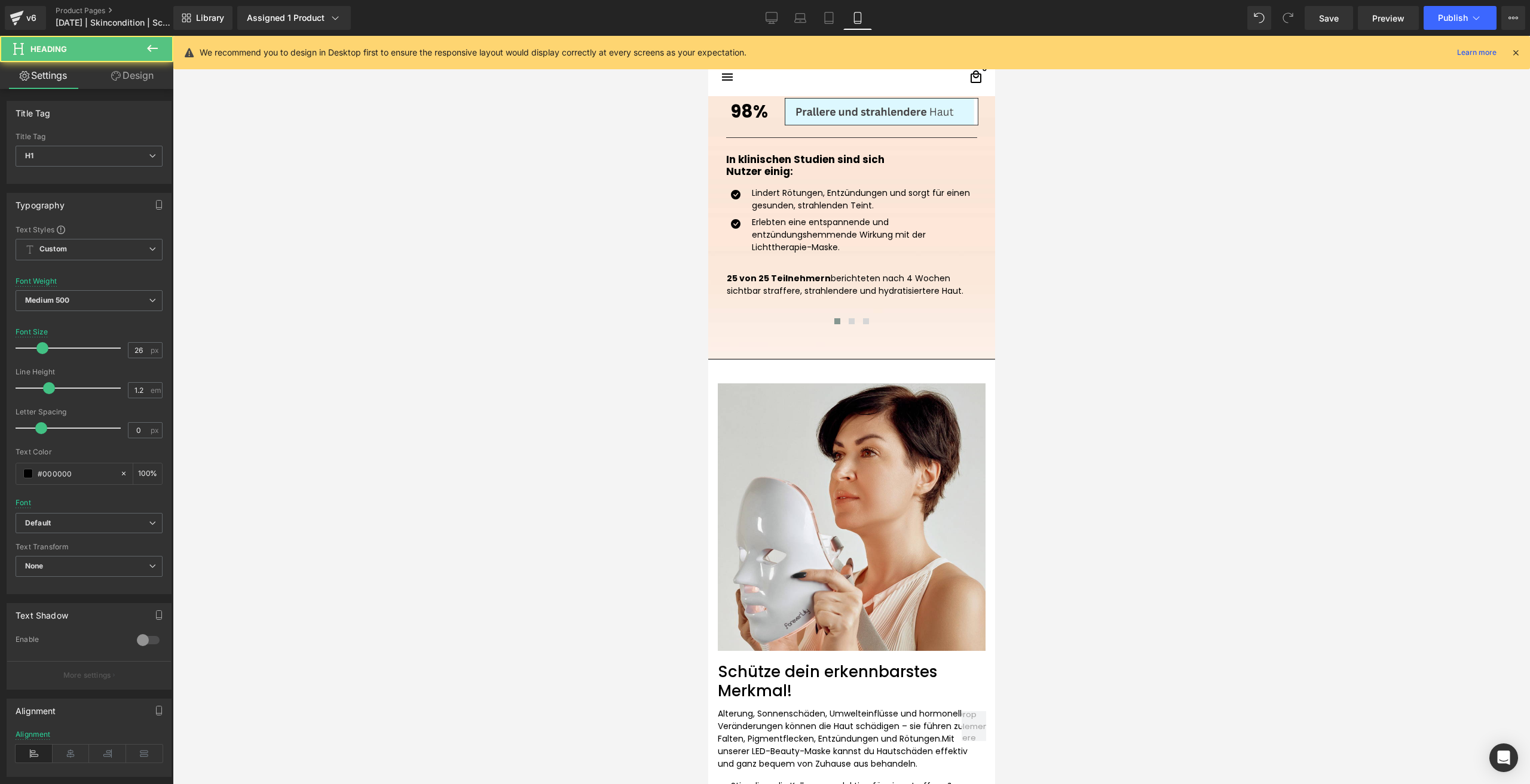
click at [142, 75] on link "Design" at bounding box center [132, 76] width 86 height 27
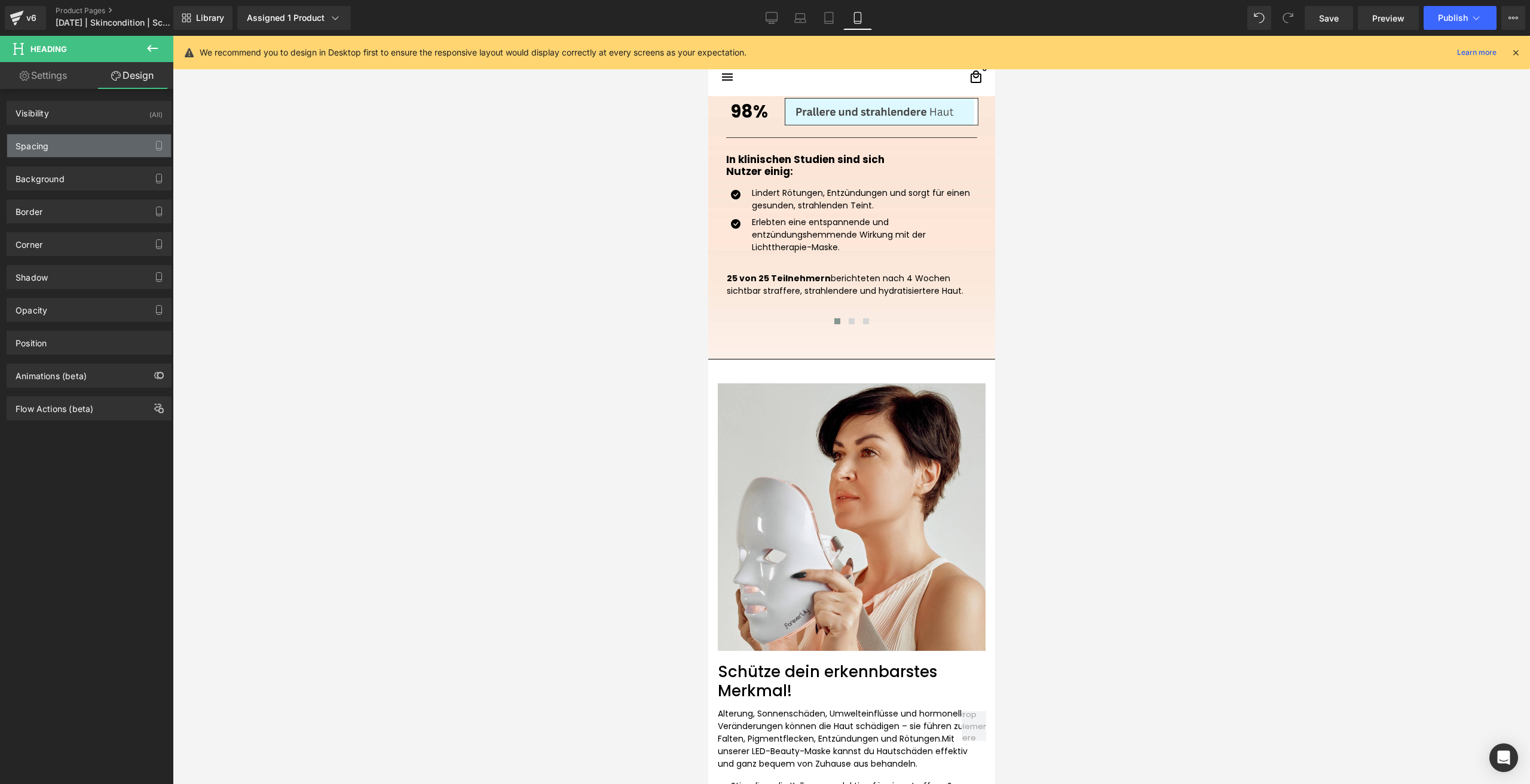
click at [90, 143] on div "Spacing" at bounding box center [88, 145] width 164 height 23
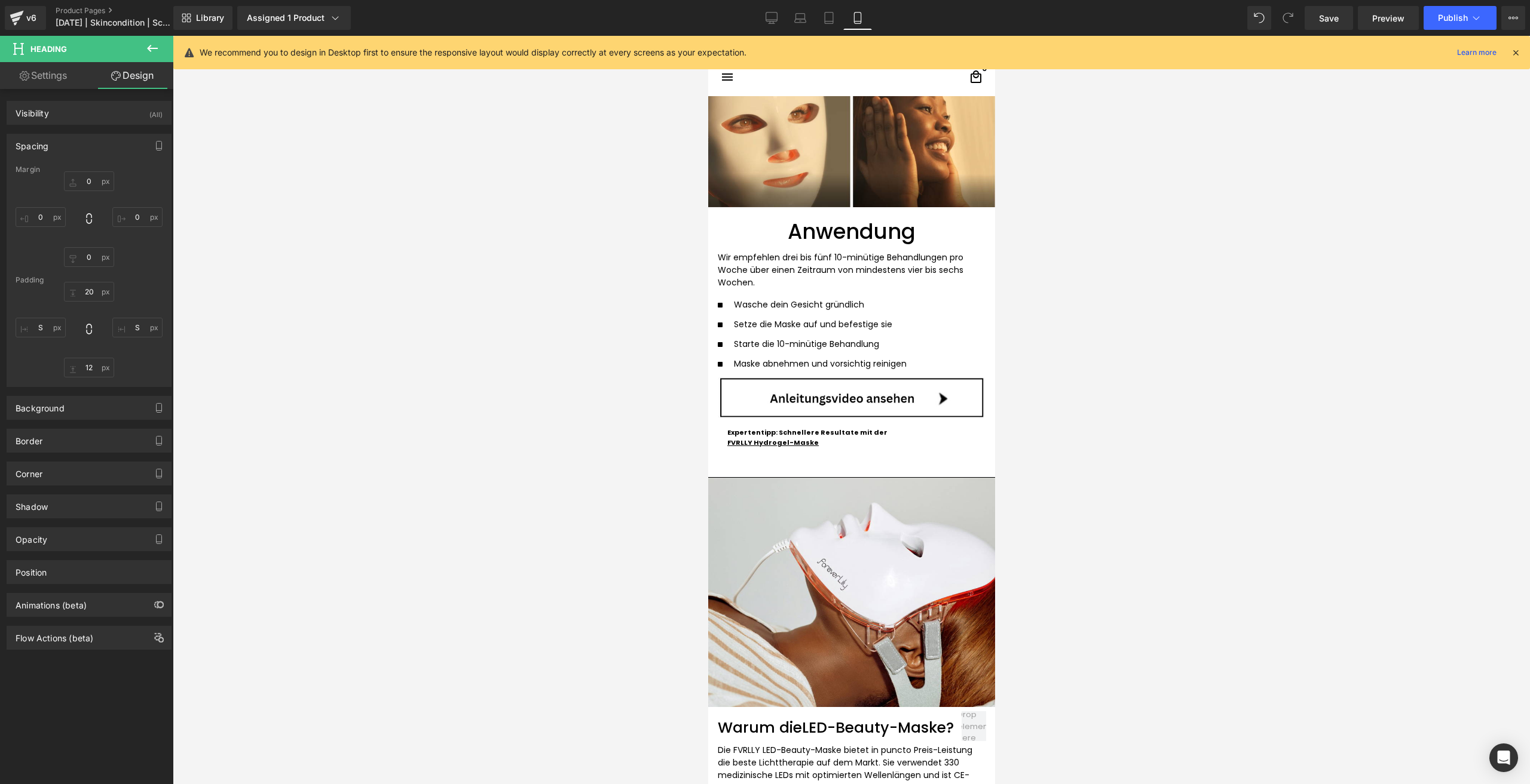
scroll to position [2448, 0]
click at [794, 226] on h1 "Anwendung" at bounding box center [850, 231] width 267 height 25
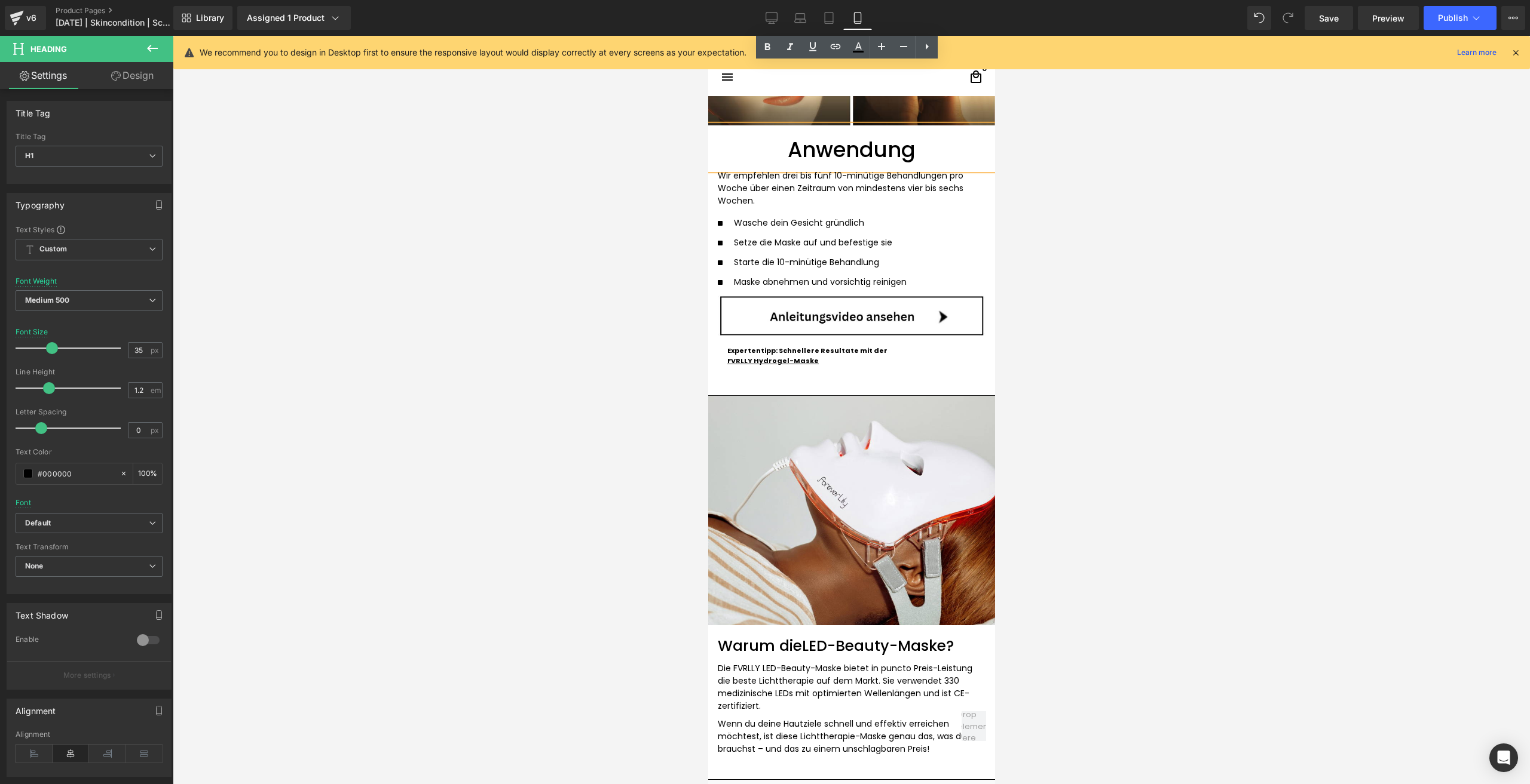
scroll to position [2867, 0]
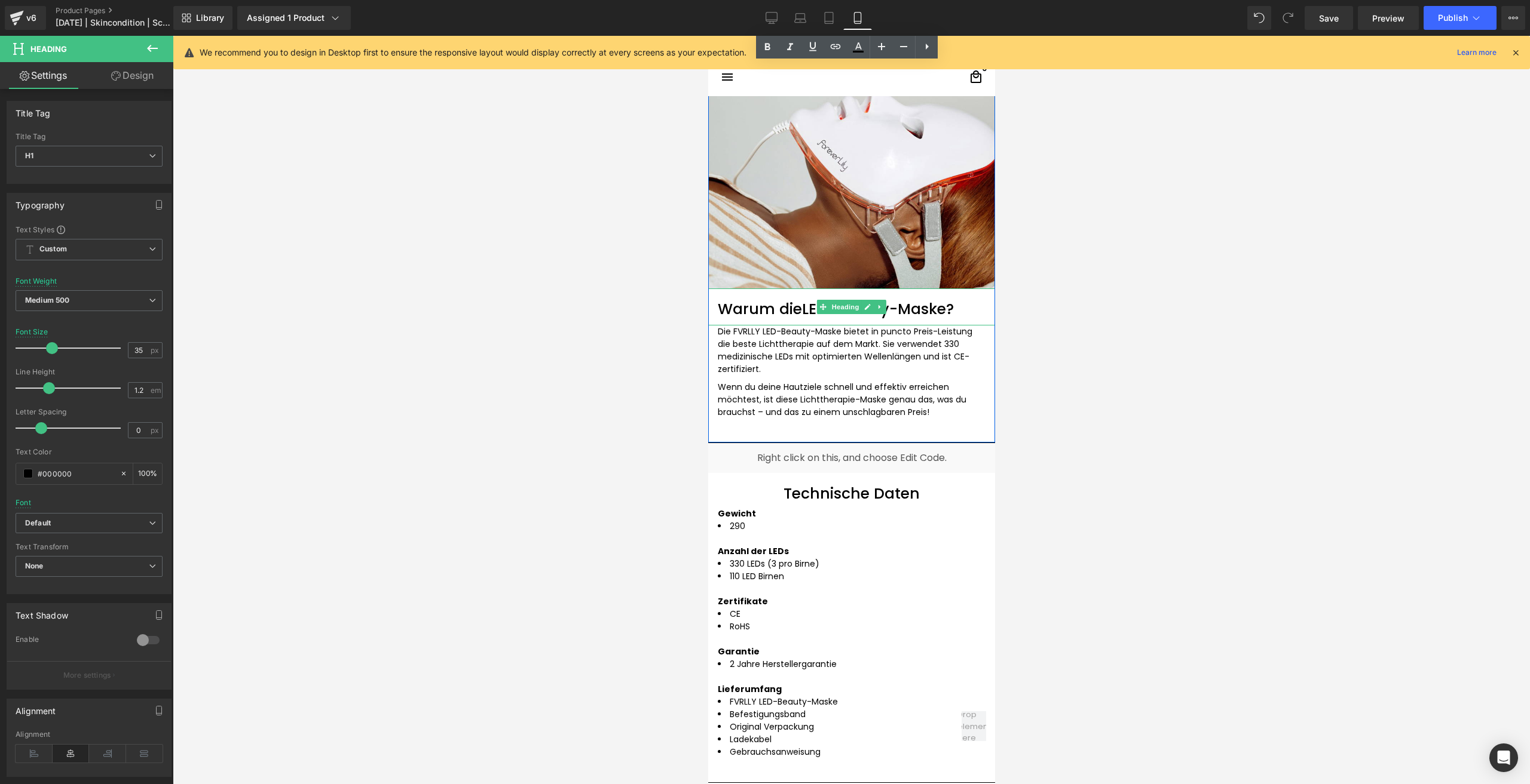
click at [739, 305] on font "Warum die" at bounding box center [759, 309] width 85 height 21
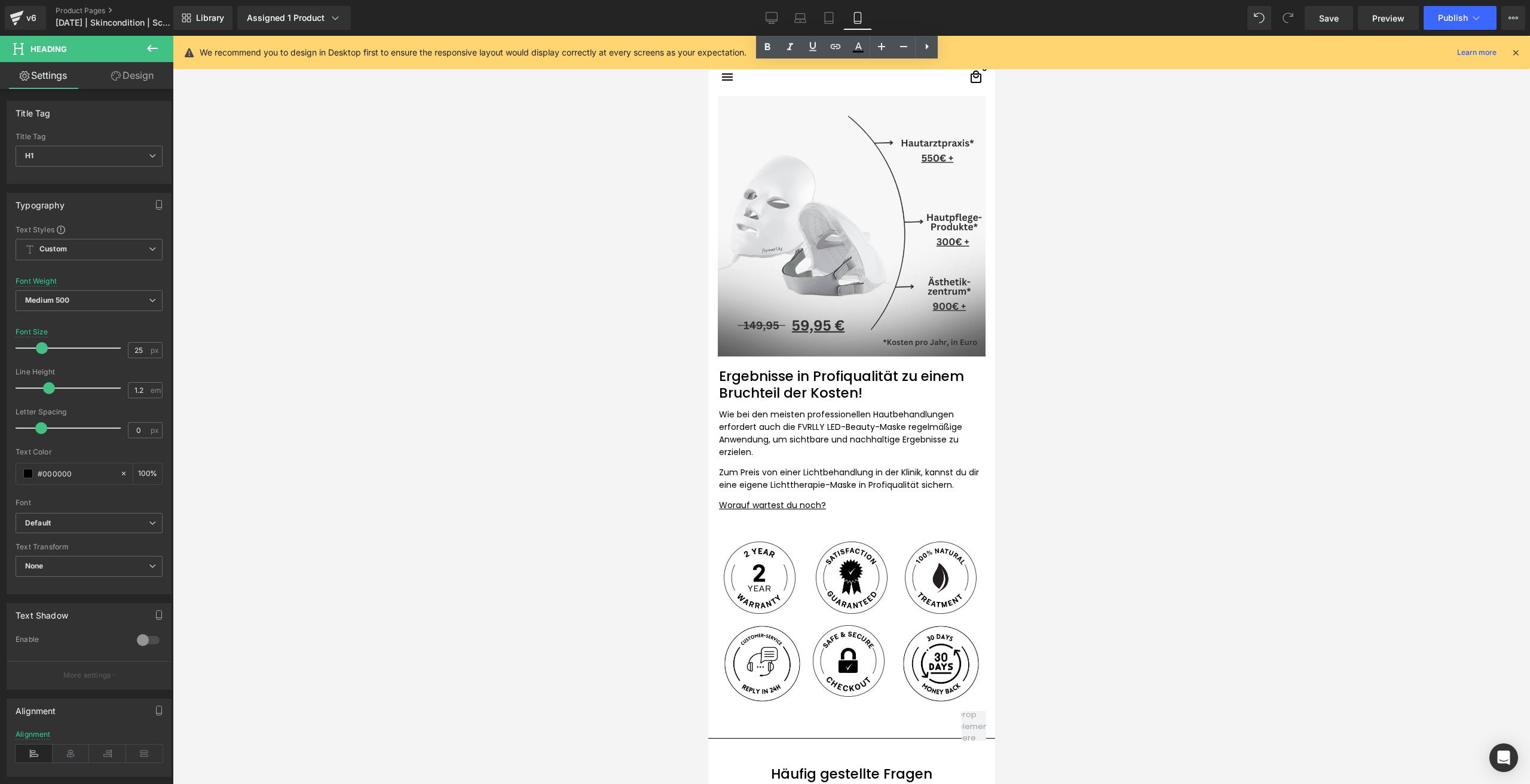
scroll to position [3583, 0]
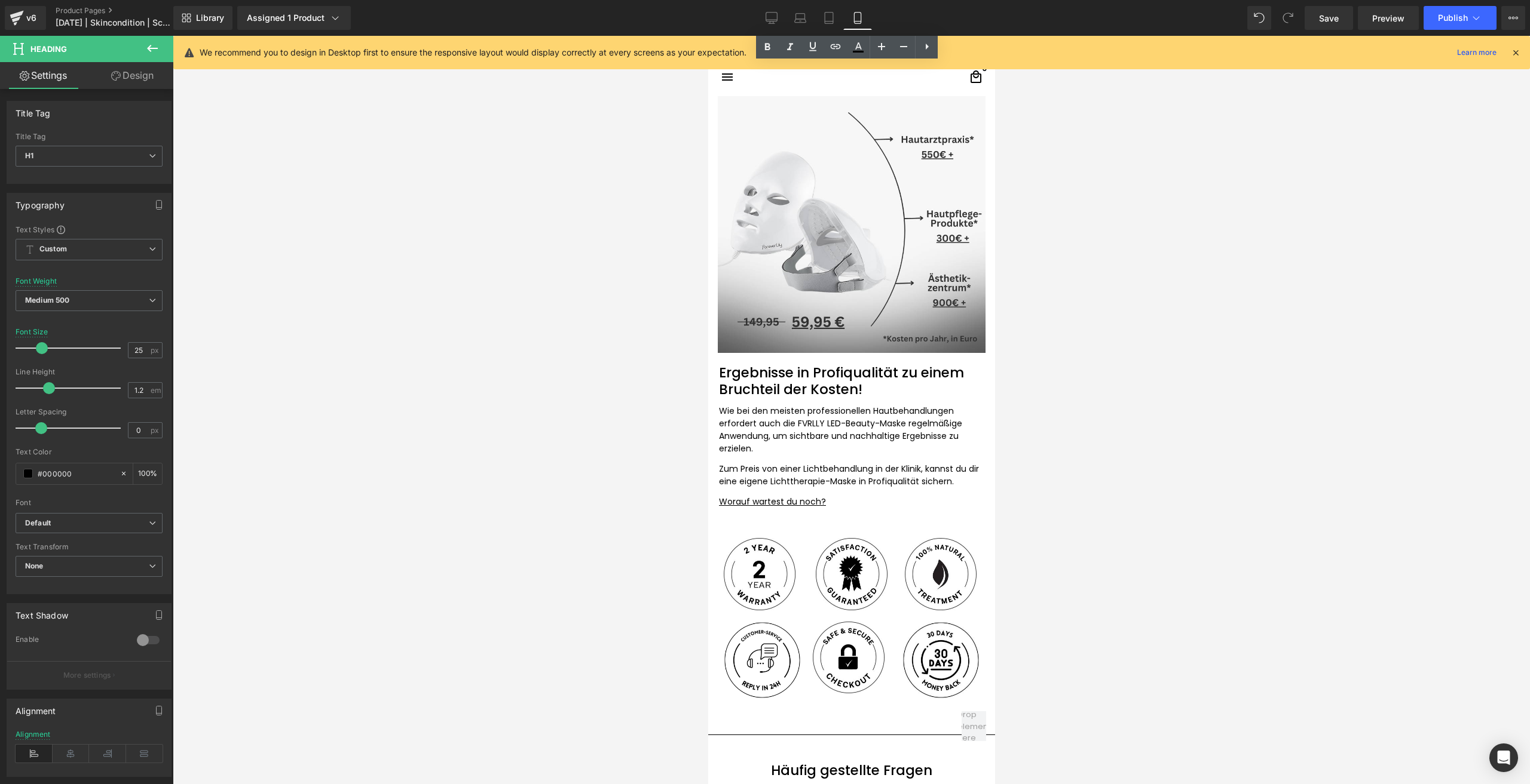
click at [751, 381] on h1 "Ergebnisse in Profiqualität zu einem Bruchteil der Kosten!" at bounding box center [849, 381] width 262 height 33
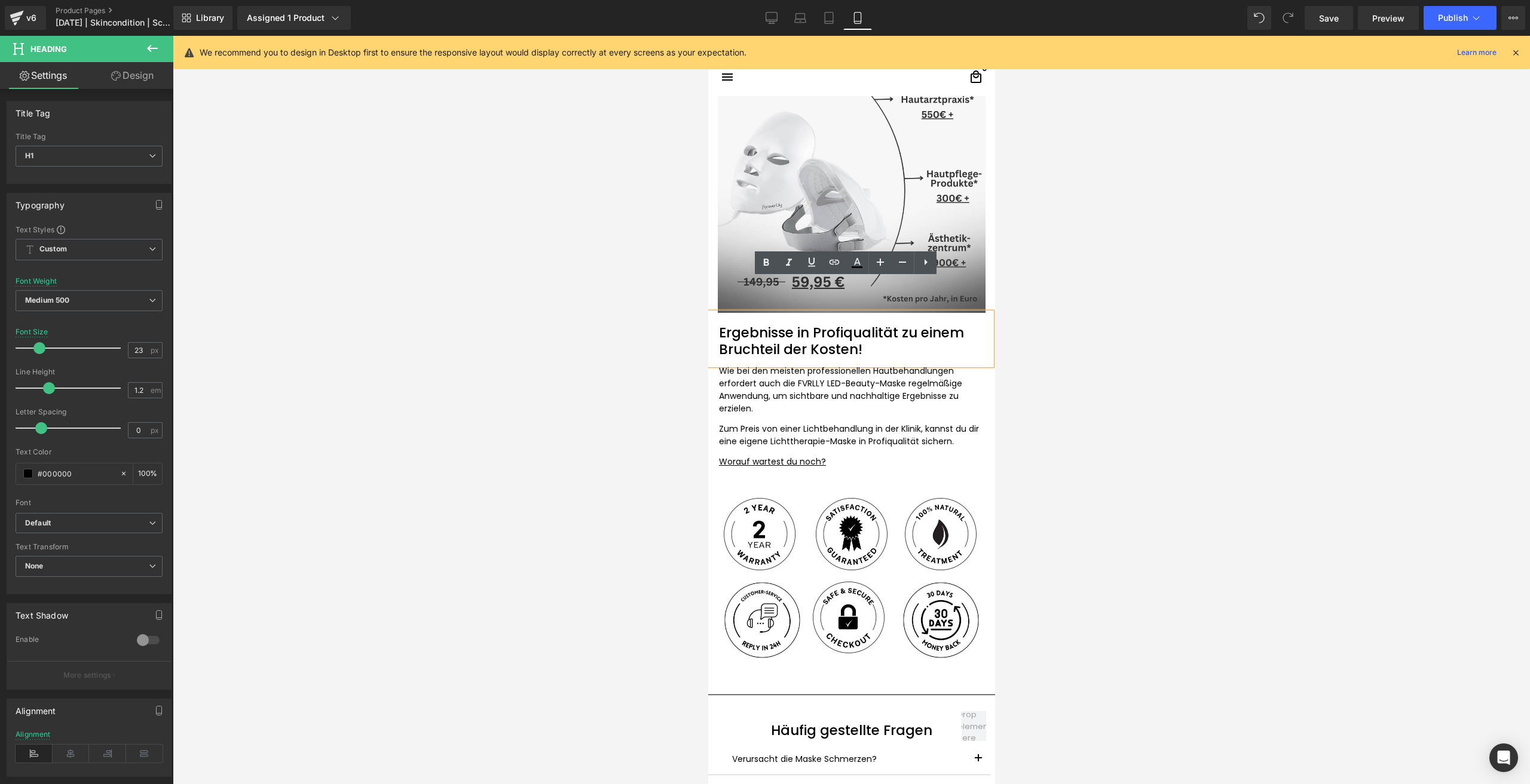
scroll to position [3822, 0]
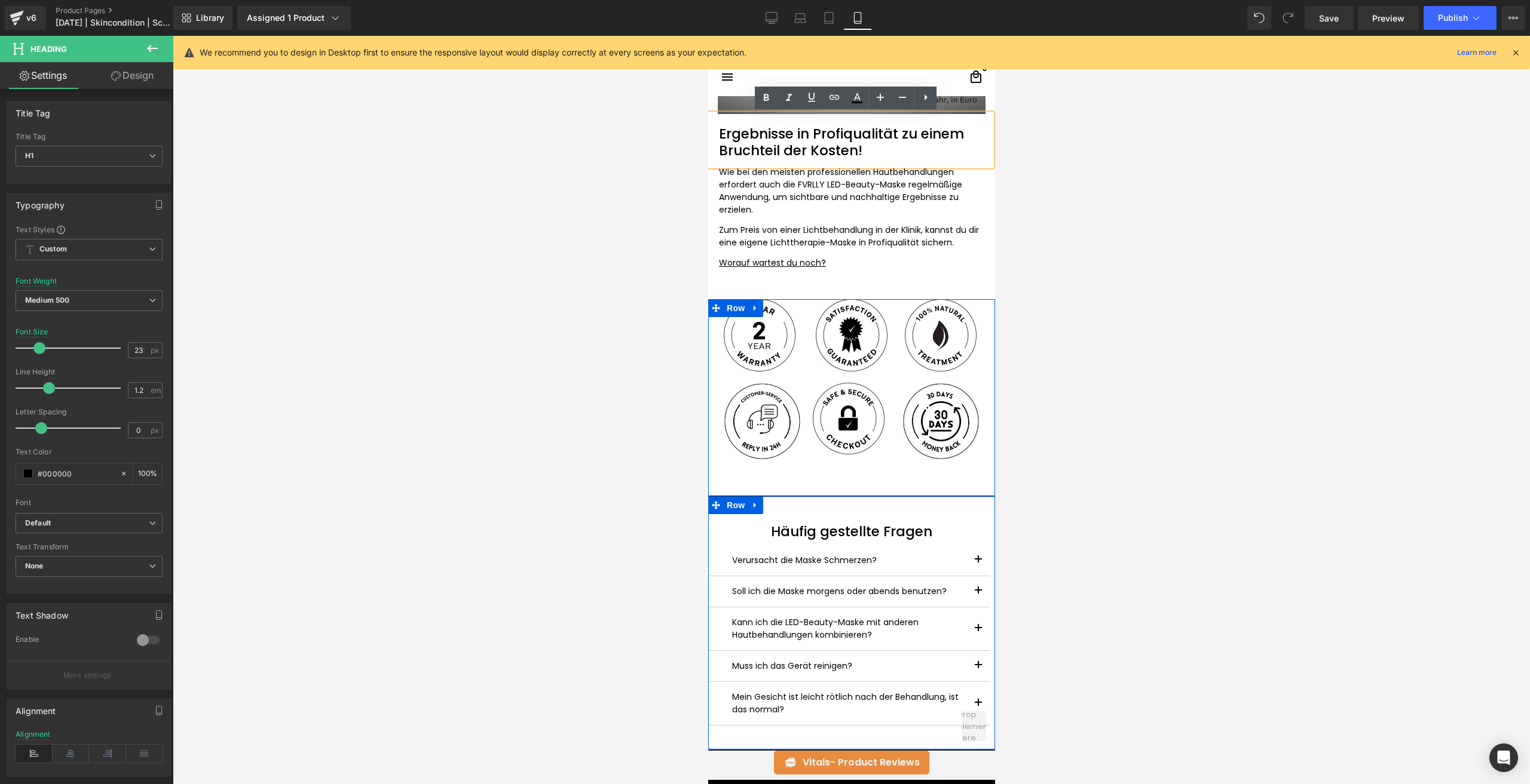
click at [778, 506] on div "Häufig gestellte Fragen Heading Verursacht die Maske Schmerzen? Text Block Nein…" at bounding box center [851, 622] width 286 height 253
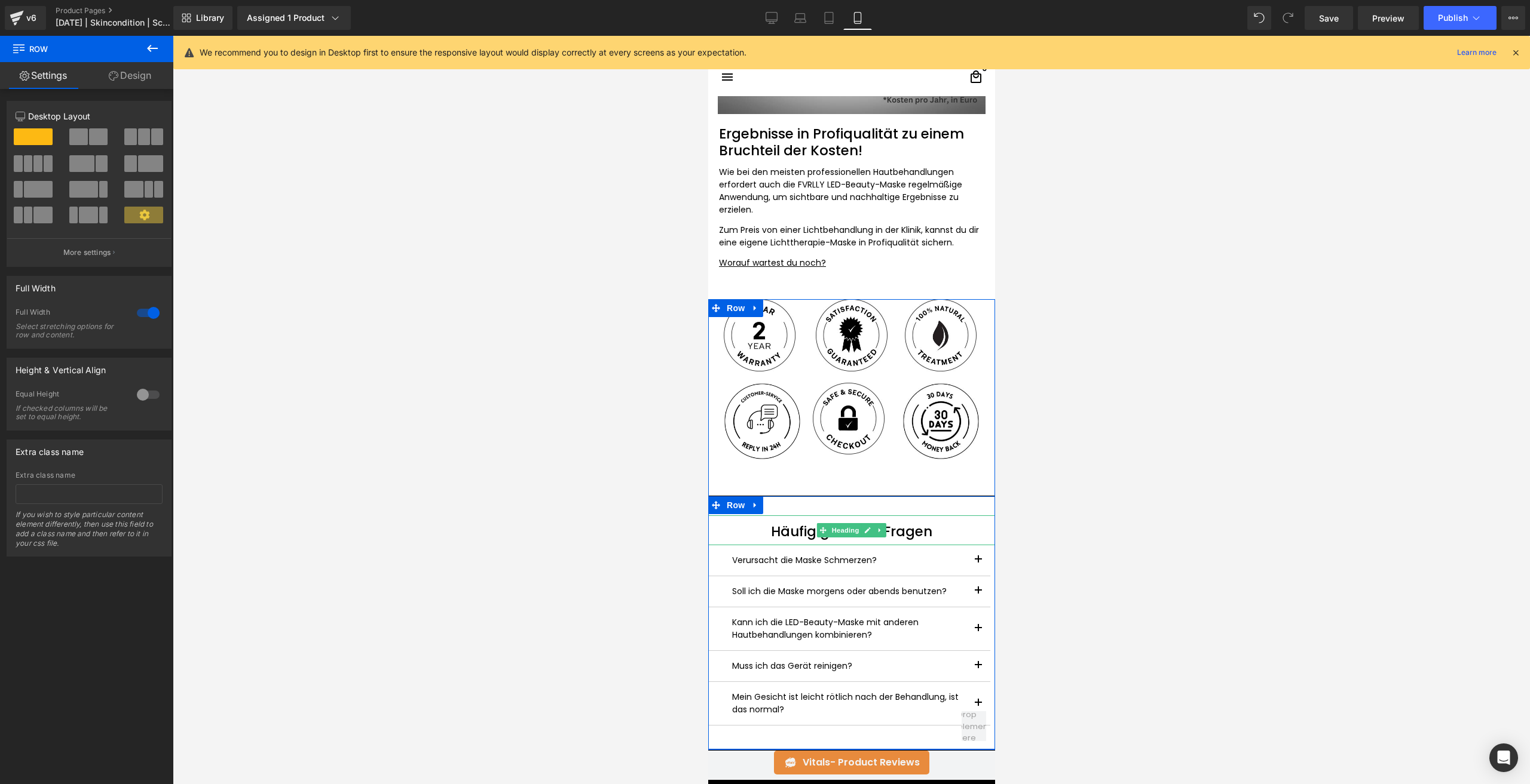
click at [802, 525] on h1 "Häufig gestellte Fragen" at bounding box center [851, 532] width 286 height 17
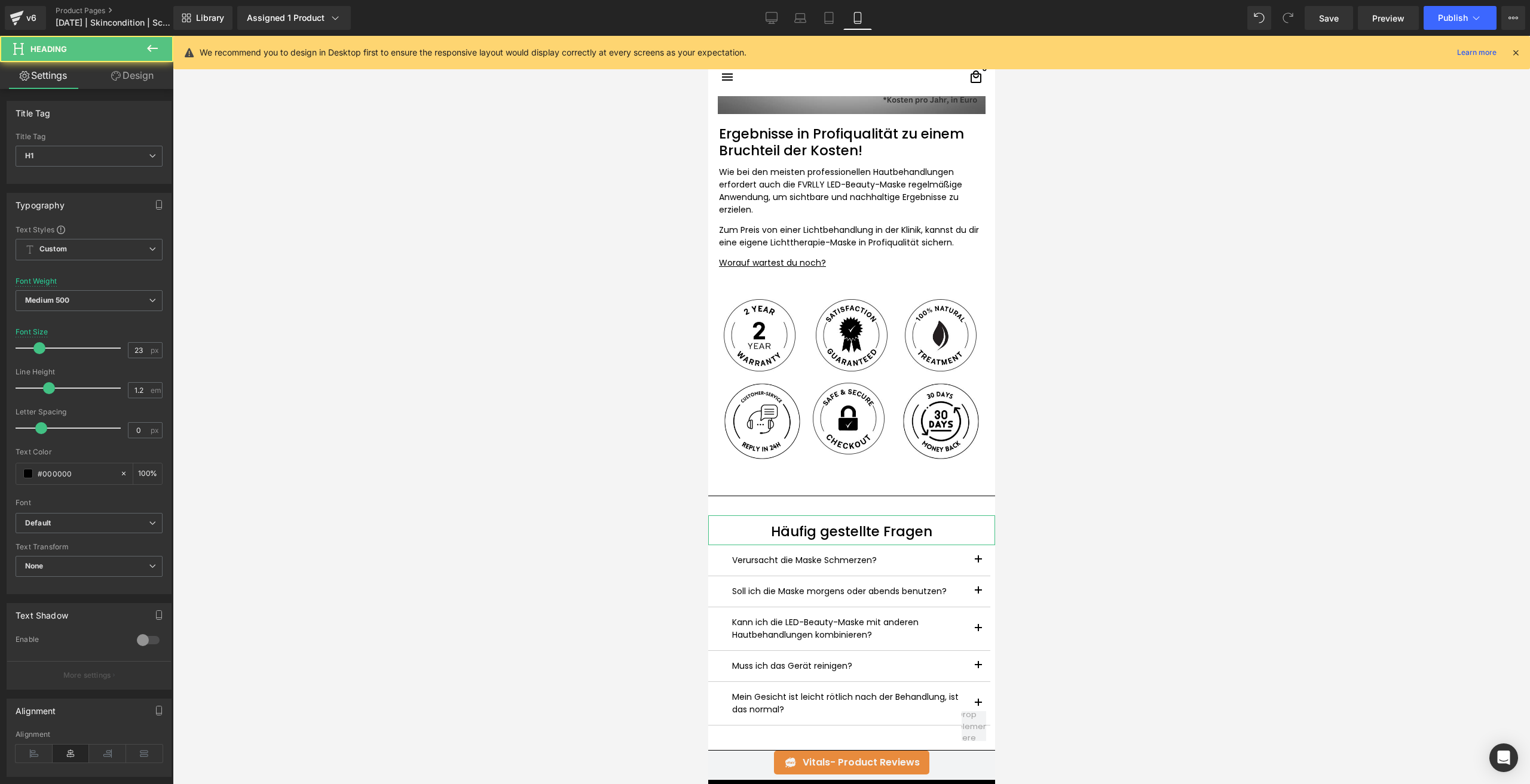
click at [119, 84] on link "Design" at bounding box center [132, 76] width 86 height 27
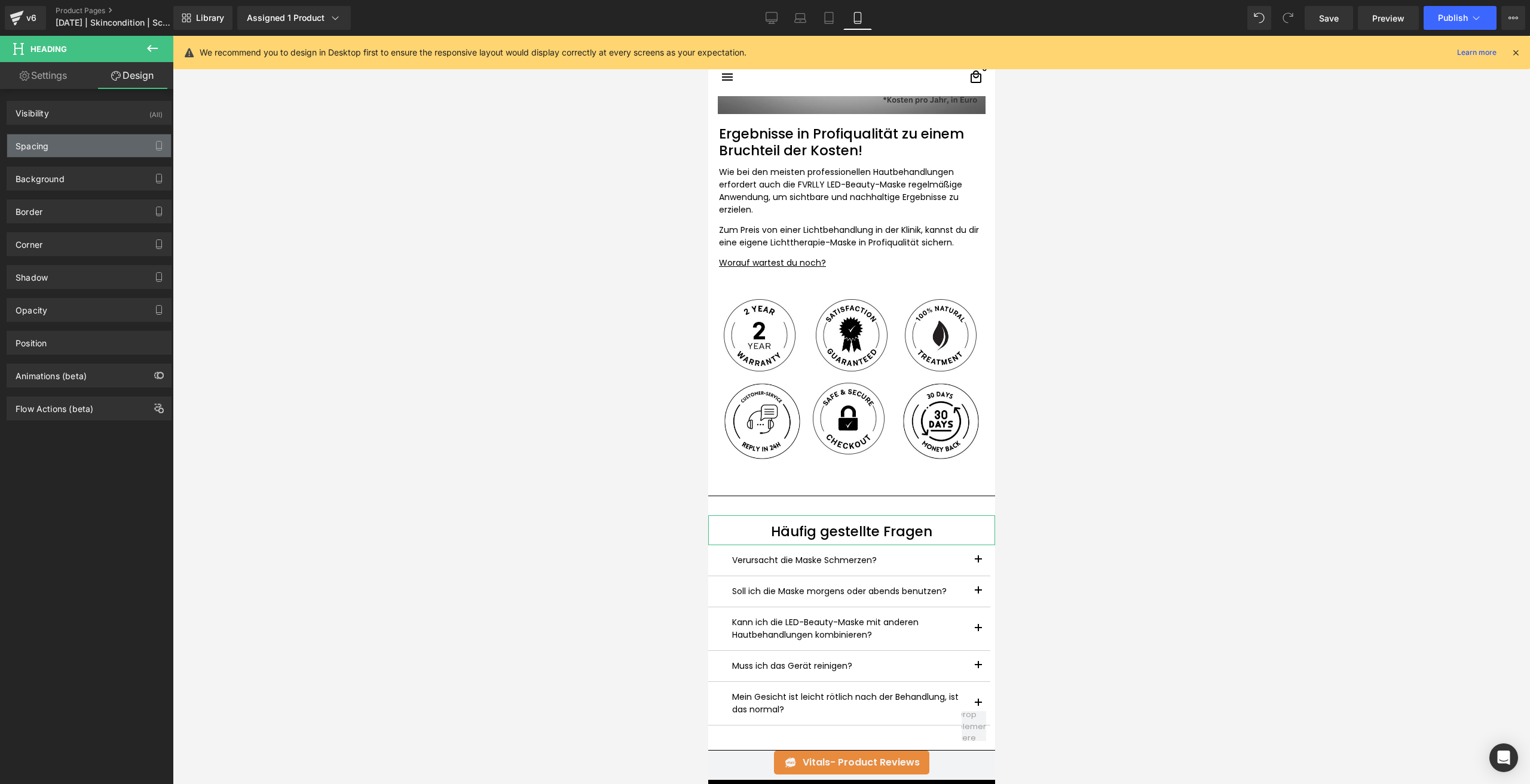
click at [67, 149] on div "Spacing" at bounding box center [88, 145] width 164 height 23
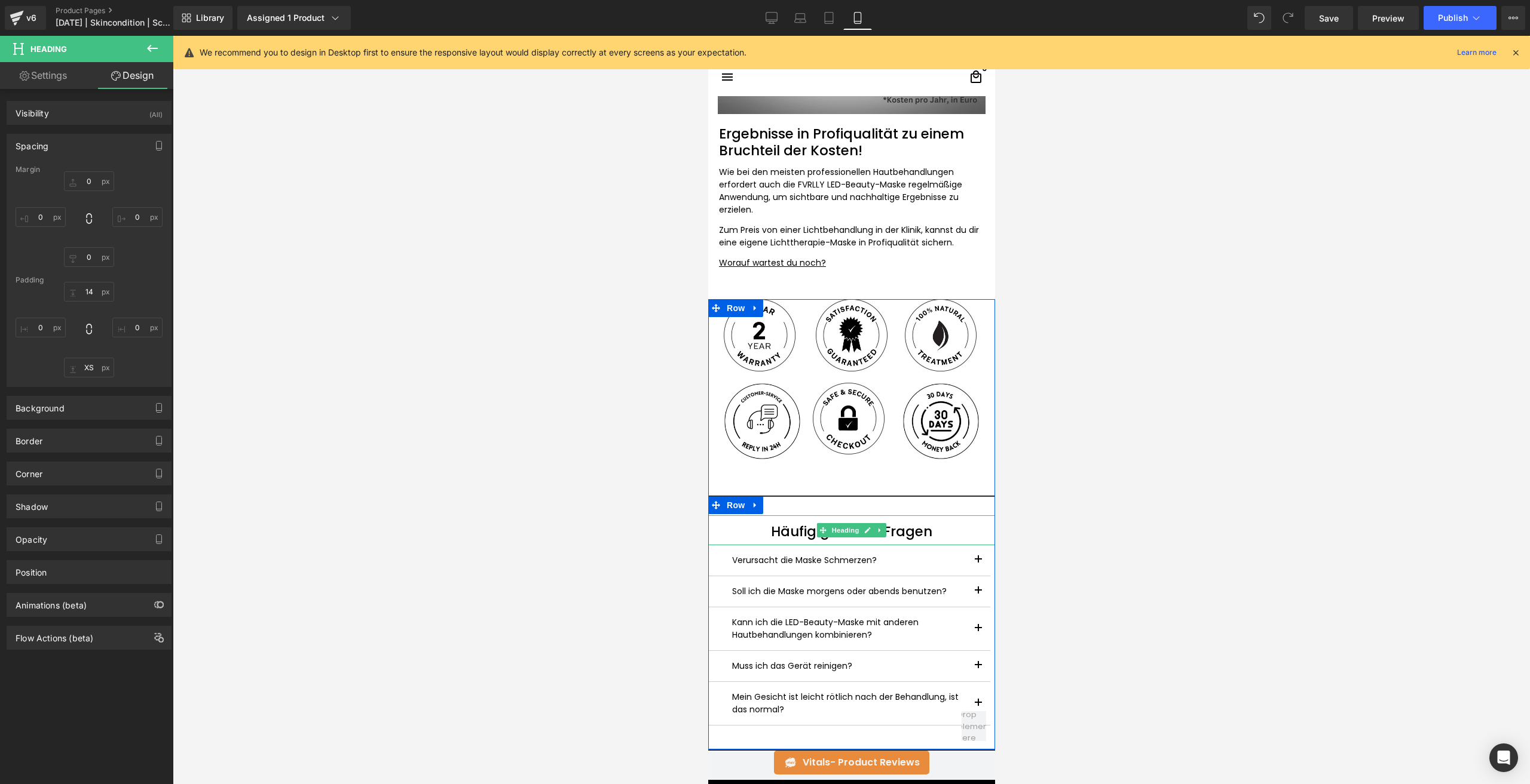
click at [787, 536] on h1 "Häufig gestellte Fragen" at bounding box center [851, 532] width 286 height 17
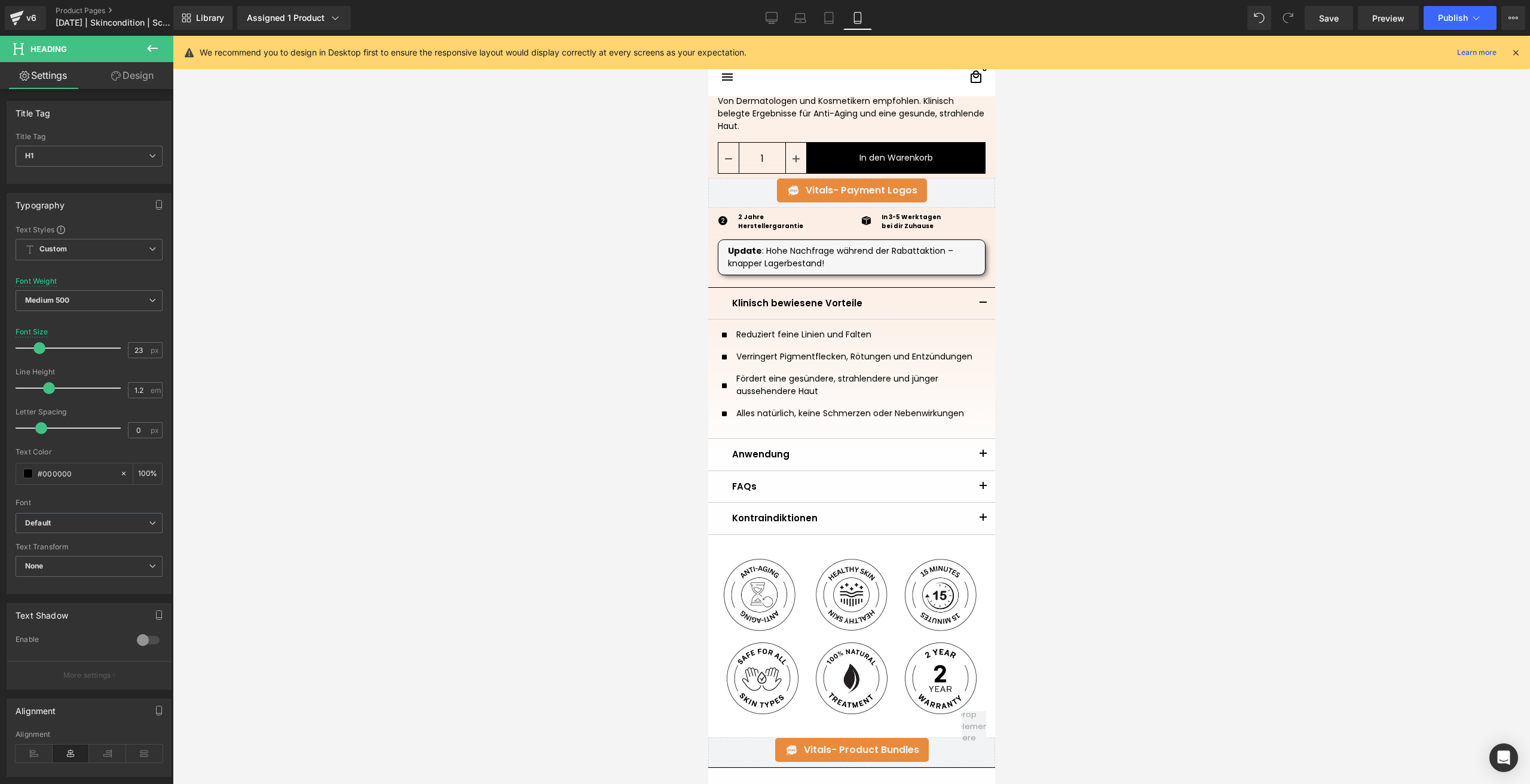
scroll to position [359, 0]
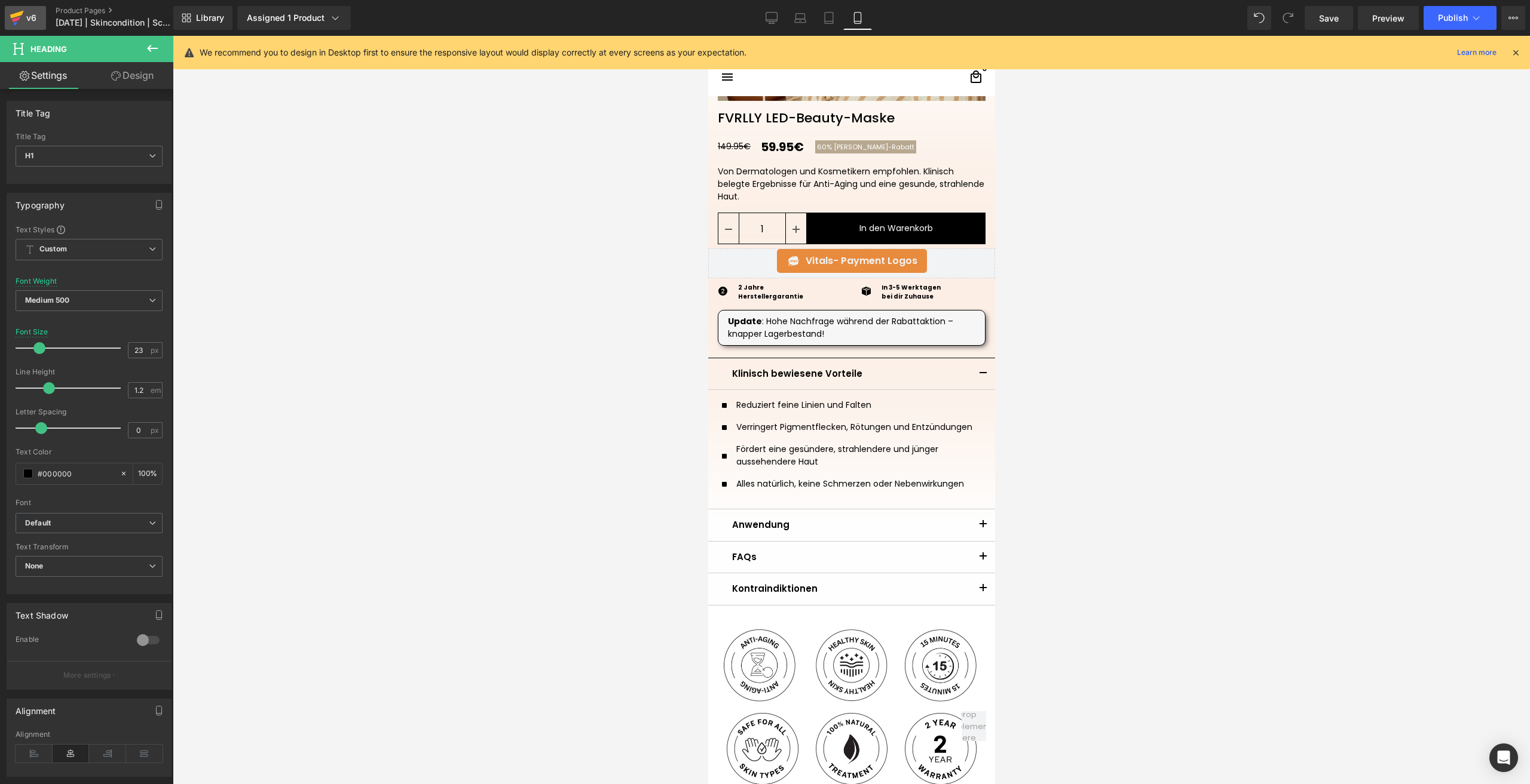
click at [23, 20] on icon at bounding box center [17, 18] width 14 height 30
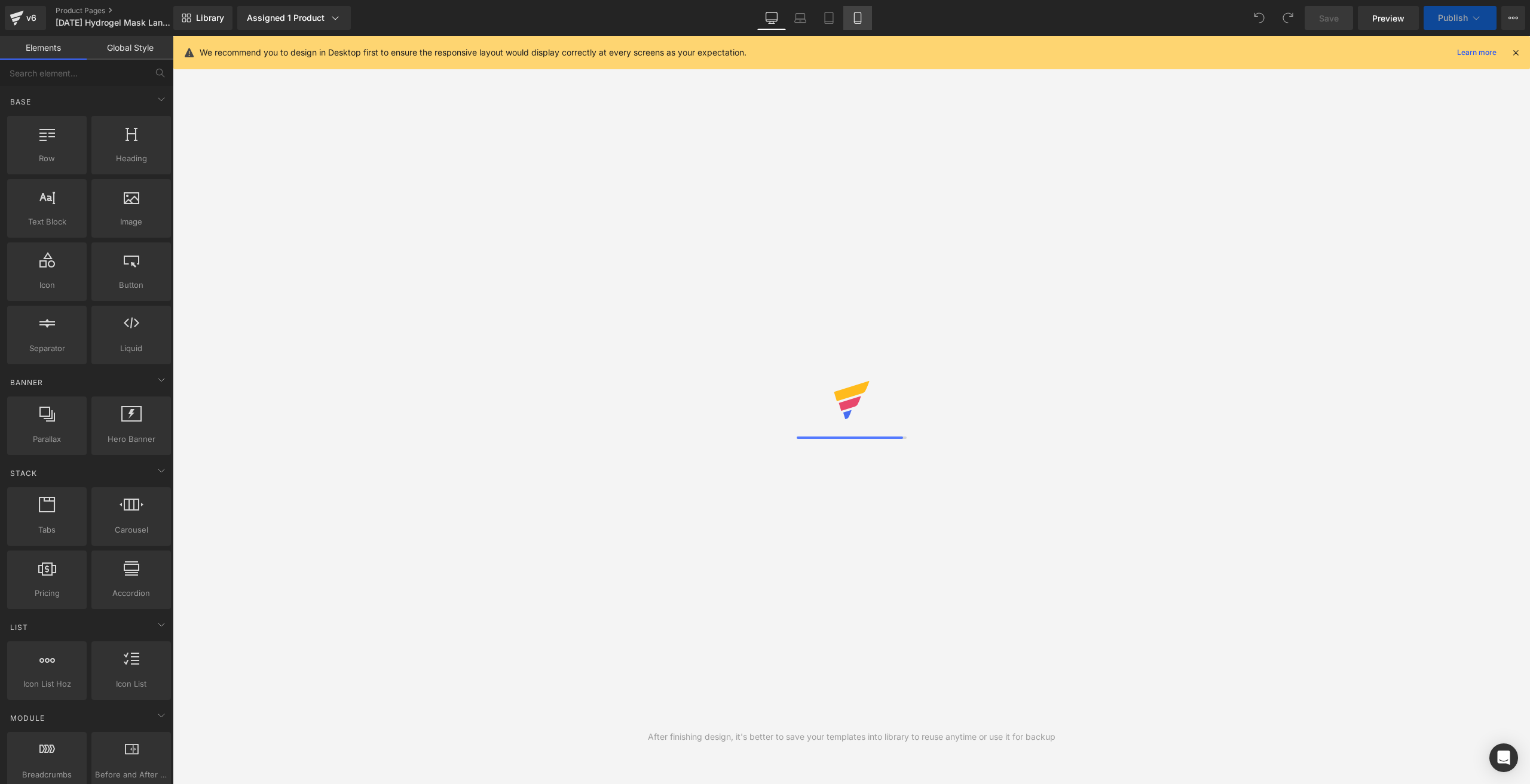
click at [853, 14] on icon at bounding box center [857, 18] width 12 height 12
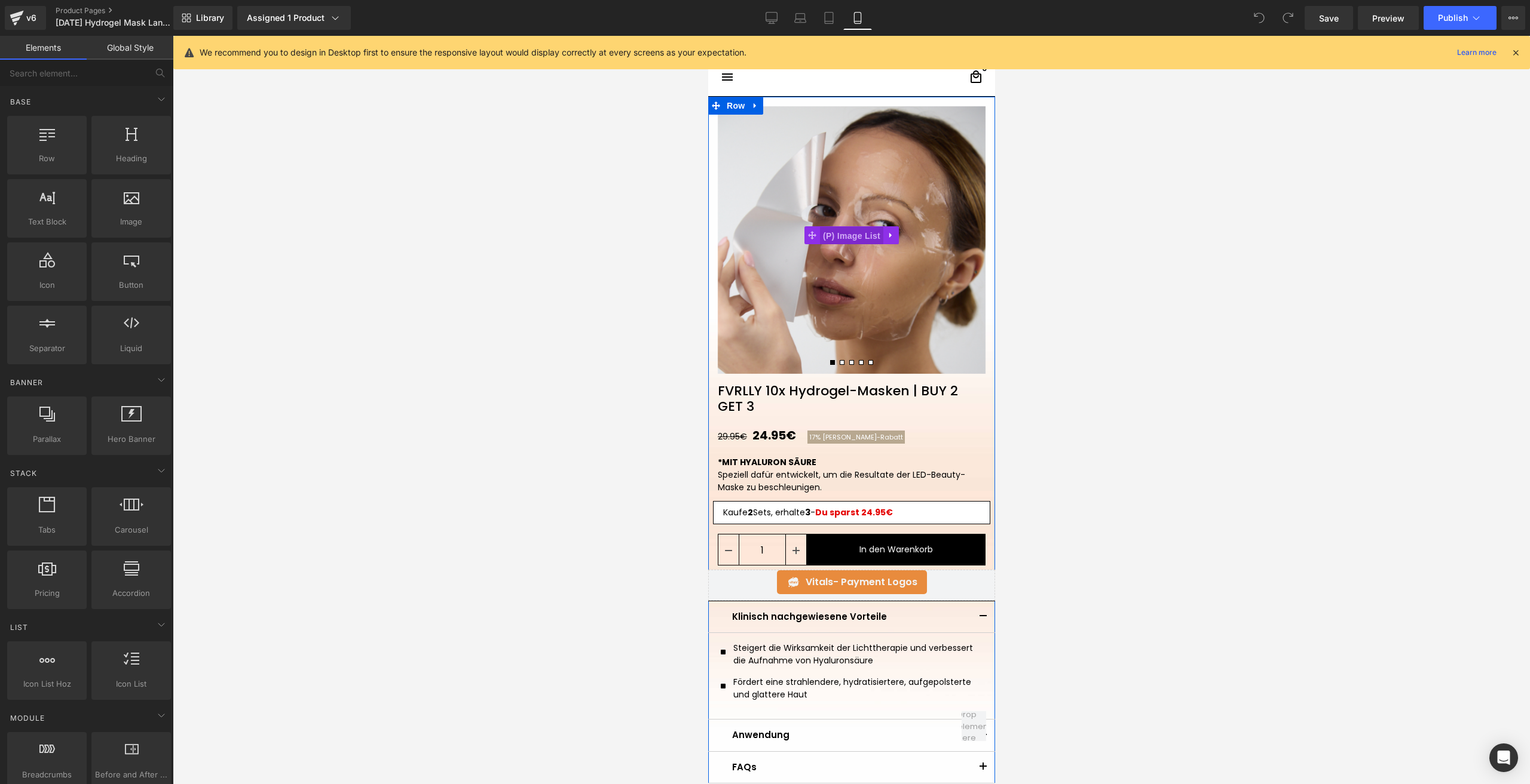
click at [830, 232] on span "(P) Image List" at bounding box center [851, 235] width 64 height 18
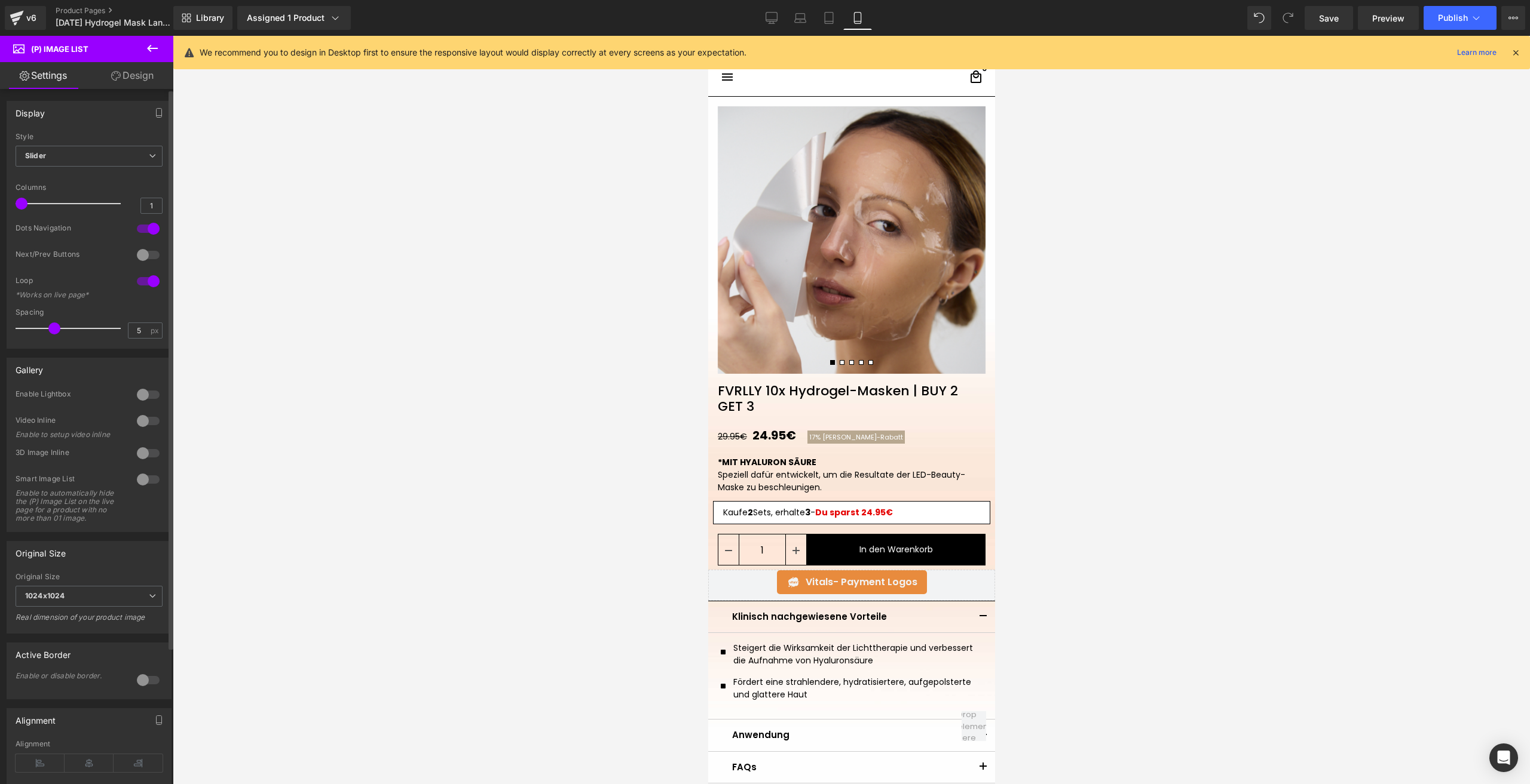
click at [146, 256] on div at bounding box center [148, 254] width 29 height 19
click at [141, 276] on div at bounding box center [148, 280] width 29 height 19
click at [1326, 19] on span "Save" at bounding box center [1328, 18] width 20 height 13
click at [881, 511] on icon at bounding box center [883, 512] width 7 height 7
click at [886, 511] on icon at bounding box center [889, 513] width 7 height 7
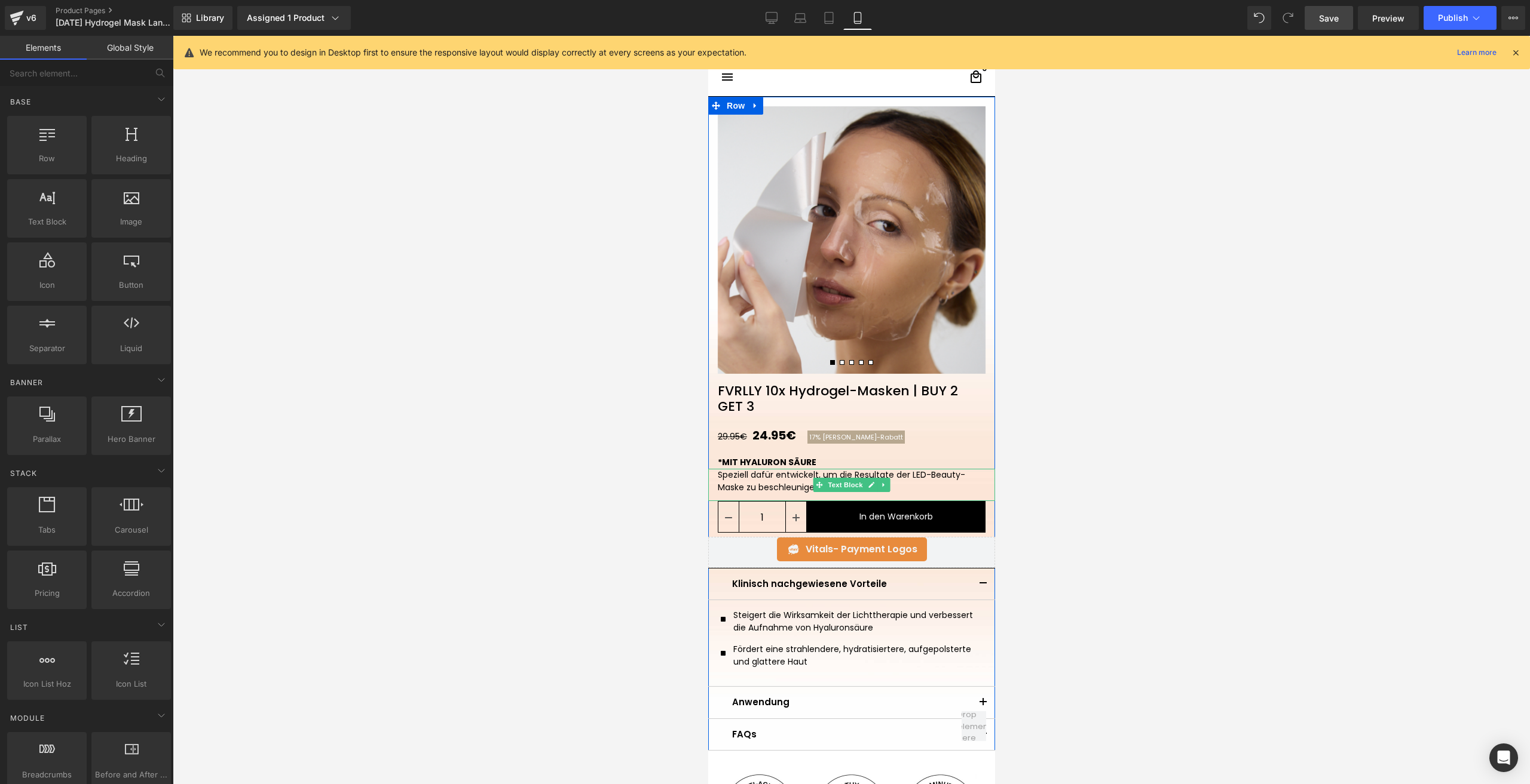
click at [725, 478] on p "Speziell dafür entwickelt, um die Resultate der LED-Beauty-Maske zu beschleunig…" at bounding box center [850, 481] width 267 height 25
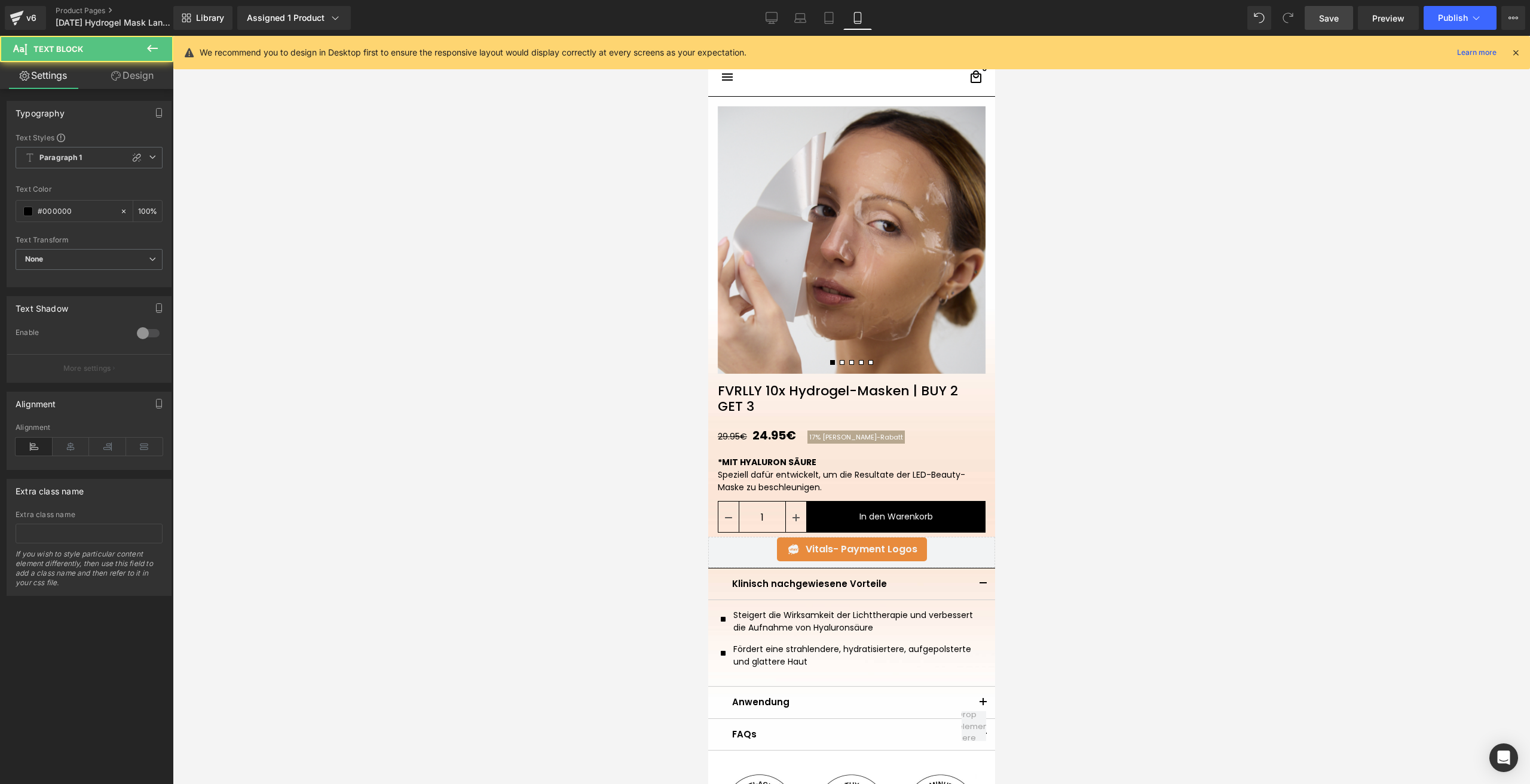
click at [120, 67] on link "Design" at bounding box center [132, 76] width 86 height 27
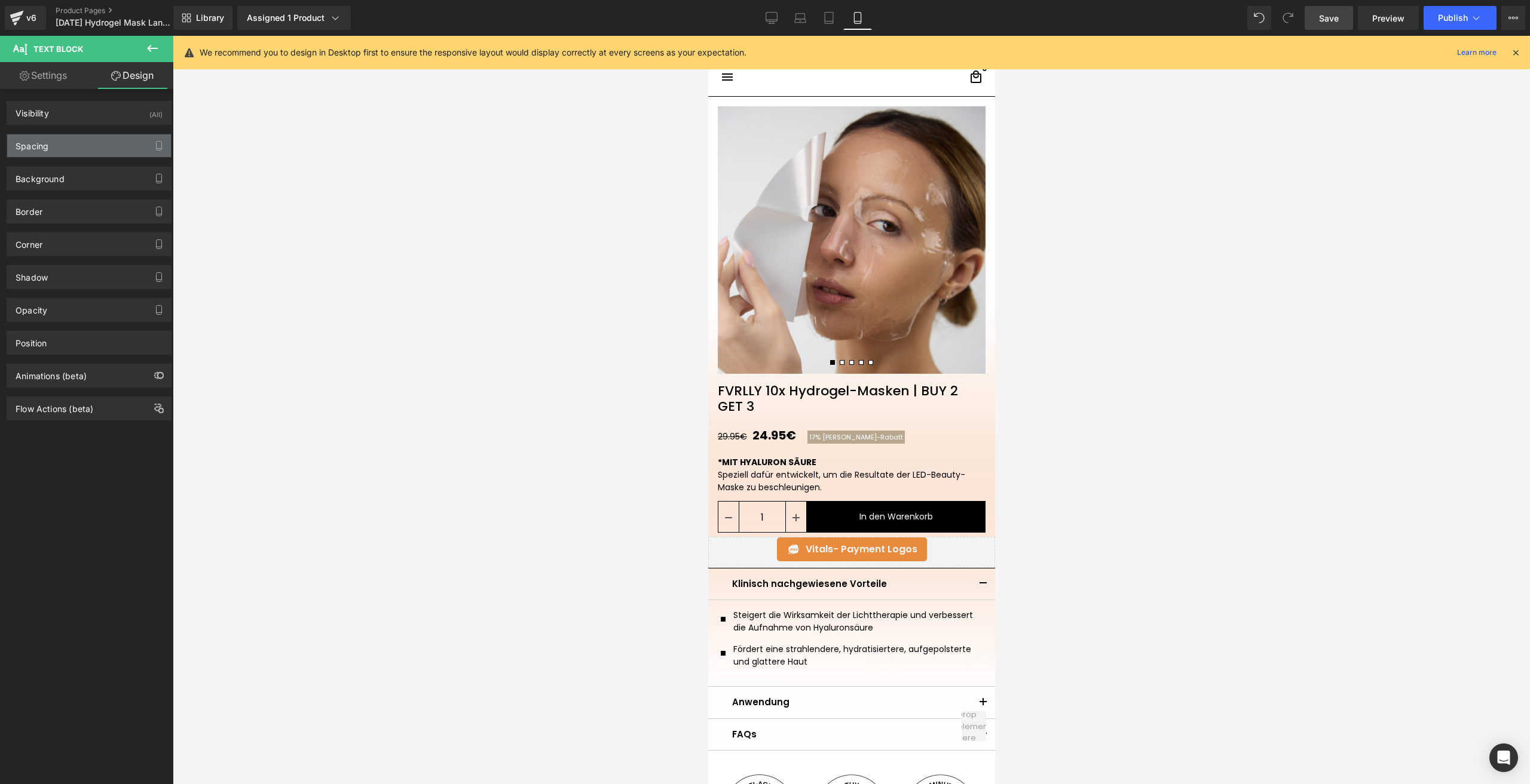
click at [71, 153] on div "Spacing" at bounding box center [88, 145] width 164 height 23
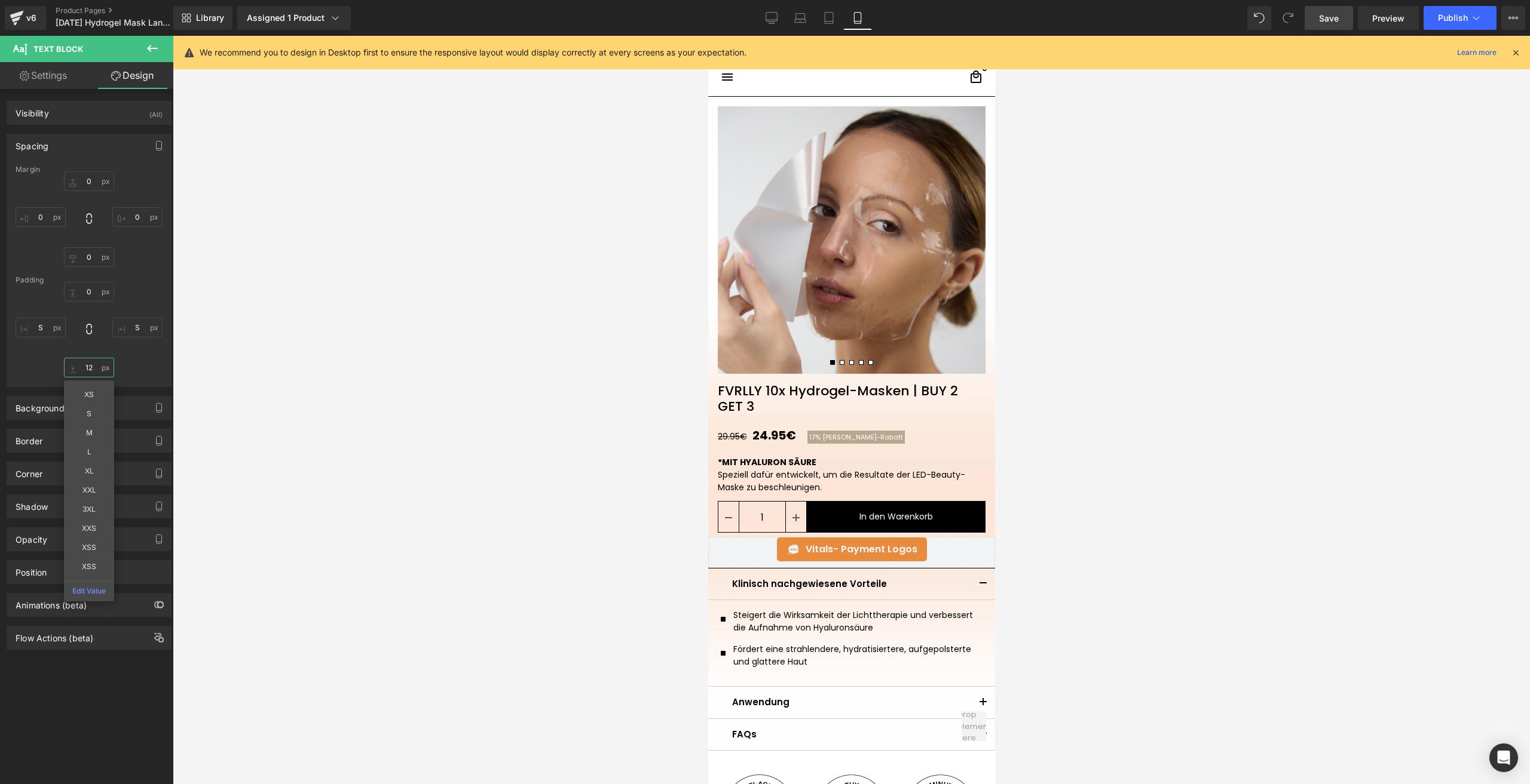
click at [93, 363] on input "12" at bounding box center [88, 368] width 50 height 20
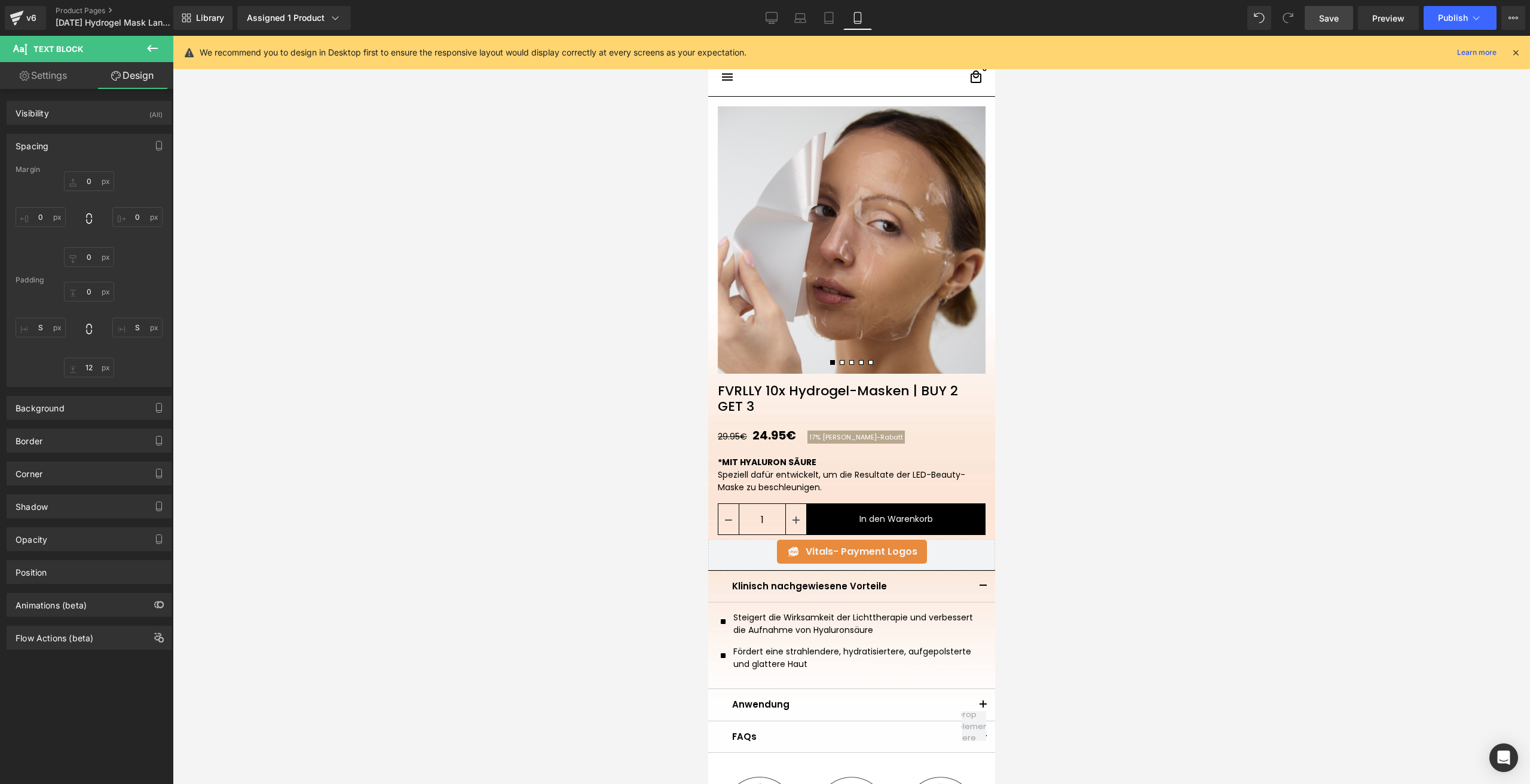
drag, startPoint x: 1339, startPoint y: 20, endPoint x: 232, endPoint y: 289, distance: 1139.2
click at [1339, 20] on link "Save" at bounding box center [1328, 18] width 49 height 24
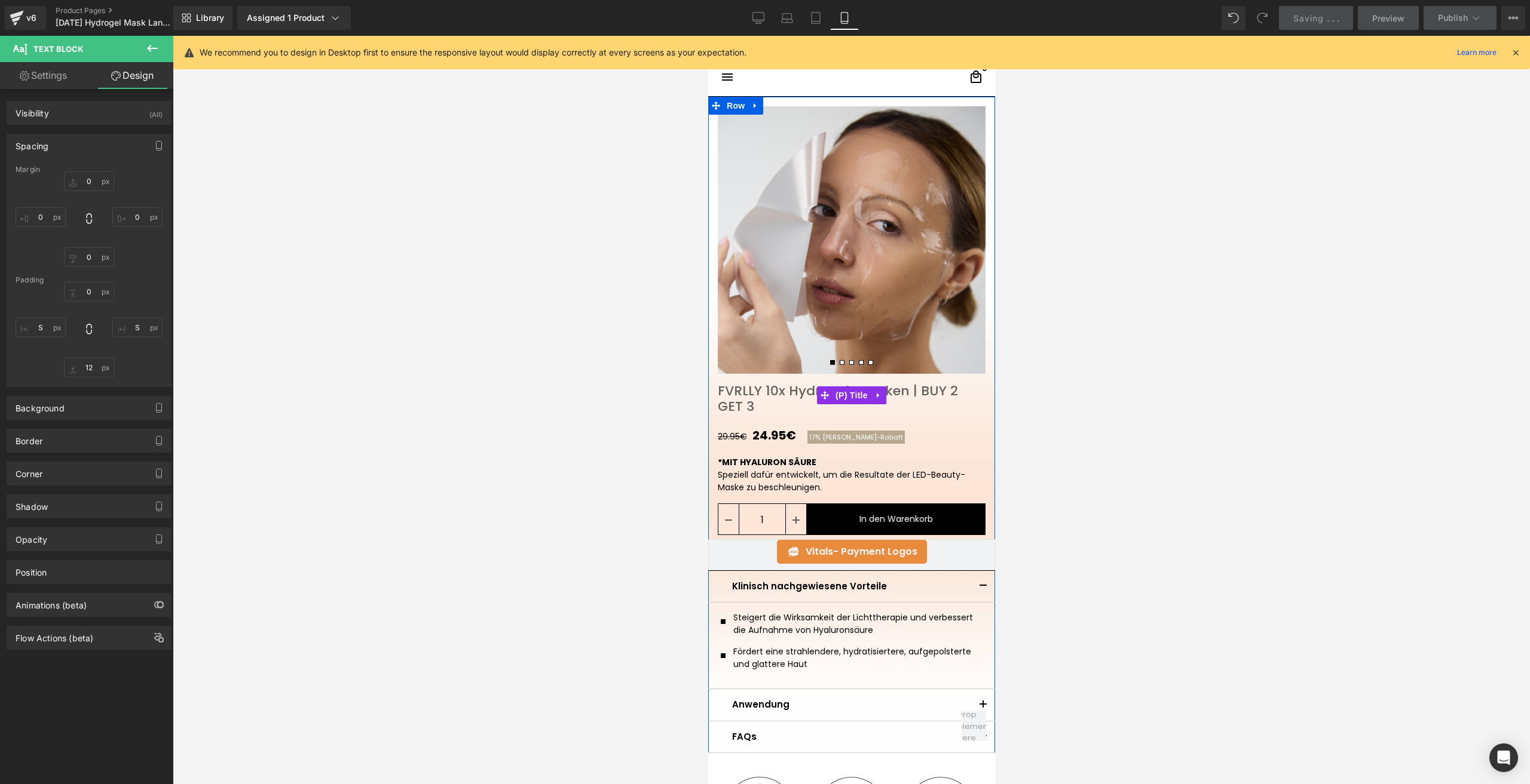
drag, startPoint x: 850, startPoint y: 392, endPoint x: 805, endPoint y: 381, distance: 46.3
click at [850, 392] on span "(P) Title" at bounding box center [851, 395] width 38 height 18
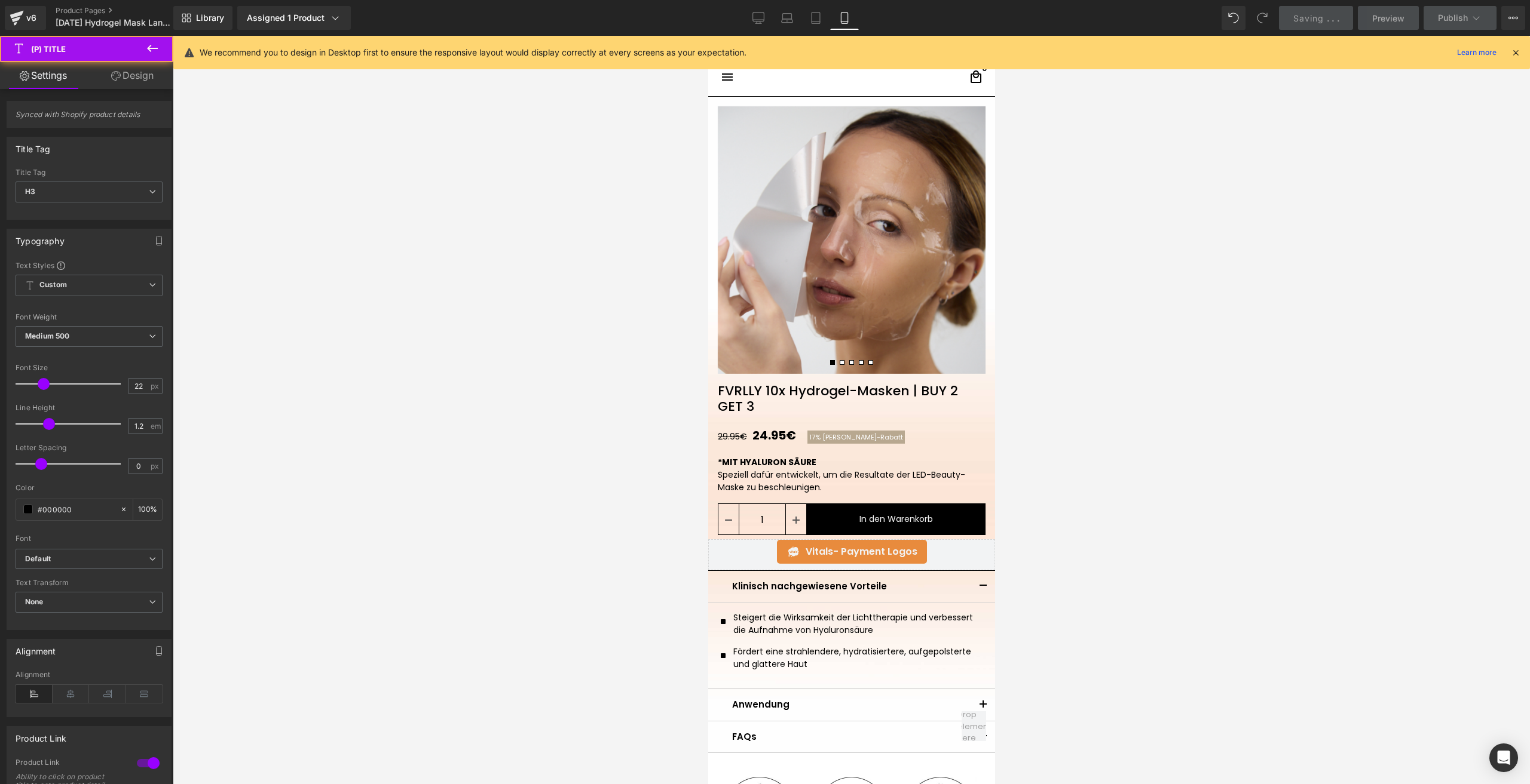
click at [131, 80] on link "Design" at bounding box center [132, 76] width 86 height 27
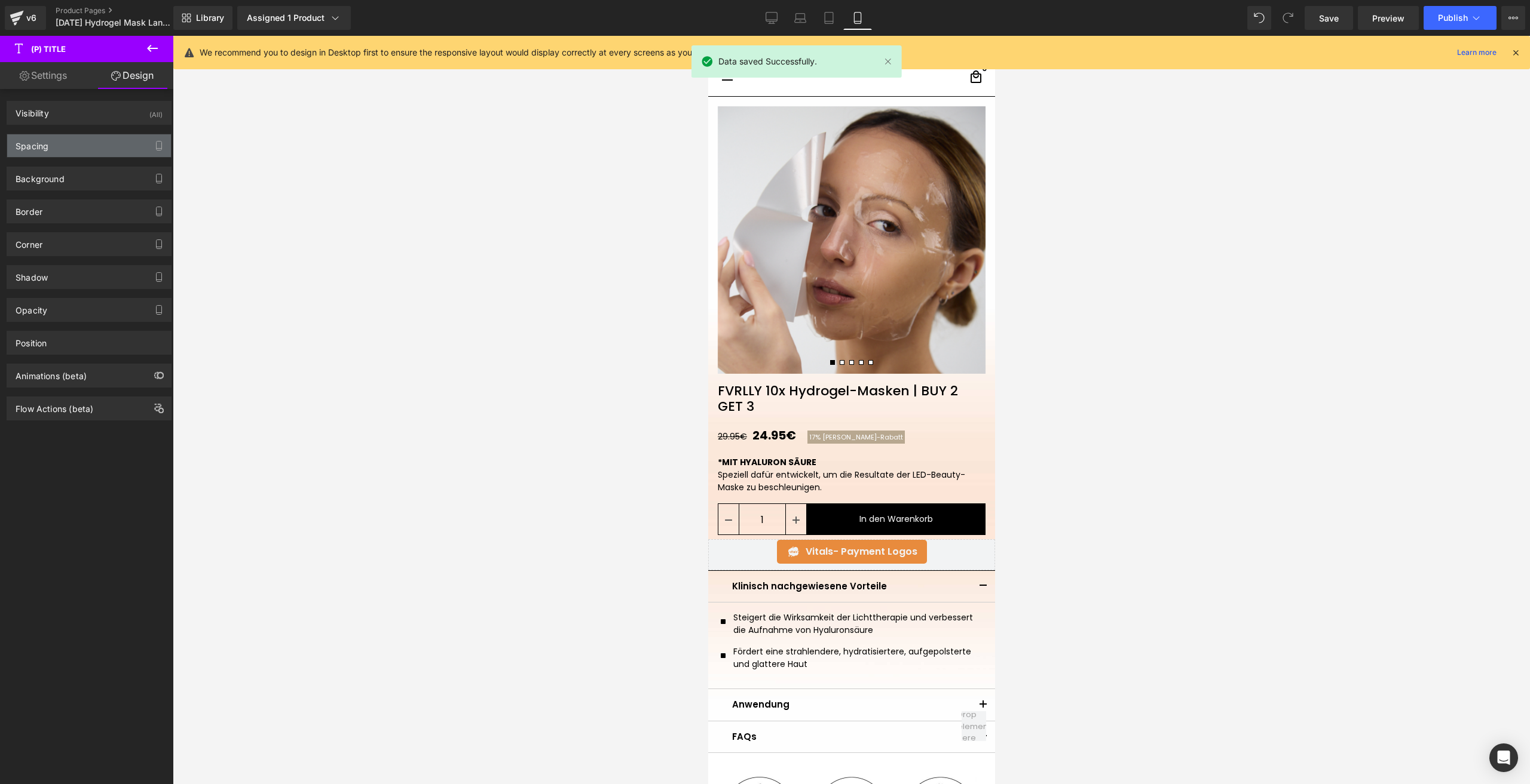
click at [66, 140] on div "Spacing" at bounding box center [88, 145] width 164 height 23
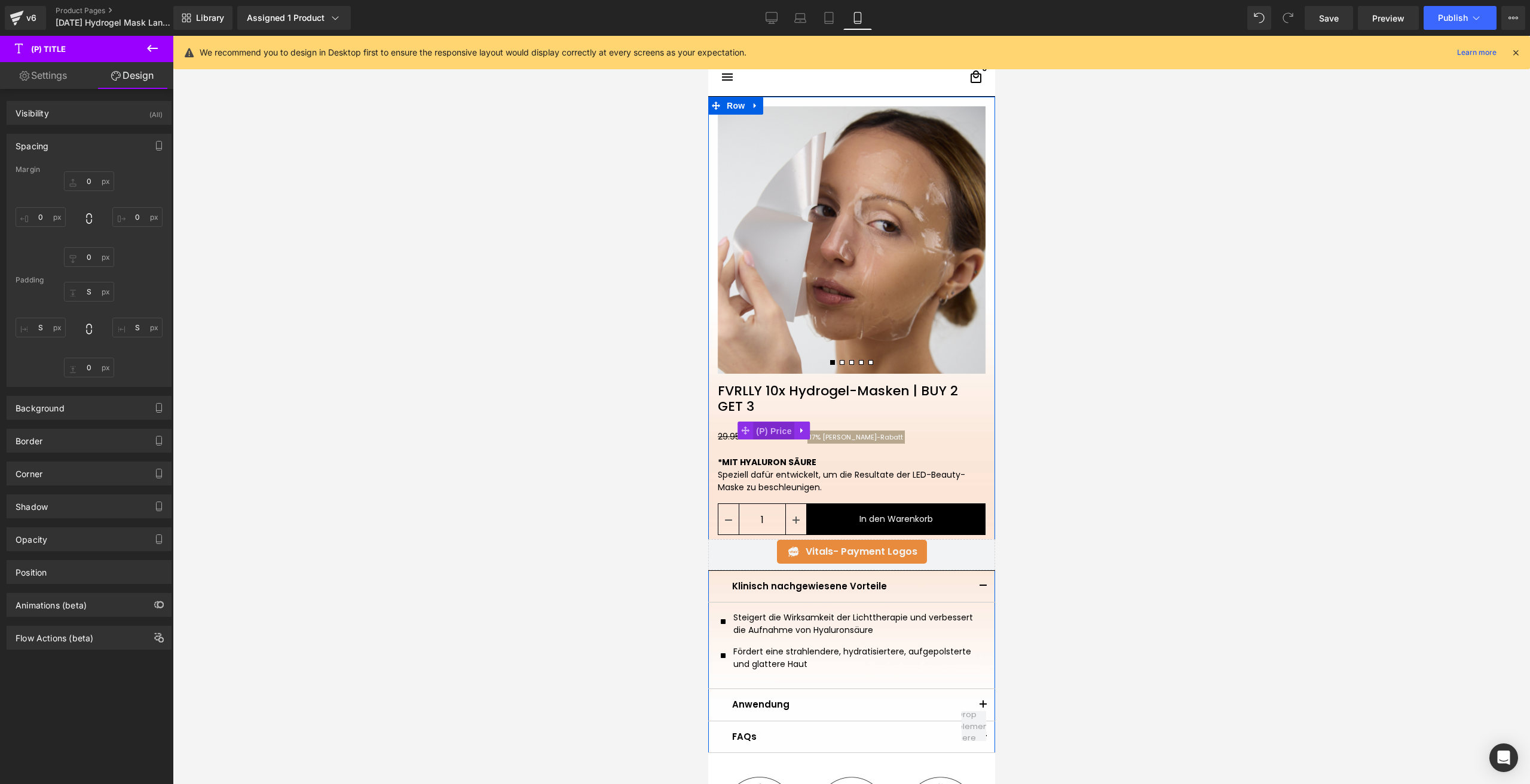
drag, startPoint x: 770, startPoint y: 434, endPoint x: 935, endPoint y: 195, distance: 290.4
click at [770, 434] on span "(P) Price" at bounding box center [773, 431] width 42 height 18
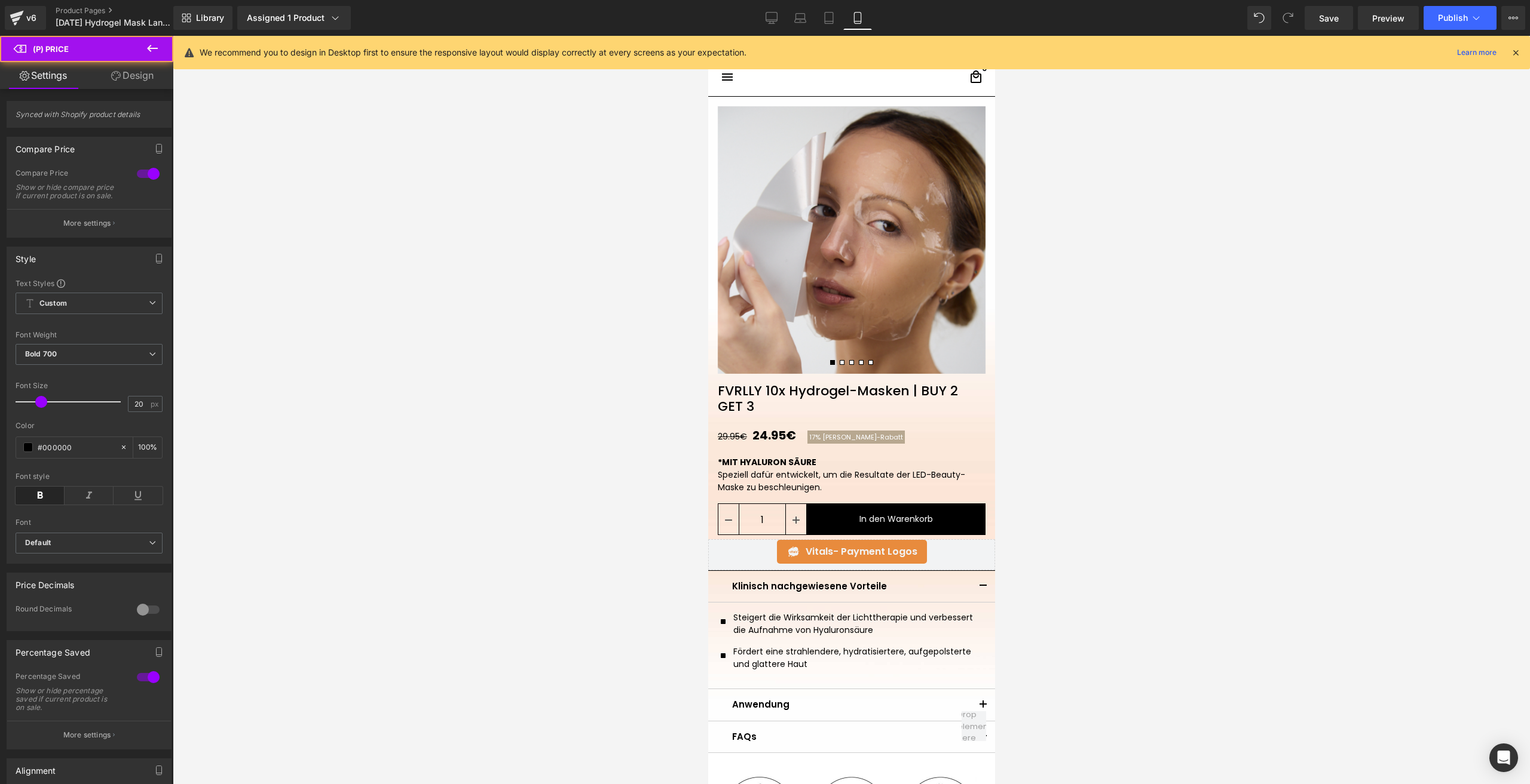
click at [125, 83] on link "Design" at bounding box center [132, 76] width 86 height 27
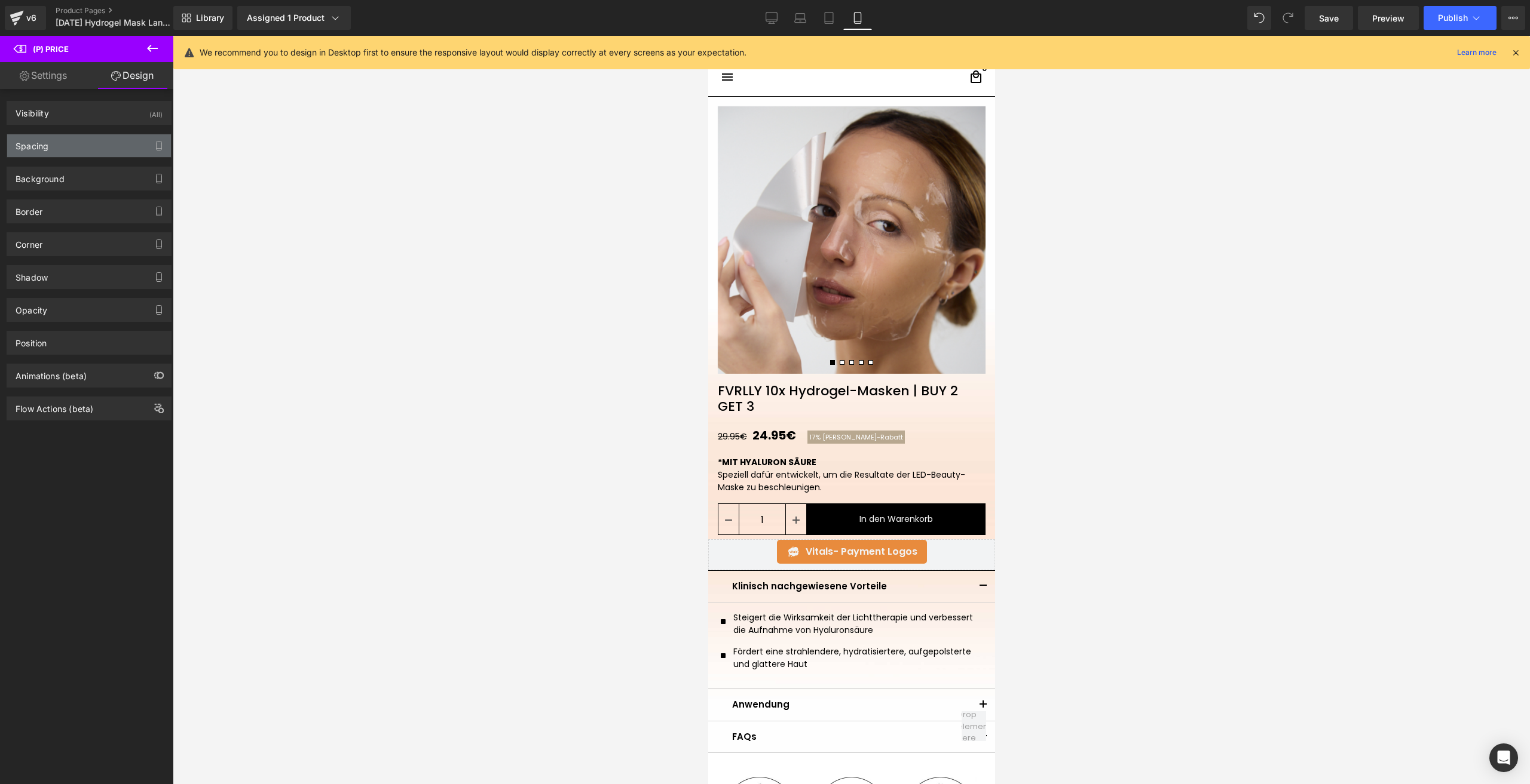
click at [74, 134] on div "Spacing" at bounding box center [88, 145] width 164 height 23
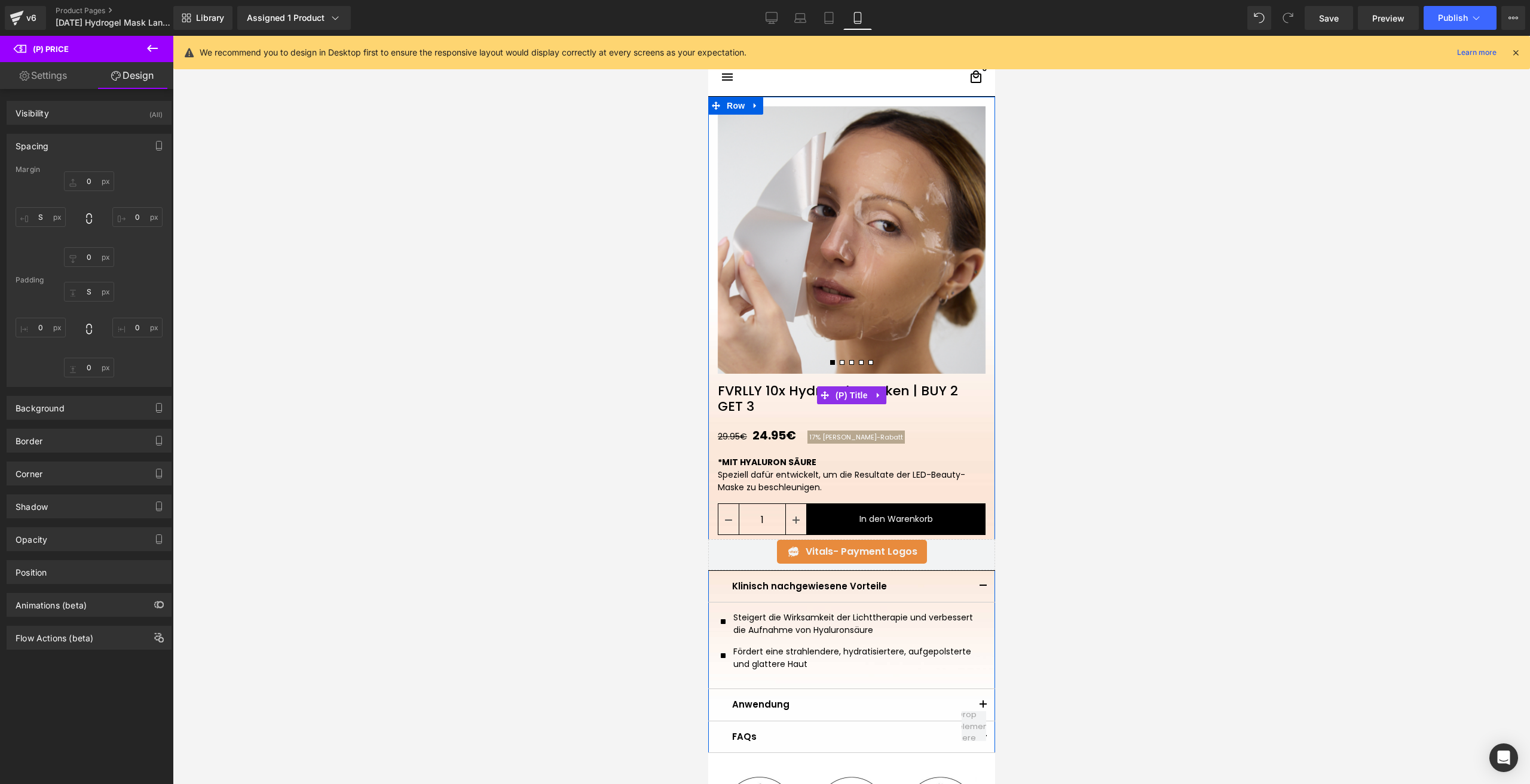
click at [730, 393] on link "FVRLLY 10x Hydrogel-Masken | BUY 2 GET 3" at bounding box center [851, 393] width 286 height 41
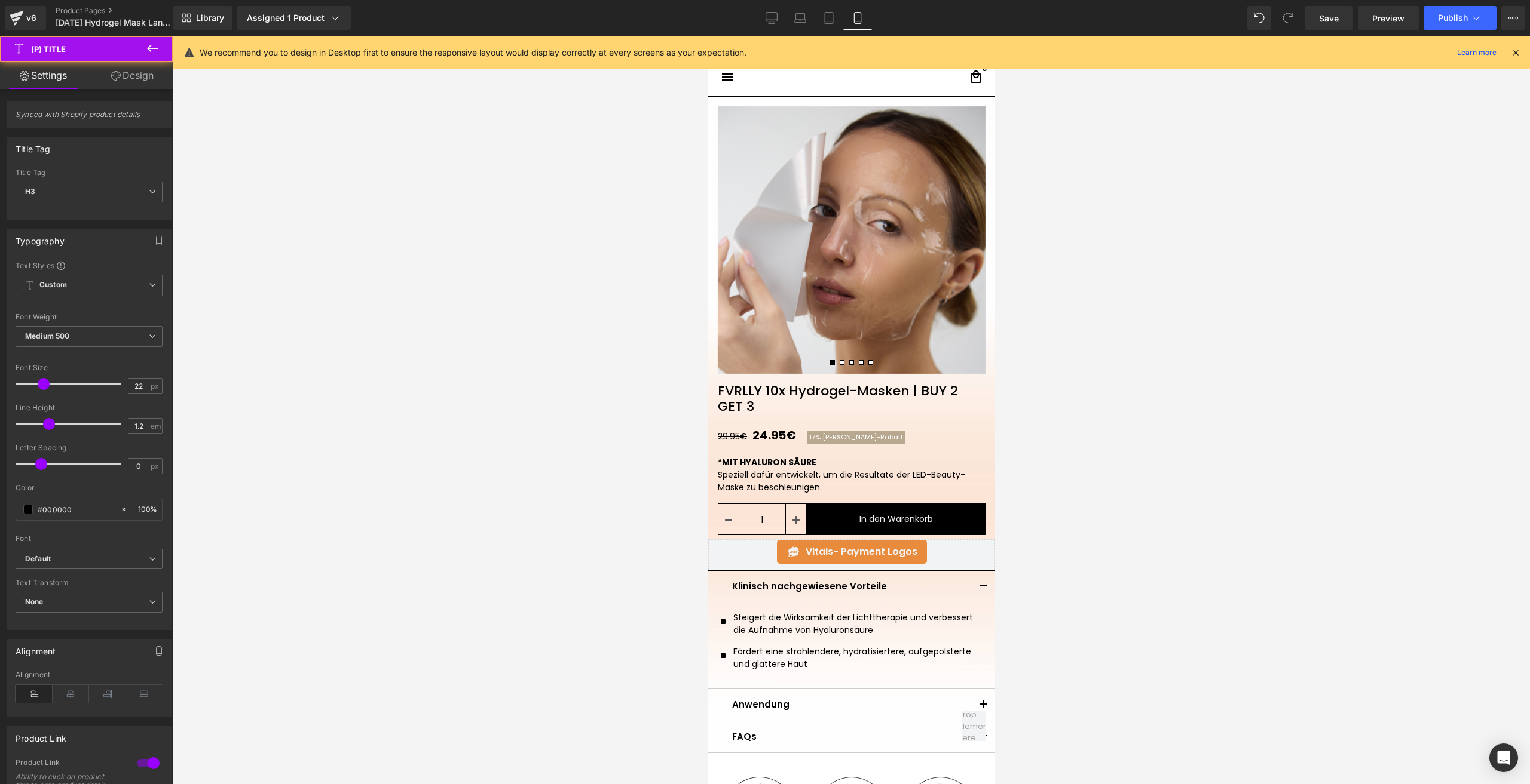
click at [138, 83] on link "Design" at bounding box center [132, 76] width 86 height 27
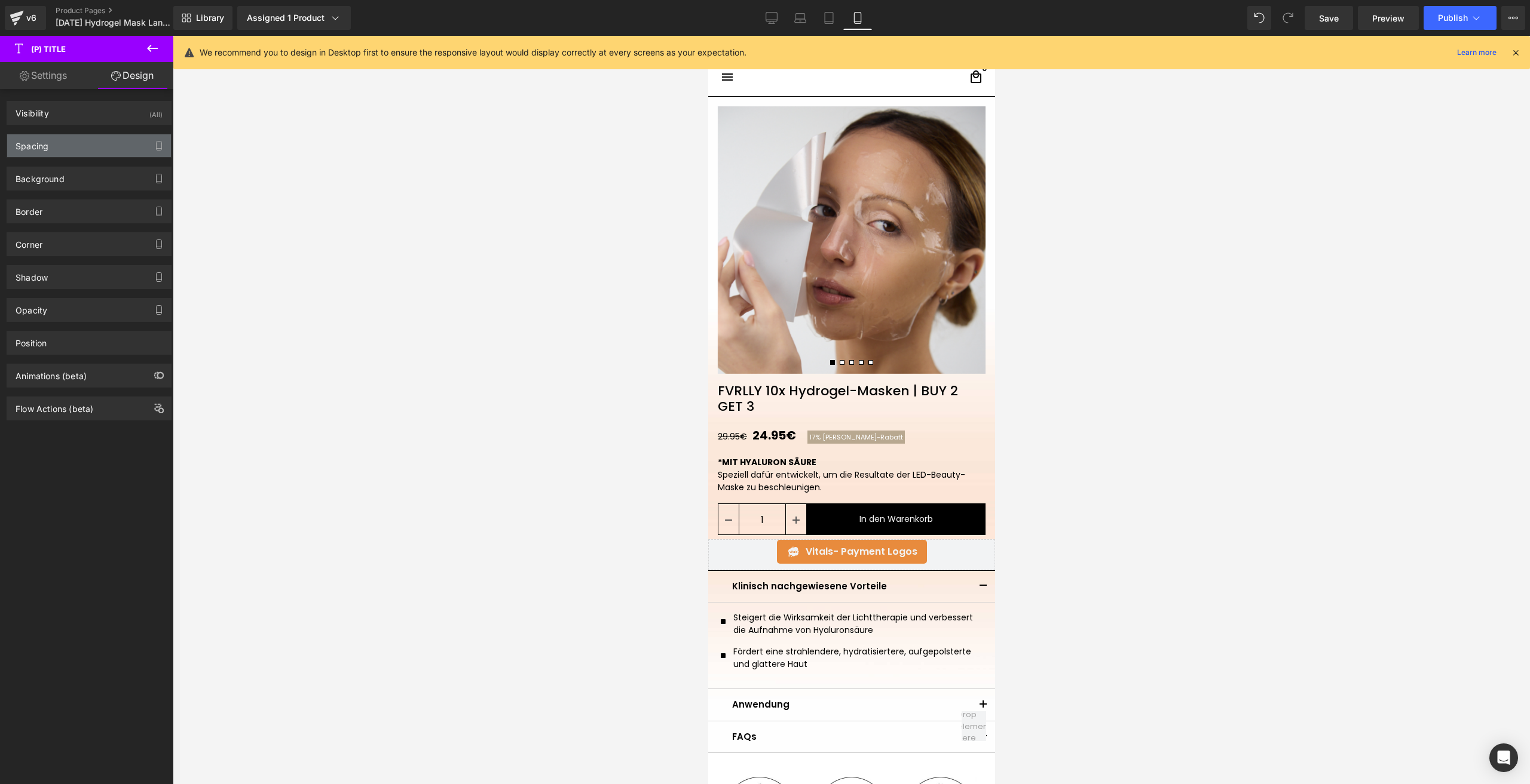
click at [67, 138] on div "Spacing" at bounding box center [88, 145] width 164 height 23
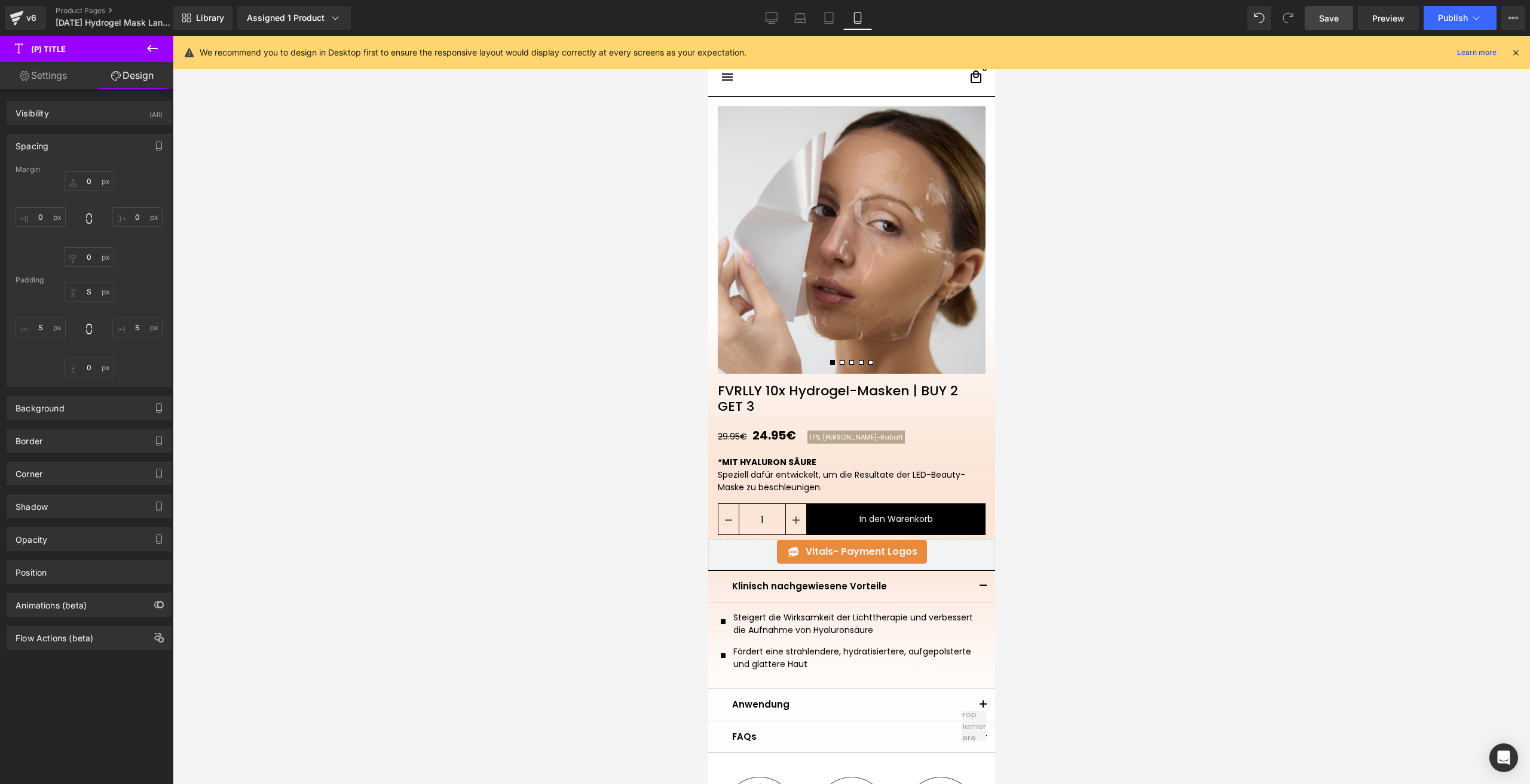
click at [1325, 12] on span "Save" at bounding box center [1328, 18] width 20 height 13
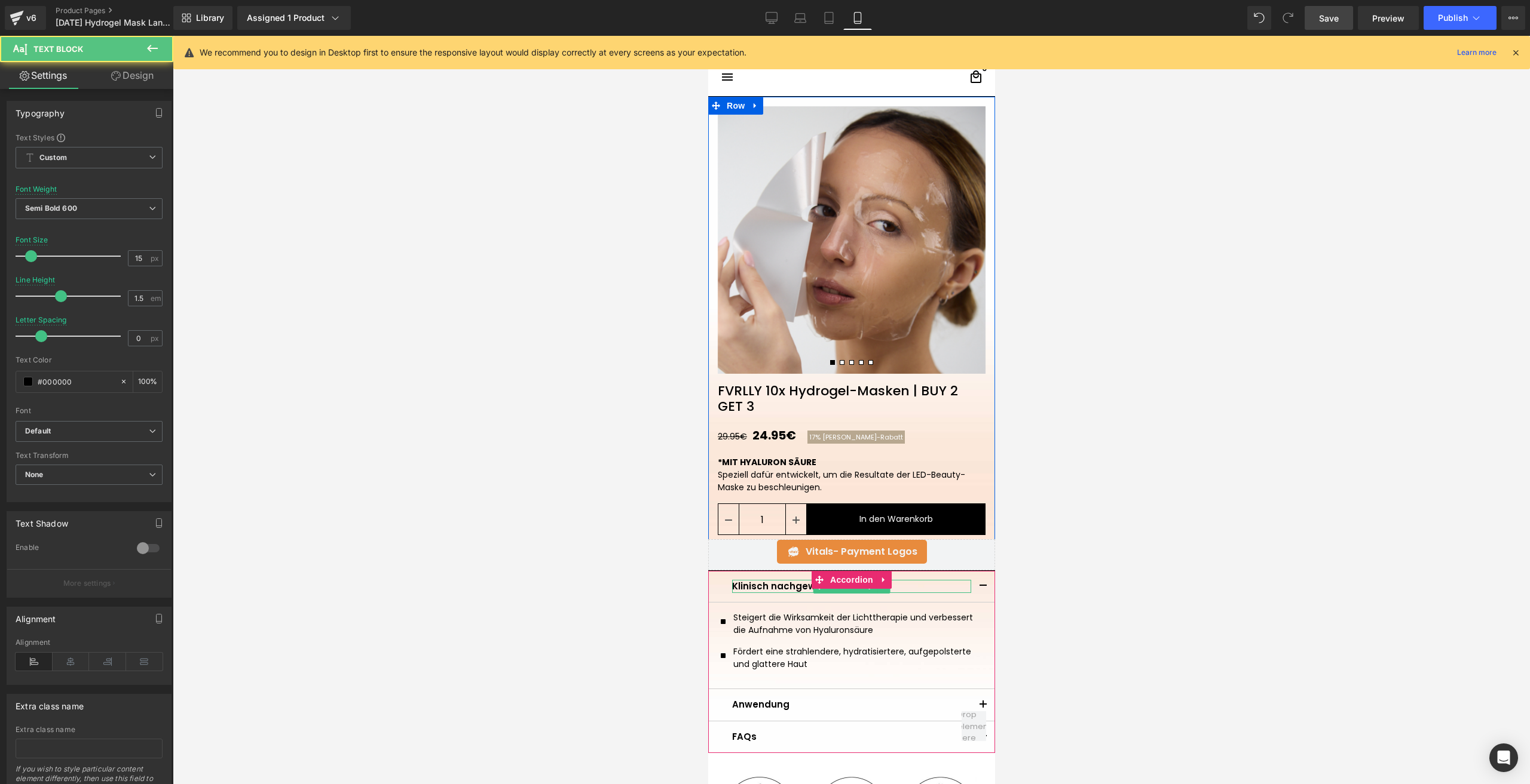
click at [745, 587] on p "Klinisch nachgewiesene Vorteile" at bounding box center [851, 587] width 239 height 14
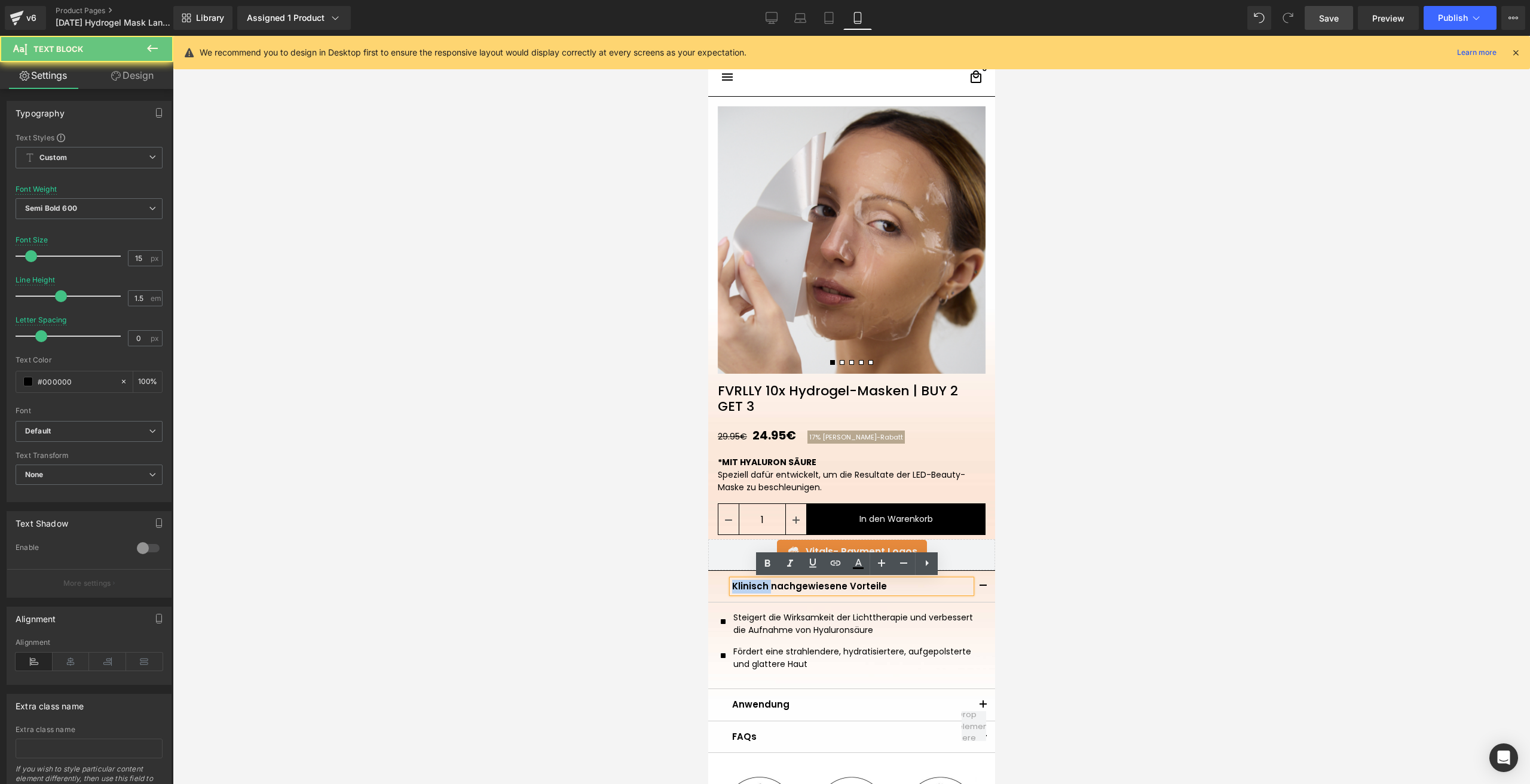
click at [745, 587] on p "Klinisch nachgewiesene Vorteile" at bounding box center [851, 587] width 239 height 14
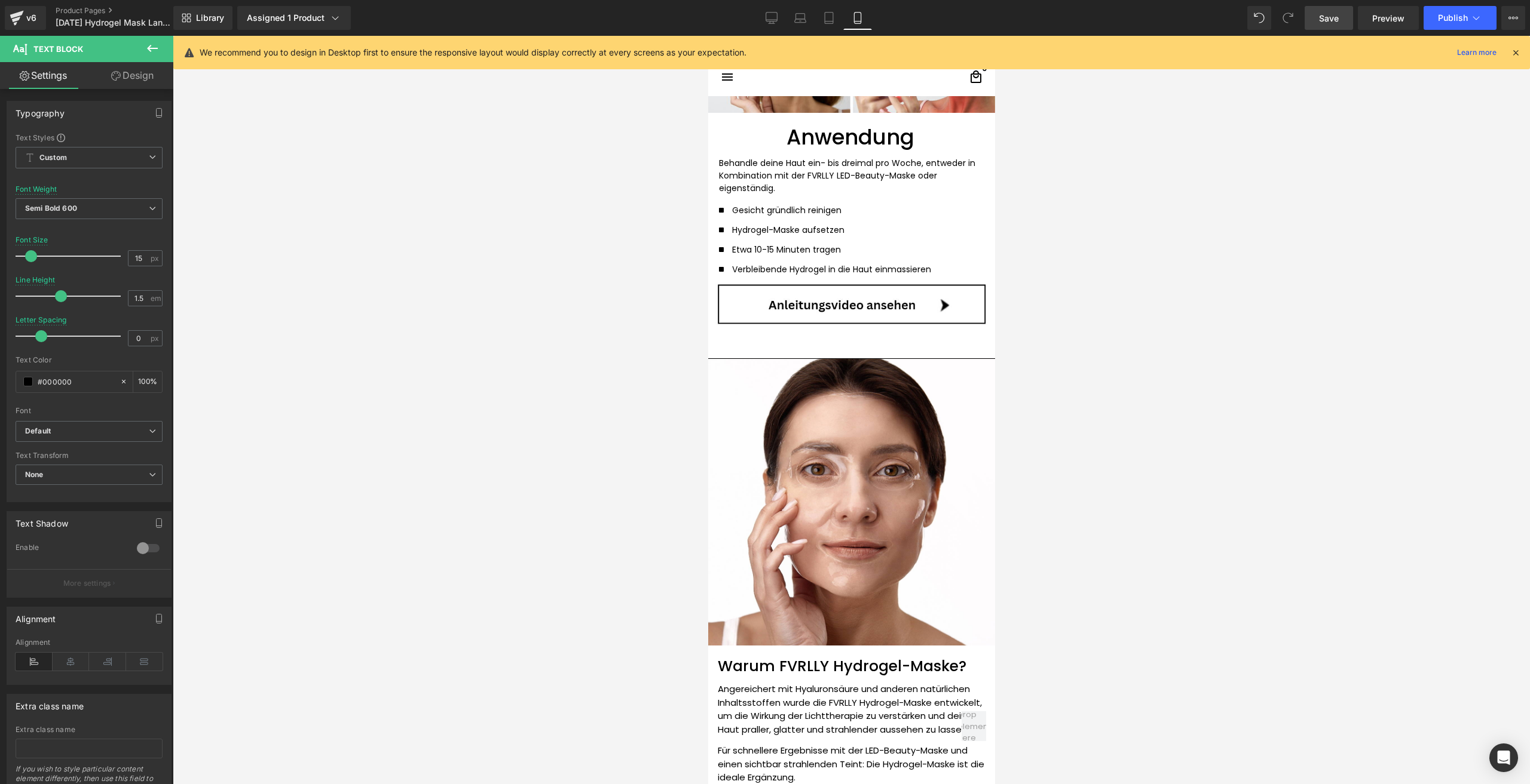
scroll to position [1135, 0]
